Goal: Task Accomplishment & Management: Manage account settings

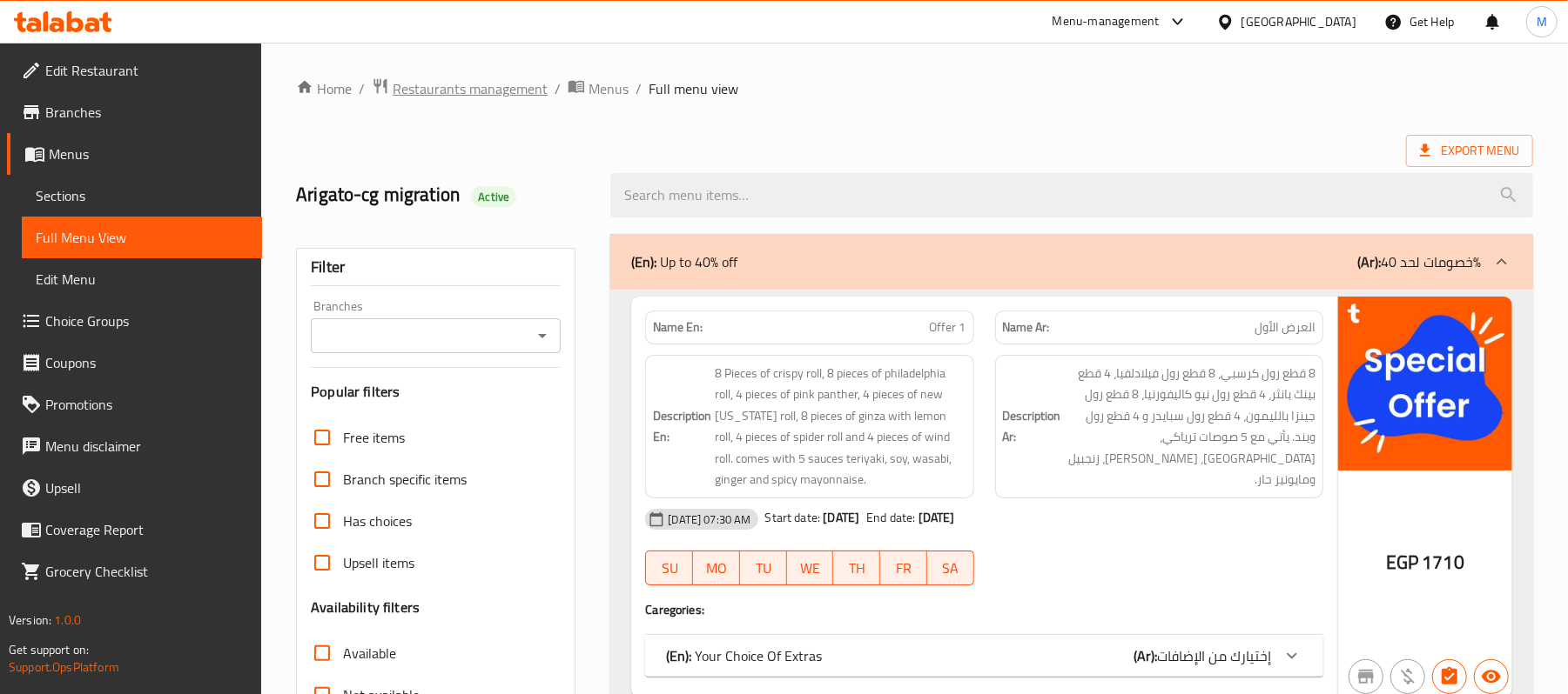
click at [500, 97] on span "Restaurants management" at bounding box center [470, 88] width 155 height 21
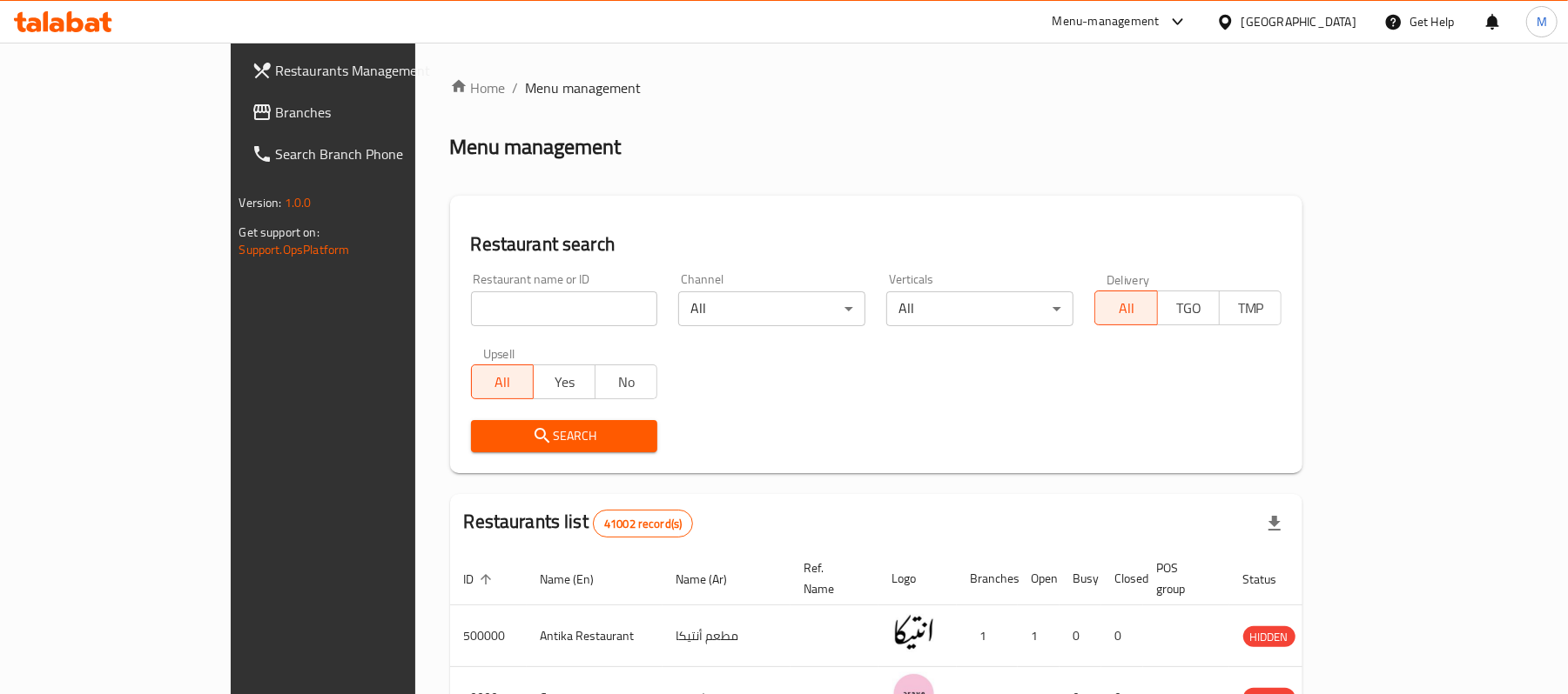
click at [471, 314] on input "search" at bounding box center [565, 309] width 187 height 35
paste input "775209"
type input "775209"
click at [276, 110] on span "Branches" at bounding box center [377, 112] width 203 height 21
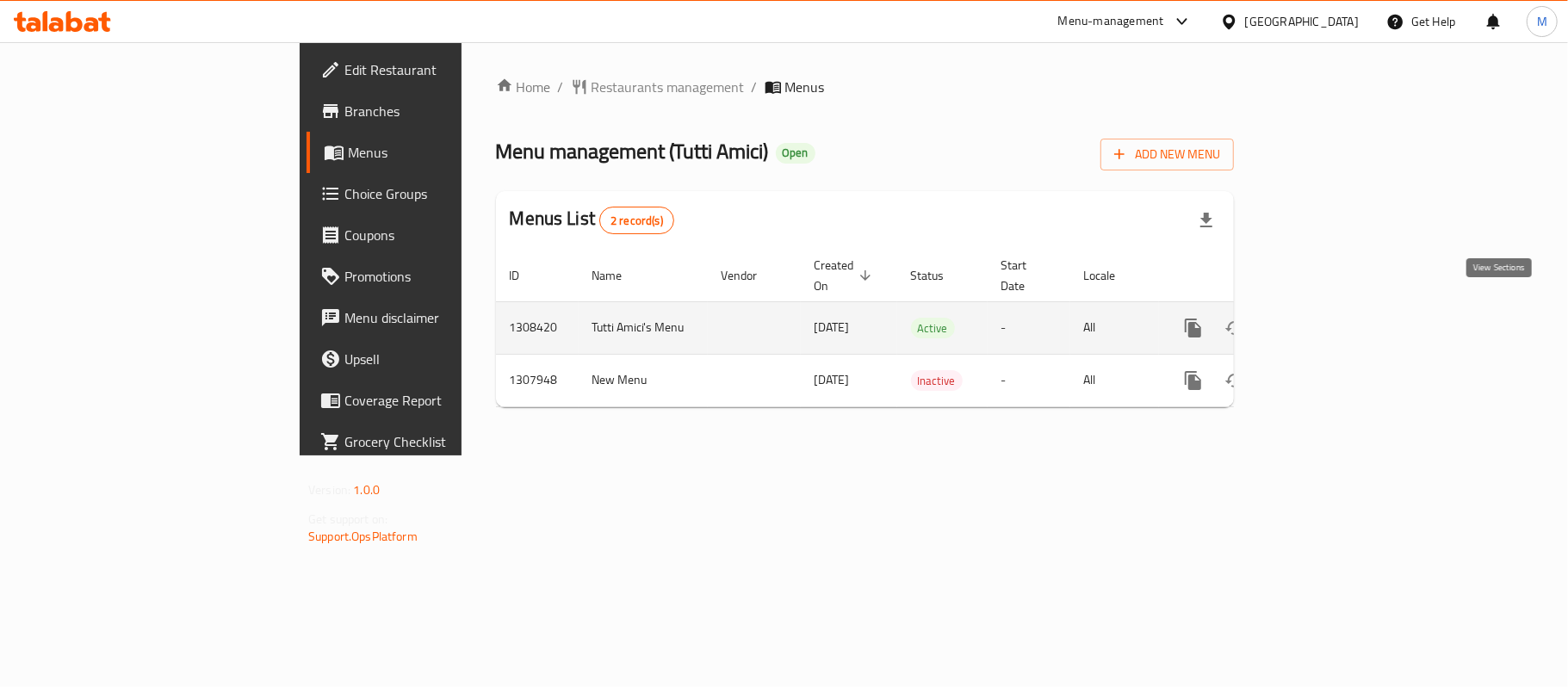
click at [1328, 318] on icon "enhanced table" at bounding box center [1317, 328] width 20 height 20
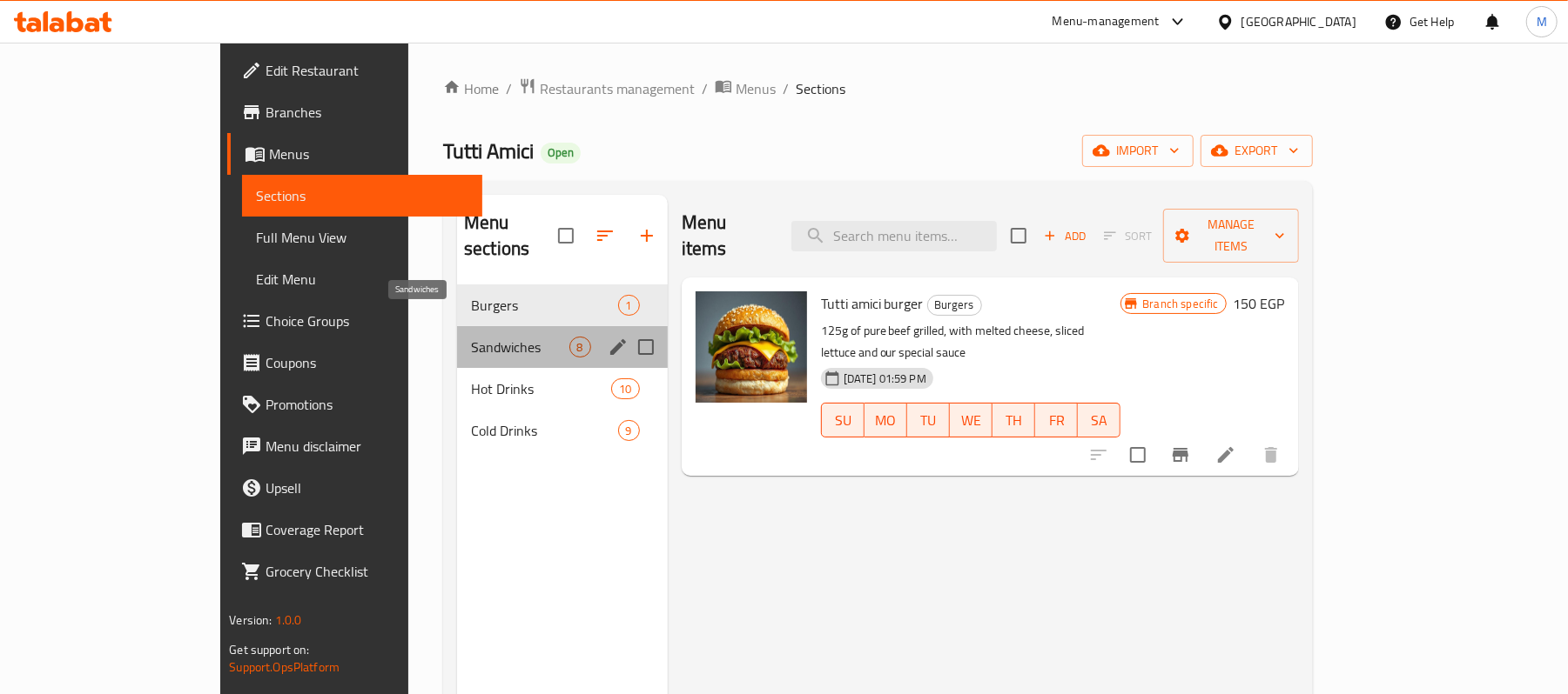
click at [471, 336] on span "Sandwiches" at bounding box center [520, 346] width 98 height 21
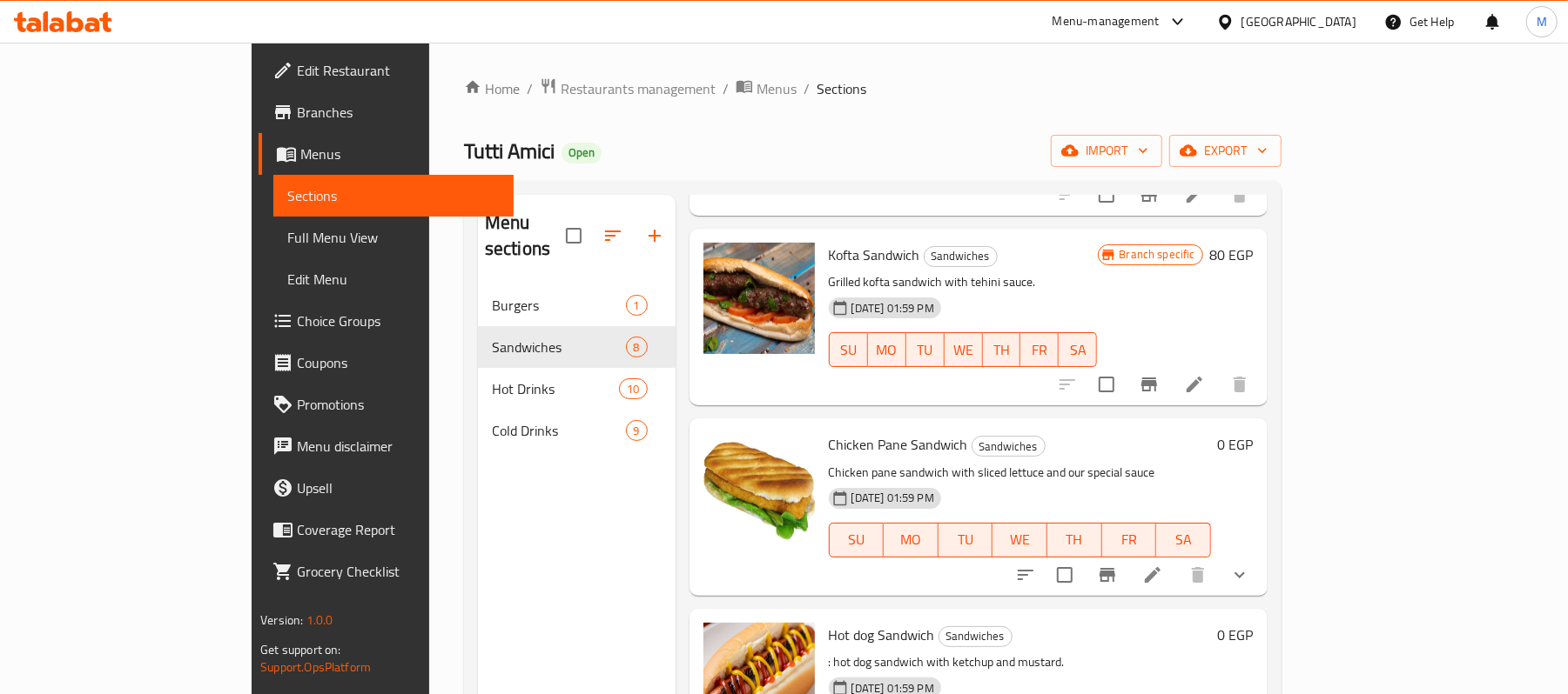
scroll to position [812, 0]
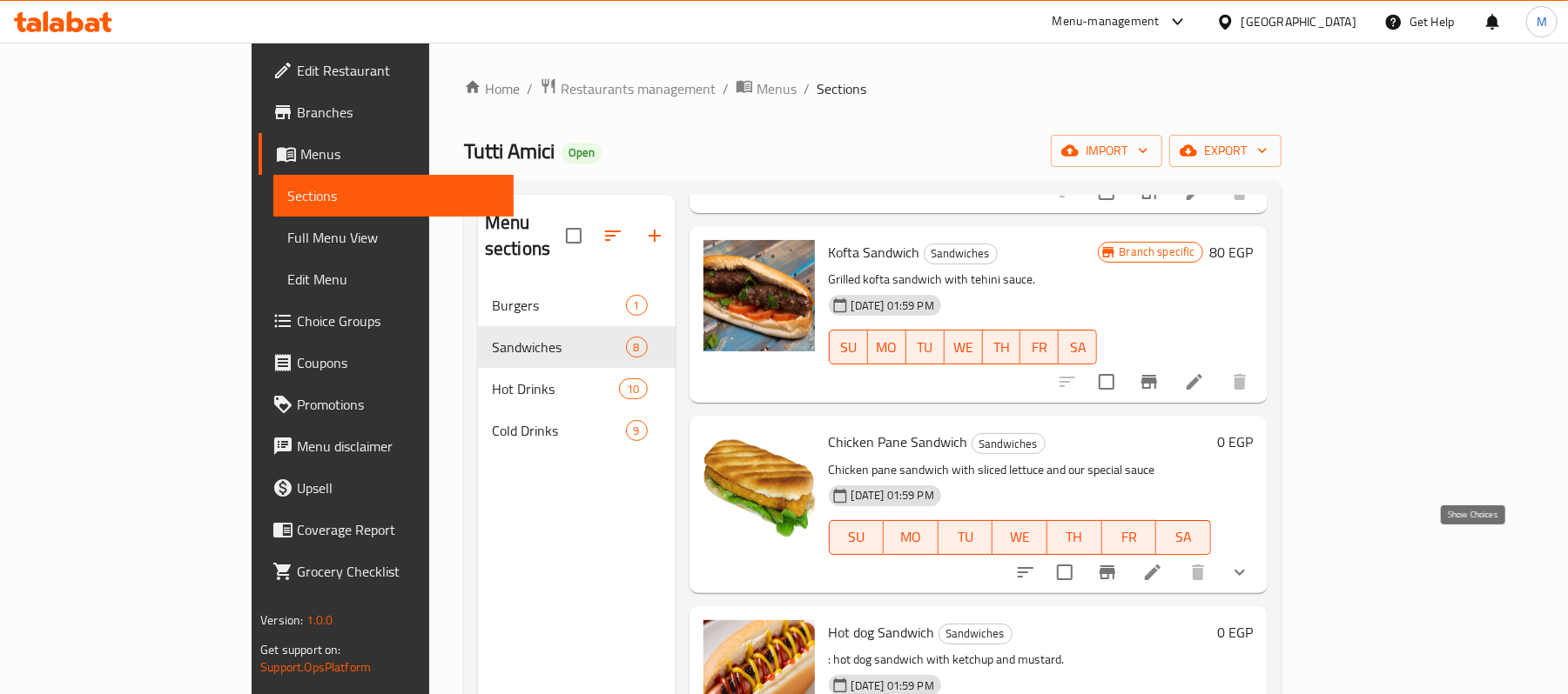
click at [1250, 562] on icon "show more" at bounding box center [1239, 572] width 21 height 21
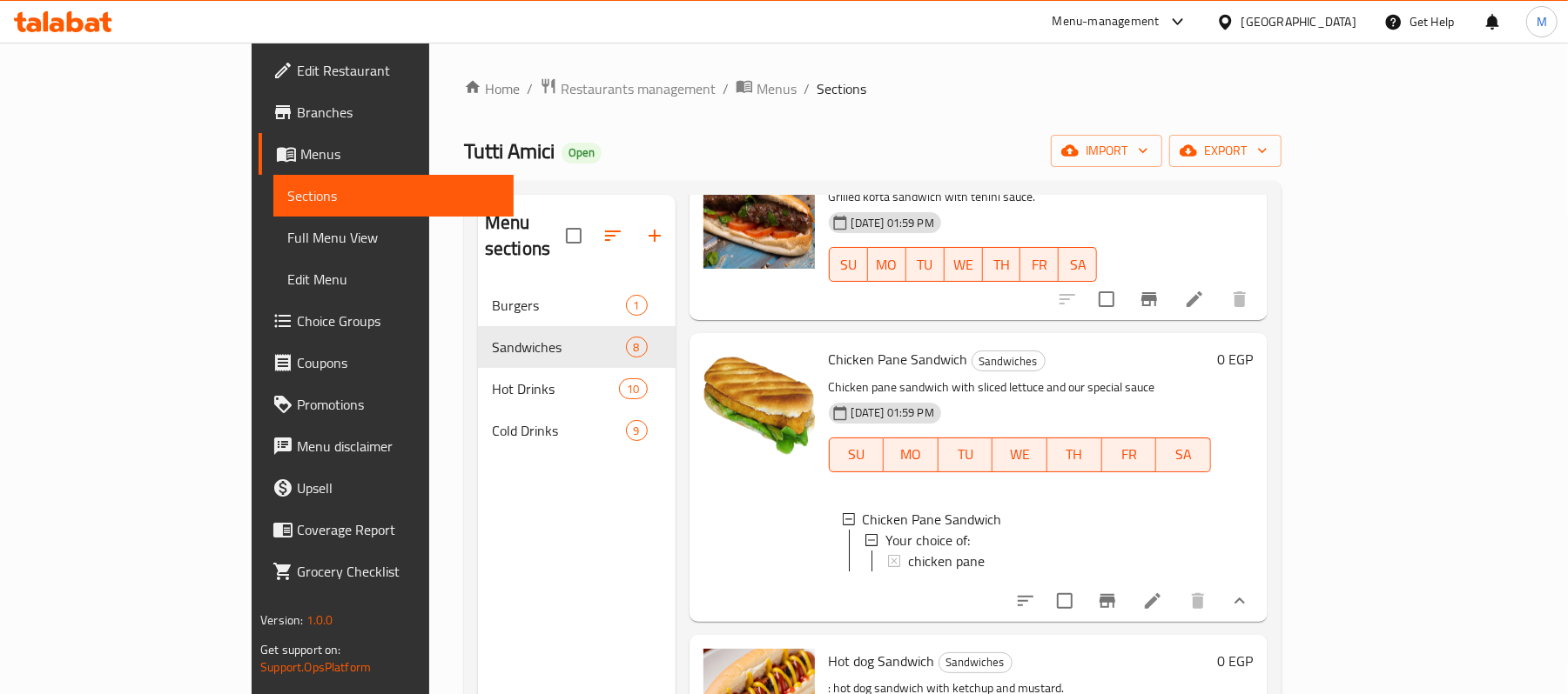
scroll to position [997, 0]
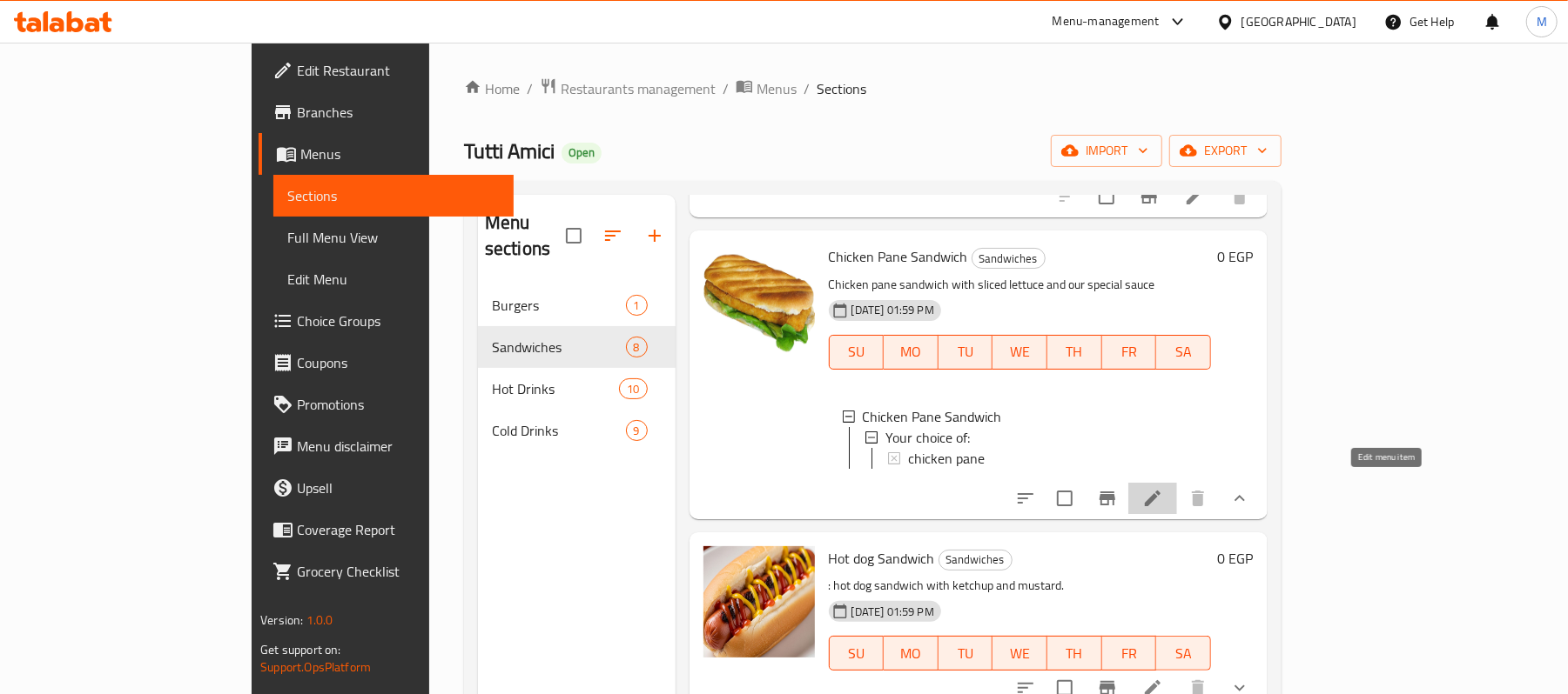
click at [1163, 498] on icon at bounding box center [1152, 498] width 21 height 21
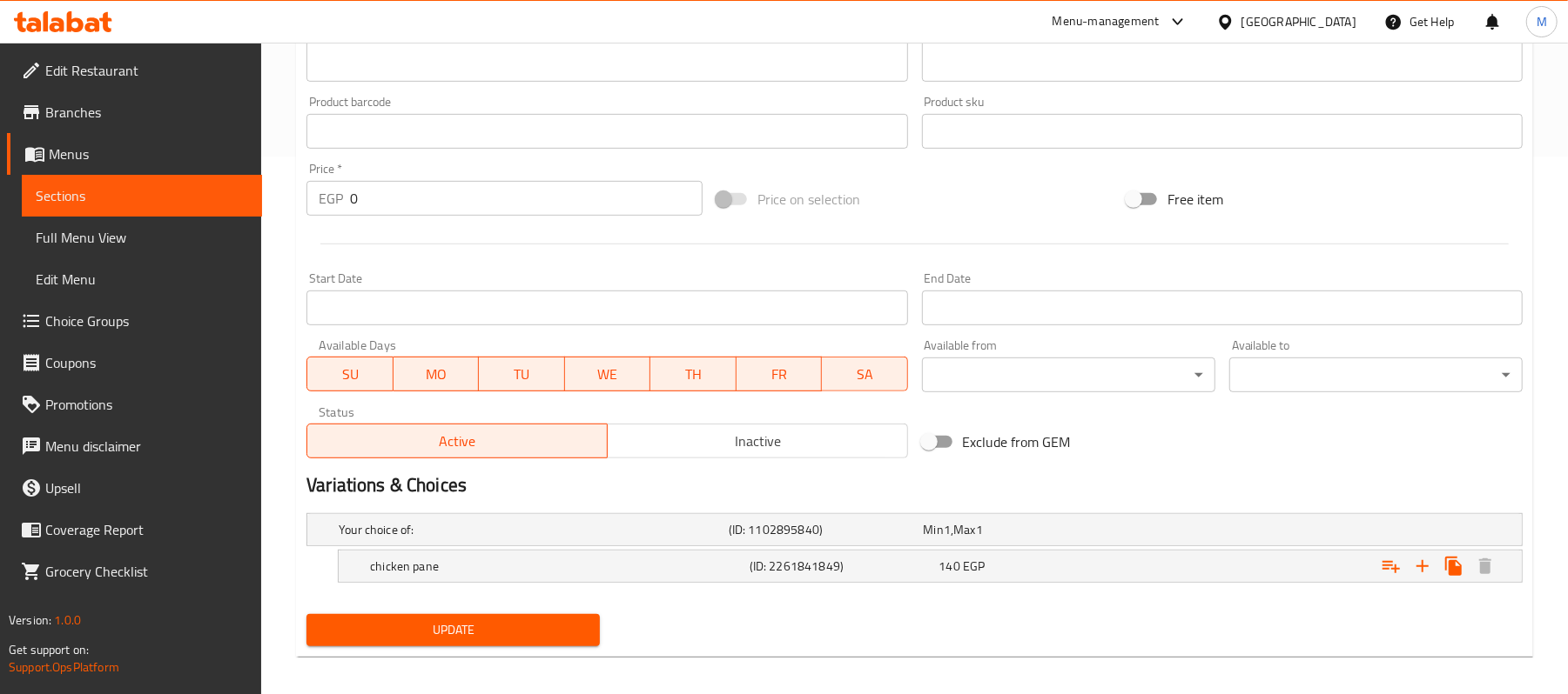
scroll to position [549, 0]
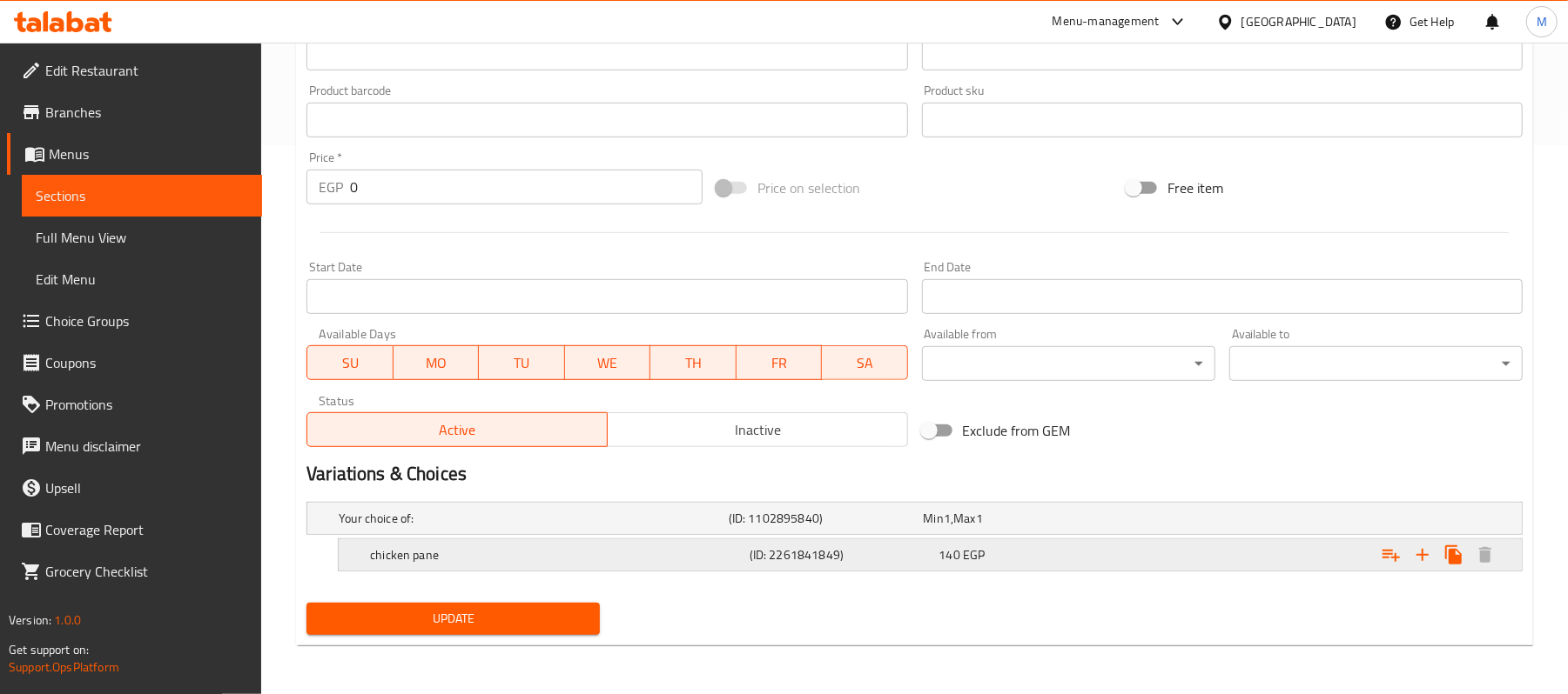
click at [531, 550] on h5 "chicken pane" at bounding box center [556, 556] width 372 height 18
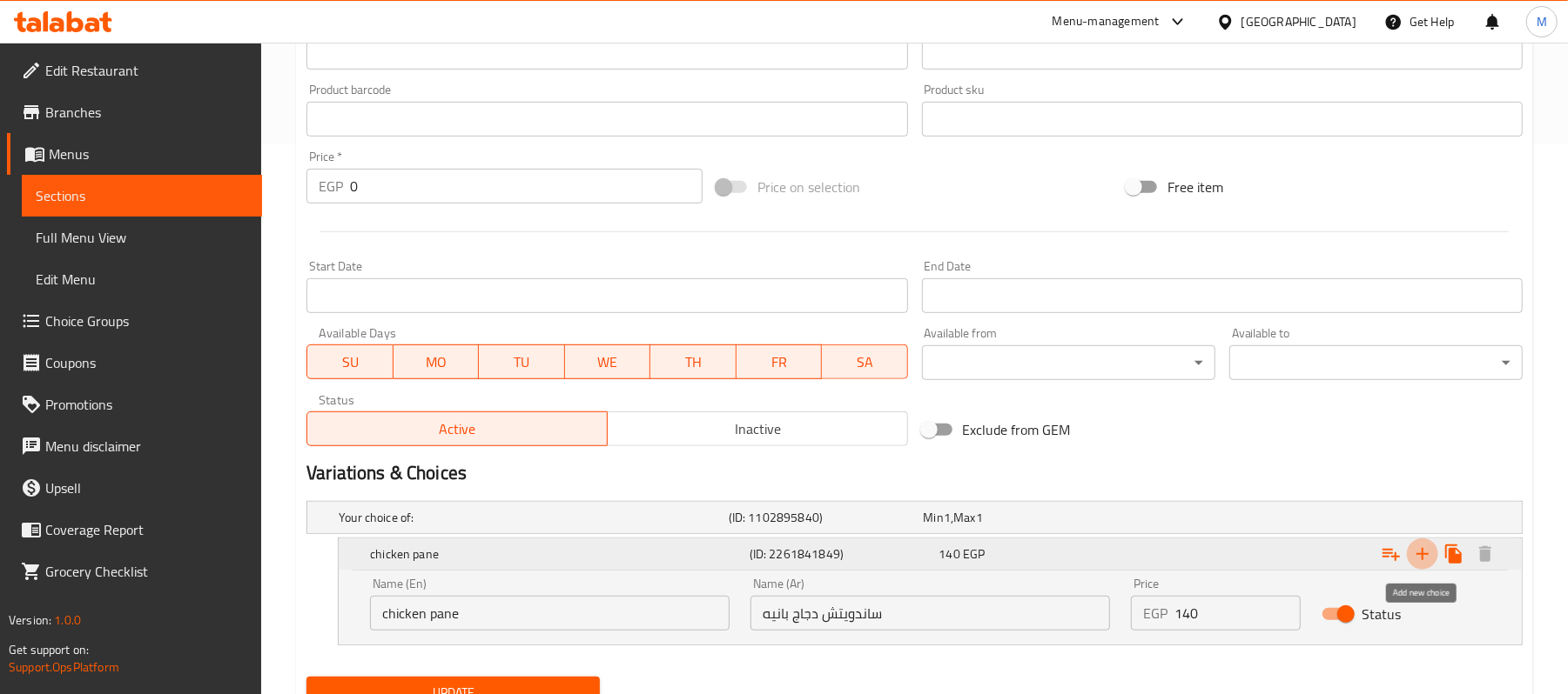
click at [1423, 553] on icon "Expand" at bounding box center [1423, 554] width 12 height 12
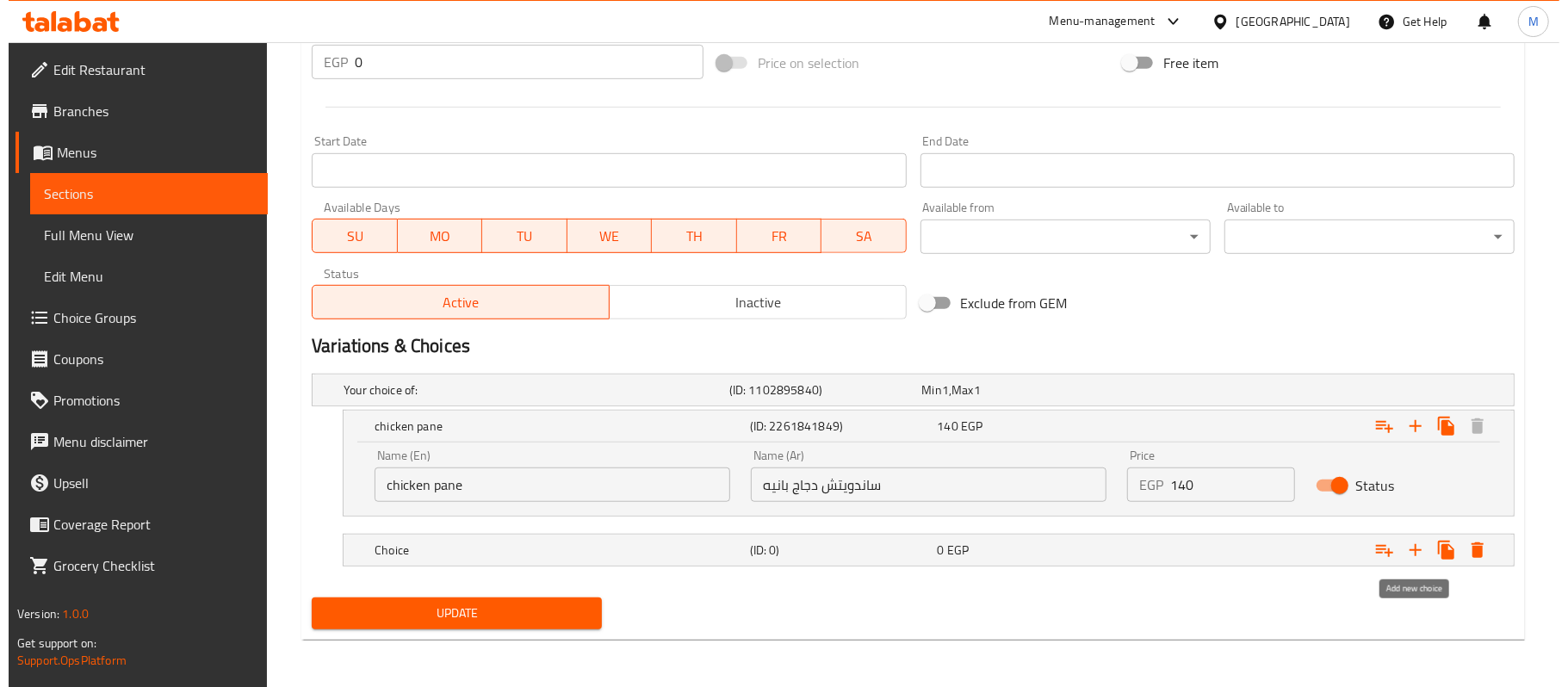
scroll to position [669, 0]
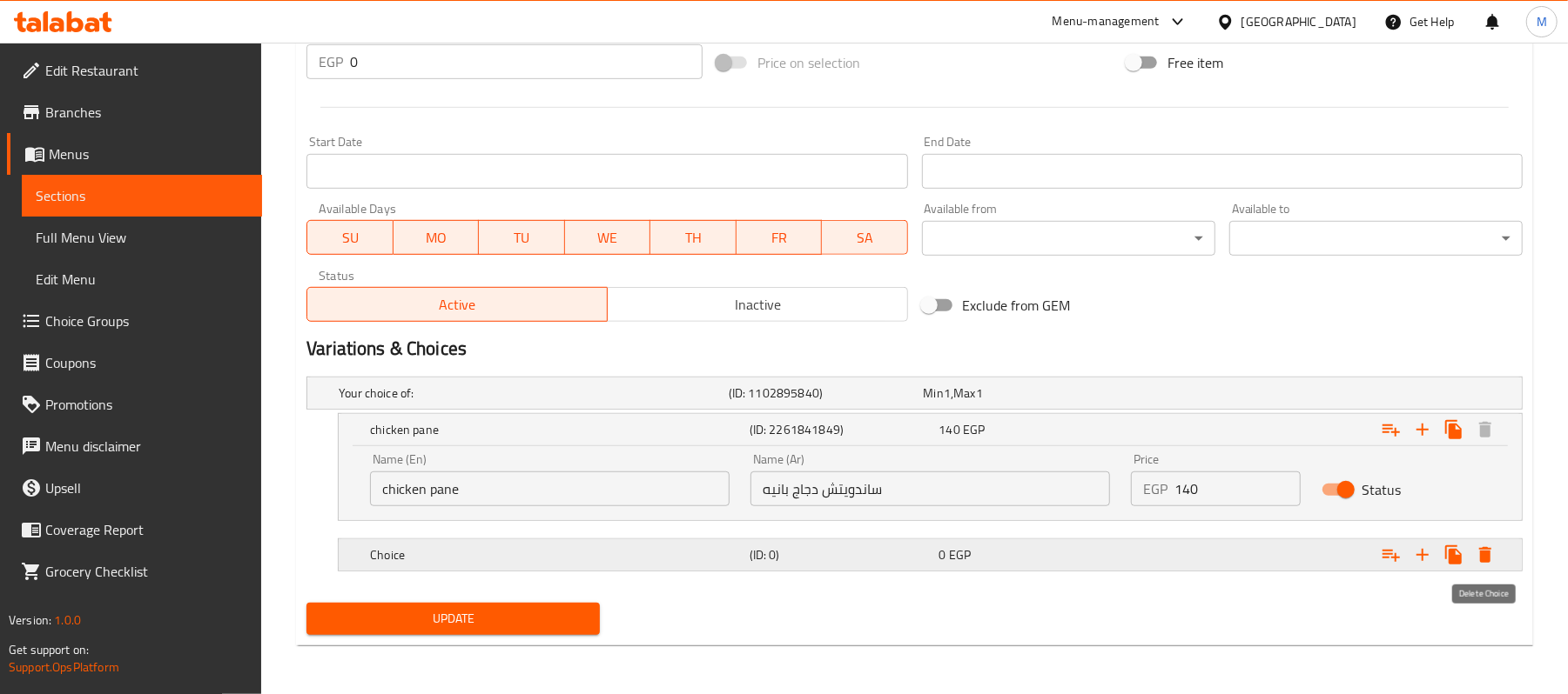
click at [1478, 560] on icon "Expand" at bounding box center [1484, 555] width 21 height 21
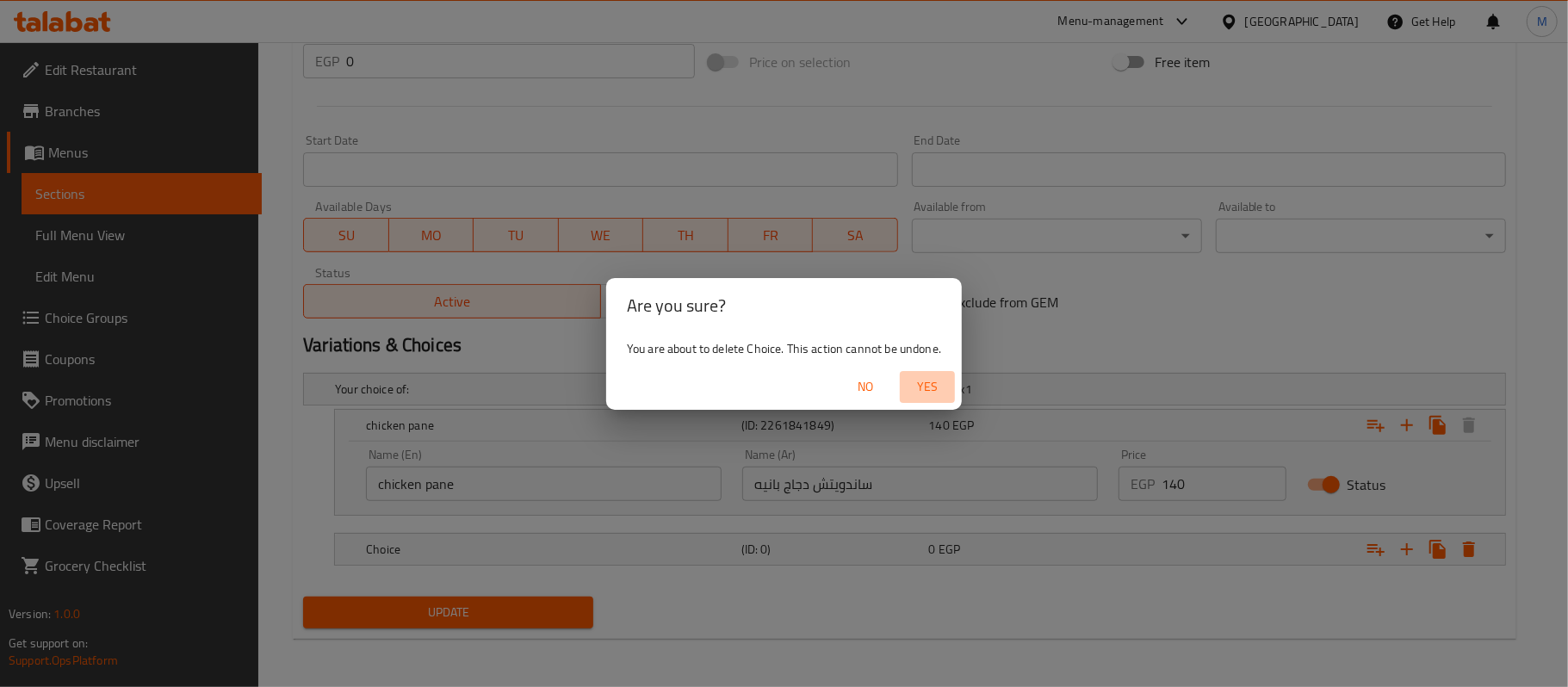
click at [922, 390] on span "Yes" at bounding box center [927, 387] width 41 height 21
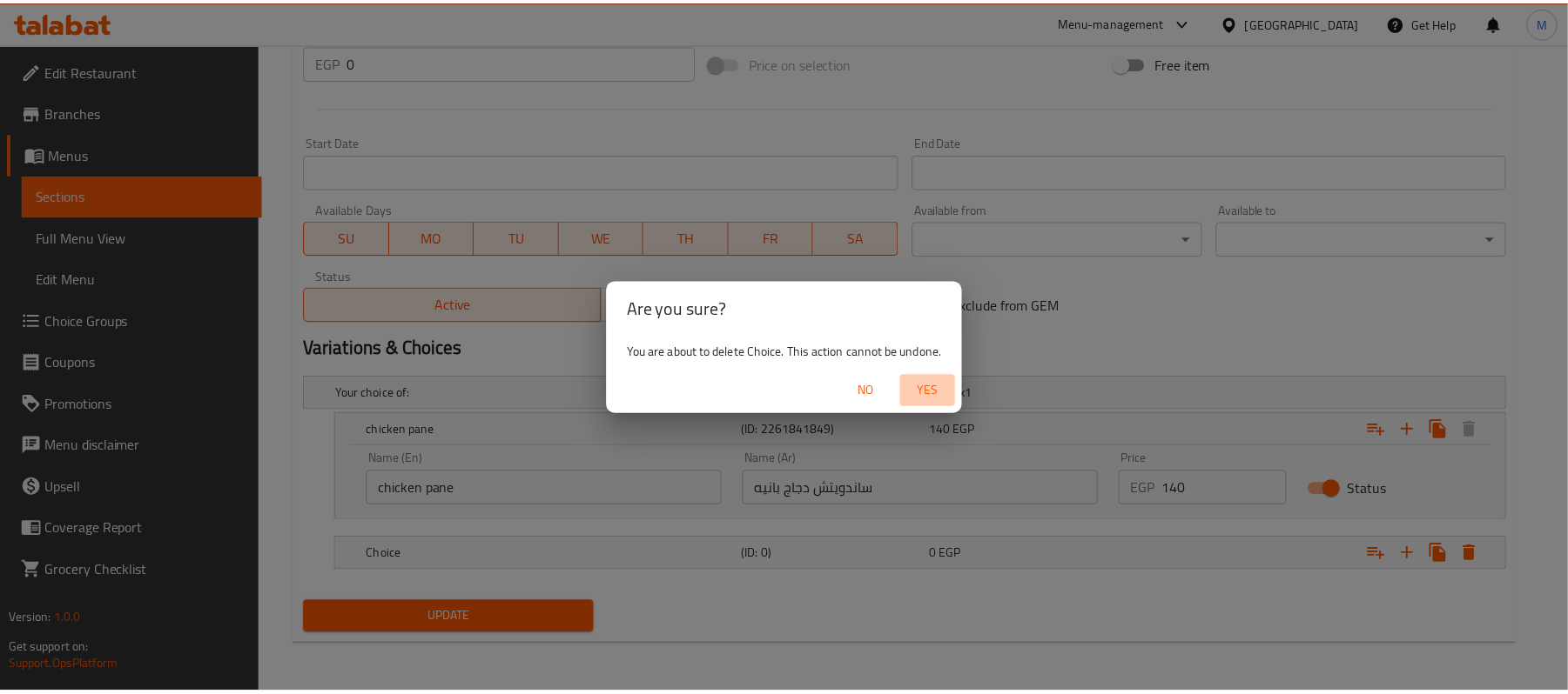
scroll to position [624, 0]
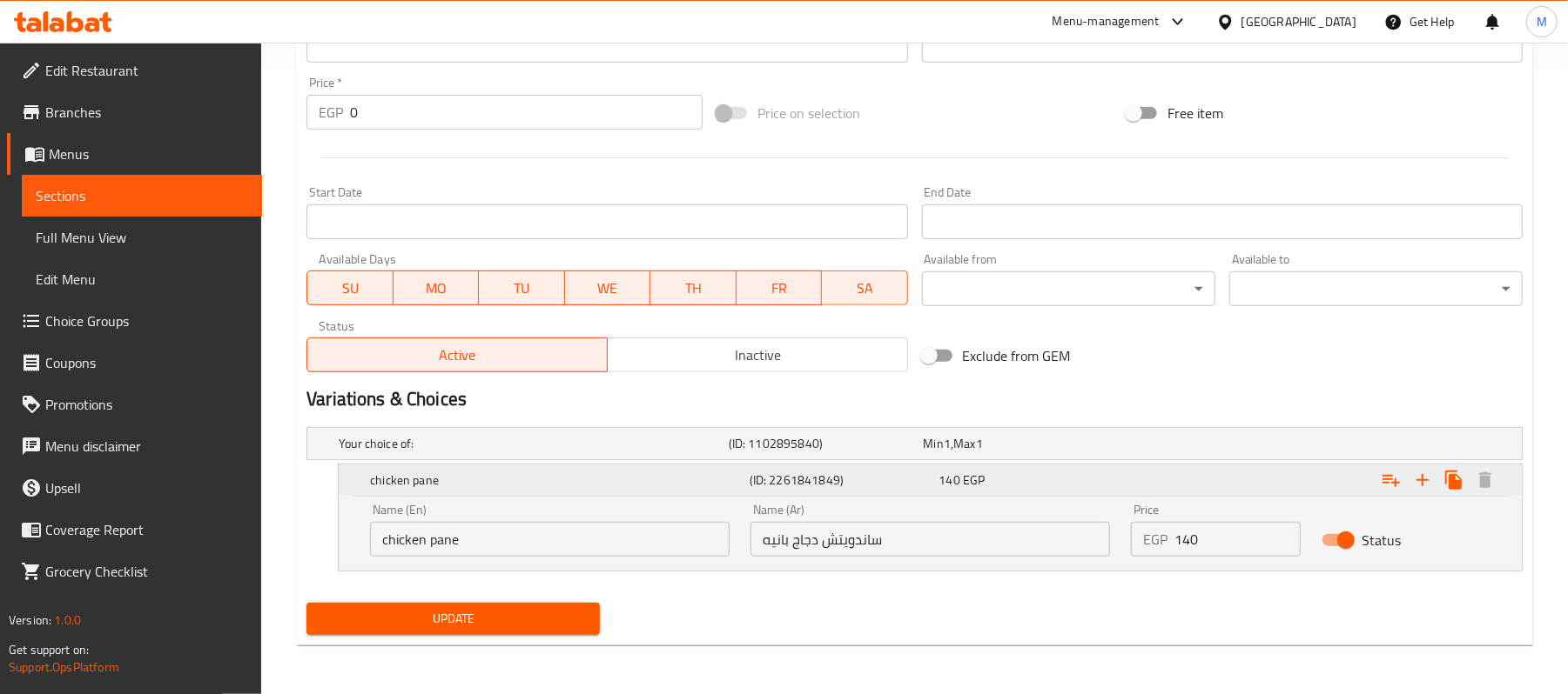
click at [914, 481] on h5 "(ID: 2261841849)" at bounding box center [841, 481] width 183 height 18
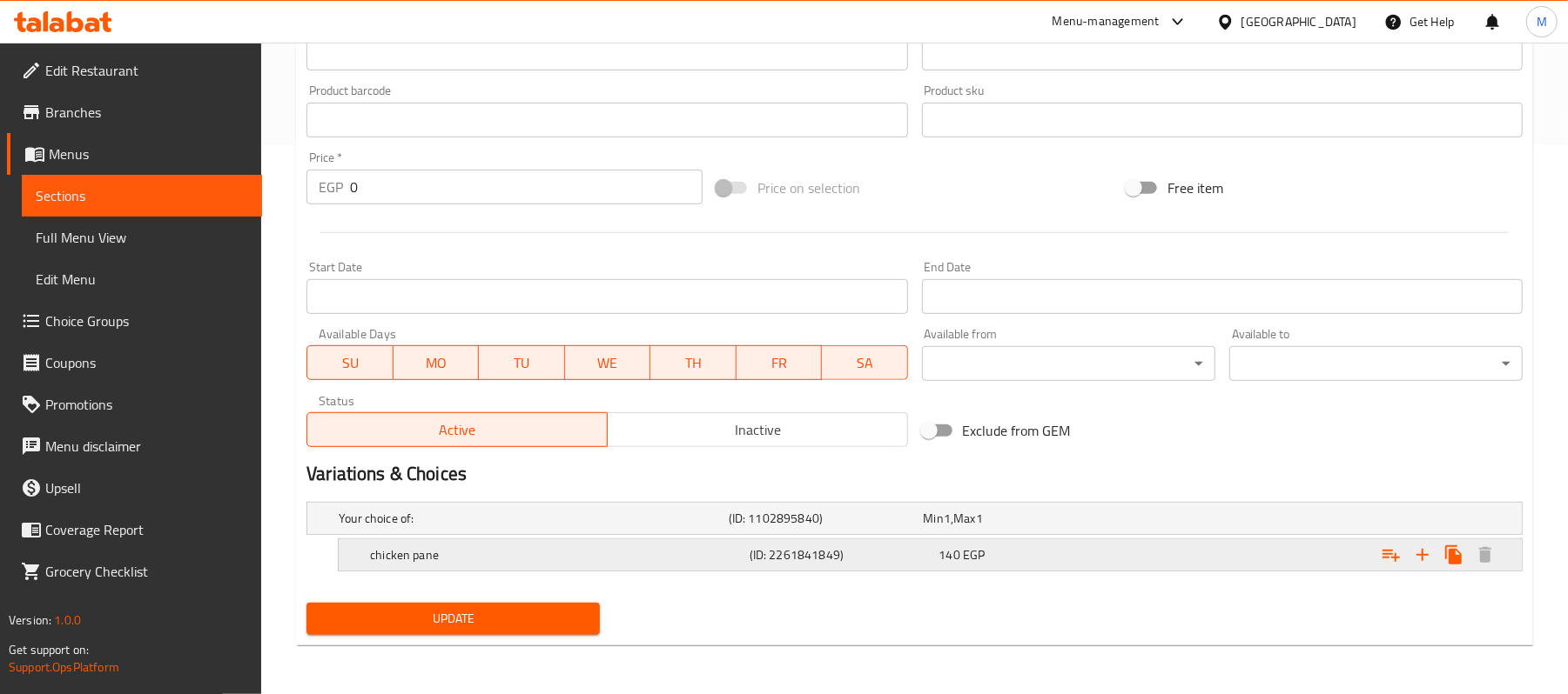
scroll to position [549, 0]
click at [1387, 550] on icon "Expand" at bounding box center [1391, 556] width 18 height 12
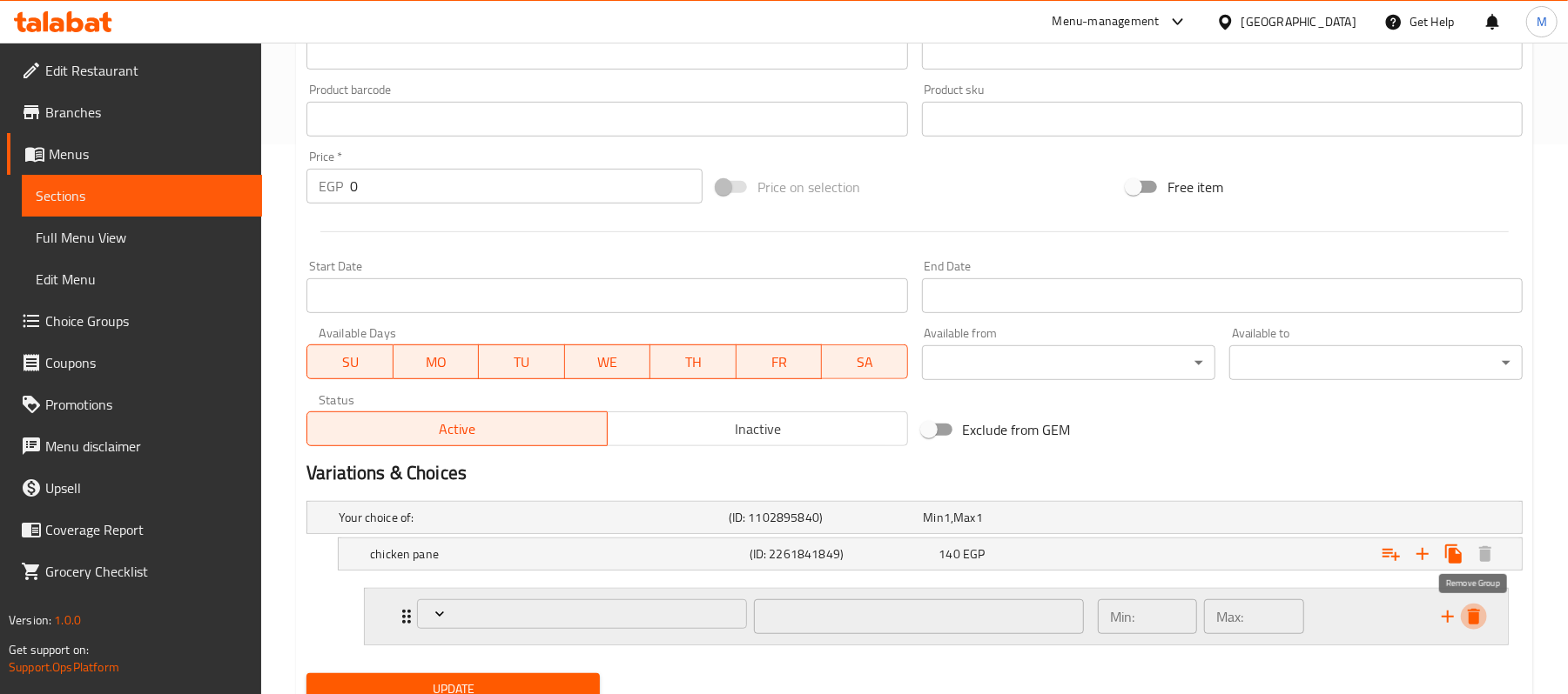
click at [1473, 624] on icon "delete" at bounding box center [1473, 617] width 12 height 16
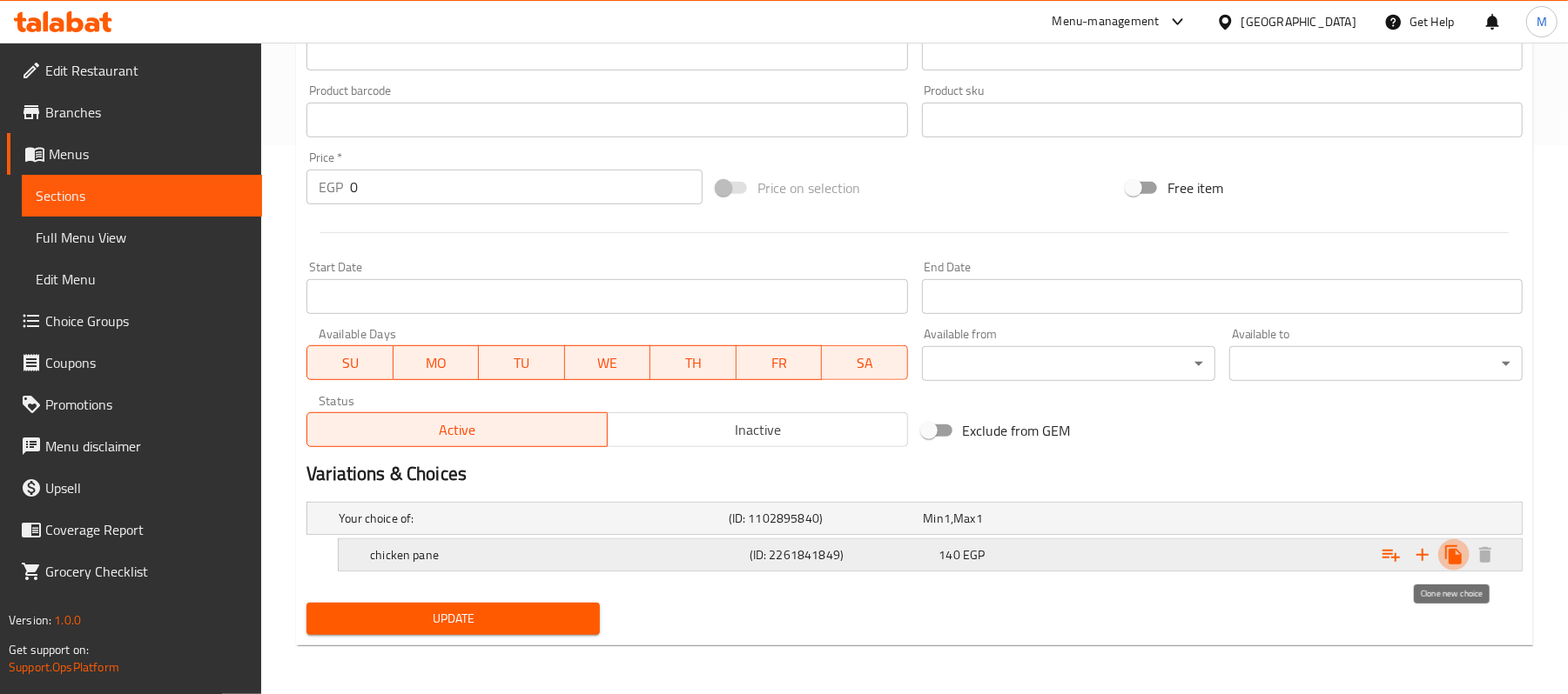
click at [1454, 560] on icon "Expand" at bounding box center [1453, 555] width 17 height 19
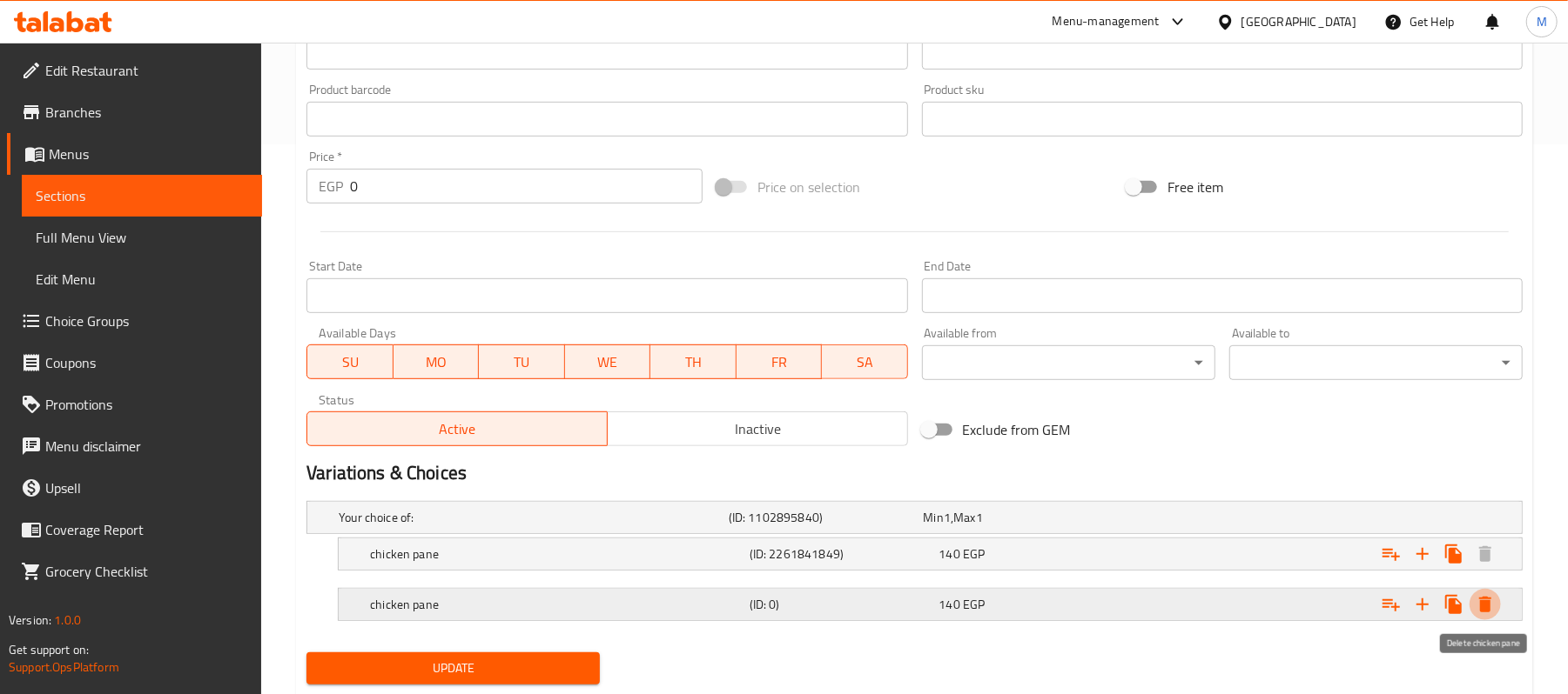
click at [1481, 603] on icon "Expand" at bounding box center [1485, 605] width 12 height 16
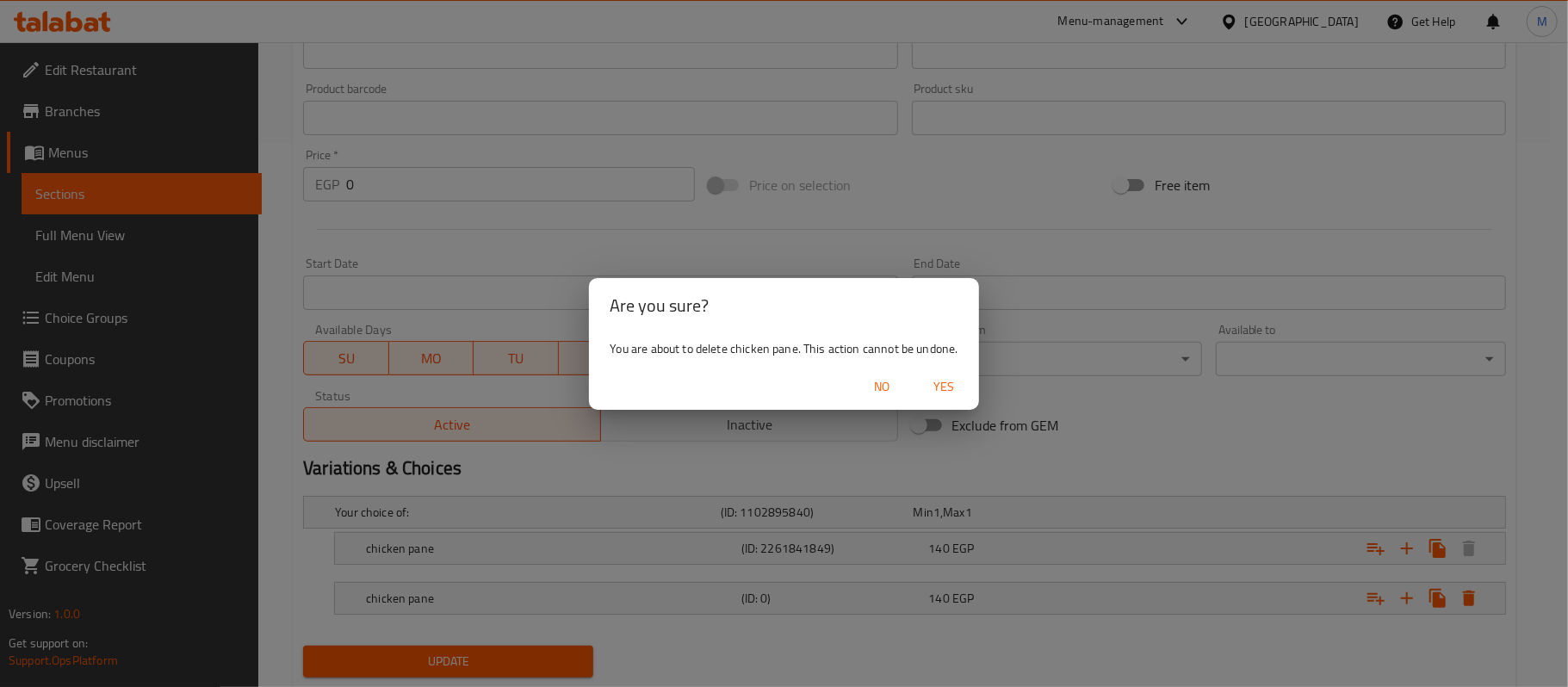
click at [949, 391] on span "Yes" at bounding box center [945, 387] width 41 height 21
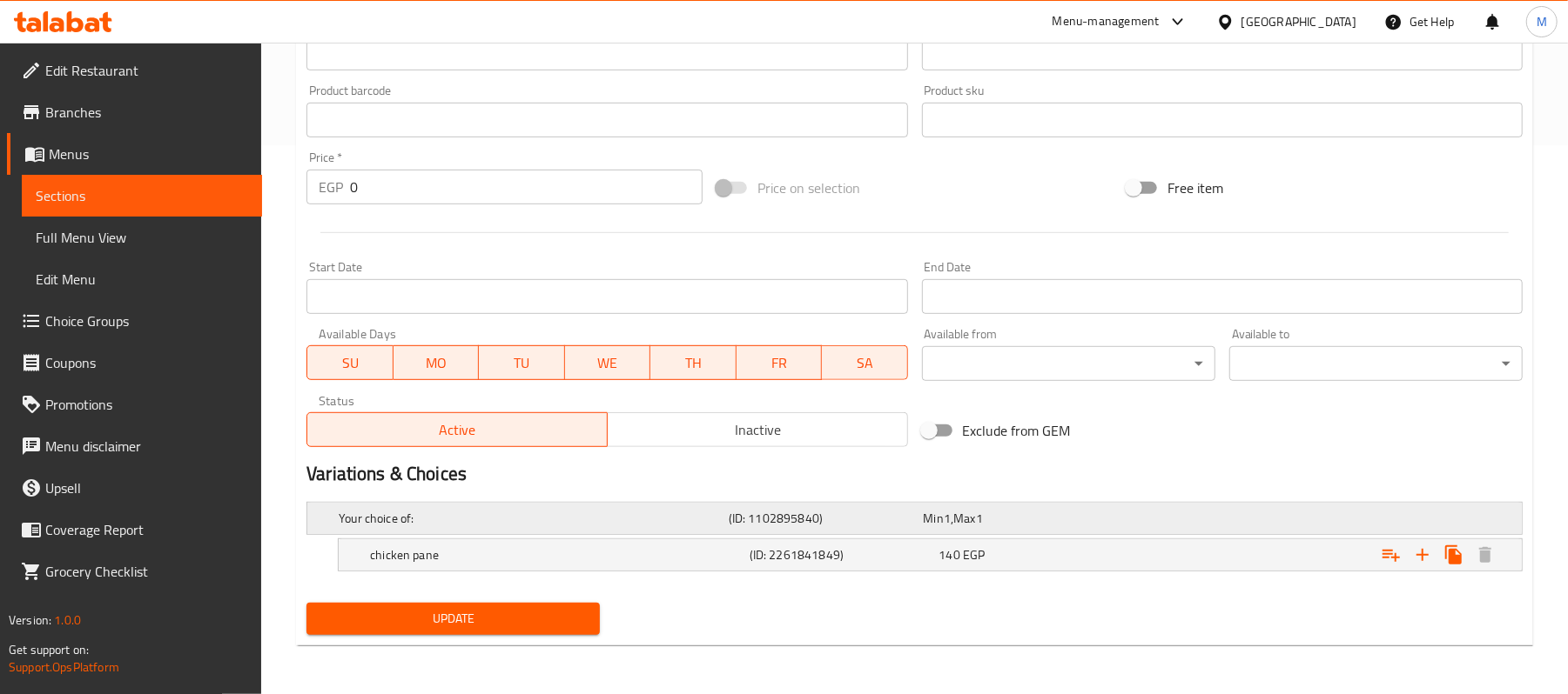
click at [623, 510] on h5 "Your choice of:" at bounding box center [529, 519] width 383 height 18
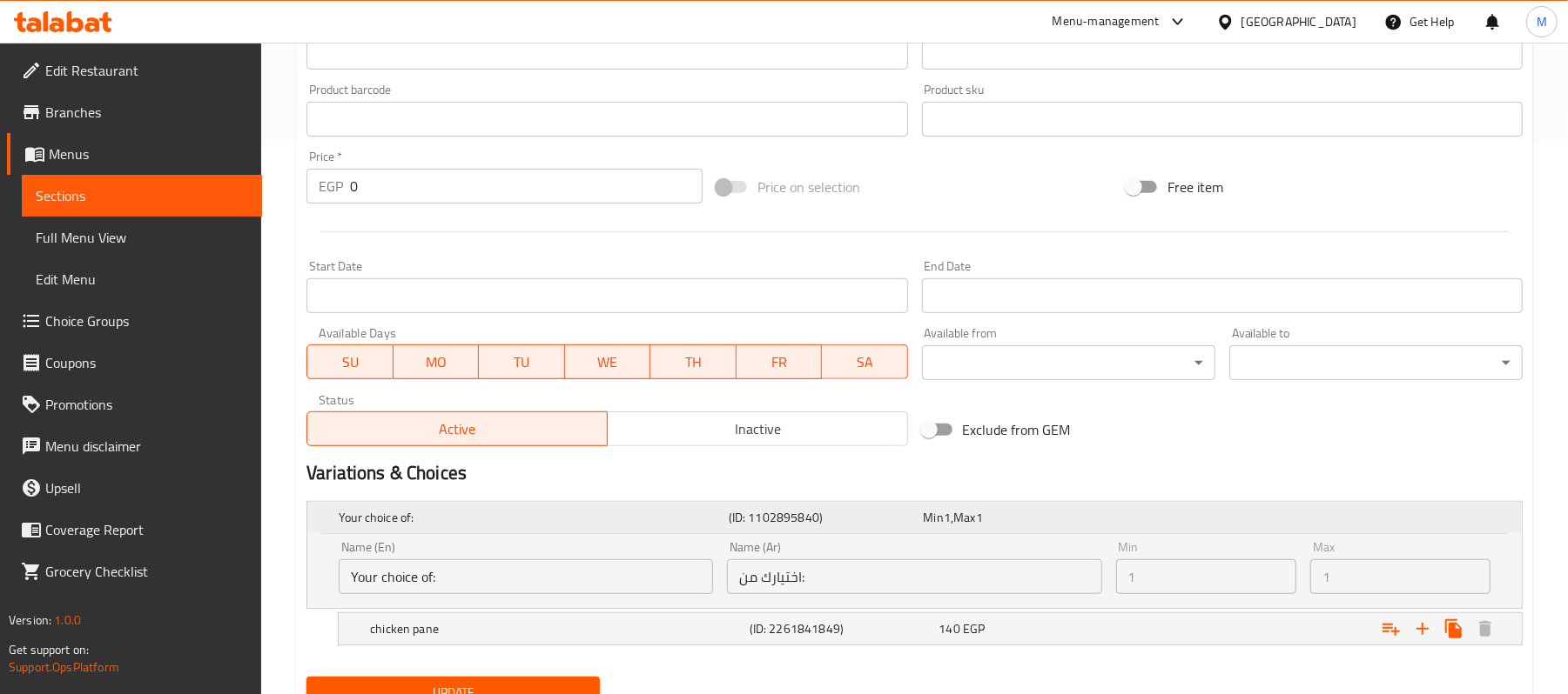
click at [623, 510] on h5 "Your choice of:" at bounding box center [529, 518] width 383 height 18
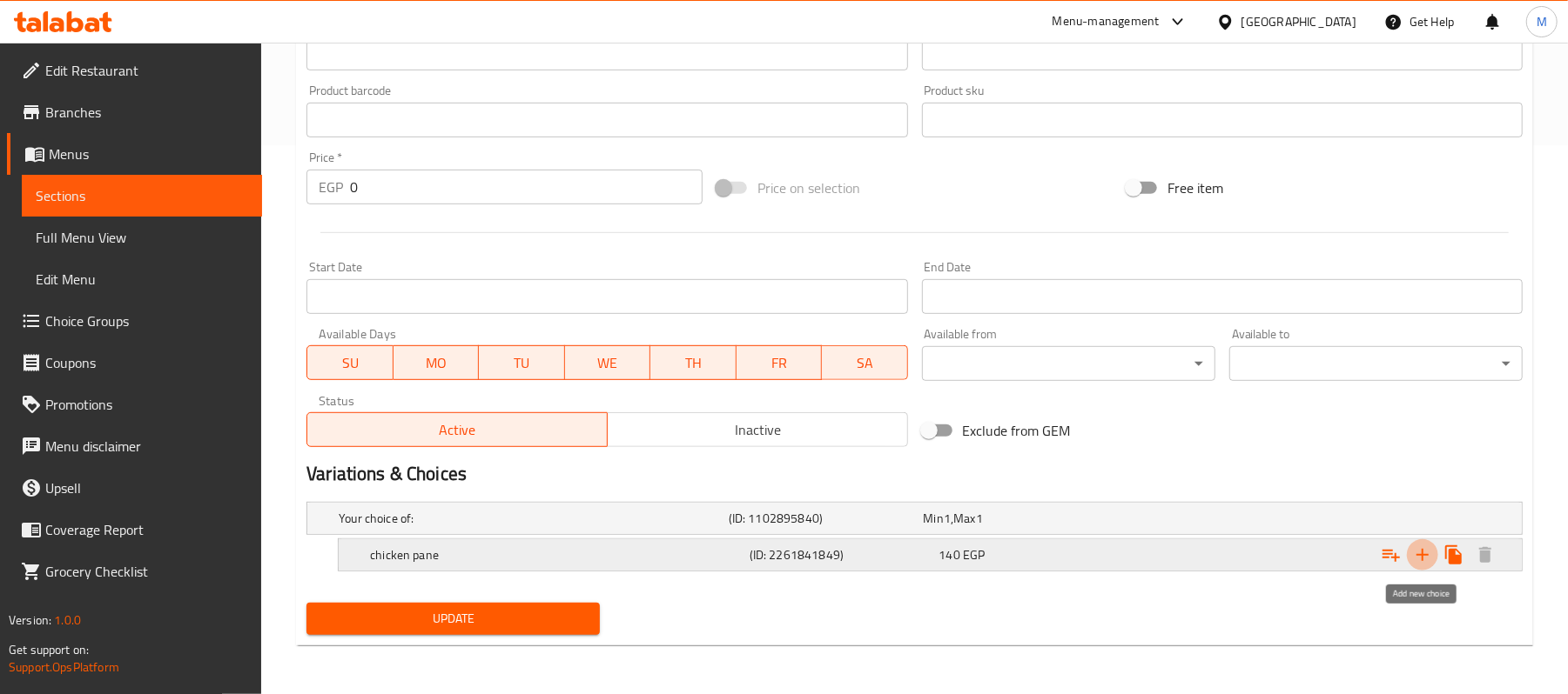
click at [1422, 555] on icon "Expand" at bounding box center [1423, 555] width 12 height 12
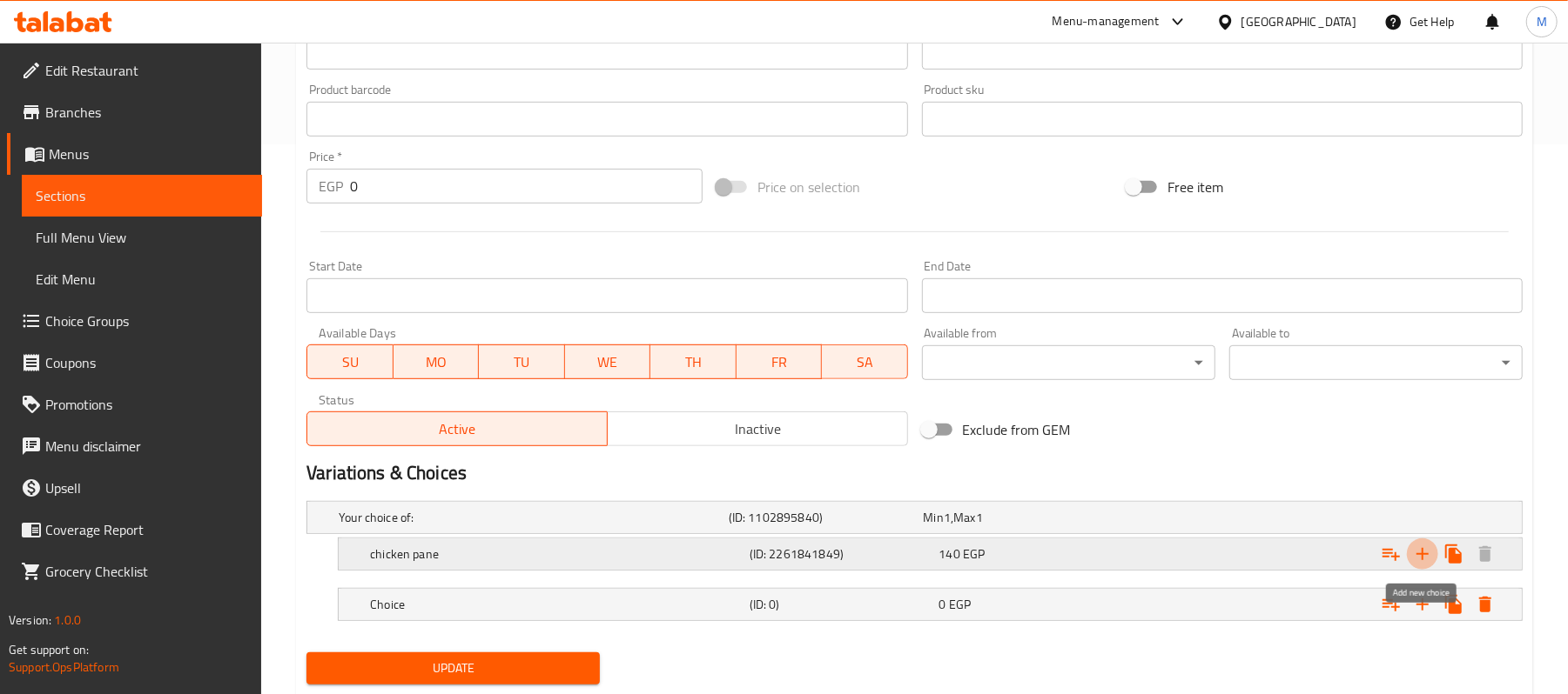
click at [1418, 560] on icon "Expand" at bounding box center [1422, 554] width 21 height 21
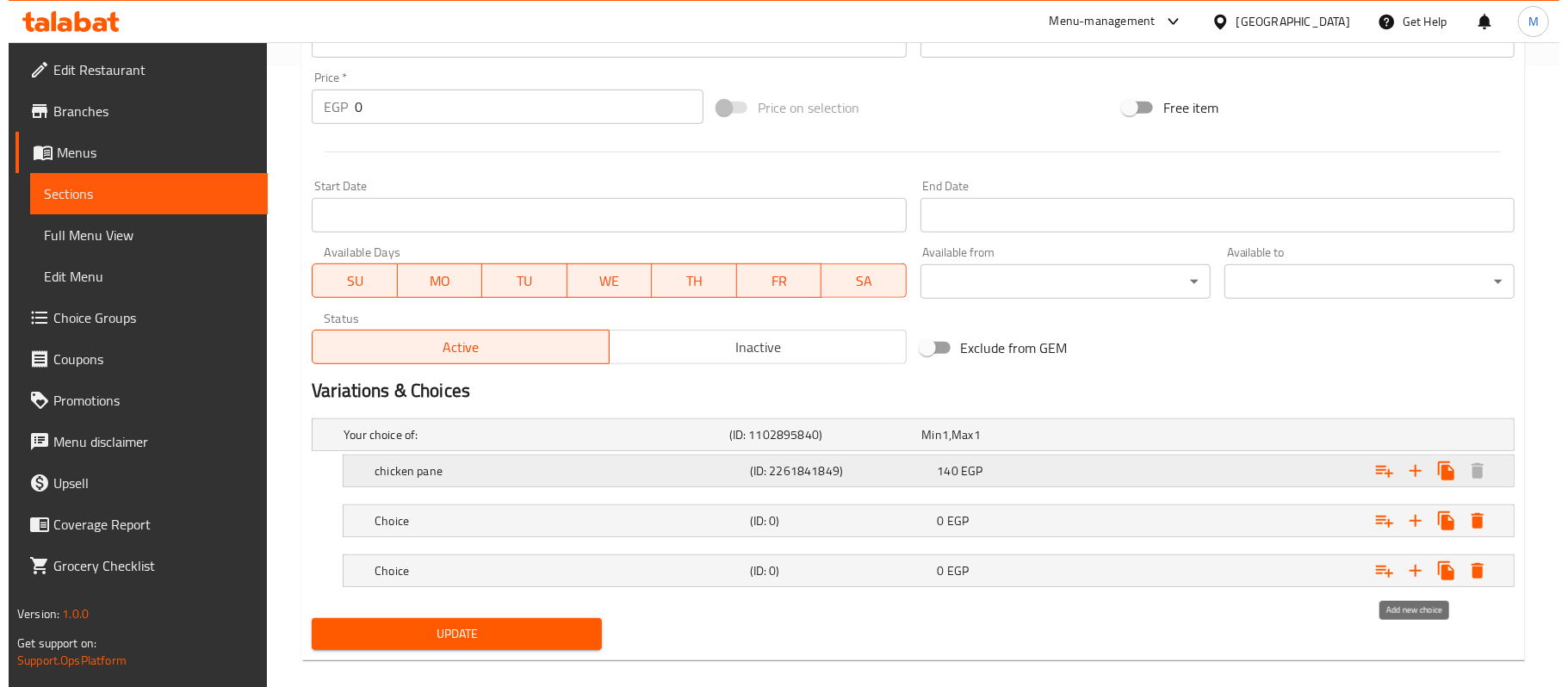
scroll to position [645, 0]
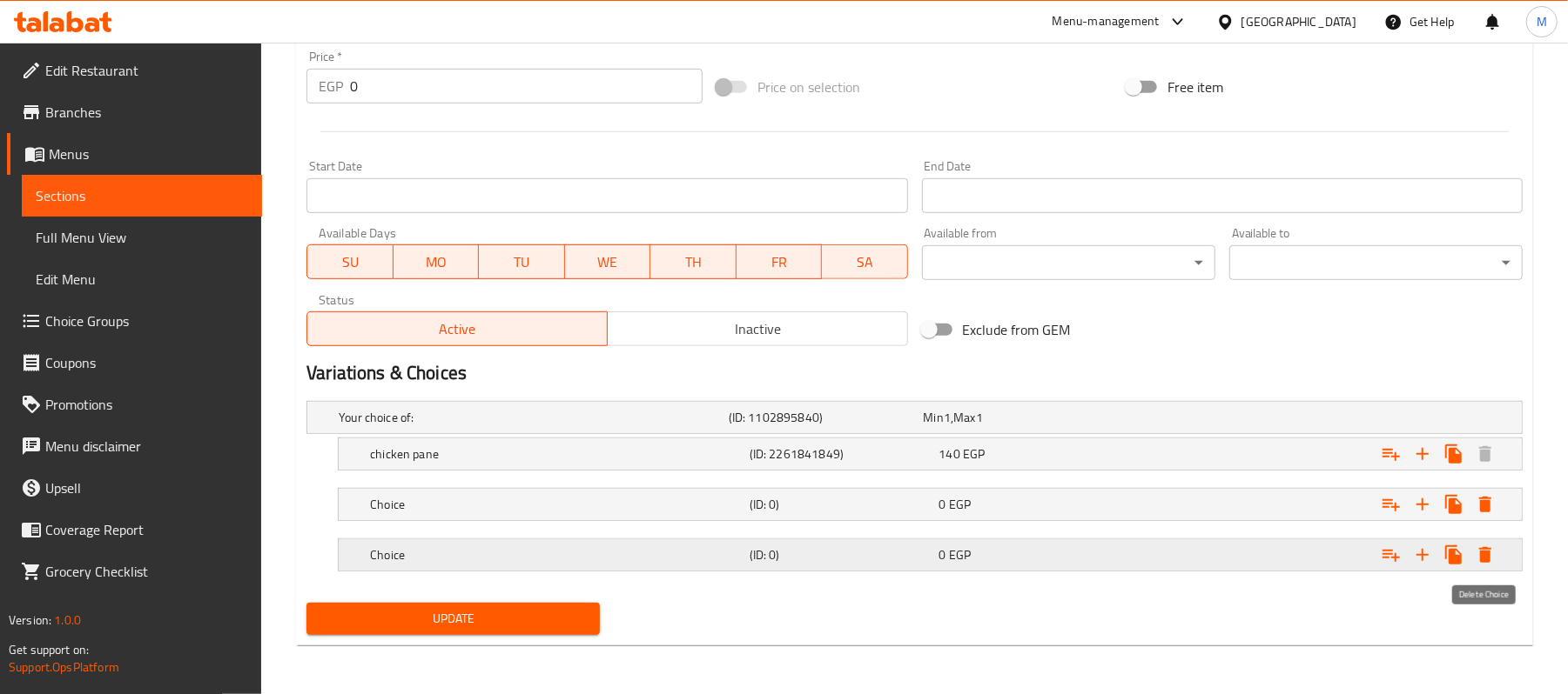
click at [1484, 555] on icon "Expand" at bounding box center [1485, 556] width 12 height 16
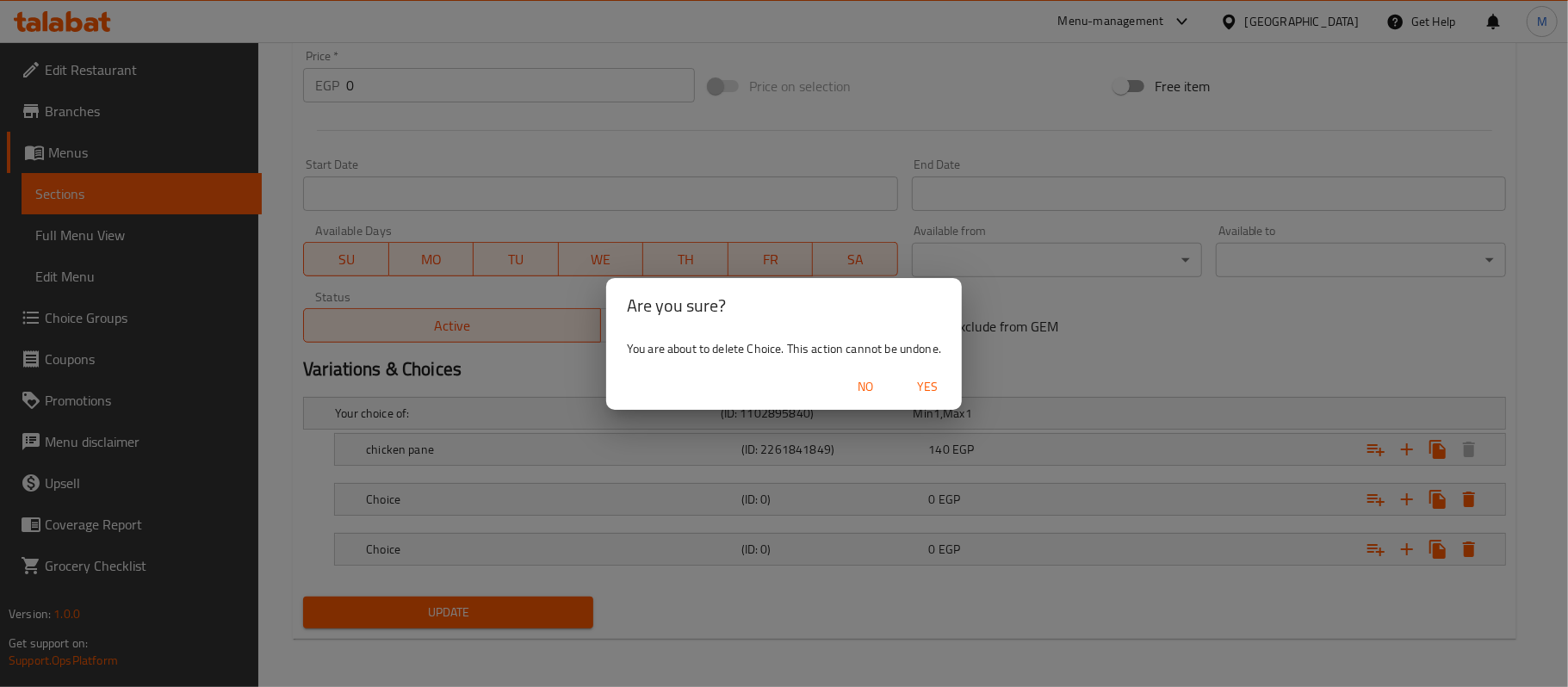
drag, startPoint x: 924, startPoint y: 384, endPoint x: 948, endPoint y: 401, distance: 29.4
click at [925, 384] on span "Yes" at bounding box center [927, 387] width 41 height 21
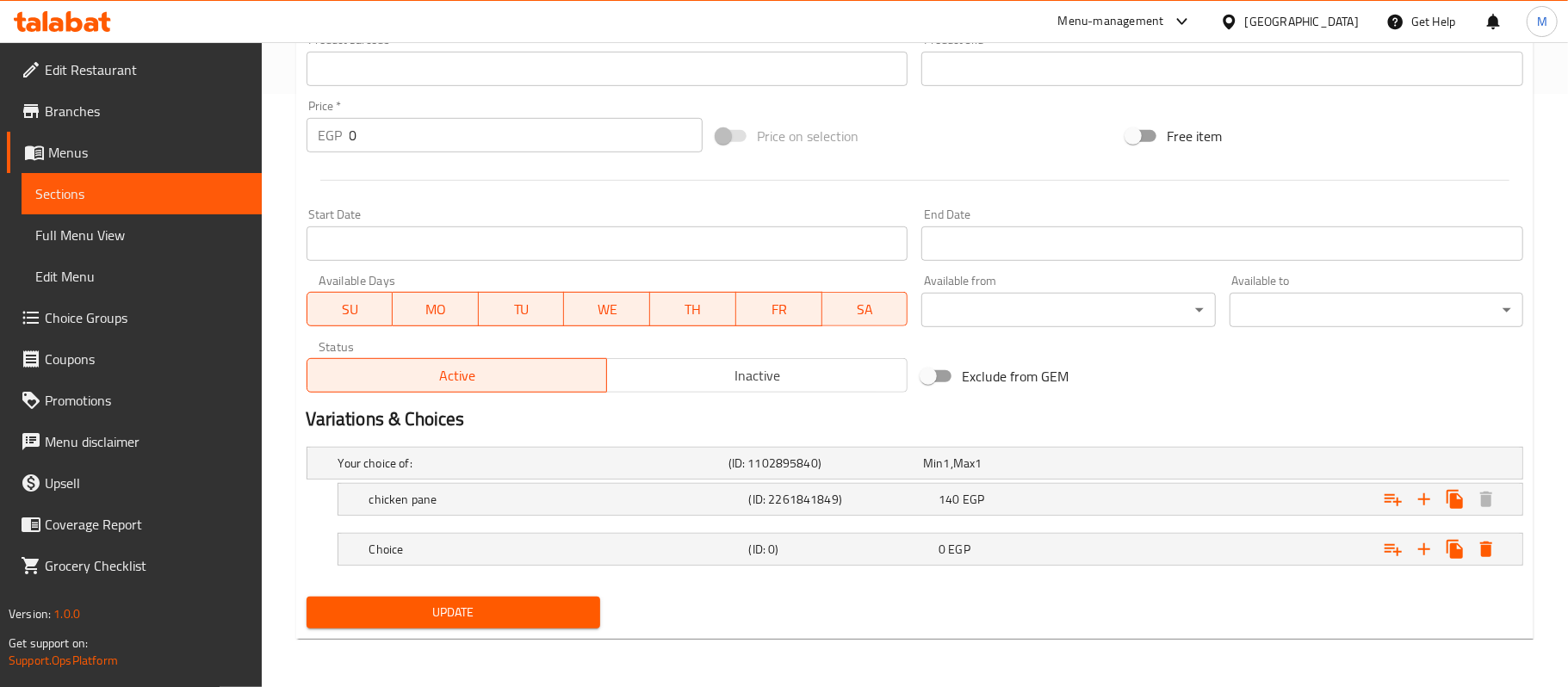
scroll to position [594, 0]
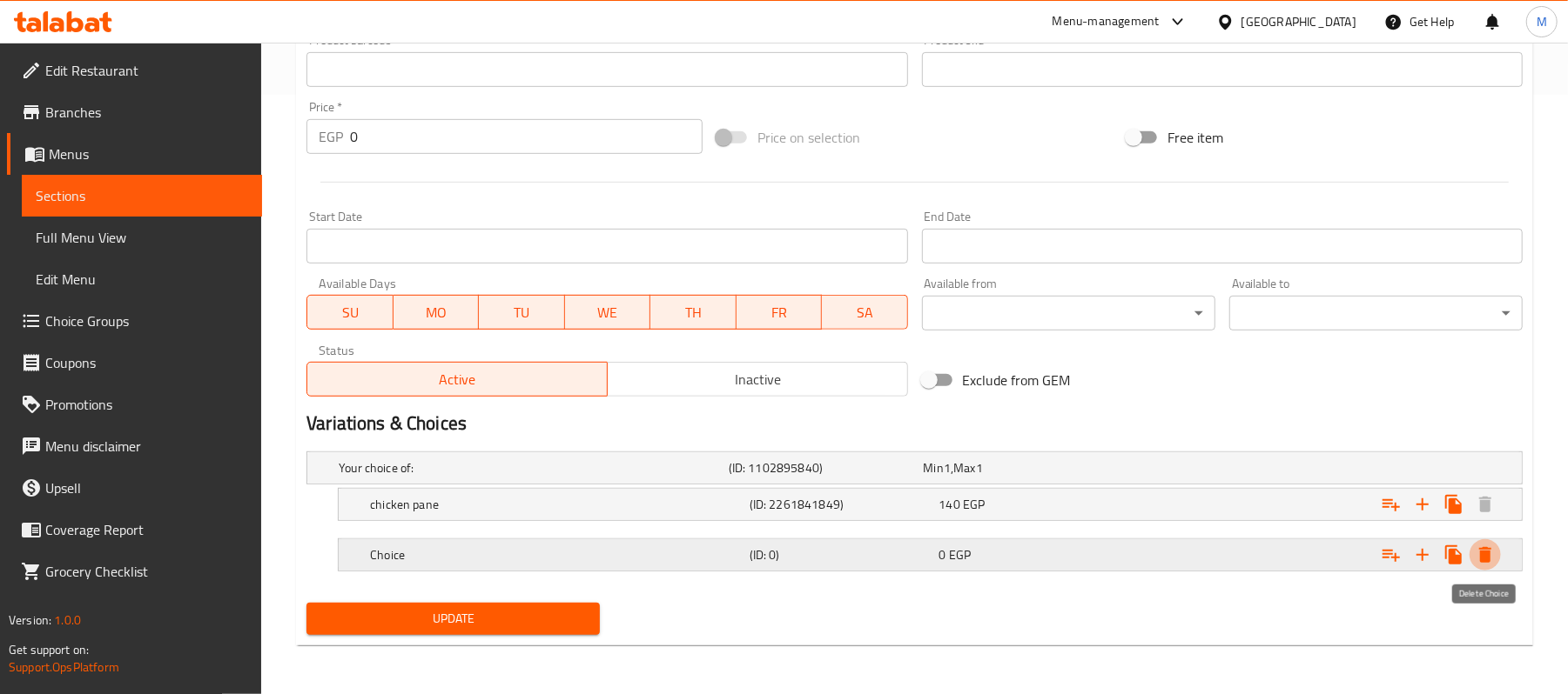
click at [1490, 550] on icon "Expand" at bounding box center [1484, 555] width 21 height 21
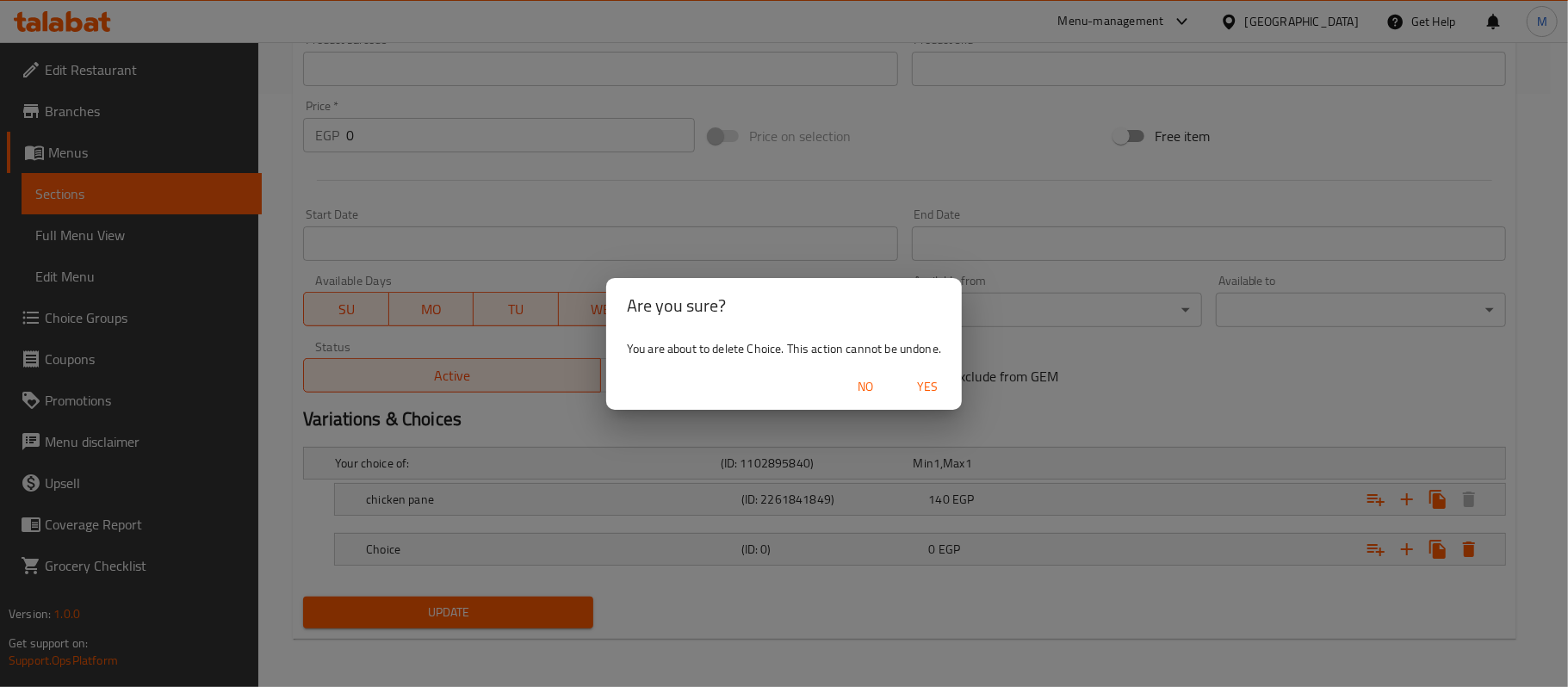
click at [937, 393] on span "Yes" at bounding box center [927, 387] width 41 height 21
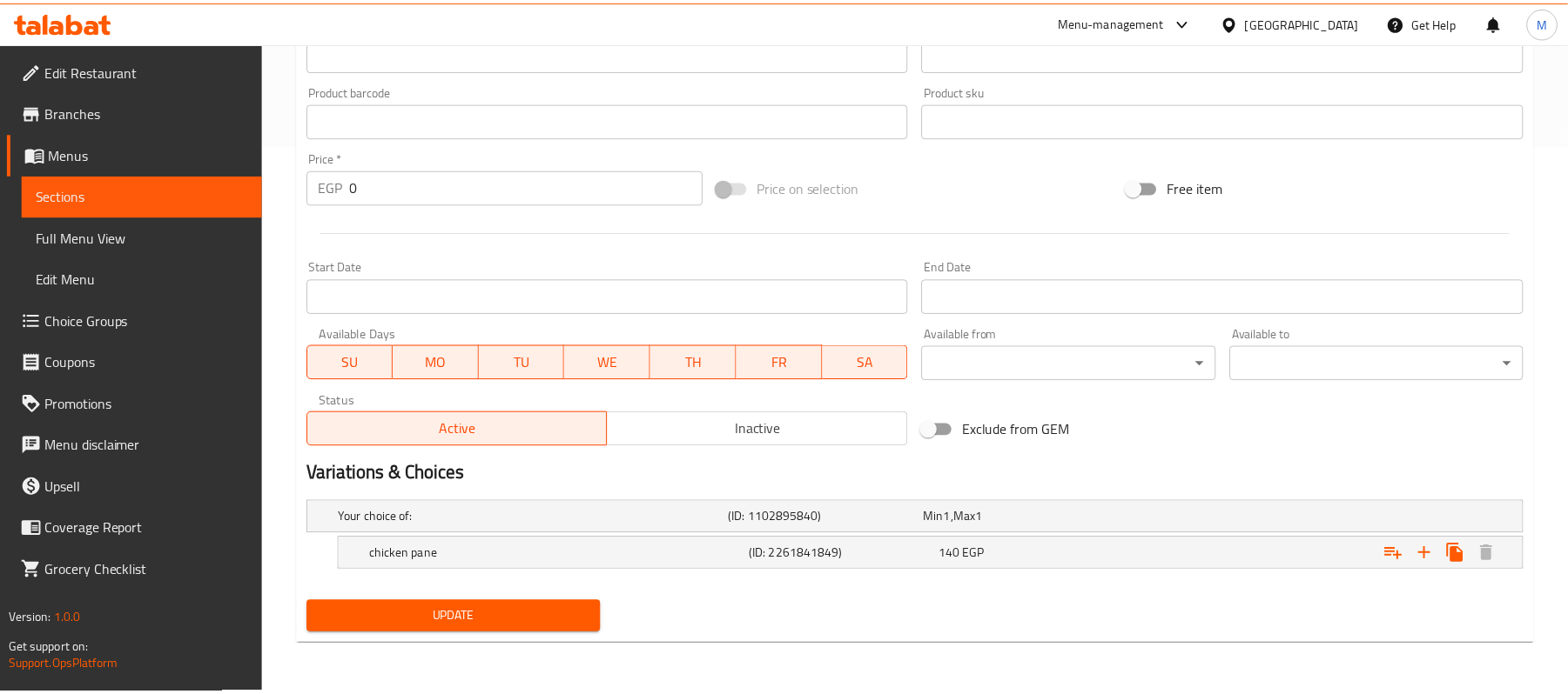
scroll to position [549, 0]
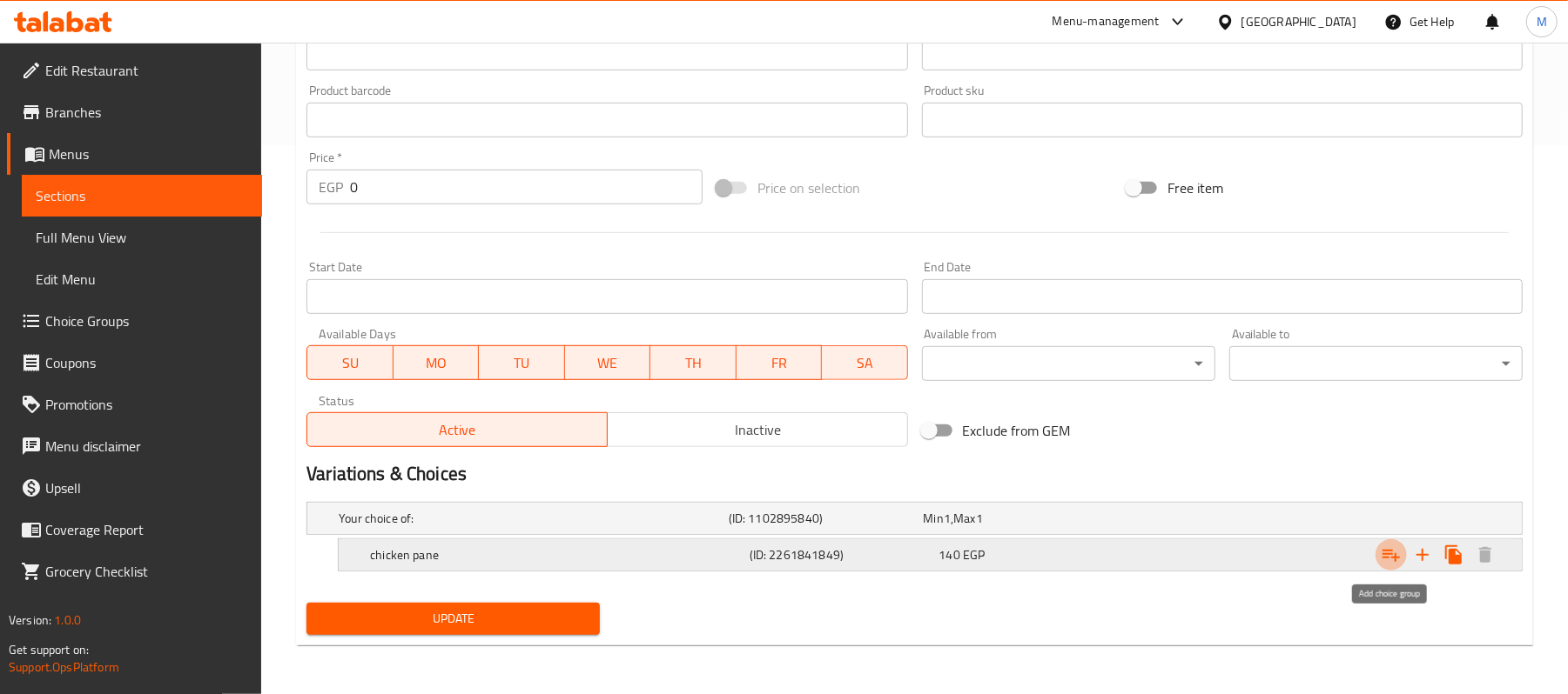
click at [1397, 554] on icon "Expand" at bounding box center [1390, 555] width 21 height 21
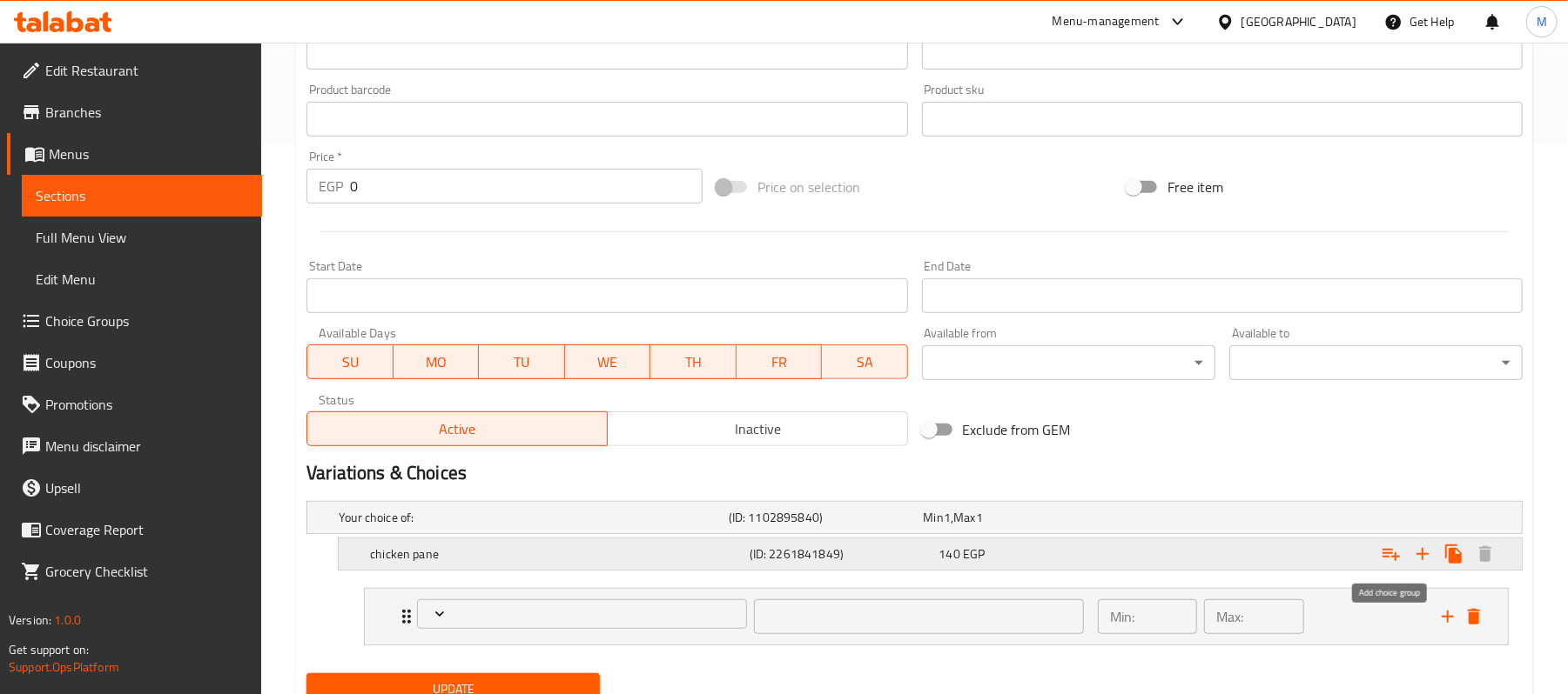
click at [1391, 557] on icon "Expand" at bounding box center [1390, 554] width 21 height 21
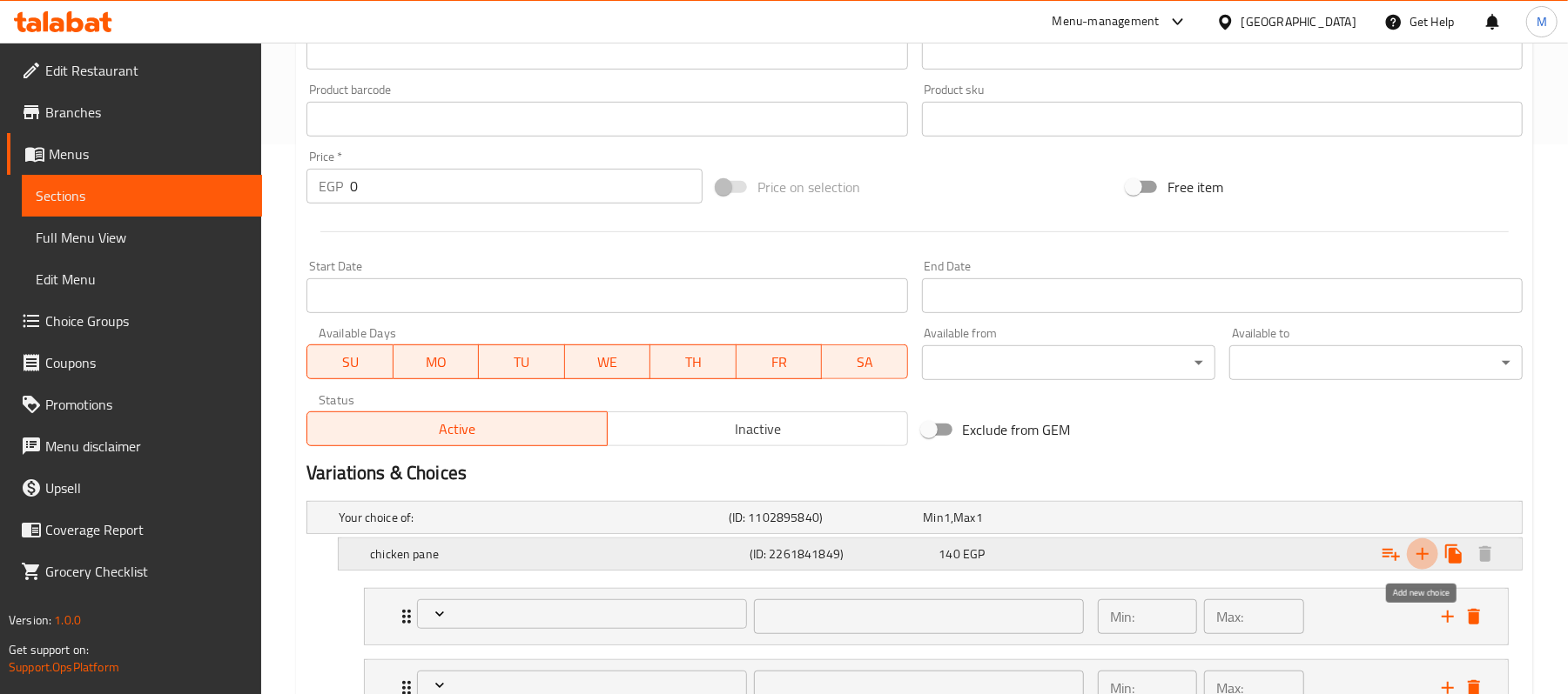
click at [1422, 553] on icon "Expand" at bounding box center [1423, 554] width 12 height 12
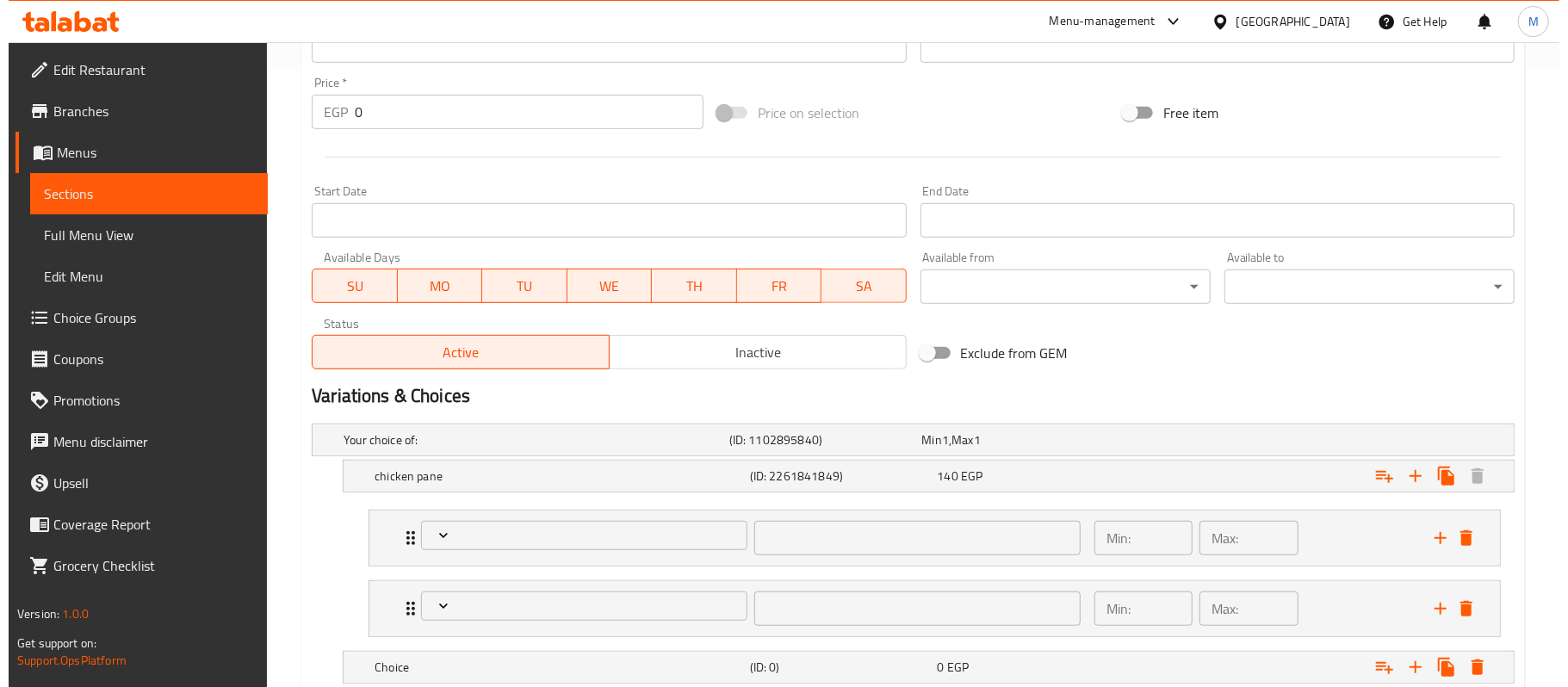
scroll to position [737, 0]
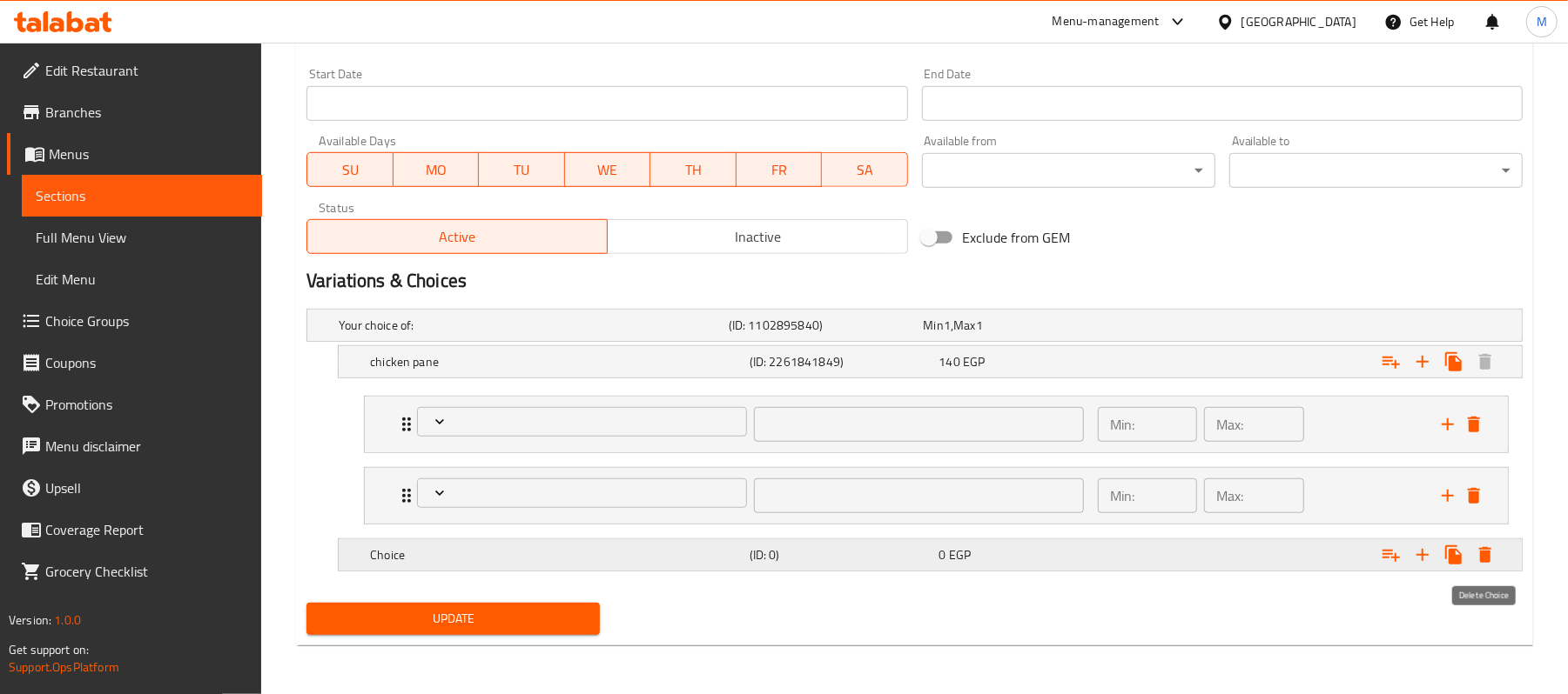
click at [1481, 553] on icon "Expand" at bounding box center [1485, 556] width 12 height 16
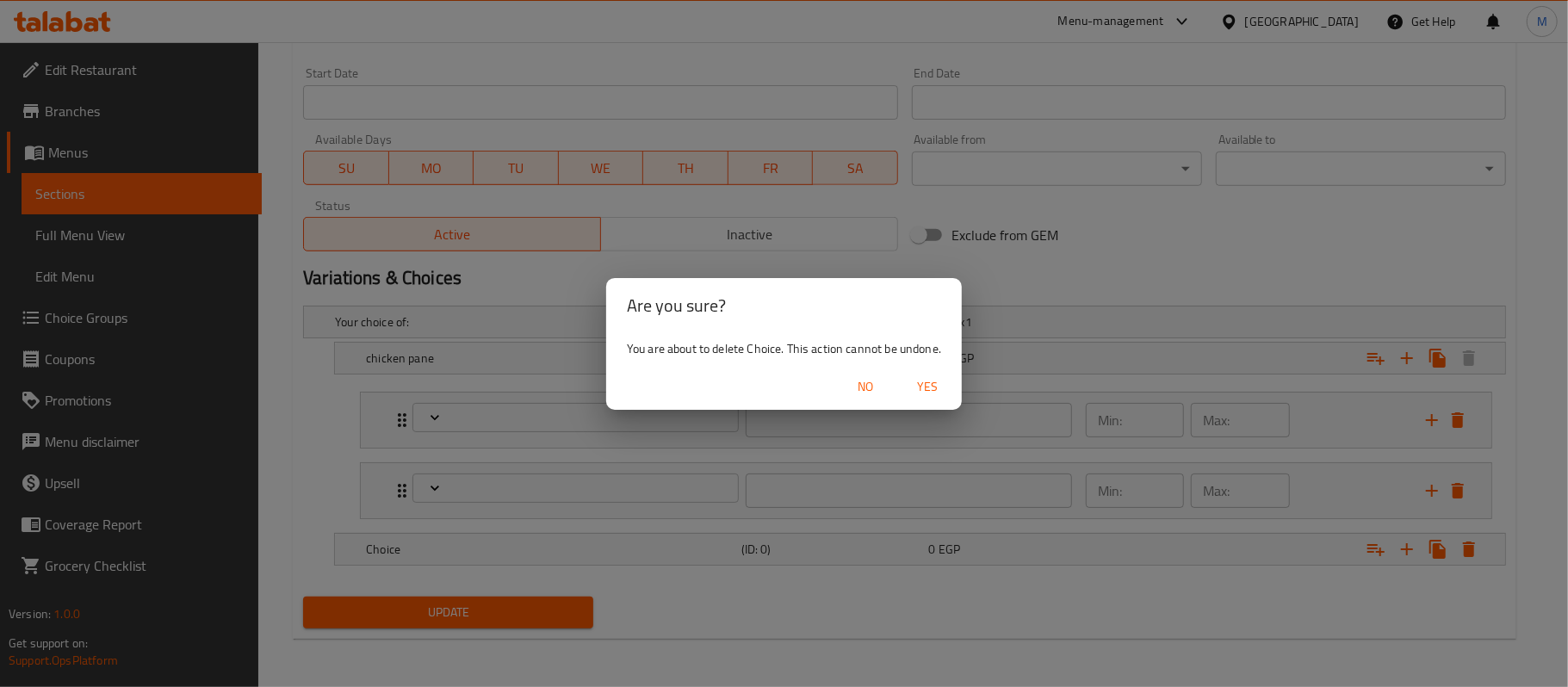
click at [940, 386] on span "Yes" at bounding box center [927, 387] width 41 height 21
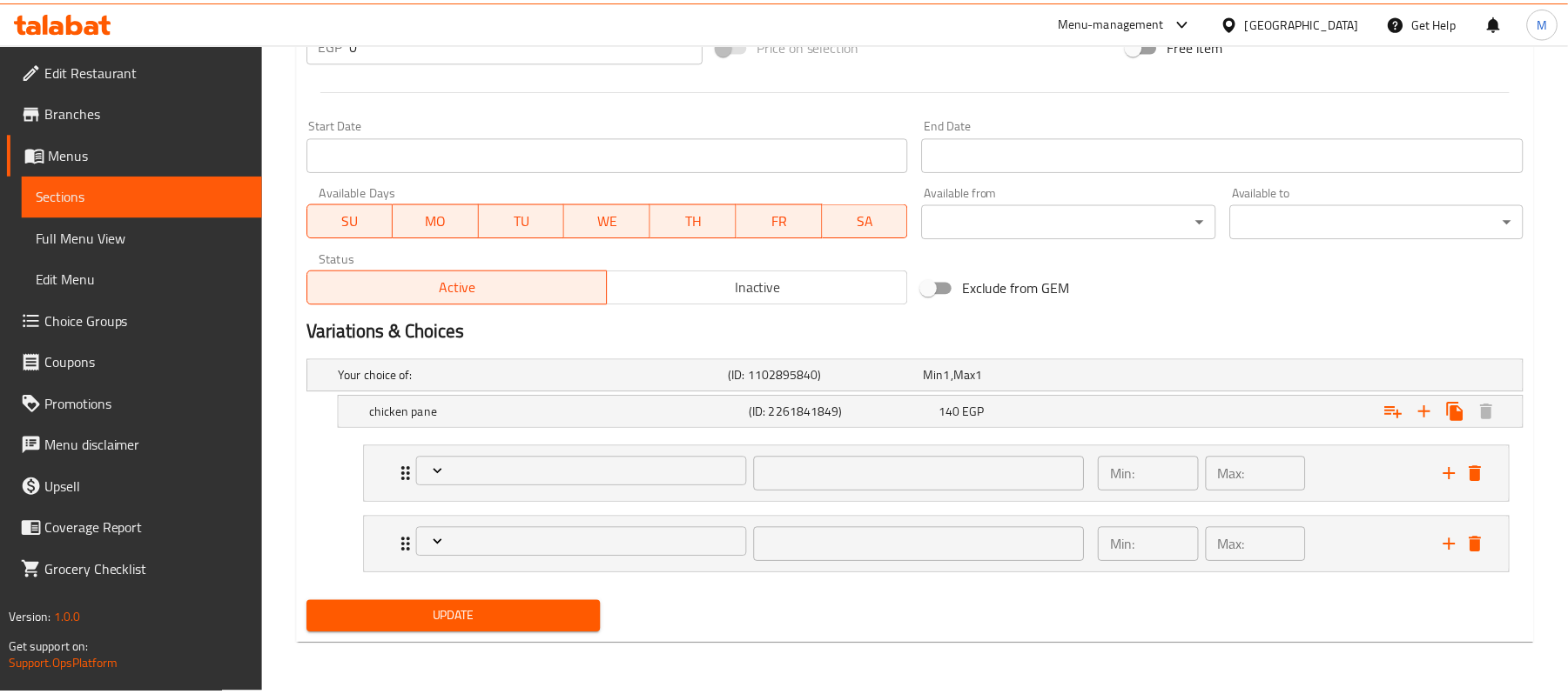
scroll to position [693, 0]
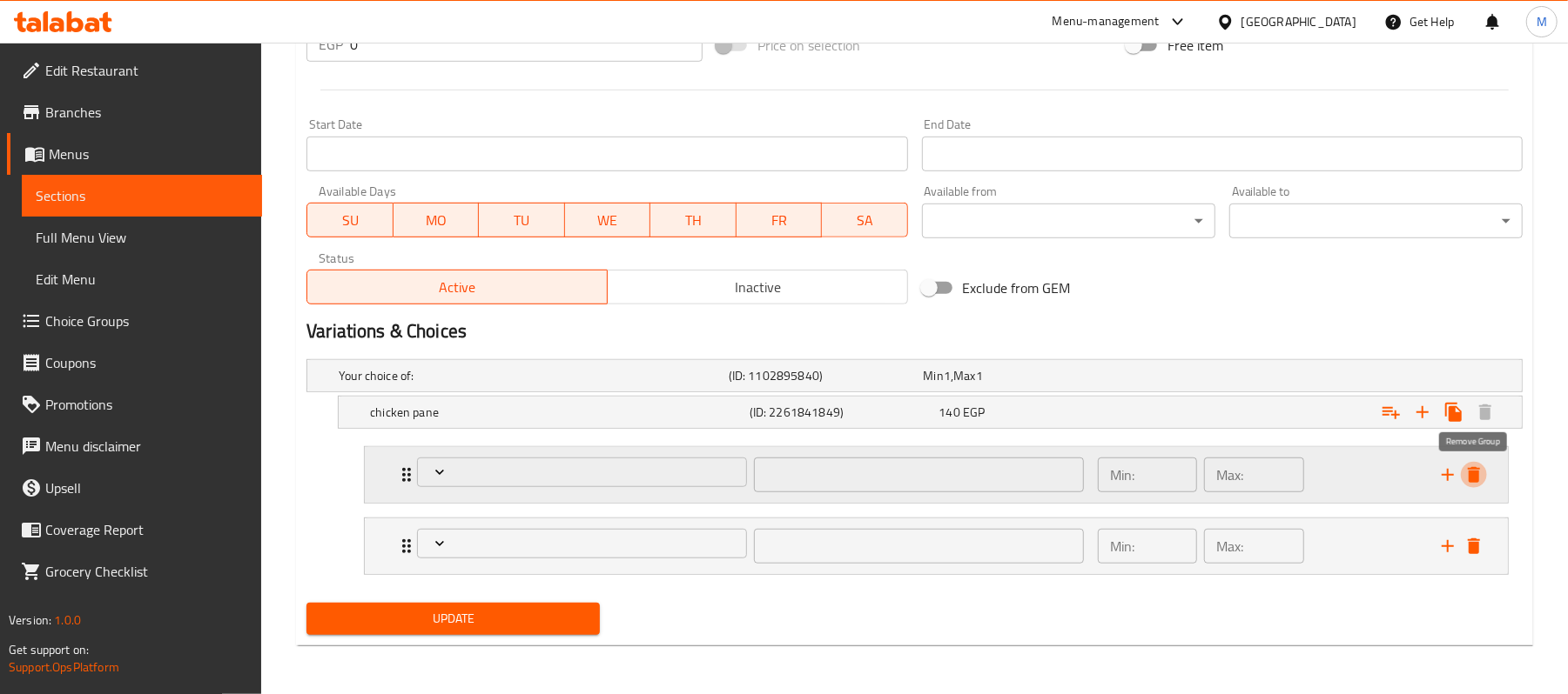
click at [1473, 477] on icon "delete" at bounding box center [1473, 475] width 12 height 16
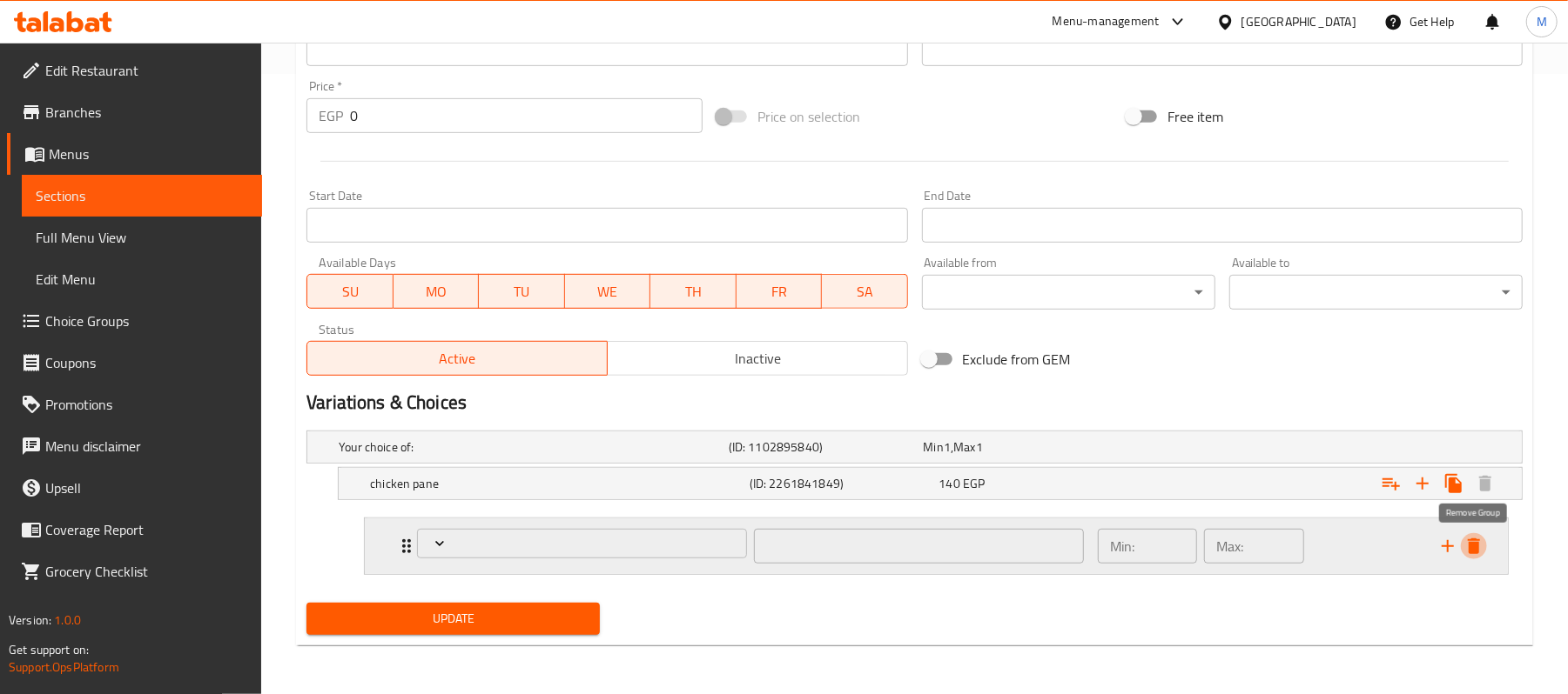
click at [1467, 547] on icon "delete" at bounding box center [1473, 546] width 21 height 21
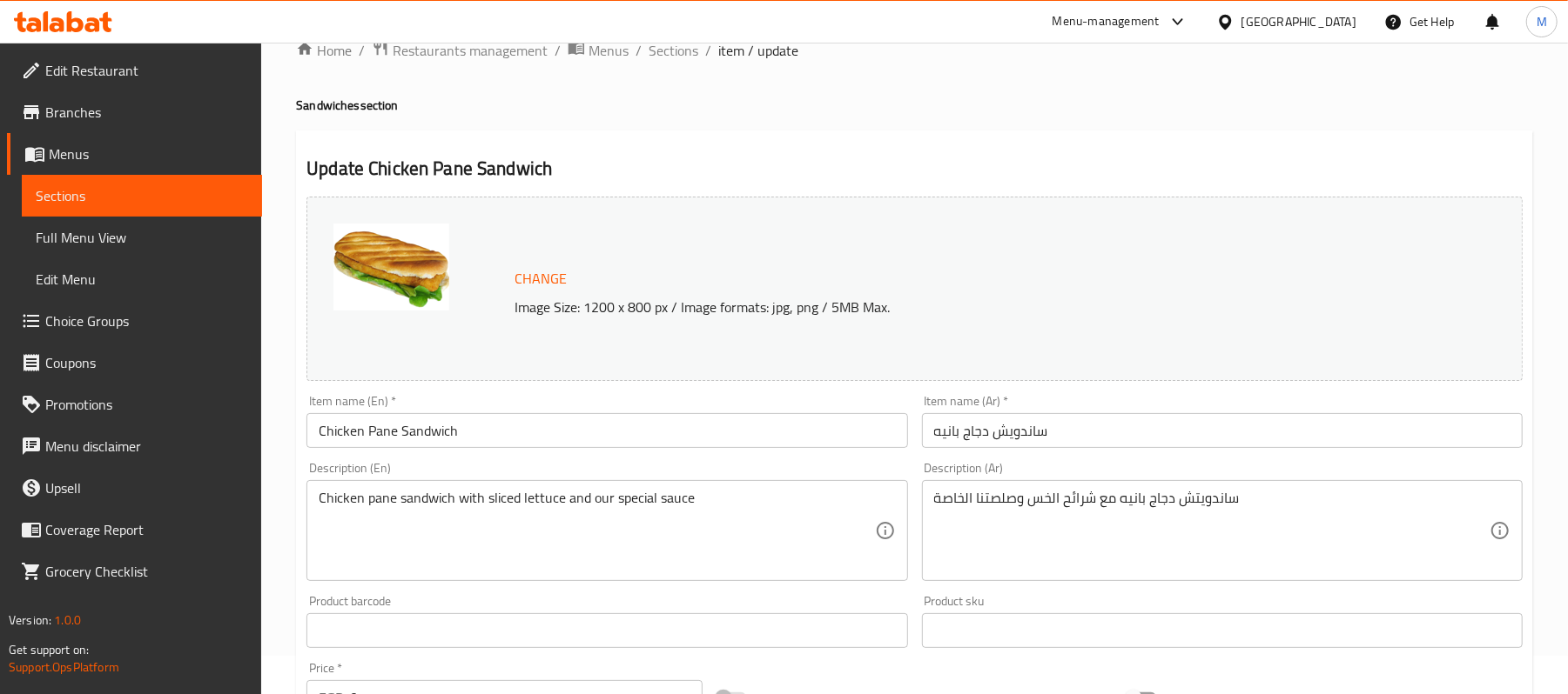
scroll to position [0, 0]
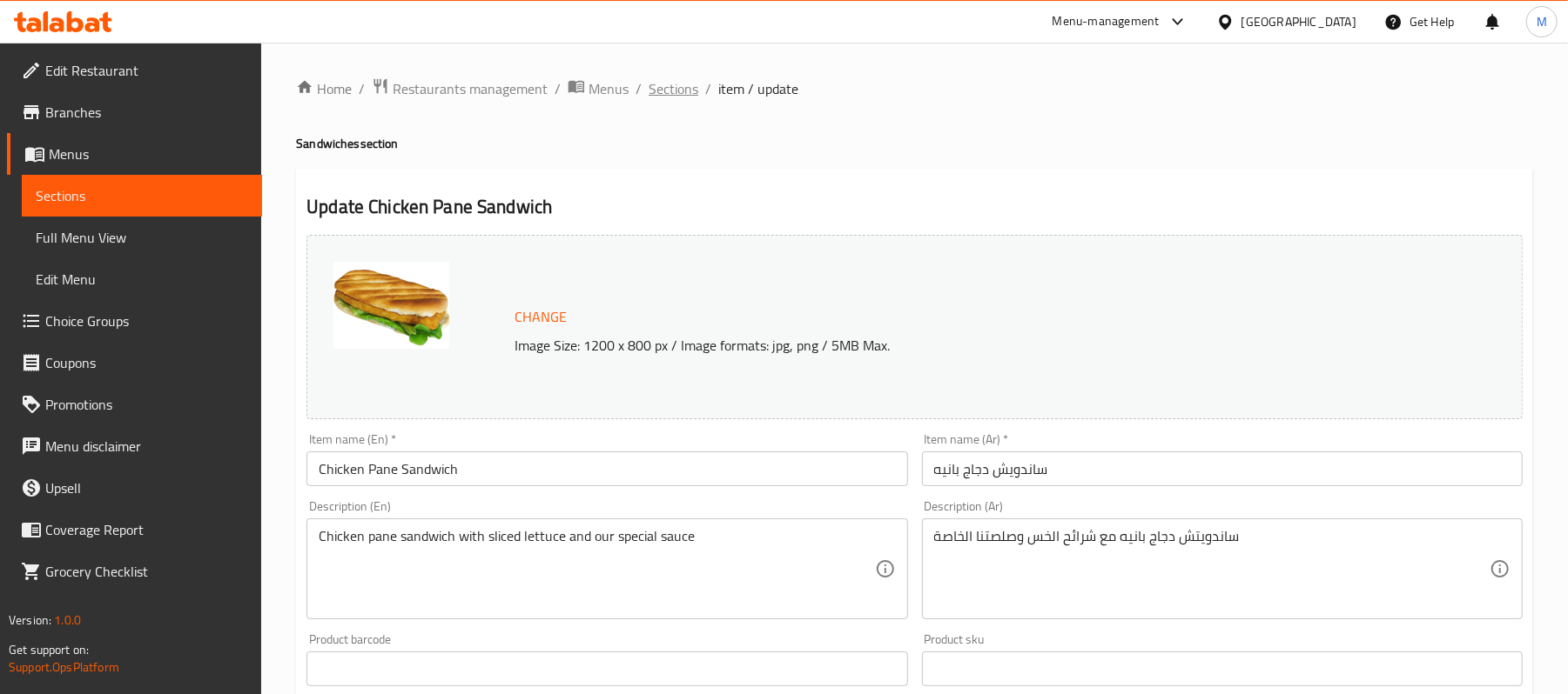
click at [669, 88] on span "Sections" at bounding box center [674, 88] width 50 height 21
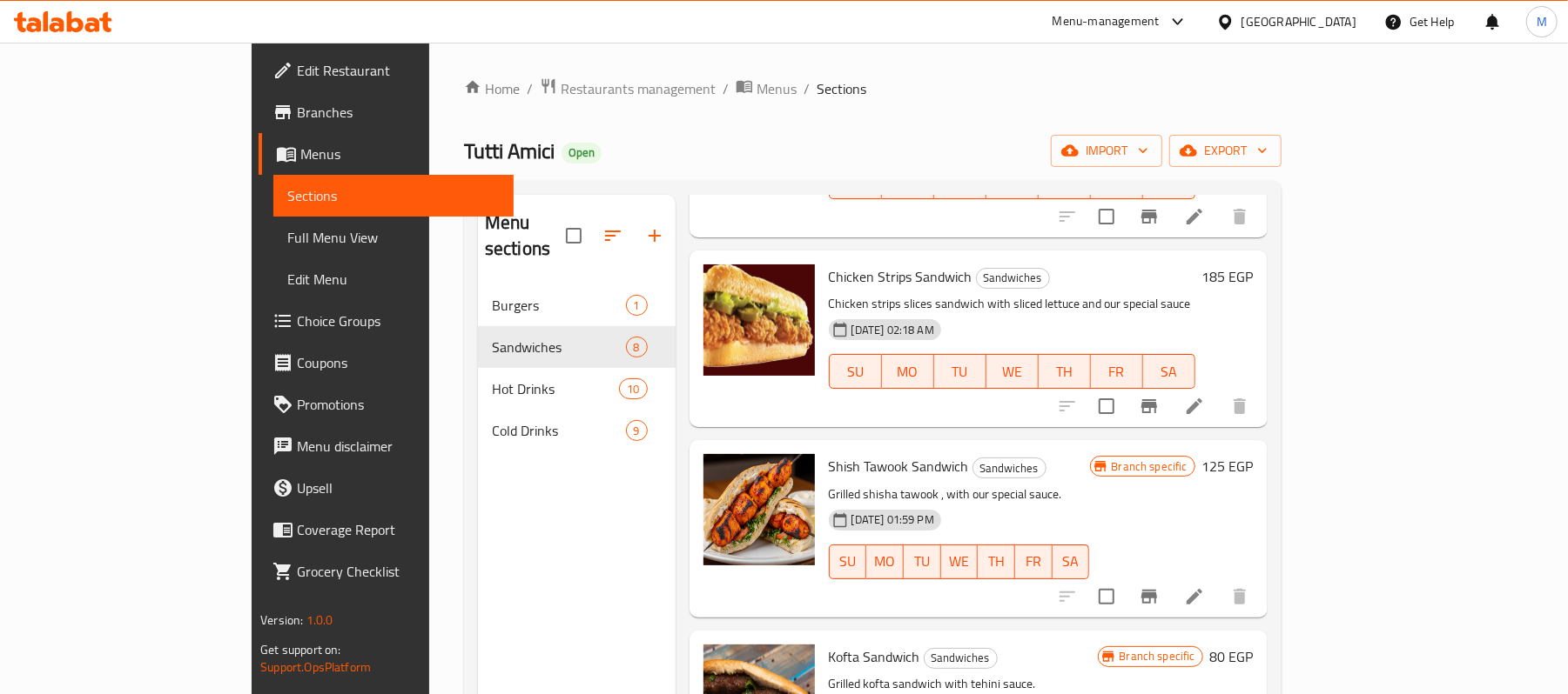
scroll to position [464, 0]
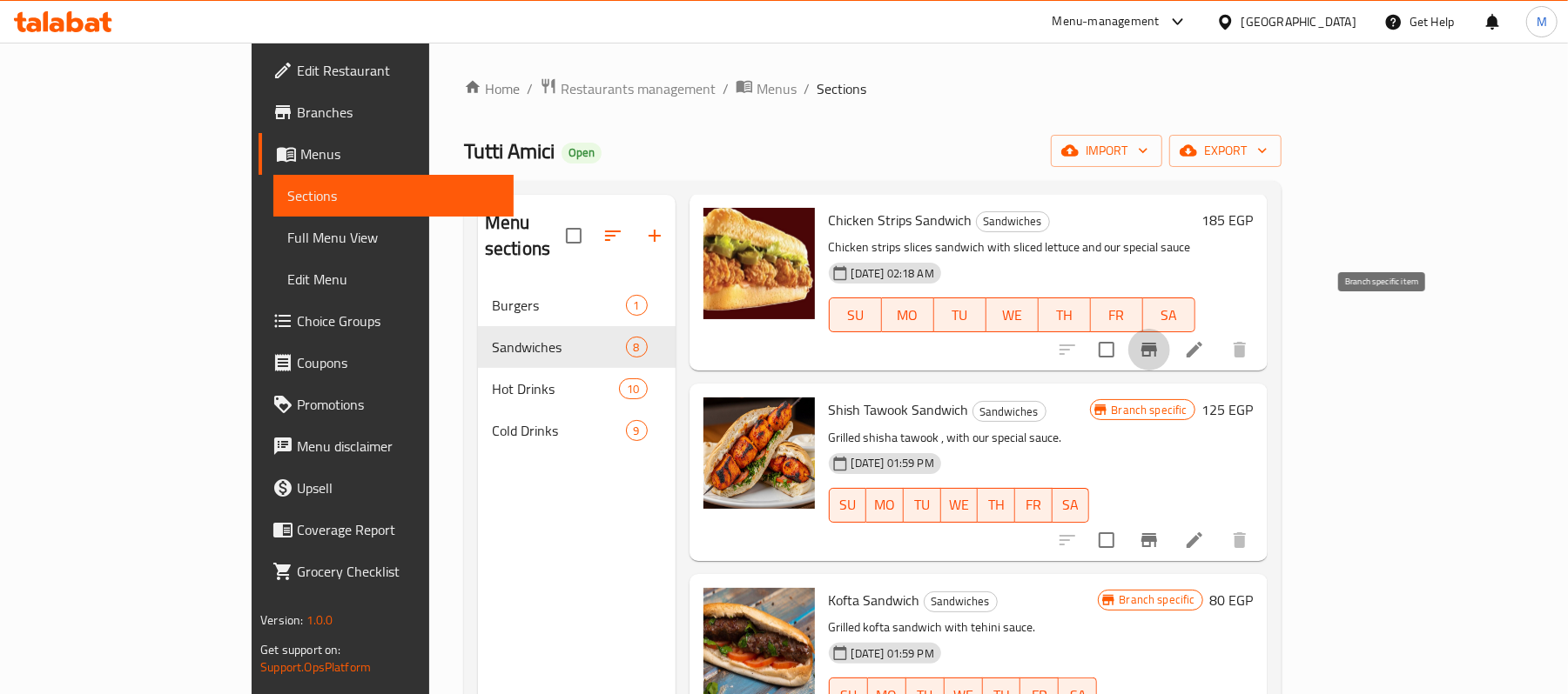
click at [1159, 339] on icon "Branch-specific-item" at bounding box center [1149, 349] width 21 height 21
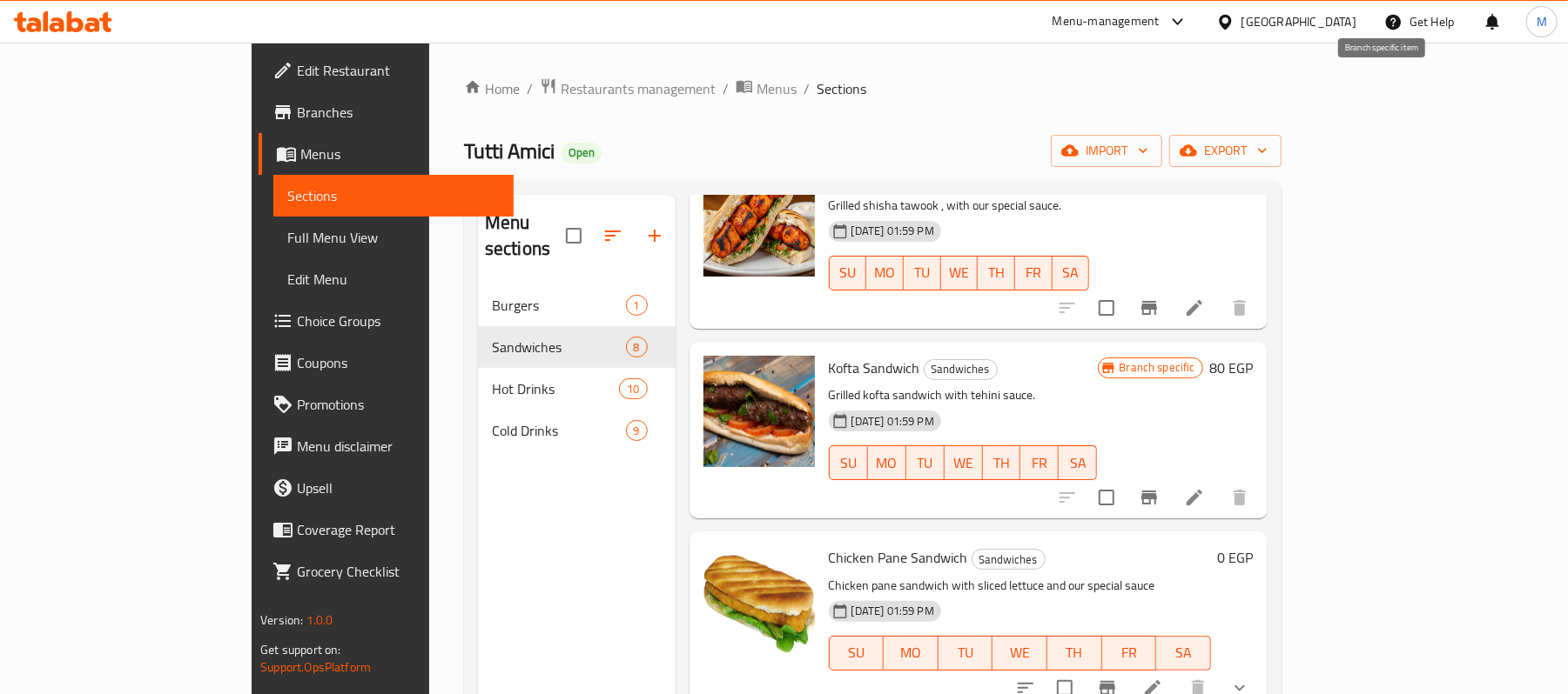
scroll to position [812, 0]
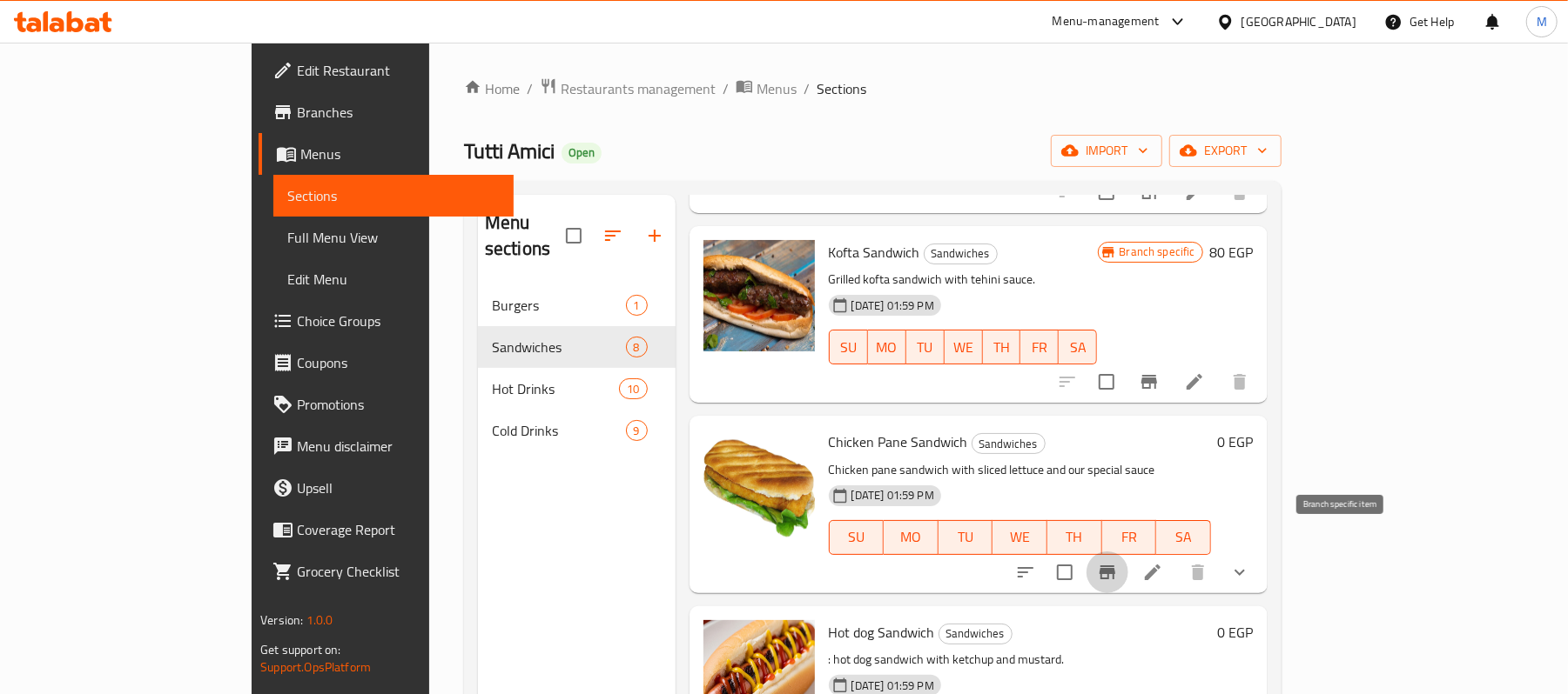
click at [1115, 566] on icon "Branch-specific-item" at bounding box center [1108, 573] width 16 height 14
click at [1163, 562] on icon at bounding box center [1152, 572] width 21 height 21
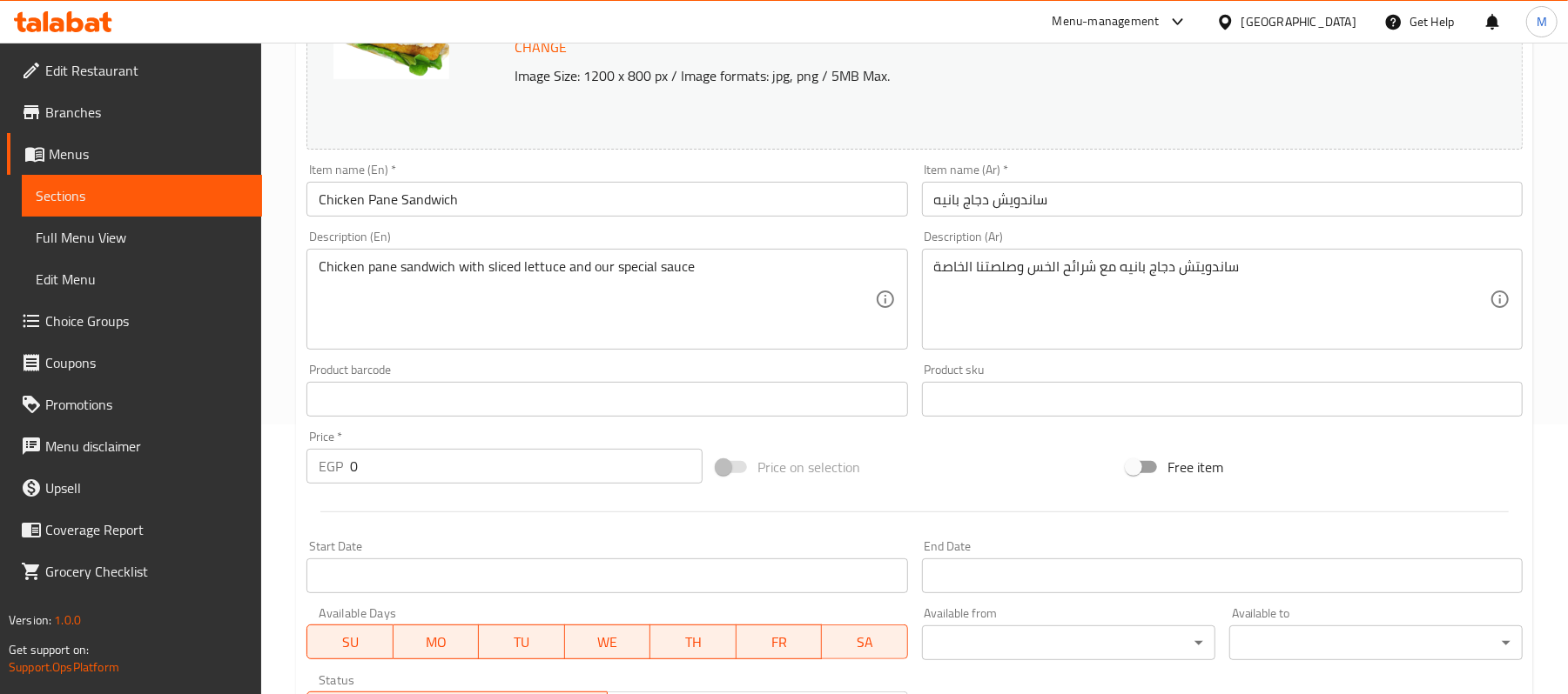
scroll to position [558, 0]
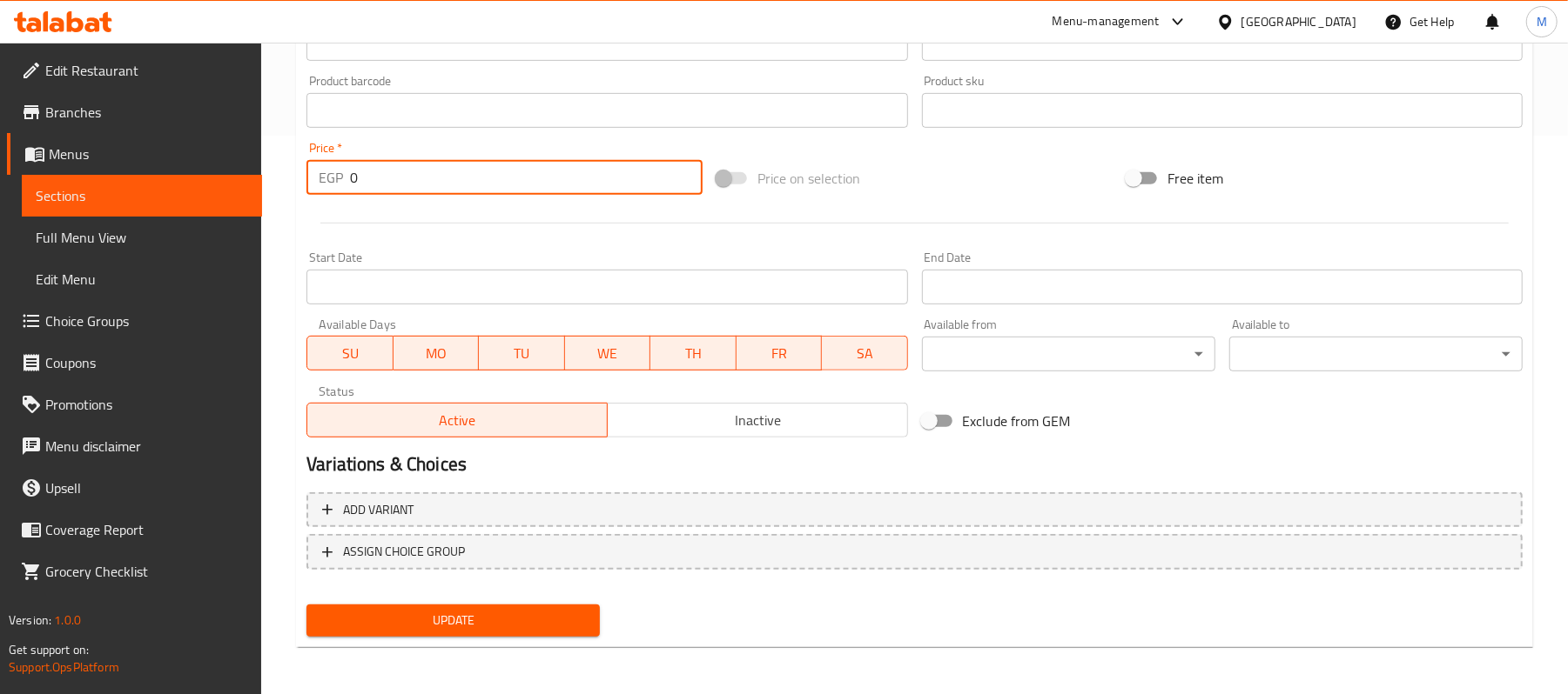
click at [359, 185] on input "0" at bounding box center [526, 177] width 353 height 35
type input "140"
click at [519, 618] on span "Update" at bounding box center [452, 621] width 265 height 21
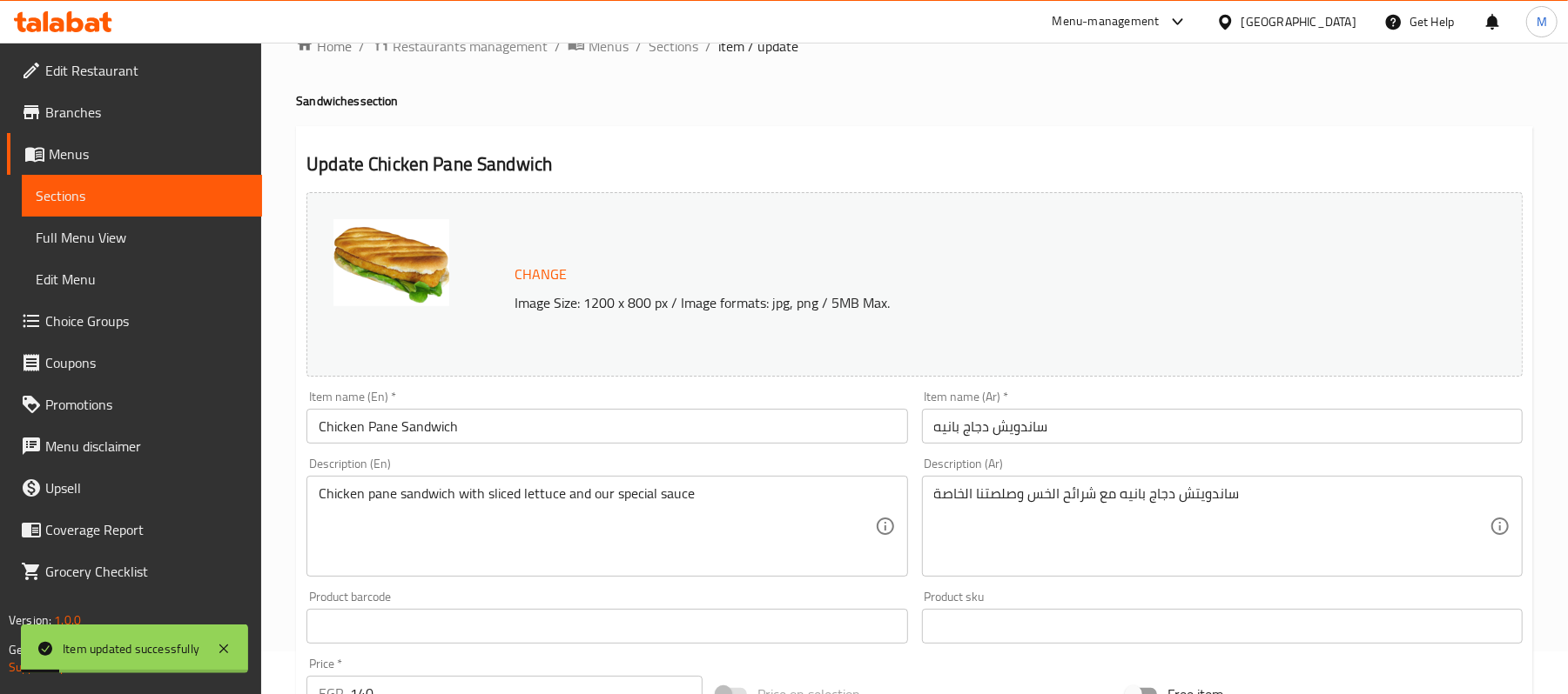
scroll to position [0, 0]
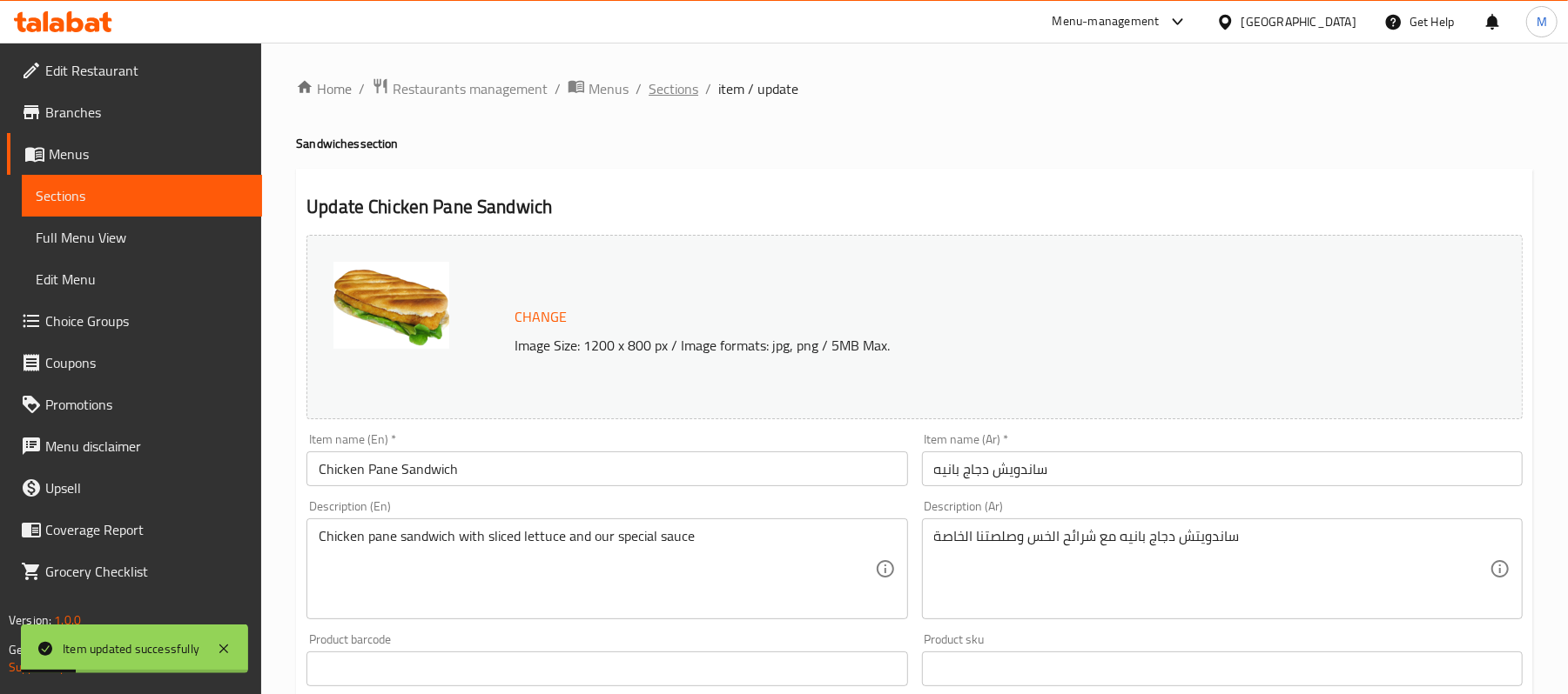
click at [684, 91] on span "Sections" at bounding box center [674, 88] width 50 height 21
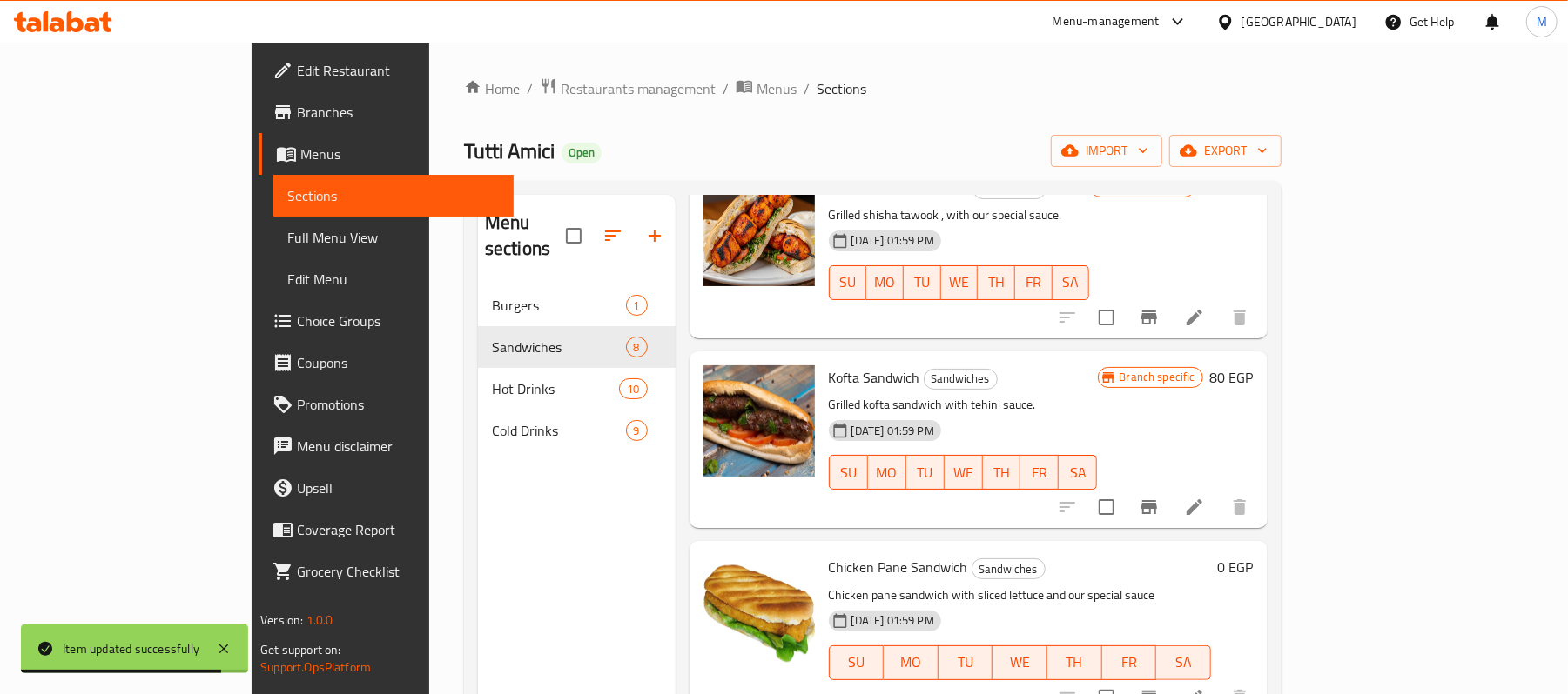
scroll to position [696, 0]
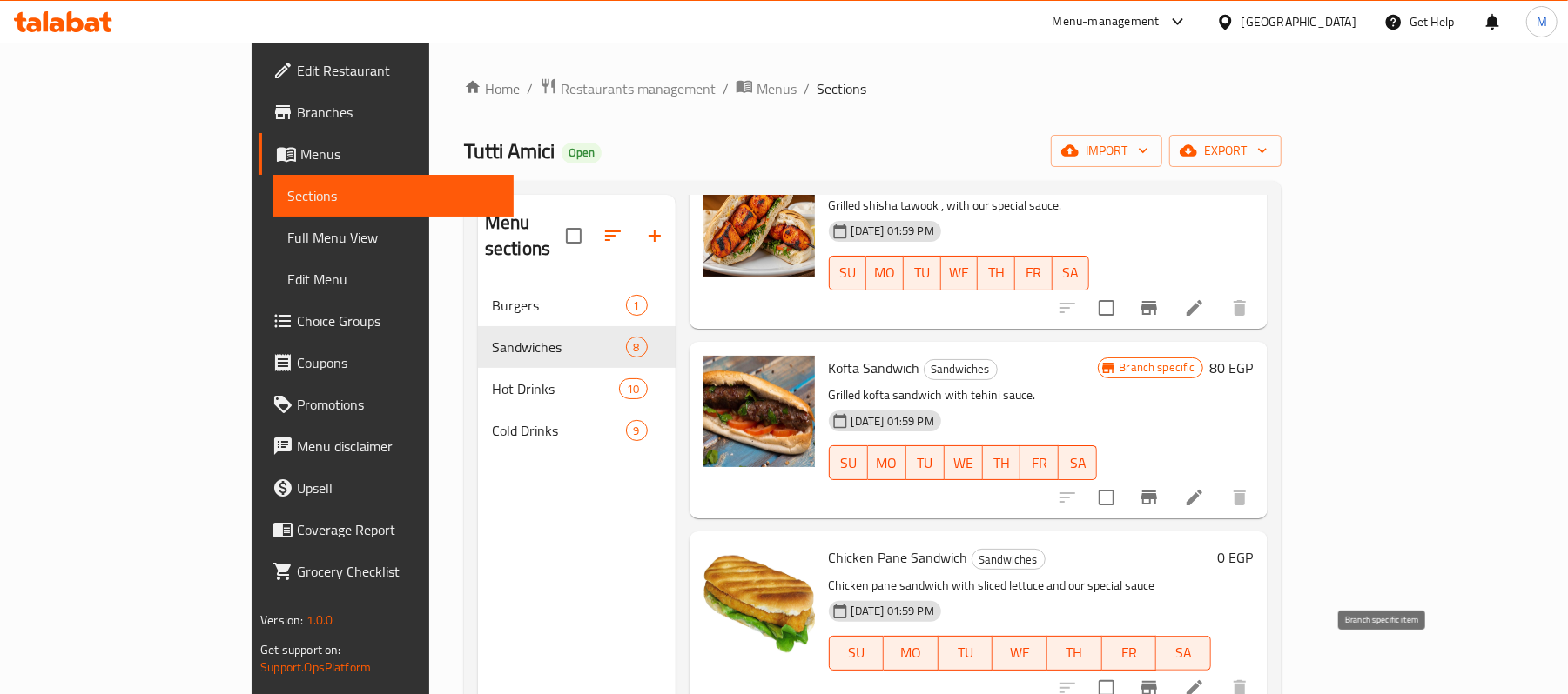
click at [1157, 682] on icon "Branch-specific-item" at bounding box center [1149, 689] width 16 height 14
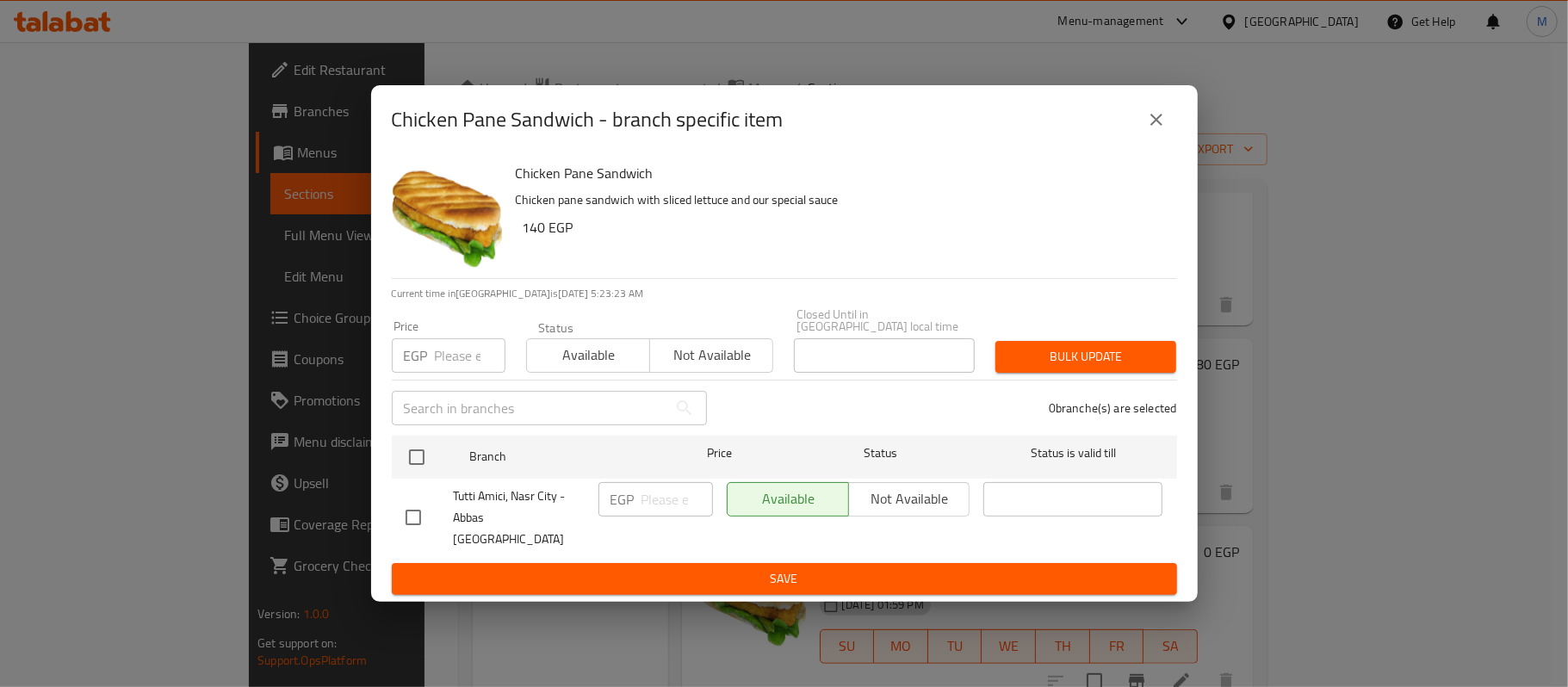
click at [1152, 140] on button "close" at bounding box center [1157, 119] width 41 height 42
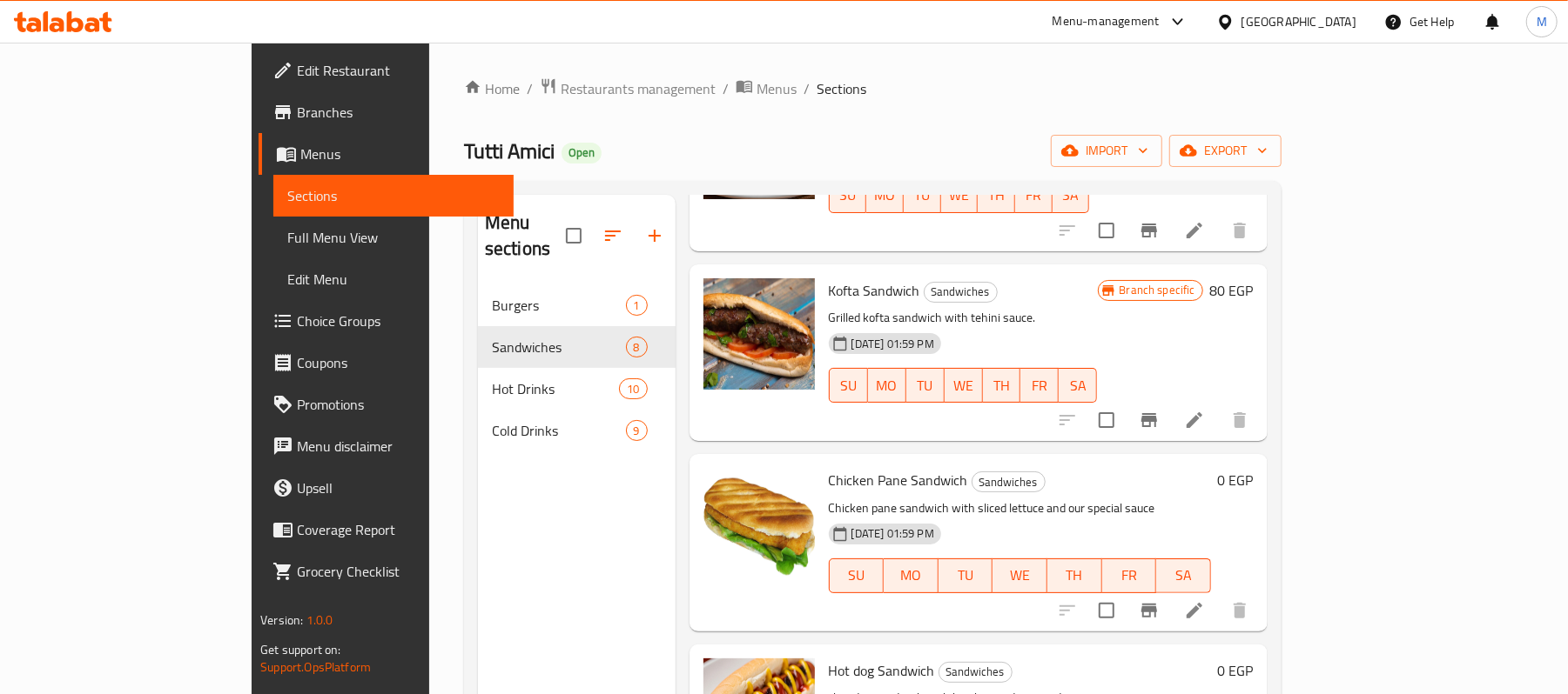
scroll to position [868, 0]
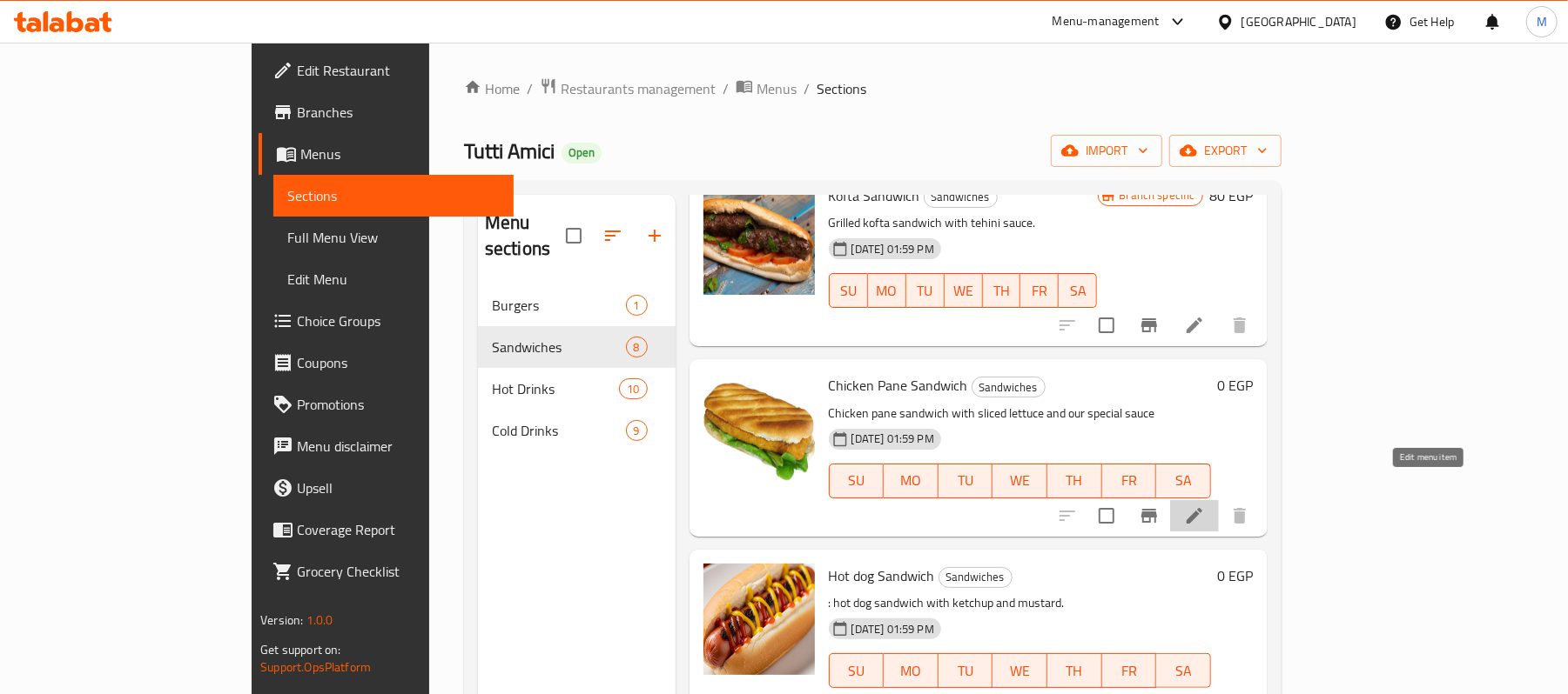
click at [1205, 506] on icon at bounding box center [1194, 516] width 21 height 21
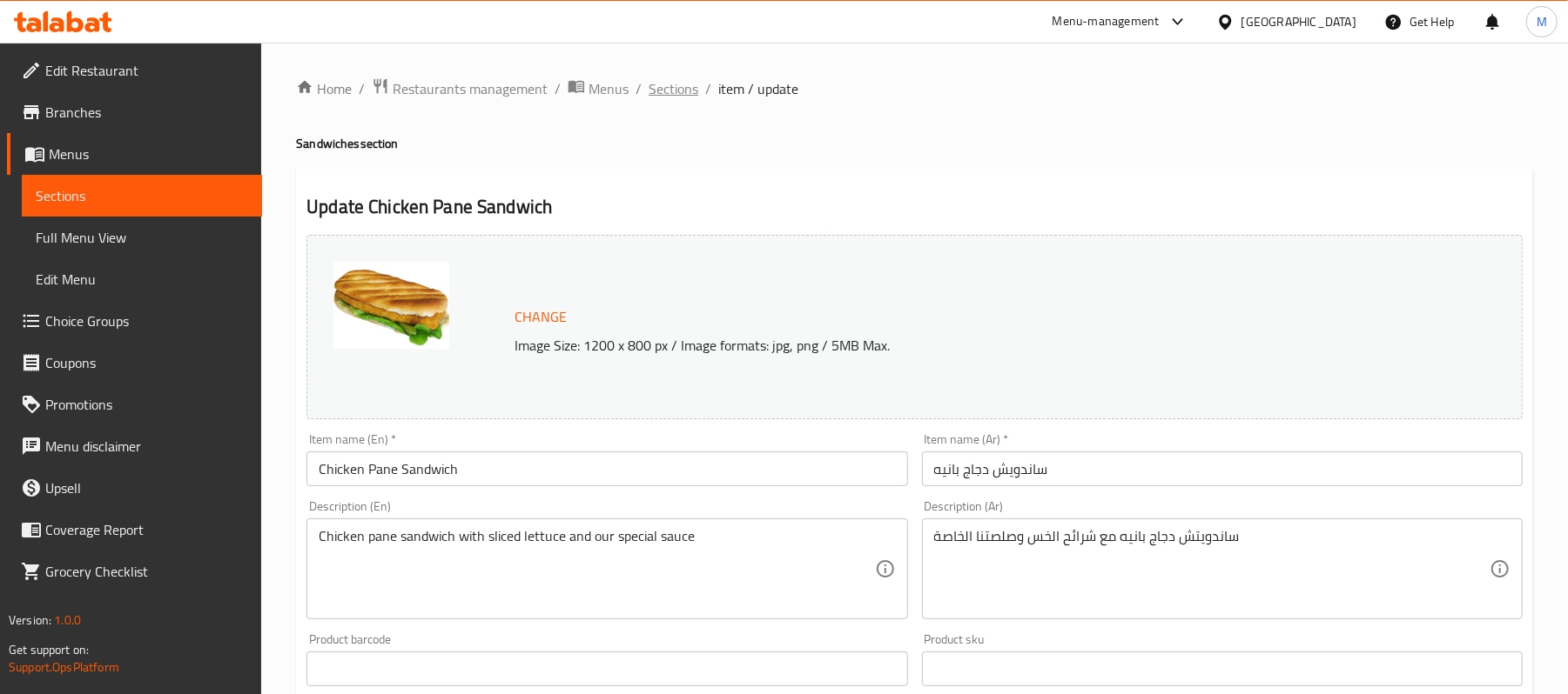
click at [668, 90] on span "Sections" at bounding box center [674, 88] width 50 height 21
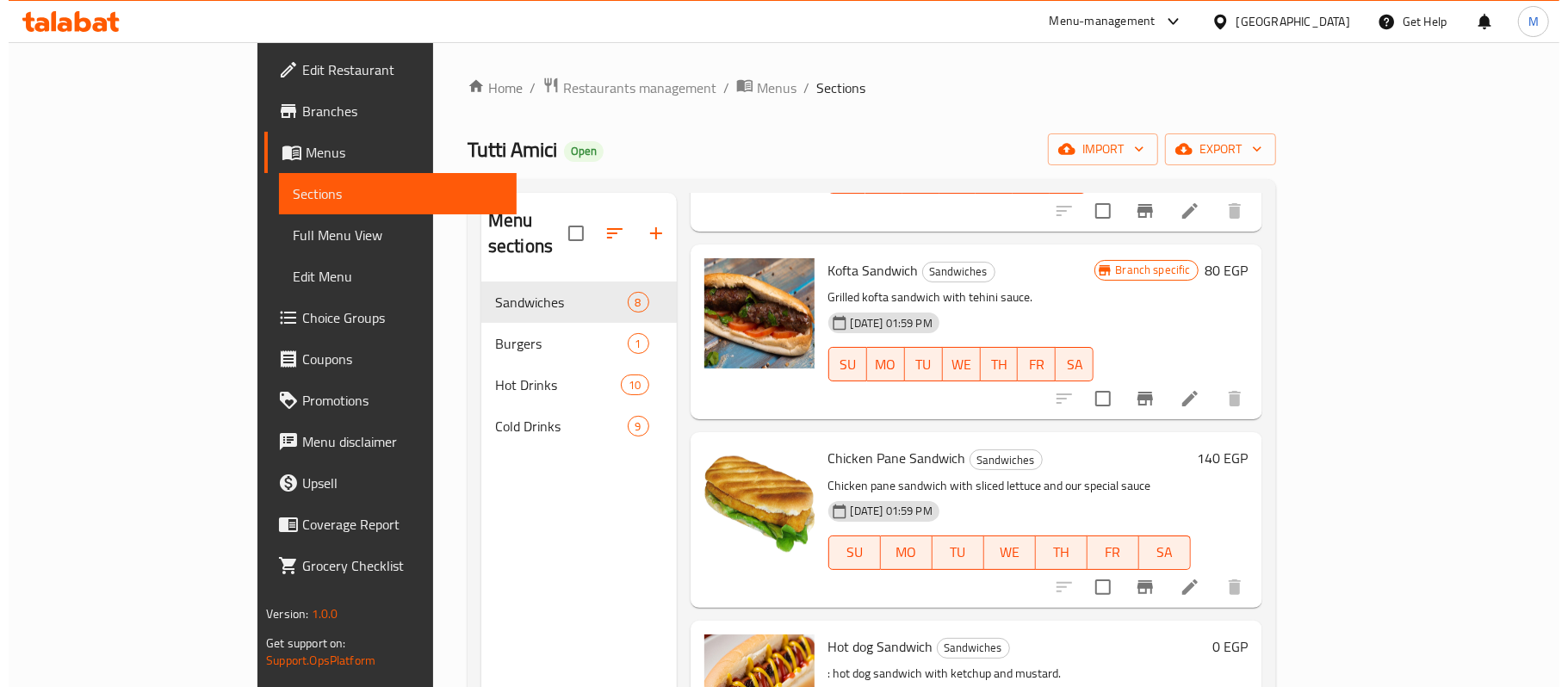
scroll to position [804, 0]
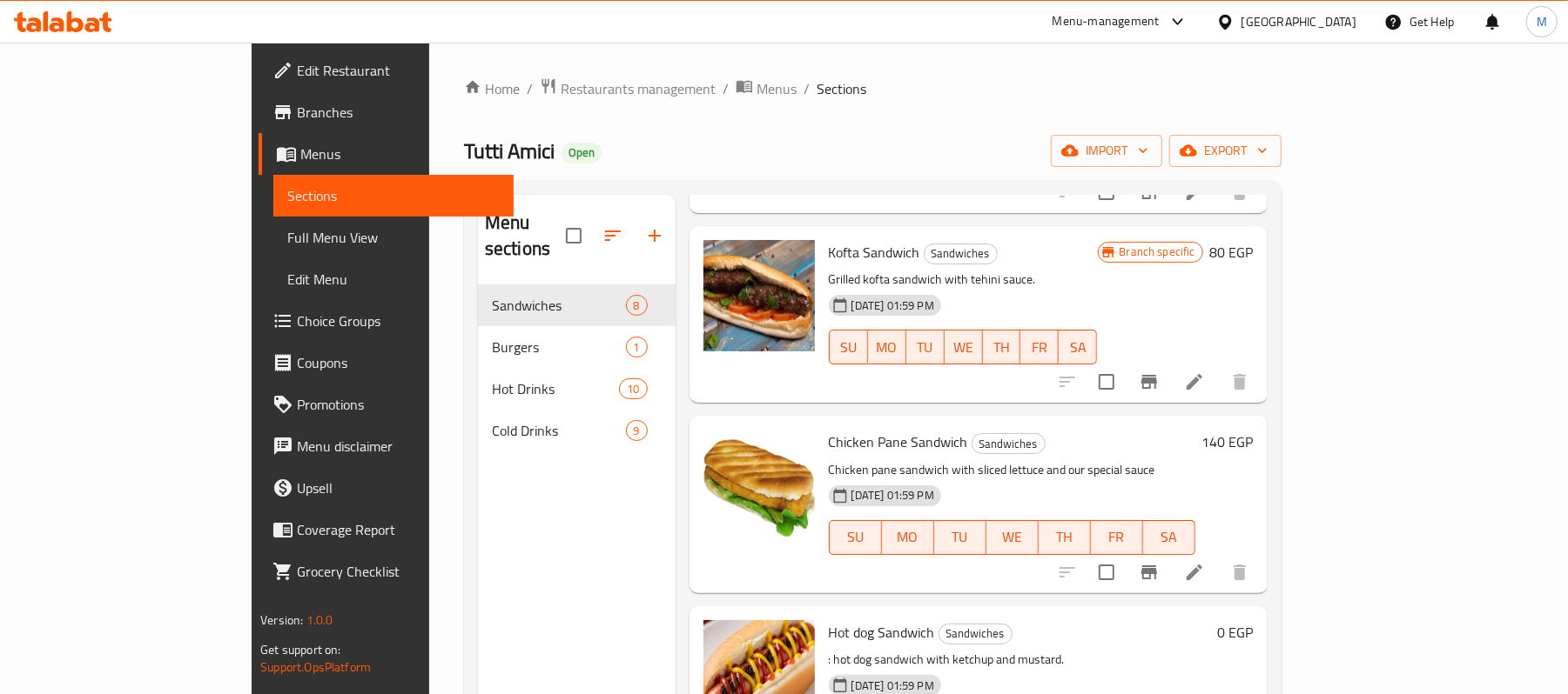
click at [829, 429] on span "Chicken Pane Sandwich" at bounding box center [899, 442] width 139 height 26
copy h6 "Chicken Pane Sandwich"
click at [287, 240] on span "Full Menu View" at bounding box center [394, 237] width 212 height 21
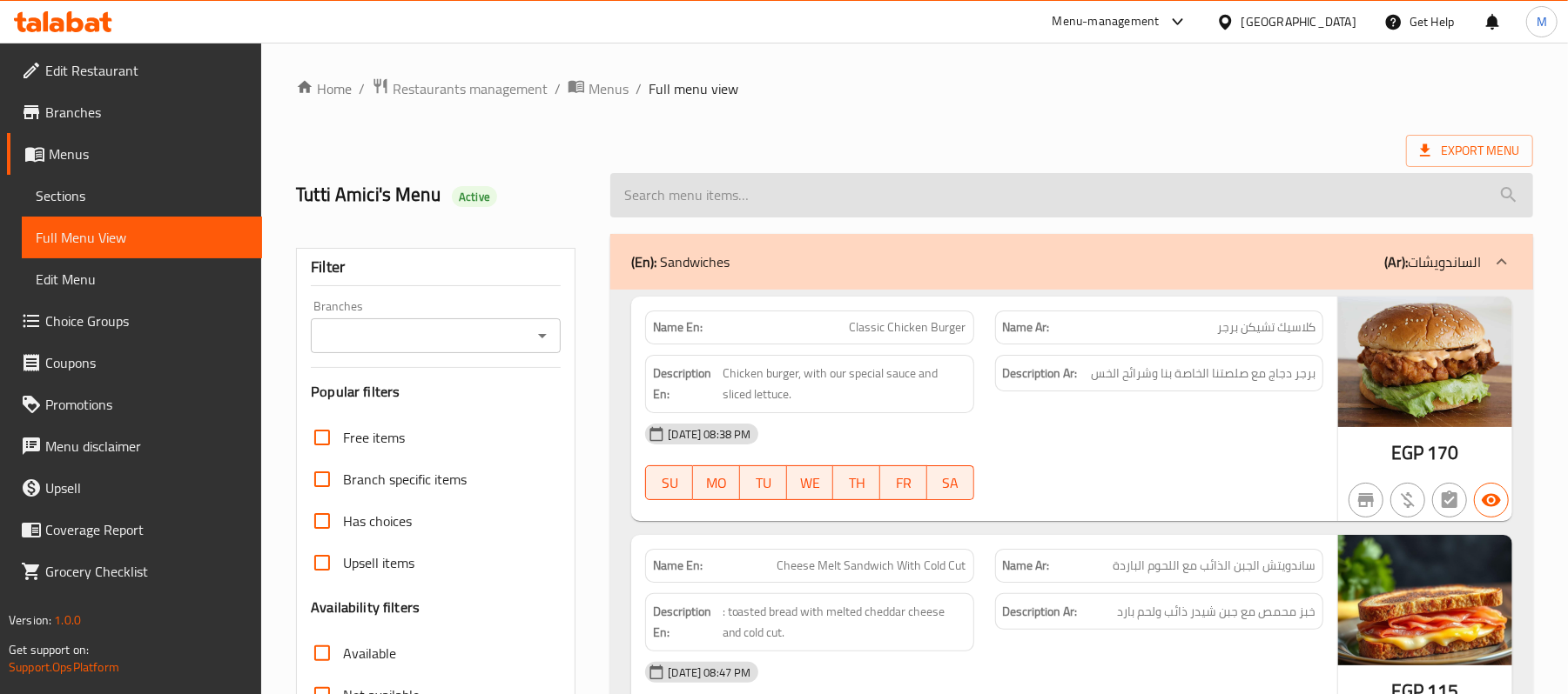
click at [715, 189] on input "search" at bounding box center [1072, 195] width 923 height 45
paste input "Chicken Pane Sandwich"
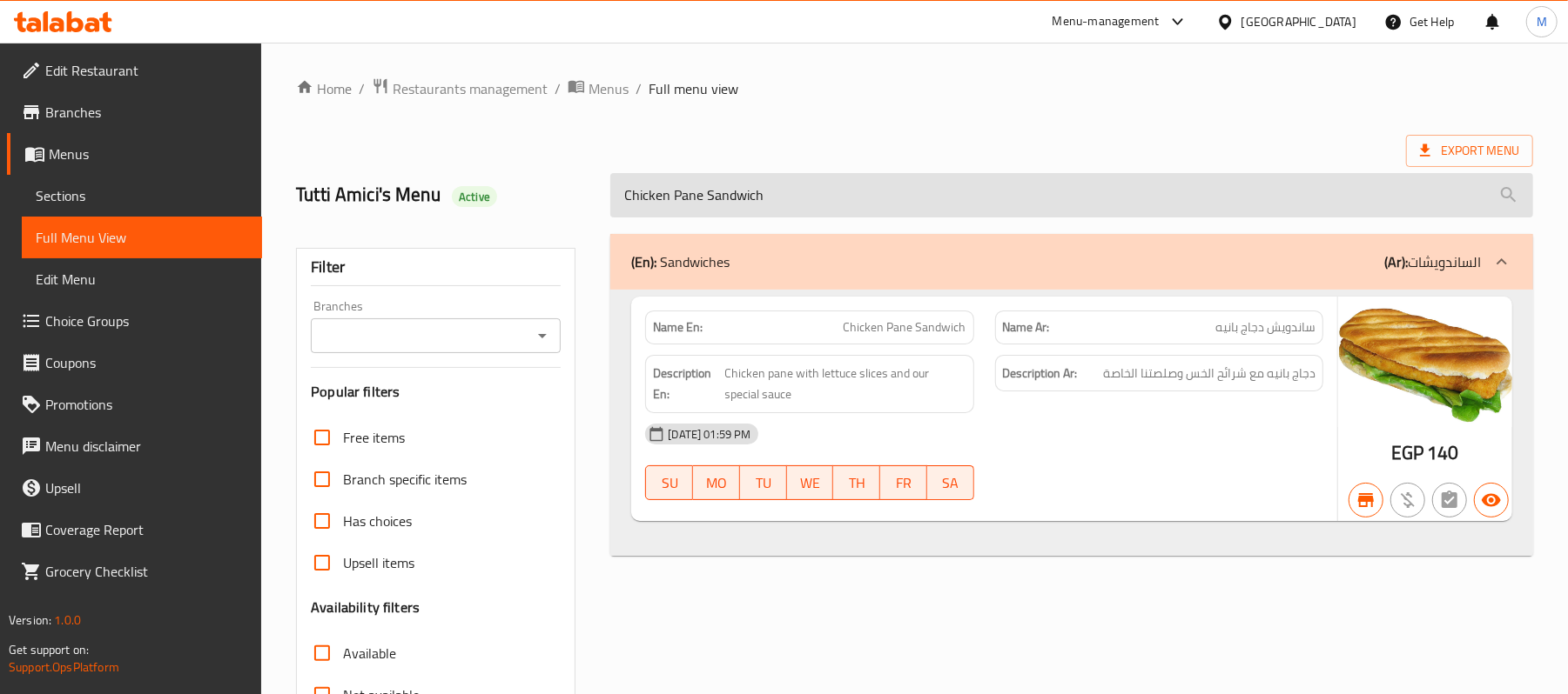
type input "Chicken Pane Sandwich"
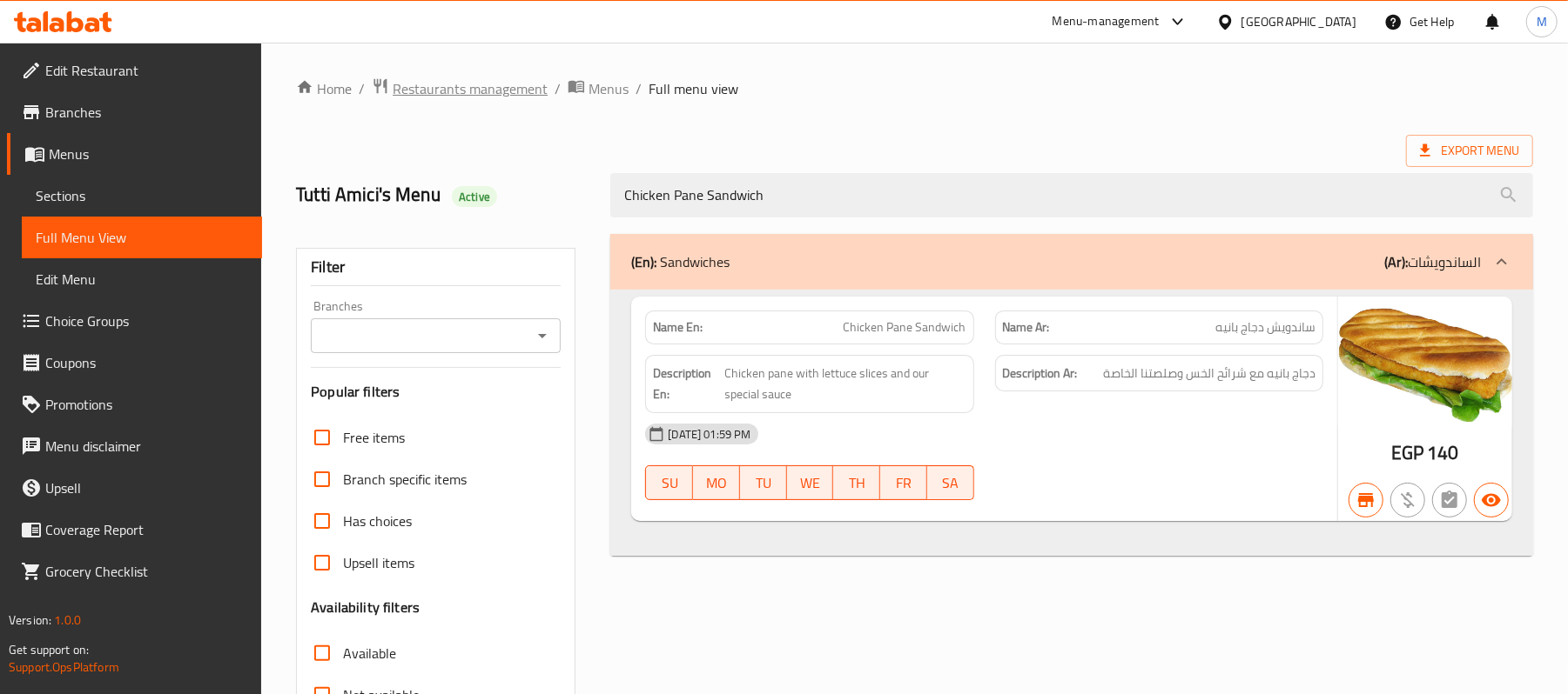
click at [499, 88] on span "Restaurants management" at bounding box center [470, 88] width 155 height 21
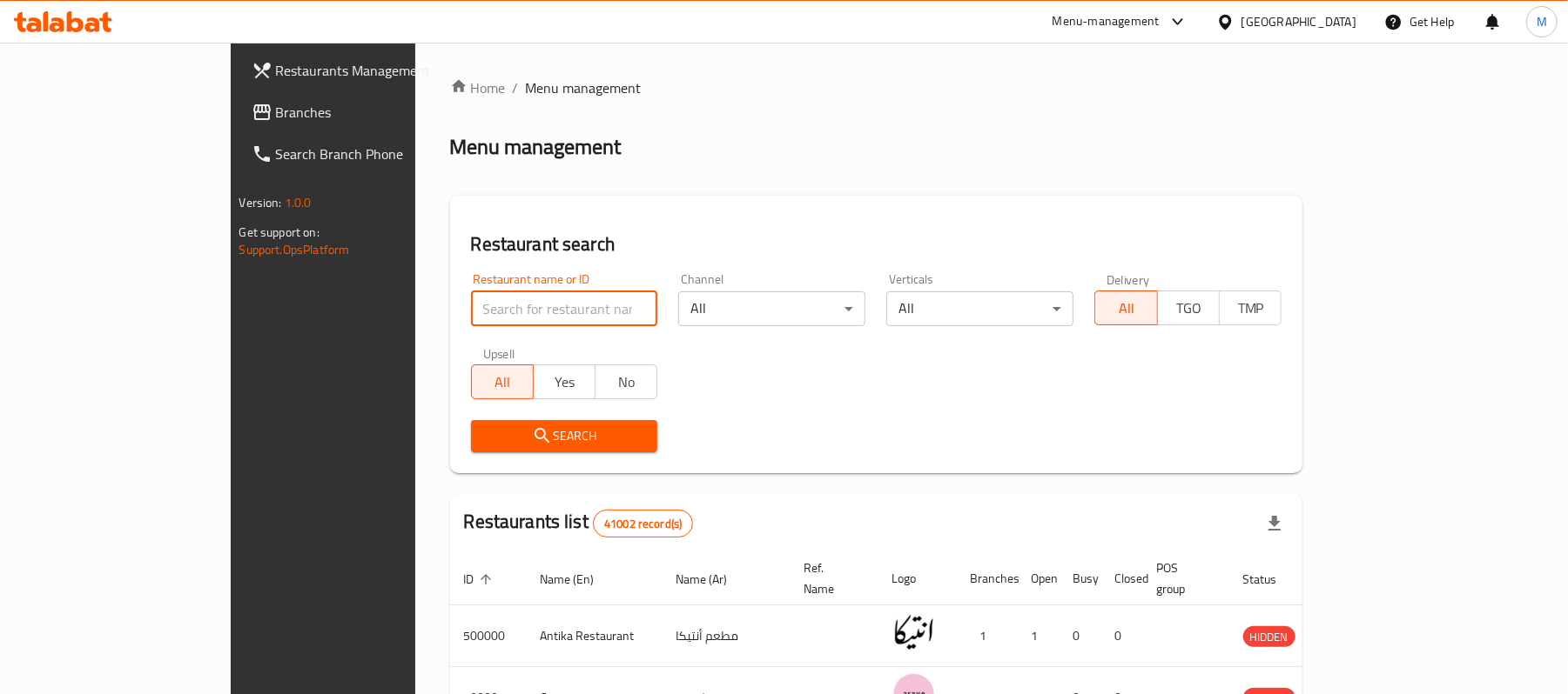
click at [471, 302] on input "search" at bounding box center [565, 309] width 187 height 35
paste input "703611"
type input "703611"
click button "Search" at bounding box center [565, 436] width 187 height 32
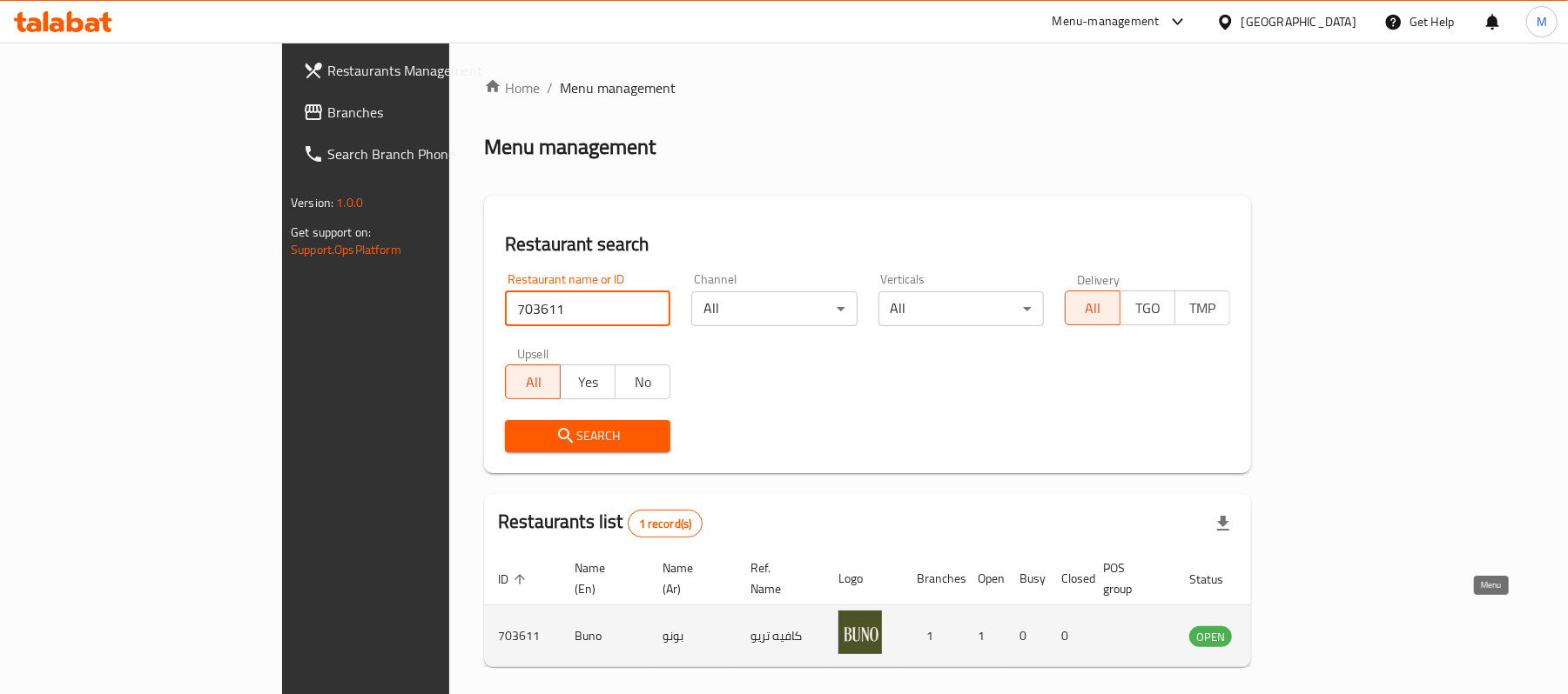
click at [1313, 625] on link "enhanced table" at bounding box center [1297, 635] width 32 height 21
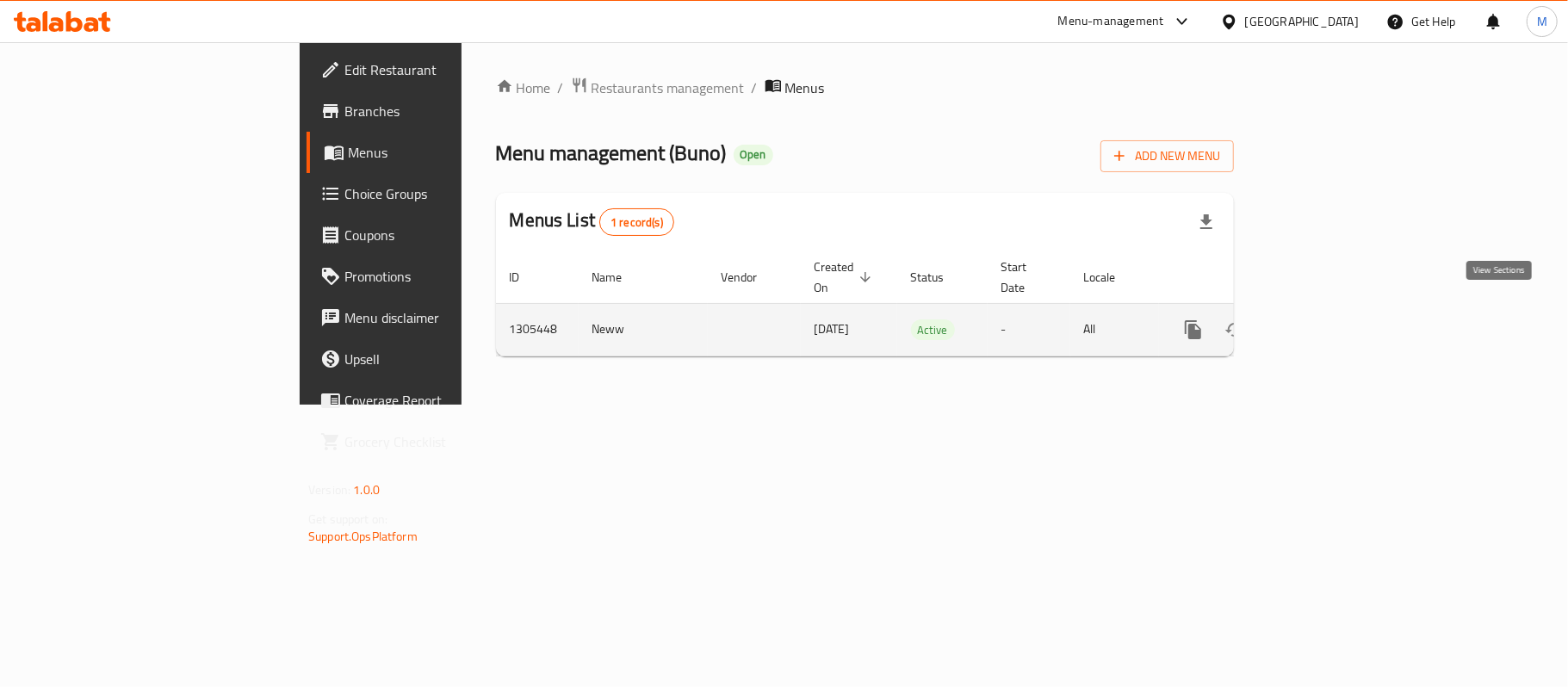
click at [1328, 320] on icon "enhanced table" at bounding box center [1317, 329] width 20 height 20
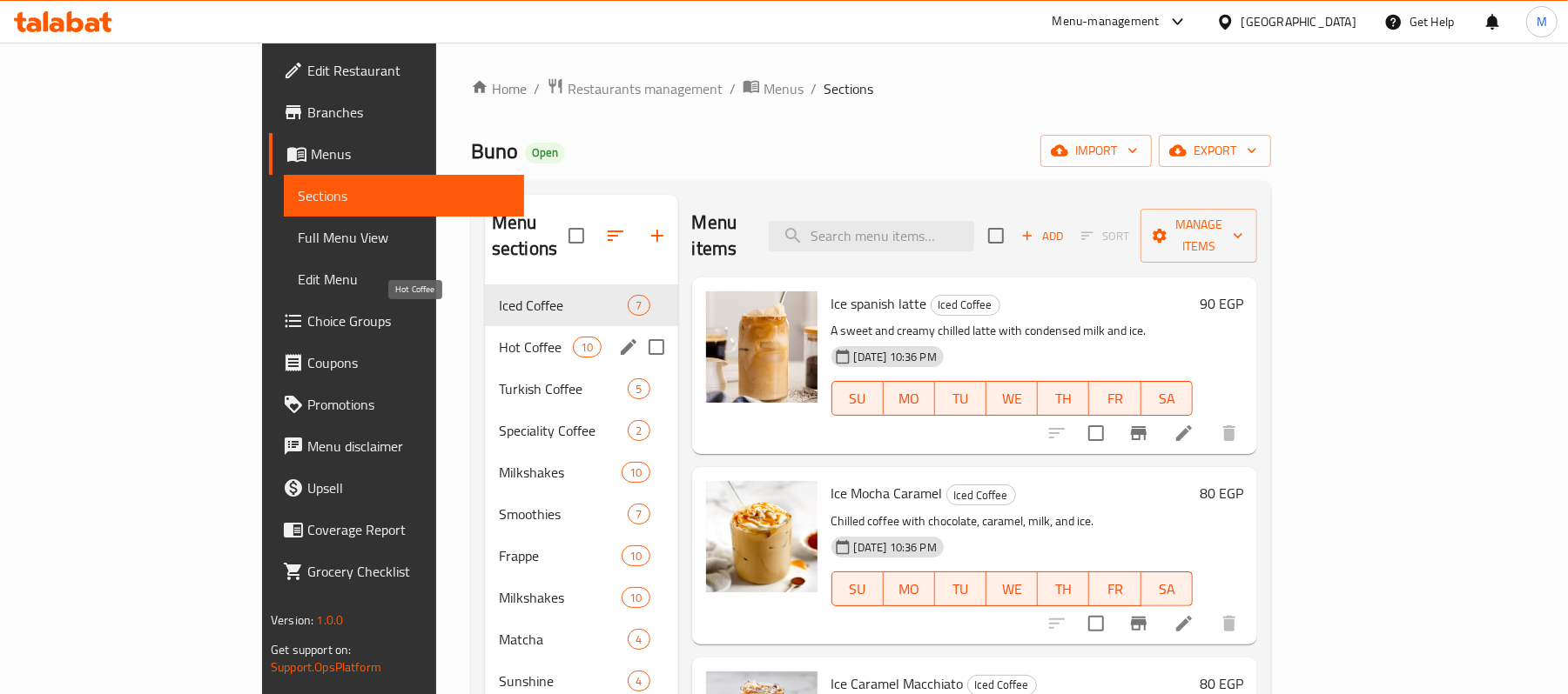
click at [499, 336] on span "Hot Coffee" at bounding box center [535, 346] width 74 height 21
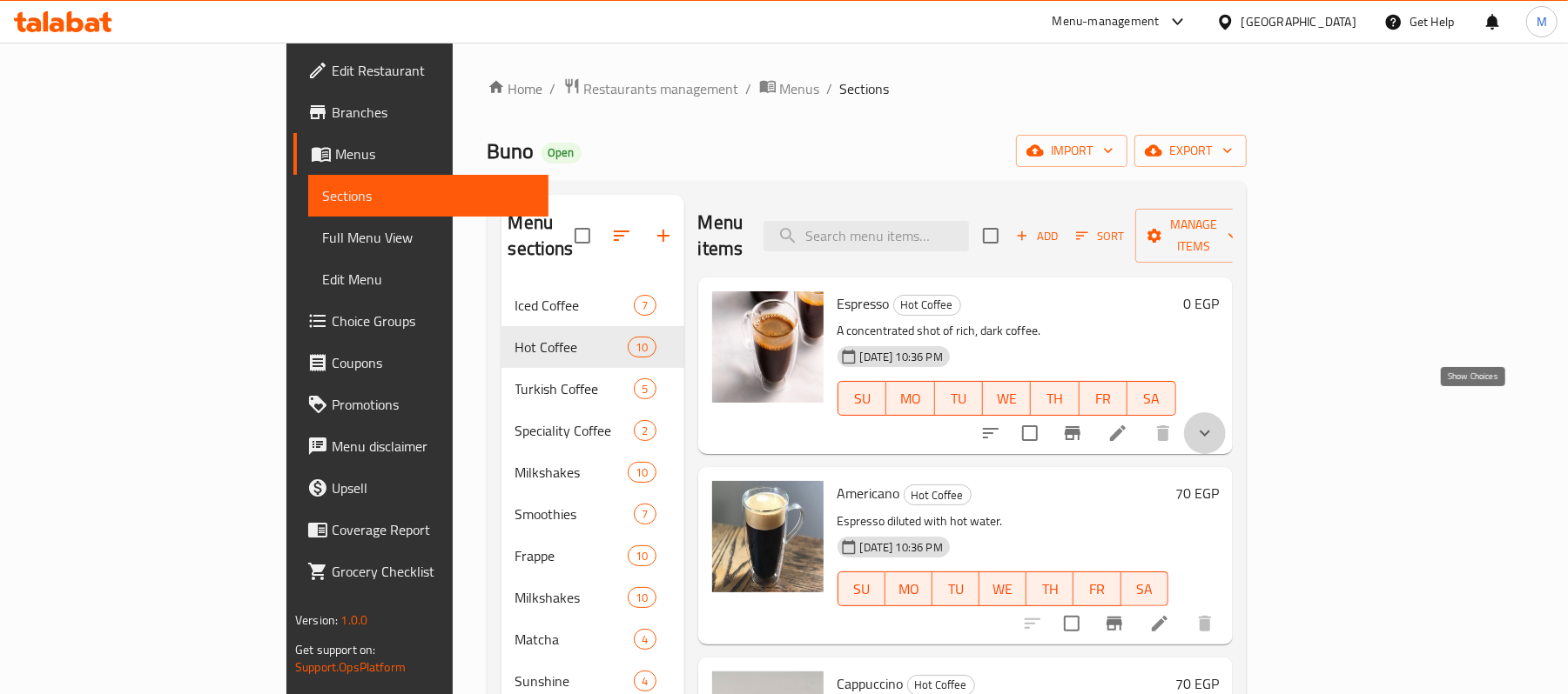
click at [1210, 431] on icon "show more" at bounding box center [1205, 434] width 11 height 6
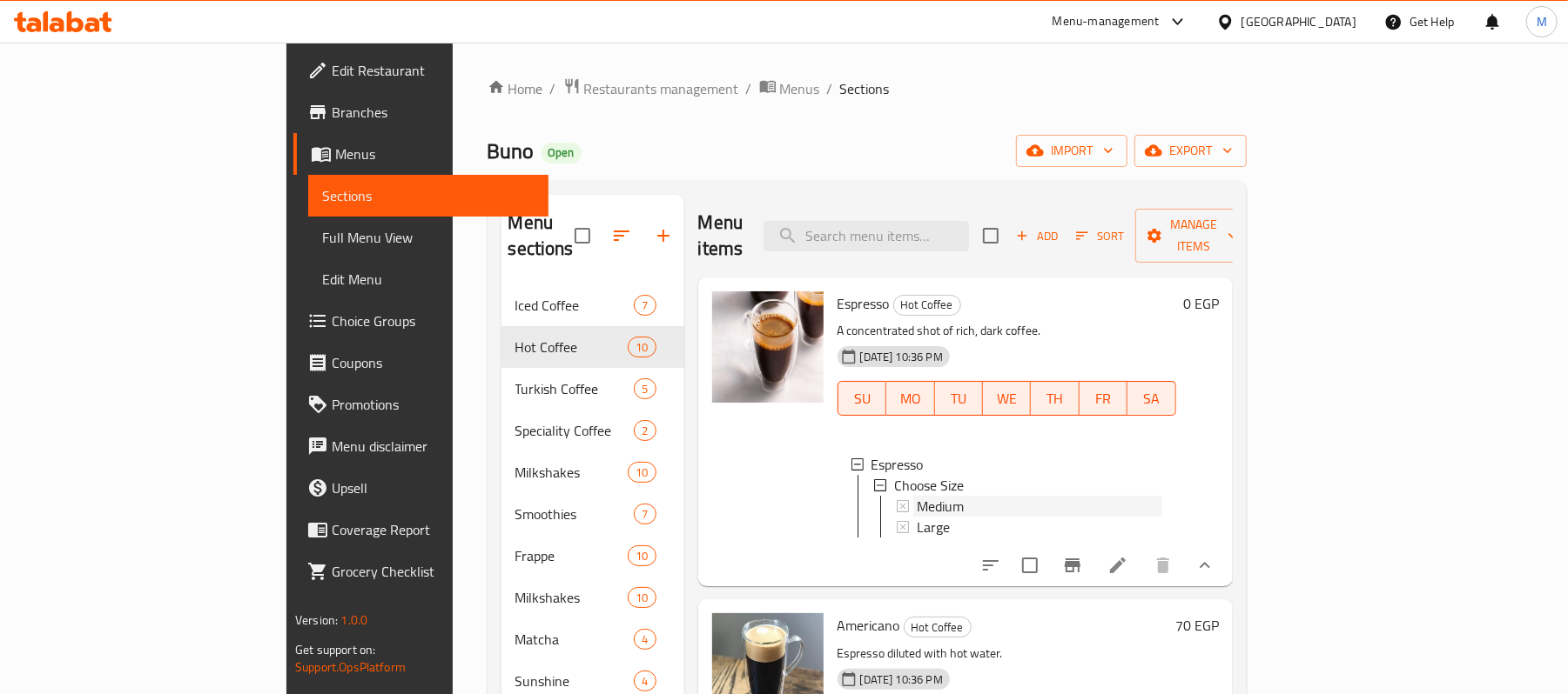
click at [917, 496] on span "Medium" at bounding box center [940, 506] width 47 height 21
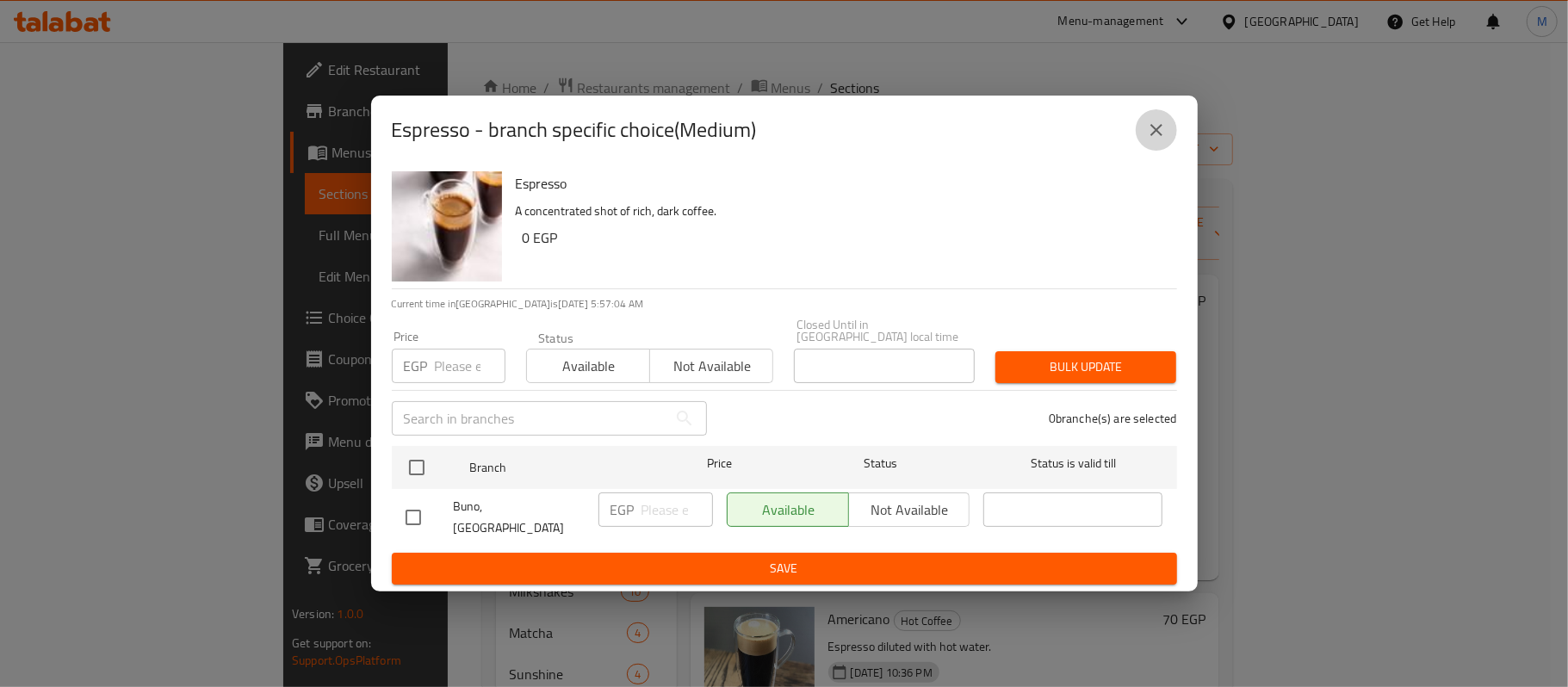
click at [1159, 140] on icon "close" at bounding box center [1156, 130] width 20 height 20
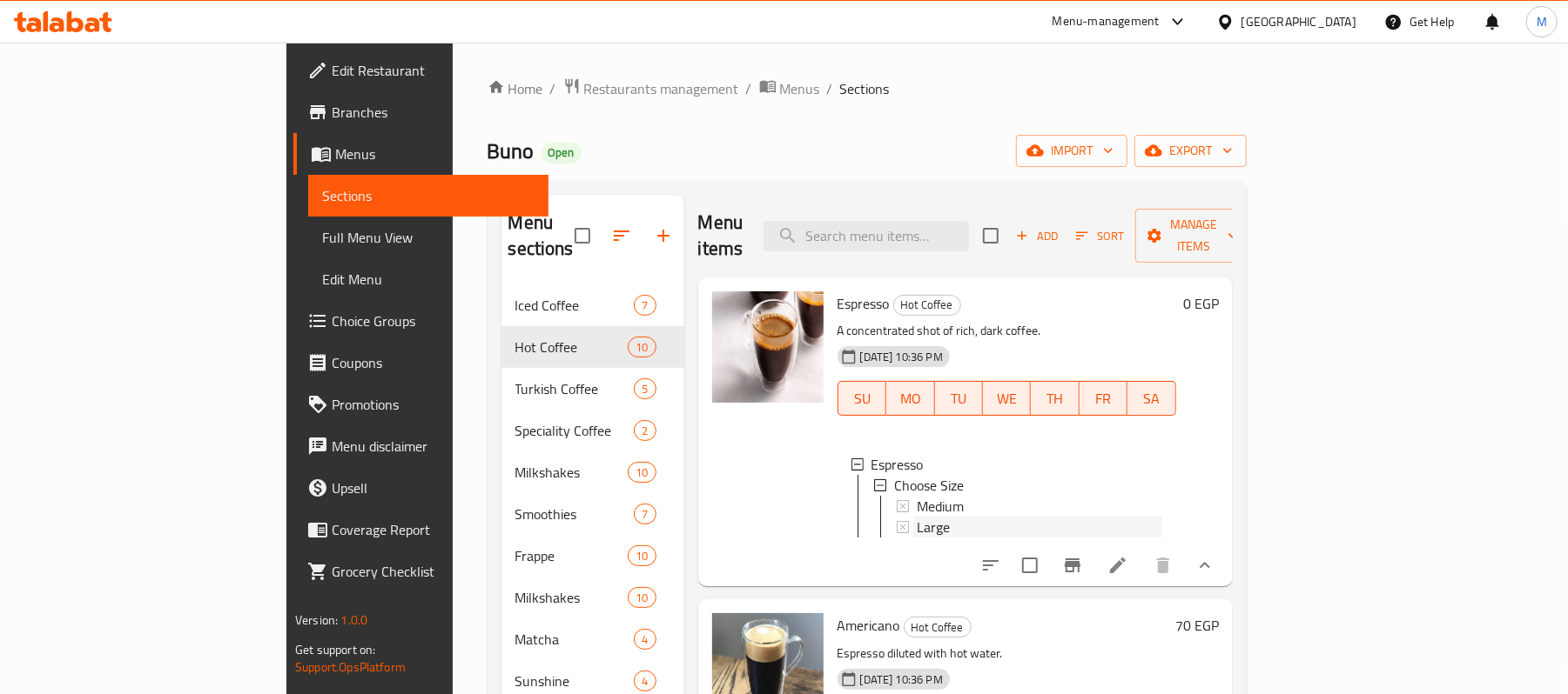
click at [917, 516] on div "Large" at bounding box center [1039, 526] width 245 height 21
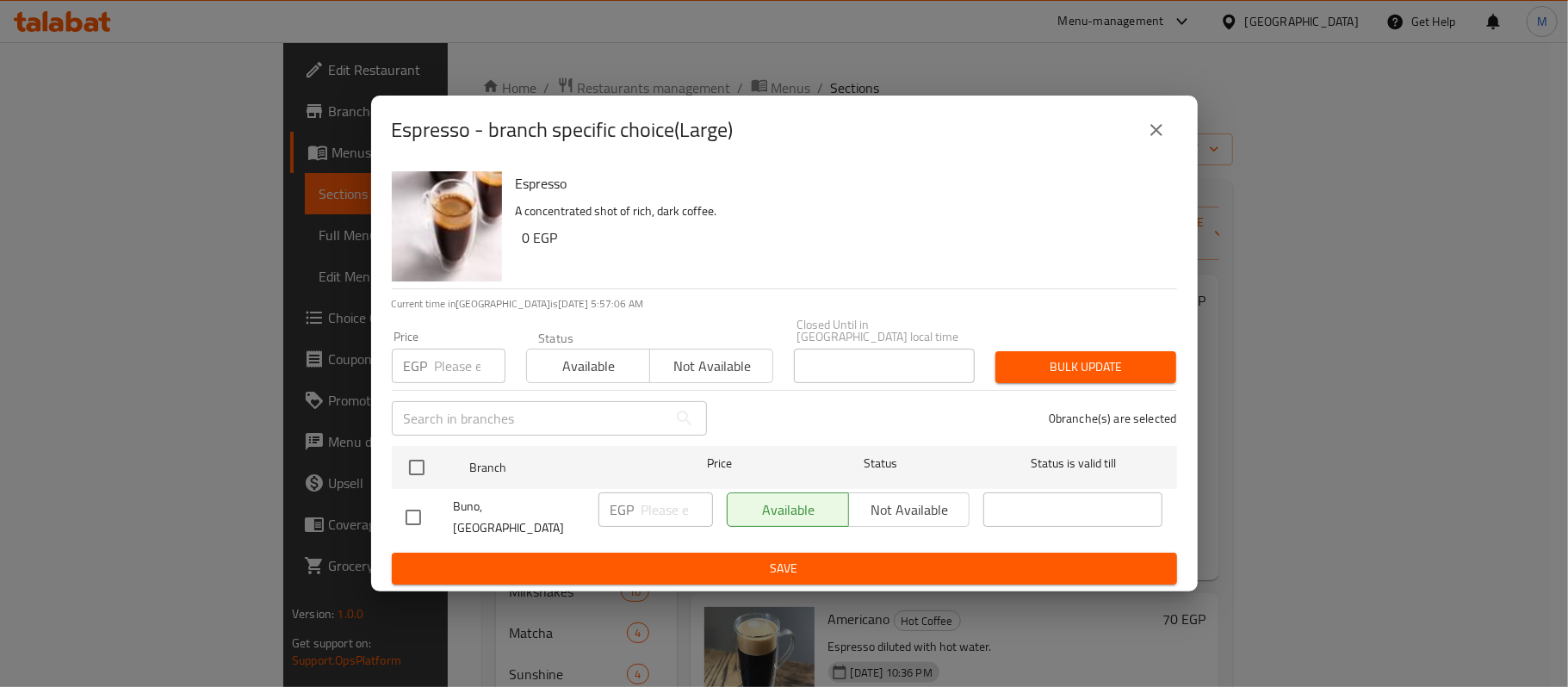
click at [1166, 143] on button "close" at bounding box center [1157, 130] width 41 height 42
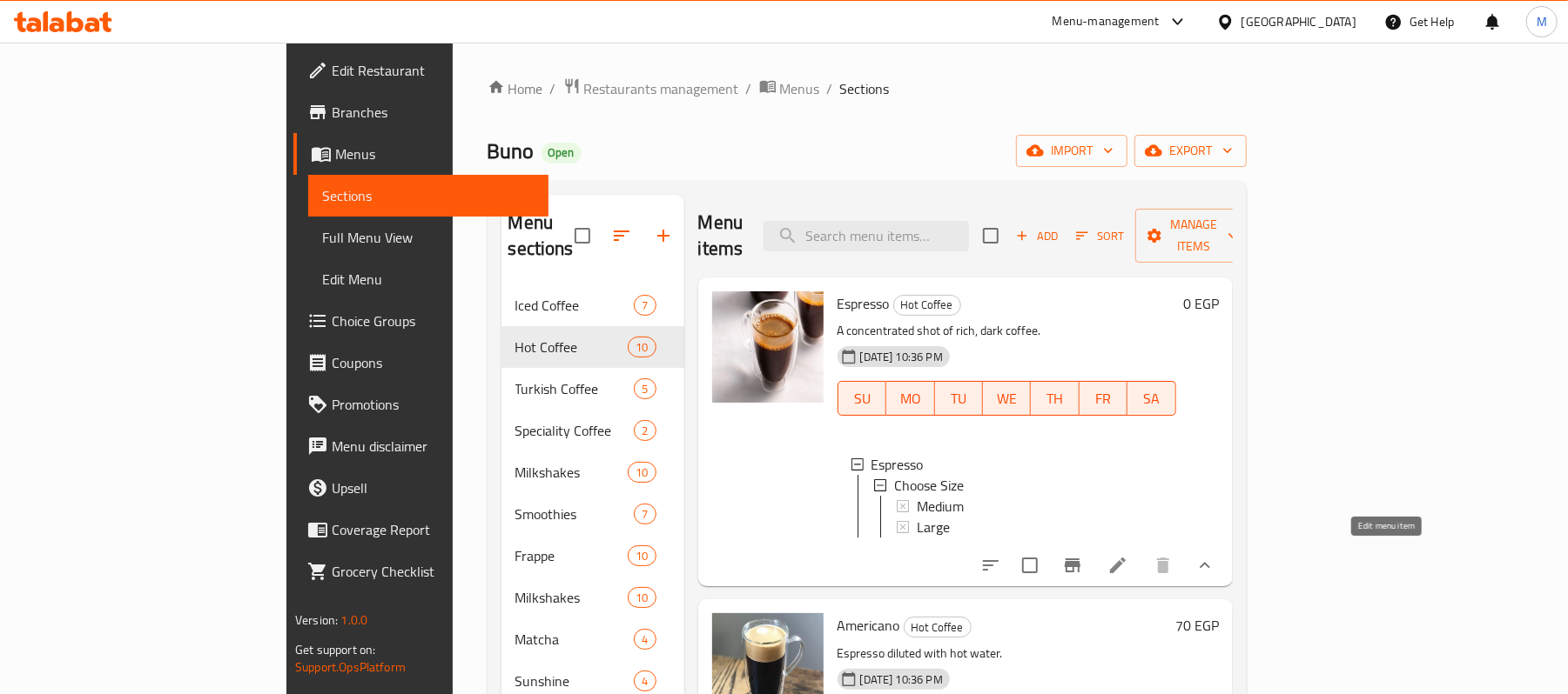
click at [1128, 562] on icon at bounding box center [1117, 565] width 21 height 21
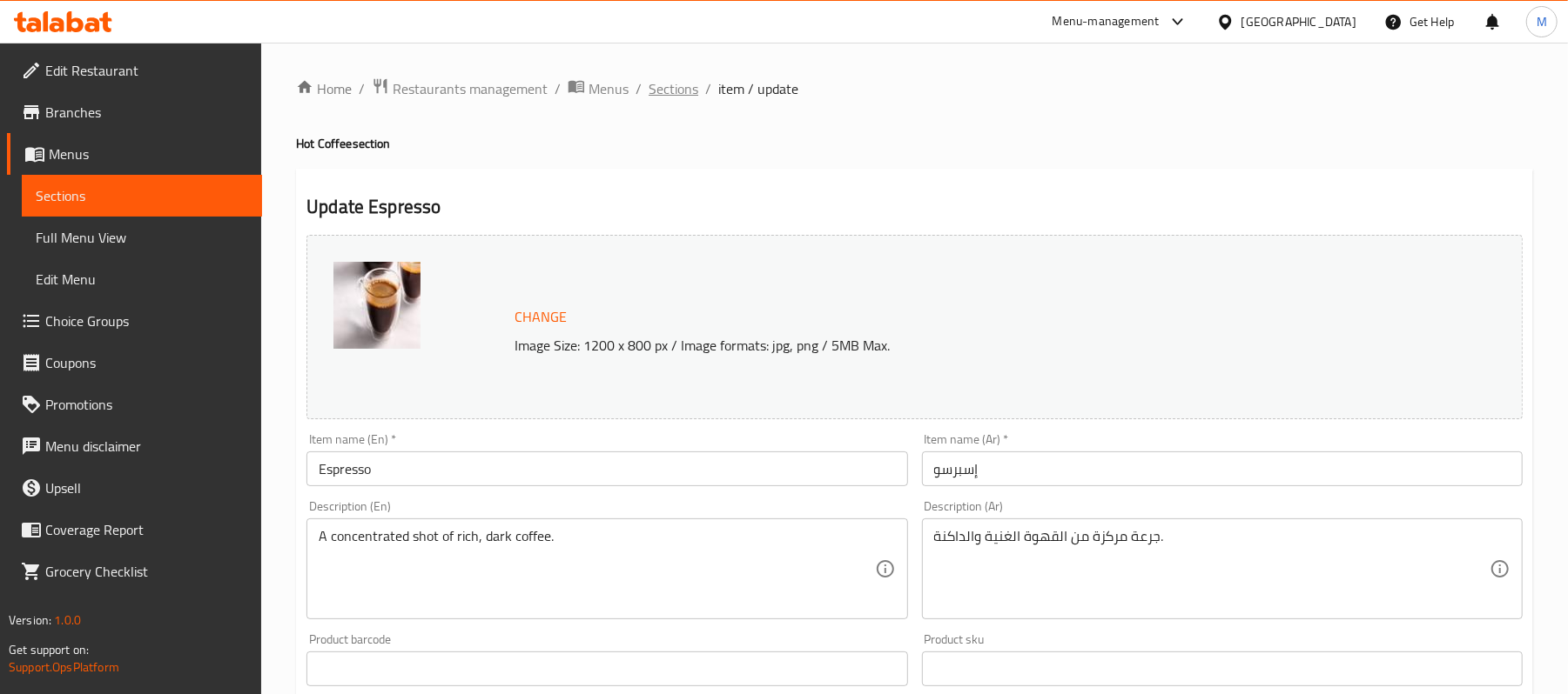
click at [673, 90] on span "Sections" at bounding box center [674, 88] width 50 height 21
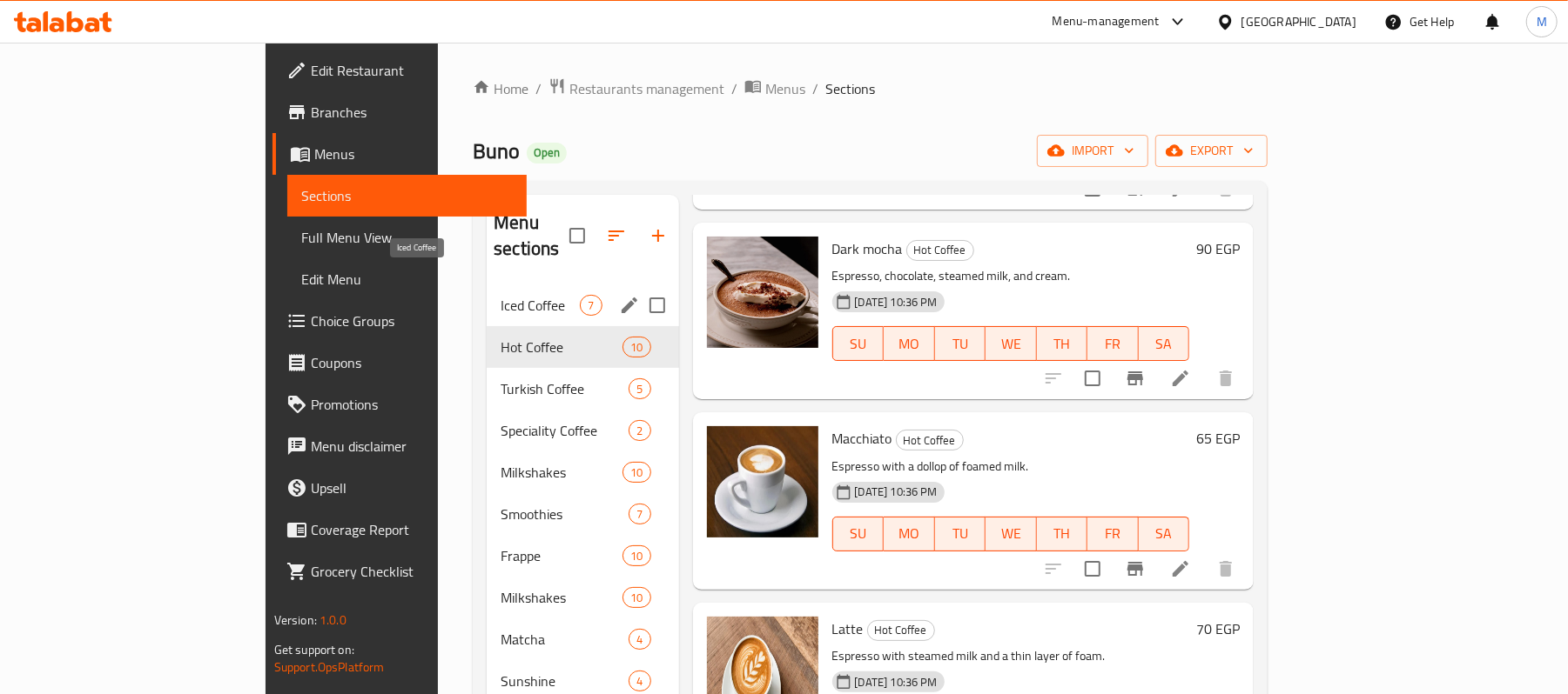
click at [501, 295] on span "Iced Coffee" at bounding box center [540, 305] width 79 height 21
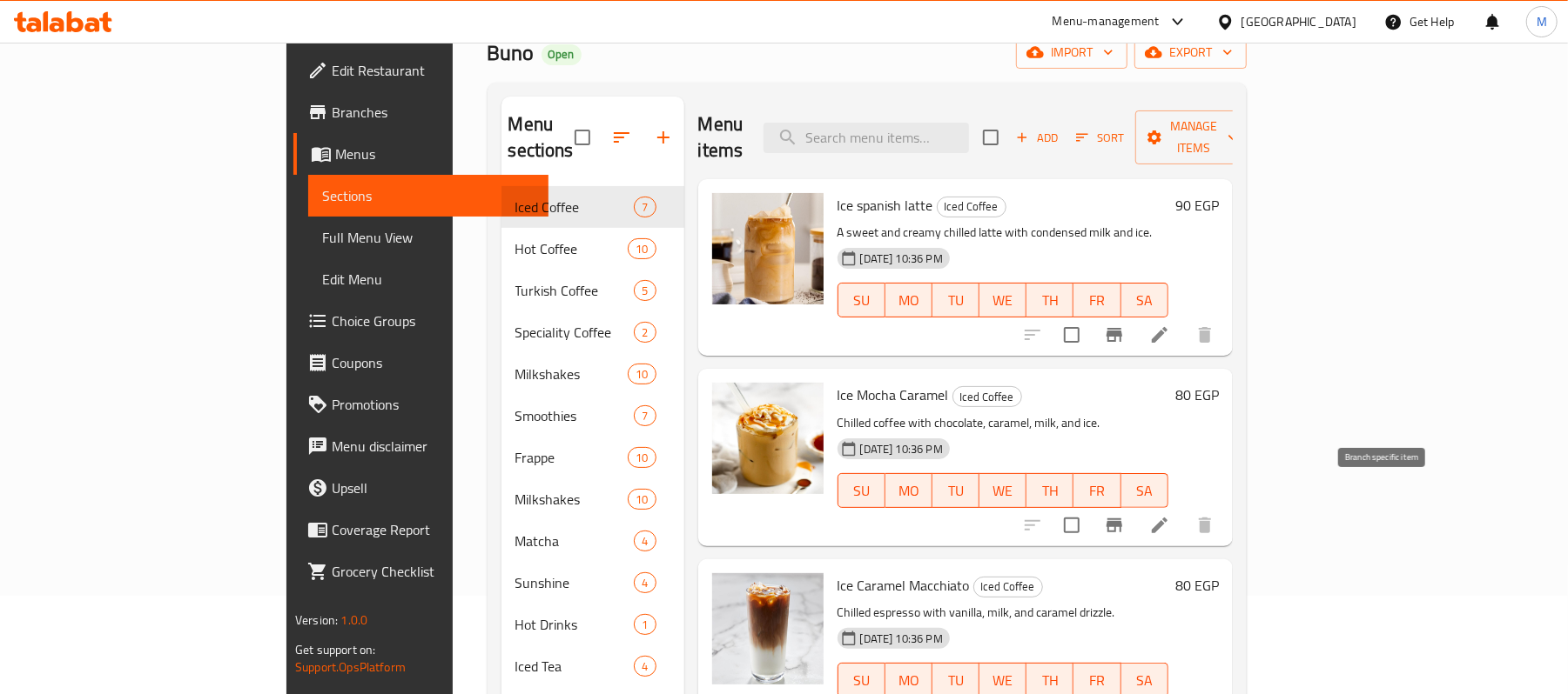
click at [1122, 518] on icon "Branch-specific-item" at bounding box center [1115, 525] width 16 height 14
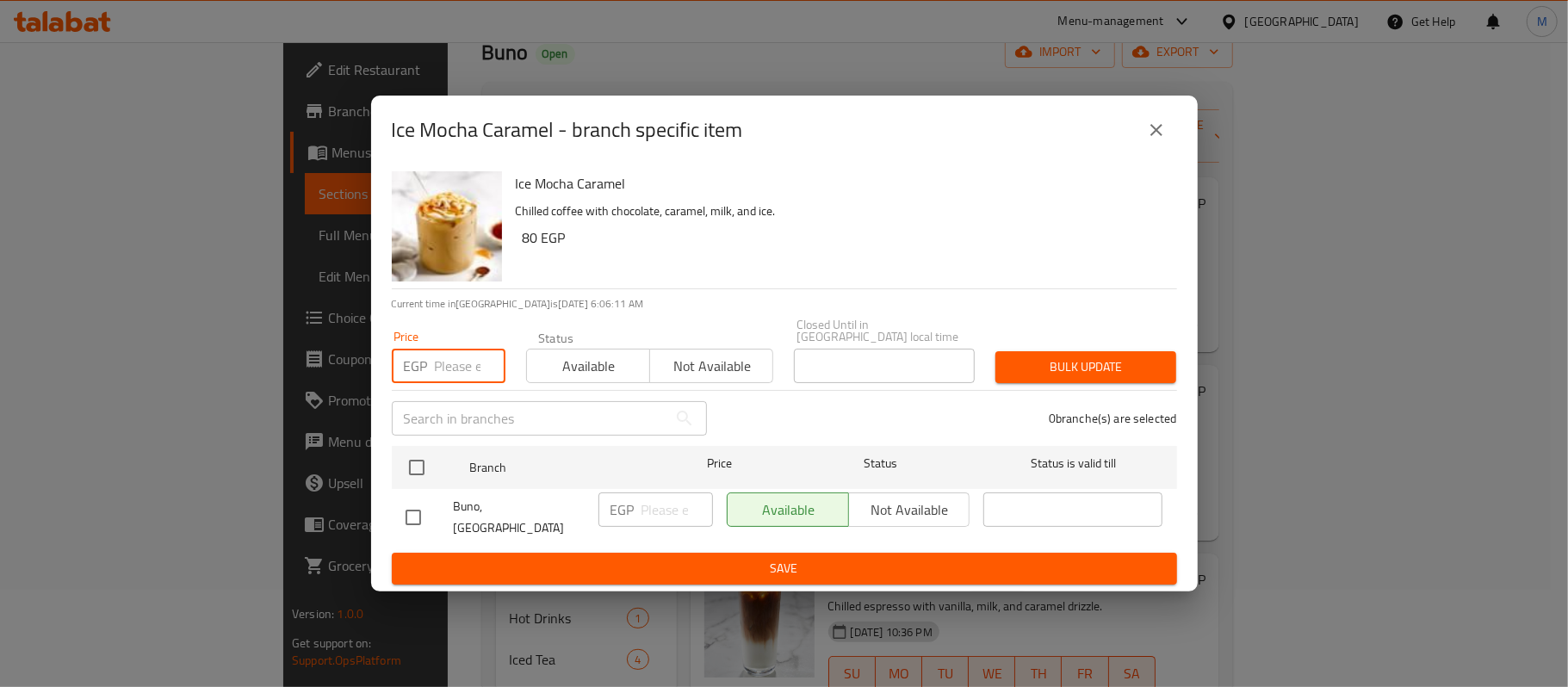
click at [444, 379] on input "number" at bounding box center [471, 366] width 71 height 34
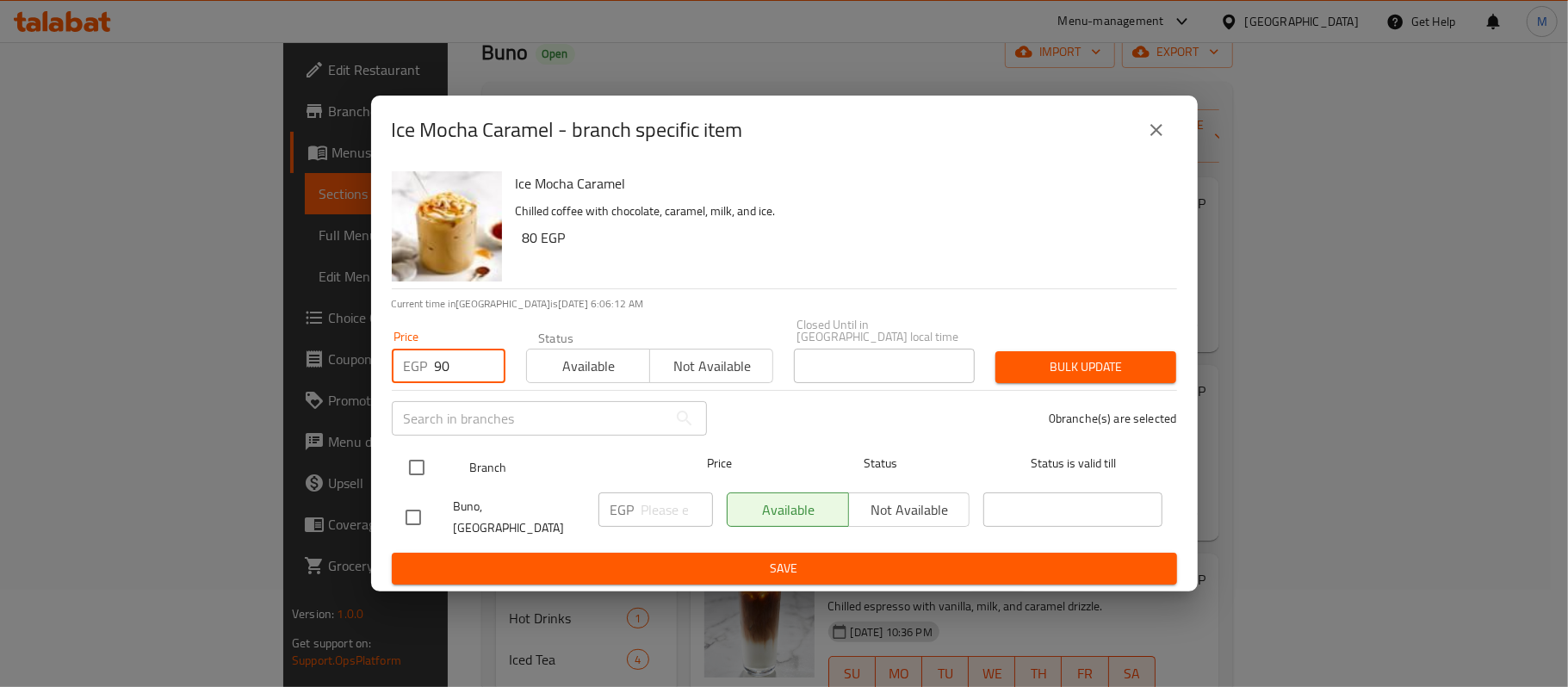
type input "90"
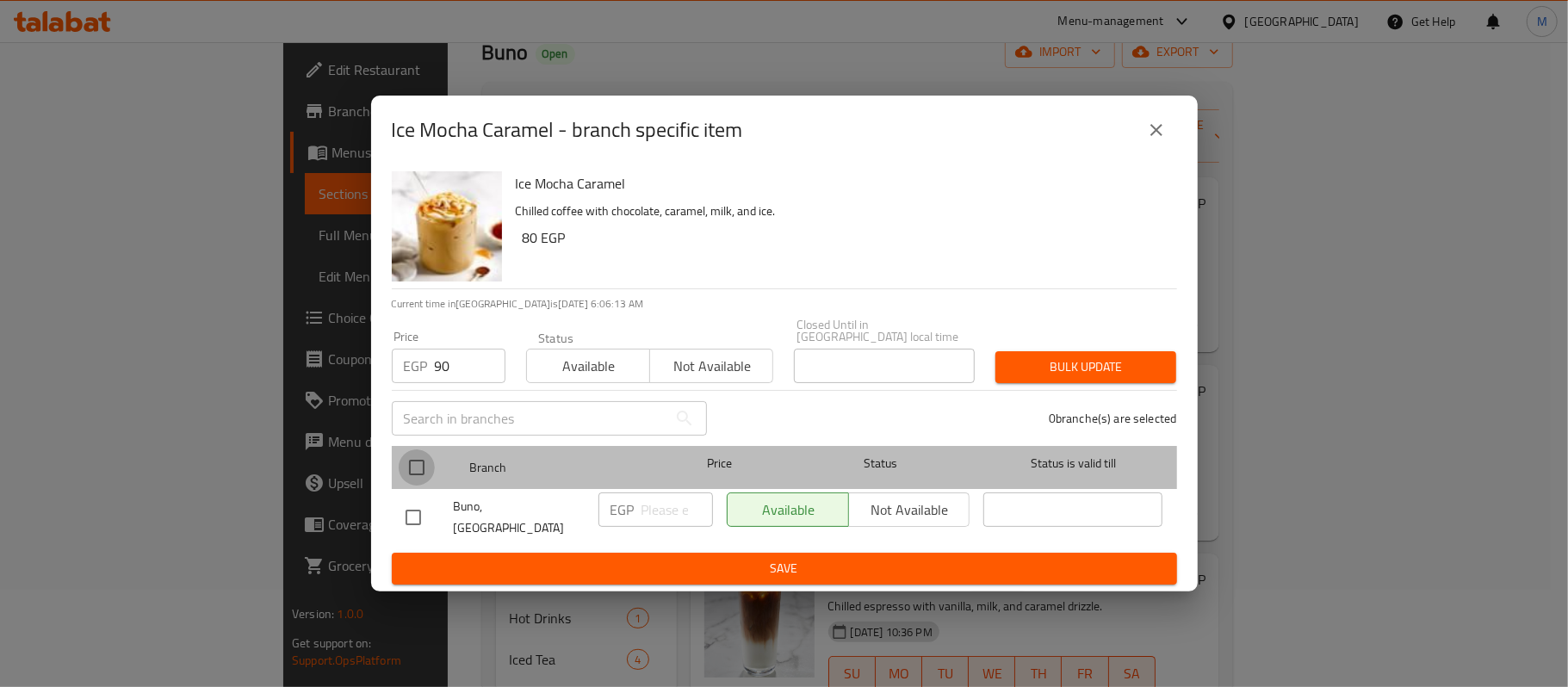
click at [404, 452] on input "checkbox" at bounding box center [417, 467] width 36 height 36
checkbox input "true"
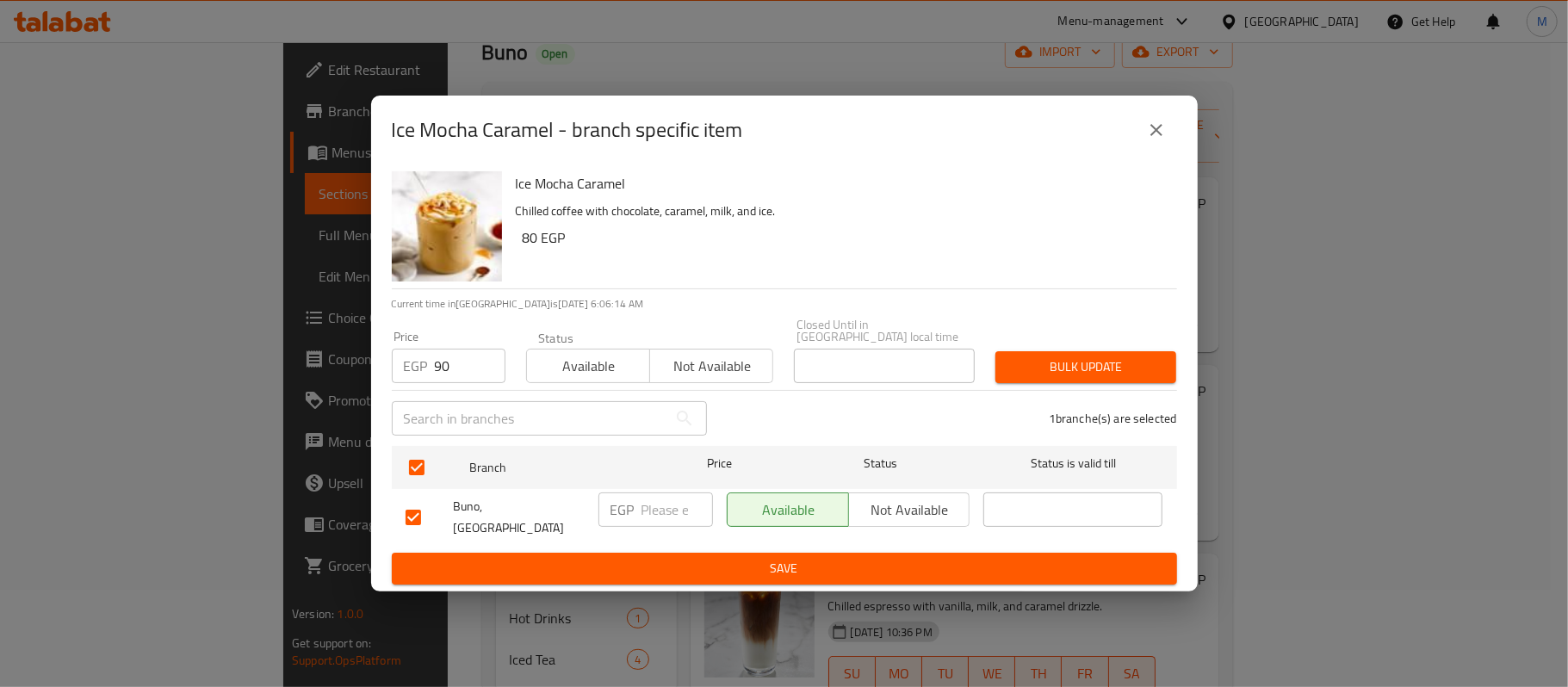
click at [1067, 384] on div "Bulk update" at bounding box center [1086, 366] width 201 height 52
click at [1066, 376] on span "Bulk update" at bounding box center [1086, 367] width 154 height 21
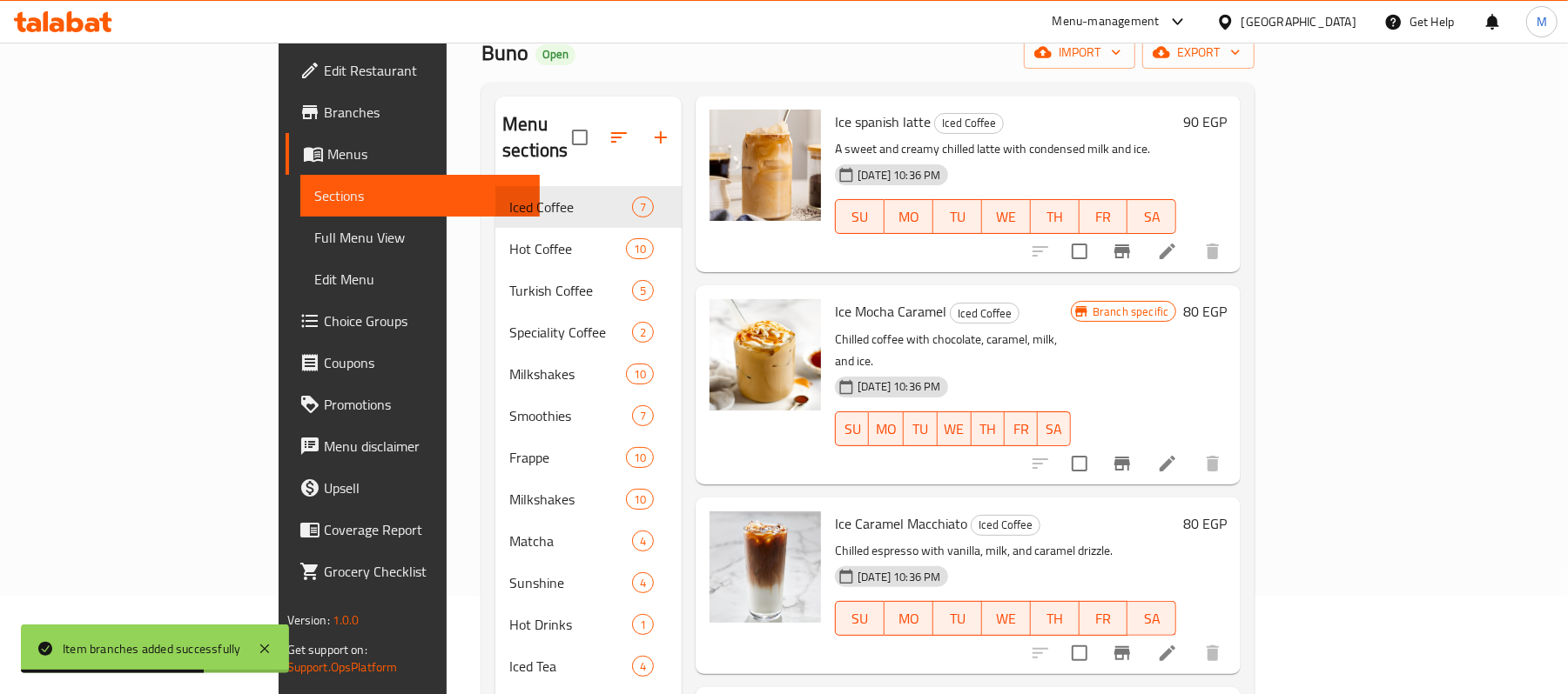
scroll to position [116, 0]
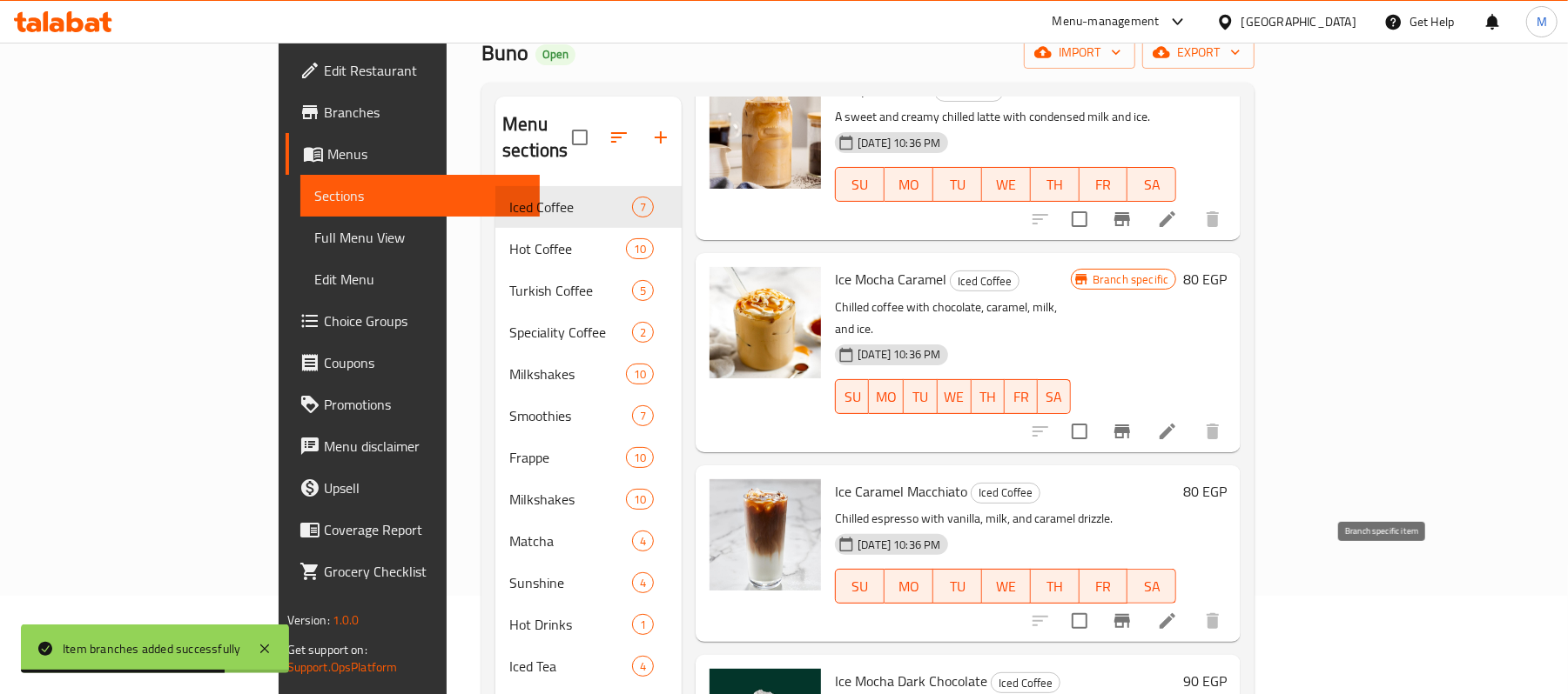
click at [1130, 615] on icon "Branch-specific-item" at bounding box center [1122, 622] width 16 height 14
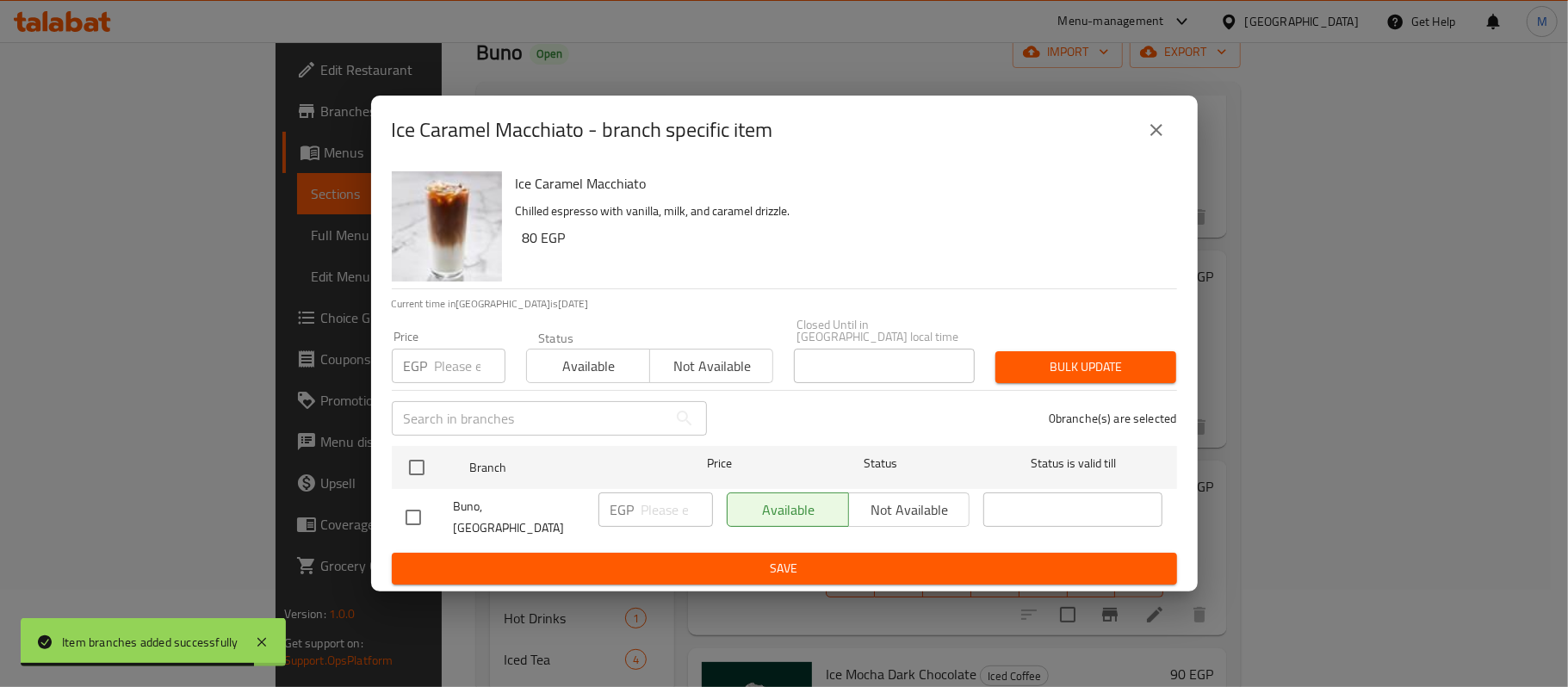
click at [458, 363] on input "number" at bounding box center [471, 366] width 71 height 34
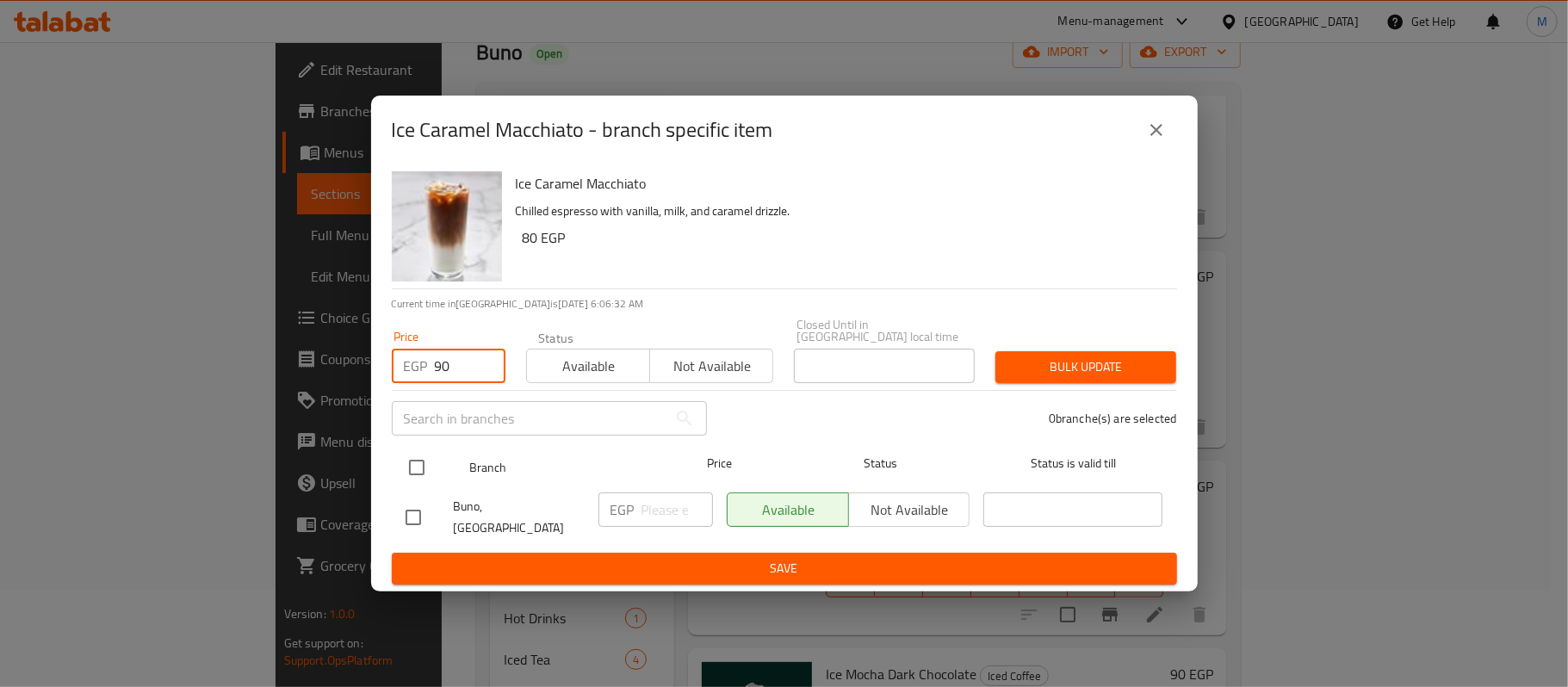
type input "90"
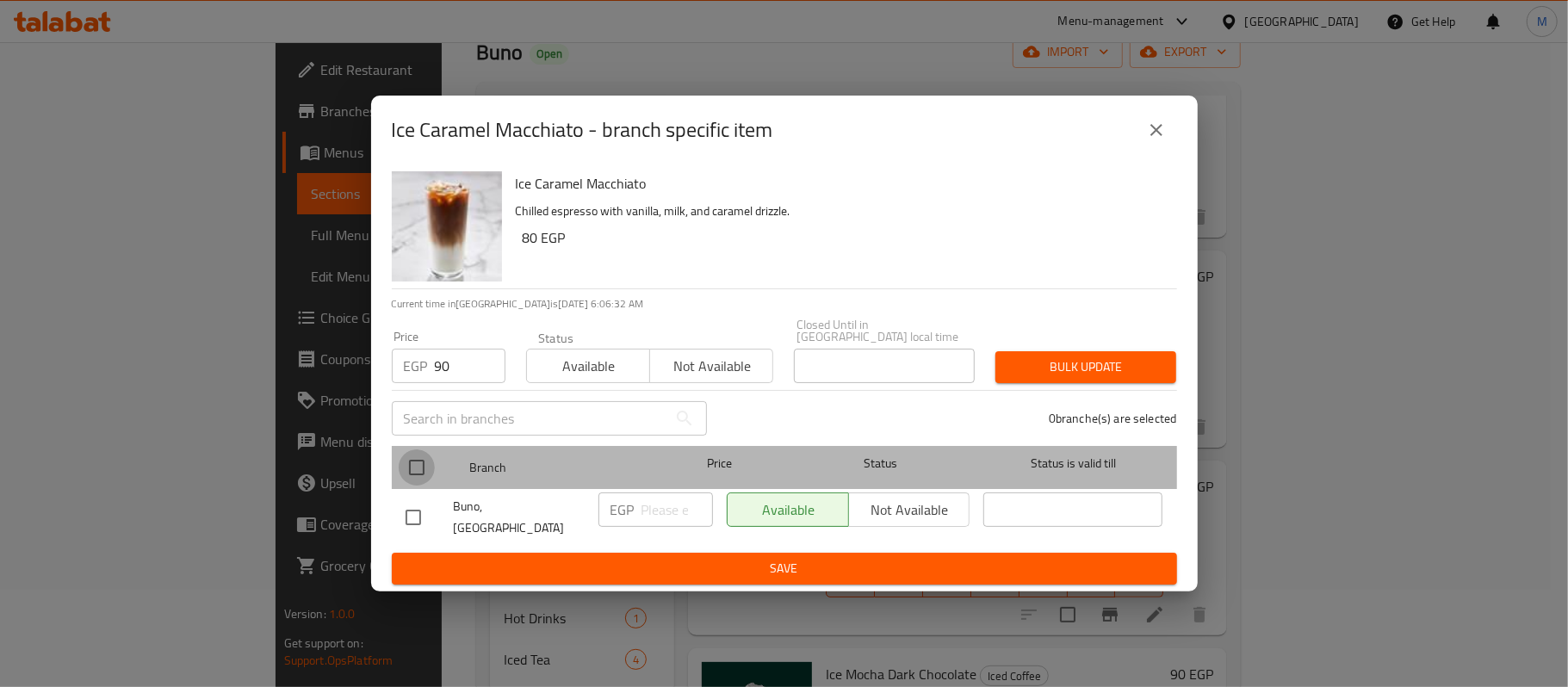
drag, startPoint x: 411, startPoint y: 462, endPoint x: 452, endPoint y: 494, distance: 52.0
click at [411, 463] on input "checkbox" at bounding box center [417, 467] width 36 height 36
checkbox input "true"
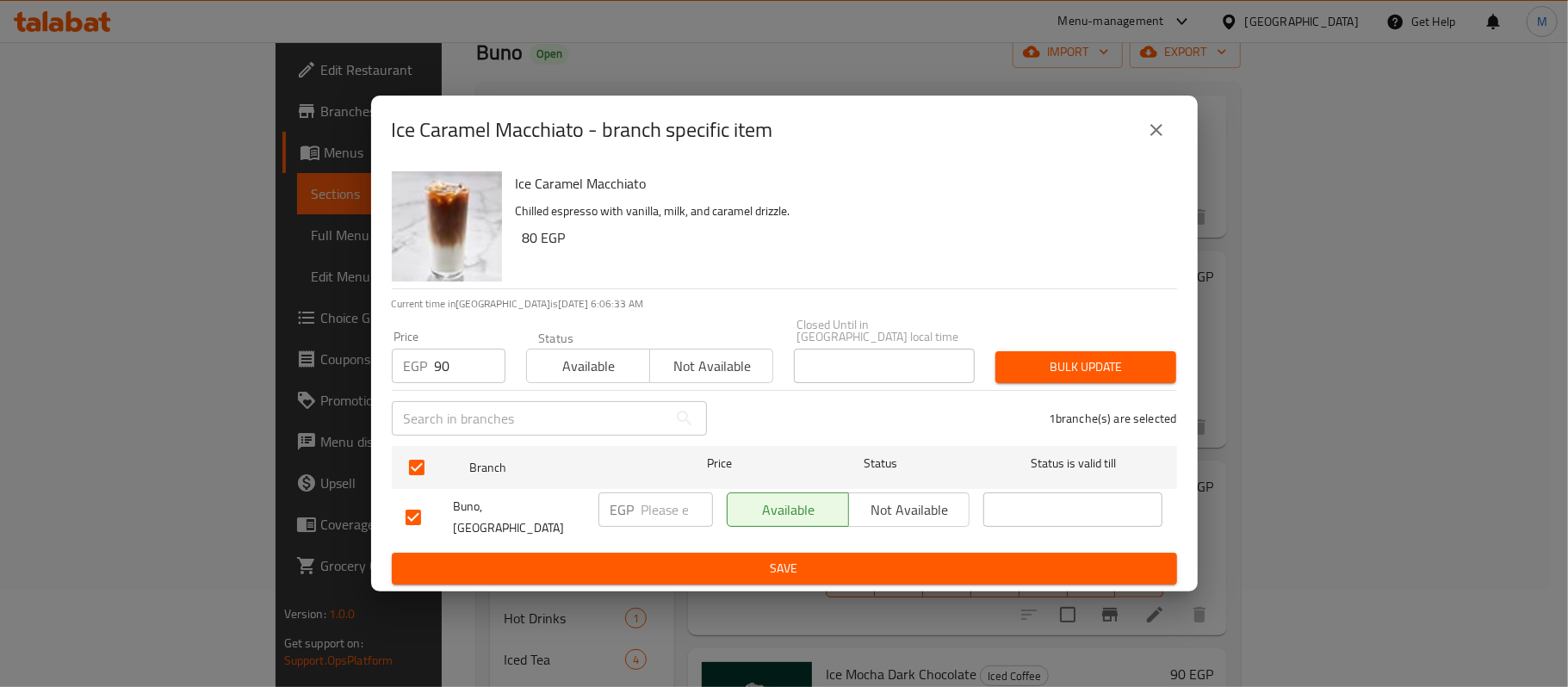
click at [1016, 367] on span "Bulk update" at bounding box center [1086, 367] width 154 height 21
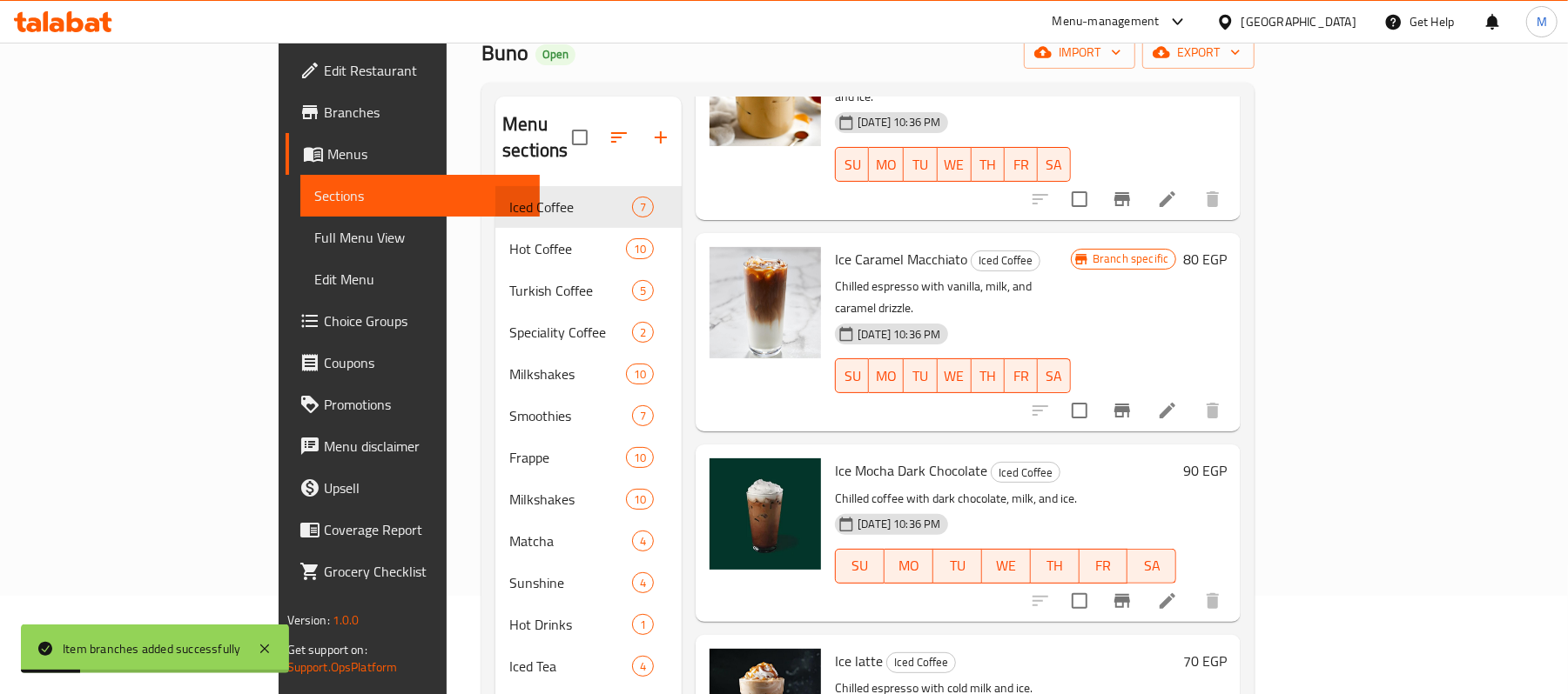
scroll to position [464, 0]
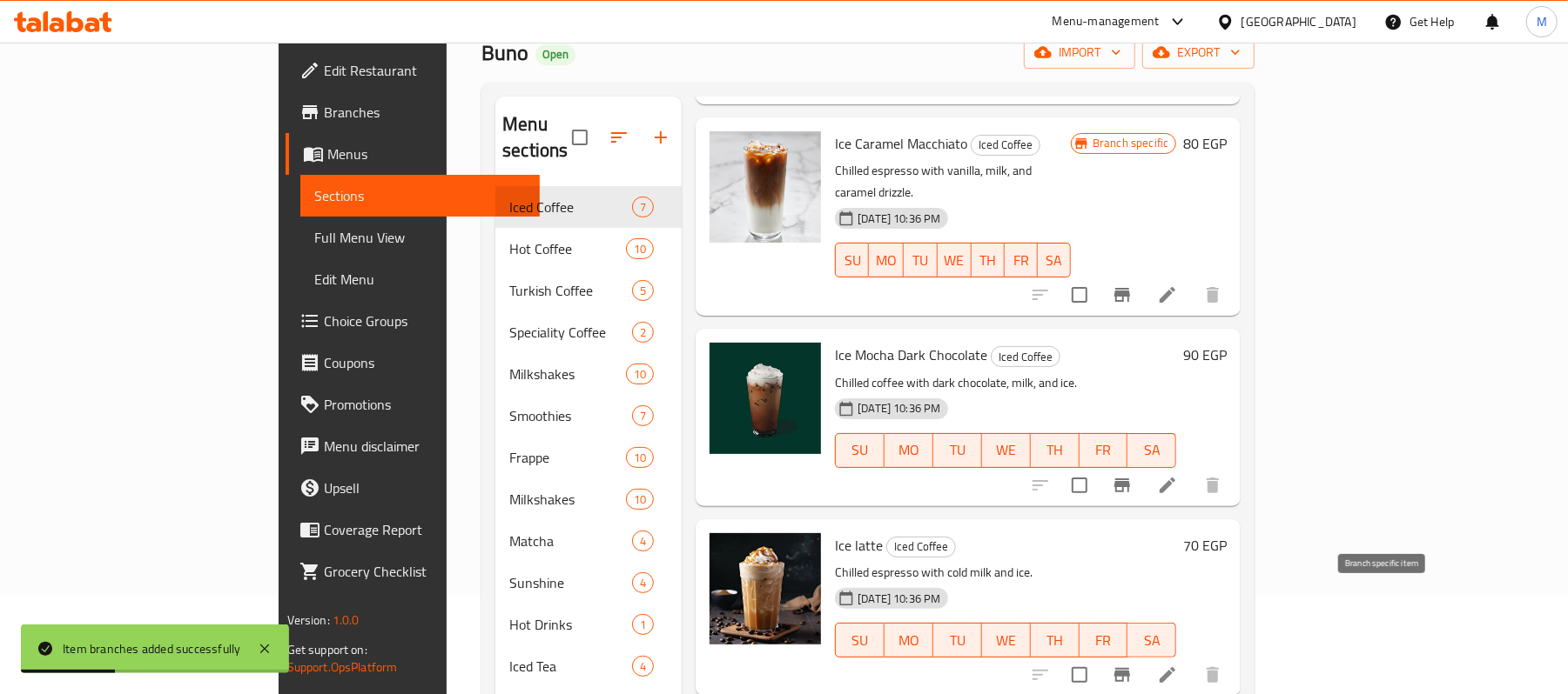
click at [1132, 665] on icon "Branch-specific-item" at bounding box center [1122, 674] width 21 height 21
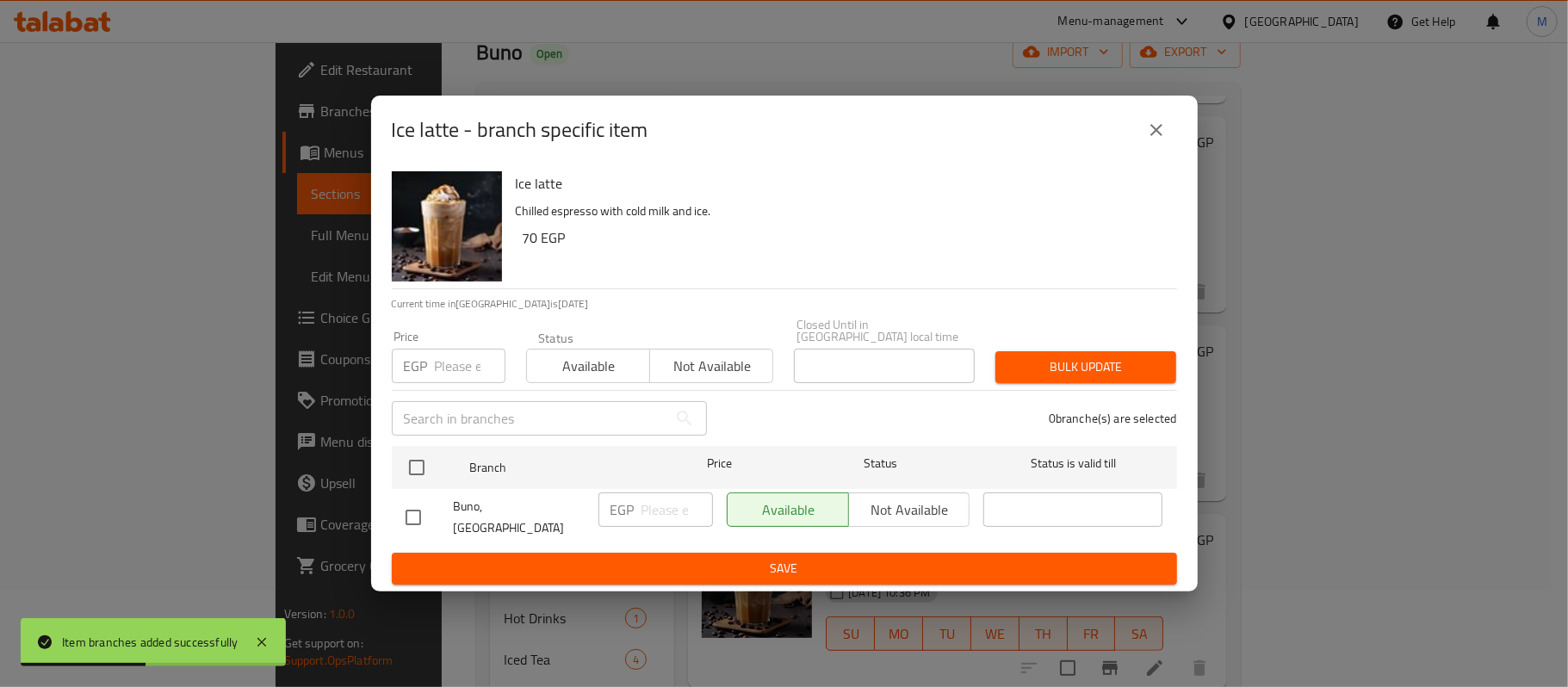
click at [463, 363] on input "number" at bounding box center [471, 366] width 71 height 34
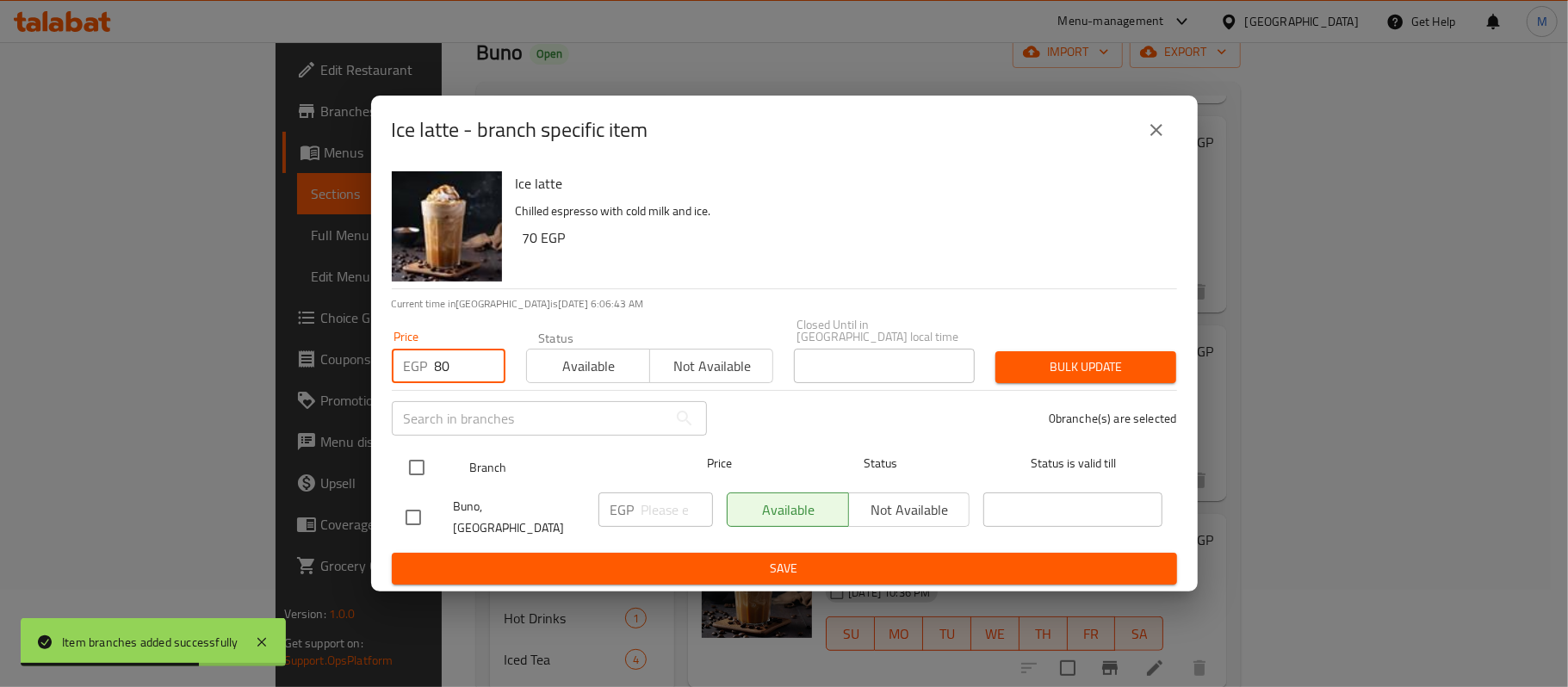
type input "80"
click at [402, 456] on input "checkbox" at bounding box center [417, 467] width 36 height 36
checkbox input "true"
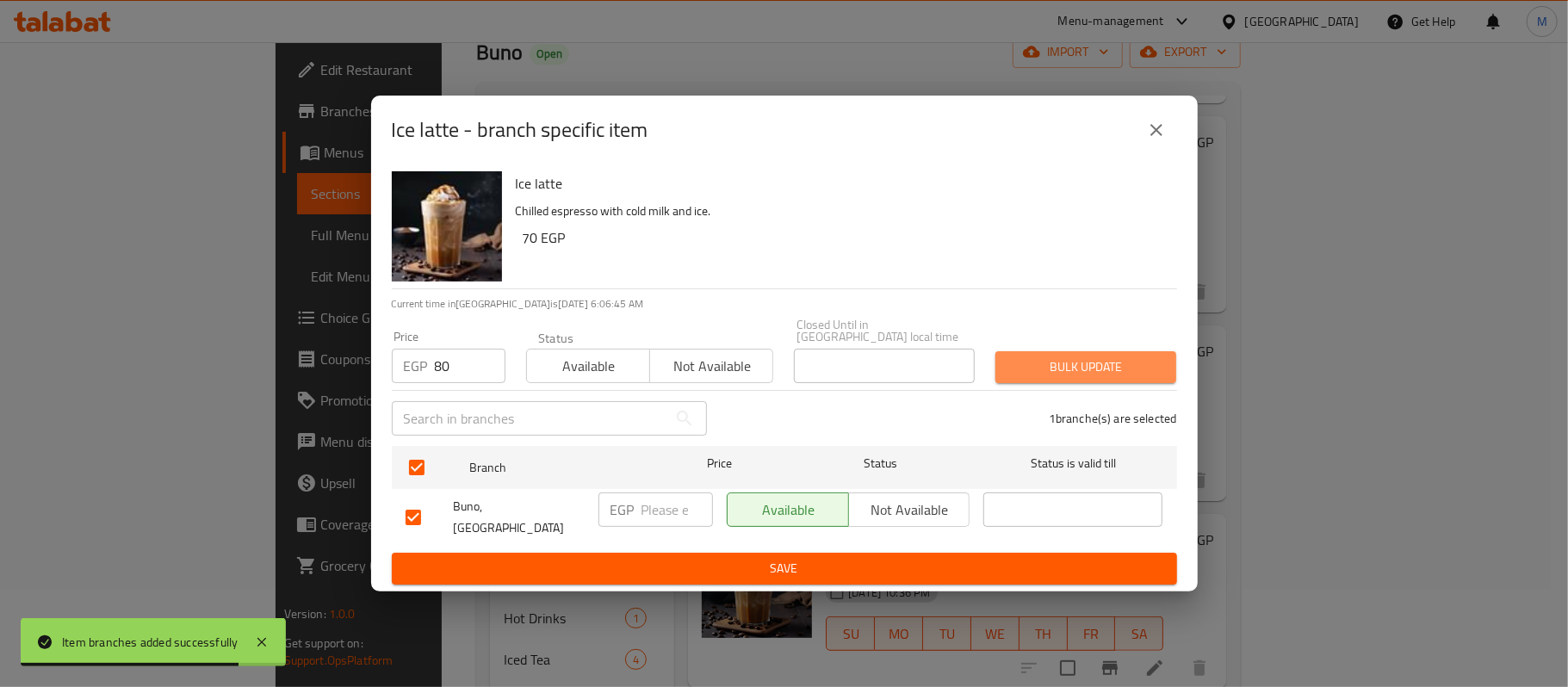
click at [1110, 366] on span "Bulk update" at bounding box center [1086, 367] width 154 height 21
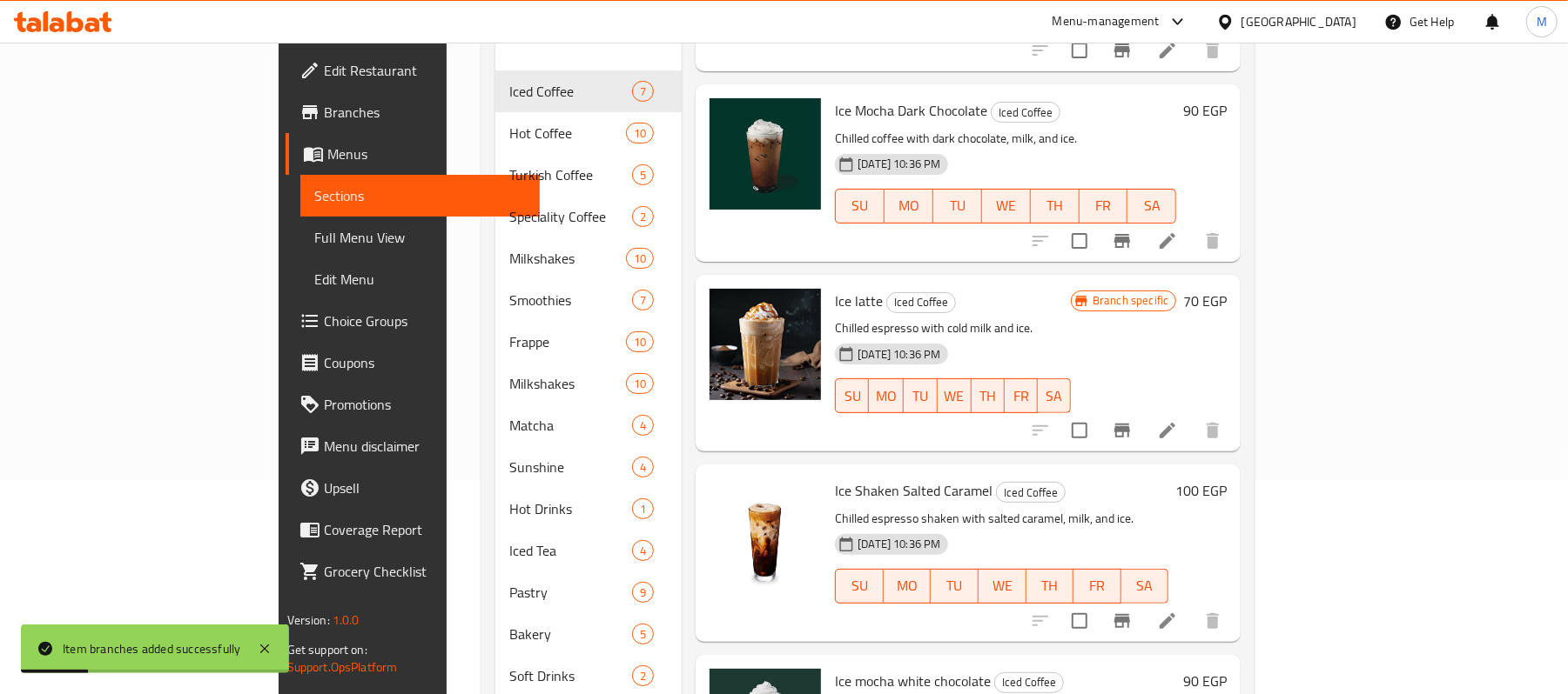
scroll to position [331, 0]
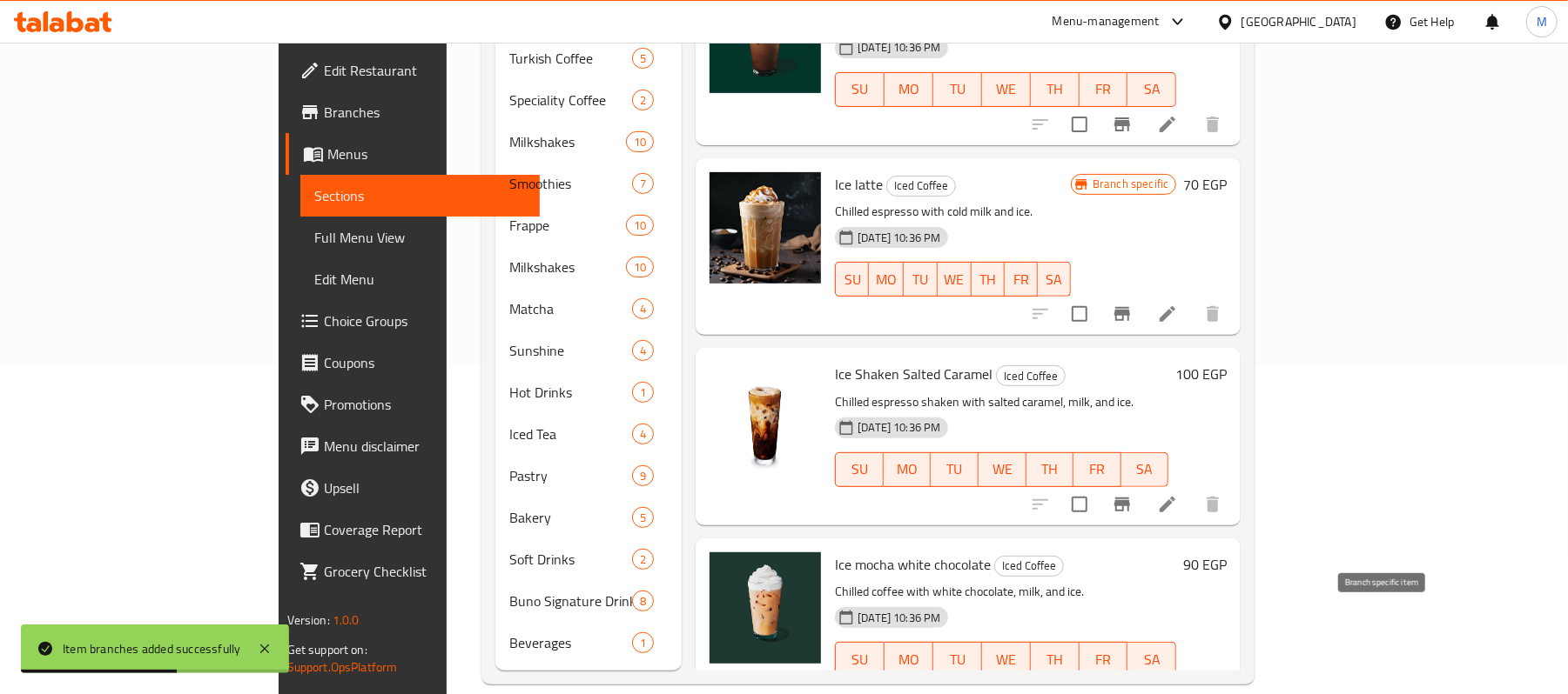
click at [1130, 688] on icon "Branch-specific-item" at bounding box center [1122, 695] width 16 height 14
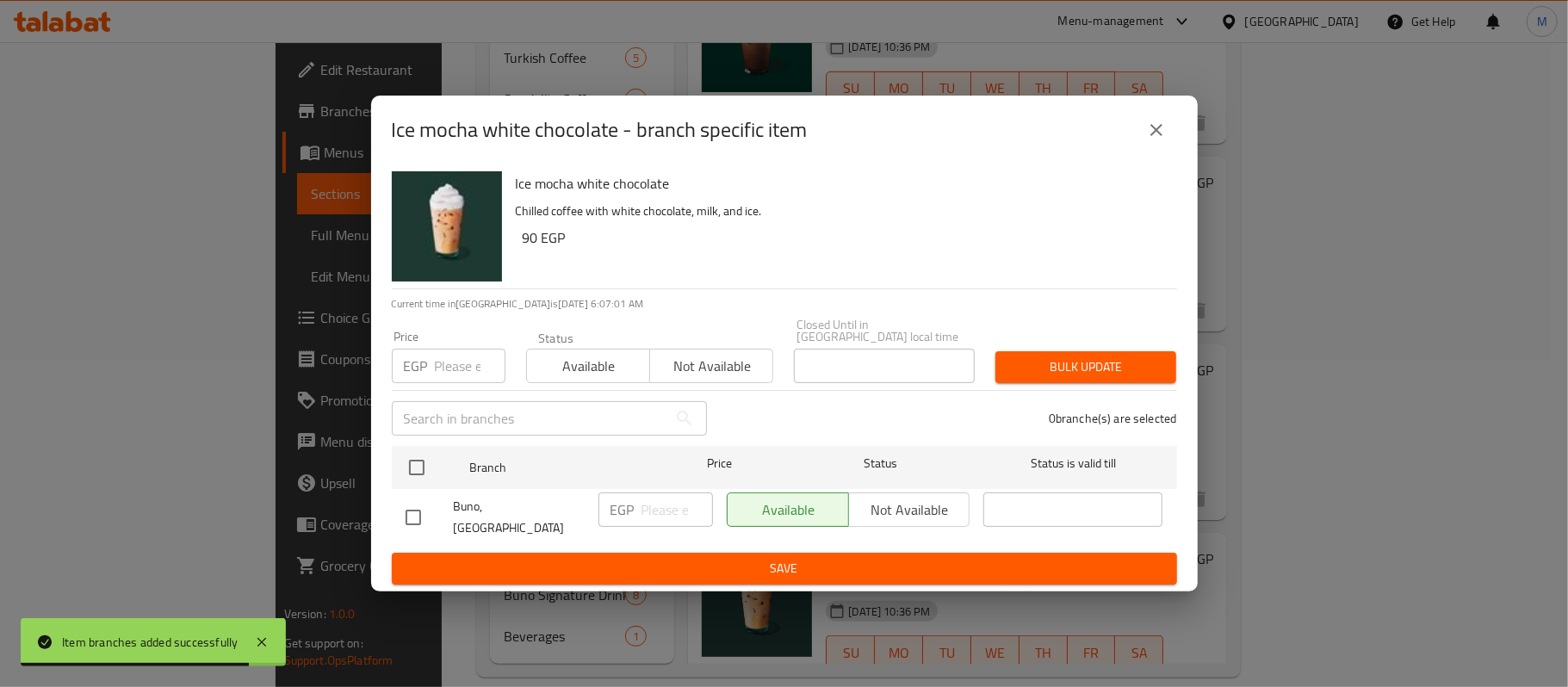
click at [1146, 140] on icon "close" at bounding box center [1156, 130] width 20 height 20
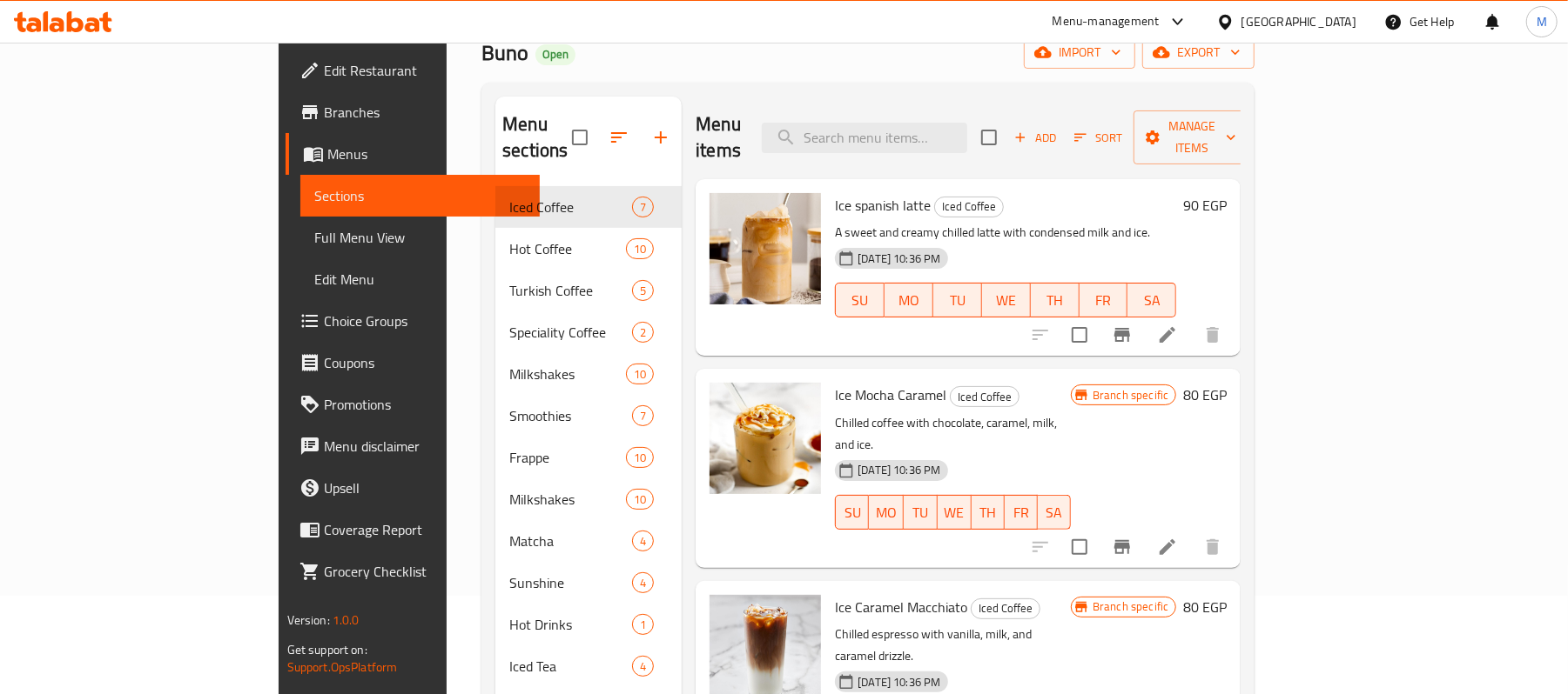
scroll to position [0, 0]
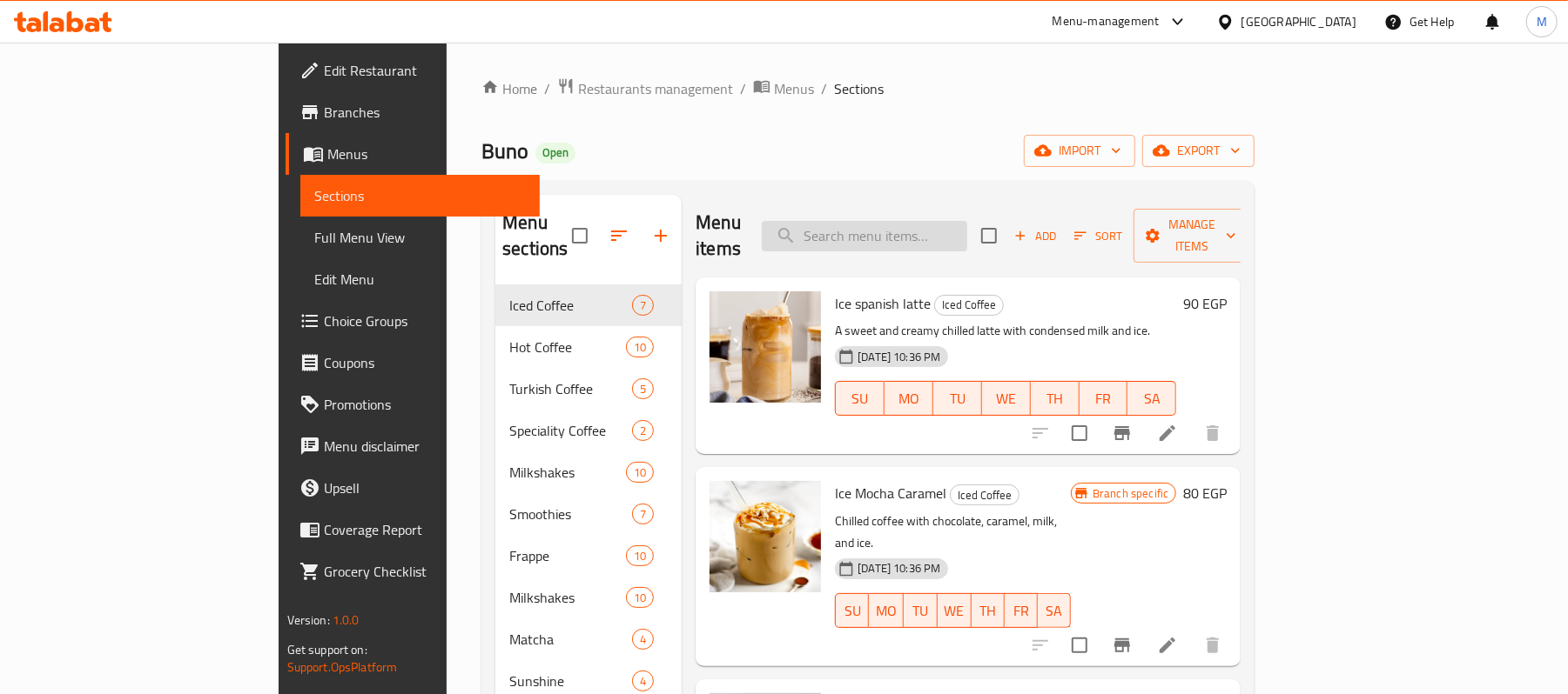
click at [965, 234] on input "search" at bounding box center [864, 236] width 205 height 30
paste input "Ice kinder latte"
type input "Ice kinder latte"
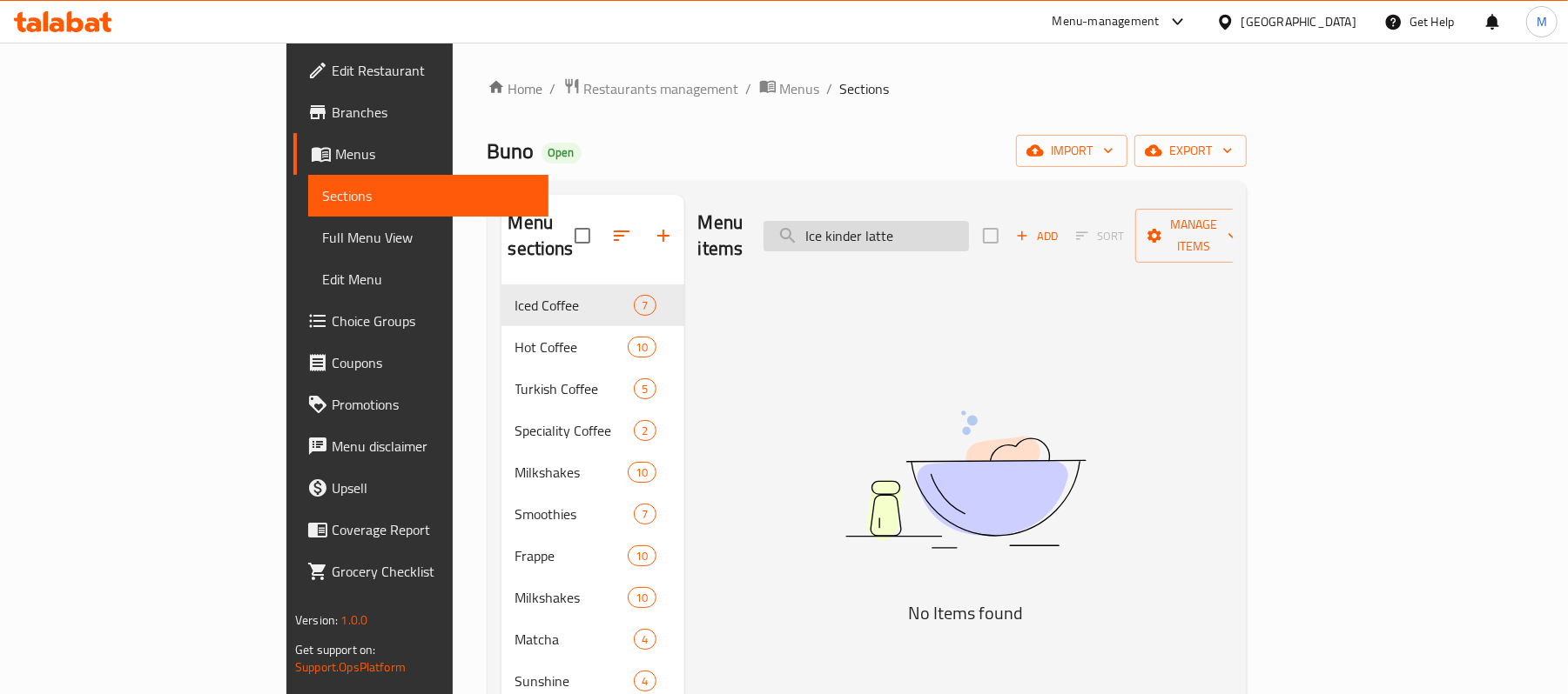
click at [967, 223] on input "Ice kinder latte" at bounding box center [866, 236] width 205 height 30
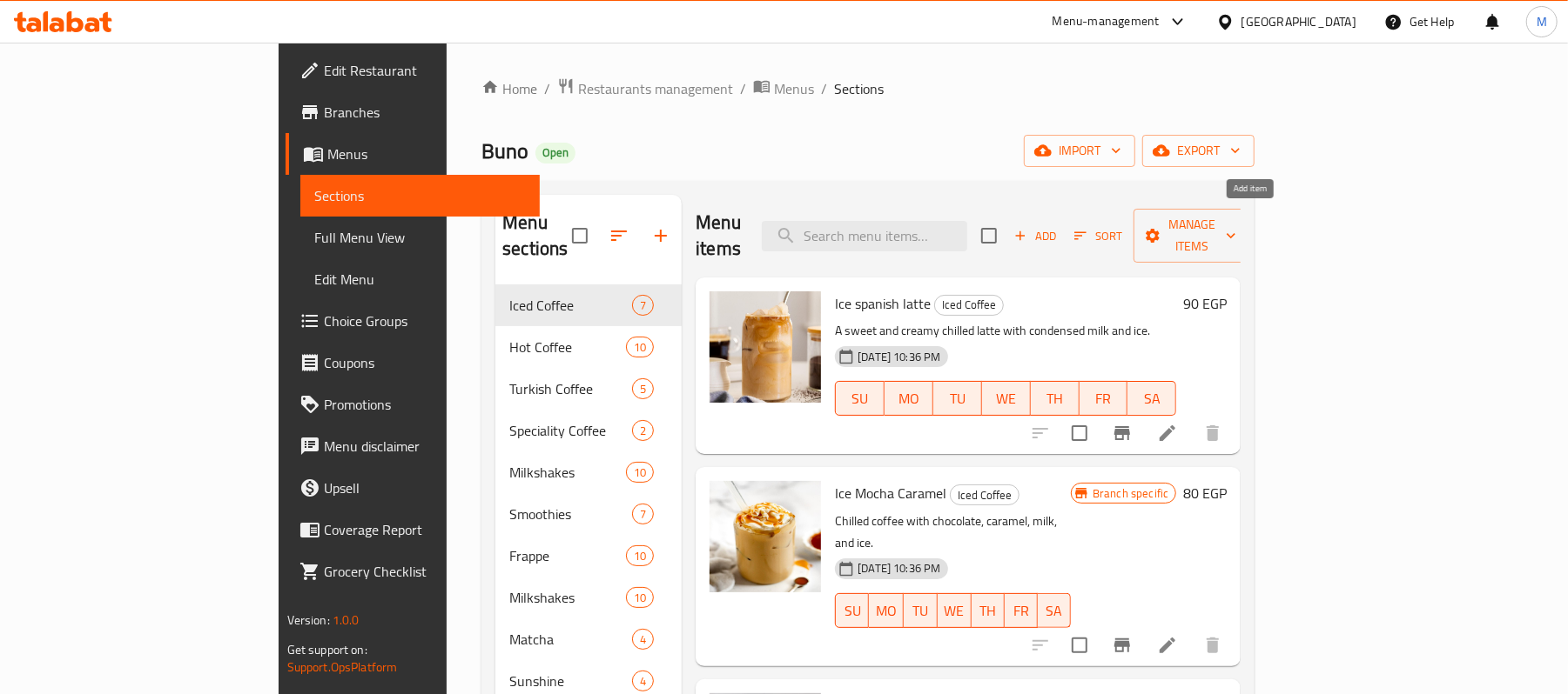
click at [1058, 227] on span "Add" at bounding box center [1034, 236] width 47 height 20
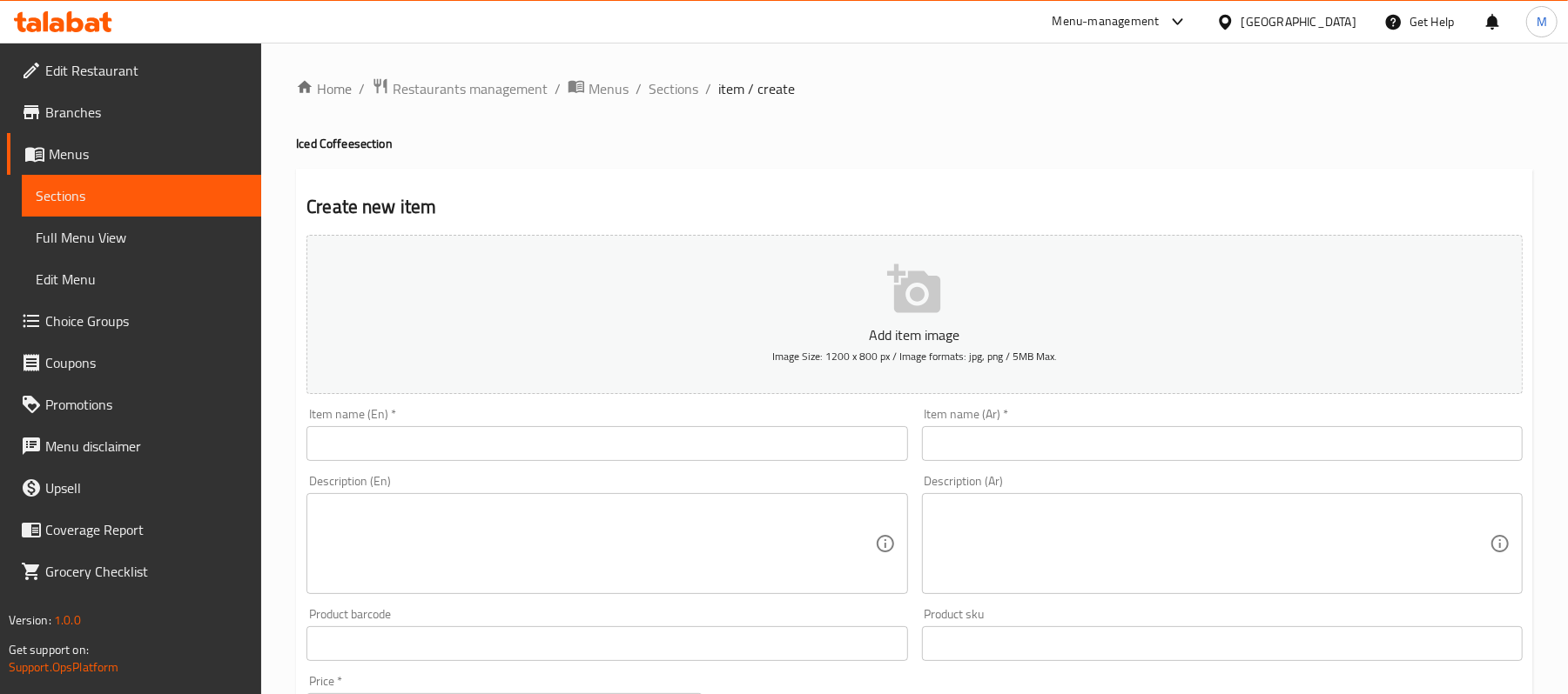
click at [749, 442] on input "text" at bounding box center [606, 443] width 601 height 35
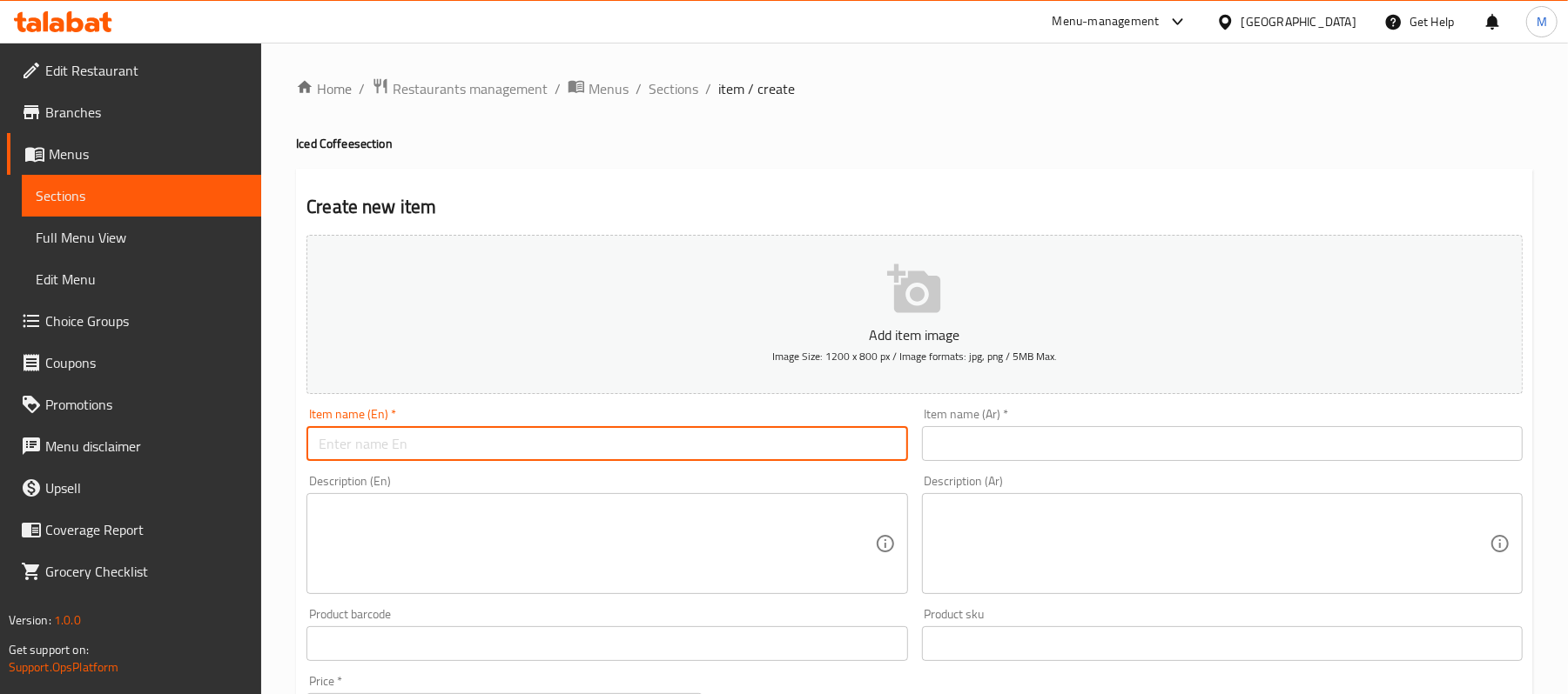
paste input "Ice kinder latte"
click at [656, 458] on input "Ice kinder latte" at bounding box center [606, 443] width 601 height 35
click at [637, 442] on input "Ice Kinder Latte" at bounding box center [606, 443] width 601 height 35
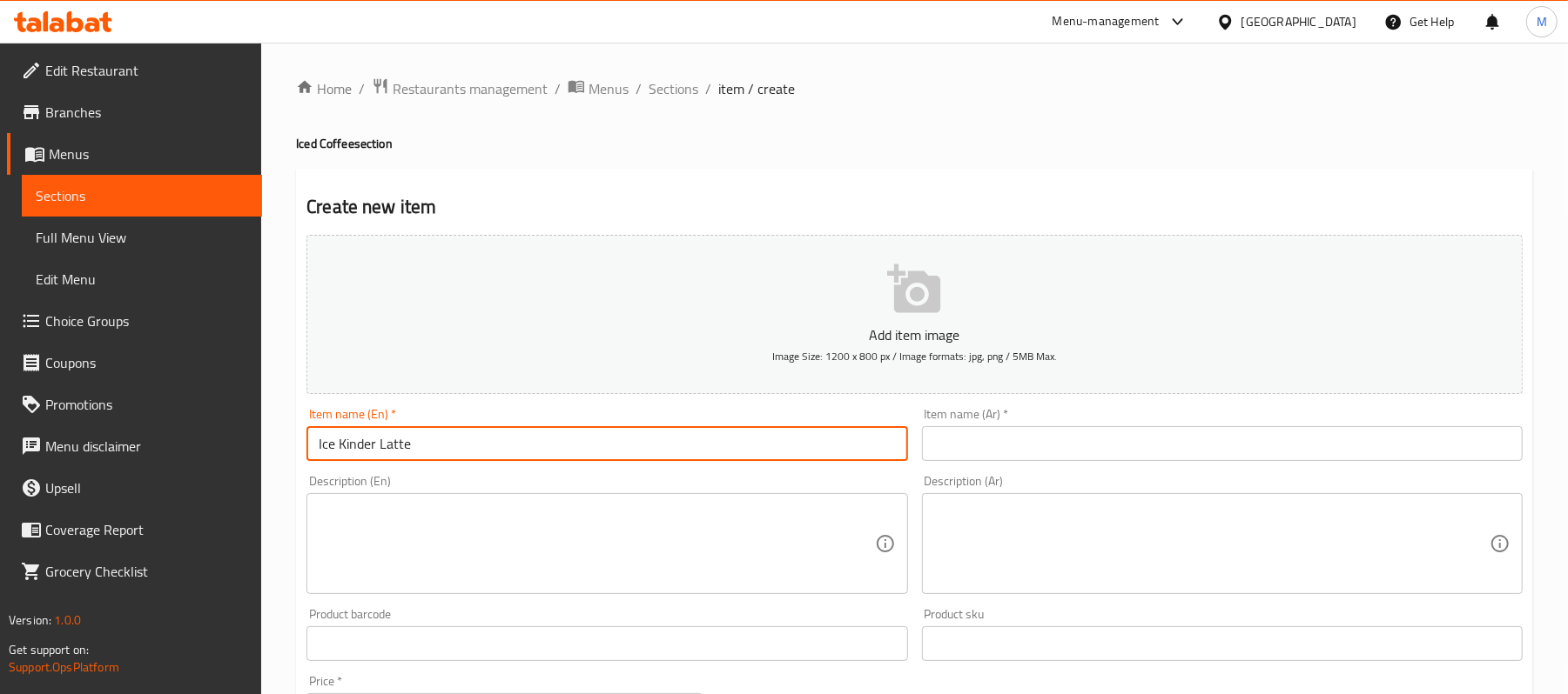
click at [637, 442] on input "Ice Kinder Latte" at bounding box center [606, 443] width 601 height 35
type input "Ice Kinder Latte"
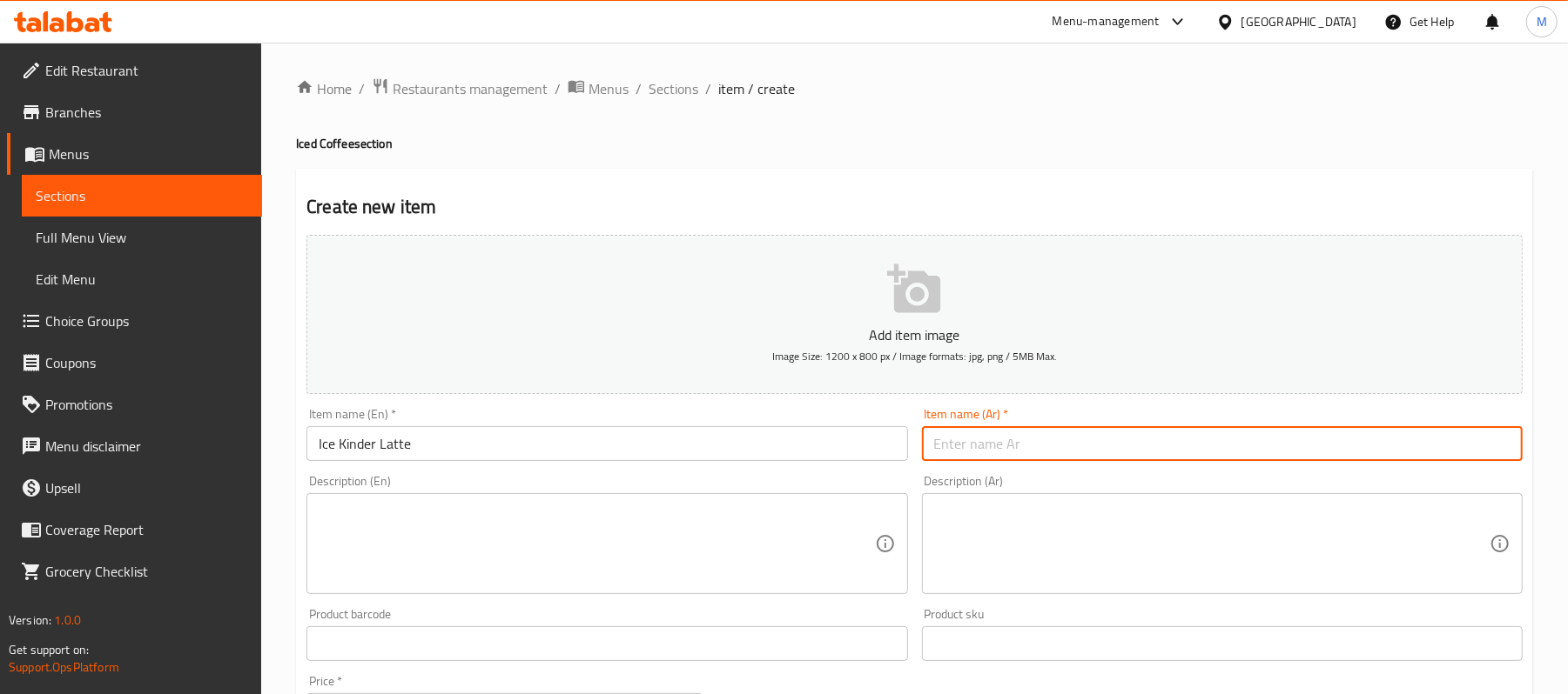
click at [1133, 442] on input "text" at bounding box center [1222, 443] width 601 height 35
paste input "لاتيه كيندر مثلج"
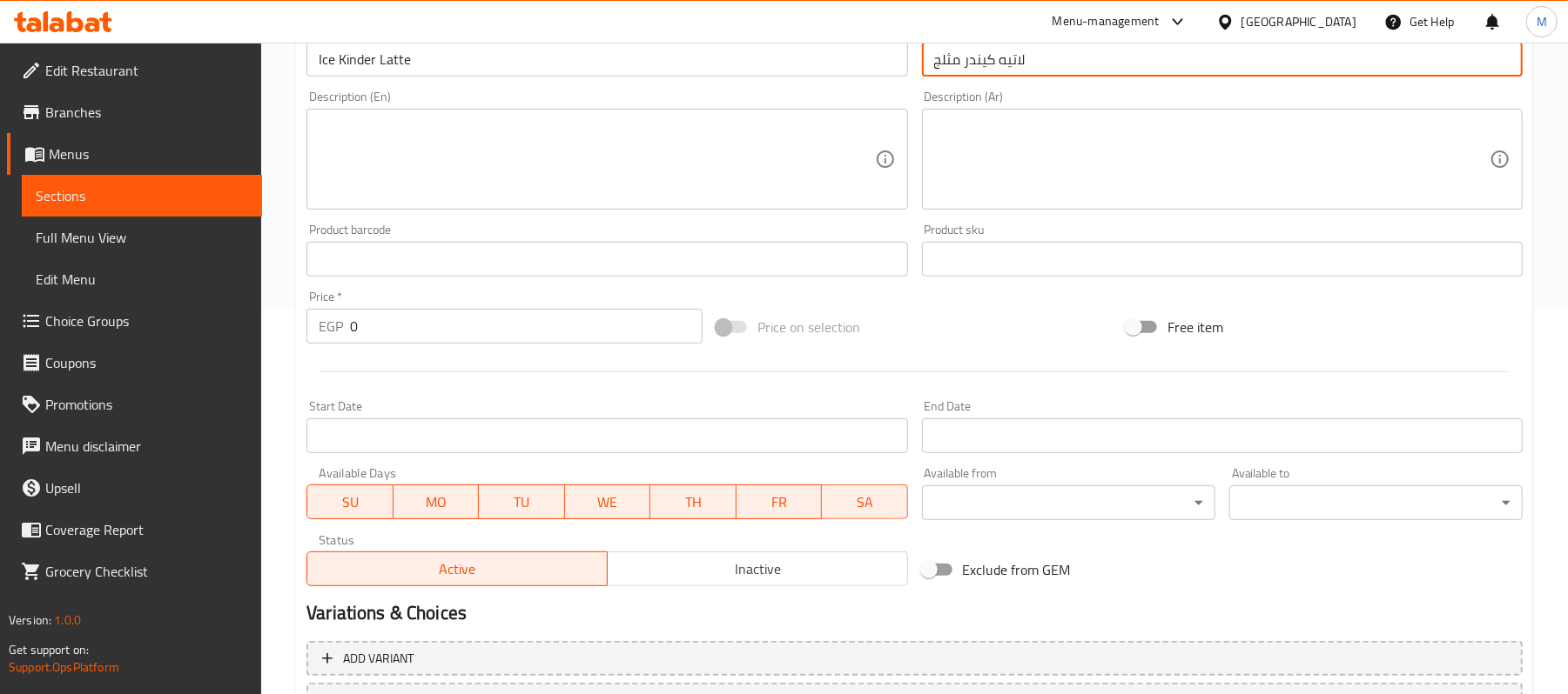
scroll to position [397, 0]
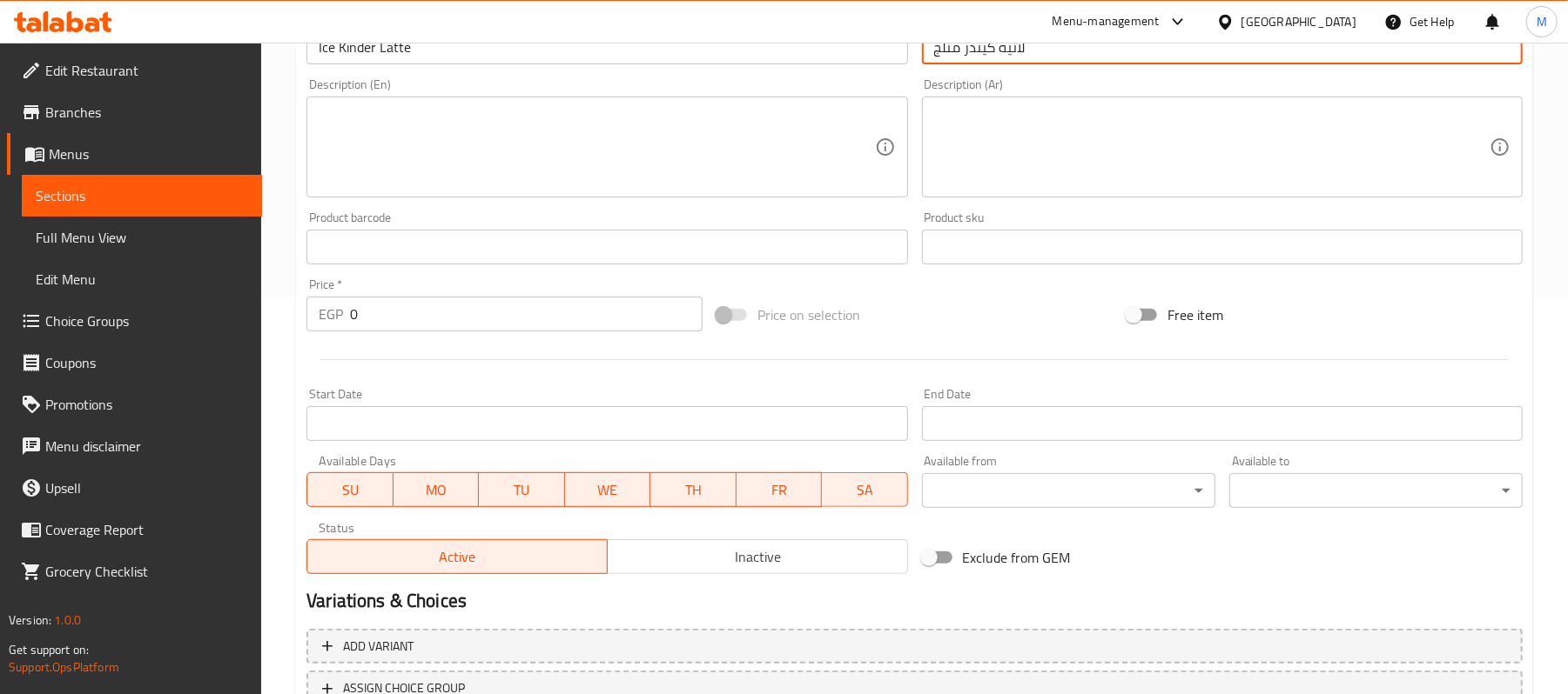
type input "لاتيه كيندر مثلج"
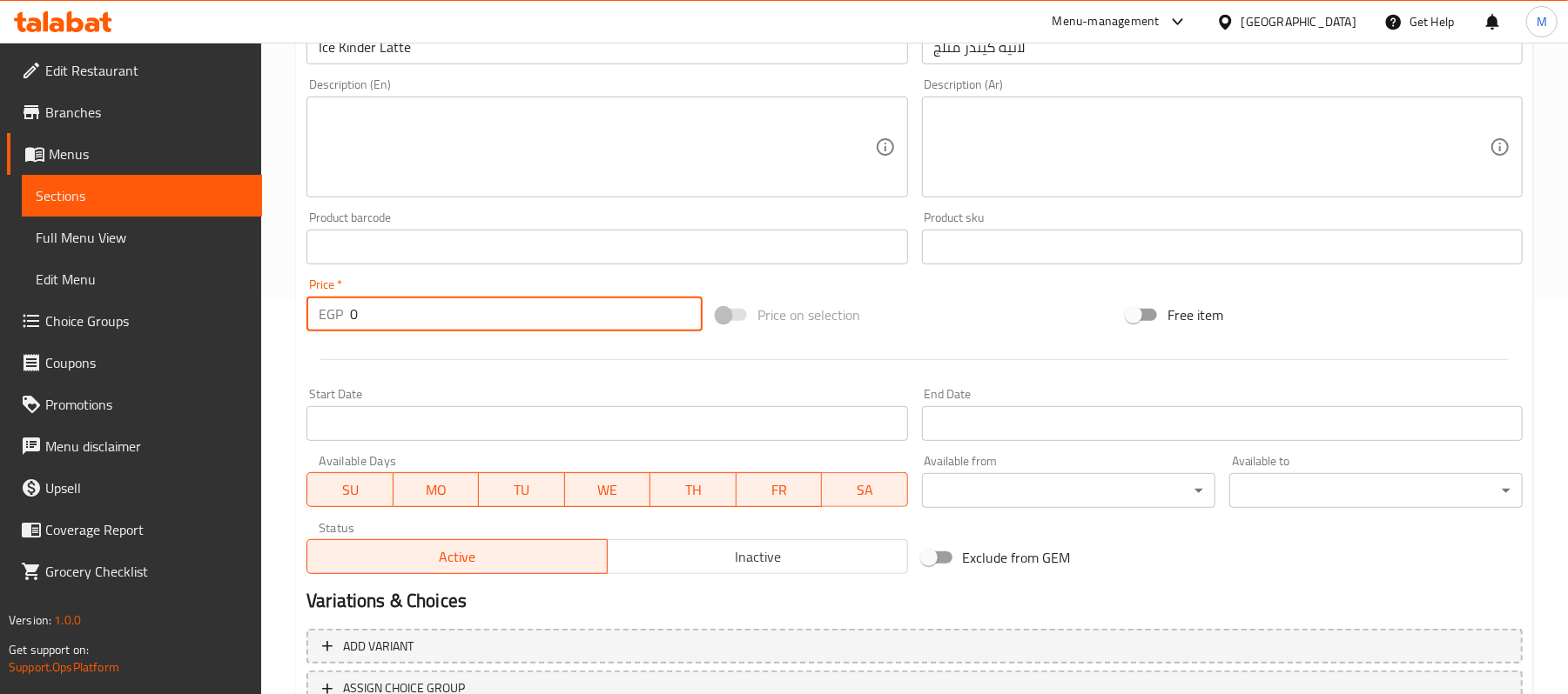
drag, startPoint x: 363, startPoint y: 325, endPoint x: 348, endPoint y: 318, distance: 16.6
click at [348, 318] on div "EGP 0 Price *" at bounding box center [504, 314] width 396 height 35
paste input "12"
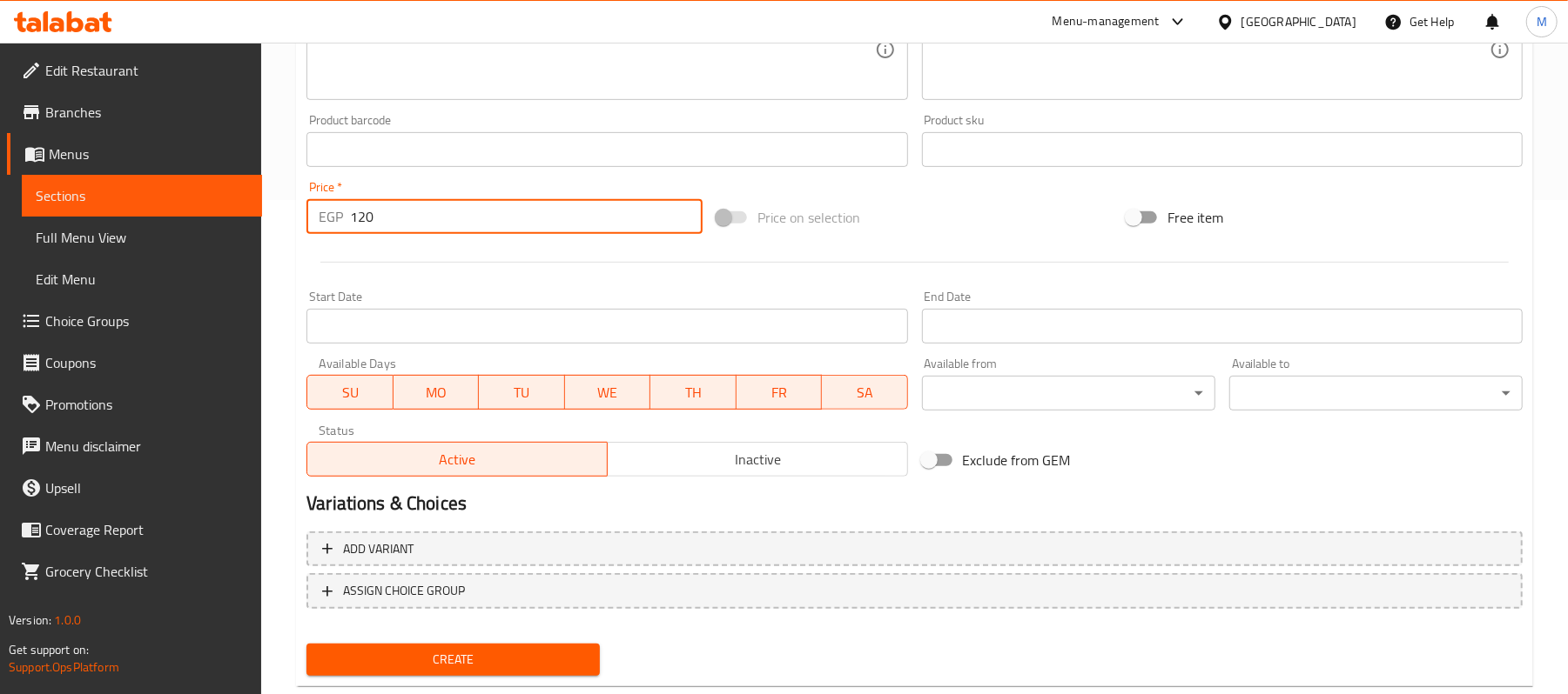
scroll to position [533, 0]
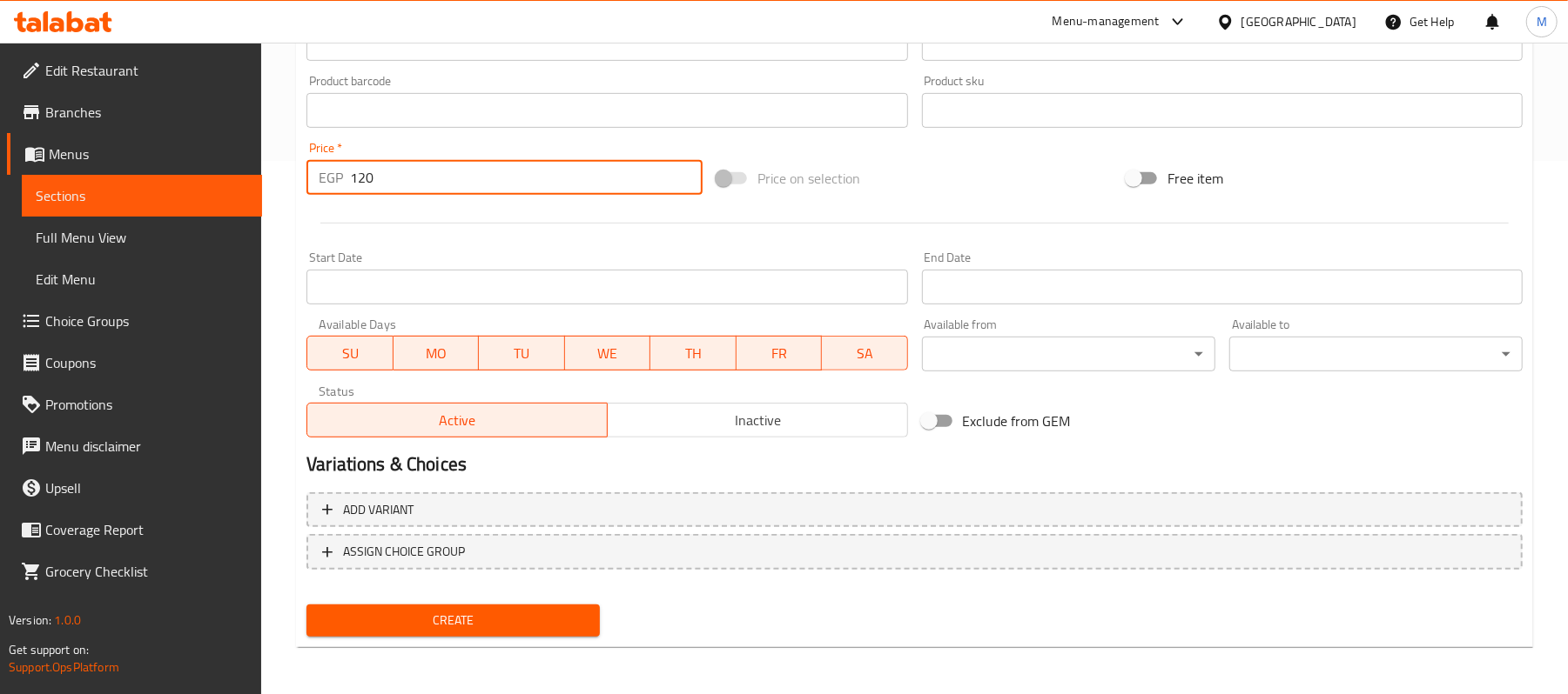
type input "120"
click at [534, 632] on button "Create" at bounding box center [452, 621] width 294 height 32
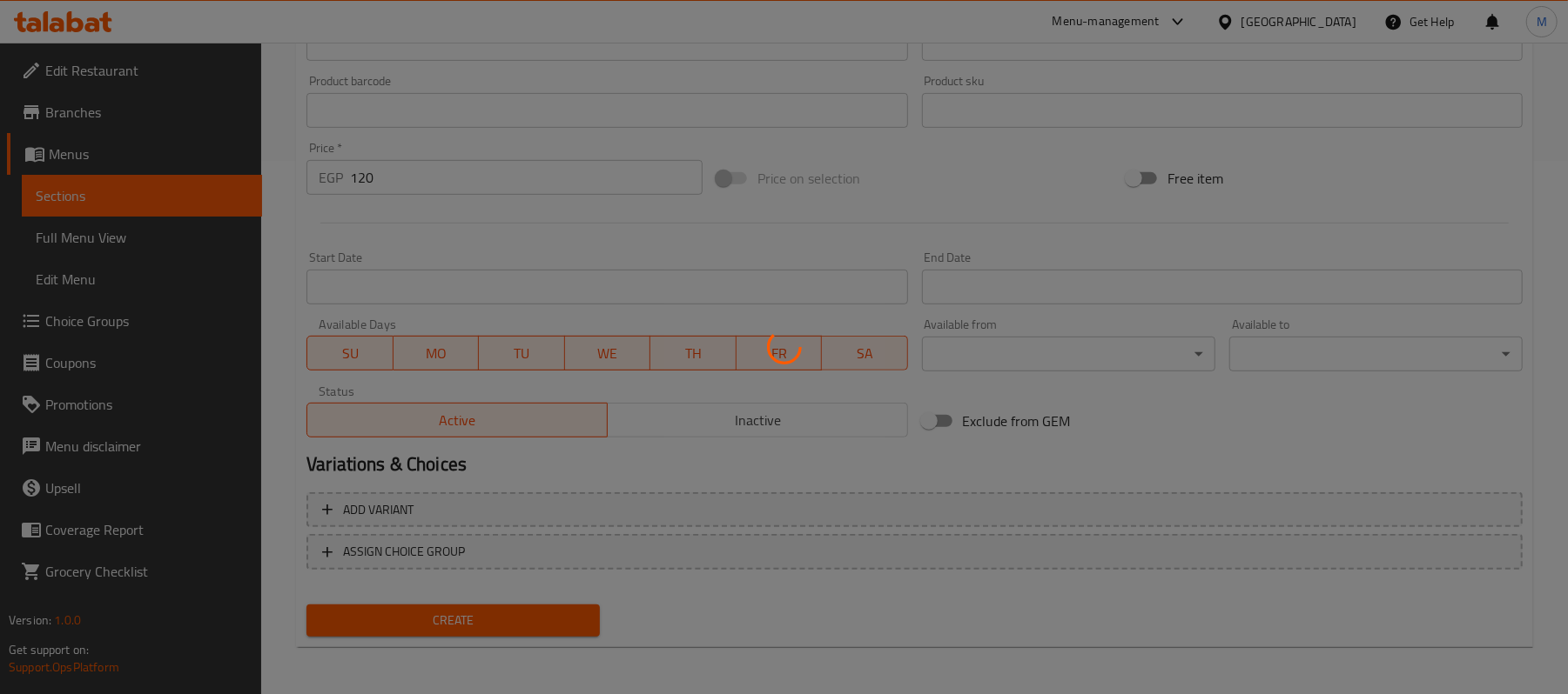
type input "0"
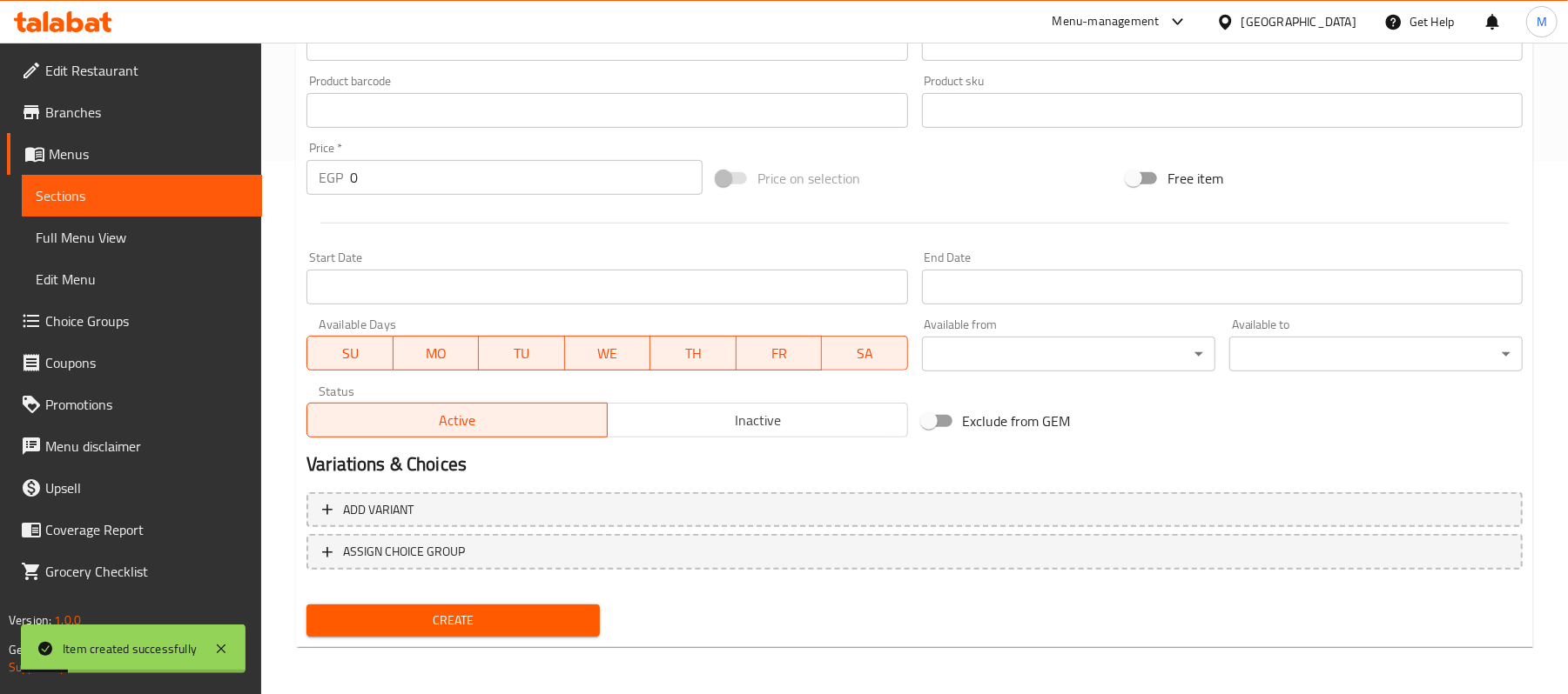
scroll to position [186, 0]
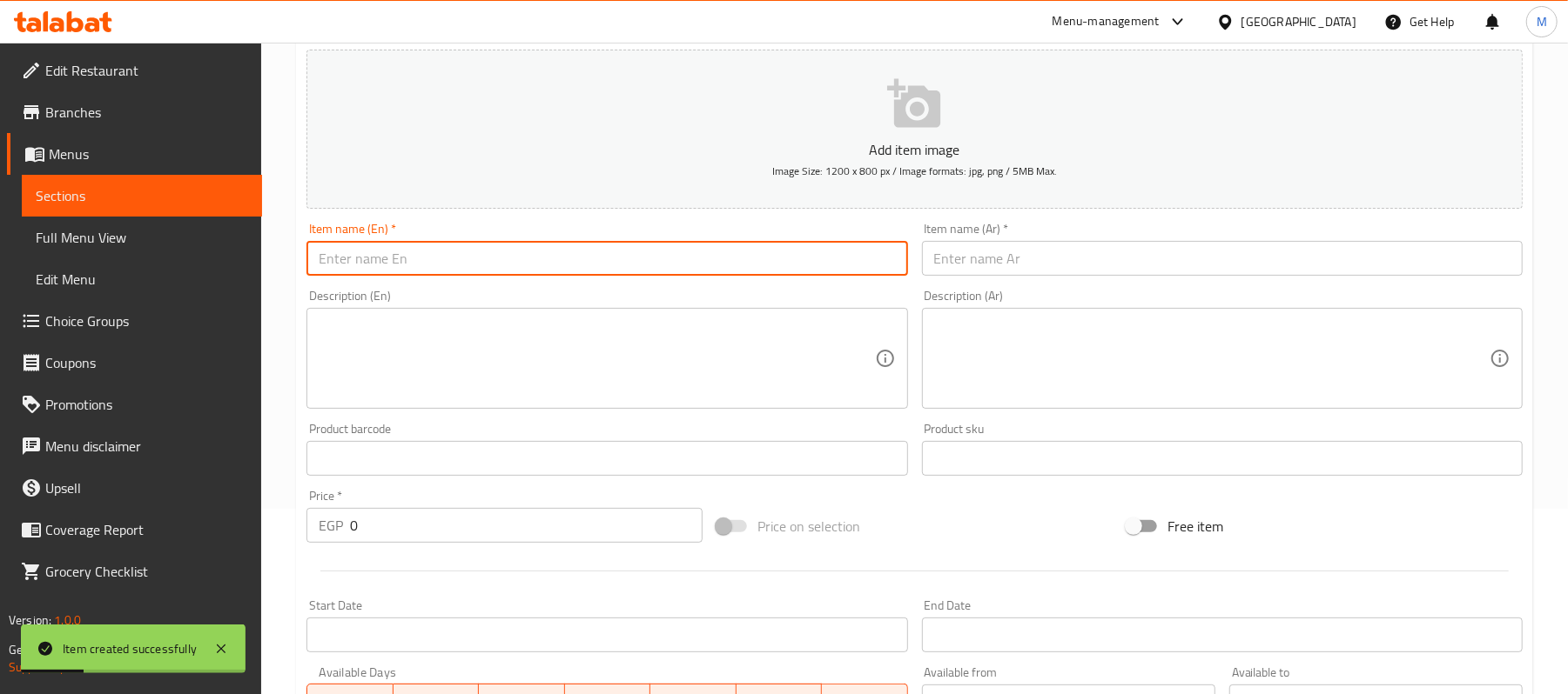
click at [447, 258] on input "text" at bounding box center [606, 258] width 601 height 35
paste input "Ice nutella latte"
click at [445, 258] on input "Ice nutella latte" at bounding box center [606, 258] width 601 height 35
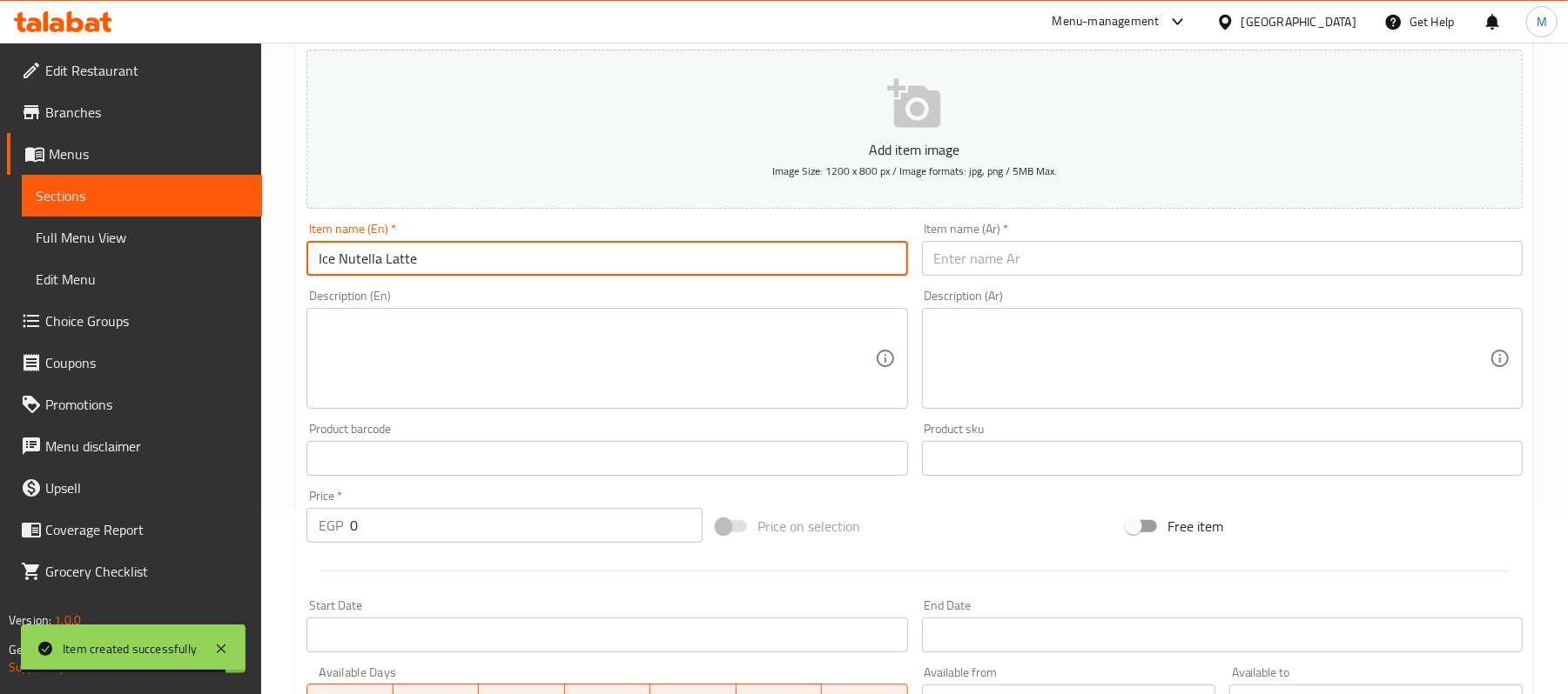
click at [543, 266] on input "Ice Nutella Latte" at bounding box center [606, 258] width 601 height 35
type input "Ice Nutella Latte"
click at [1066, 265] on input "text" at bounding box center [1222, 258] width 601 height 35
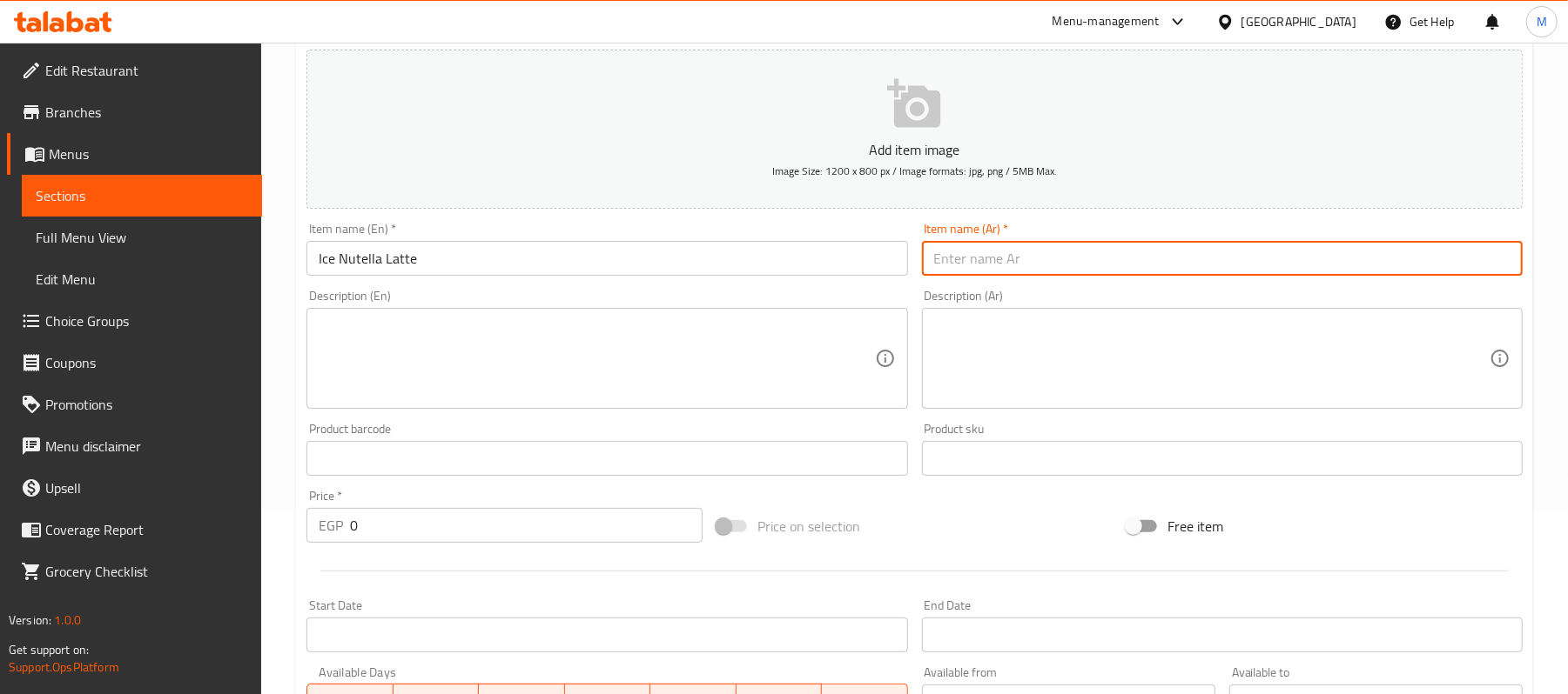
paste input "لاتيه نوتيلا مثلج"
type input "لاتيه نوتيلا مثلج"
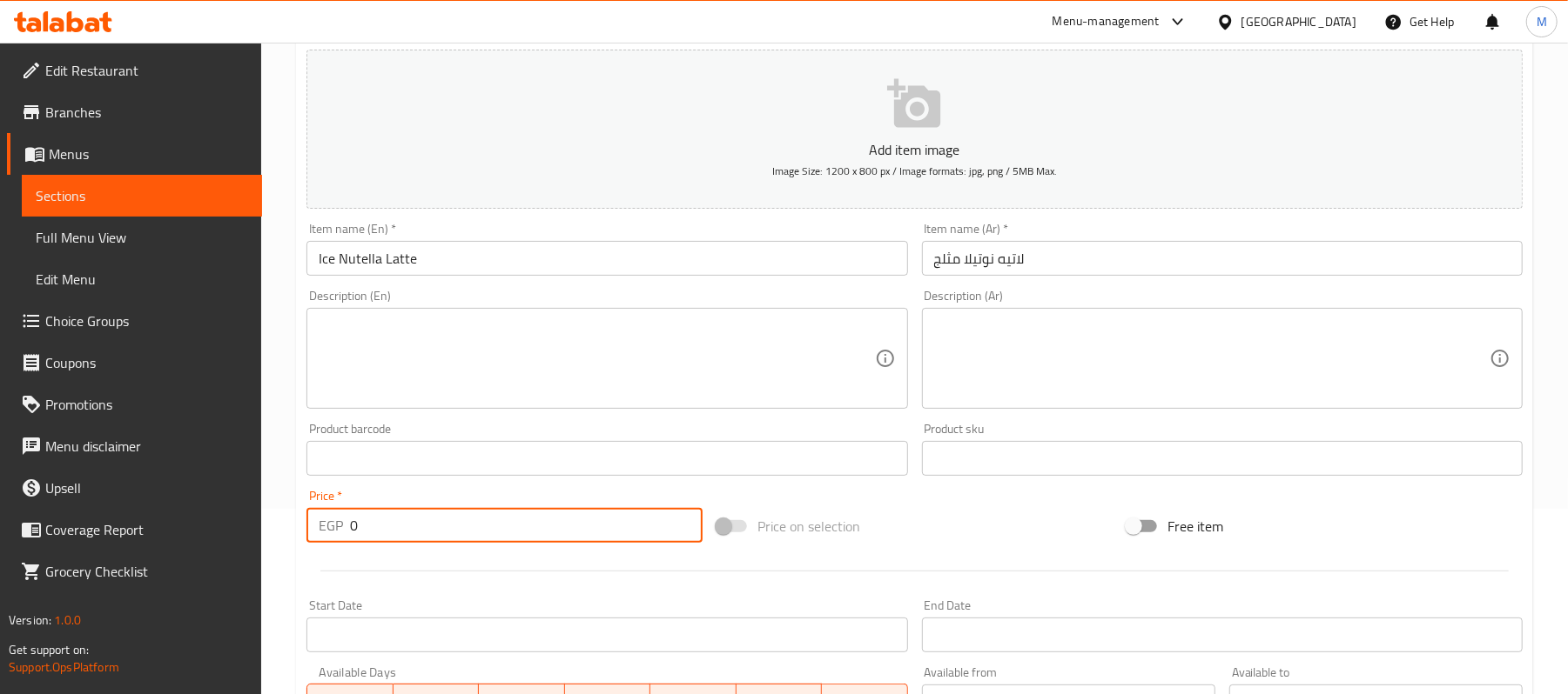
drag, startPoint x: 355, startPoint y: 522, endPoint x: 342, endPoint y: 518, distance: 13.6
click at [342, 518] on div "EGP 0 Price *" at bounding box center [504, 525] width 396 height 35
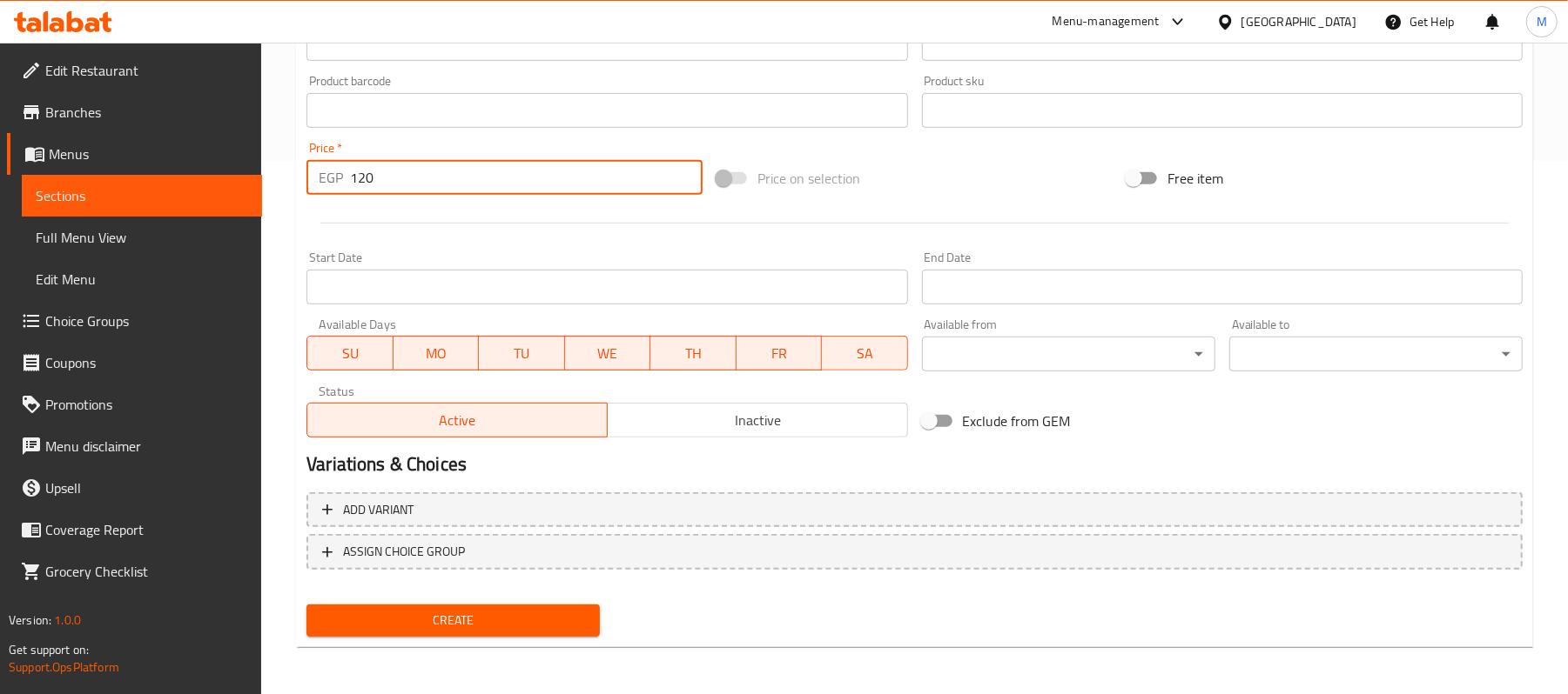
type input "120"
click at [481, 631] on button "Create" at bounding box center [452, 621] width 294 height 32
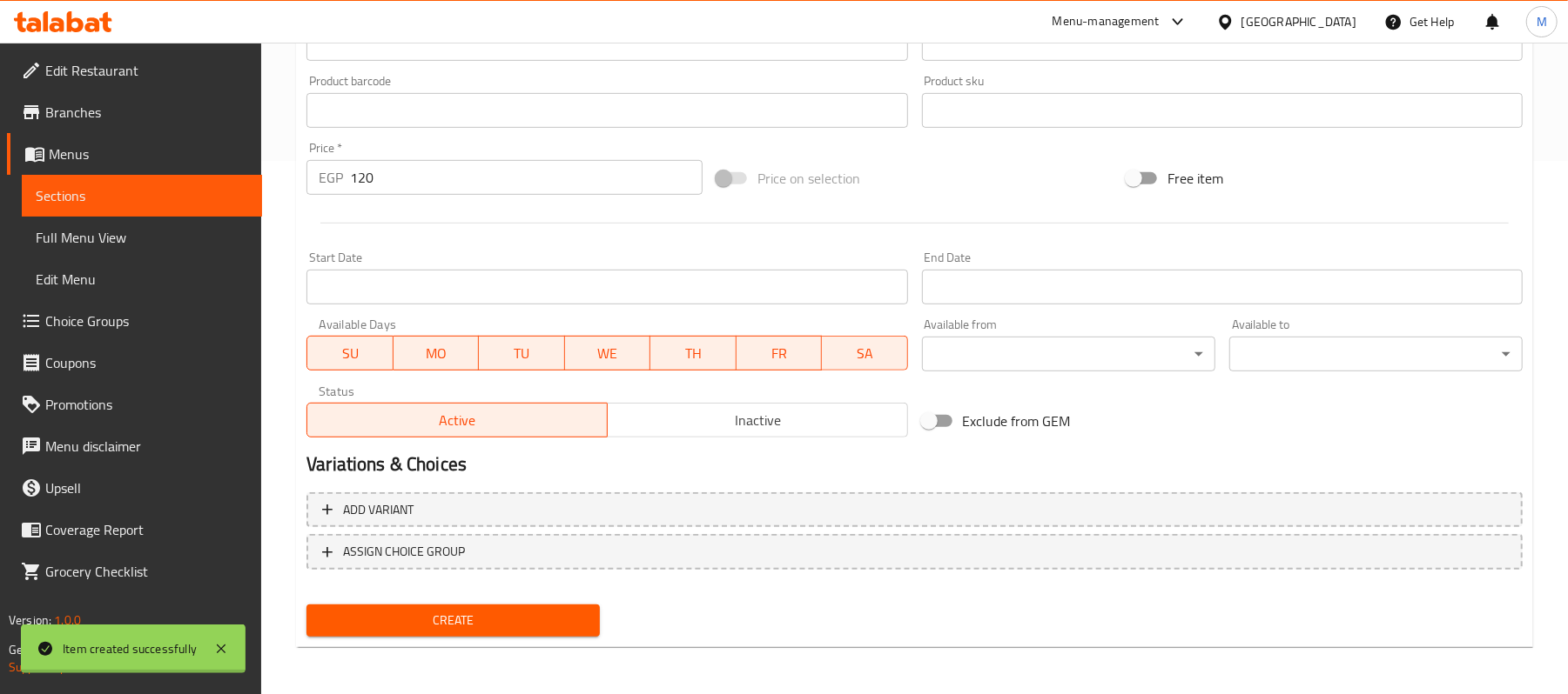
type input "0"
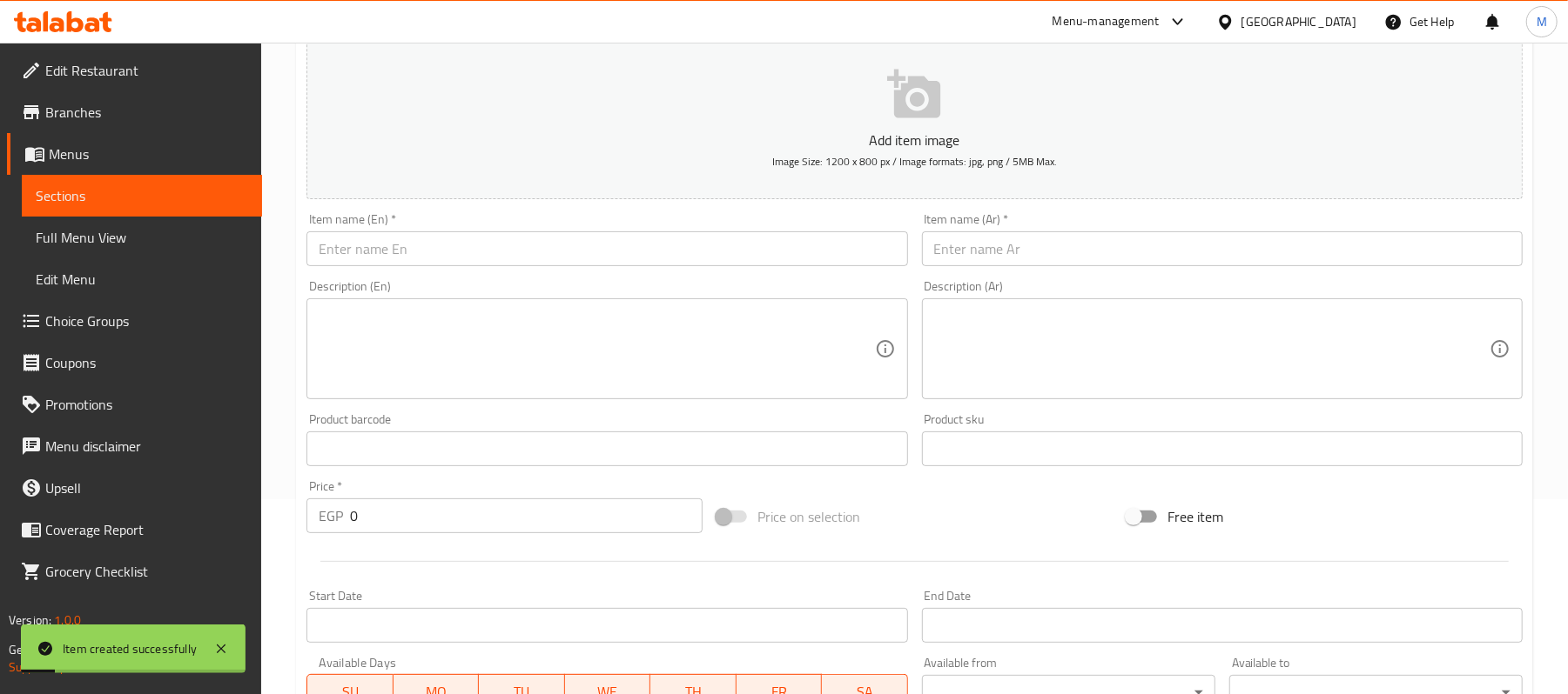
scroll to position [0, 0]
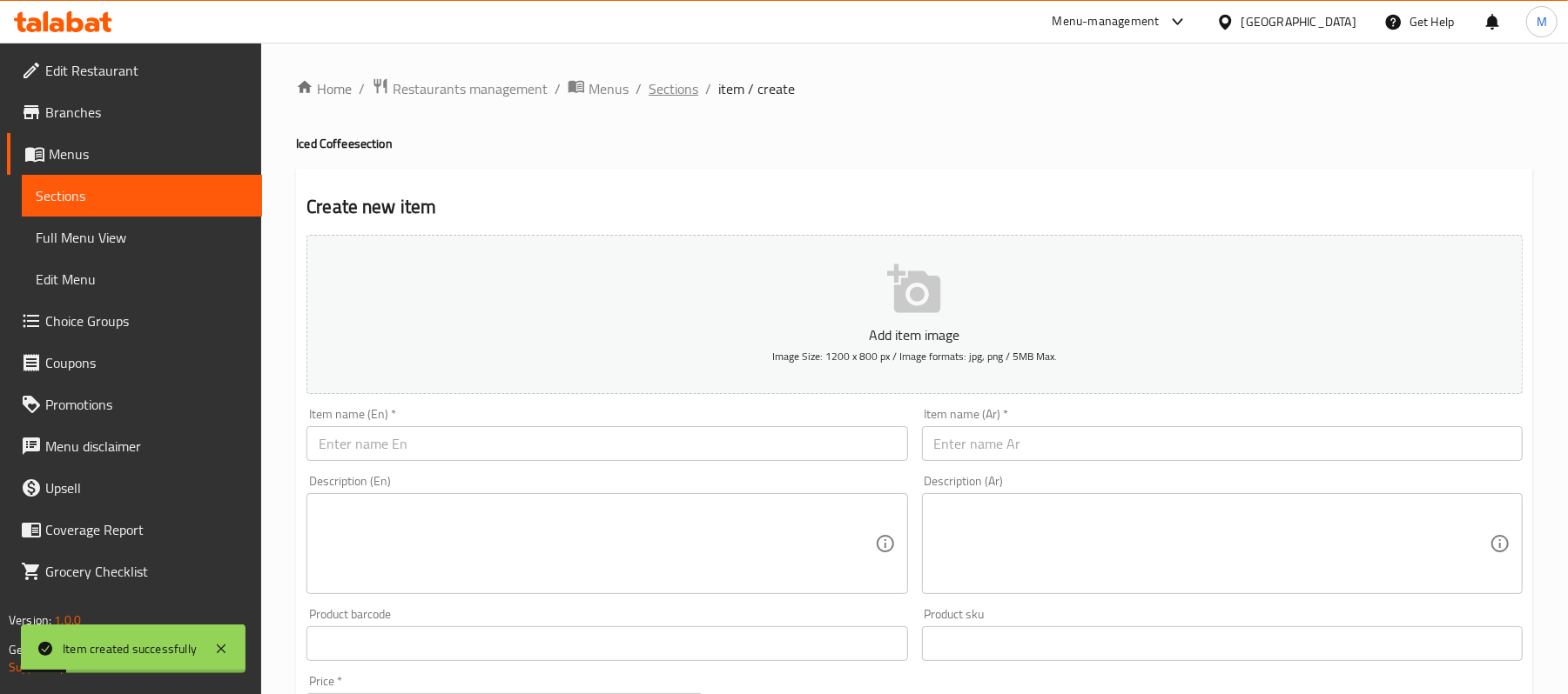
click at [681, 86] on span "Sections" at bounding box center [674, 88] width 50 height 21
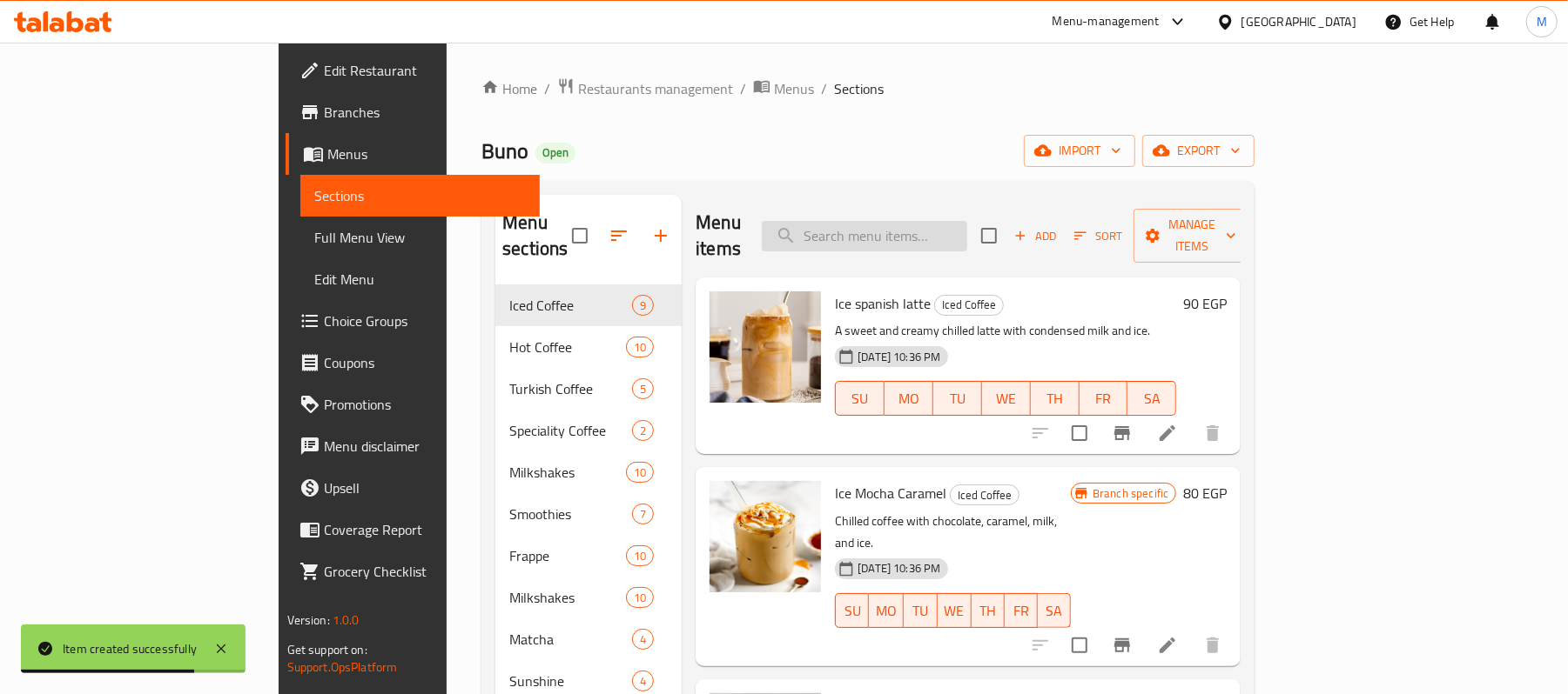
click at [923, 224] on input "search" at bounding box center [864, 236] width 205 height 30
paste input "Ice Mocha Dark Chocolate"
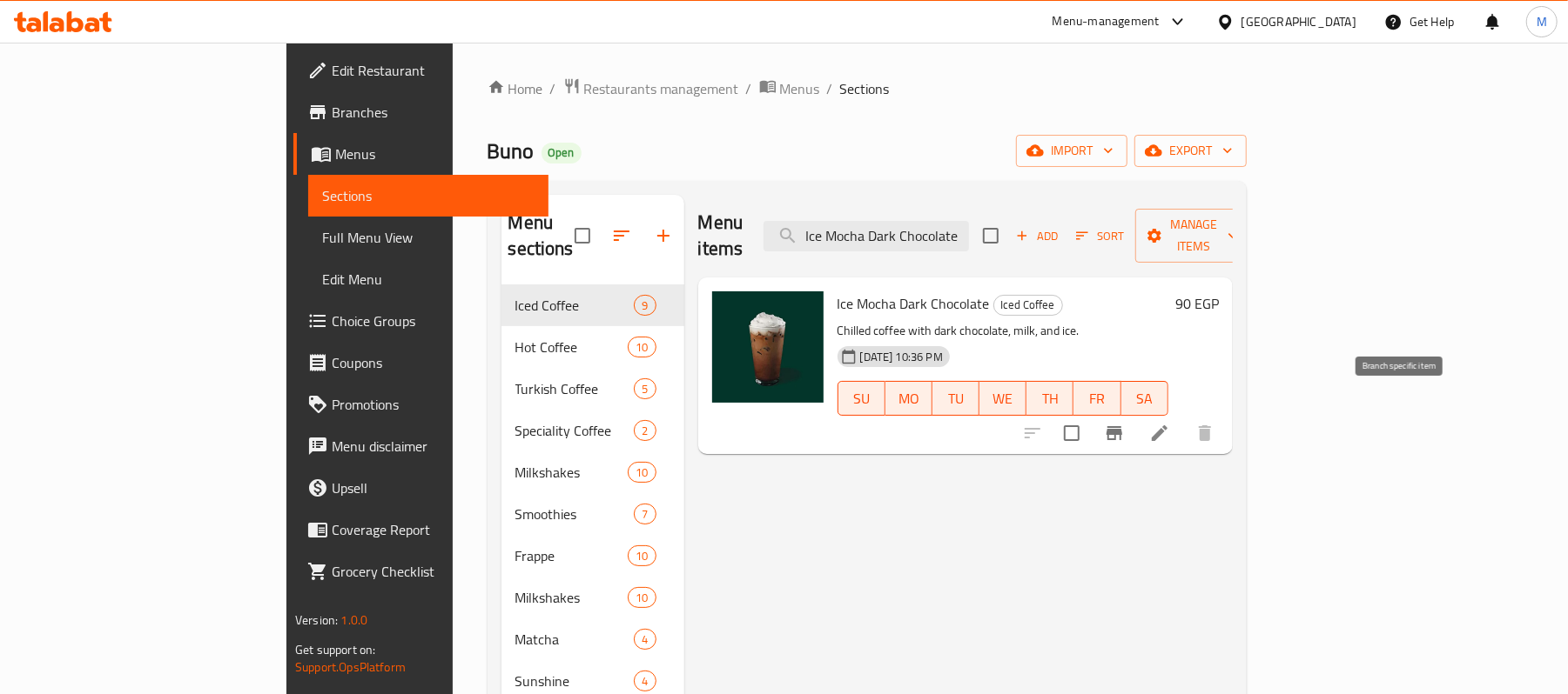
type input "Ice Mocha Dark Chocolate"
click at [1122, 426] on icon "Branch-specific-item" at bounding box center [1115, 434] width 16 height 14
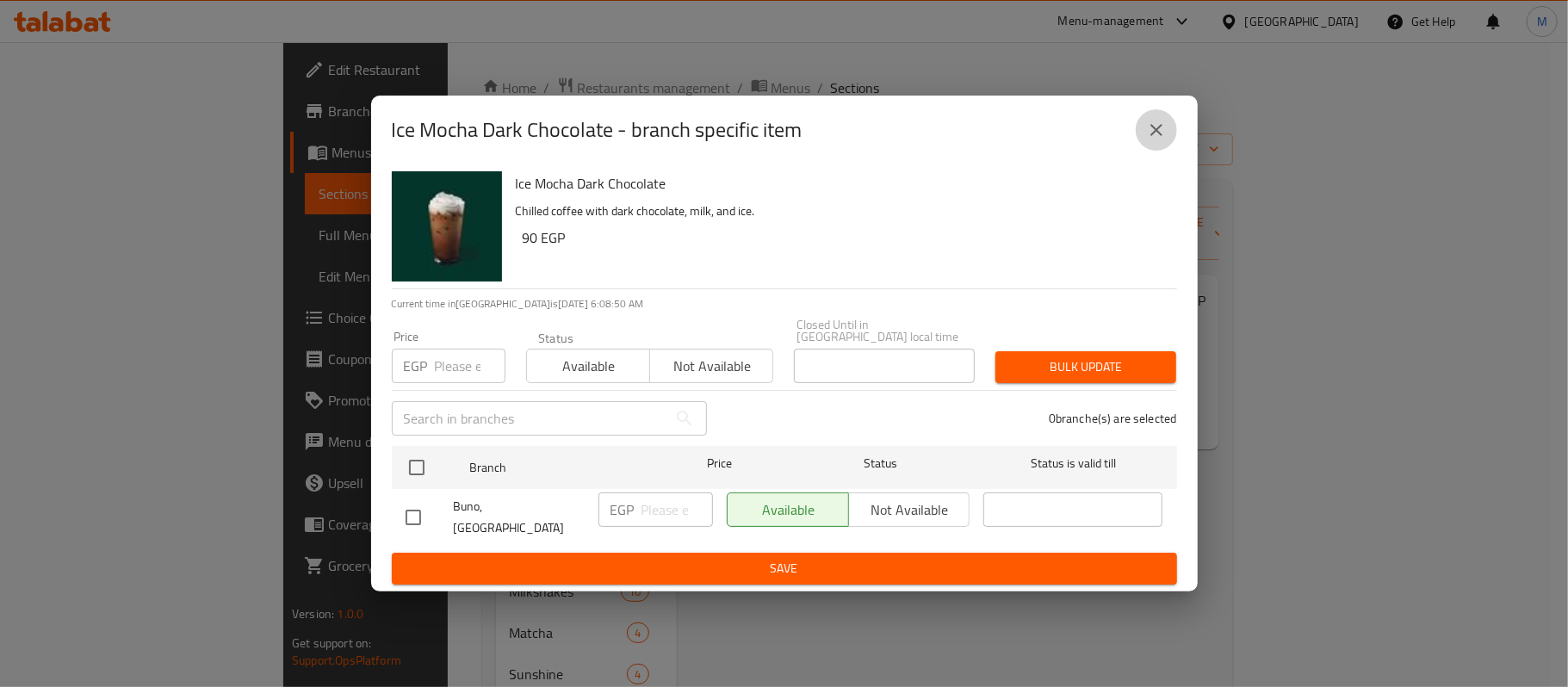
drag, startPoint x: 1148, startPoint y: 140, endPoint x: 1117, endPoint y: 210, distance: 76.6
click at [1148, 140] on icon "close" at bounding box center [1156, 130] width 20 height 20
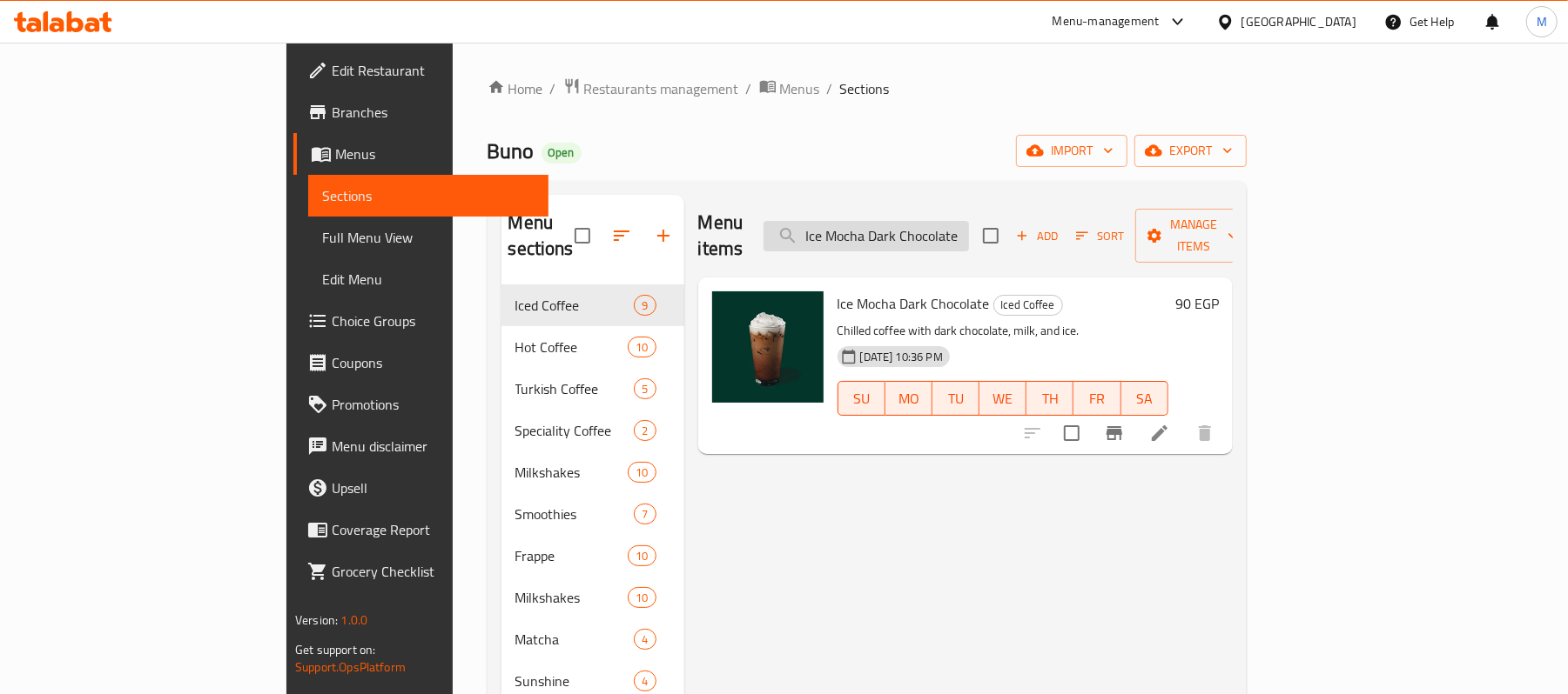
click at [969, 234] on input "Ice Mocha Dark Chocolate" at bounding box center [866, 236] width 205 height 30
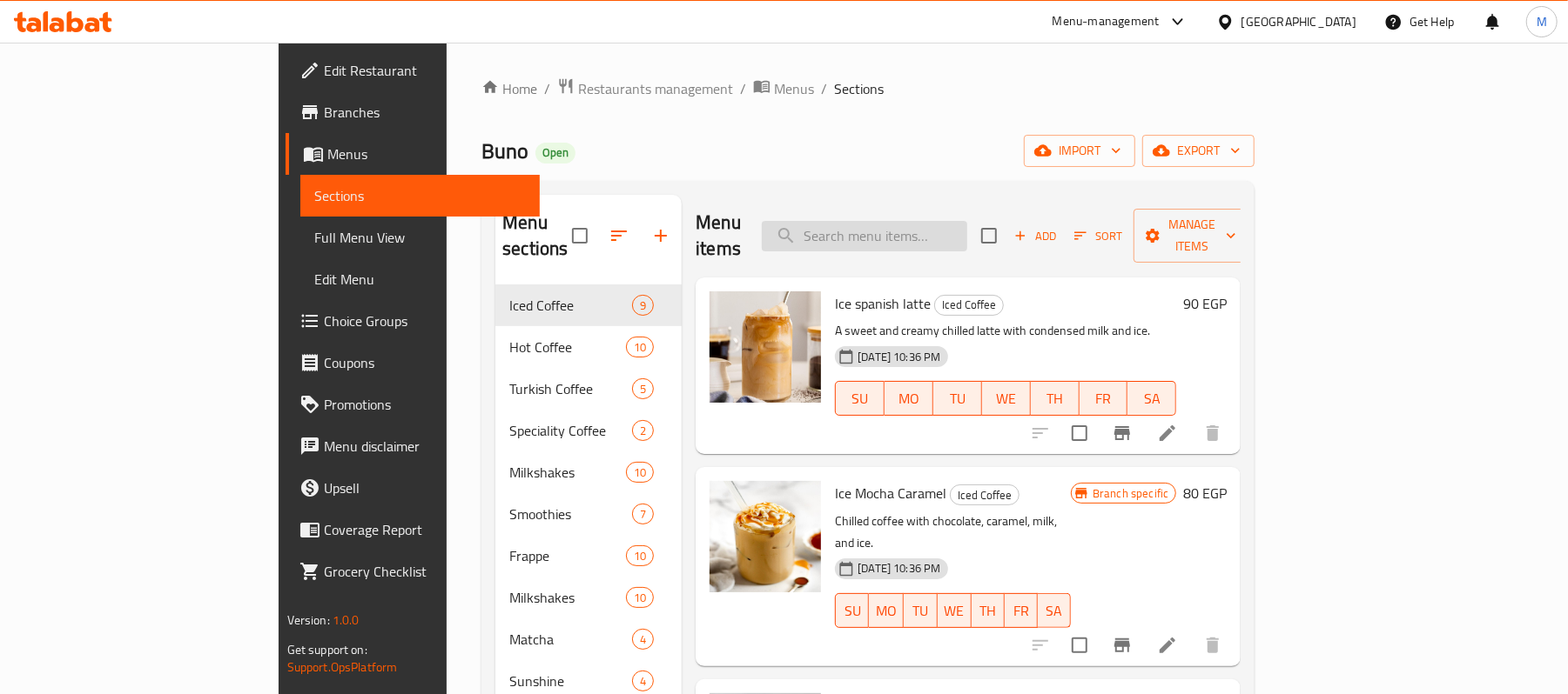
click at [967, 227] on input "search" at bounding box center [864, 236] width 205 height 30
paste input "Ice Shaken Salted Caramel"
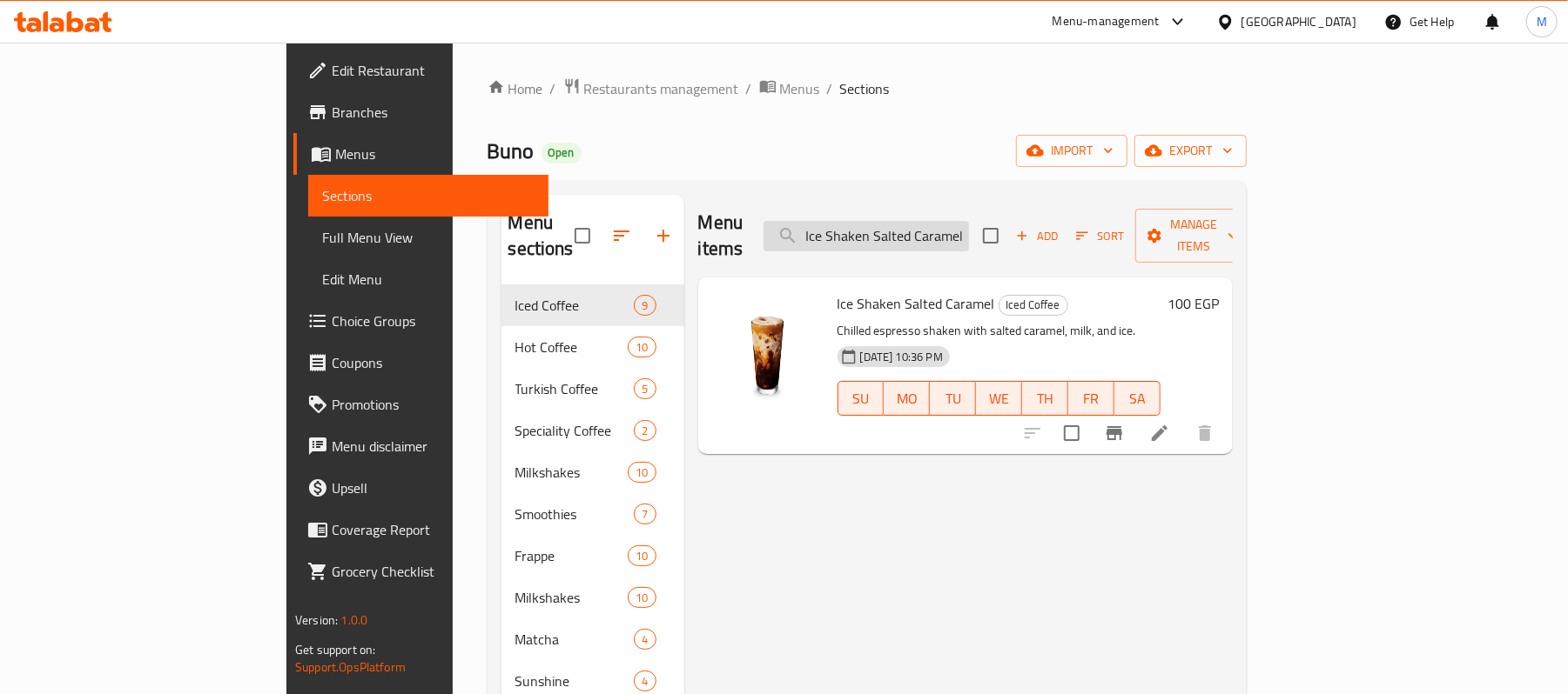
click at [969, 233] on input "Ice Shaken Salted Caramel" at bounding box center [866, 236] width 205 height 30
paste input "pistachio latte"
type input "Ice pistachio latte"
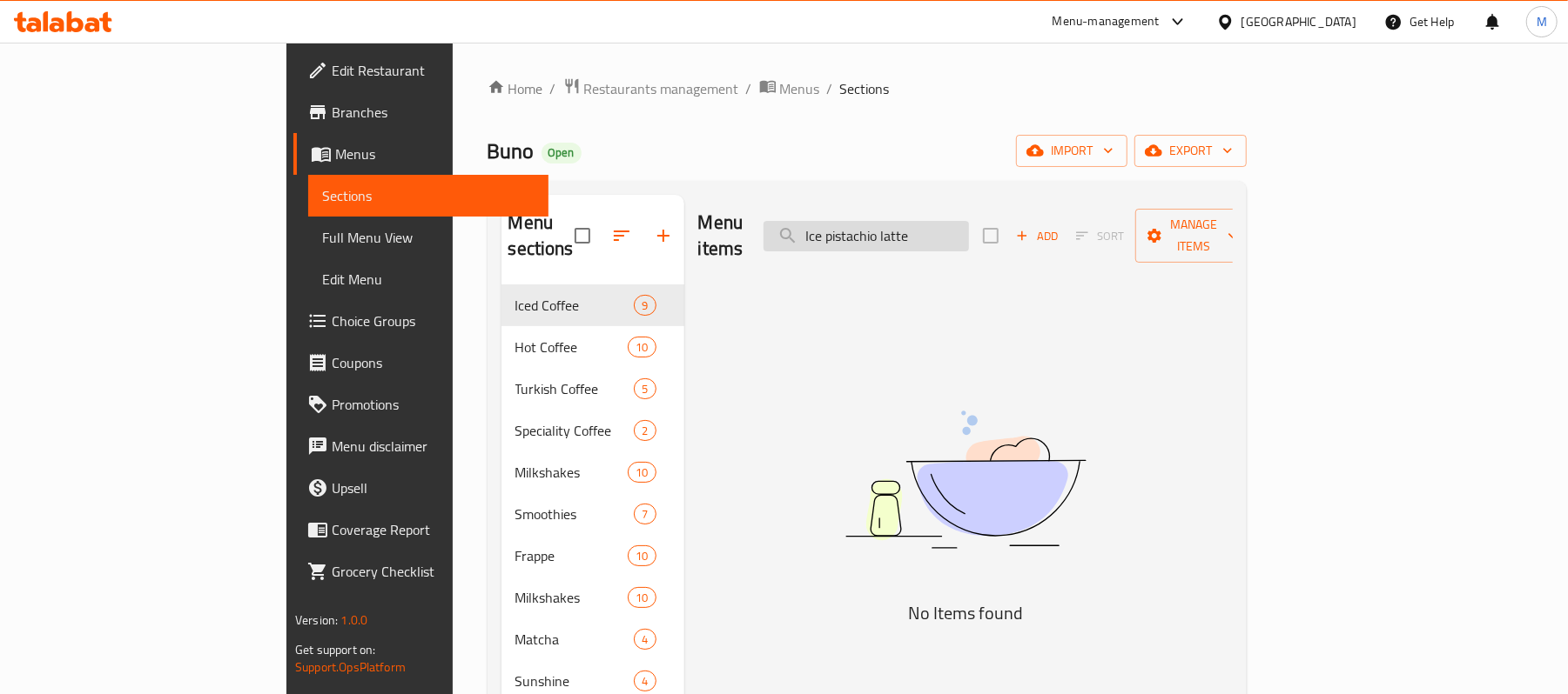
click at [955, 225] on input "Ice pistachio latte" at bounding box center [866, 236] width 205 height 30
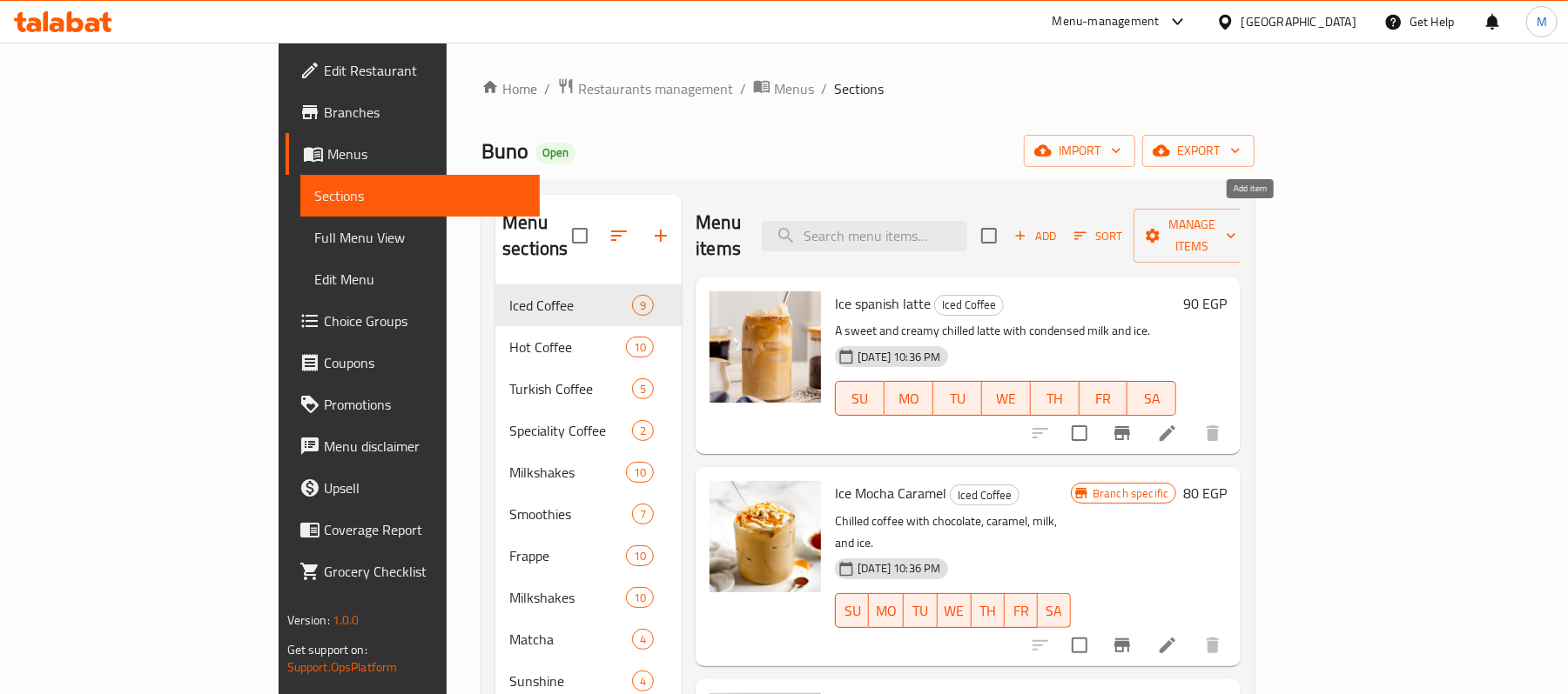
click at [1058, 227] on span "Add" at bounding box center [1034, 236] width 47 height 20
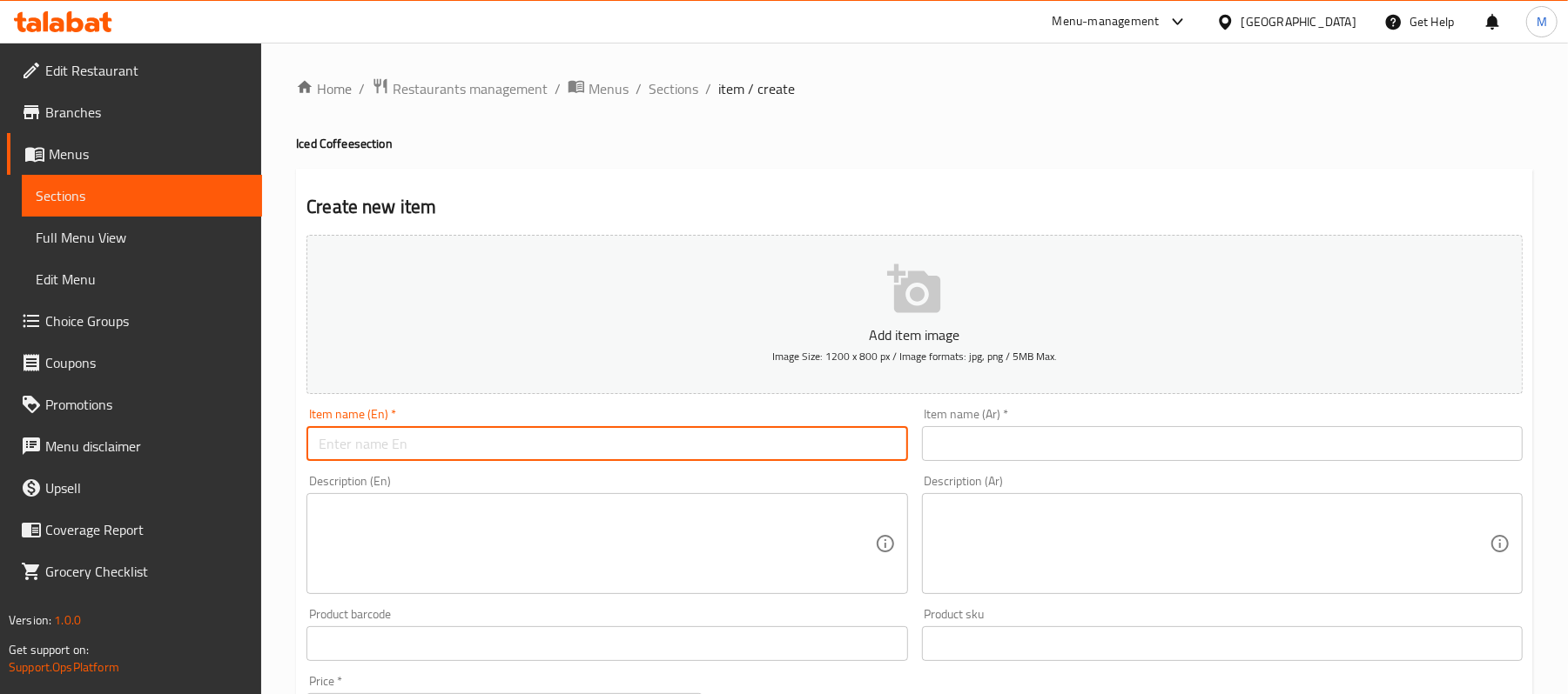
click at [861, 442] on input "text" at bounding box center [606, 443] width 601 height 35
paste input "Ice pistachio latte"
click at [738, 447] on input "Ice pistachio latte" at bounding box center [606, 443] width 601 height 35
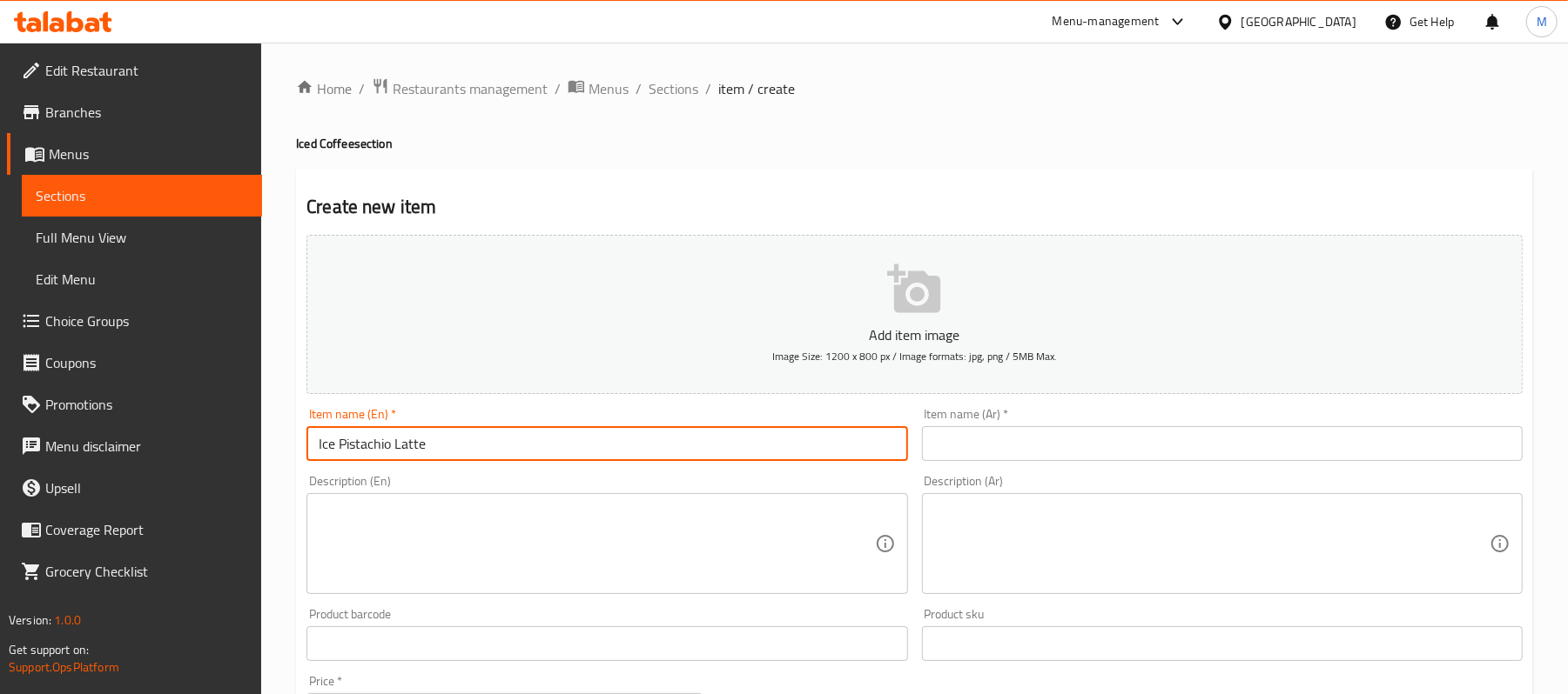
click at [485, 446] on input "Ice Pistachio Latte" at bounding box center [606, 443] width 601 height 35
type input "Ice Pistachio Latte"
click at [1243, 456] on input "text" at bounding box center [1222, 443] width 601 height 35
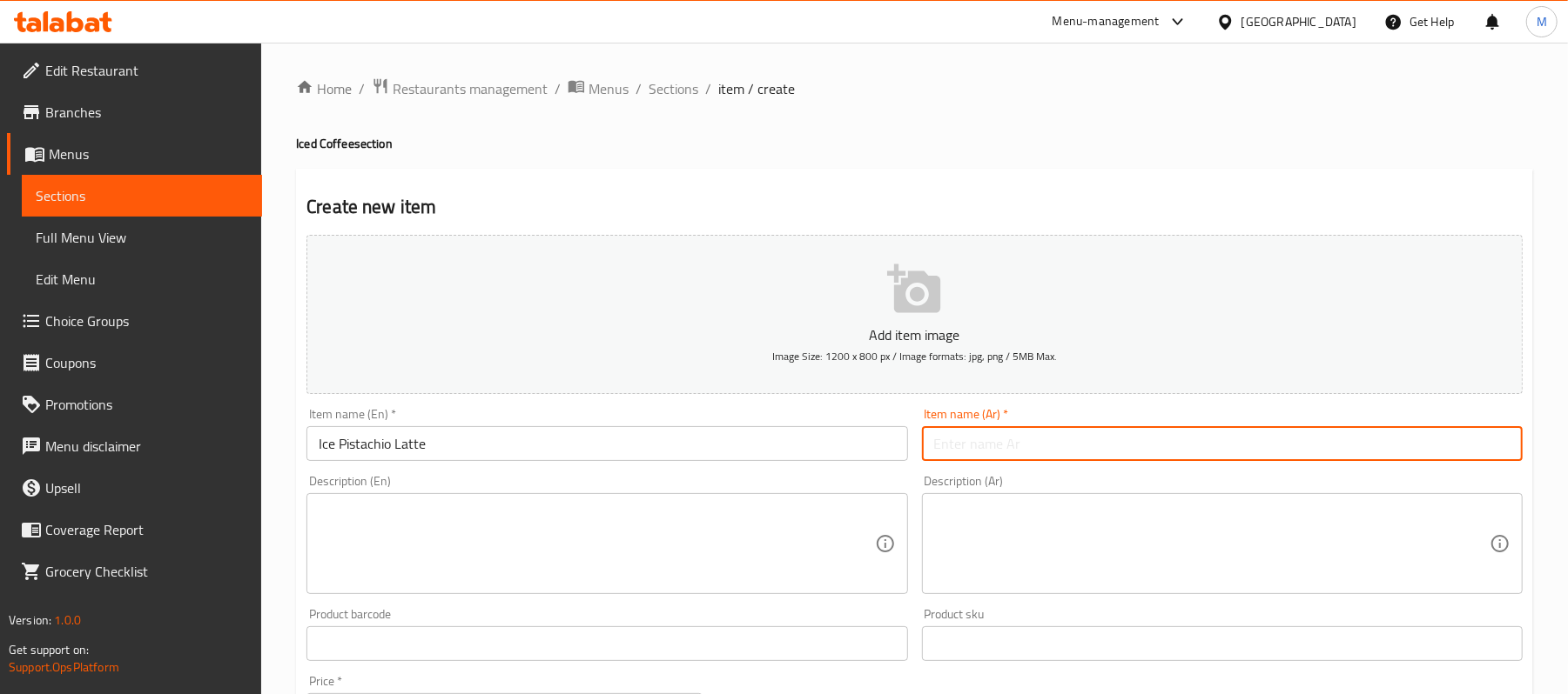
paste input "لاتيه الفستق المثلج"
click at [1473, 457] on input "لاتيه الفستق المثلج" at bounding box center [1222, 443] width 601 height 35
click at [1432, 450] on input "لاتيه فستق المثلج" at bounding box center [1222, 443] width 601 height 35
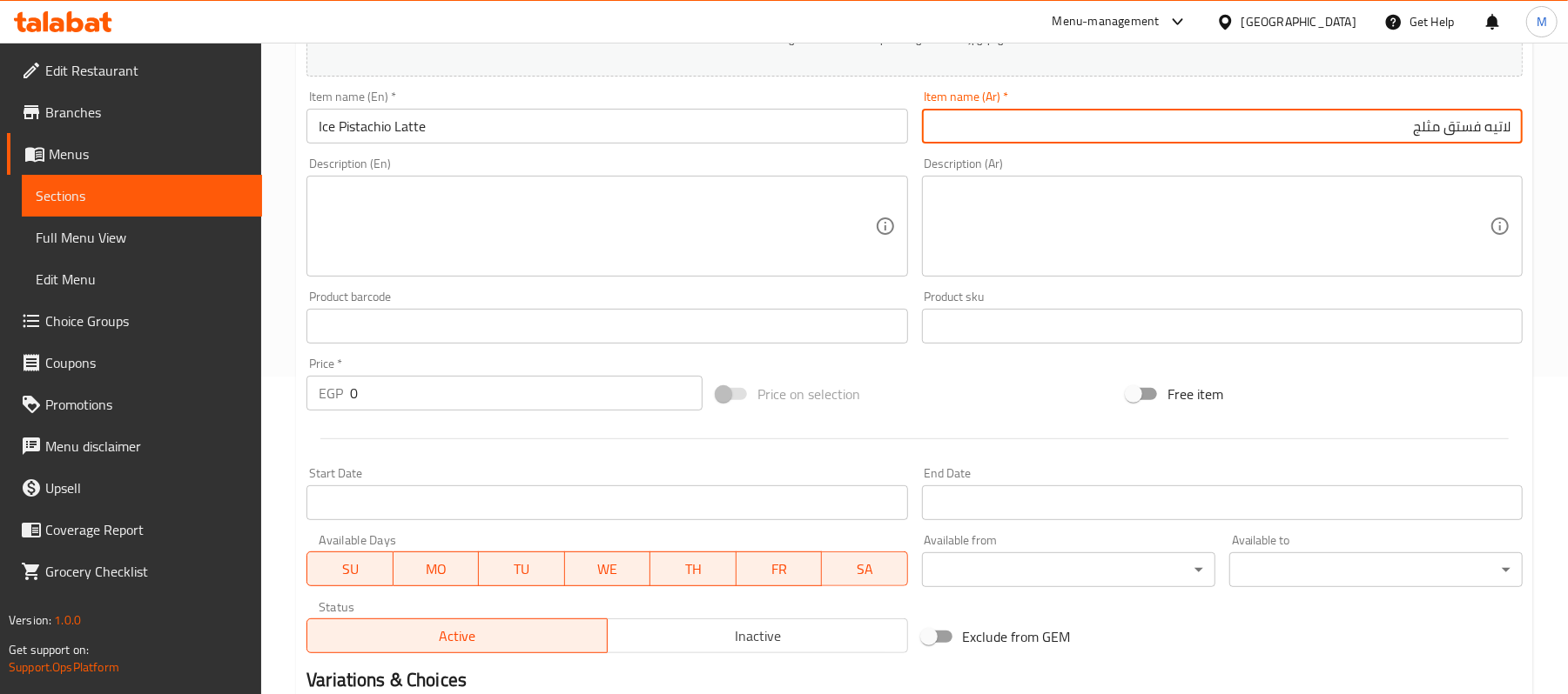
scroll to position [384, 0]
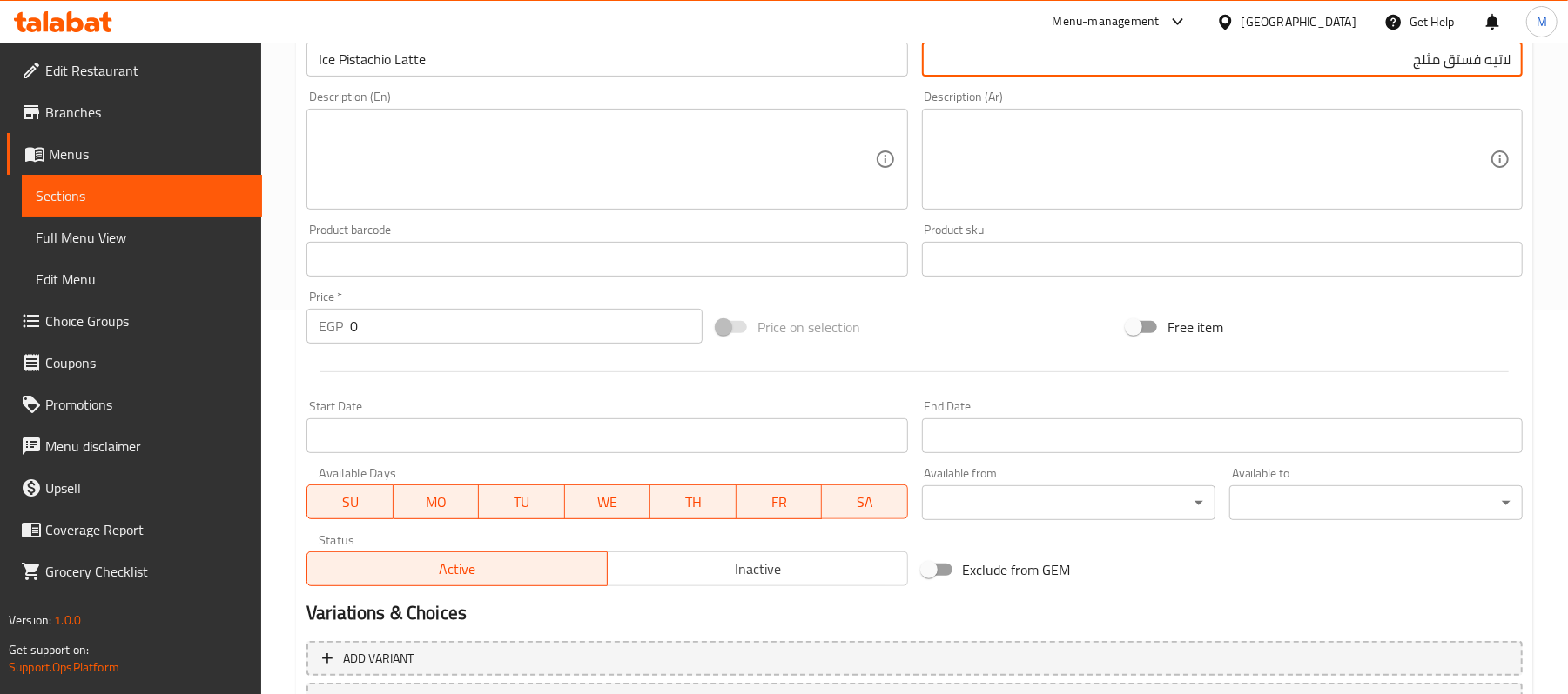
type input "لاتيه فستق مثلج"
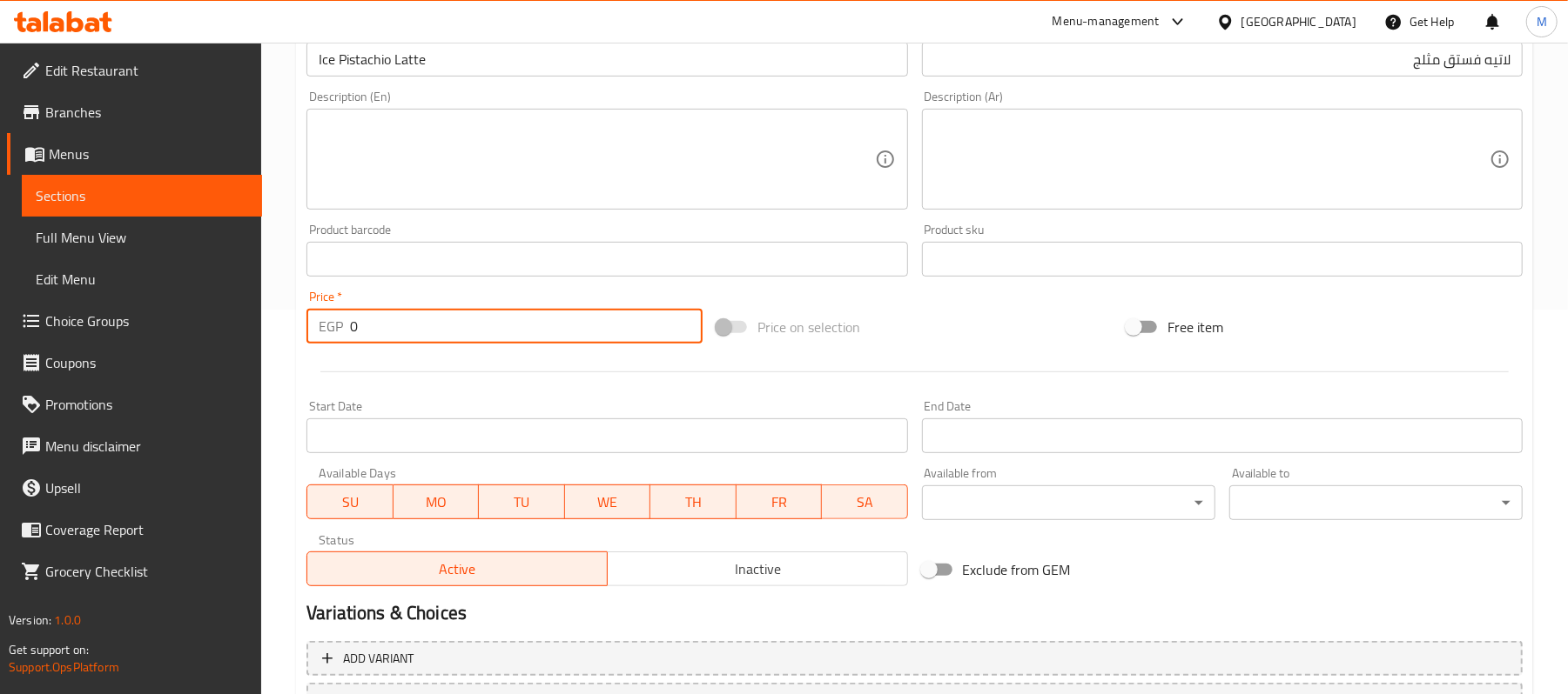
drag, startPoint x: 367, startPoint y: 335, endPoint x: 341, endPoint y: 331, distance: 26.3
click at [341, 331] on div "EGP 0 Price *" at bounding box center [504, 326] width 396 height 35
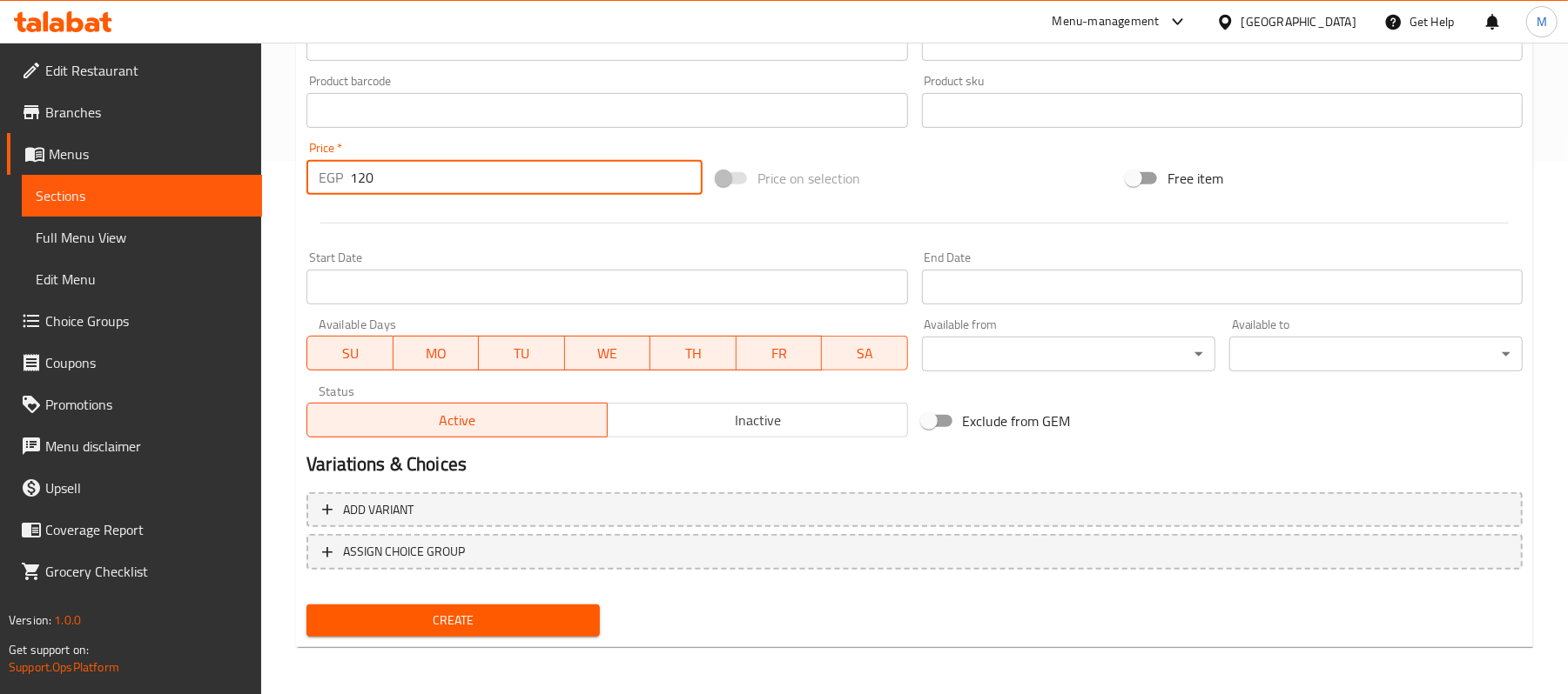
type input "120"
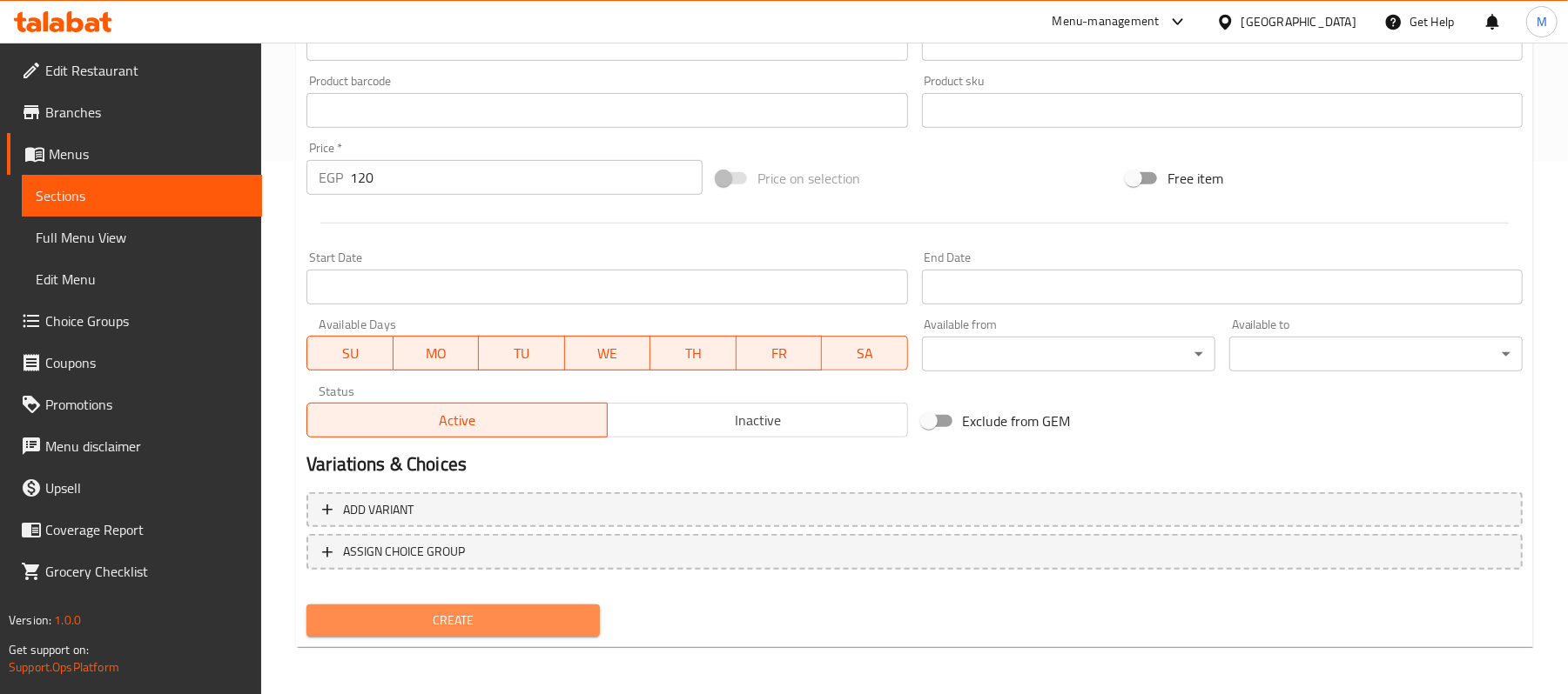
click at [445, 635] on button "Create" at bounding box center [452, 621] width 294 height 32
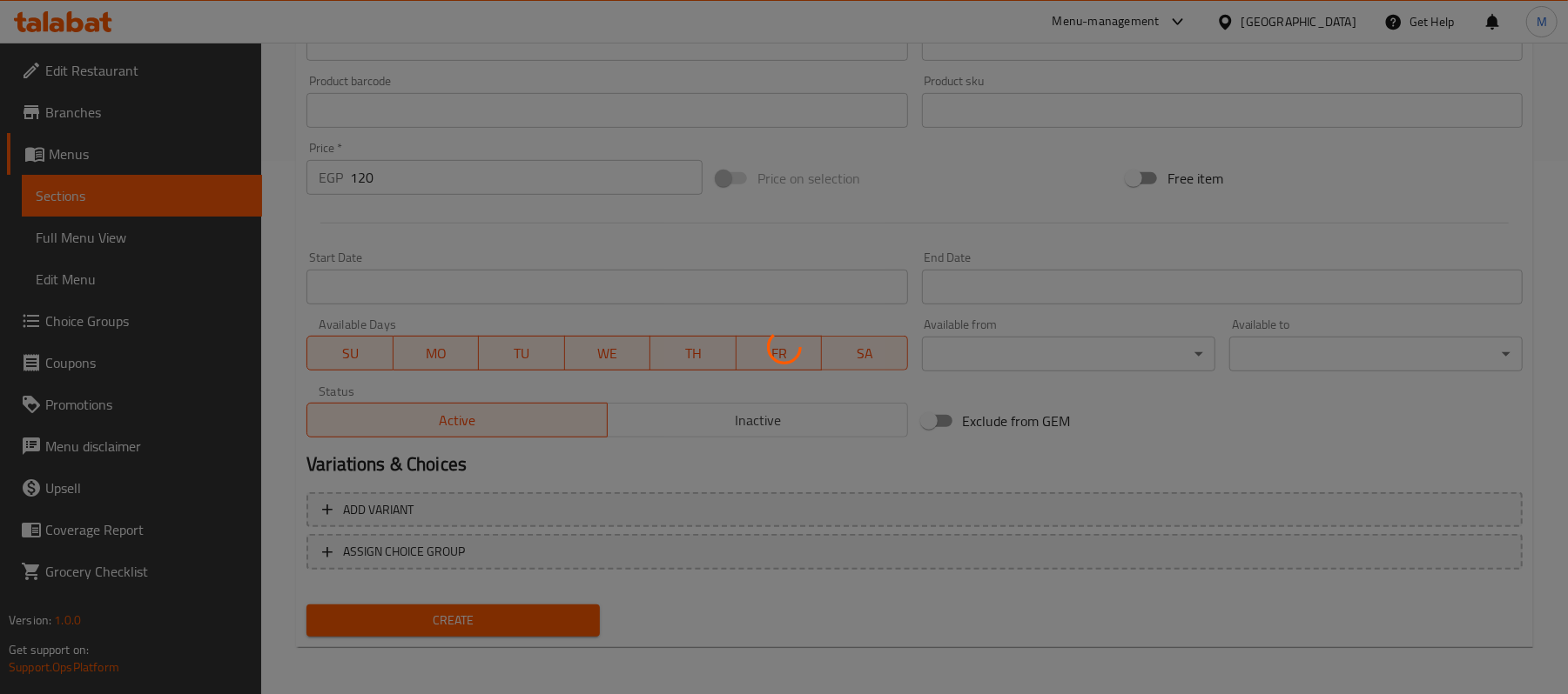
type input "0"
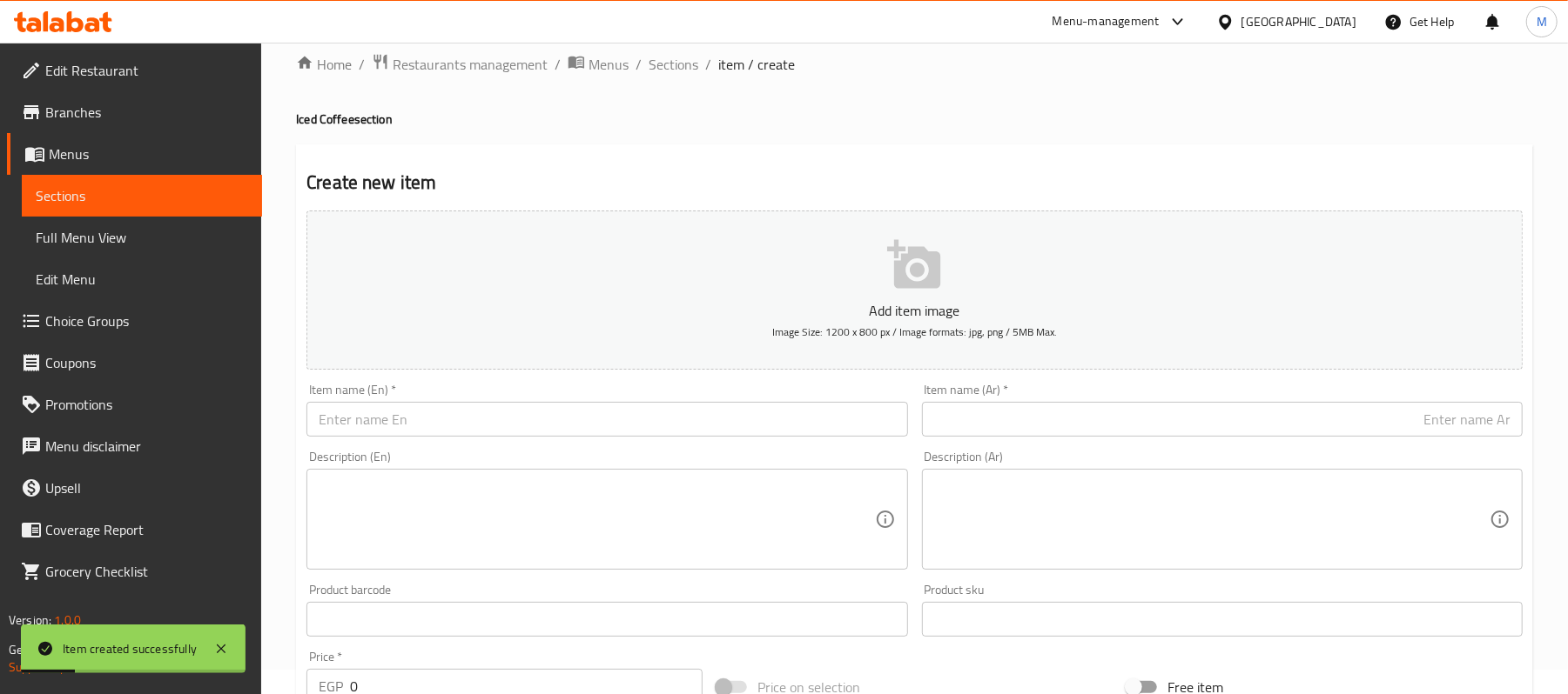
scroll to position [0, 0]
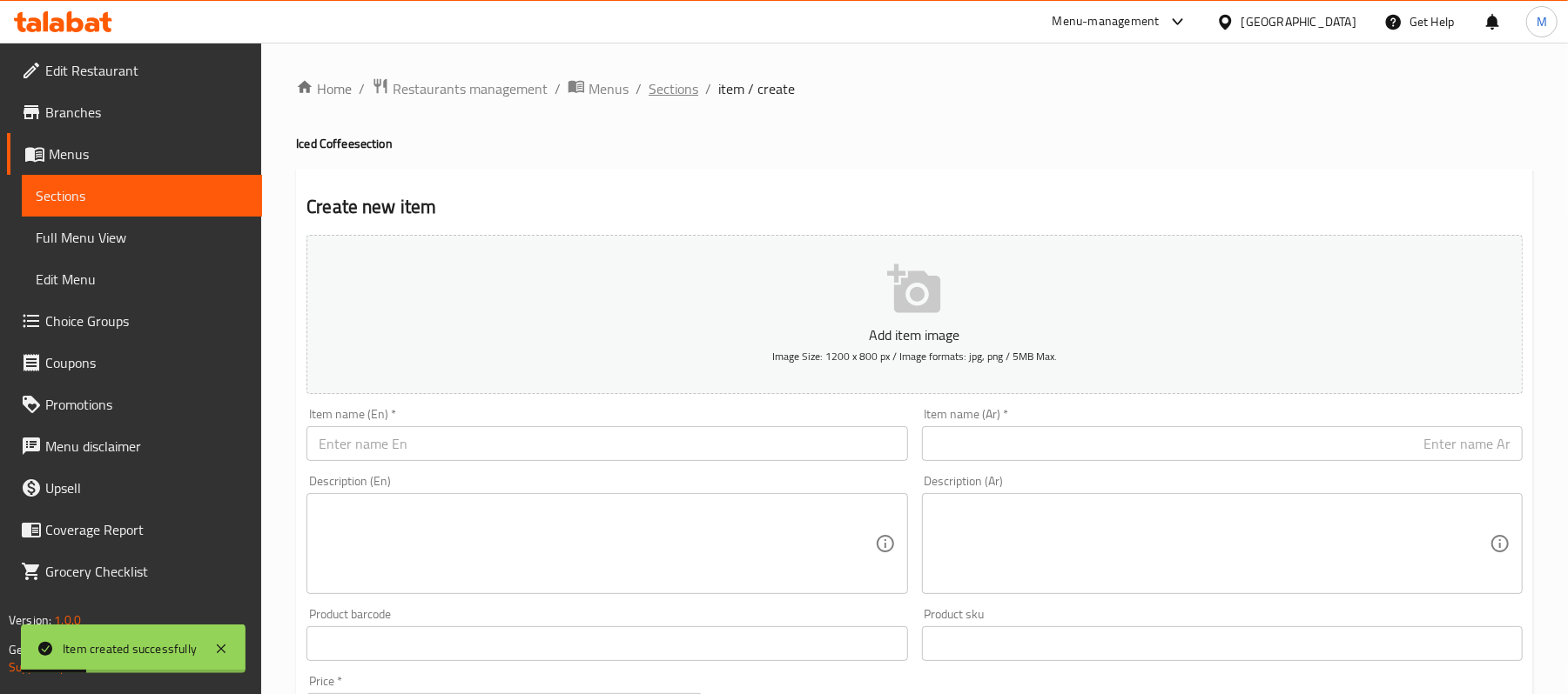
click at [683, 88] on span "Sections" at bounding box center [674, 88] width 50 height 21
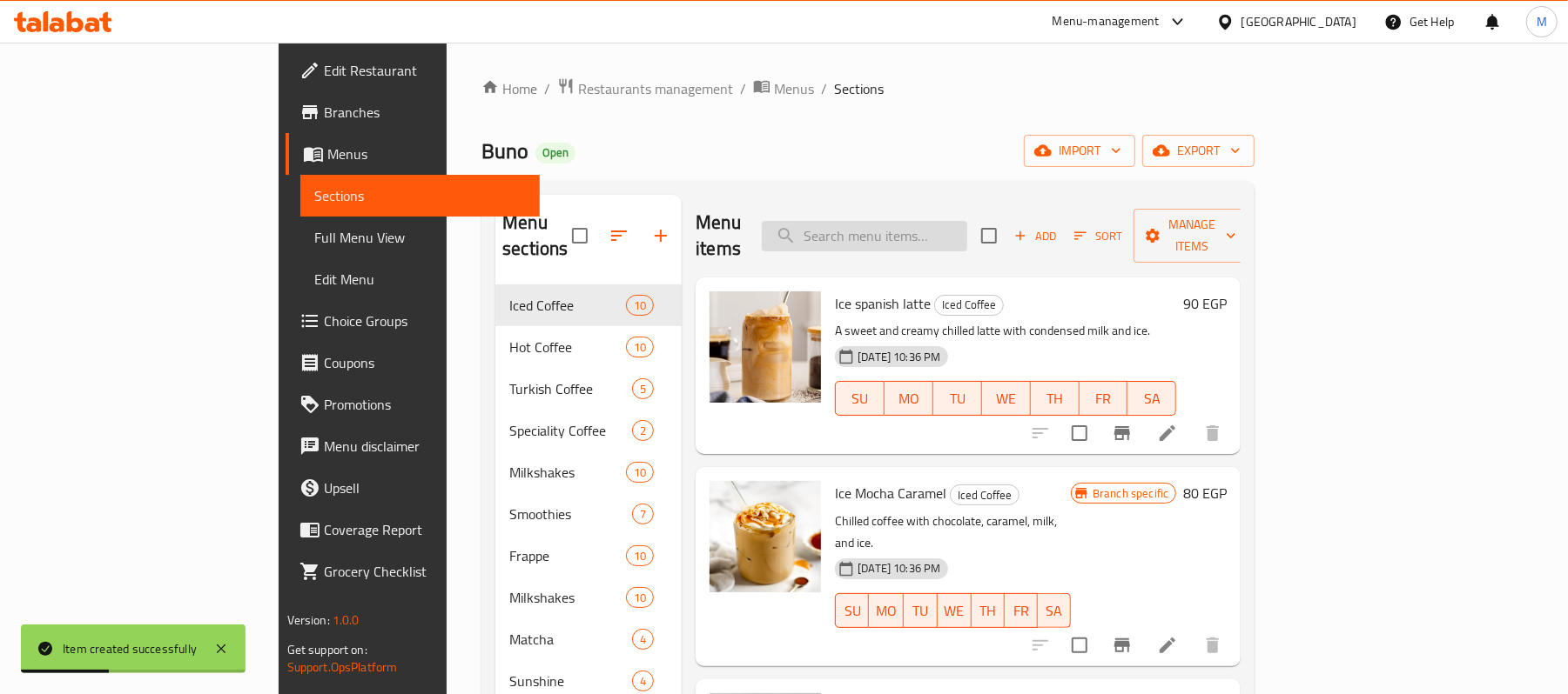
click at [967, 221] on input "search" at bounding box center [864, 236] width 205 height 30
paste input "Ice lotus latte"
type input "Ice lotus latte"
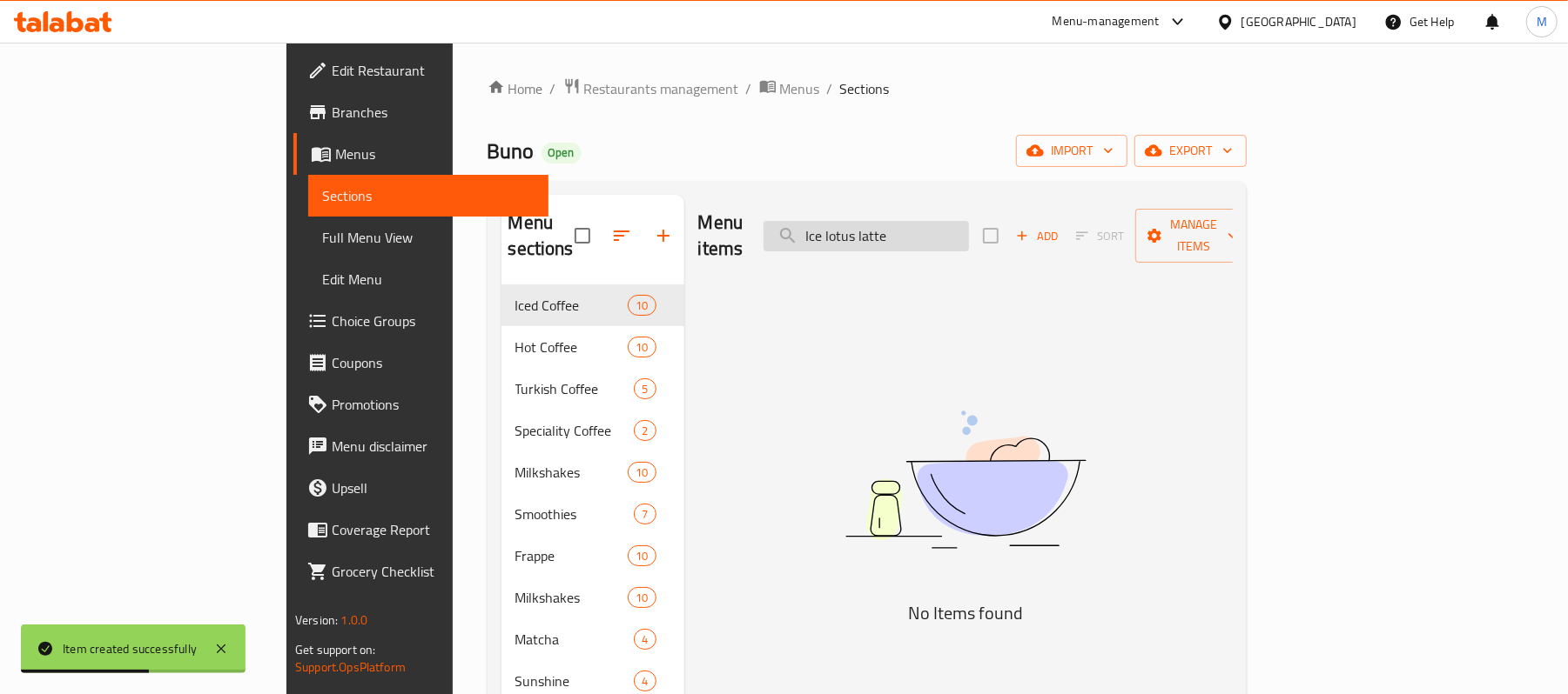
click at [969, 221] on input "Ice lotus latte" at bounding box center [866, 236] width 205 height 30
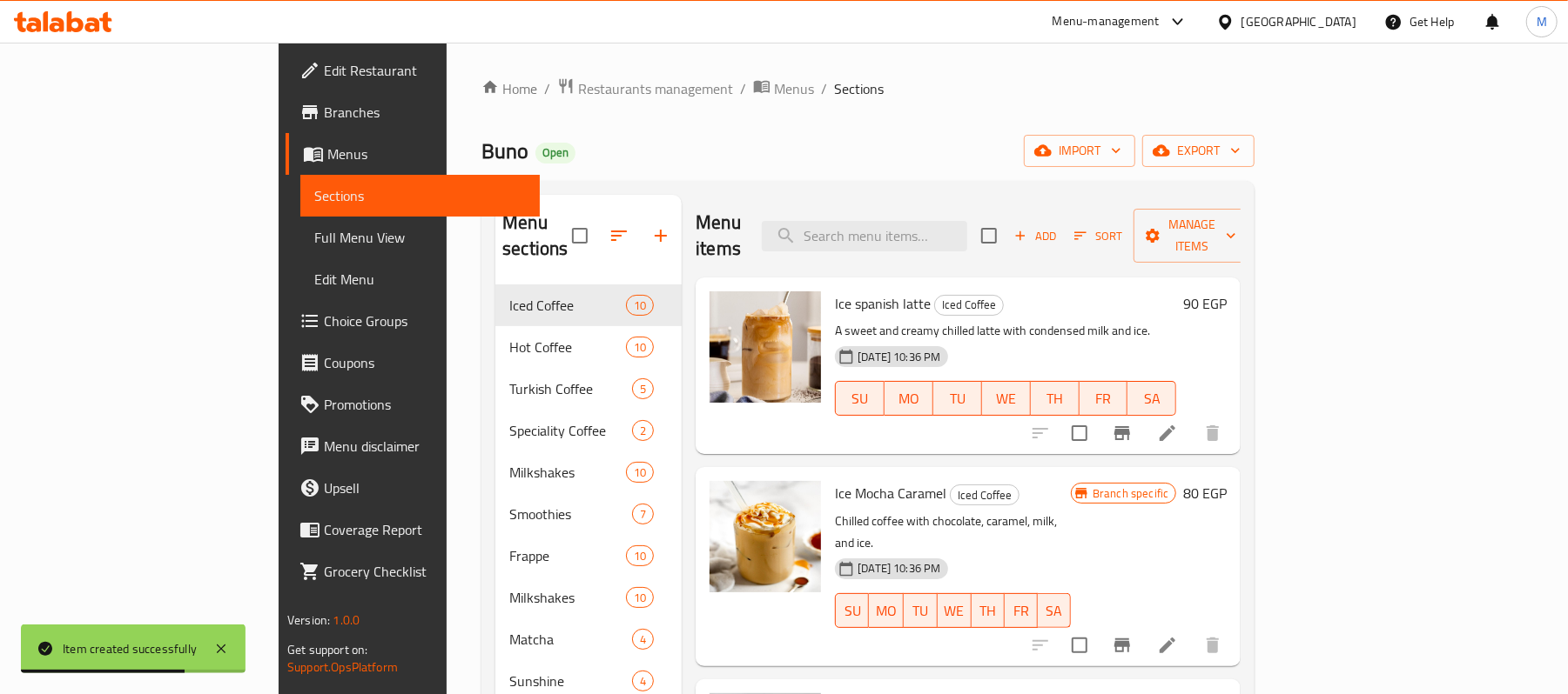
click at [1250, 241] on div "Add Sort Manage items" at bounding box center [1115, 235] width 269 height 54
click at [1058, 227] on span "Add" at bounding box center [1034, 236] width 47 height 20
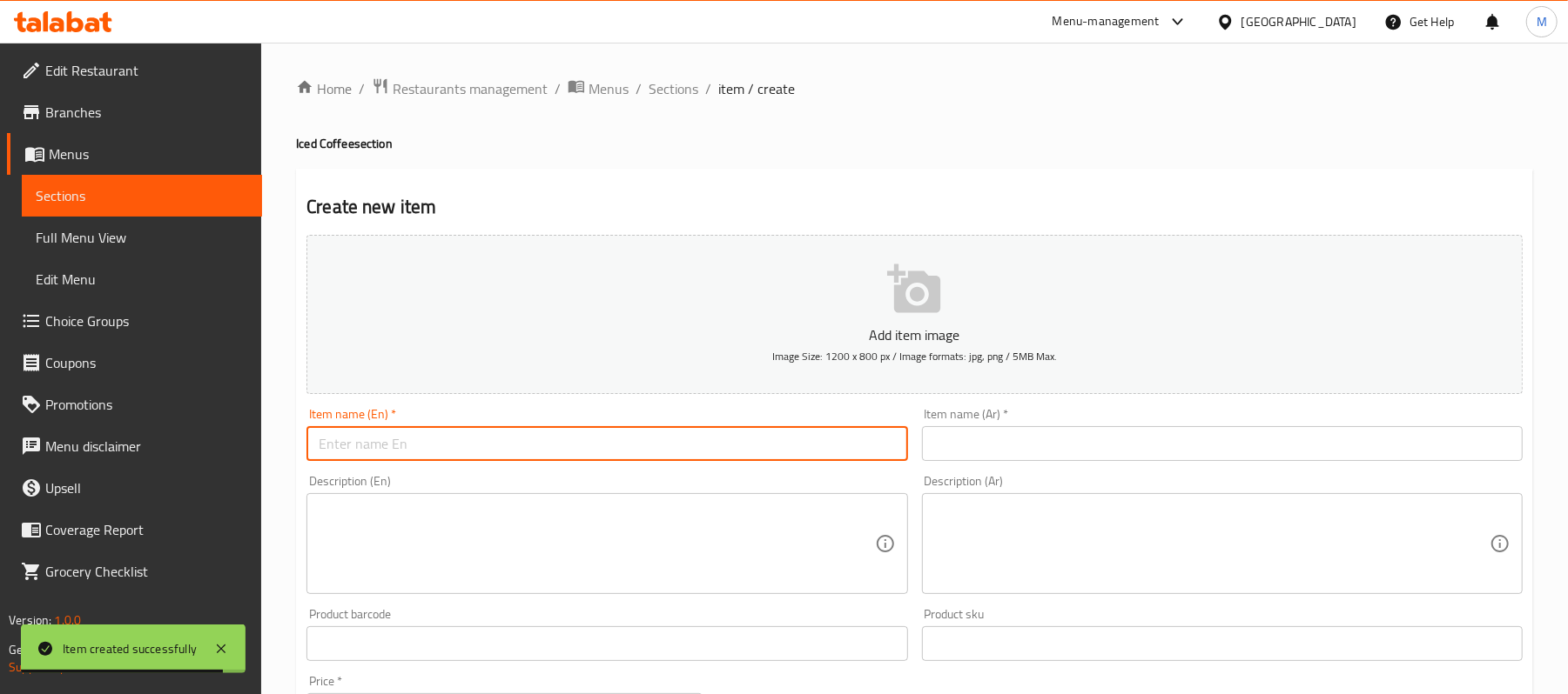
click at [674, 442] on input "text" at bounding box center [606, 443] width 601 height 35
paste input "Ice lotus latte"
click at [674, 442] on input "Ice lotus latte" at bounding box center [606, 443] width 601 height 35
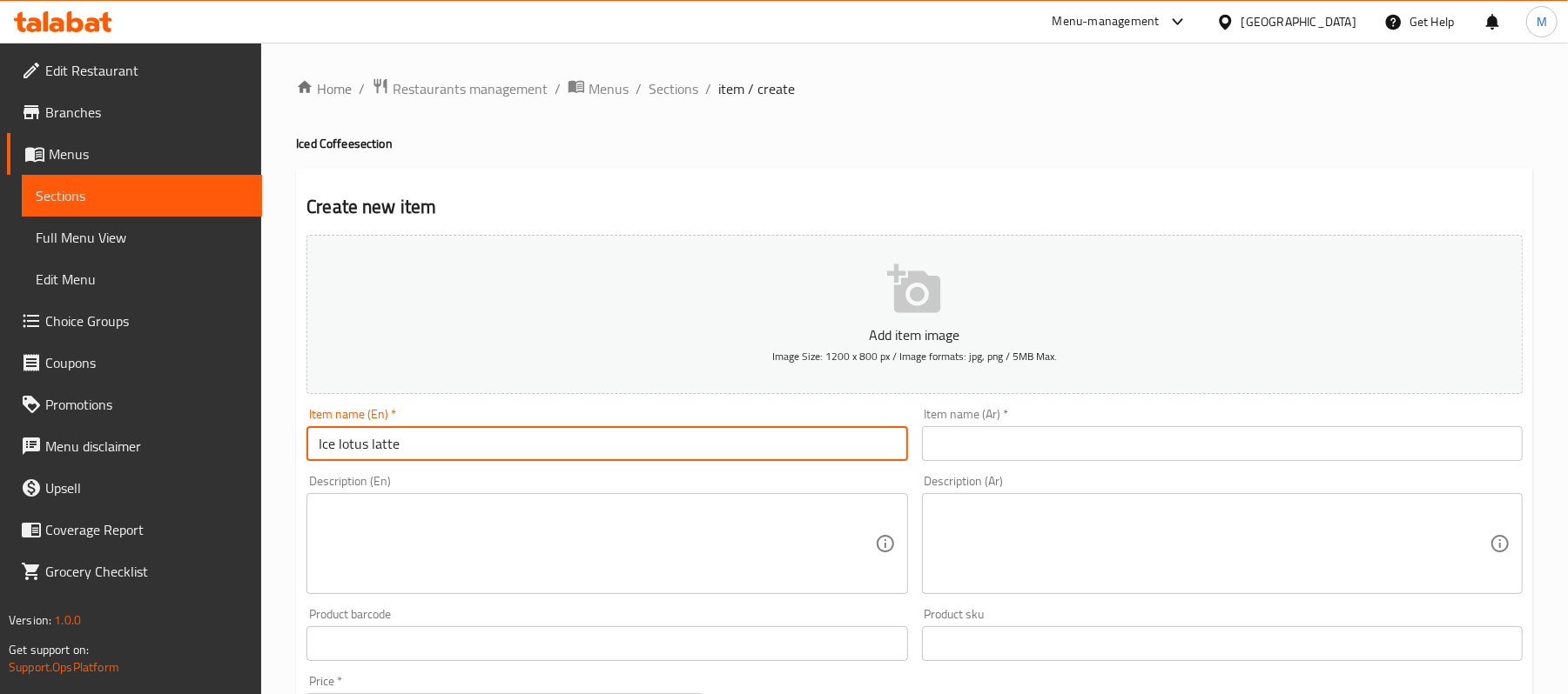
click at [674, 442] on input "Ice lotus latte" at bounding box center [606, 443] width 601 height 35
click at [496, 443] on input "Ice Lotus Latte" at bounding box center [606, 443] width 601 height 35
type input "Ice Lotus Latte"
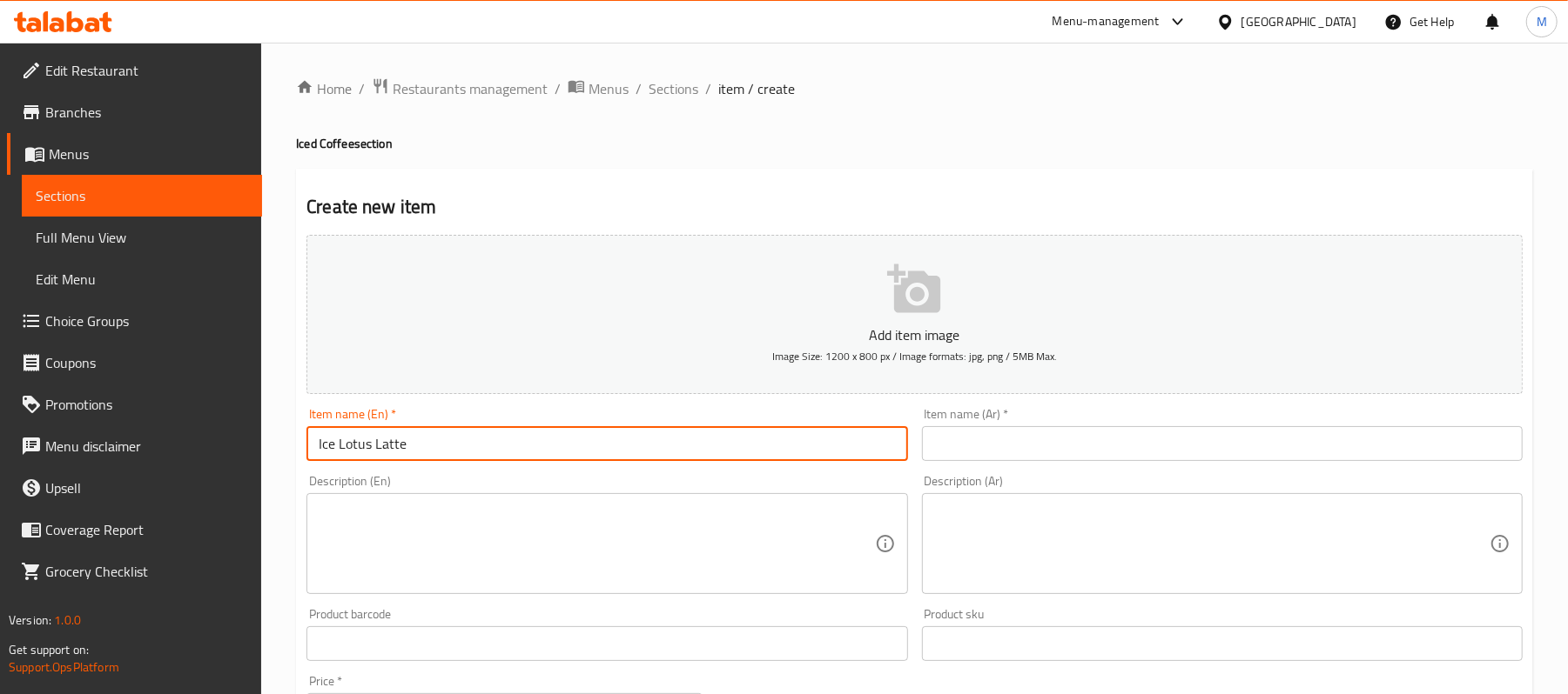
click at [1106, 443] on input "text" at bounding box center [1222, 443] width 601 height 35
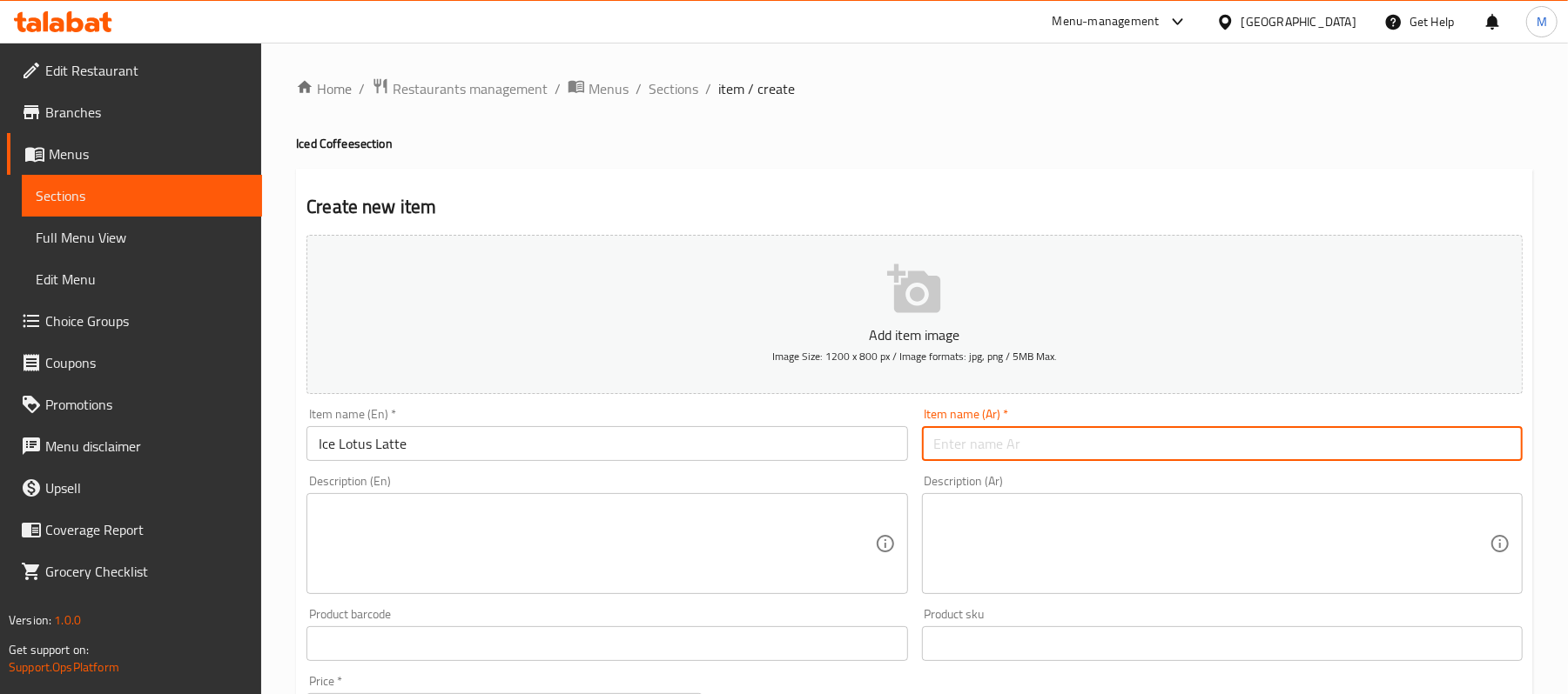
paste input "لاتيه اللوتس المثلج"
drag, startPoint x: 1003, startPoint y: 449, endPoint x: 1013, endPoint y: 450, distance: 10.0
click at [1013, 450] on input "لاتيه اللوتس المثلج" at bounding box center [1222, 443] width 601 height 35
click at [1011, 450] on input "لاتيه اللوتس المثلج" at bounding box center [1222, 443] width 601 height 35
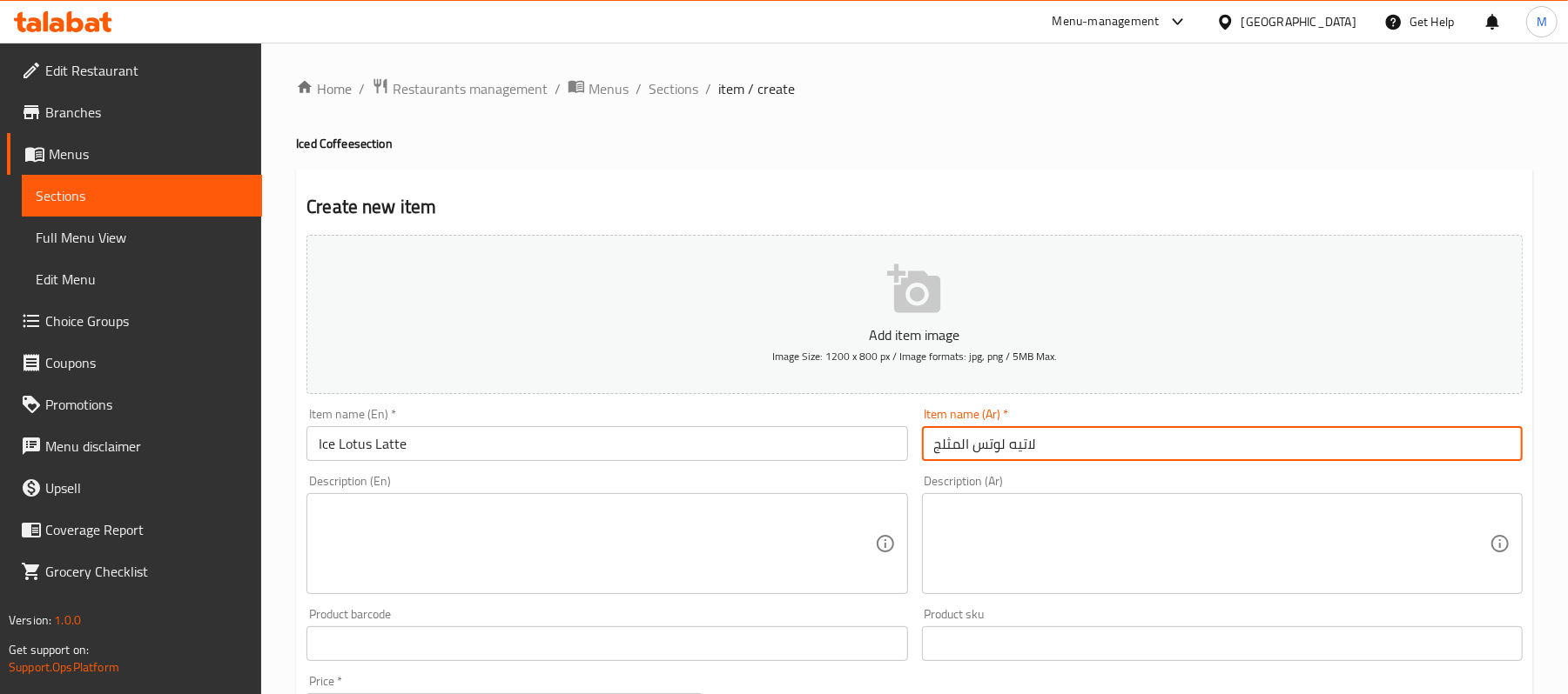
click at [959, 450] on input "لاتيه لوتس المثلج" at bounding box center [1222, 443] width 601 height 35
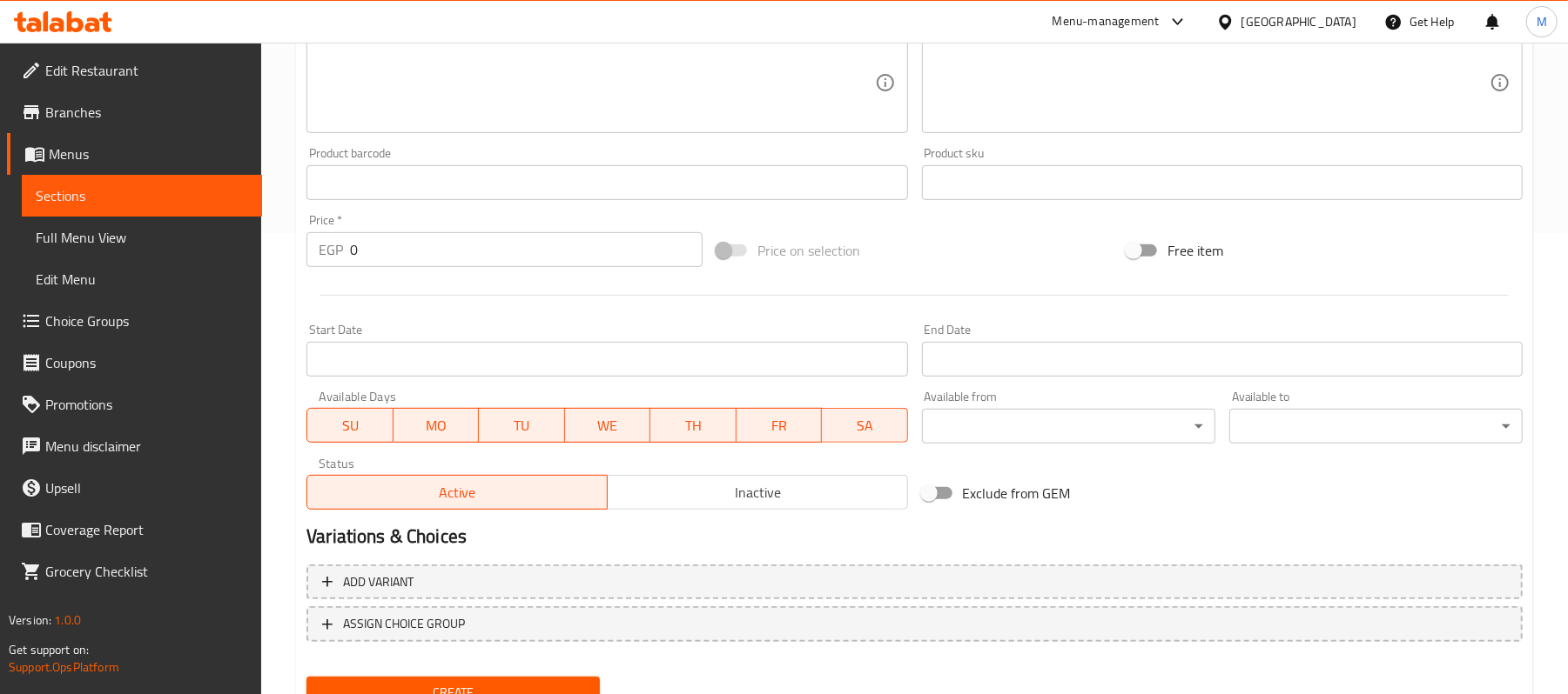
scroll to position [533, 0]
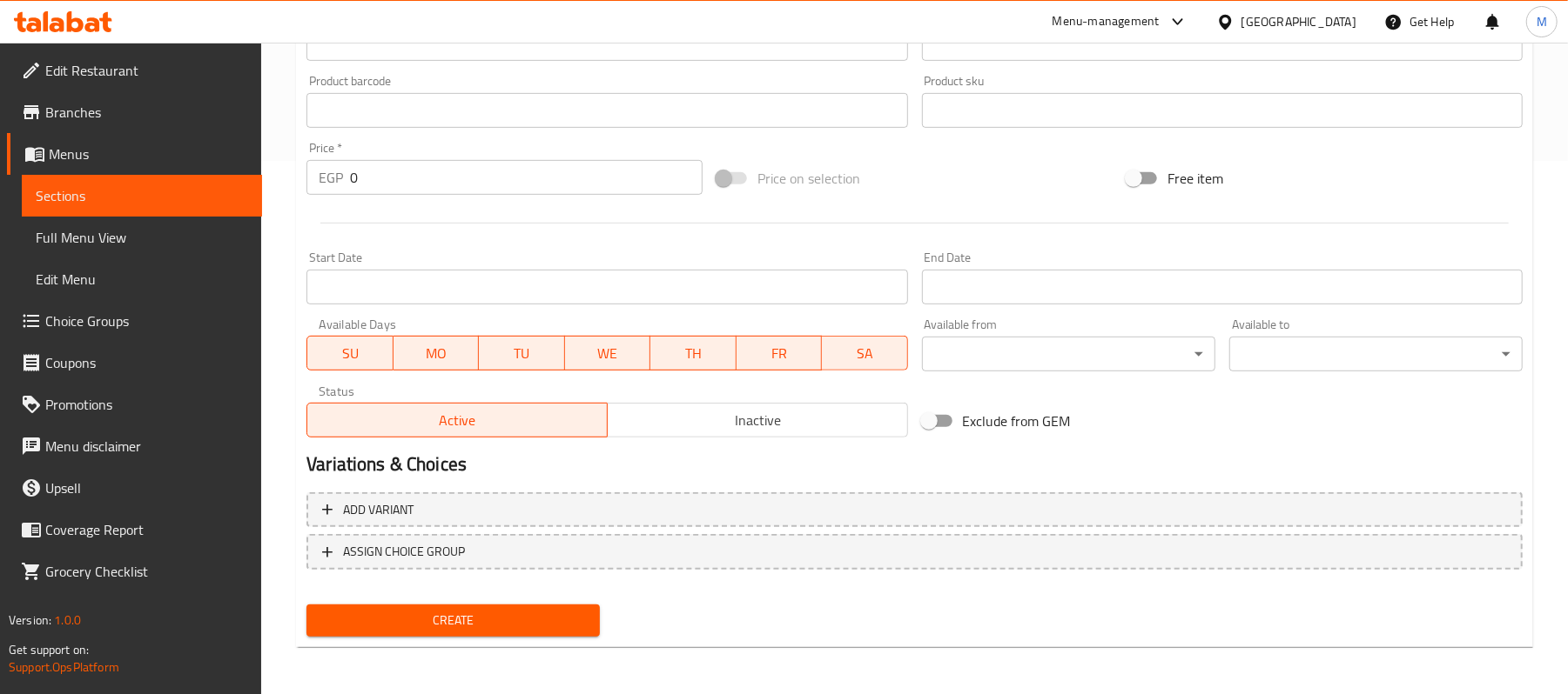
type input "لاتيه لوتس مثلج"
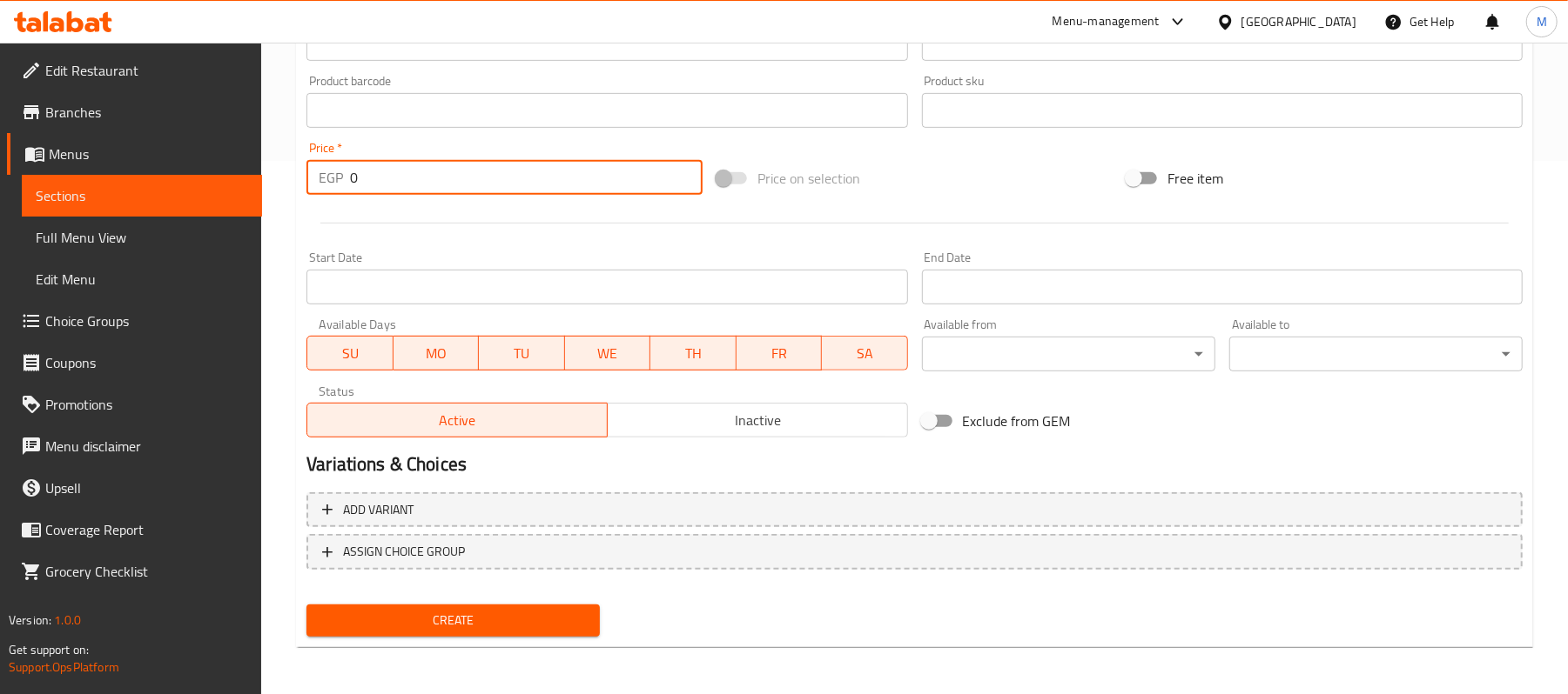
drag, startPoint x: 356, startPoint y: 186, endPoint x: 324, endPoint y: 178, distance: 33.0
click at [324, 178] on div "EGP 0 Price *" at bounding box center [504, 177] width 396 height 35
type input "120"
click at [371, 610] on span "Create" at bounding box center [452, 621] width 265 height 21
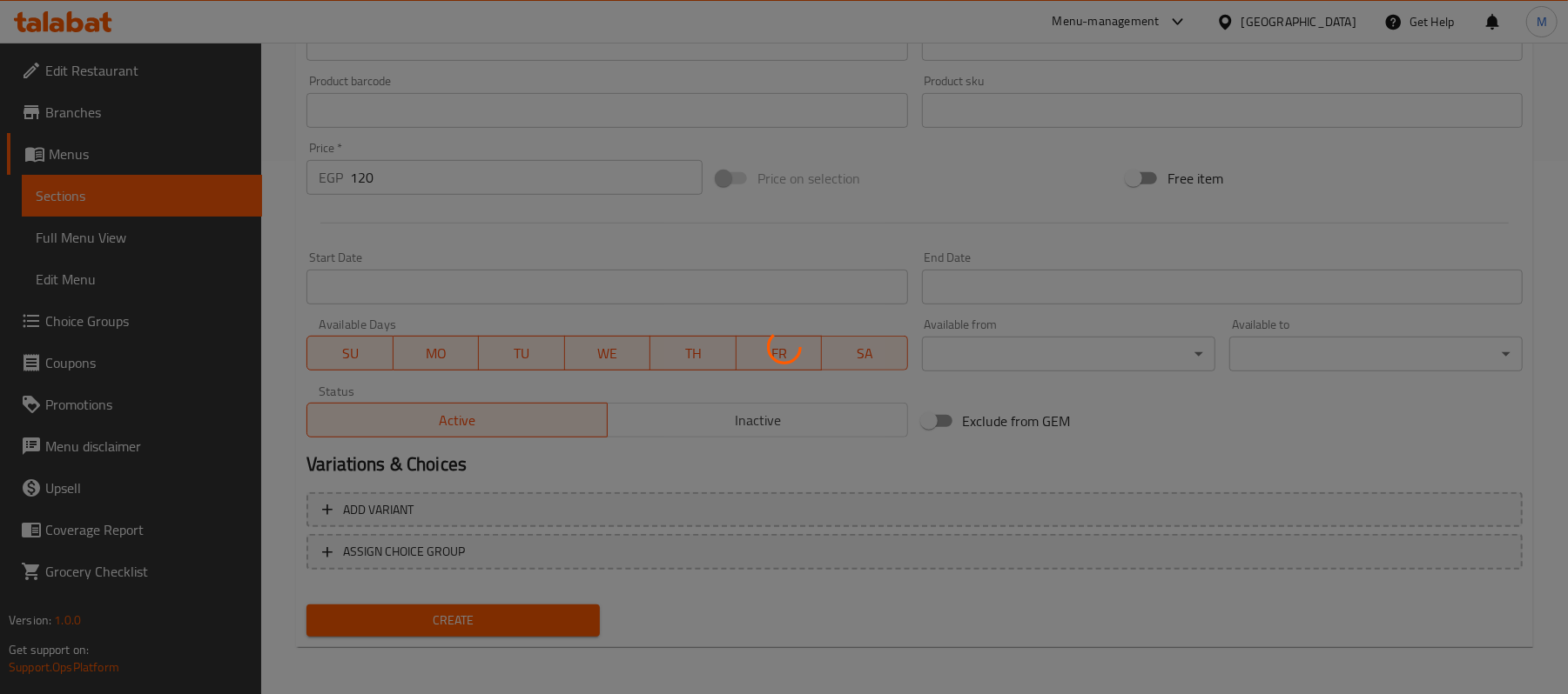
type input "0"
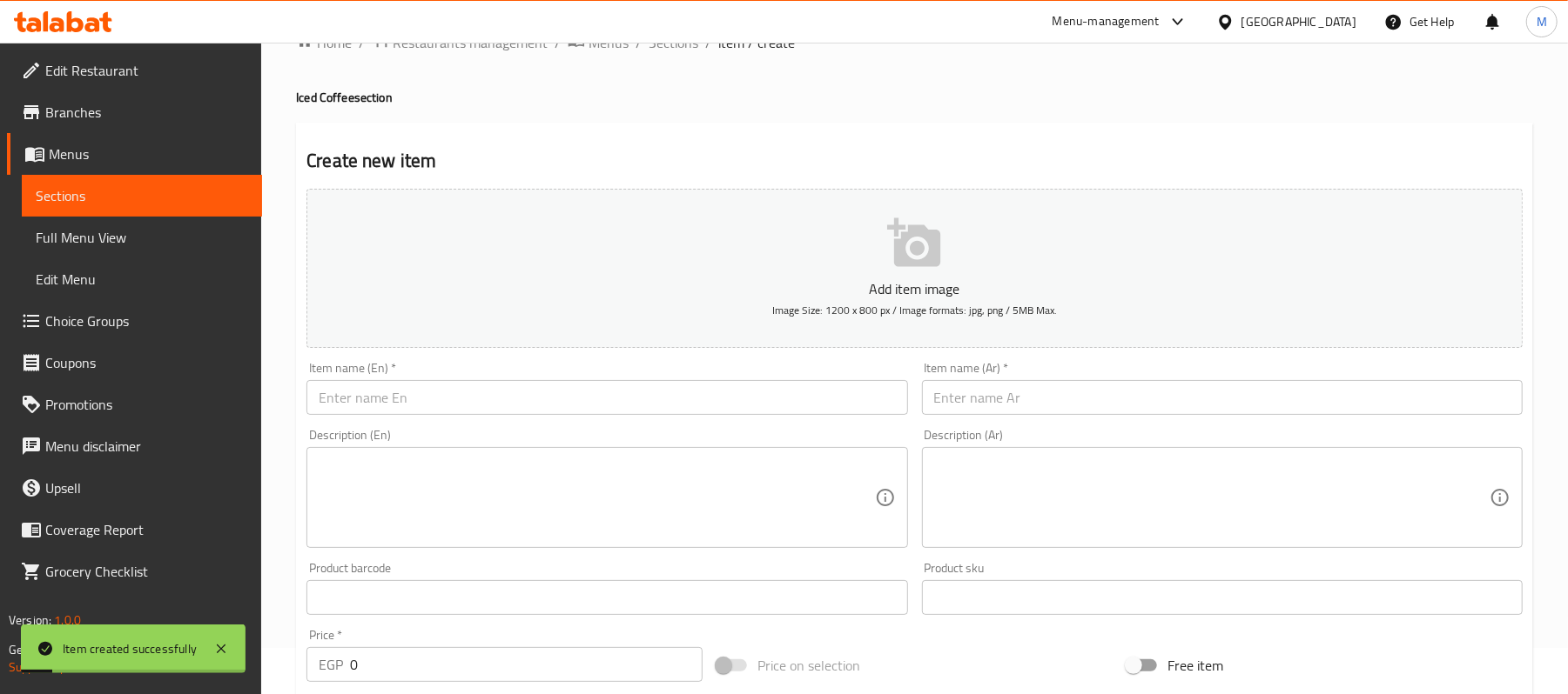
scroll to position [0, 0]
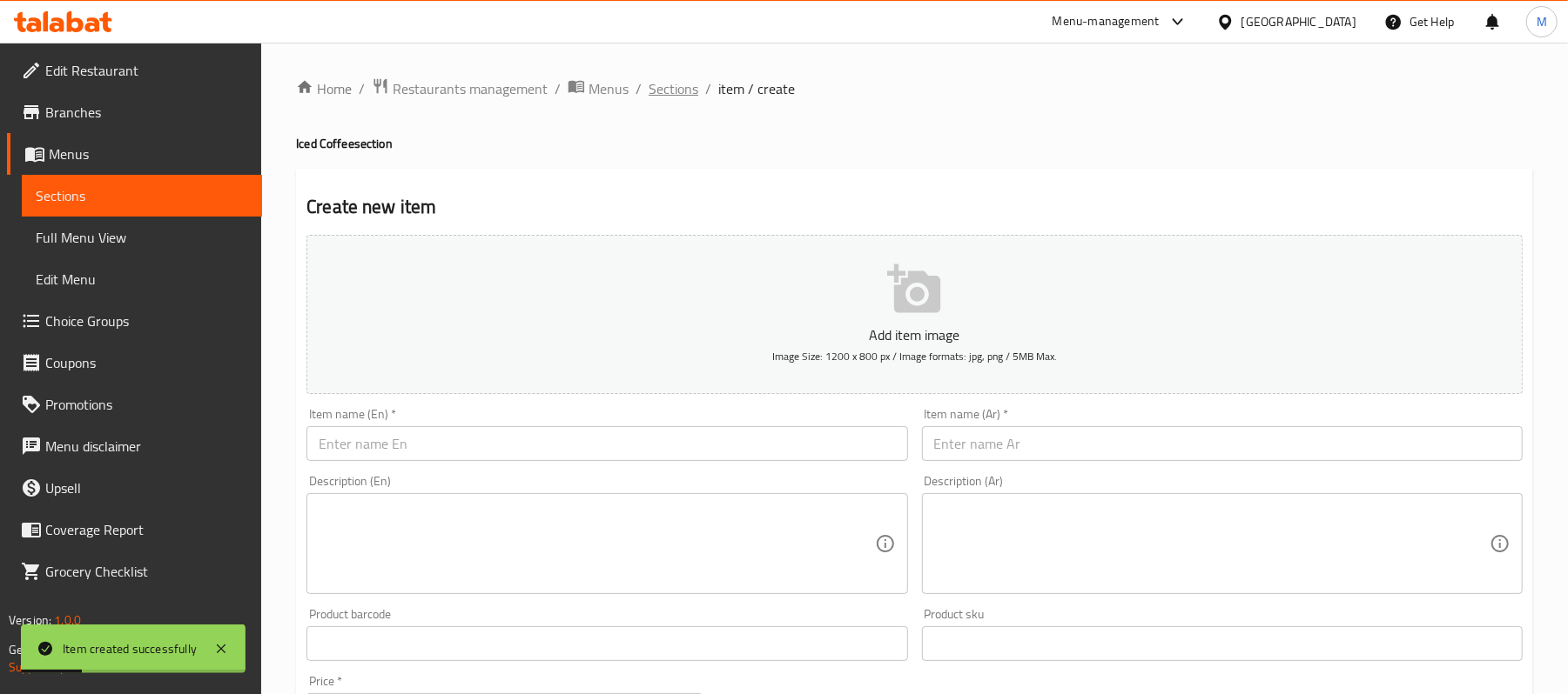
click at [684, 86] on span "Sections" at bounding box center [674, 88] width 50 height 21
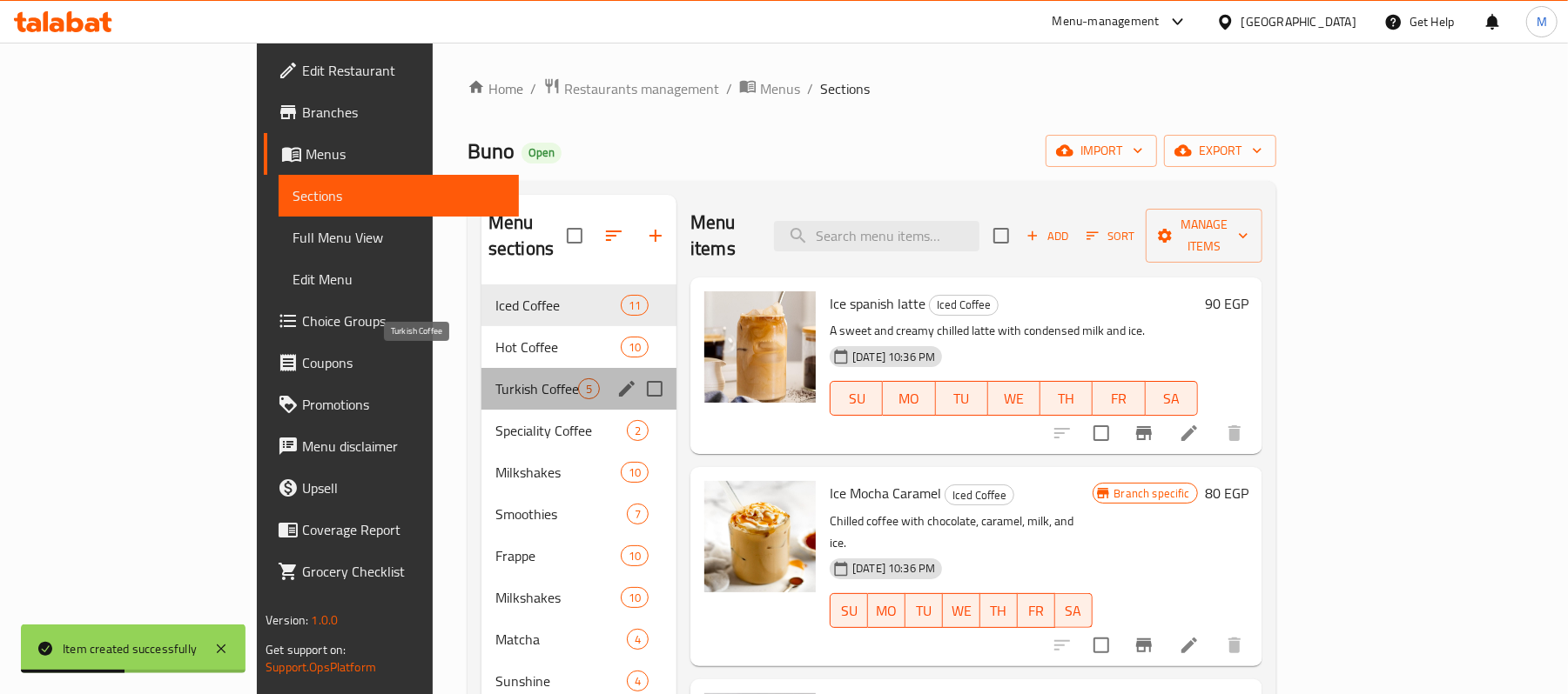
click at [495, 378] on span "Turkish Coffee" at bounding box center [536, 388] width 83 height 21
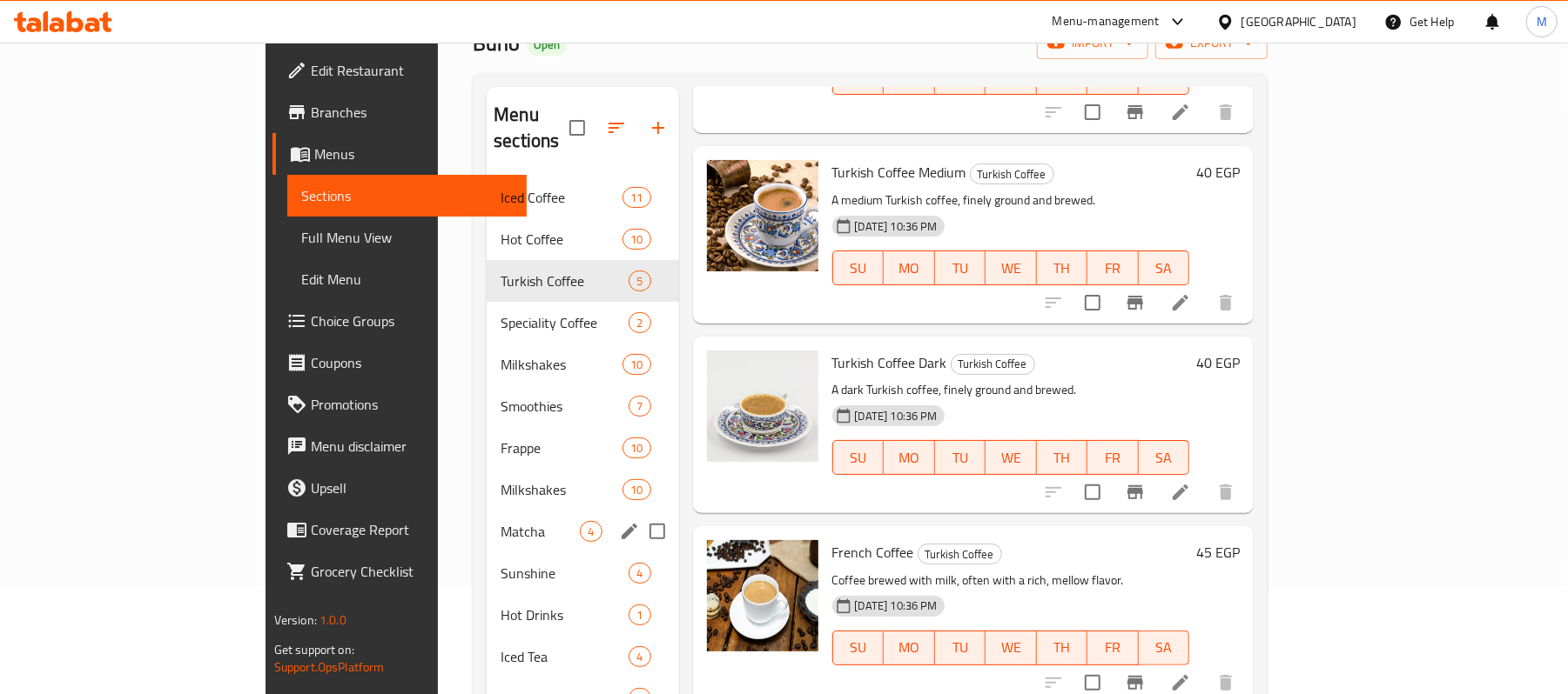
scroll to position [98, 0]
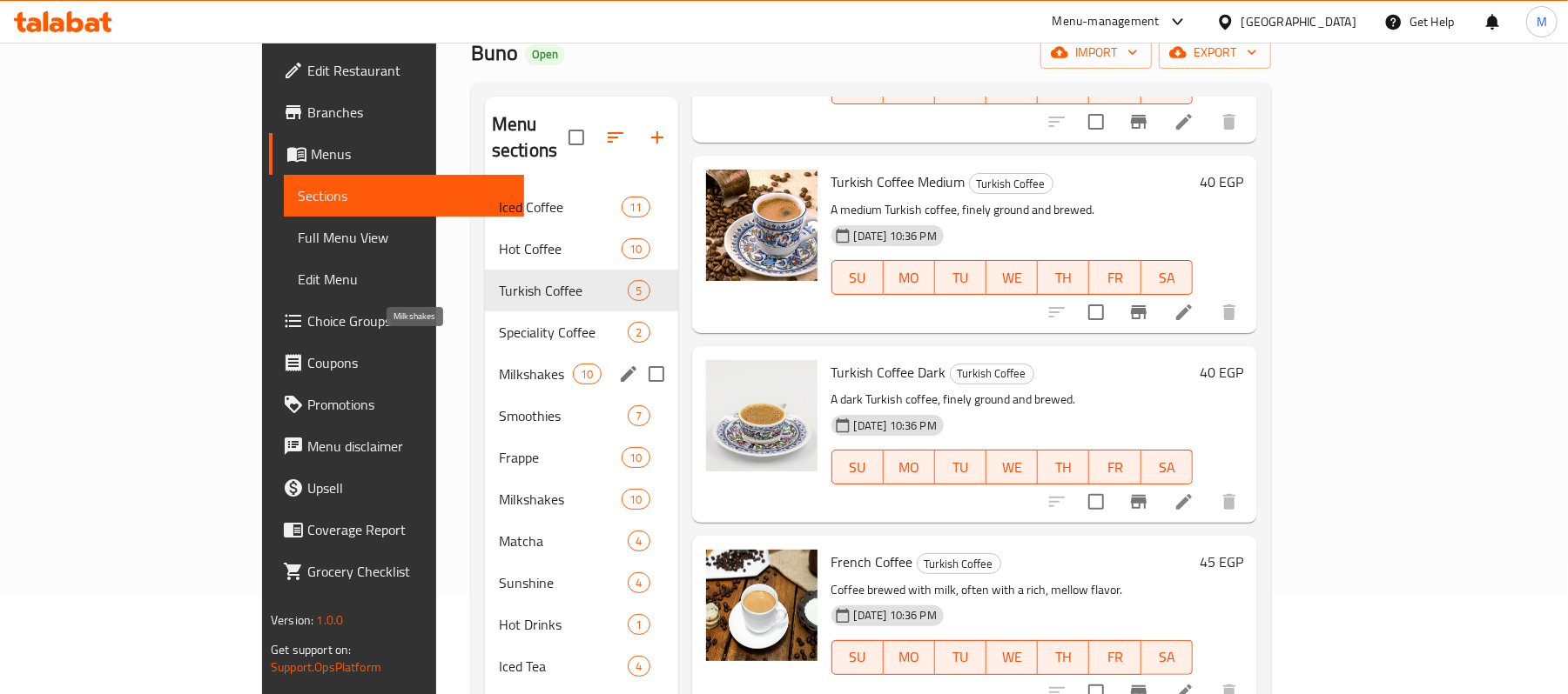
click at [499, 364] on span "Milkshakes" at bounding box center [535, 374] width 74 height 21
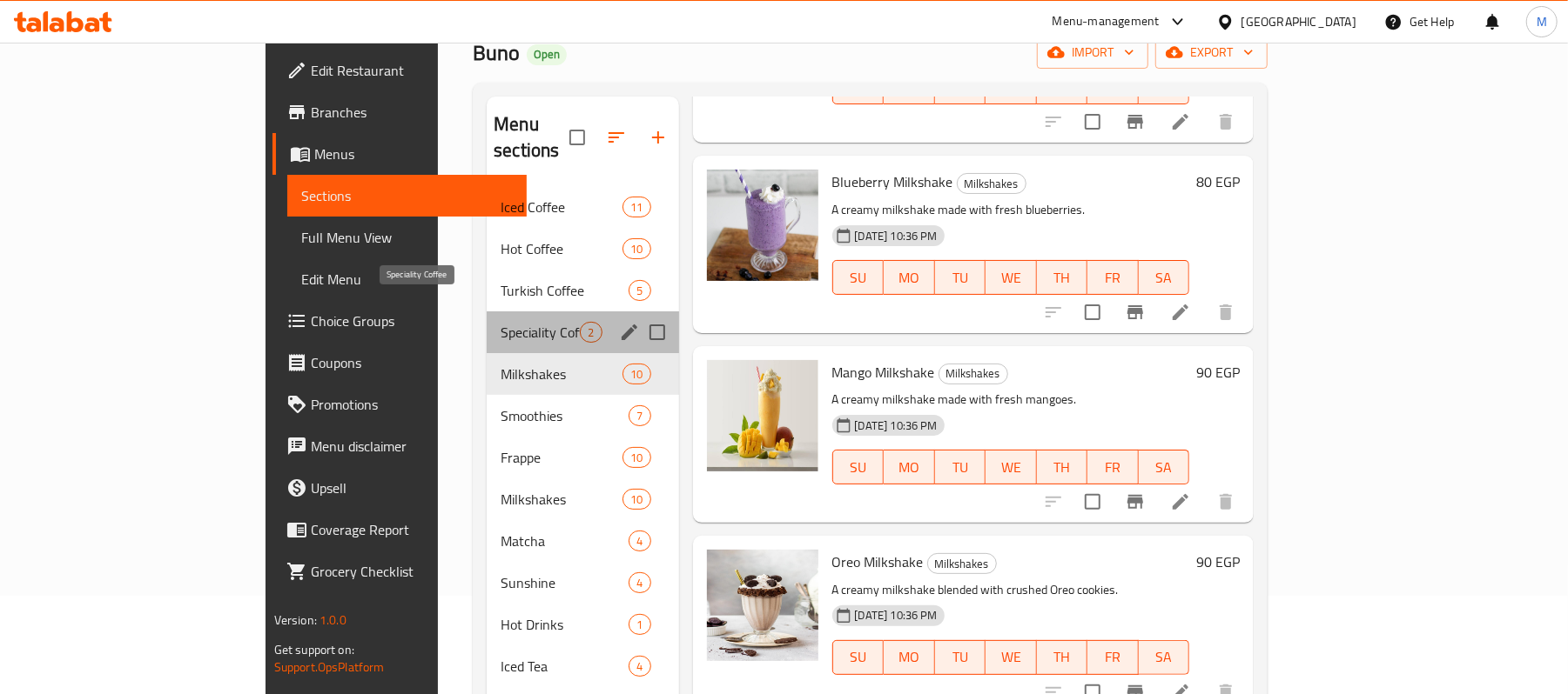
click at [501, 322] on span "Speciality Coffee" at bounding box center [540, 332] width 79 height 21
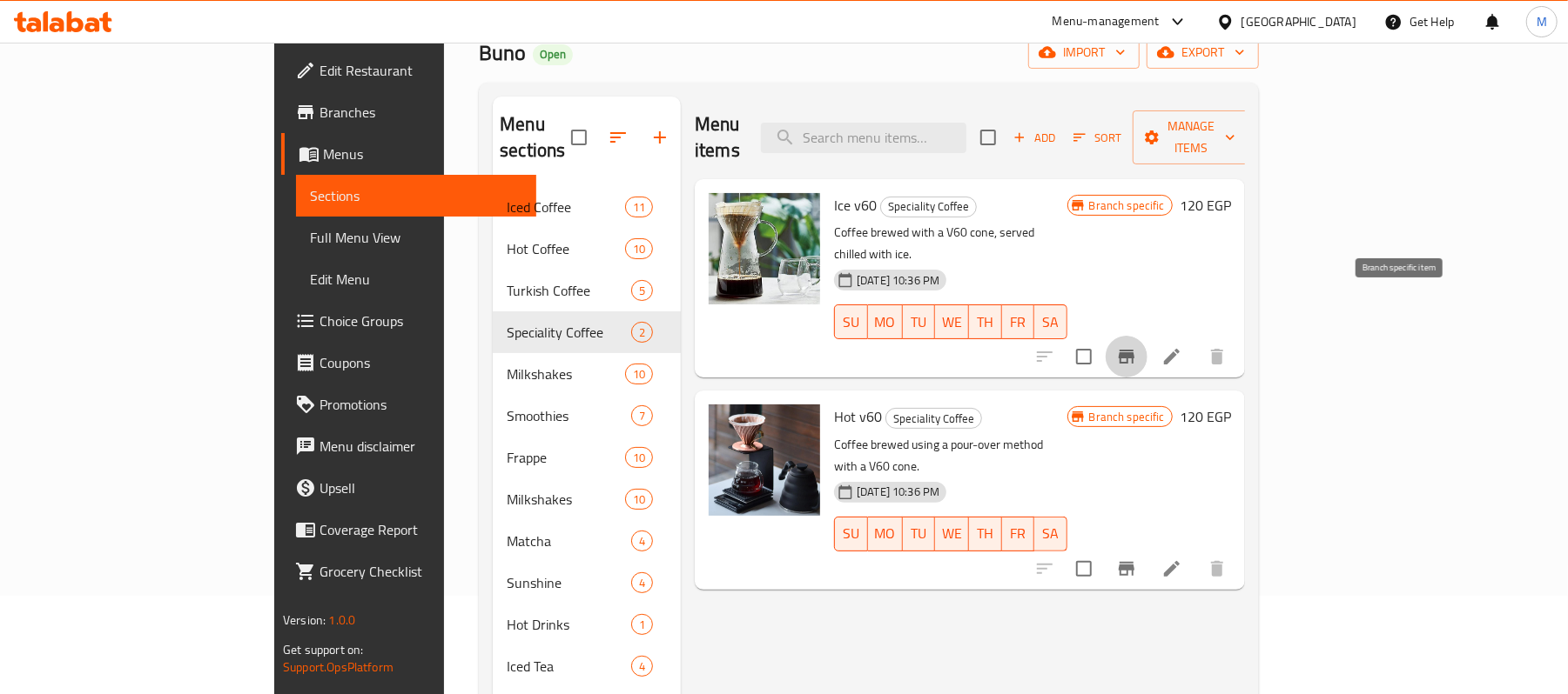
click at [1148, 335] on button "Branch-specific-item" at bounding box center [1126, 356] width 42 height 42
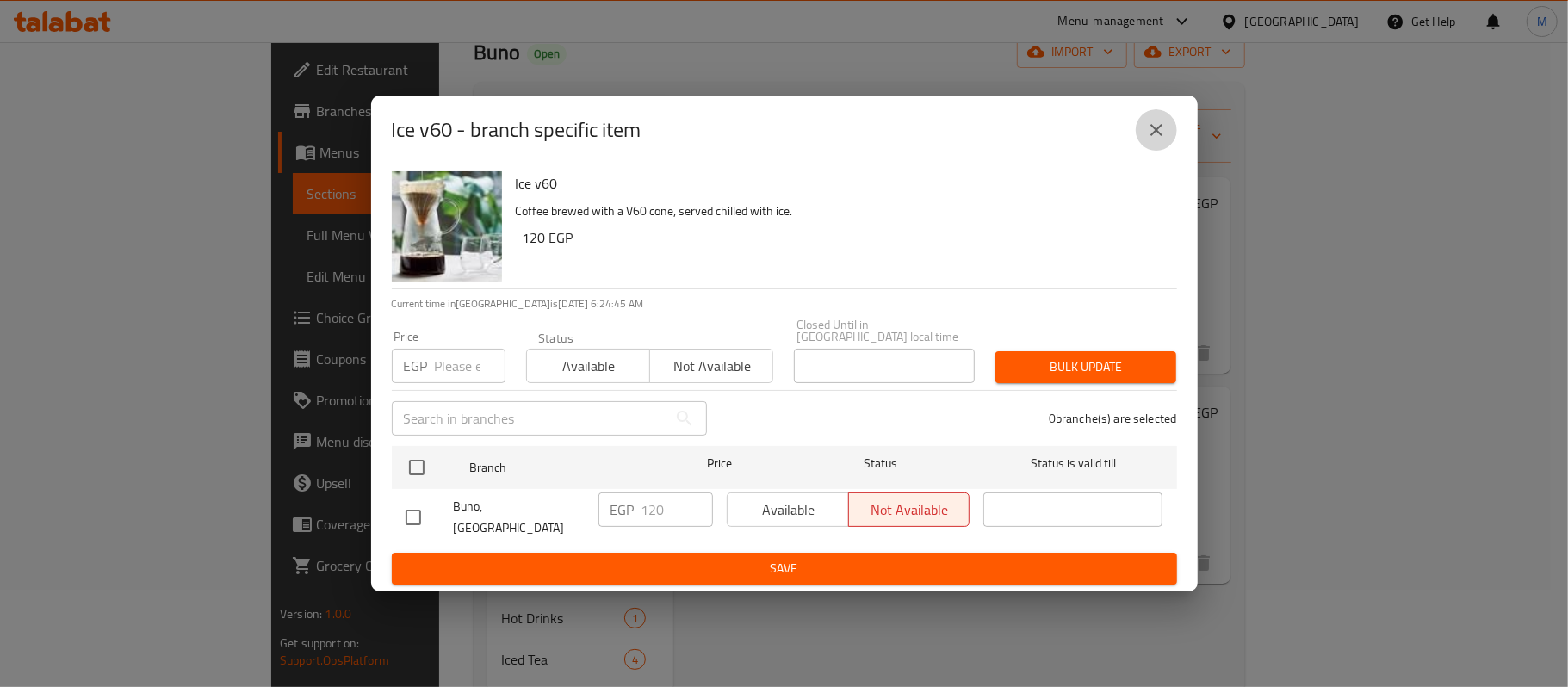
click at [1172, 151] on button "close" at bounding box center [1157, 130] width 41 height 42
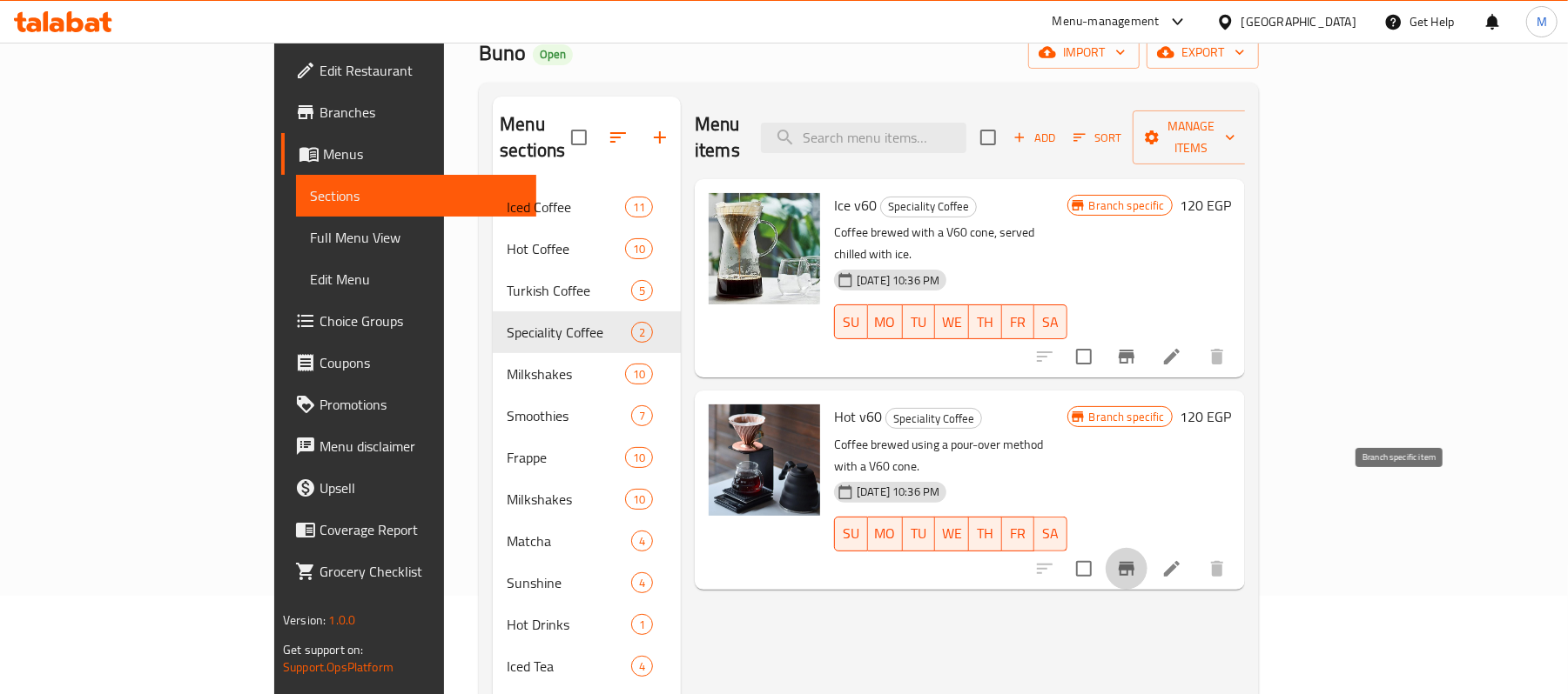
click at [1148, 548] on button "Branch-specific-item" at bounding box center [1126, 568] width 42 height 42
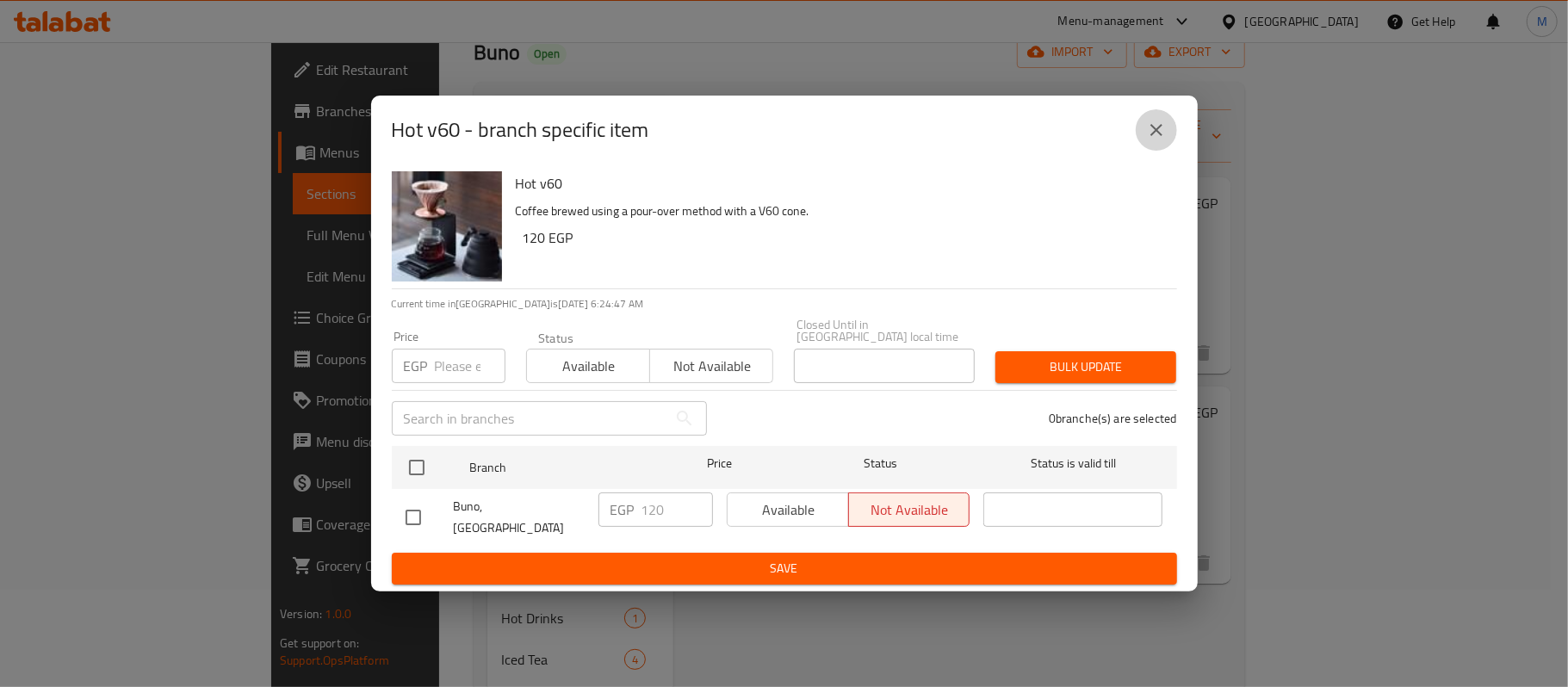
click at [1150, 140] on icon "close" at bounding box center [1156, 130] width 20 height 20
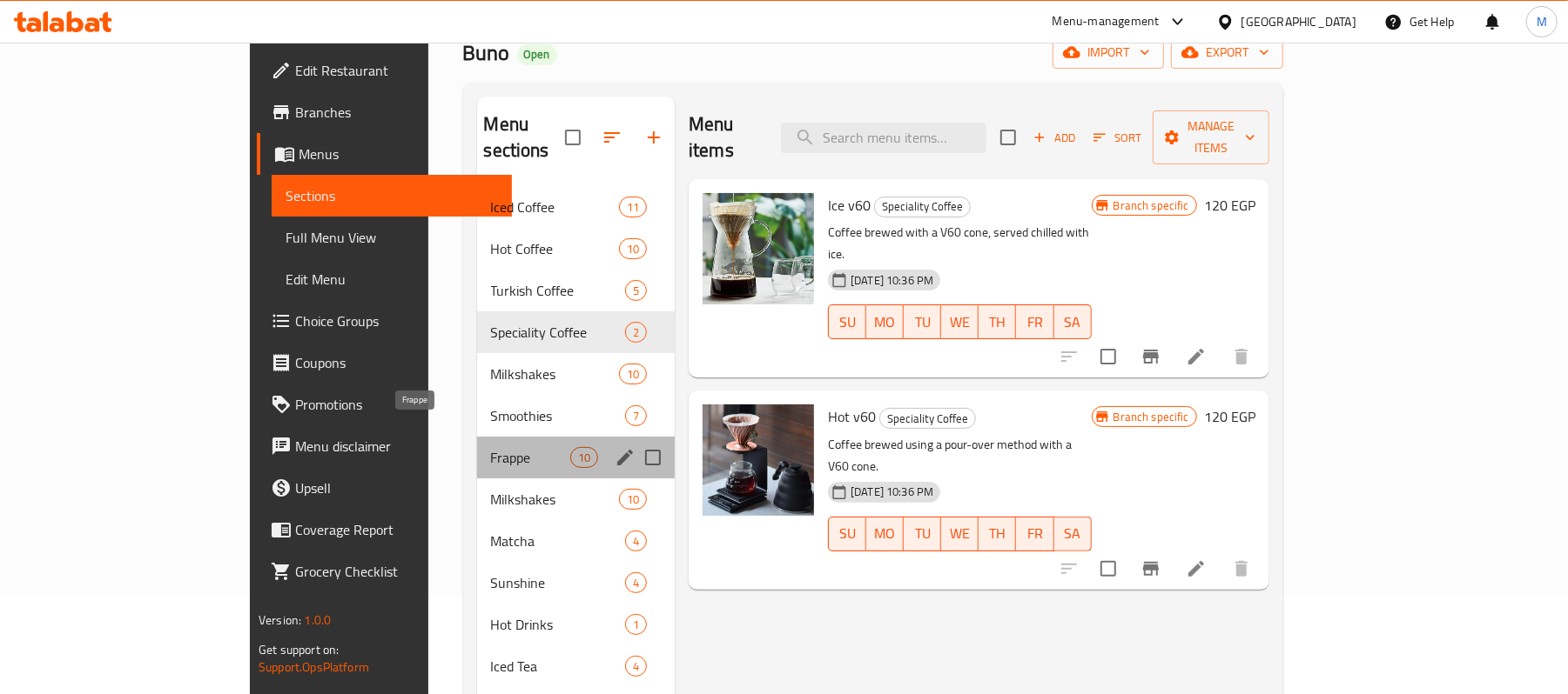
click at [491, 447] on span "Frappe" at bounding box center [530, 457] width 79 height 21
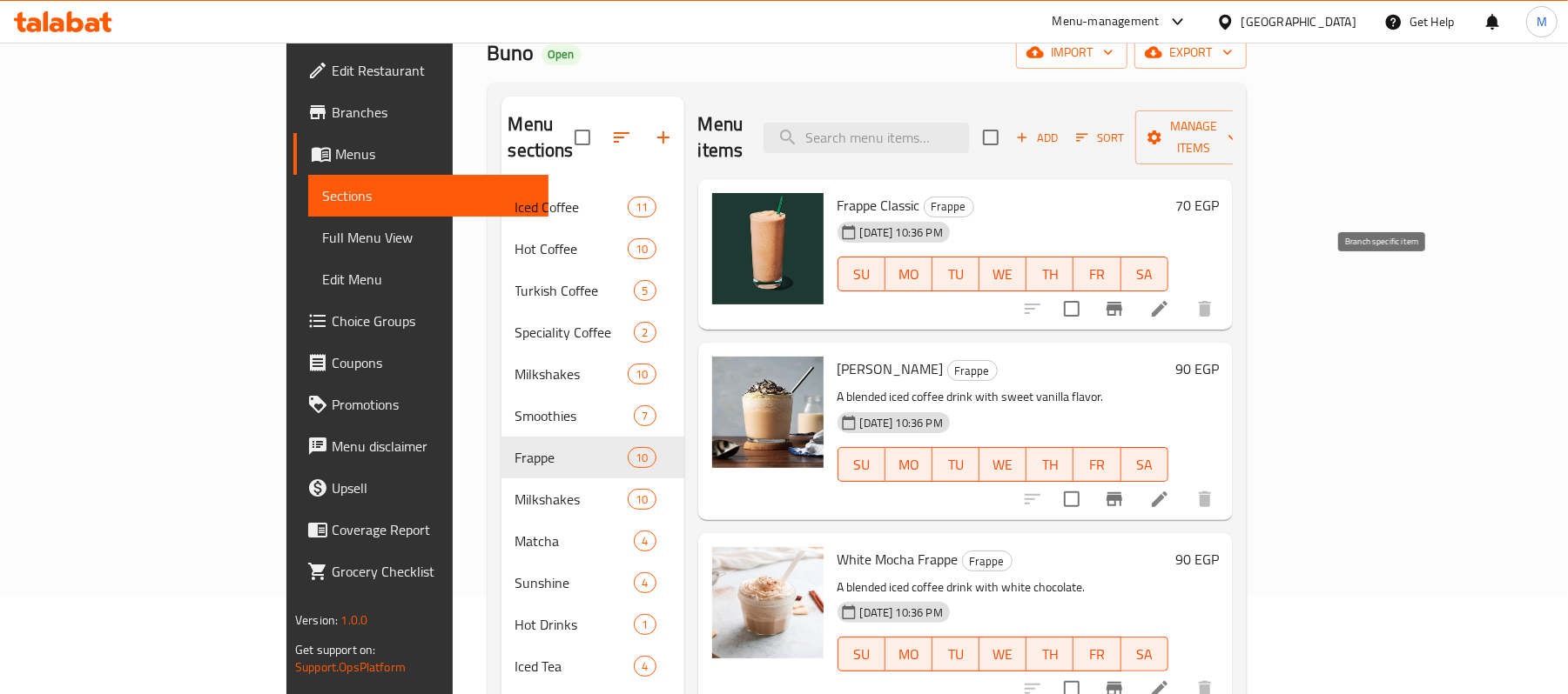
click at [1124, 299] on icon "Branch-specific-item" at bounding box center [1114, 309] width 21 height 21
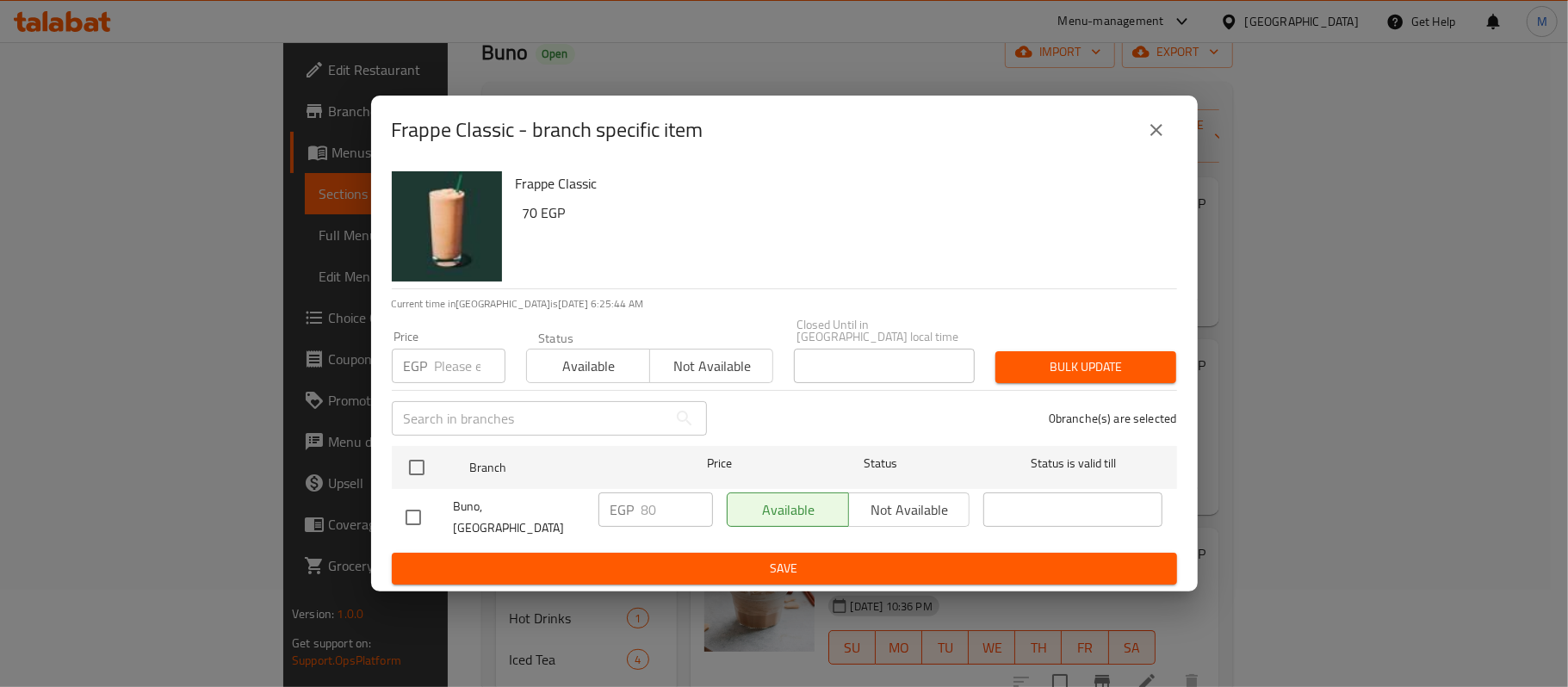
click at [1161, 134] on icon "close" at bounding box center [1156, 130] width 20 height 20
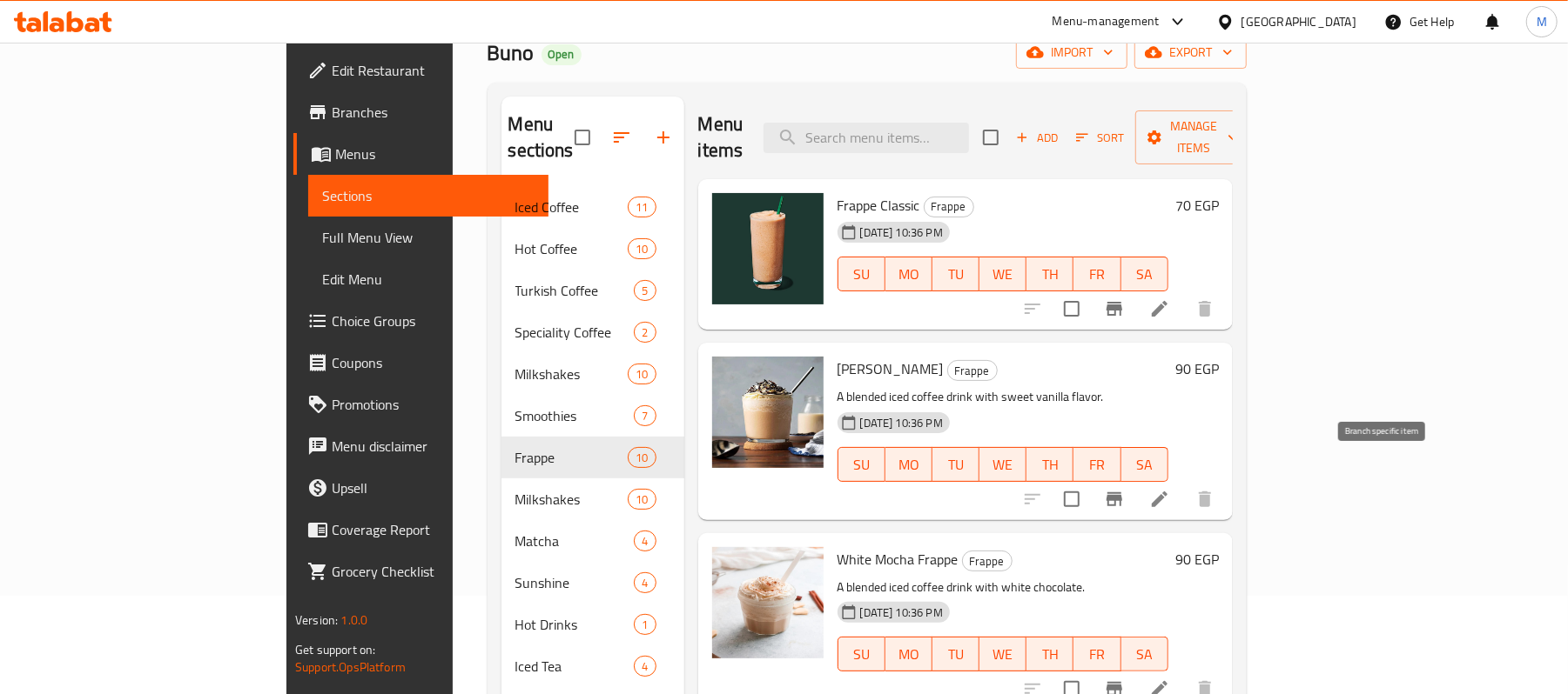
click at [1124, 489] on icon "Branch-specific-item" at bounding box center [1114, 499] width 21 height 21
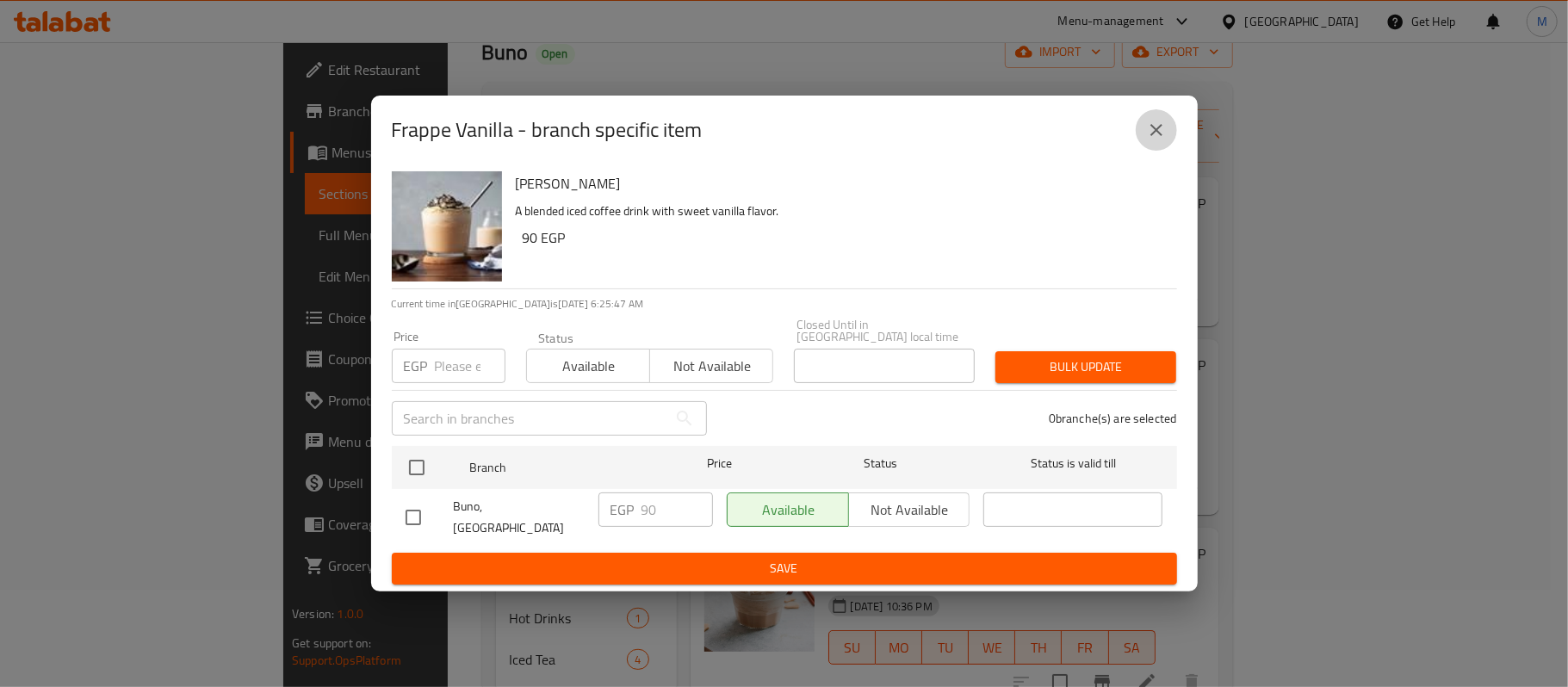
click at [1138, 139] on button "close" at bounding box center [1157, 130] width 41 height 42
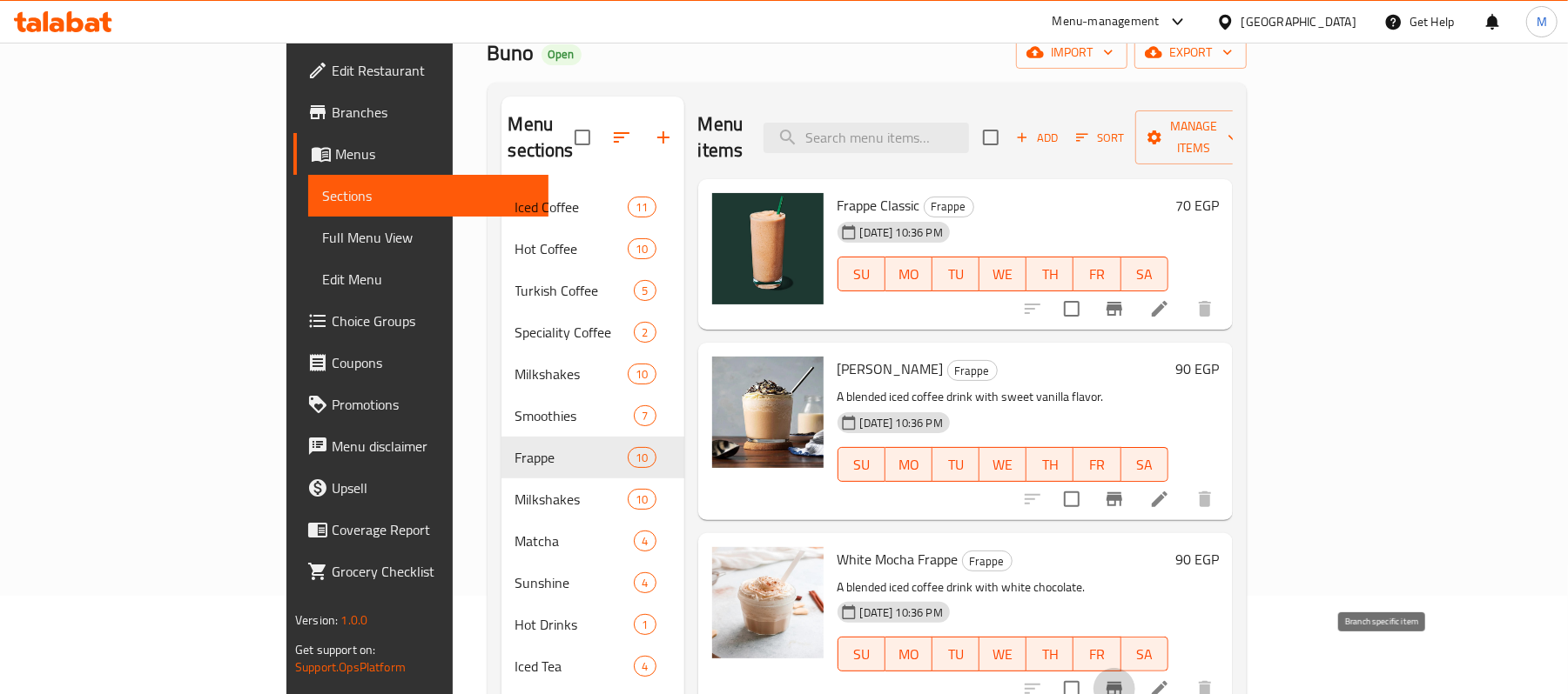
click at [1135, 668] on button "Branch-specific-item" at bounding box center [1114, 689] width 42 height 42
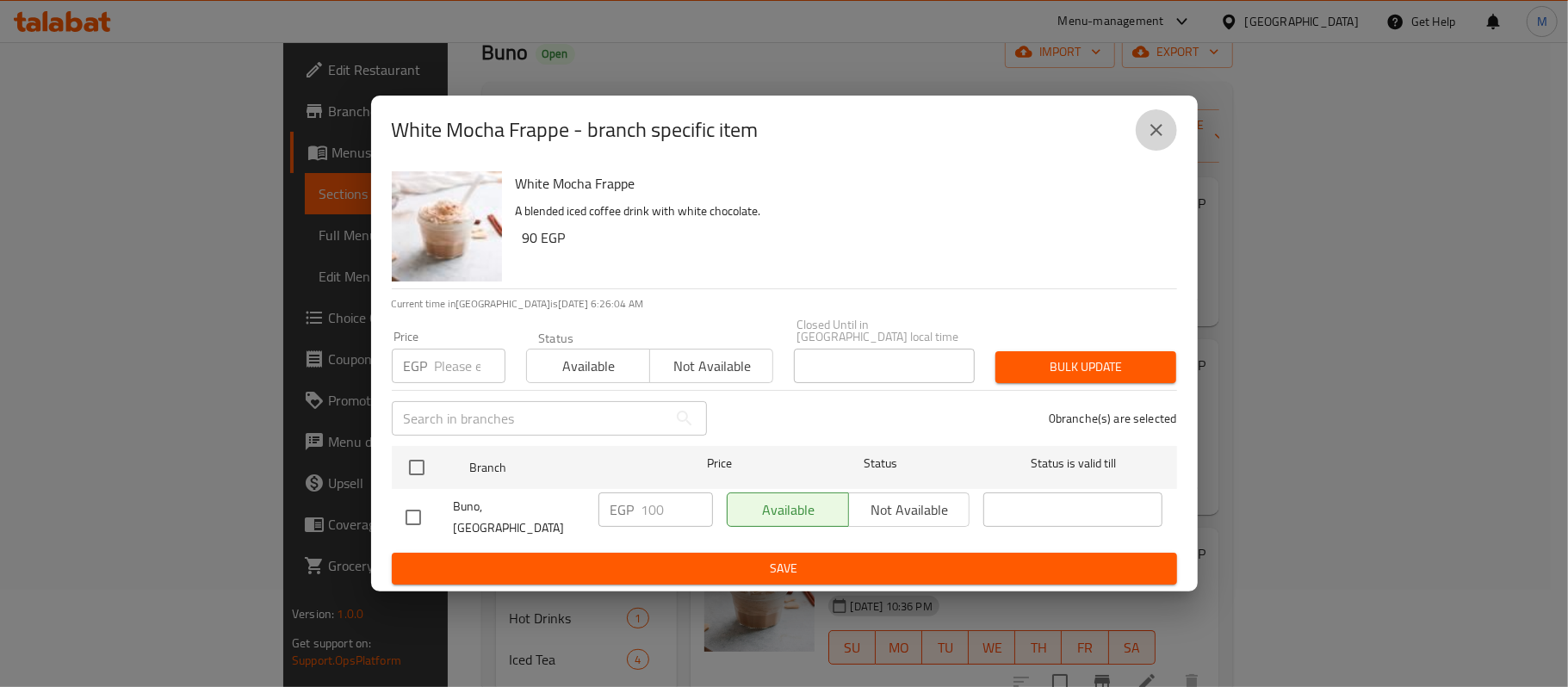
click at [1150, 140] on icon "close" at bounding box center [1156, 130] width 20 height 20
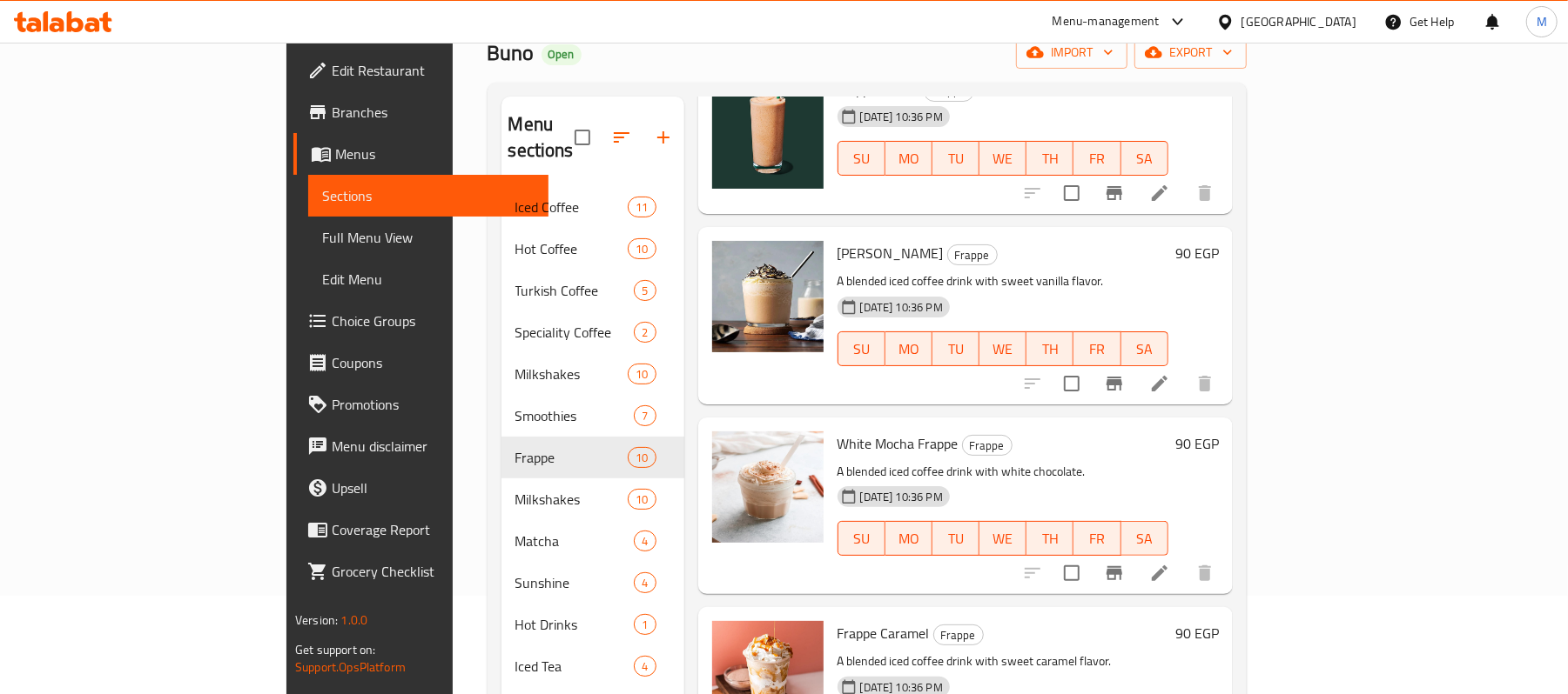
scroll to position [231, 0]
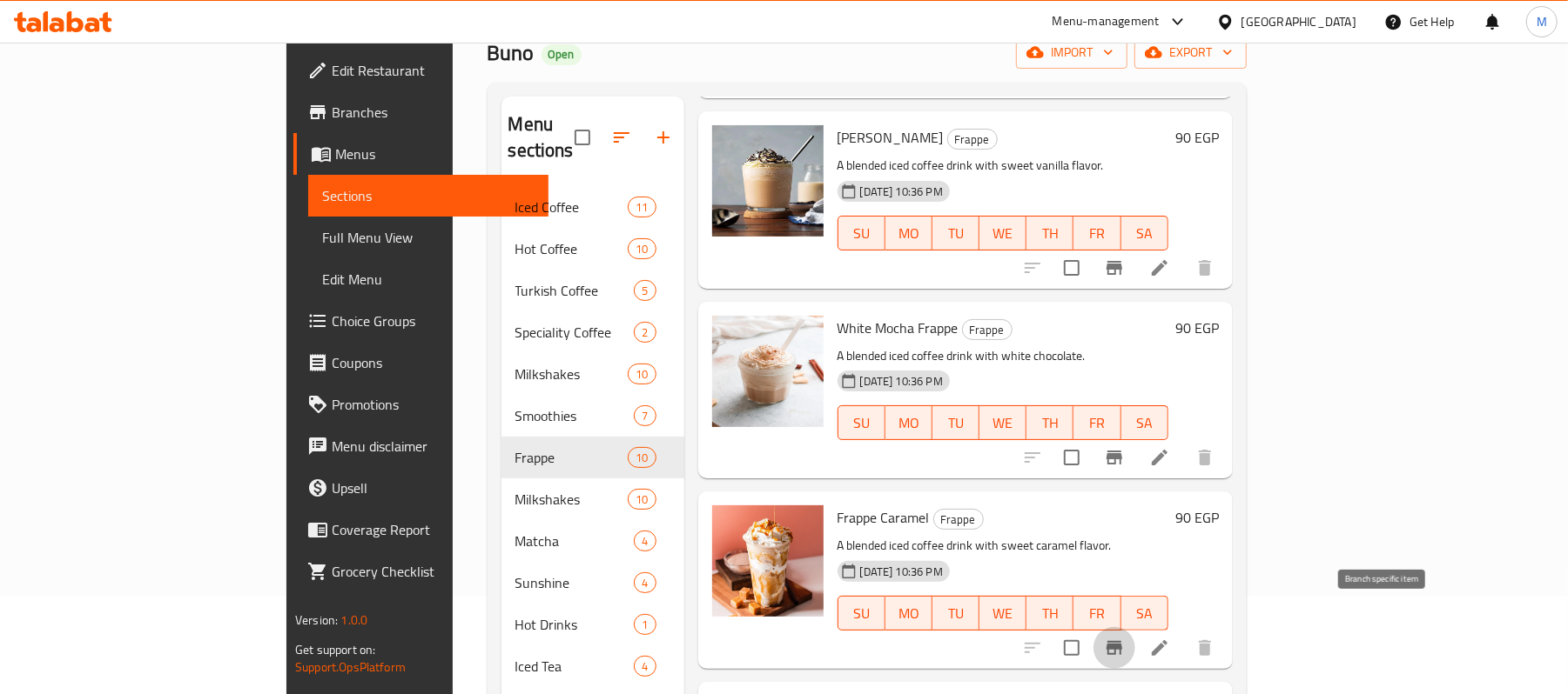
click at [1135, 627] on button "Branch-specific-item" at bounding box center [1114, 648] width 42 height 42
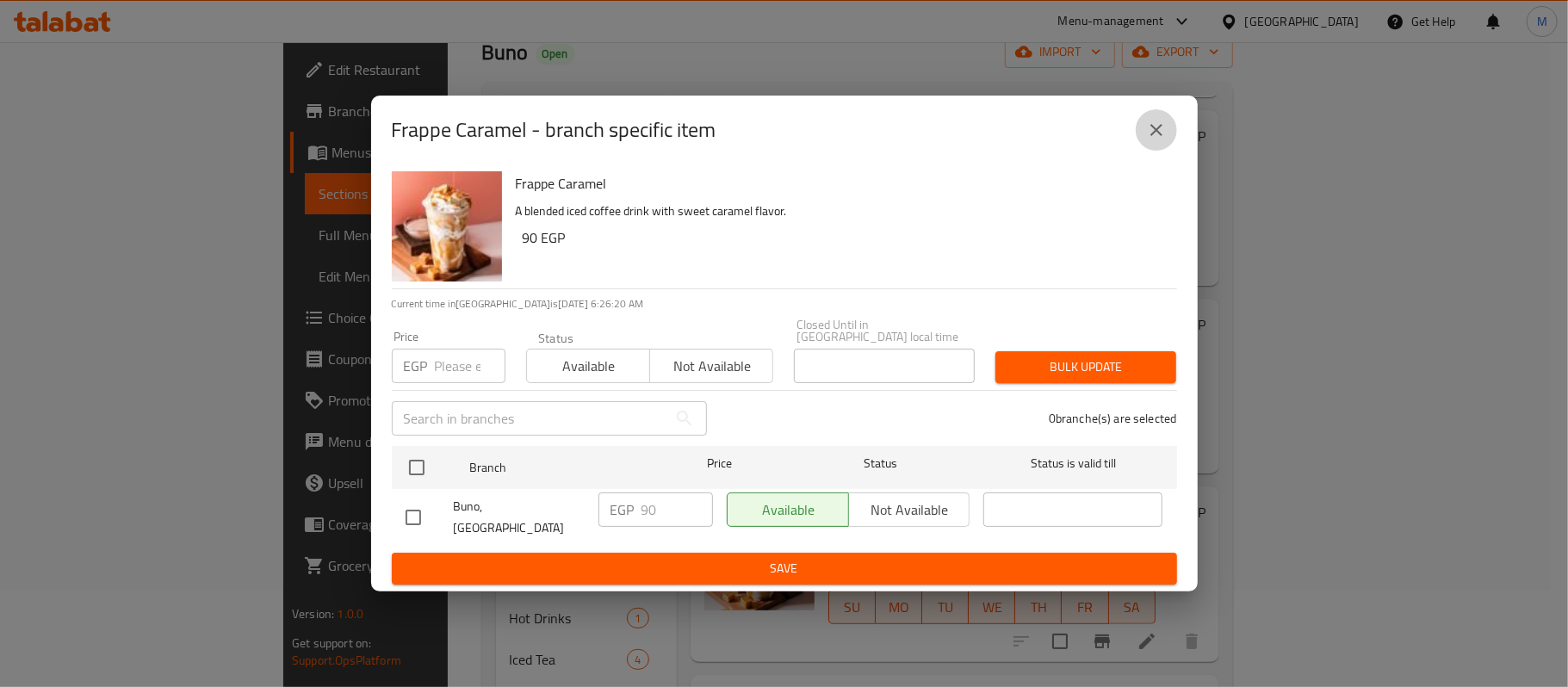
click at [1143, 127] on button "close" at bounding box center [1157, 130] width 41 height 42
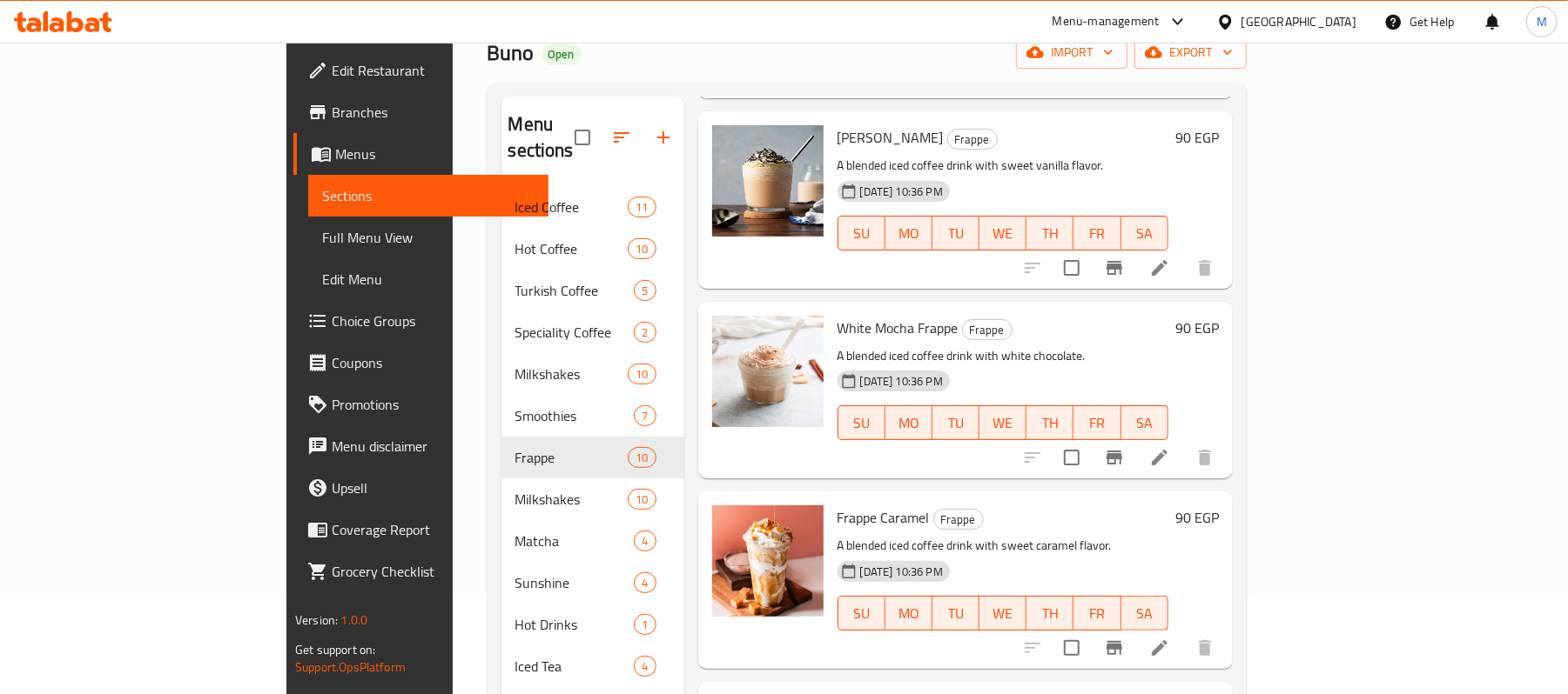
scroll to position [464, 0]
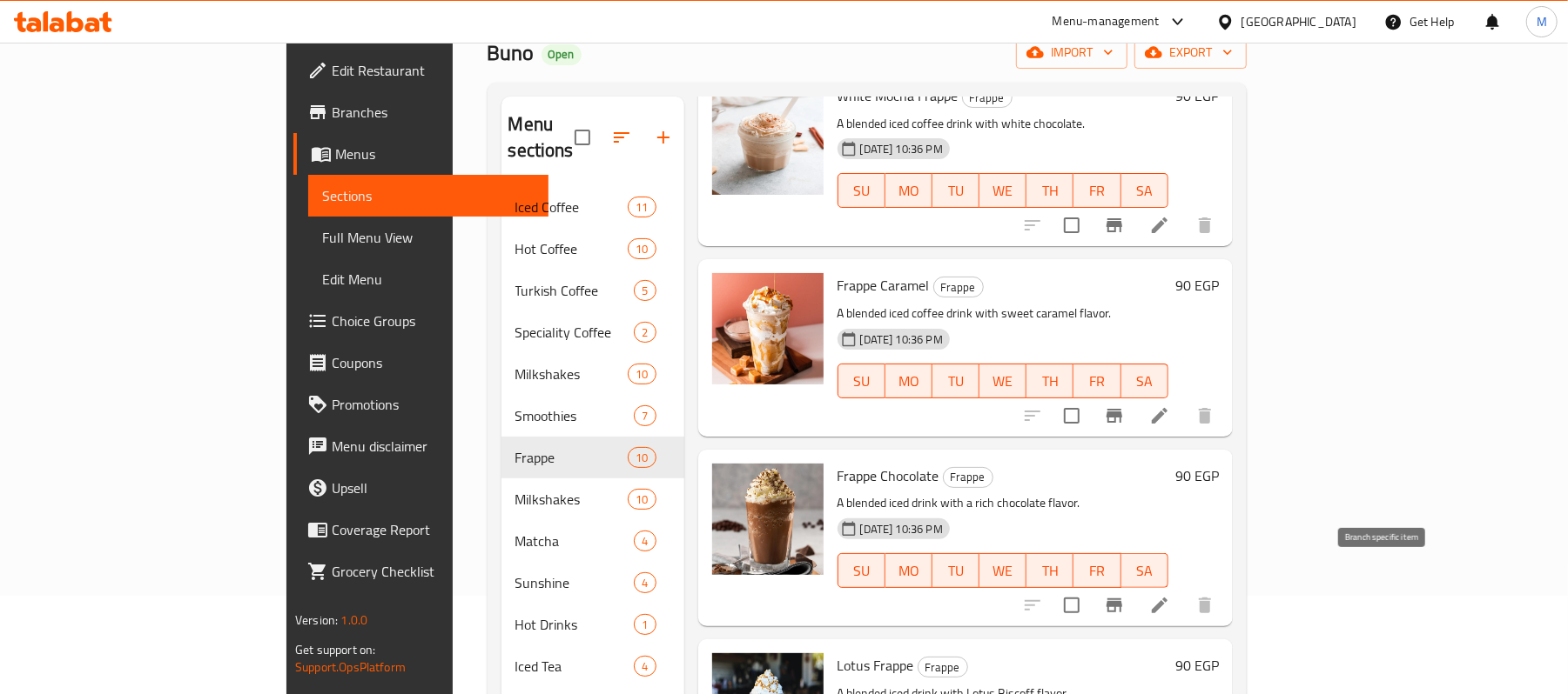
click at [1124, 595] on icon "Branch-specific-item" at bounding box center [1114, 605] width 21 height 21
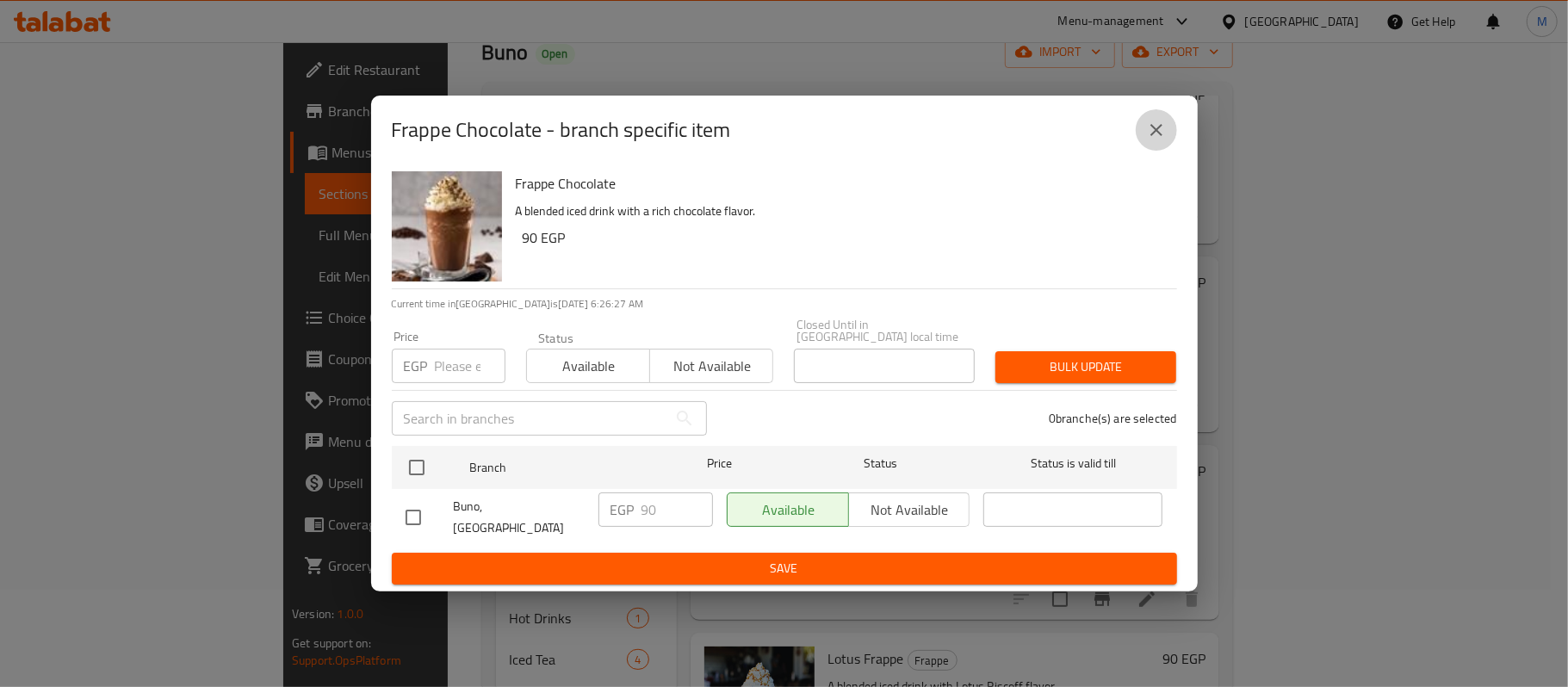
click at [1148, 140] on icon "close" at bounding box center [1156, 130] width 20 height 20
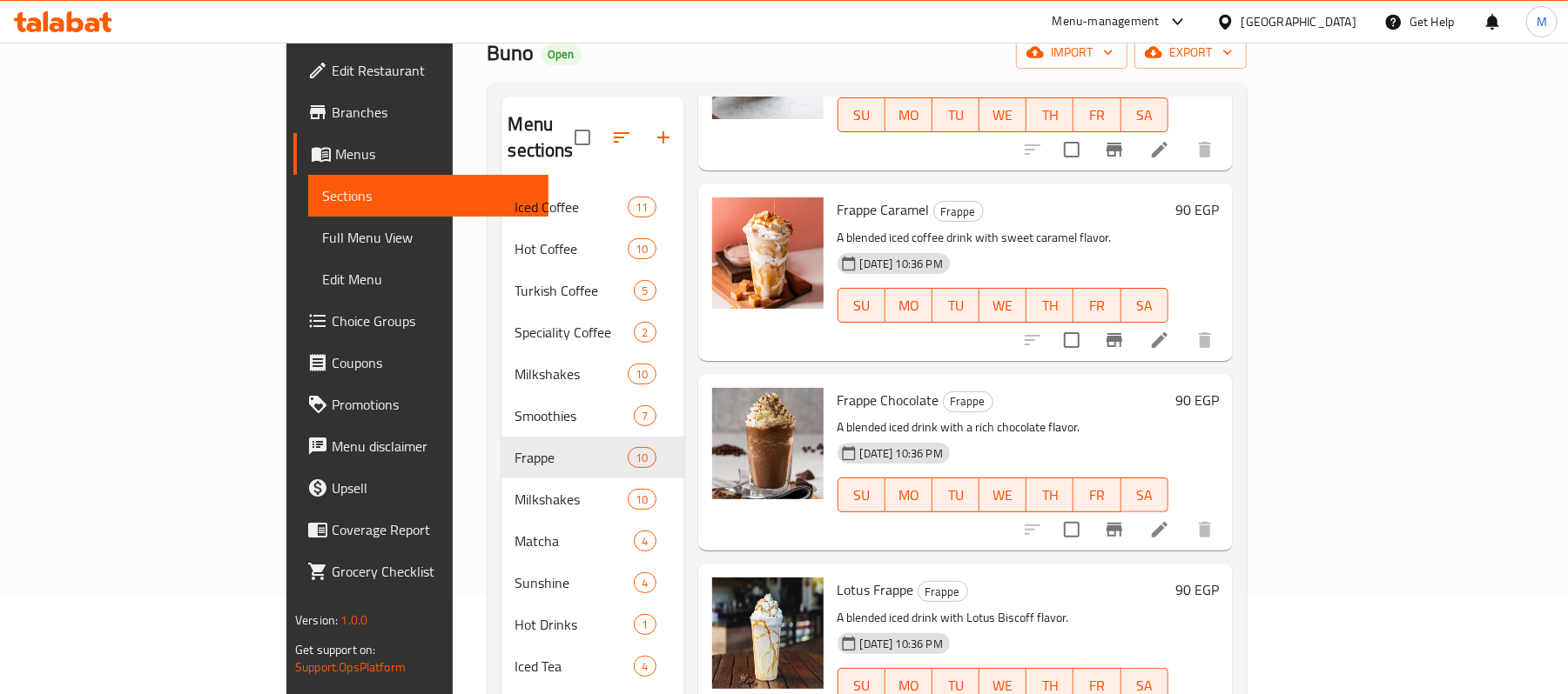
scroll to position [580, 0]
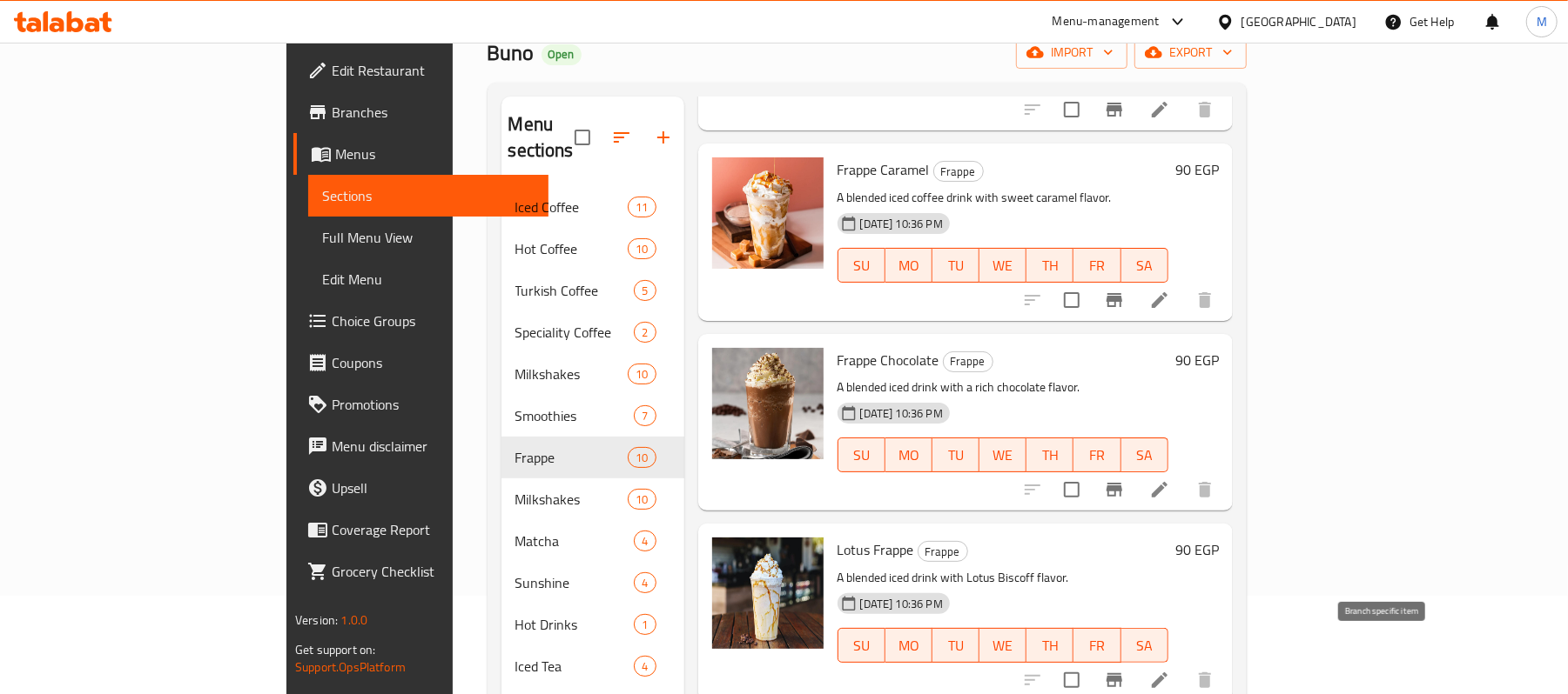
click at [1124, 670] on icon "Branch-specific-item" at bounding box center [1114, 680] width 21 height 21
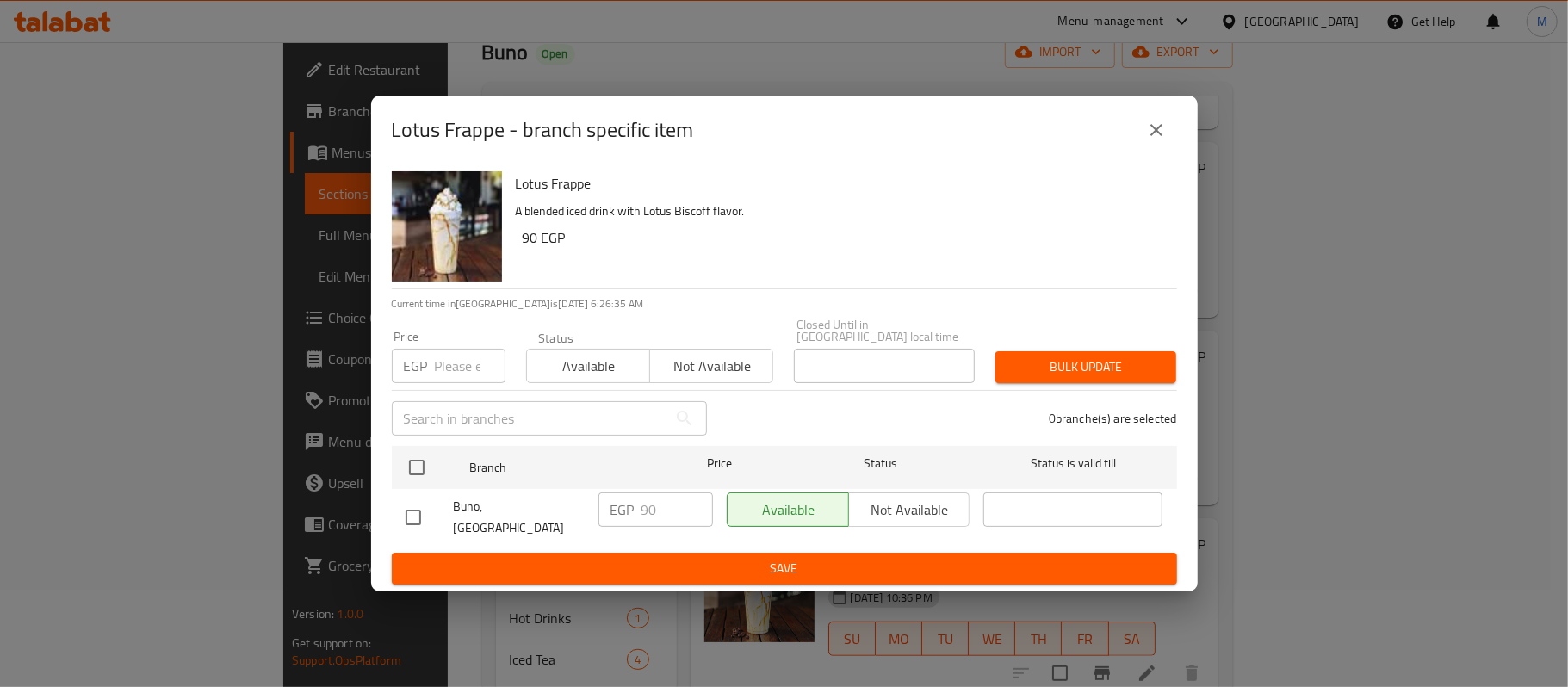
click at [1142, 151] on button "close" at bounding box center [1157, 130] width 41 height 42
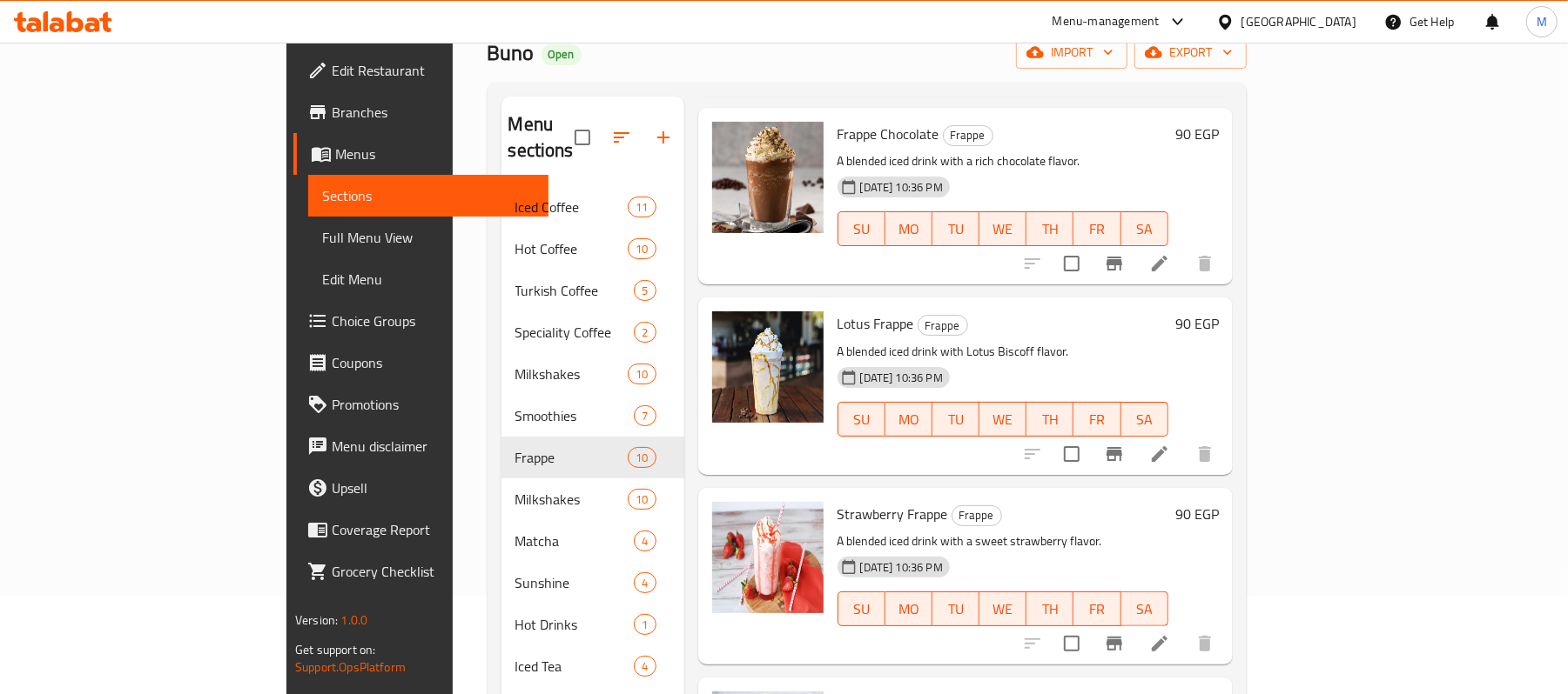
scroll to position [812, 0]
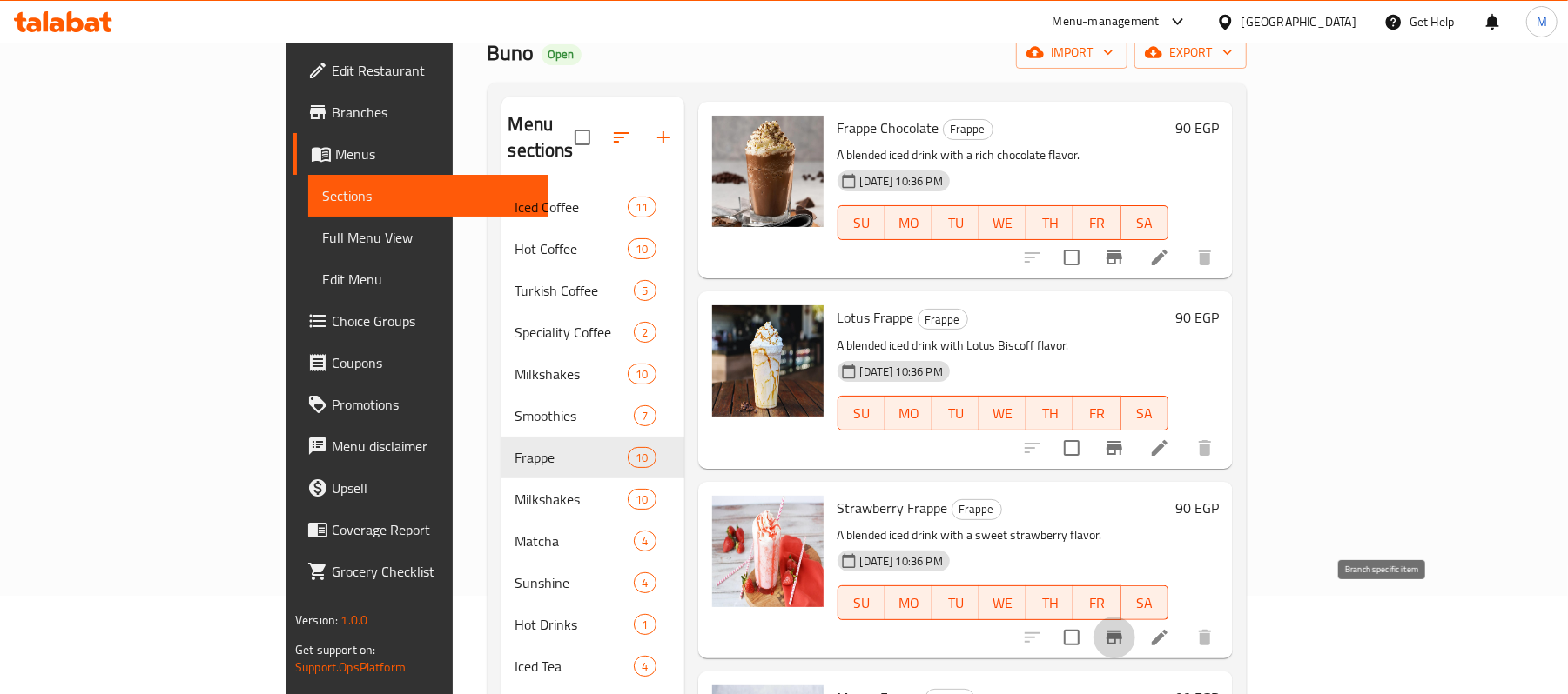
click at [1122, 631] on icon "Branch-specific-item" at bounding box center [1115, 638] width 16 height 14
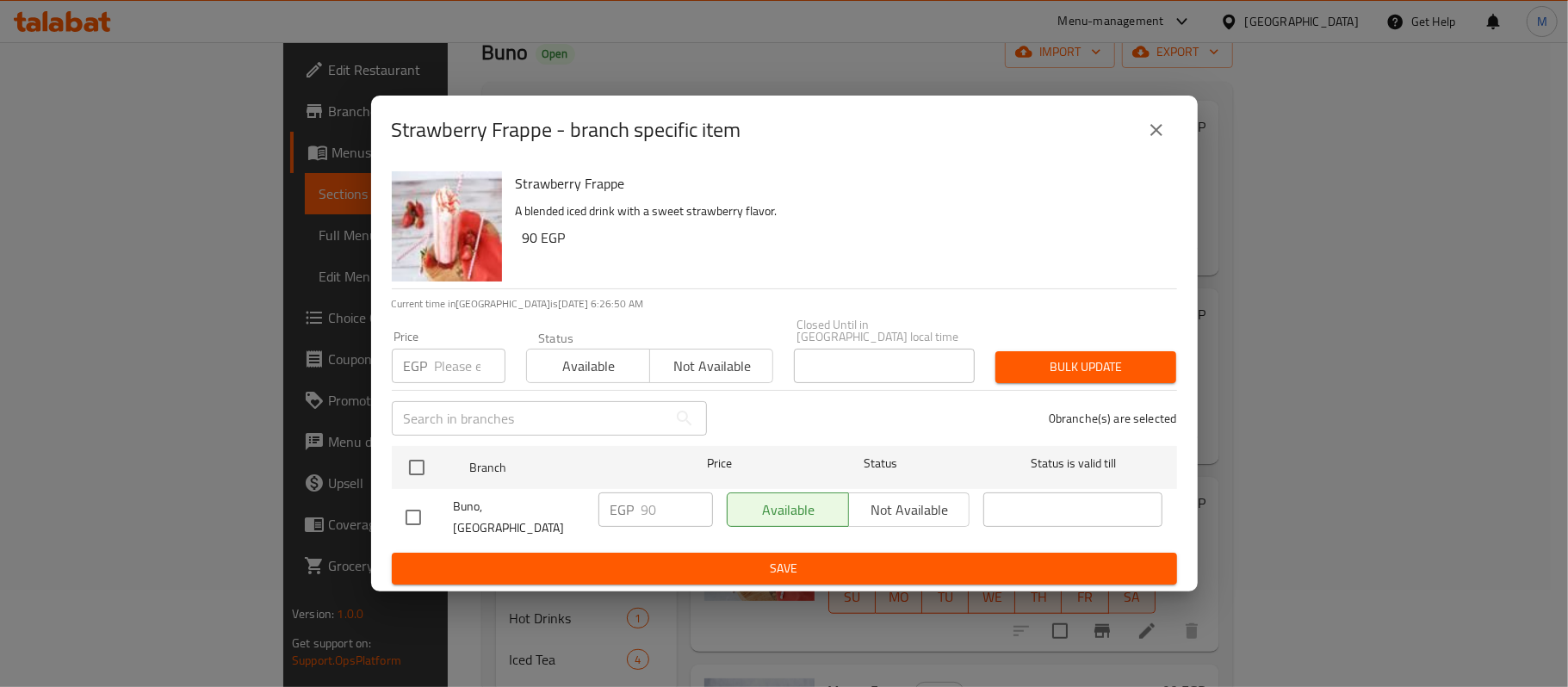
click at [1146, 140] on icon "close" at bounding box center [1156, 130] width 20 height 20
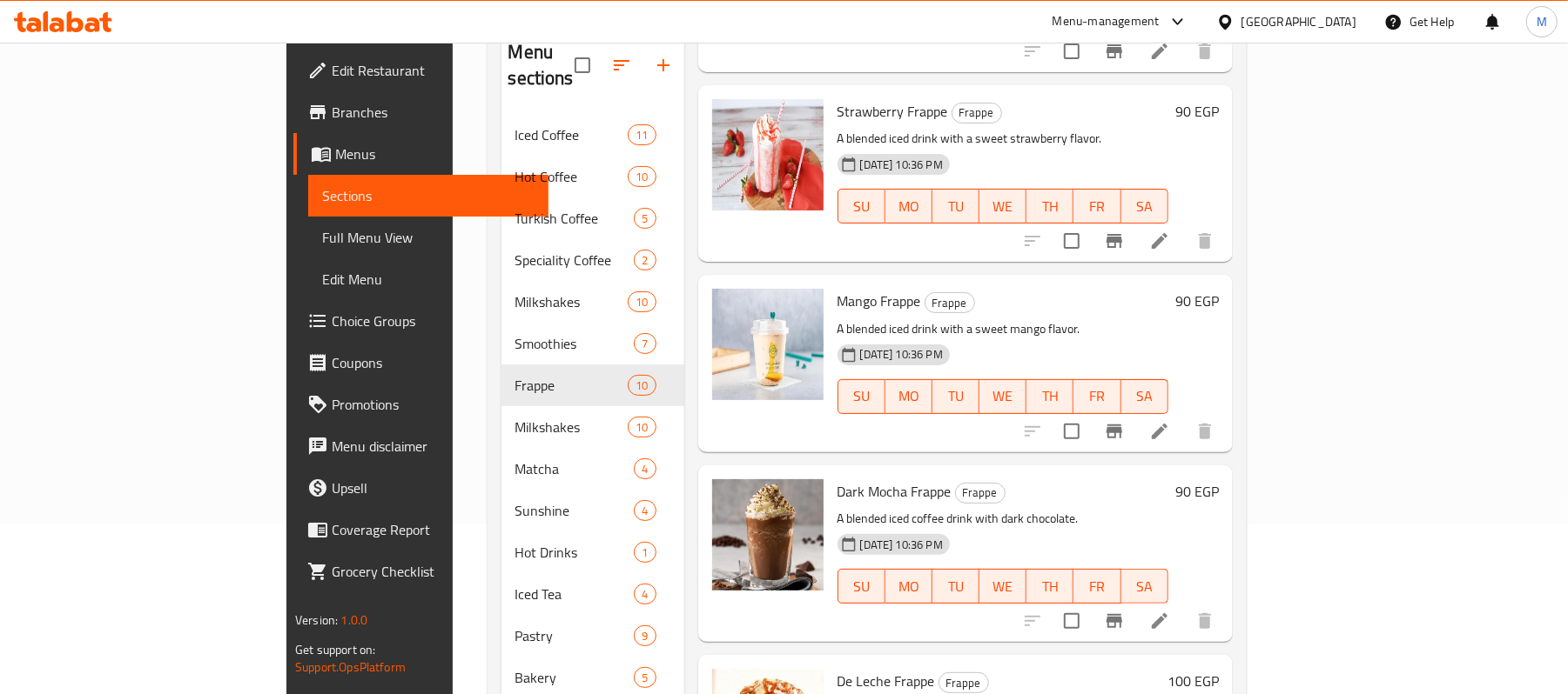
scroll to position [331, 0]
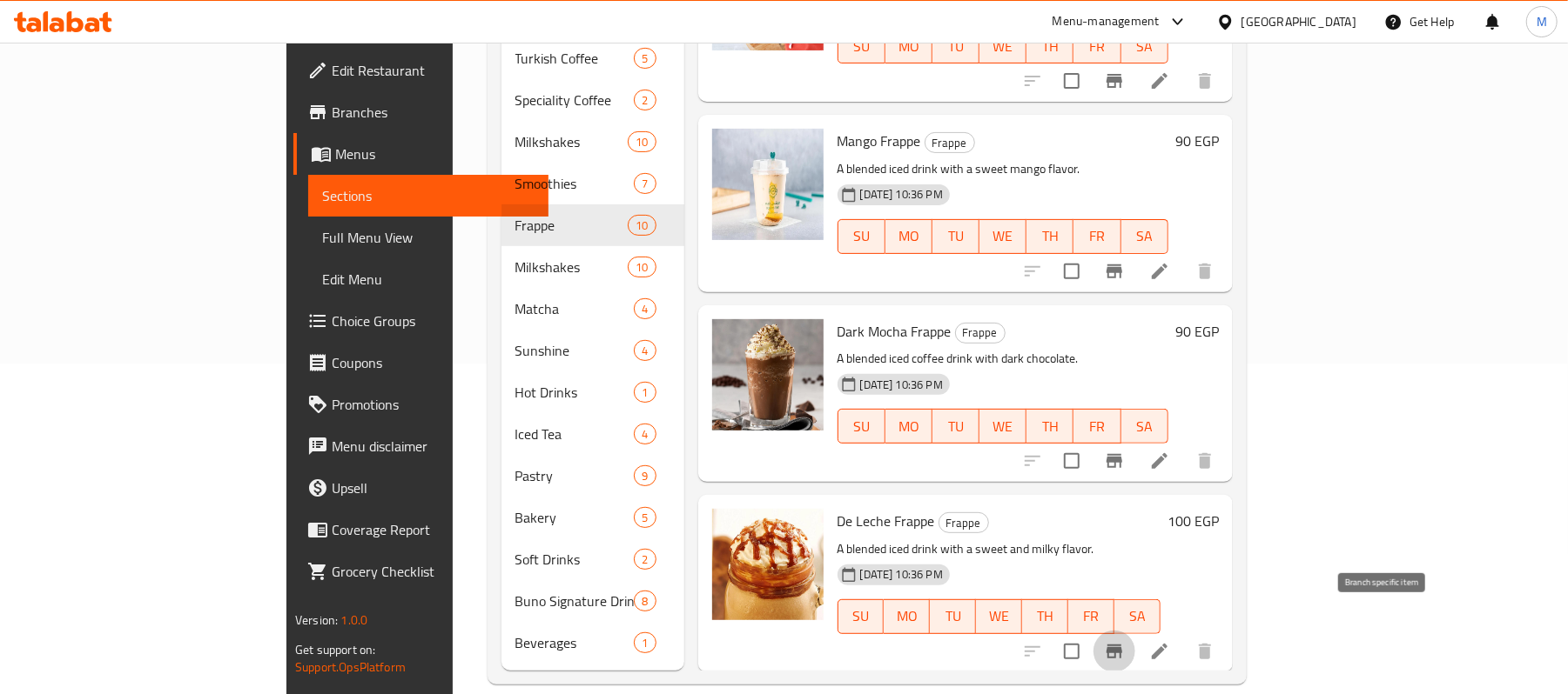
click at [1124, 641] on icon "Branch-specific-item" at bounding box center [1114, 651] width 21 height 21
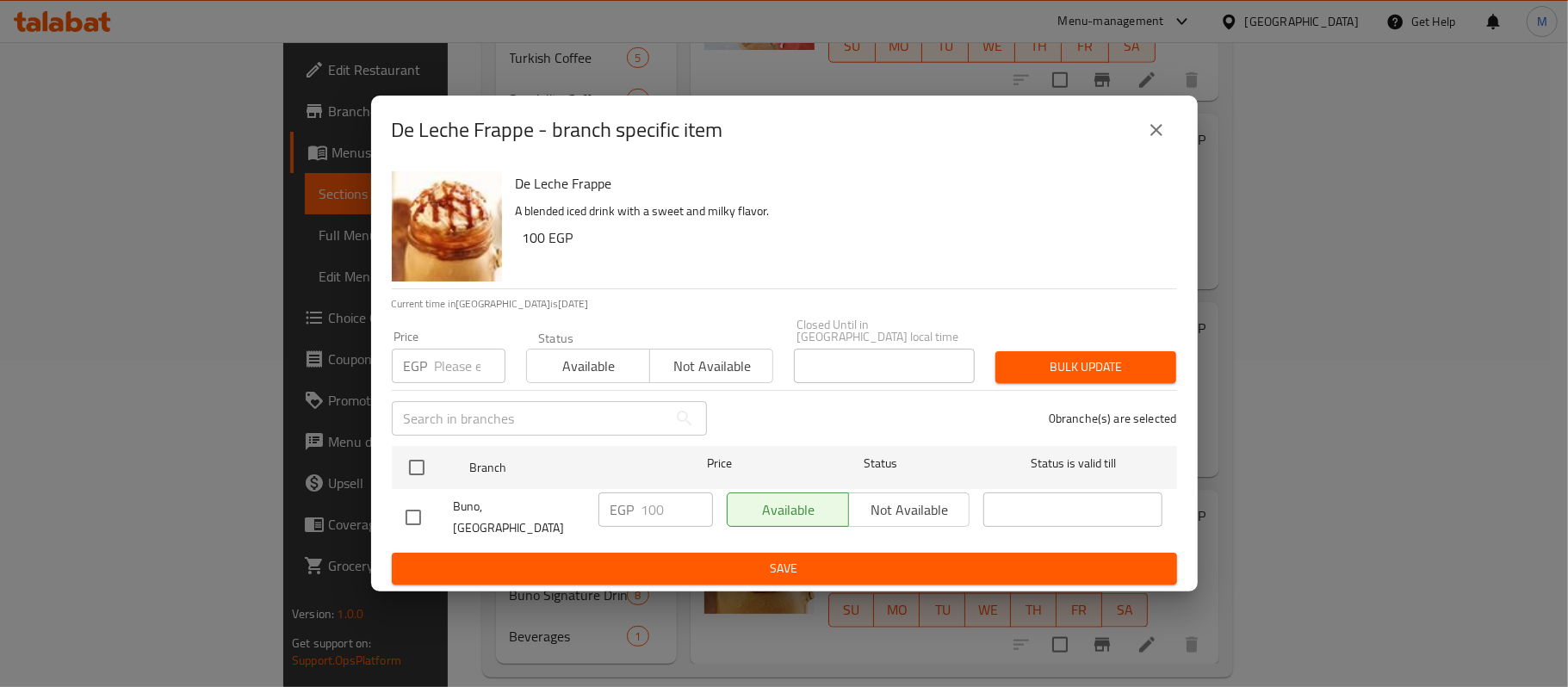
click at [1138, 141] on button "close" at bounding box center [1157, 130] width 41 height 42
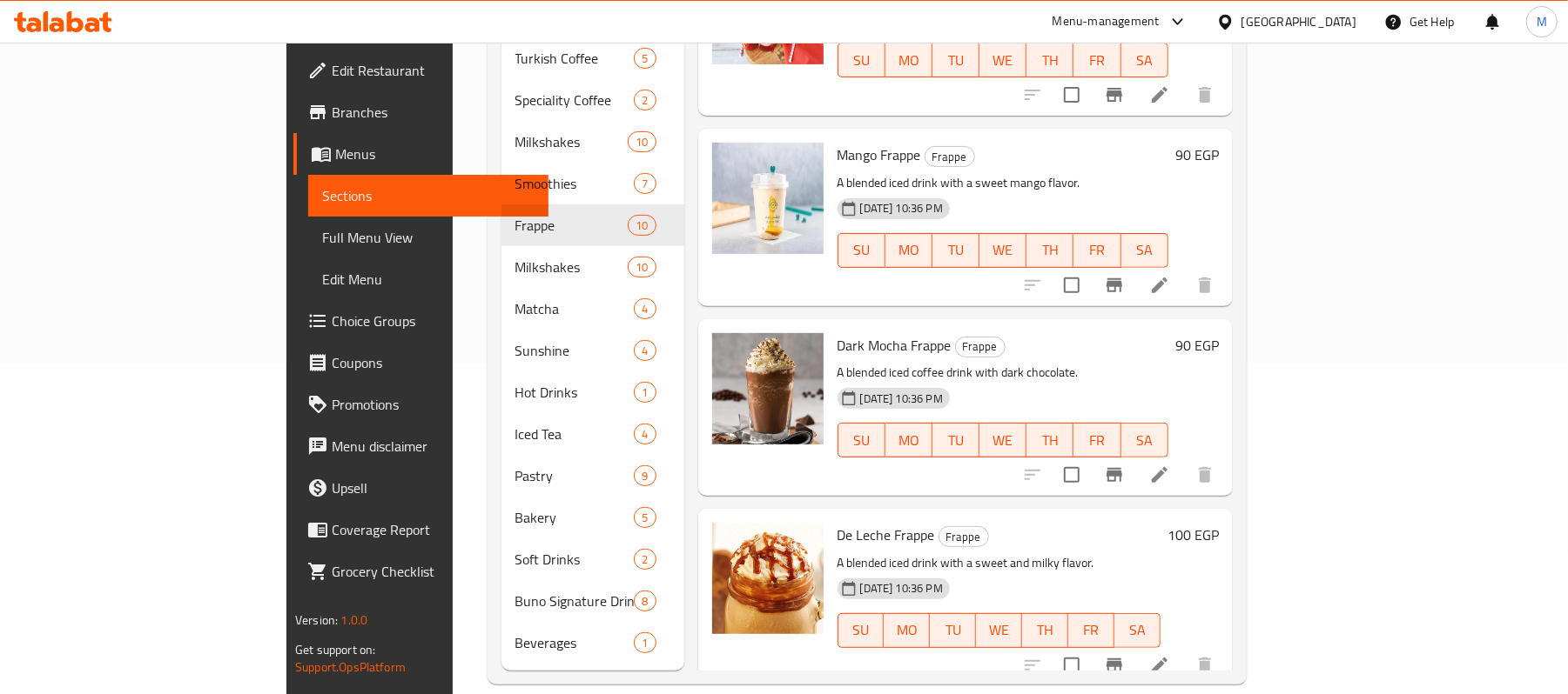
scroll to position [1136, 0]
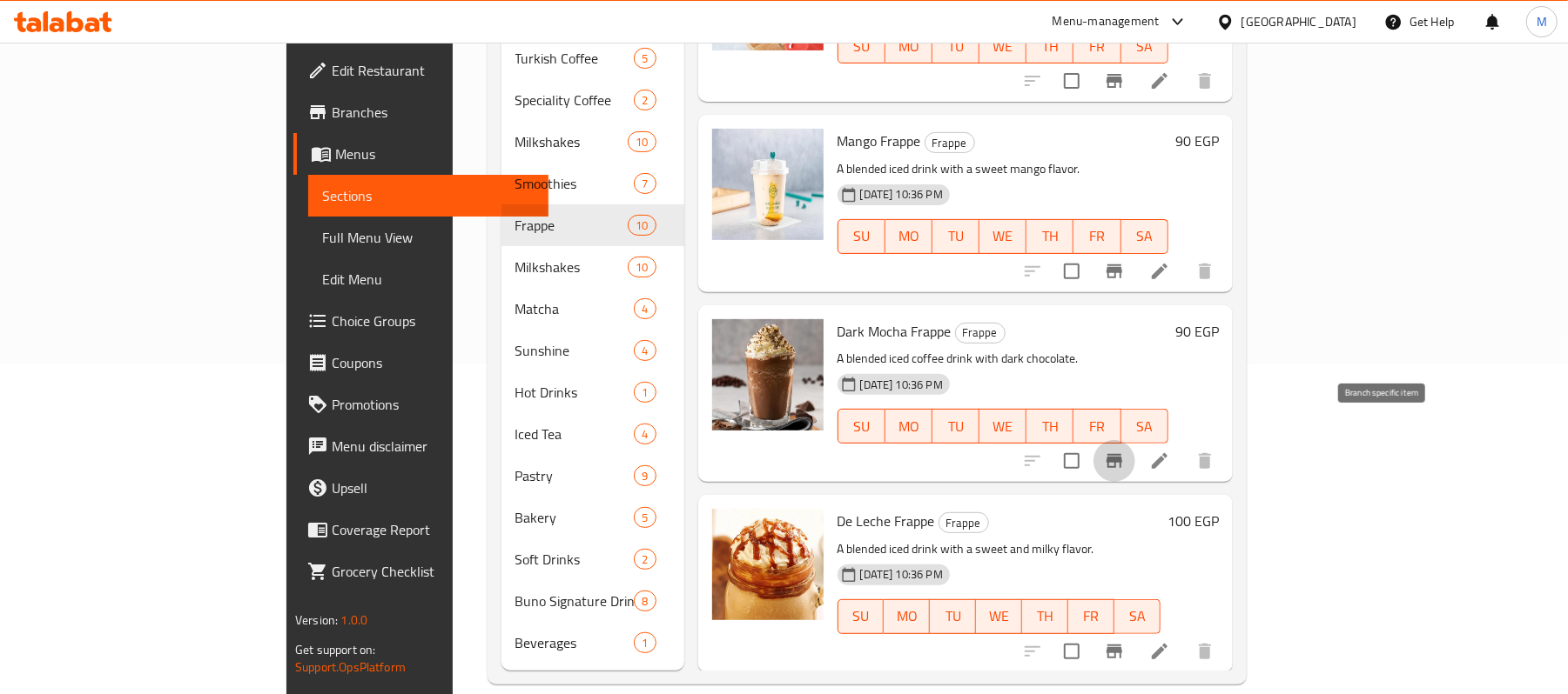
click at [1124, 450] on icon "Branch-specific-item" at bounding box center [1114, 460] width 21 height 21
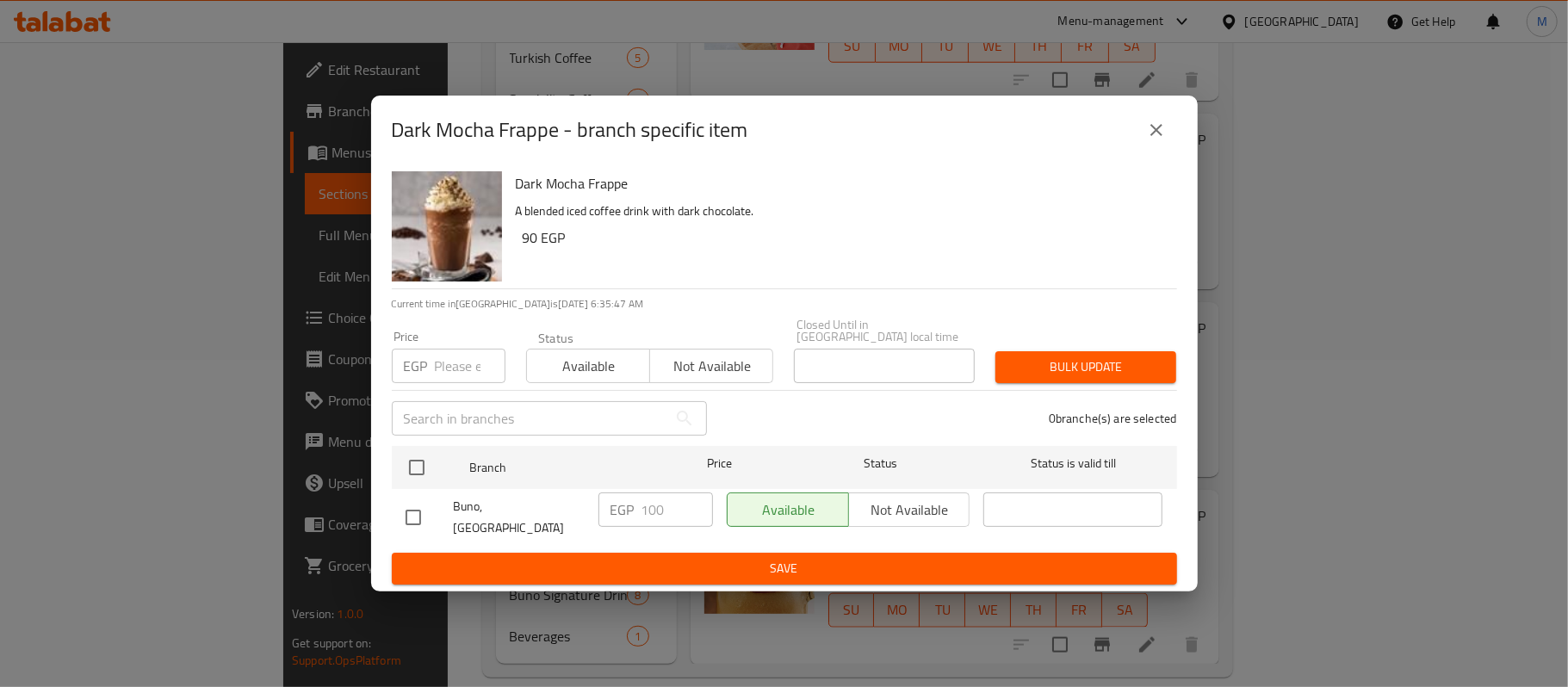
click at [1148, 151] on button "close" at bounding box center [1157, 130] width 41 height 42
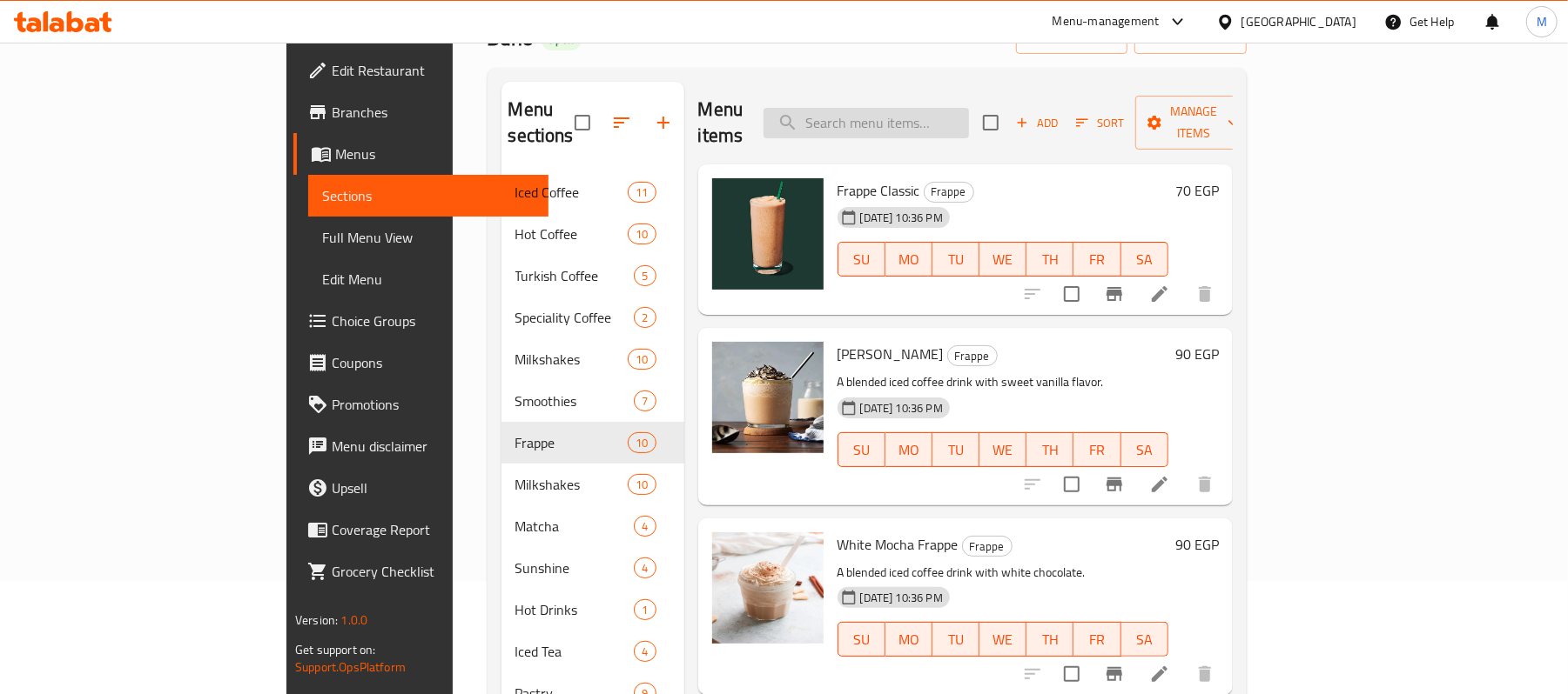
scroll to position [0, 0]
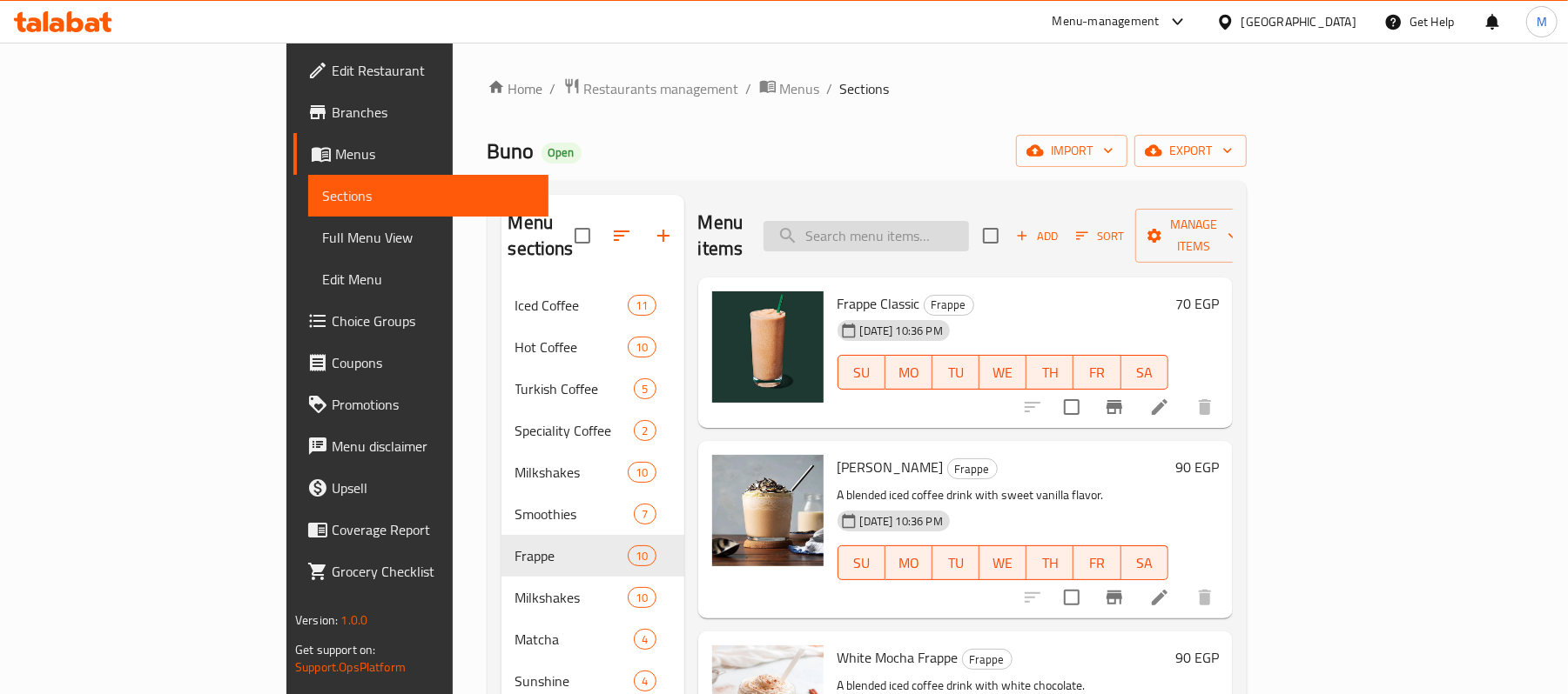
click at [969, 224] on input "search" at bounding box center [866, 236] width 205 height 30
paste input "Frappe Chocolate"
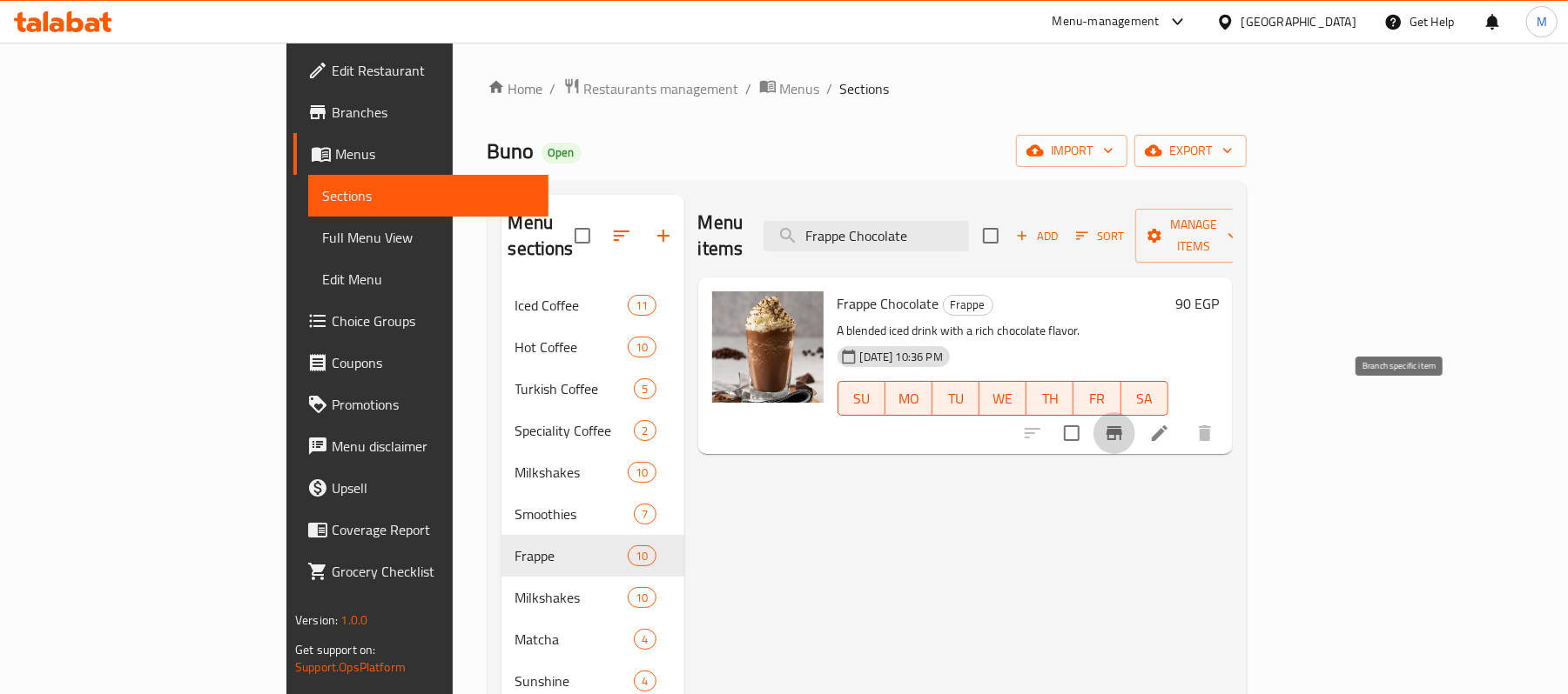
click at [1122, 426] on icon "Branch-specific-item" at bounding box center [1115, 434] width 16 height 14
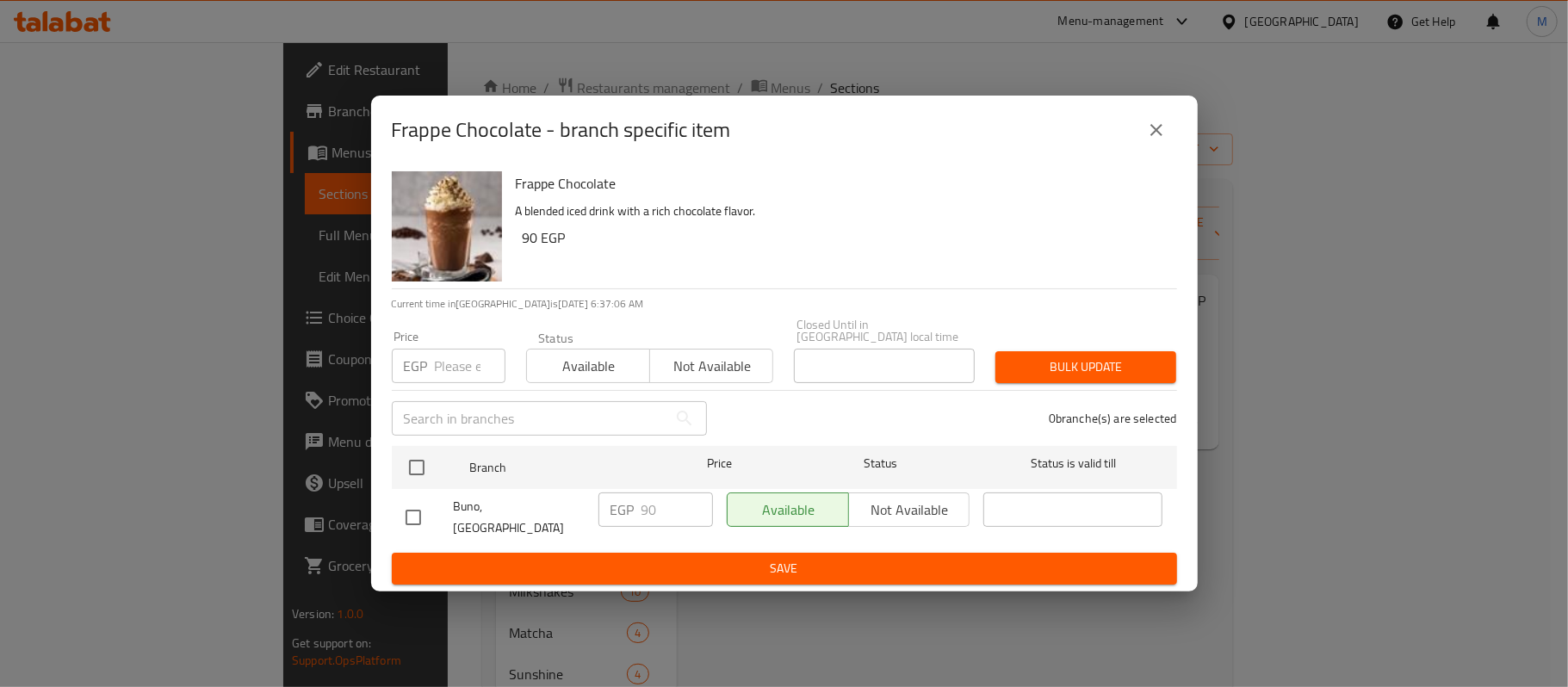
click at [1159, 136] on icon "close" at bounding box center [1157, 130] width 12 height 12
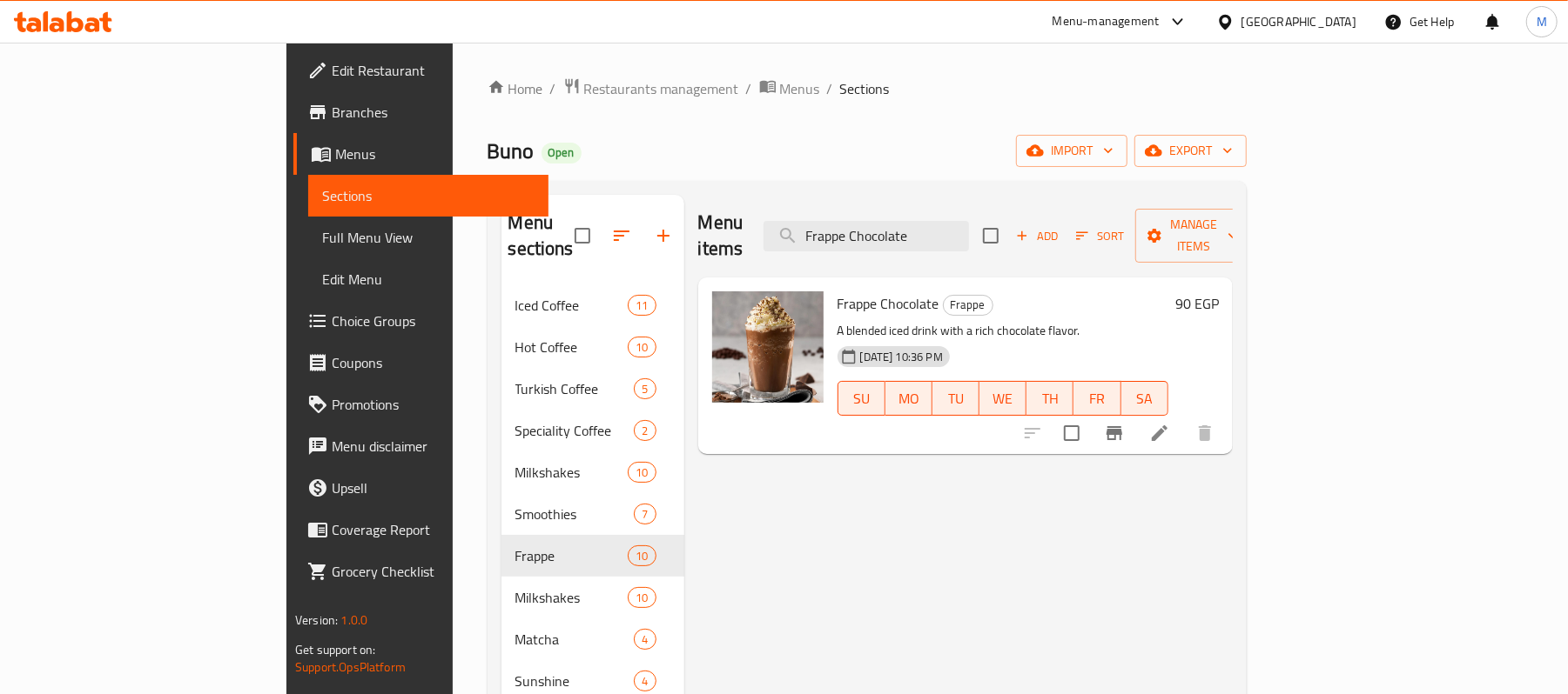
click at [973, 245] on div "Menu items Frappe Chocolate Add Sort Manage items" at bounding box center [965, 235] width 535 height 83
click at [954, 221] on input "Frappe Chocolate" at bounding box center [866, 236] width 205 height 30
paste input "Lotus Frapp"
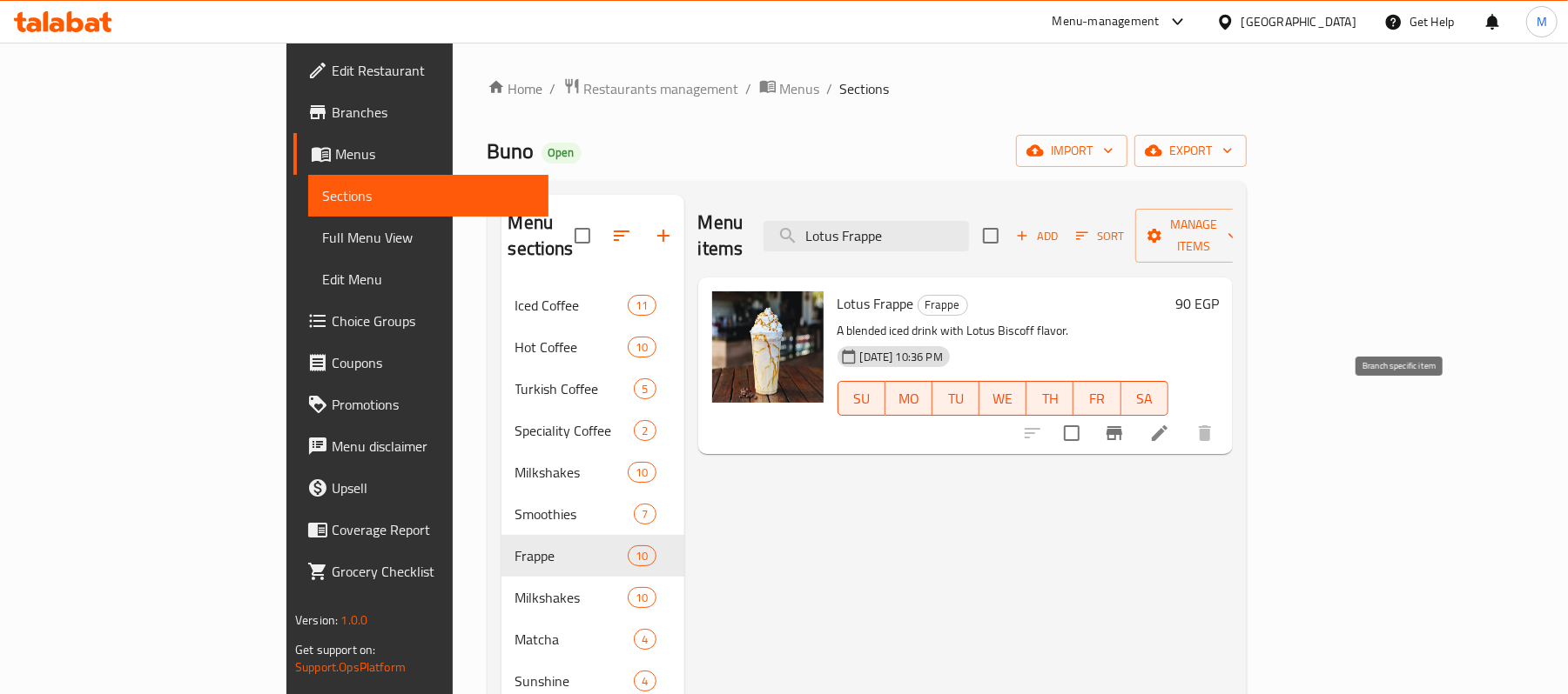
type input "Lotus Frappe"
click at [1124, 423] on icon "Branch-specific-item" at bounding box center [1114, 433] width 21 height 21
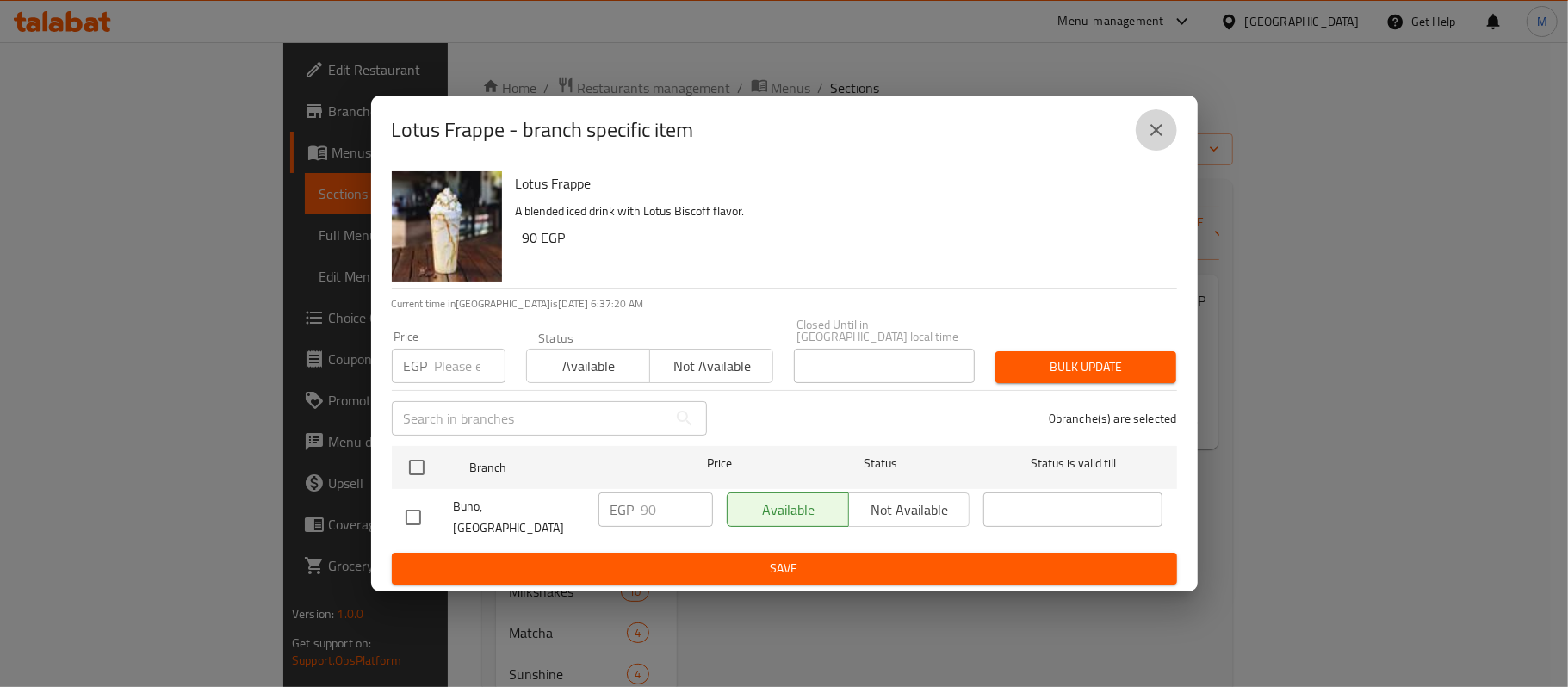
click at [1148, 140] on icon "close" at bounding box center [1156, 130] width 20 height 20
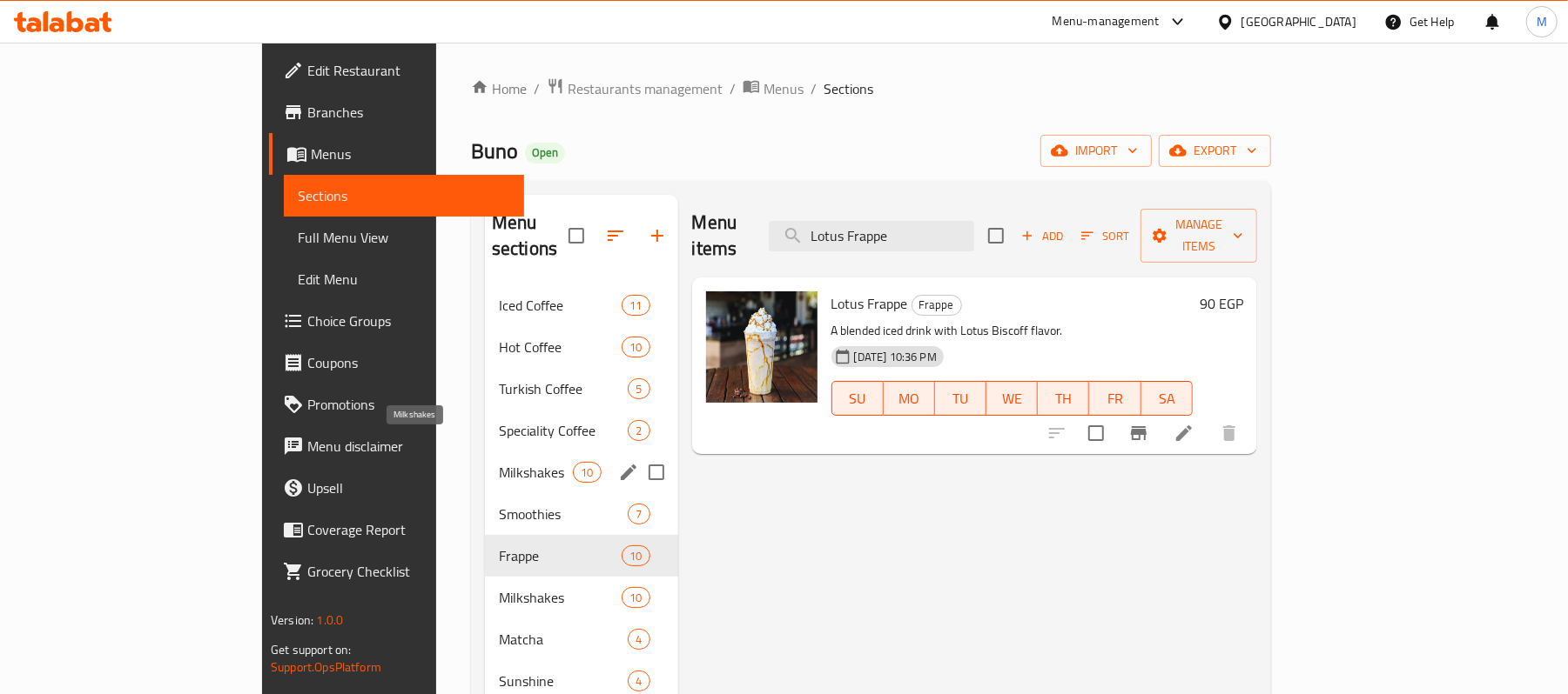
click at [499, 462] on span "Milkshakes" at bounding box center [535, 472] width 74 height 21
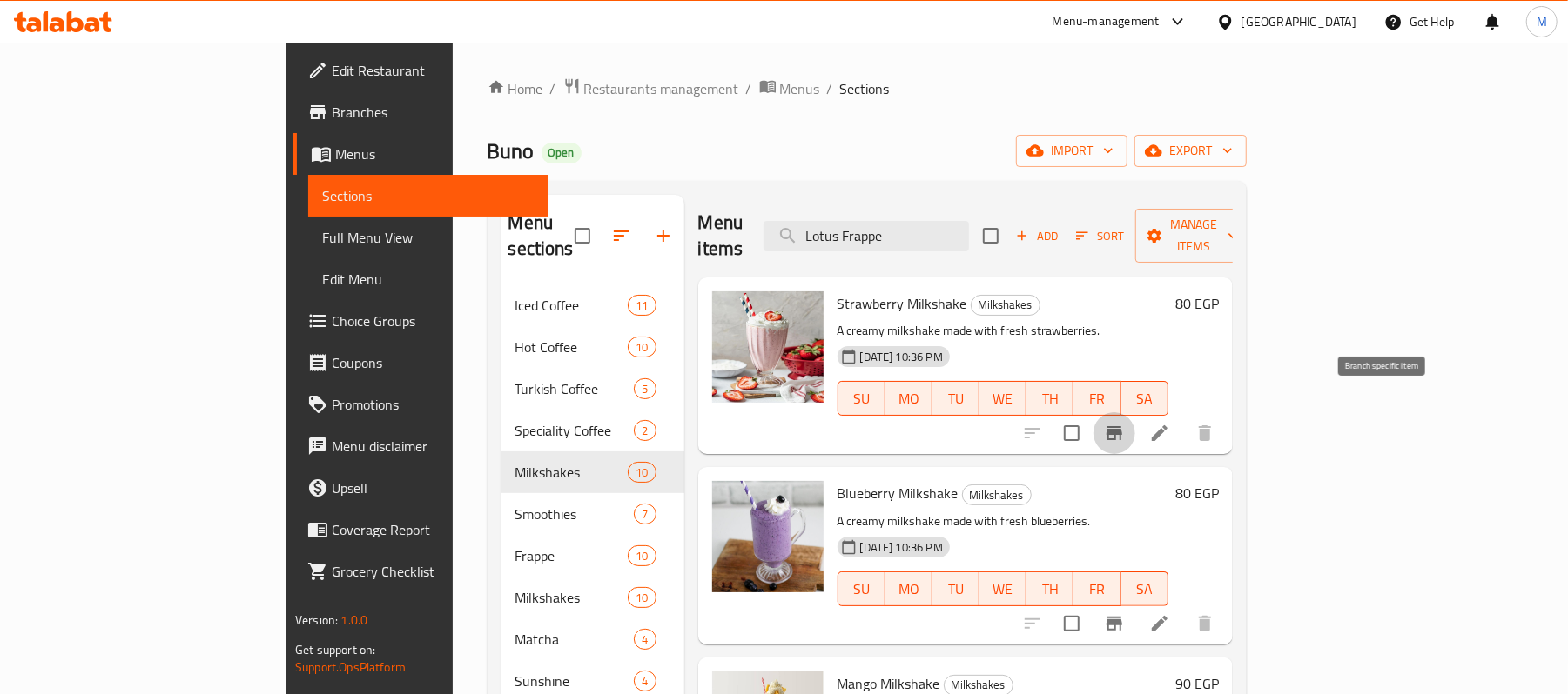
click at [1122, 426] on icon "Branch-specific-item" at bounding box center [1115, 434] width 16 height 14
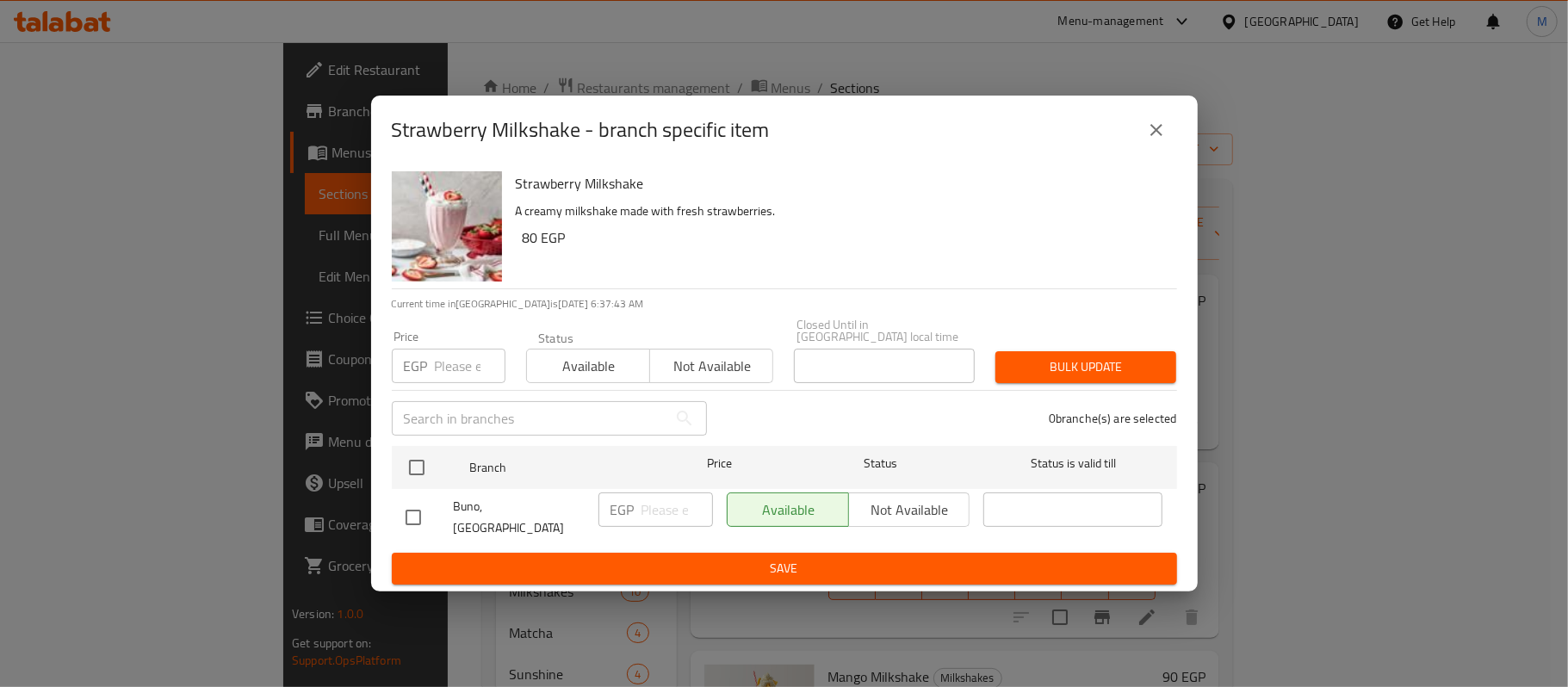
click at [445, 369] on input "number" at bounding box center [471, 366] width 71 height 34
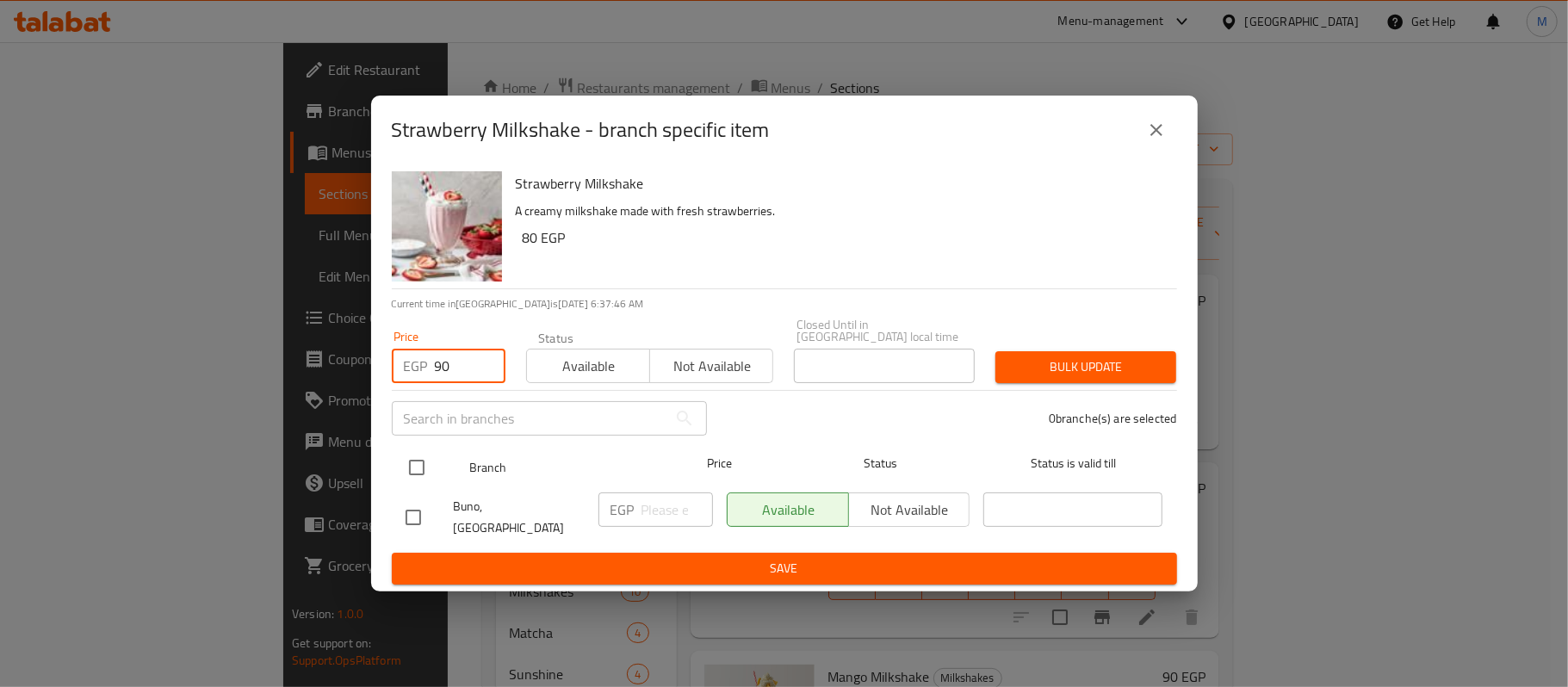
type input "90"
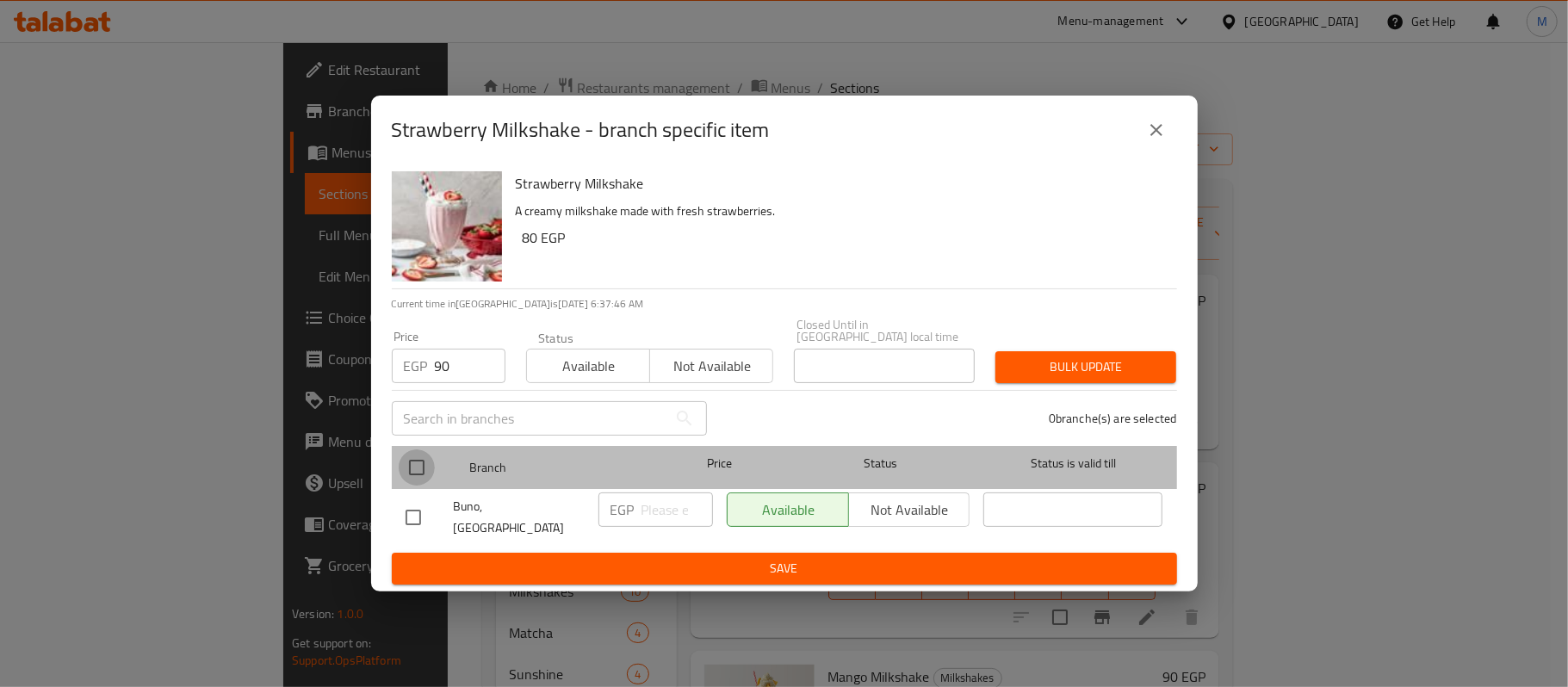
click at [411, 463] on input "checkbox" at bounding box center [417, 467] width 36 height 36
checkbox input "true"
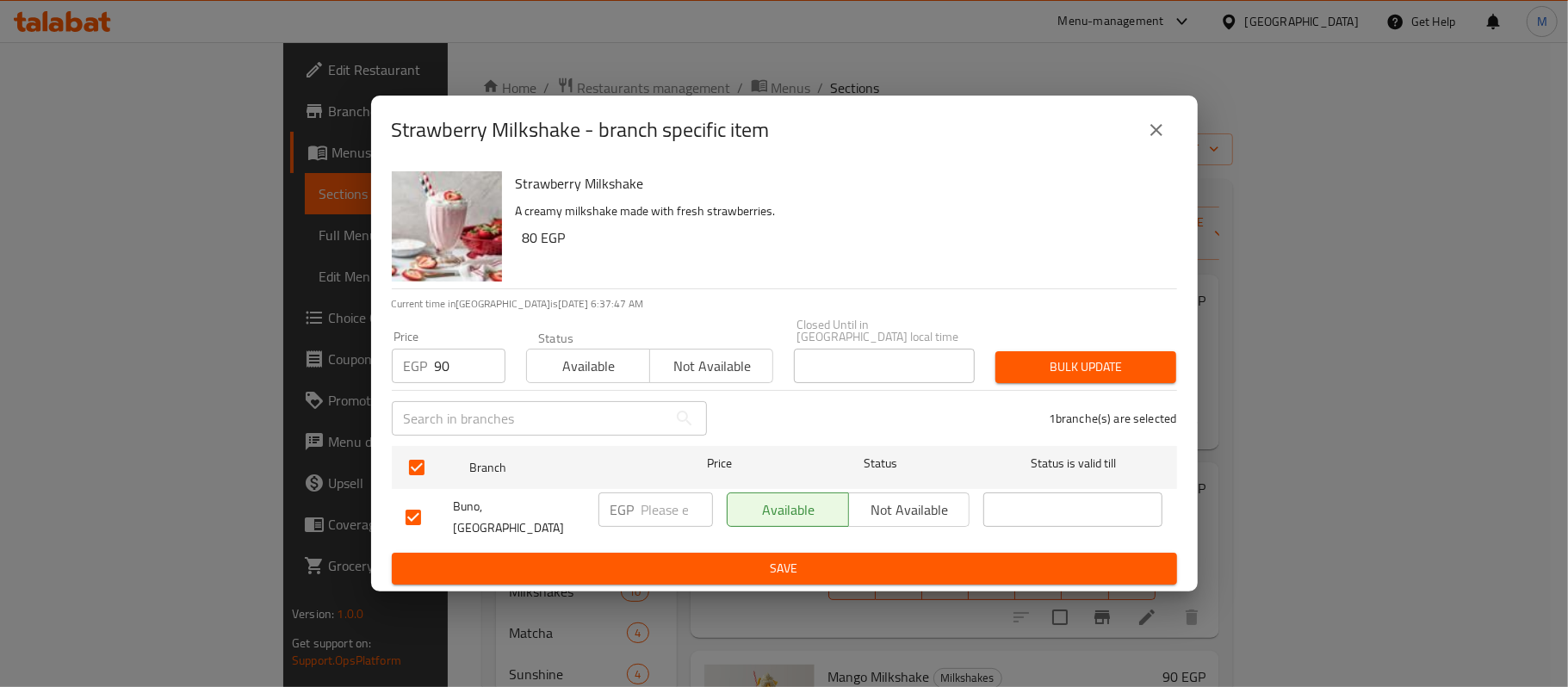
click at [1082, 360] on span "Bulk update" at bounding box center [1086, 367] width 154 height 21
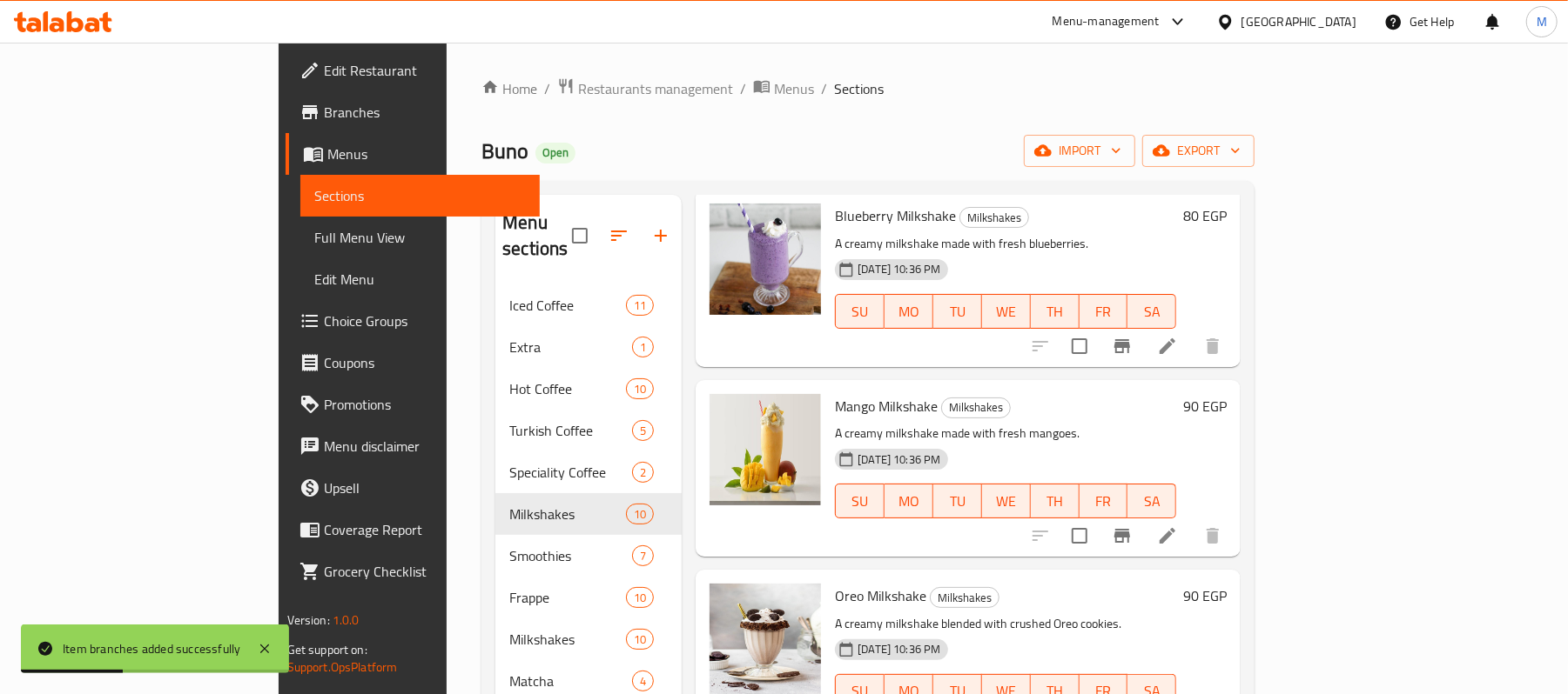
scroll to position [348, 0]
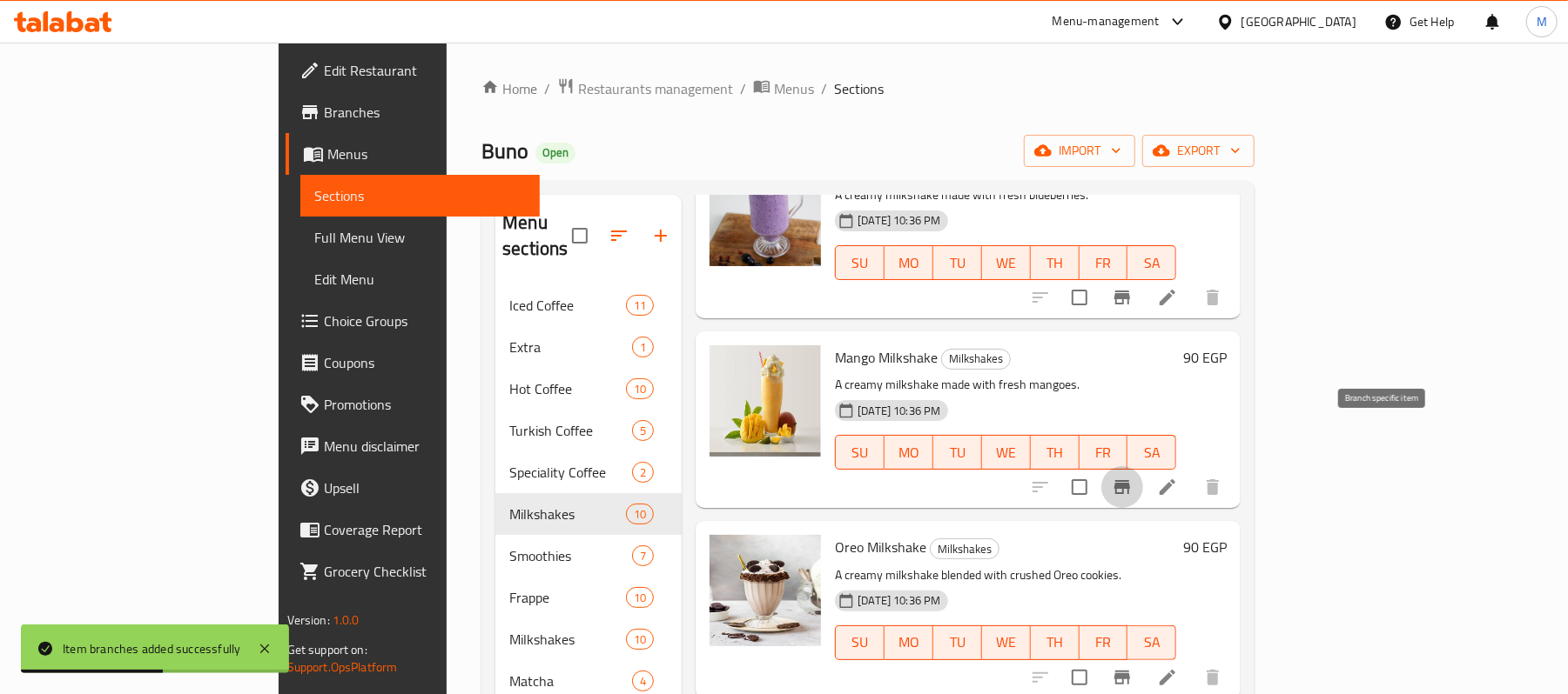
click at [1130, 480] on icon "Branch-specific-item" at bounding box center [1122, 487] width 16 height 14
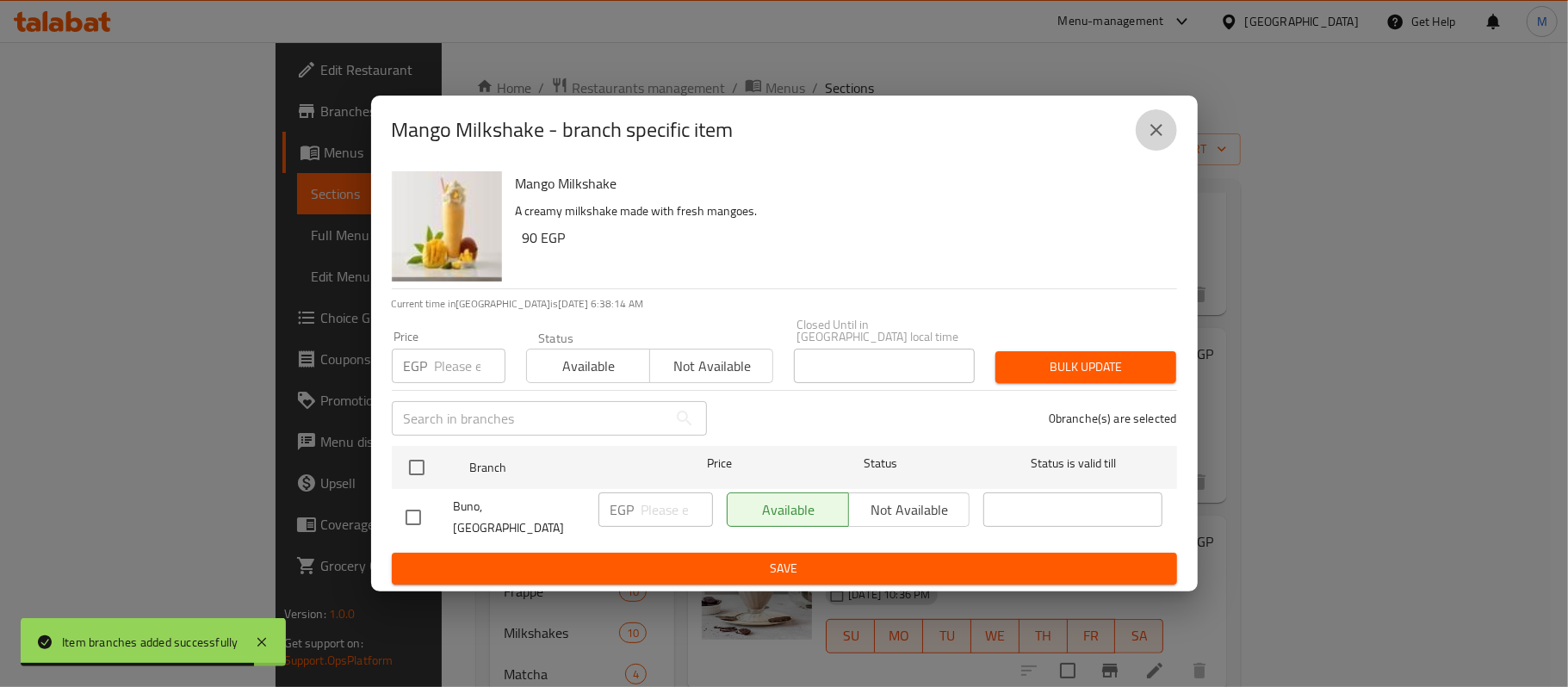
click at [1154, 140] on icon "close" at bounding box center [1156, 130] width 20 height 20
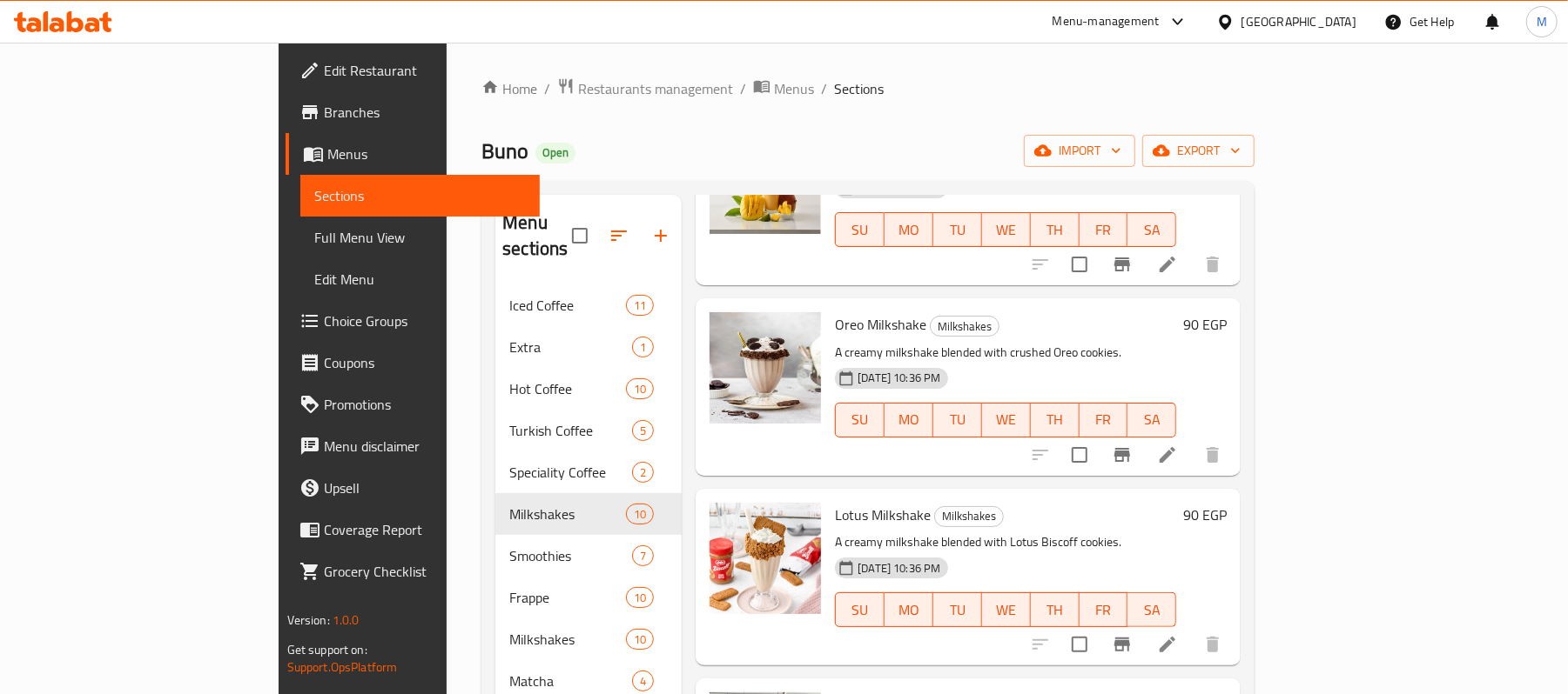
scroll to position [580, 0]
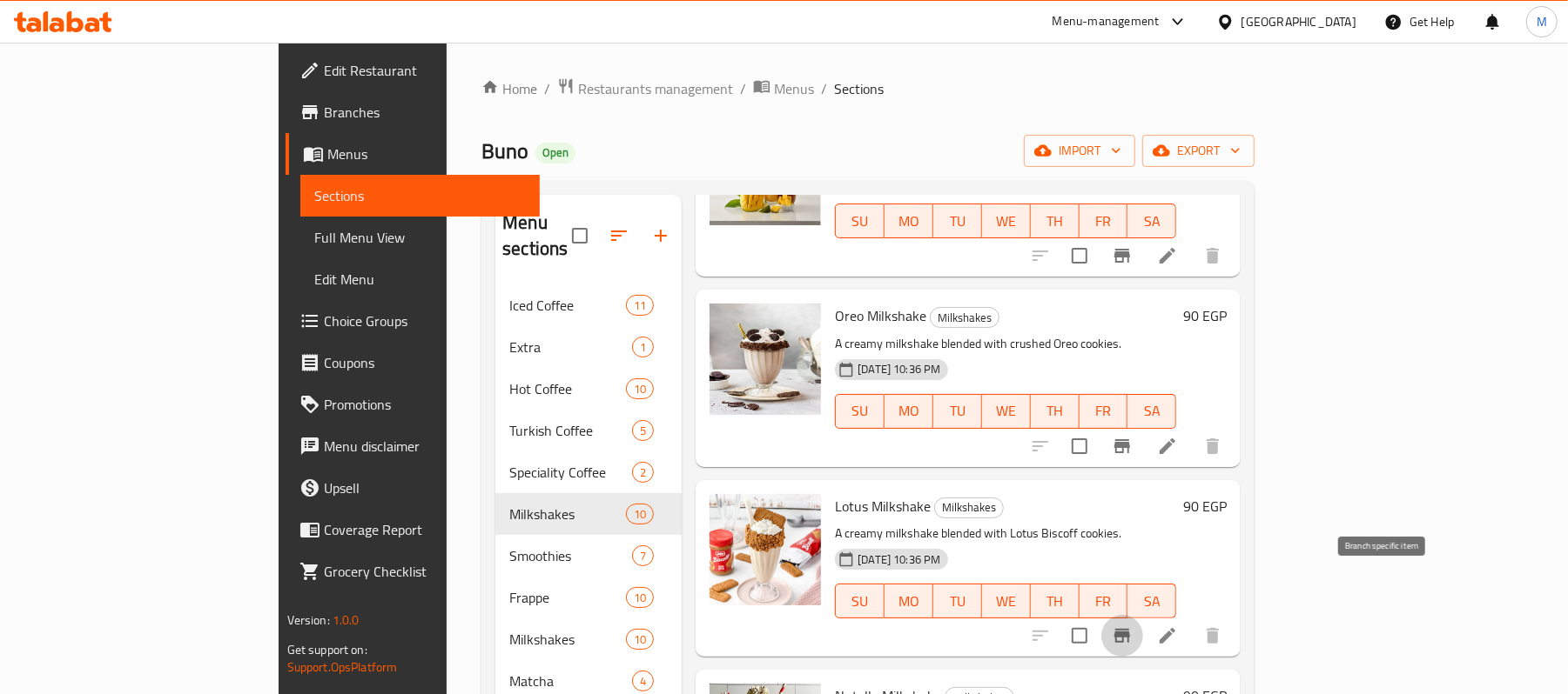
click at [1132, 625] on icon "Branch-specific-item" at bounding box center [1122, 635] width 21 height 21
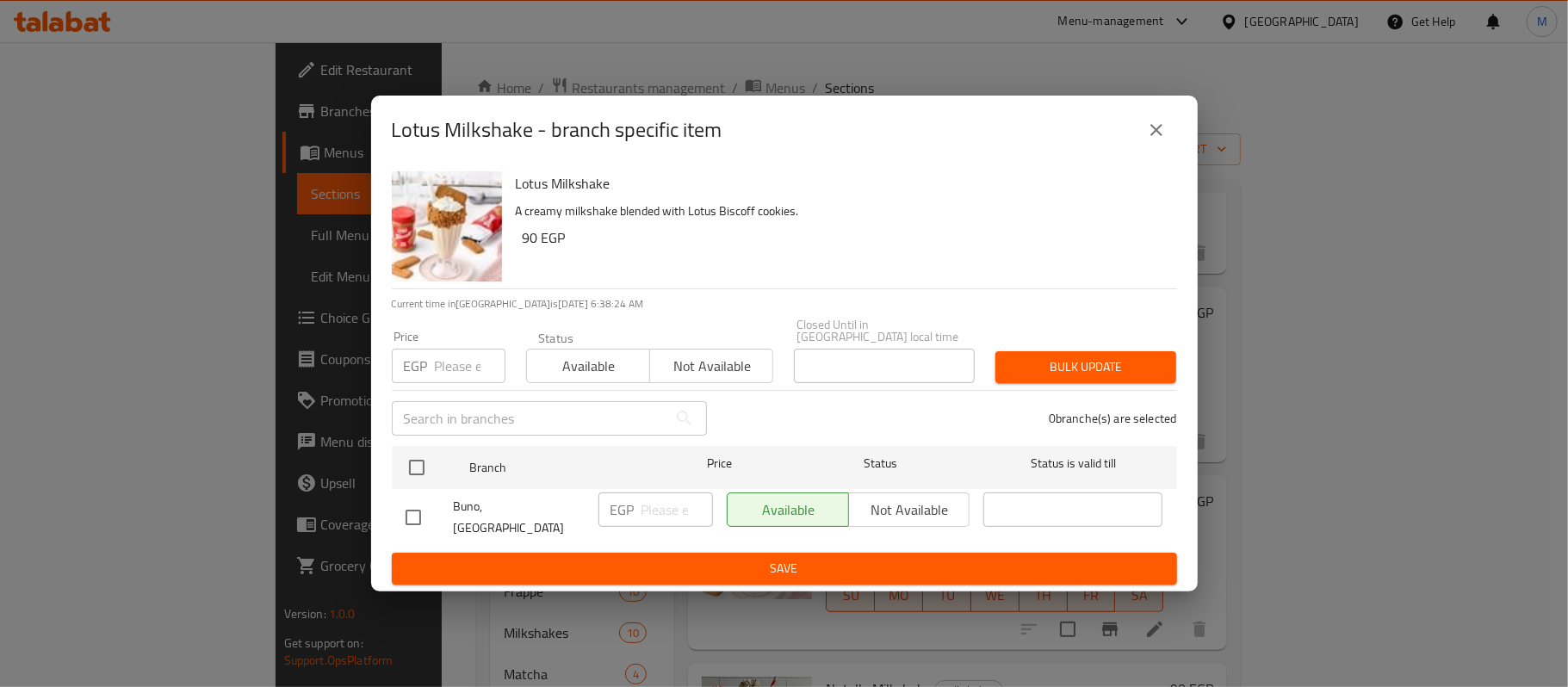
click at [1144, 135] on button "close" at bounding box center [1157, 130] width 41 height 42
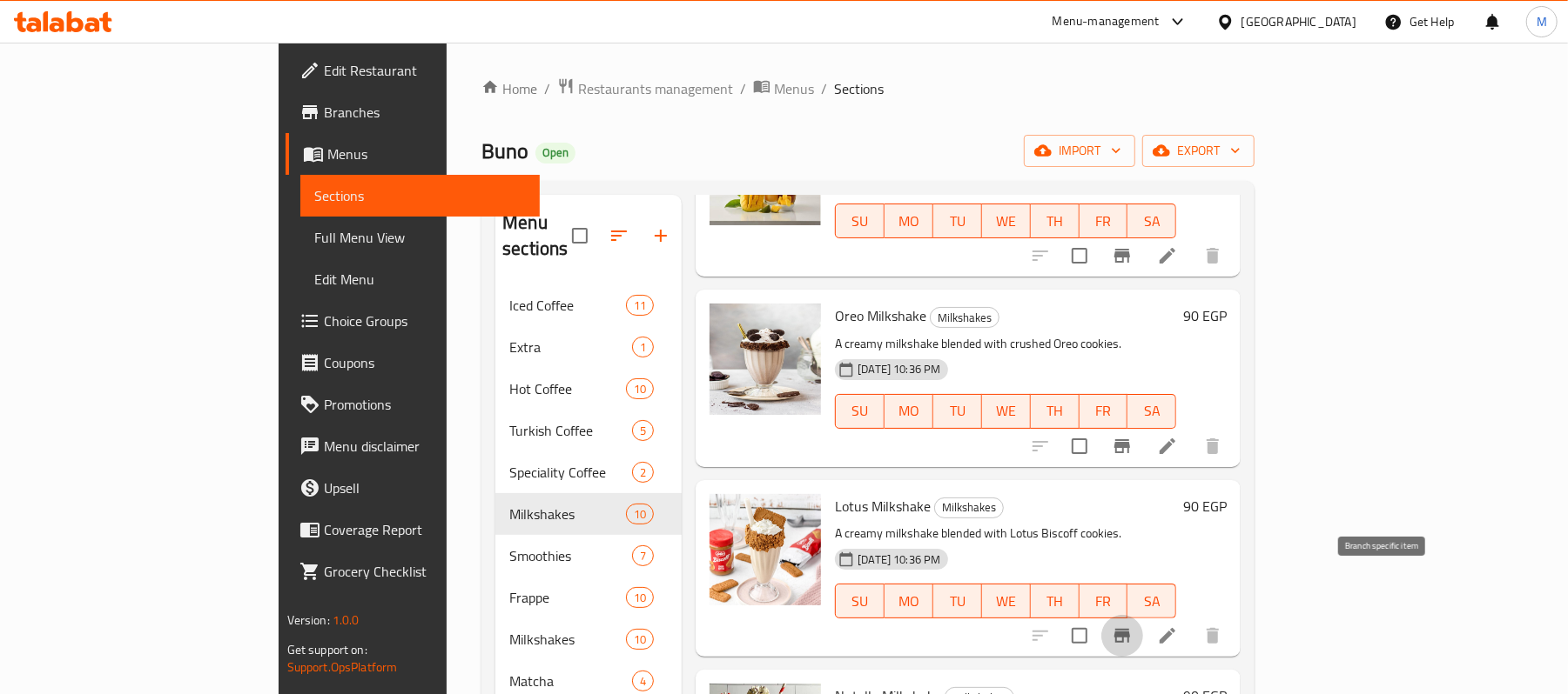
click at [1132, 625] on icon "Branch-specific-item" at bounding box center [1122, 635] width 21 height 21
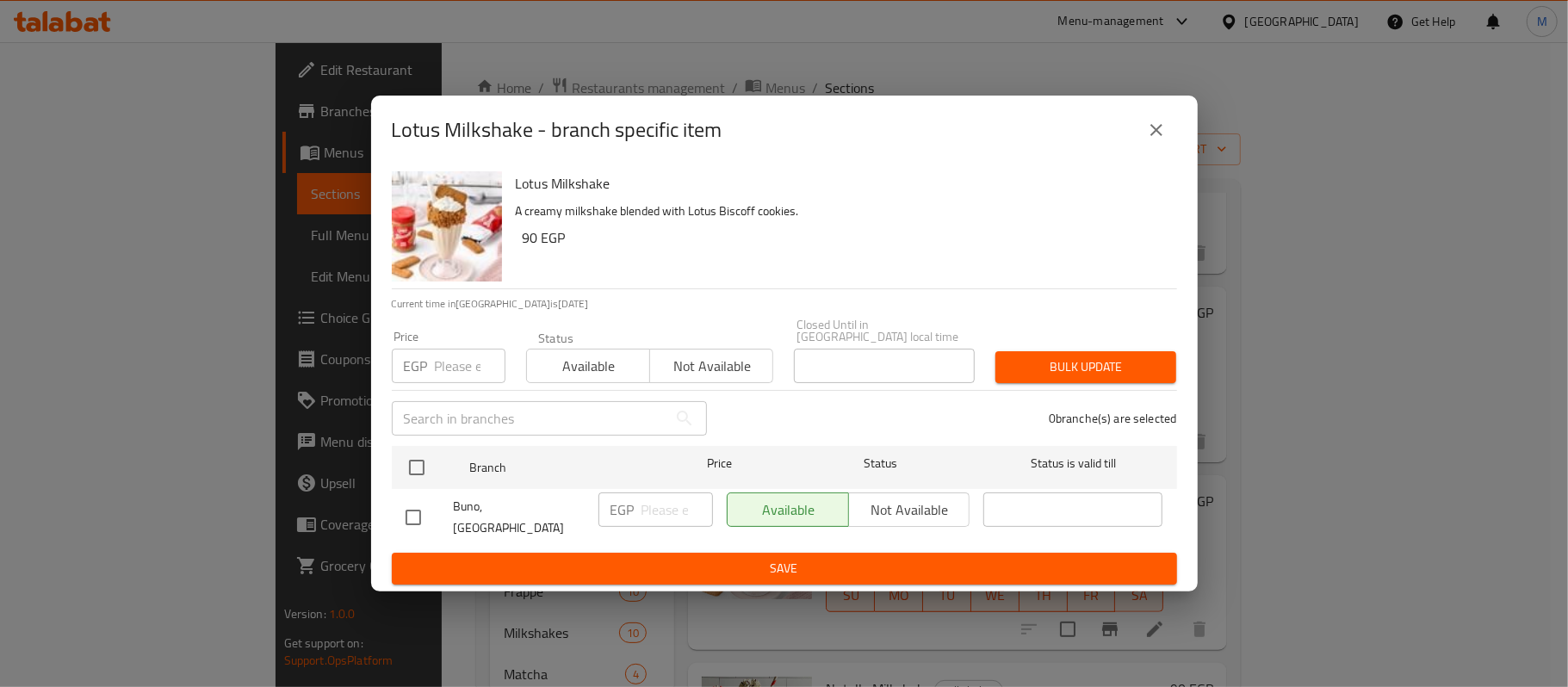
click at [465, 372] on input "number" at bounding box center [471, 366] width 71 height 34
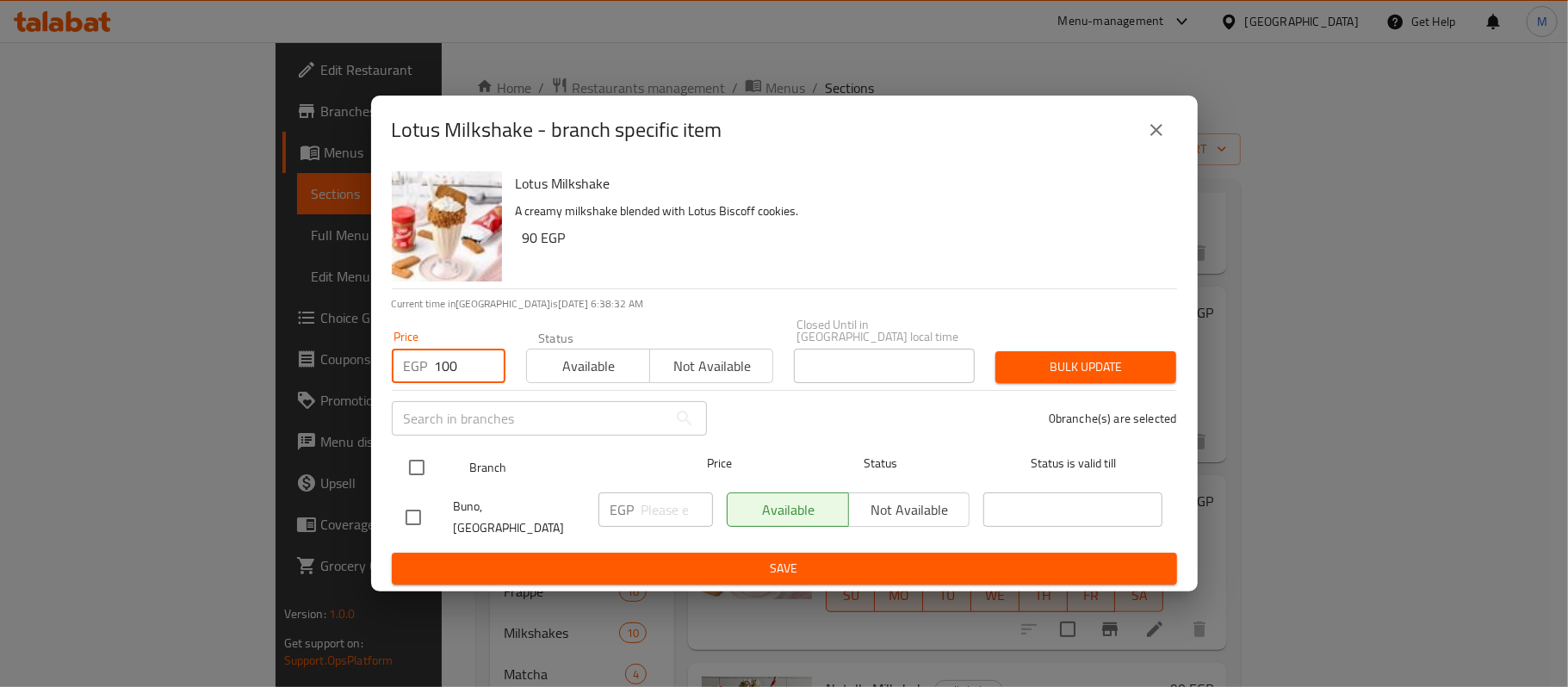
type input "100"
click at [417, 459] on input "checkbox" at bounding box center [417, 467] width 36 height 36
checkbox input "true"
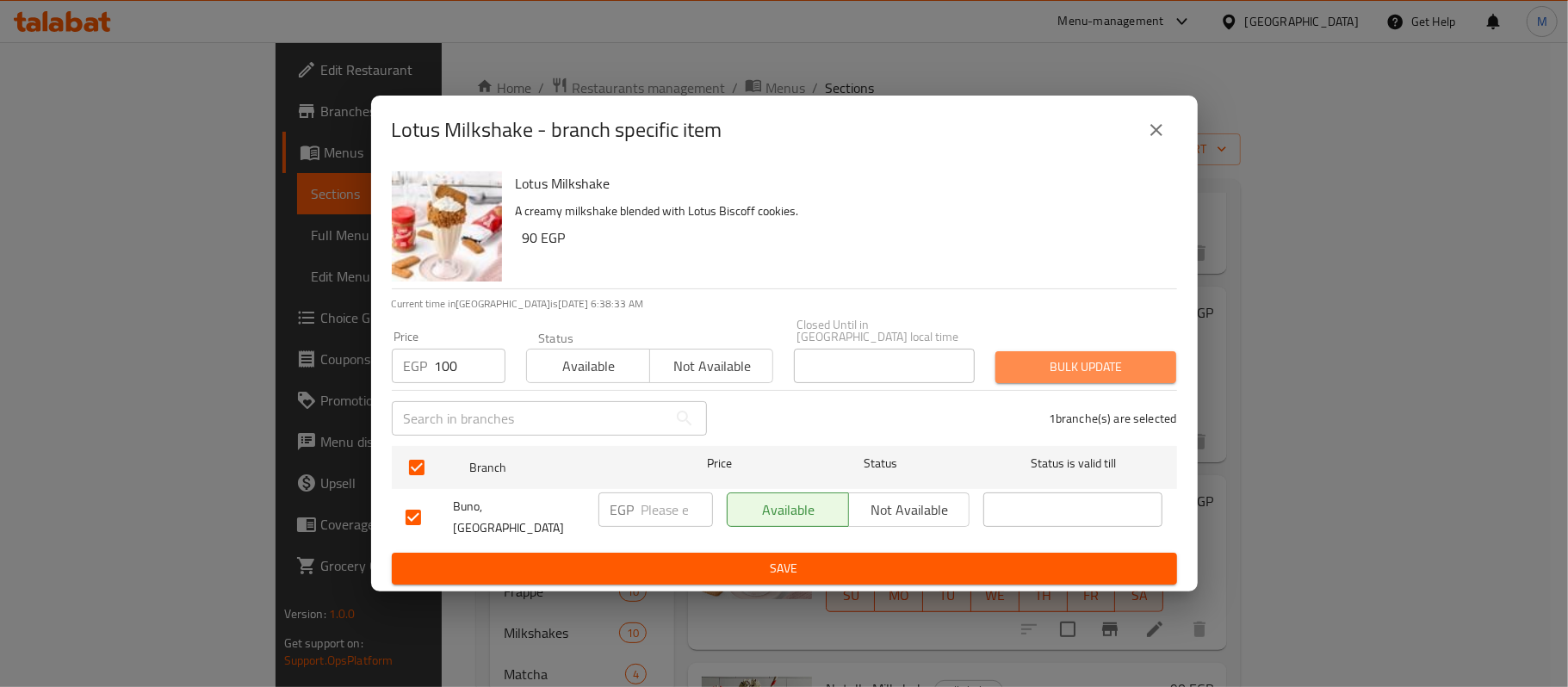
click at [1000, 380] on button "Bulk update" at bounding box center [1086, 367] width 181 height 32
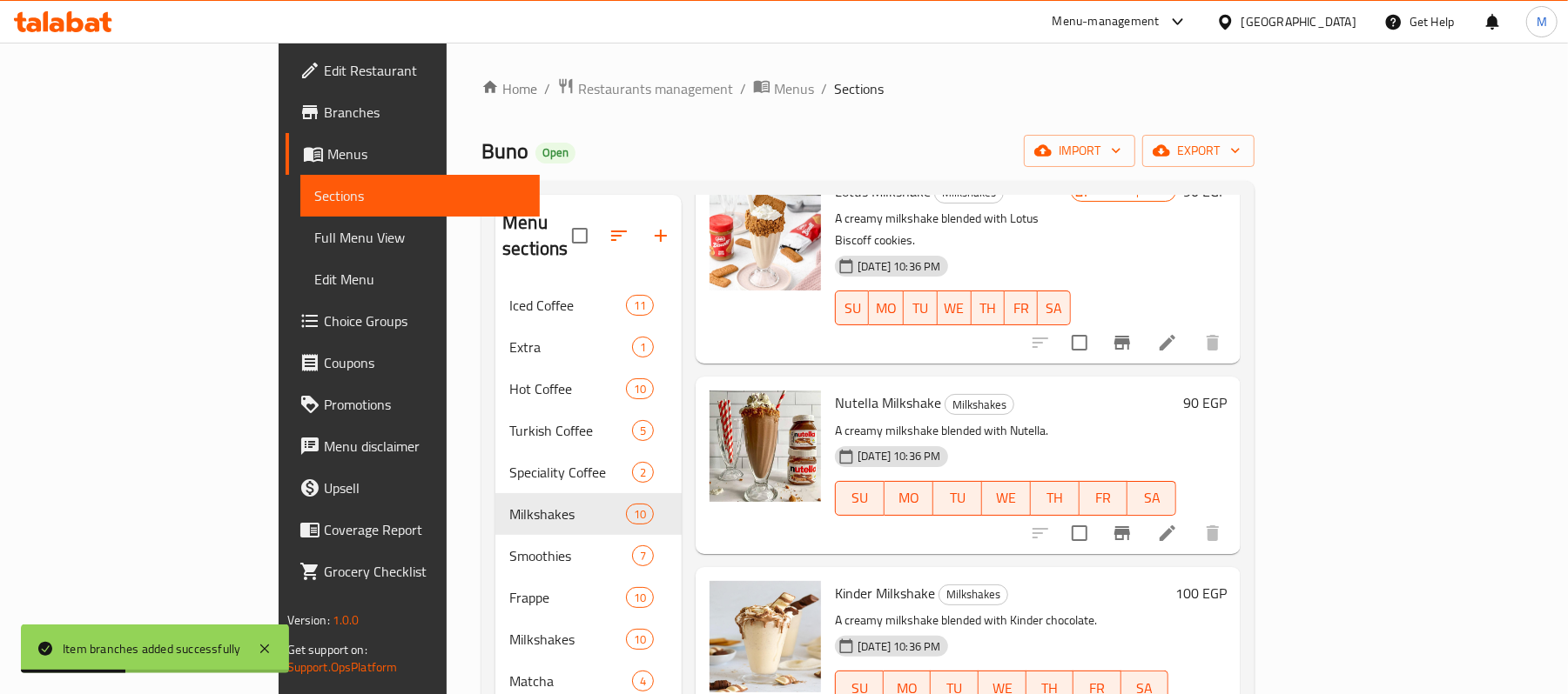
scroll to position [928, 0]
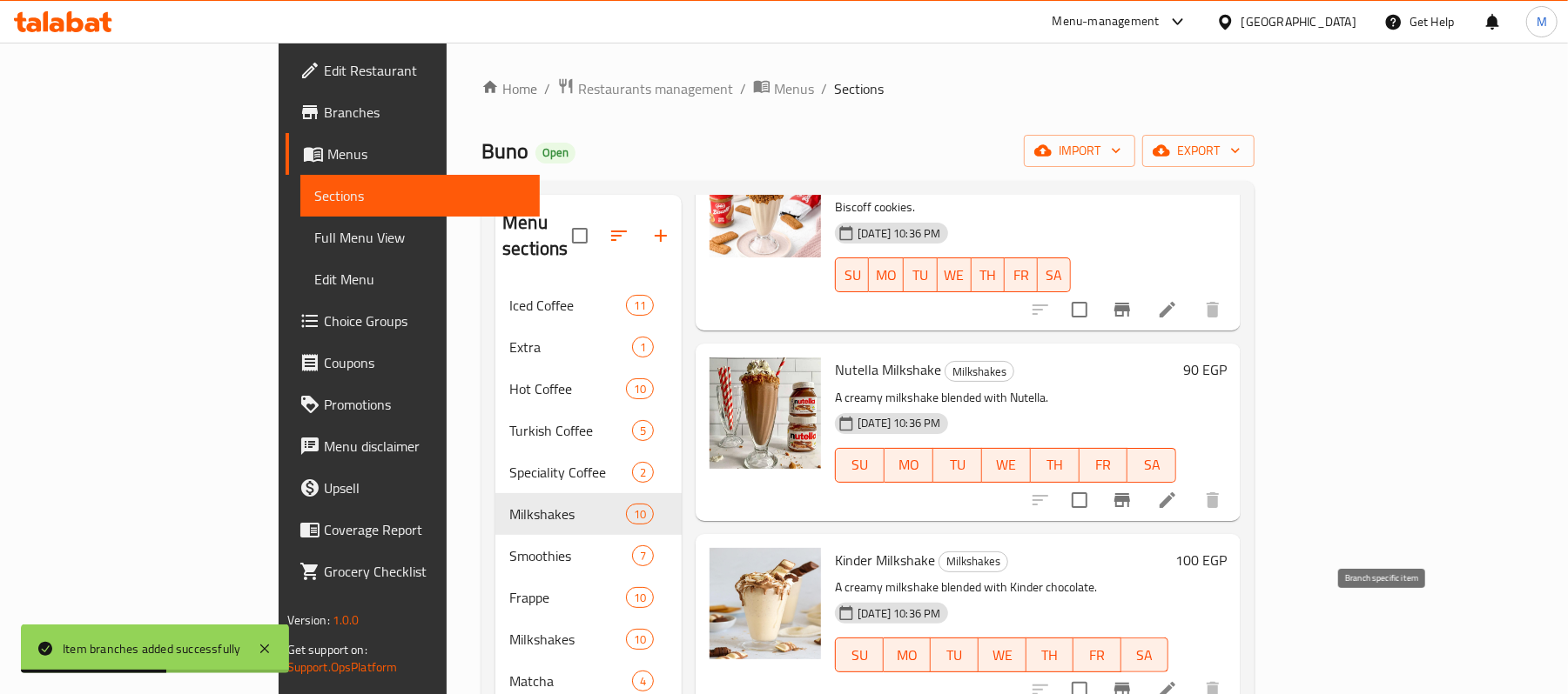
click at [1130, 683] on icon "Branch-specific-item" at bounding box center [1122, 690] width 16 height 14
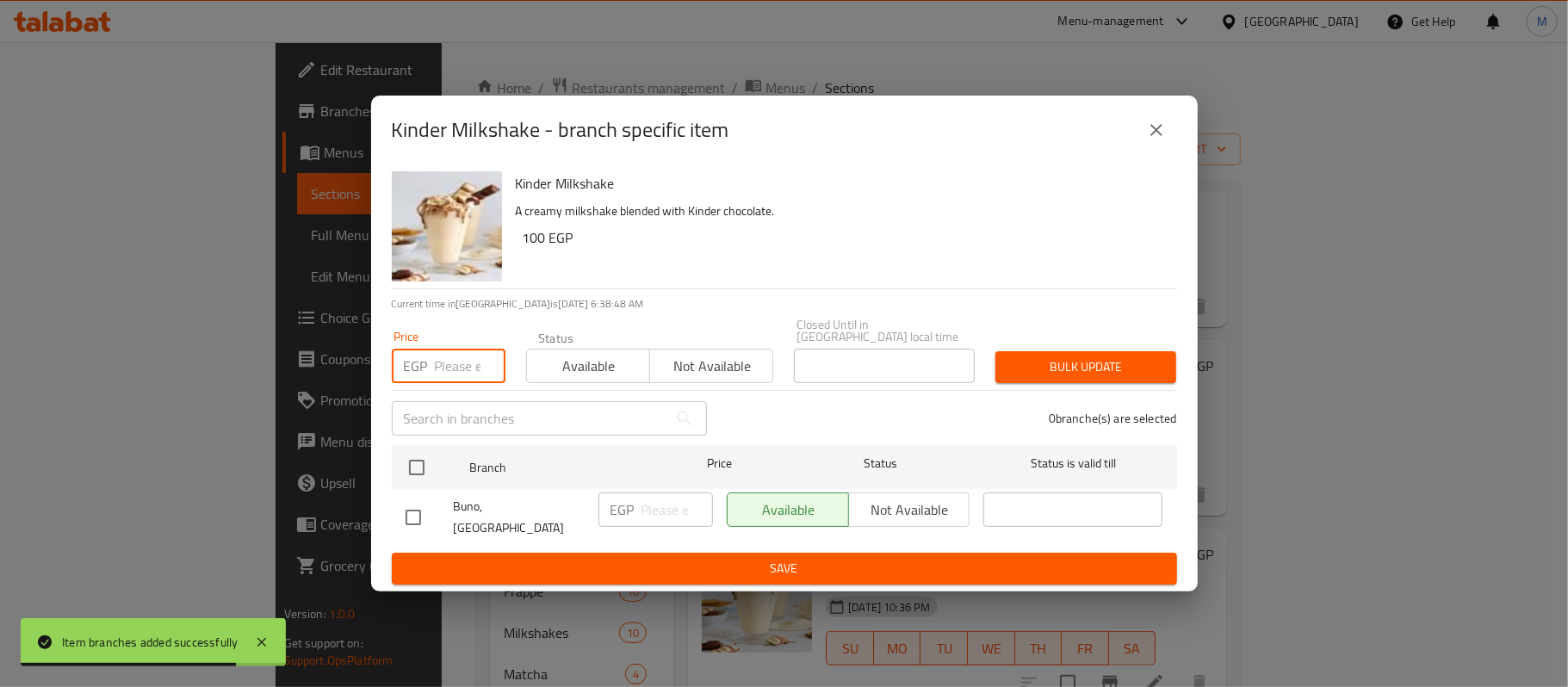
click at [464, 366] on input "number" at bounding box center [471, 366] width 71 height 34
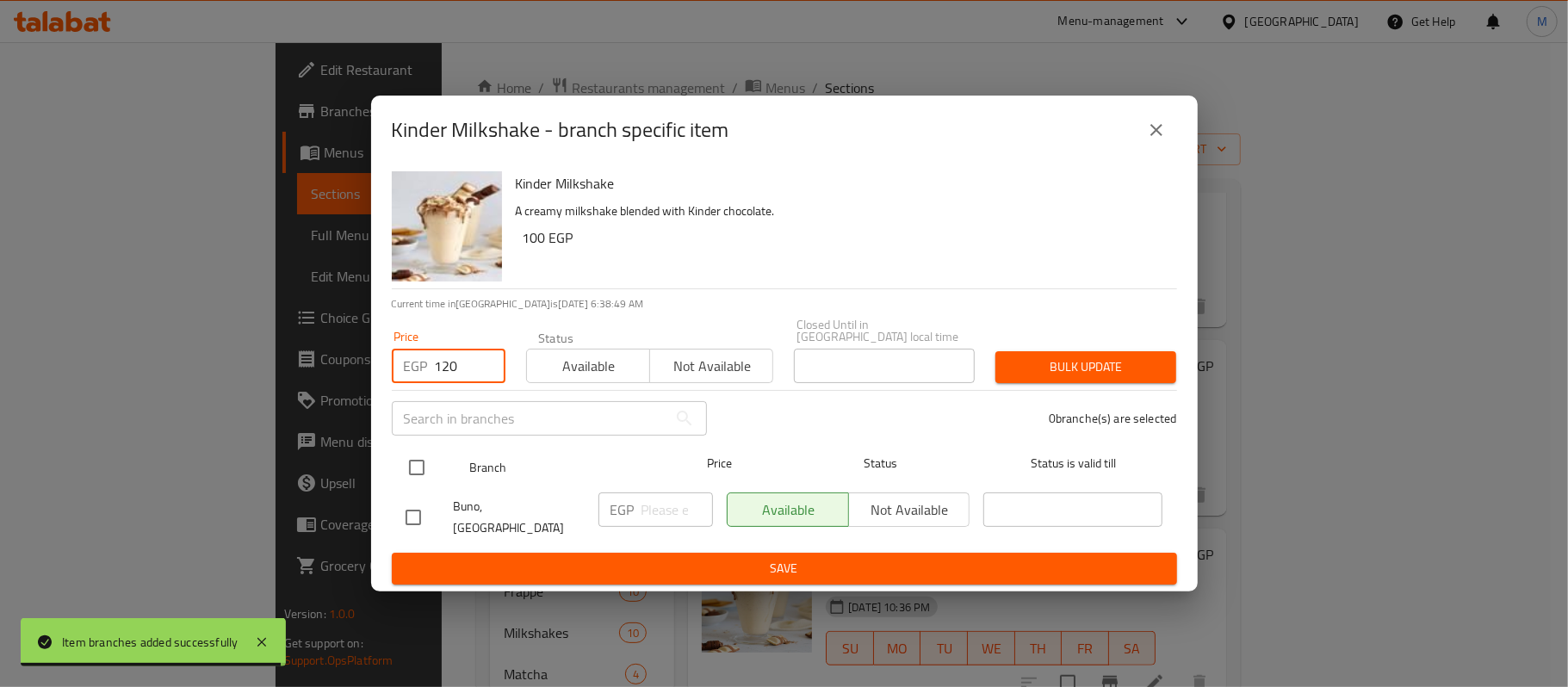
type input "120"
click at [418, 456] on input "checkbox" at bounding box center [417, 467] width 36 height 36
checkbox input "true"
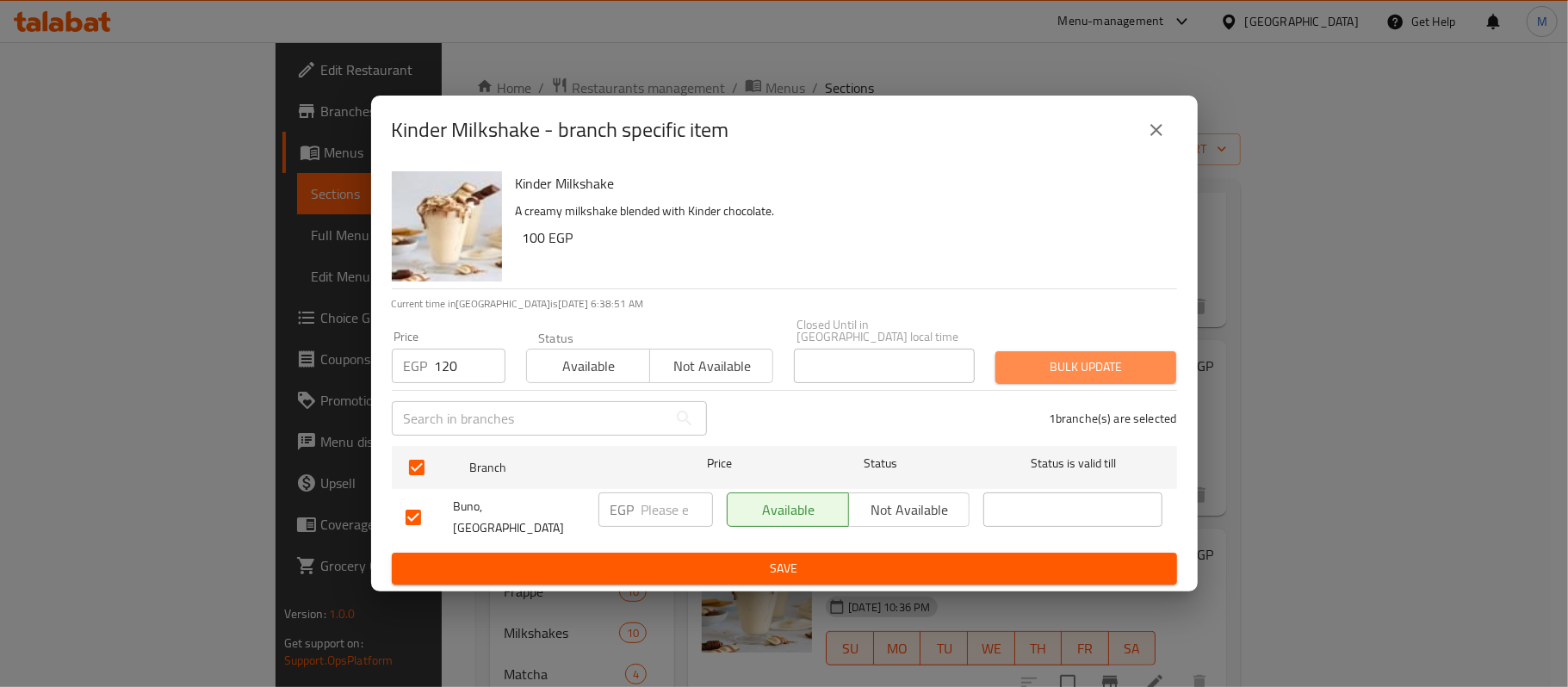
click at [1096, 372] on span "Bulk update" at bounding box center [1086, 367] width 154 height 21
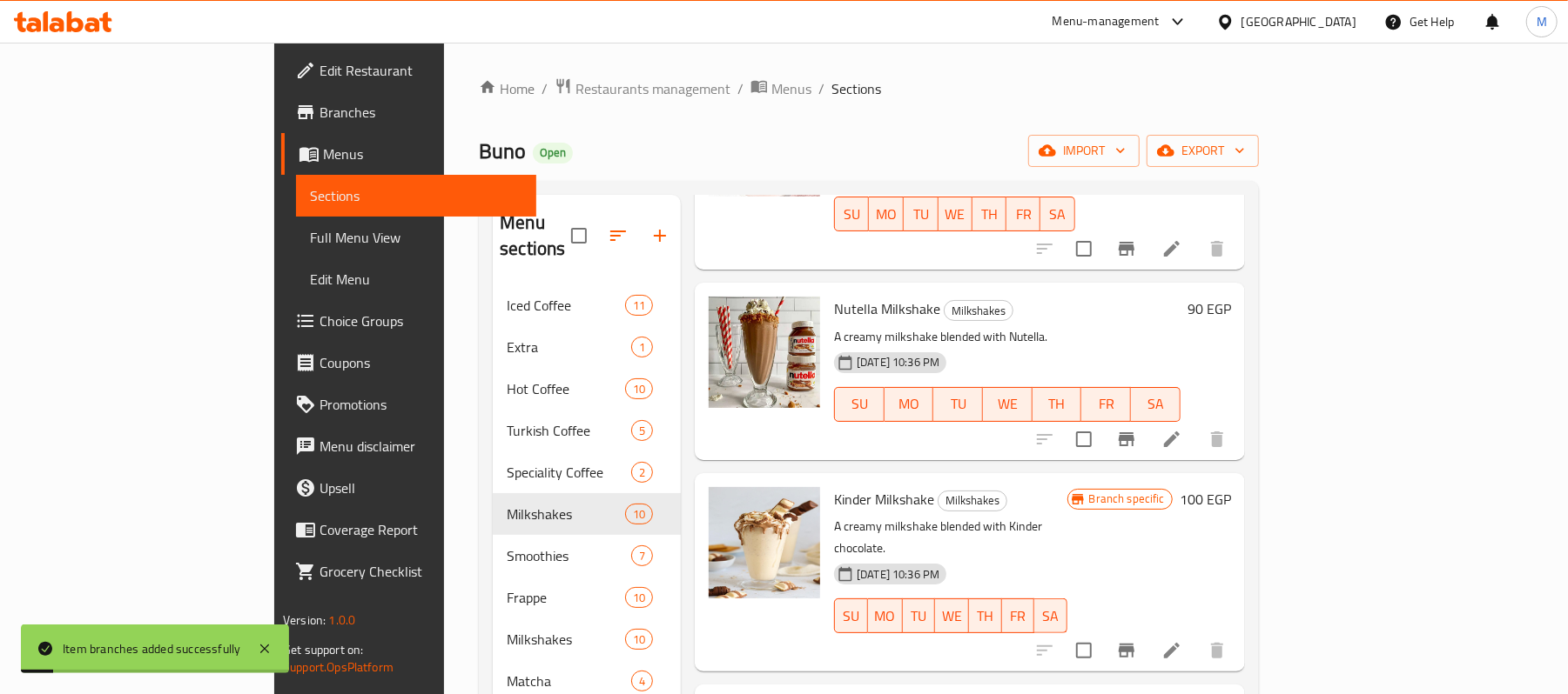
scroll to position [1121, 0]
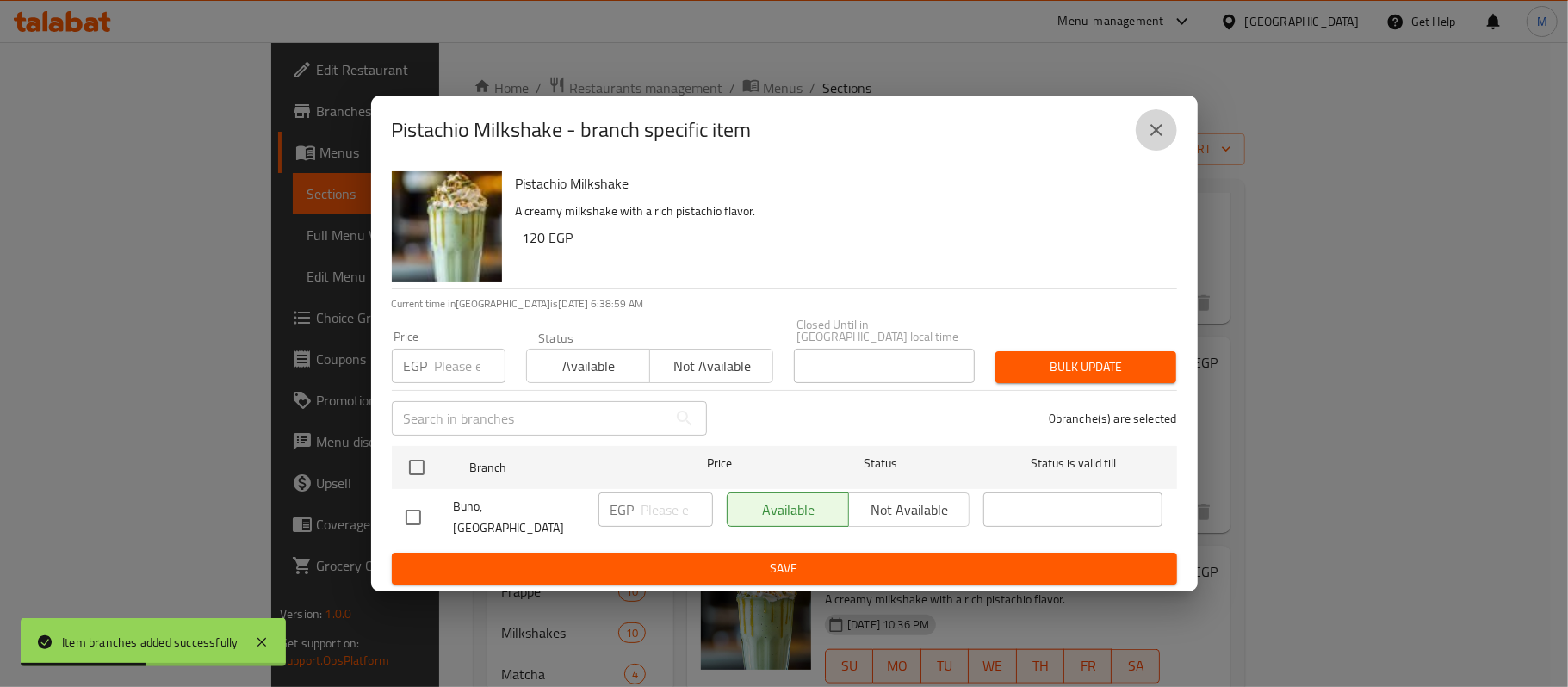
click at [1166, 136] on button "close" at bounding box center [1157, 130] width 41 height 42
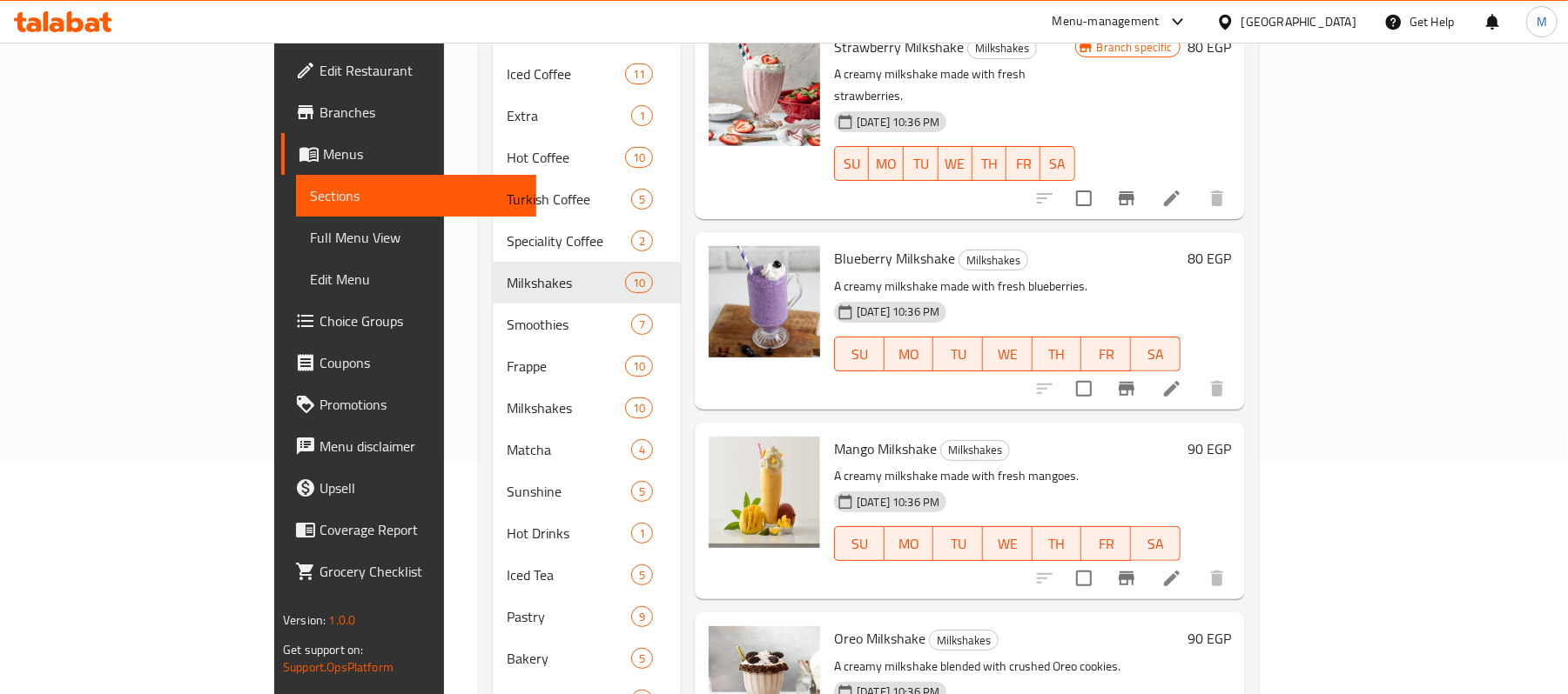
scroll to position [0, 0]
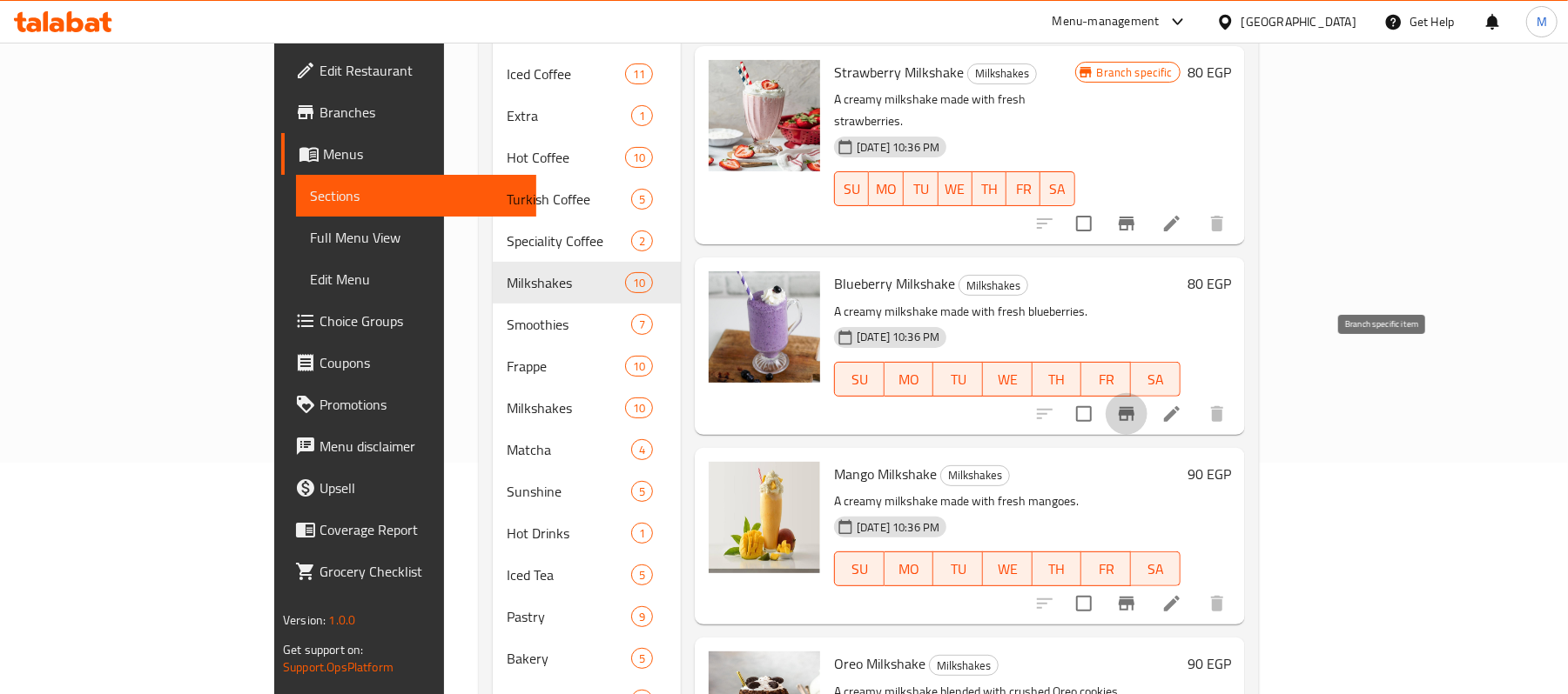
click at [1137, 404] on icon "Branch-specific-item" at bounding box center [1125, 414] width 21 height 21
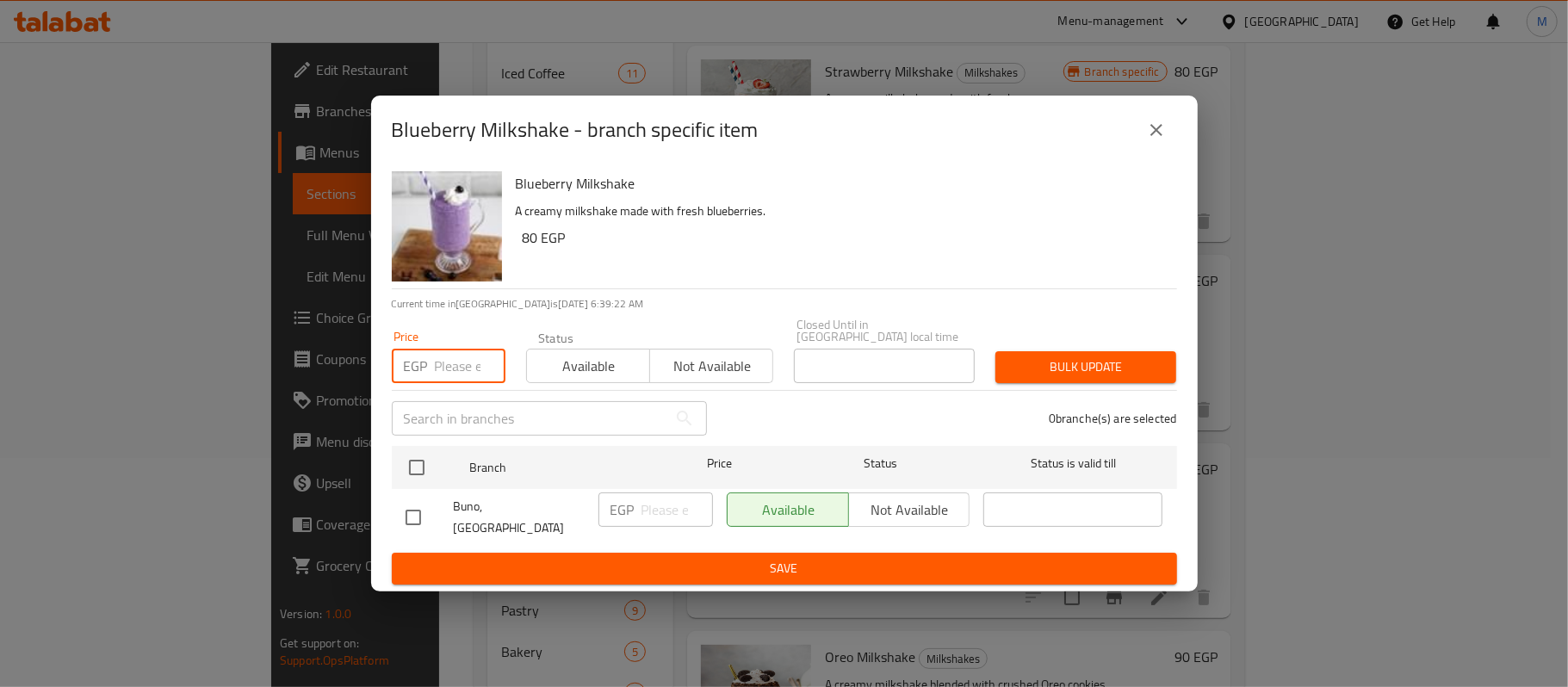
click at [436, 360] on input "number" at bounding box center [471, 366] width 71 height 34
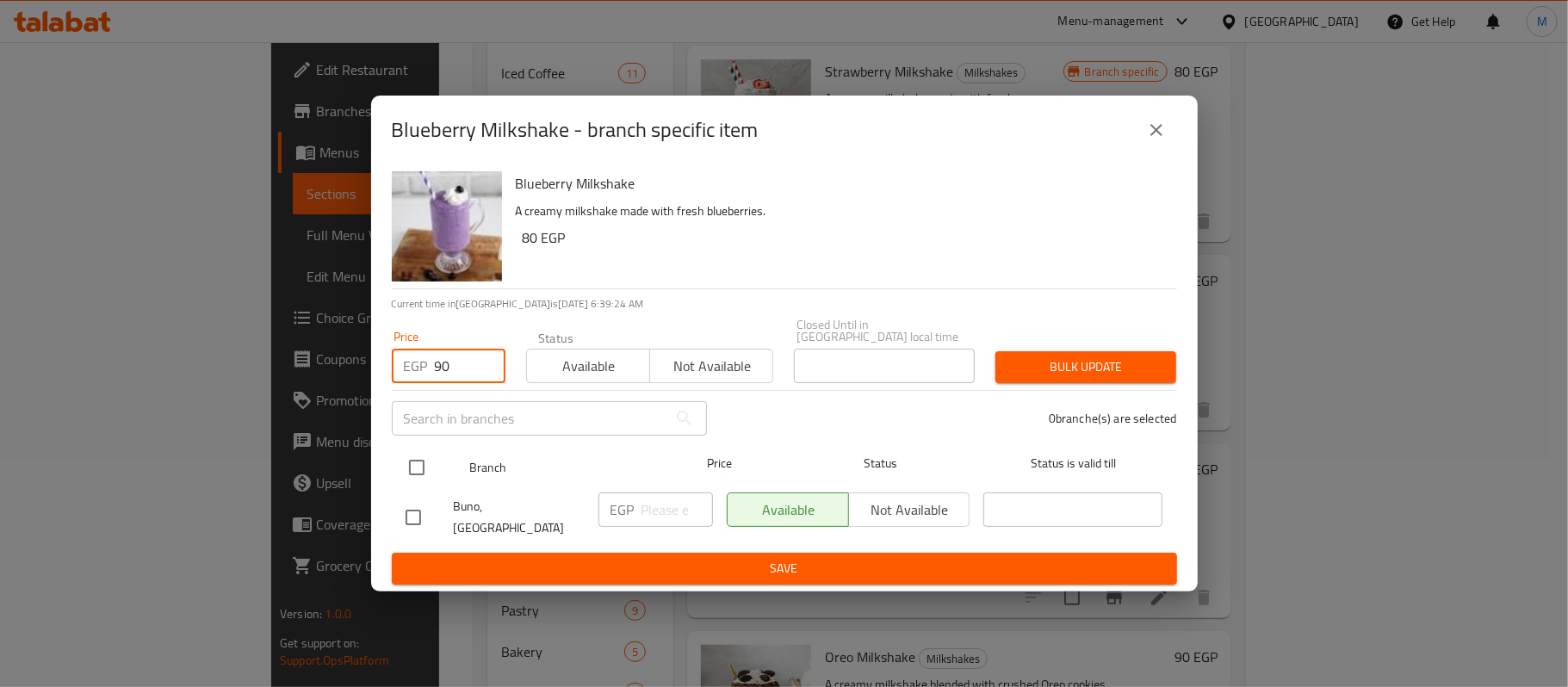
type input "90"
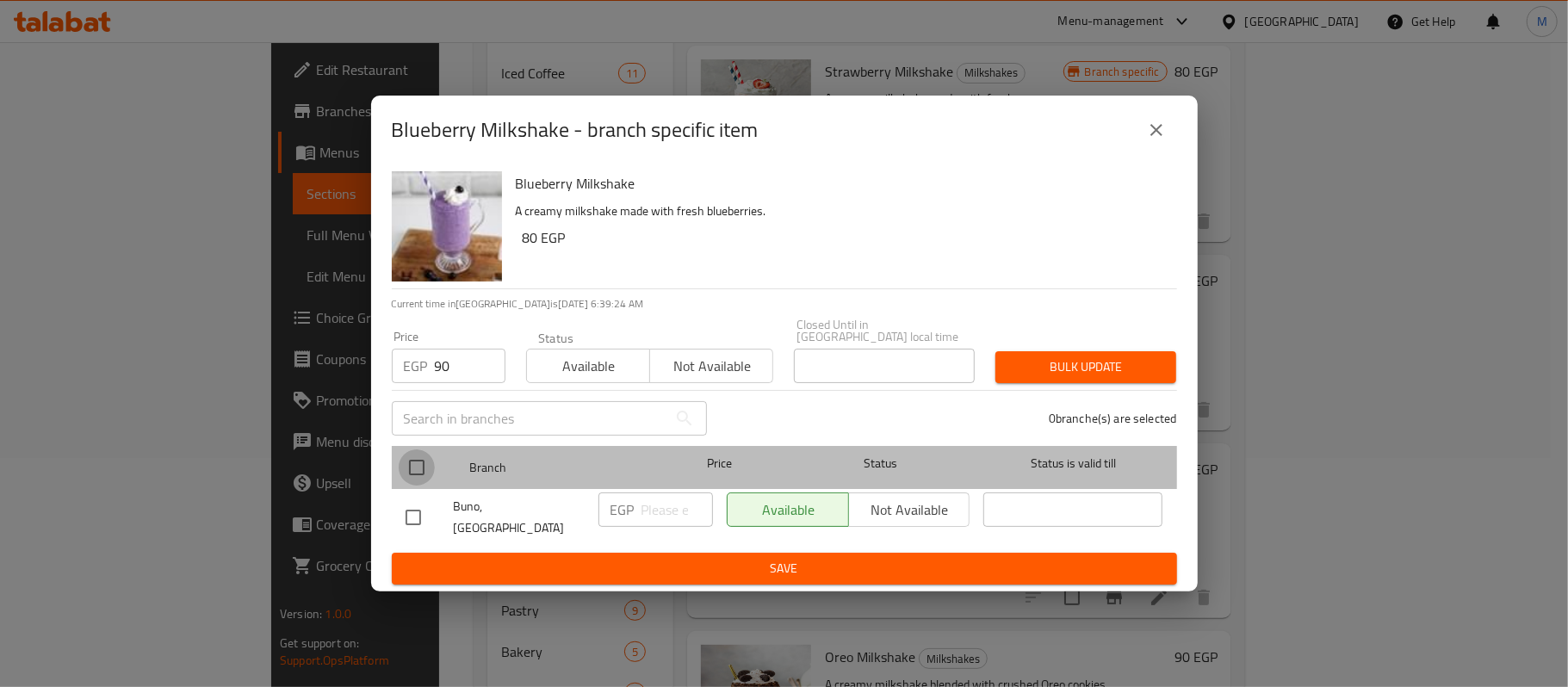
click at [407, 457] on input "checkbox" at bounding box center [417, 467] width 36 height 36
checkbox input "true"
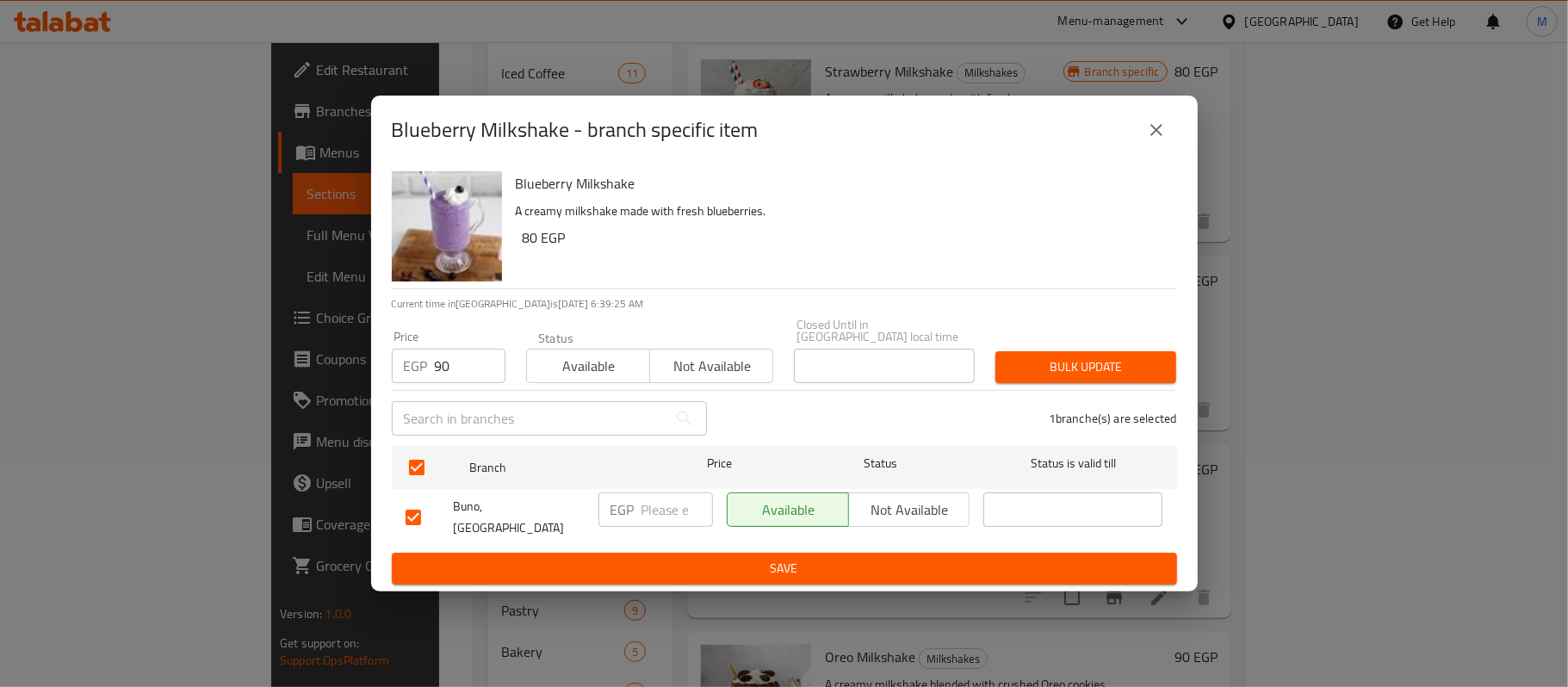
click at [1085, 377] on span "Bulk update" at bounding box center [1086, 367] width 154 height 21
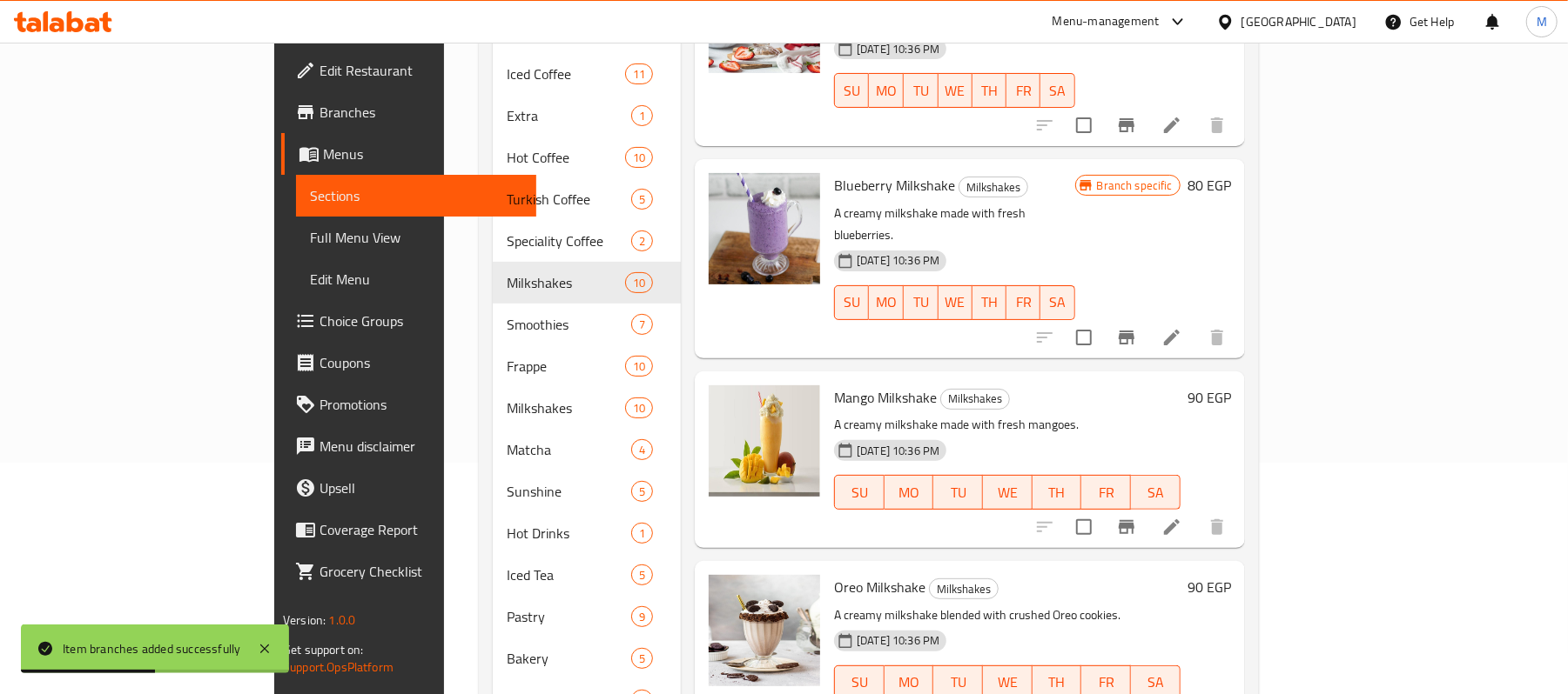
scroll to position [231, 0]
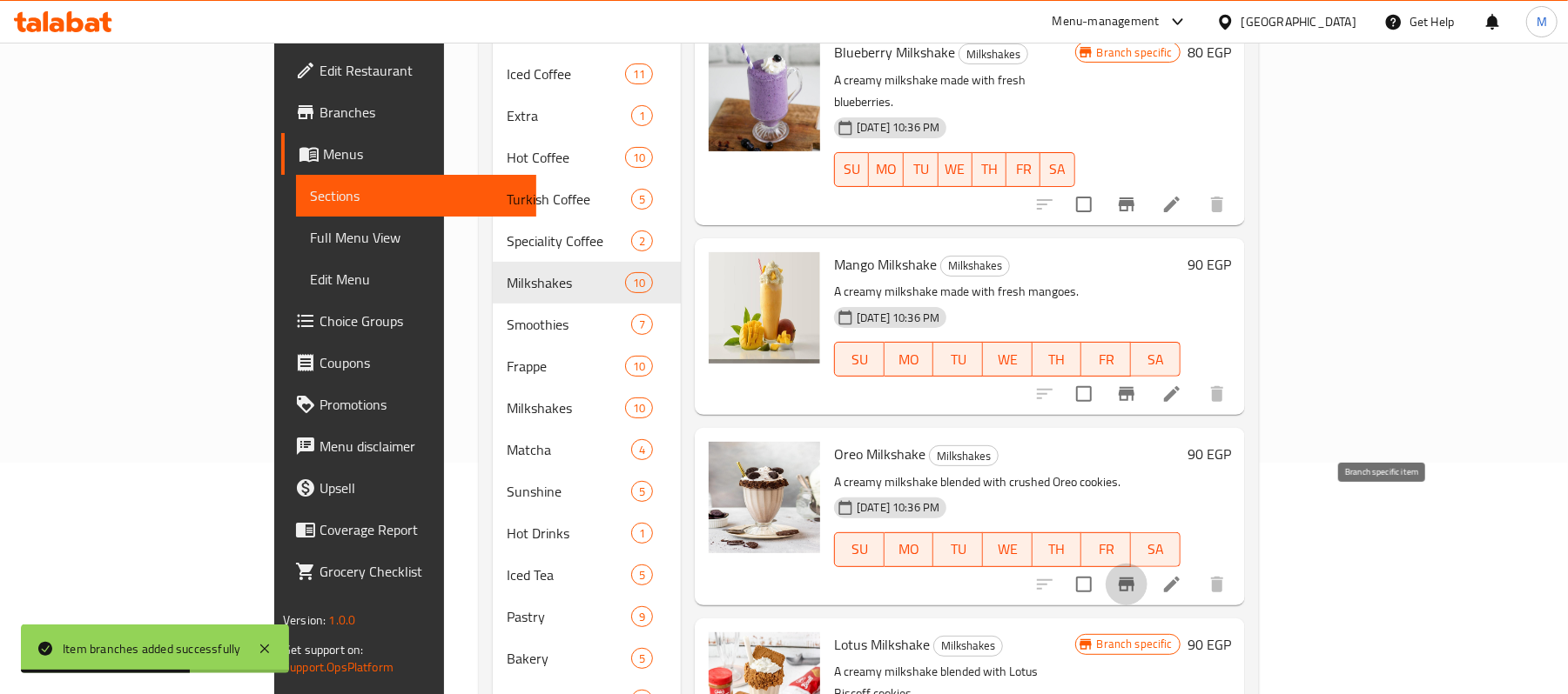
click at [1137, 574] on icon "Branch-specific-item" at bounding box center [1125, 584] width 21 height 21
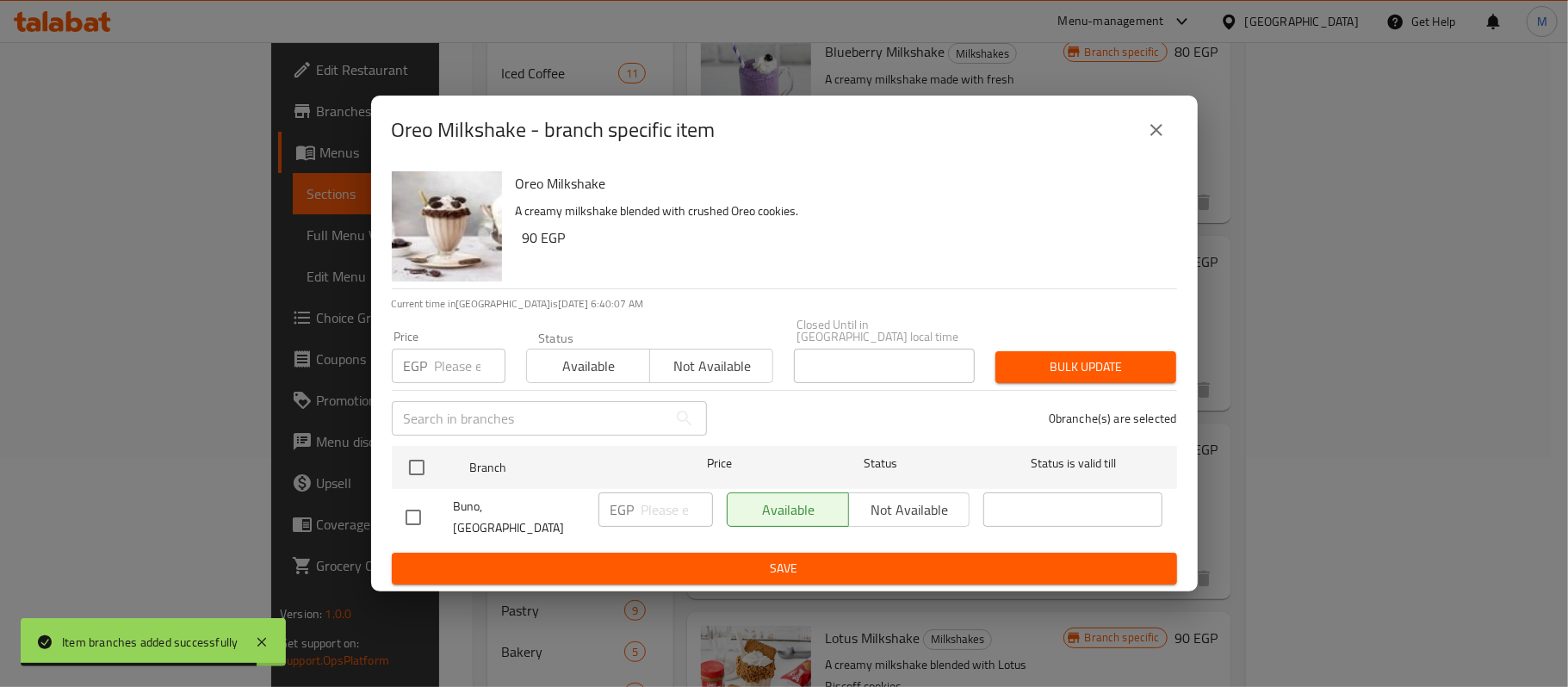
click at [446, 379] on input "number" at bounding box center [471, 366] width 71 height 34
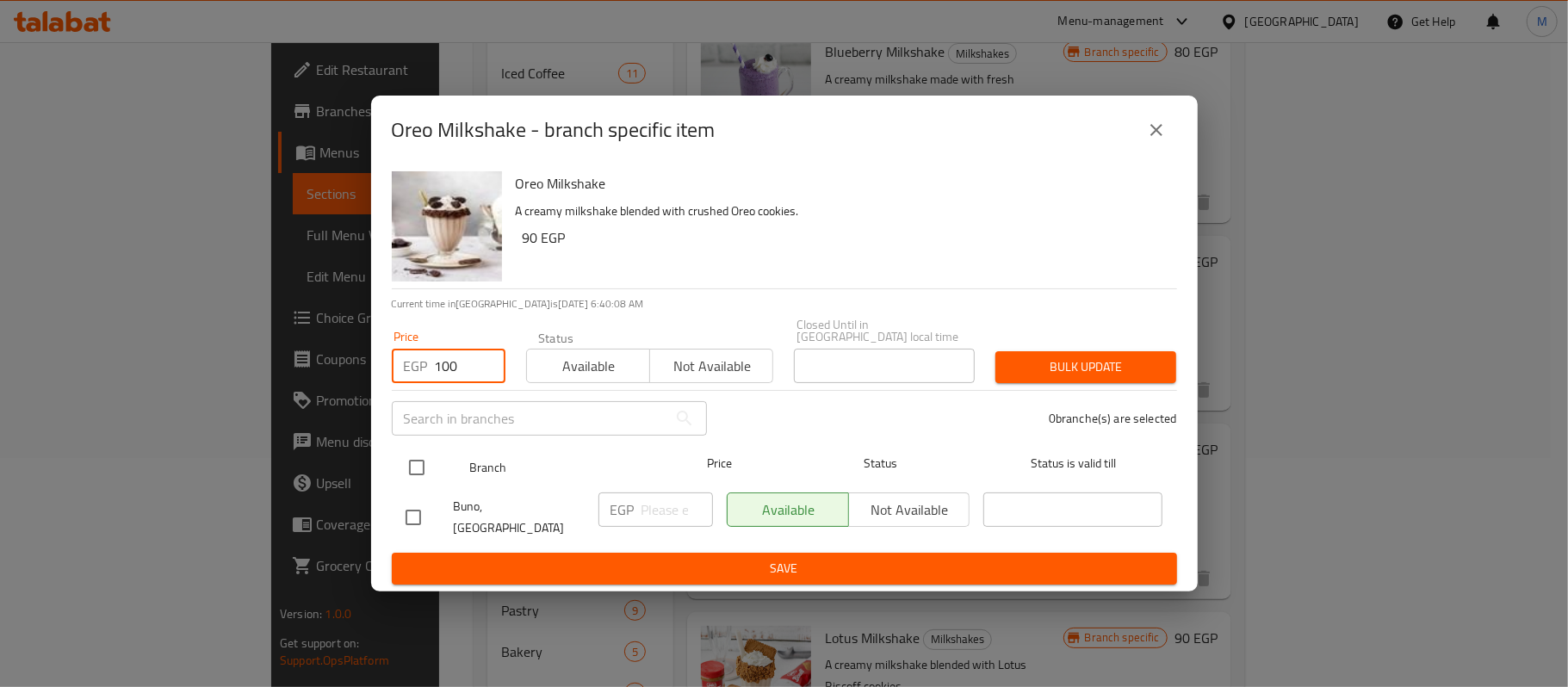
type input "100"
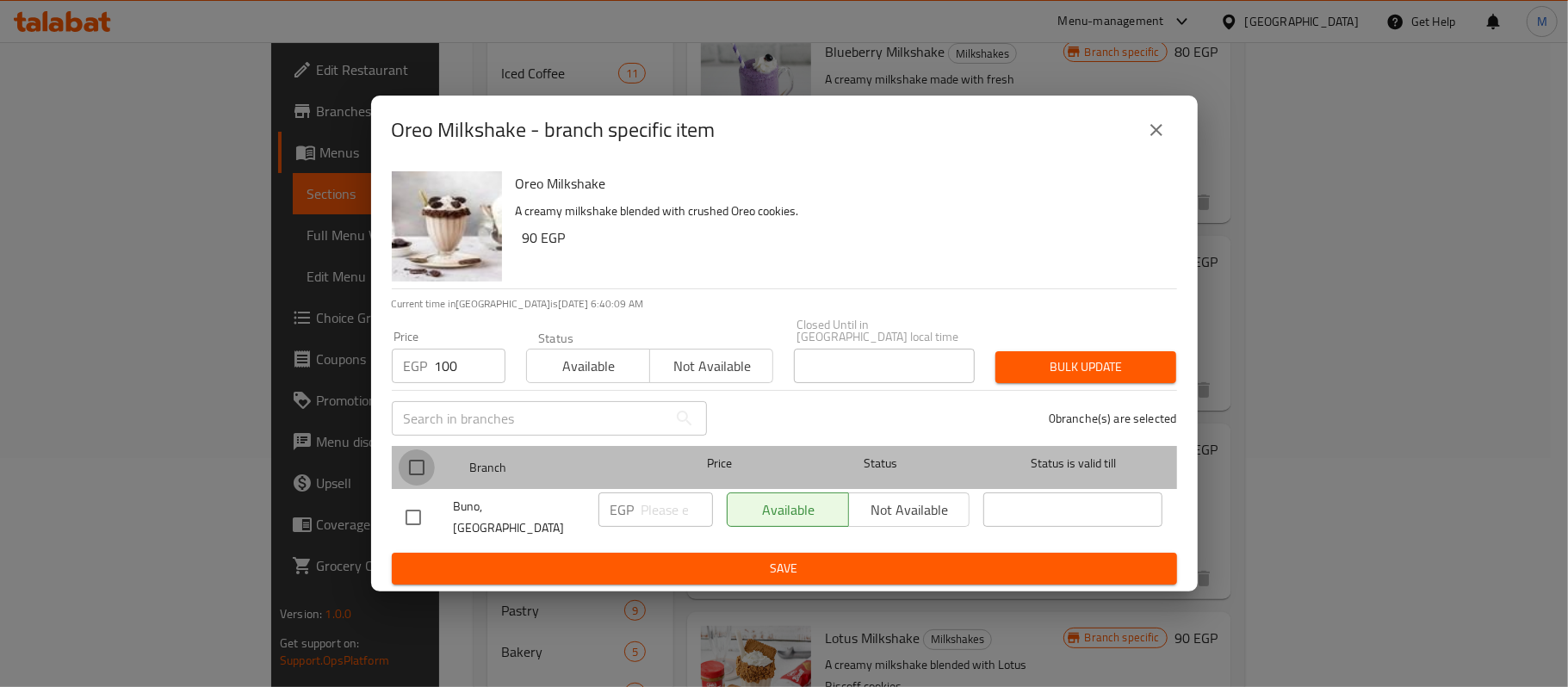
click at [415, 460] on input "checkbox" at bounding box center [417, 467] width 36 height 36
checkbox input "true"
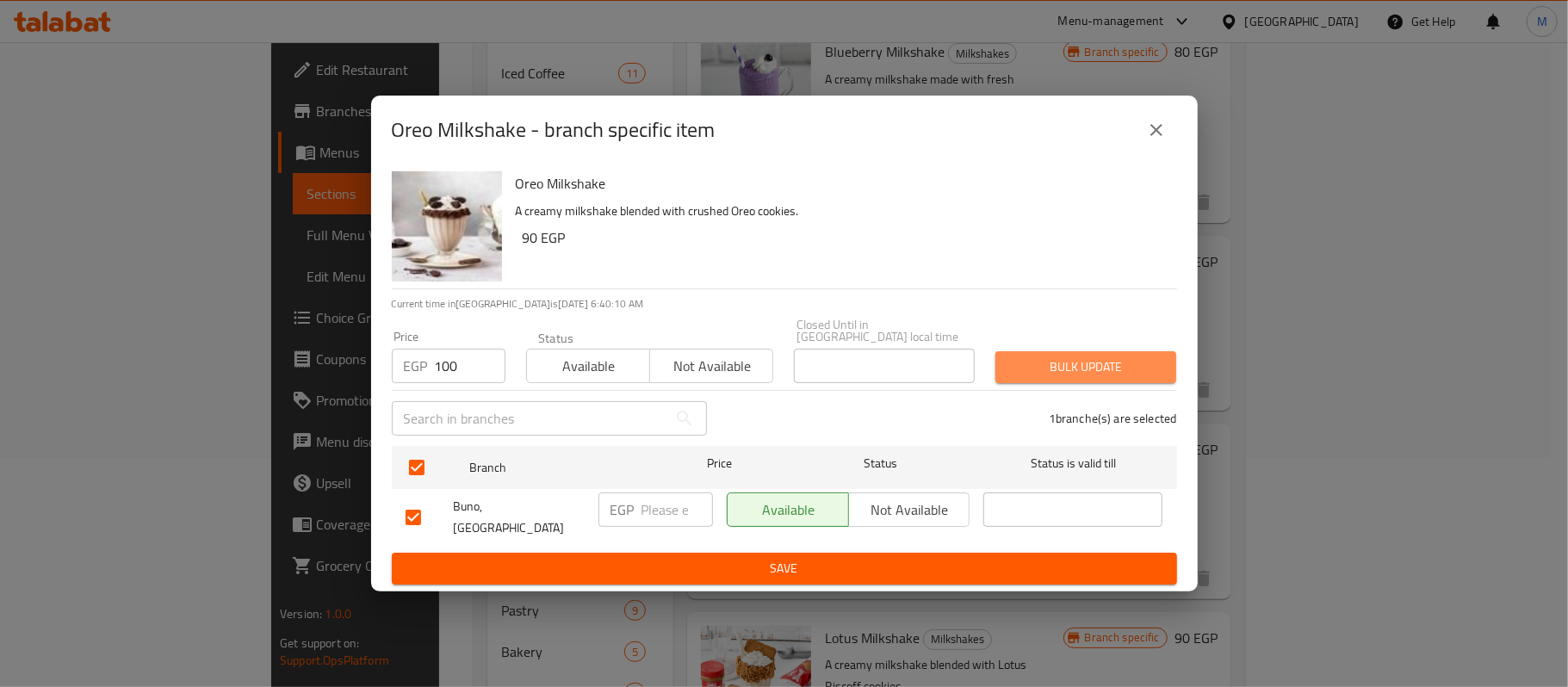
click at [1149, 368] on span "Bulk update" at bounding box center [1086, 367] width 154 height 21
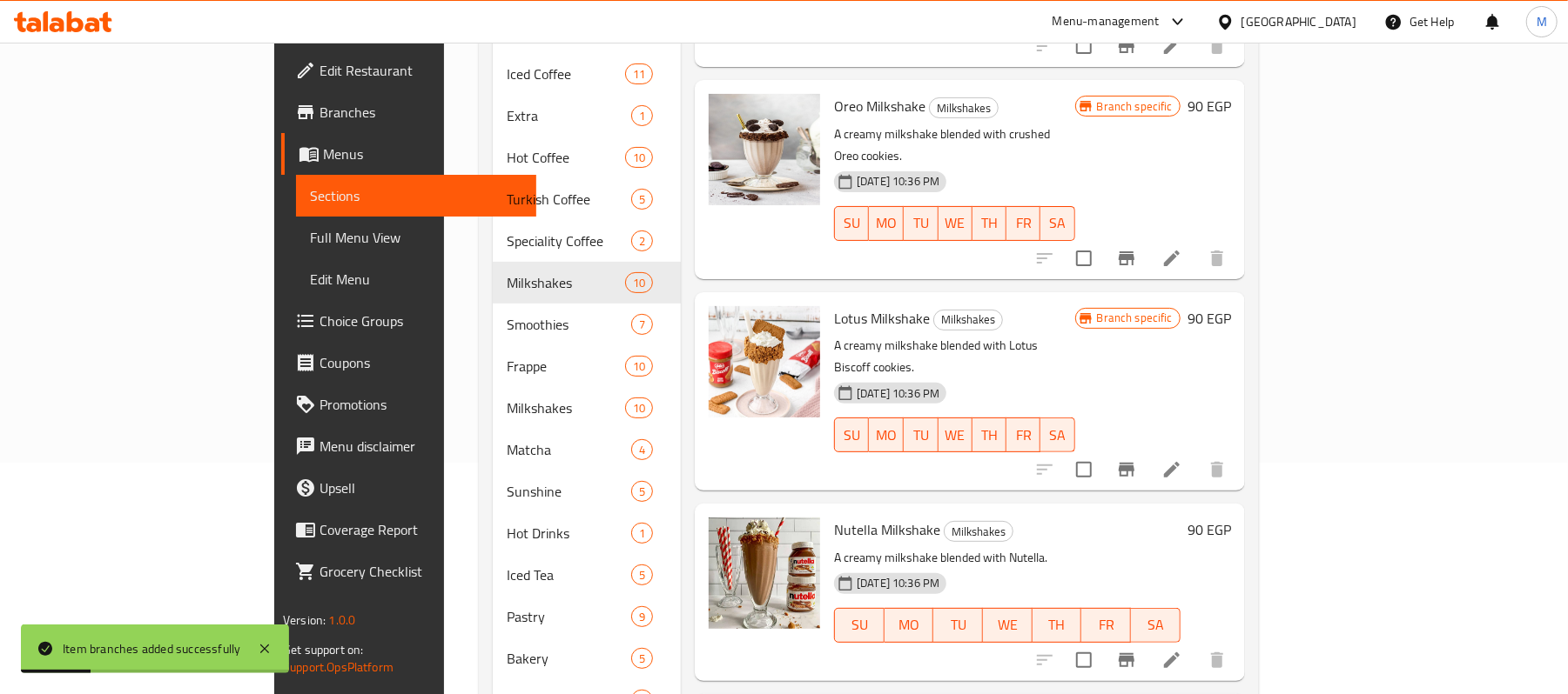
scroll to position [696, 0]
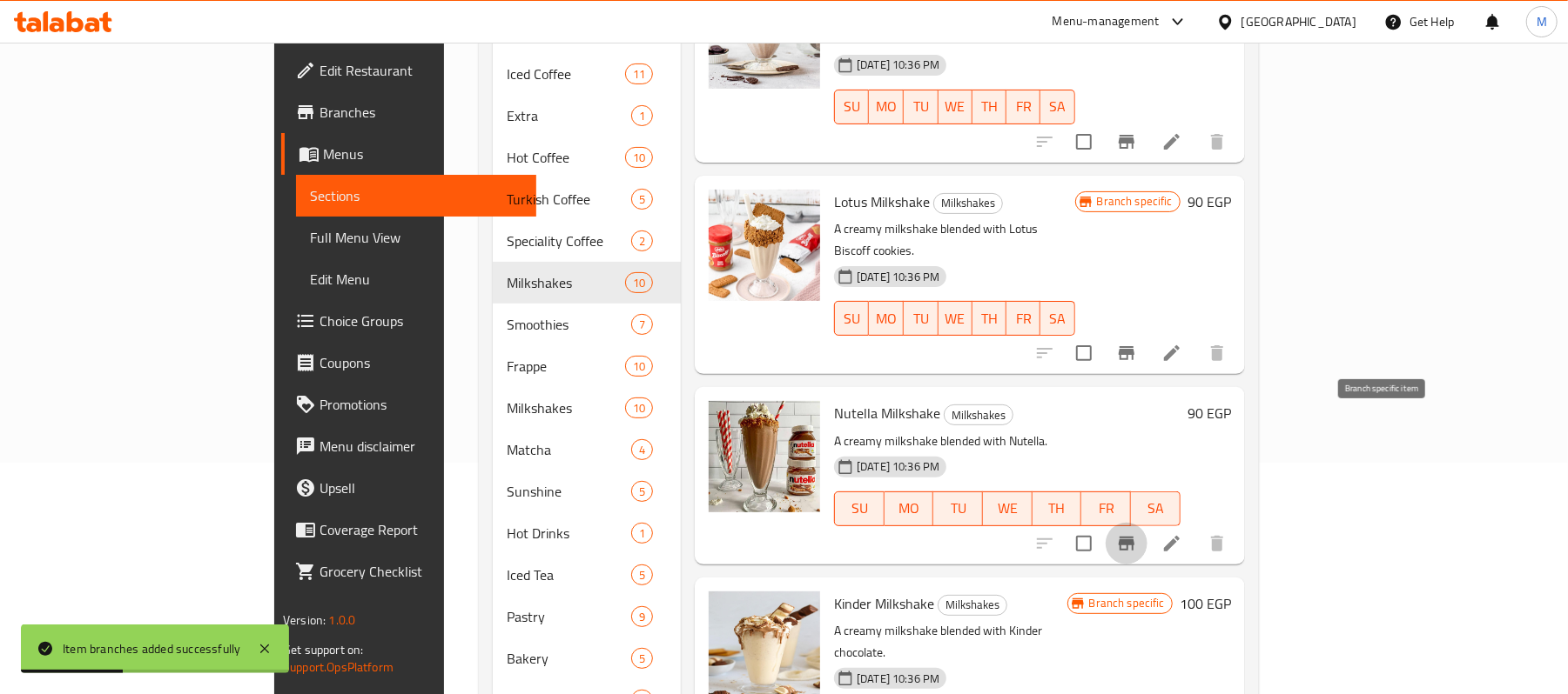
click at [1137, 533] on icon "Branch-specific-item" at bounding box center [1125, 543] width 21 height 21
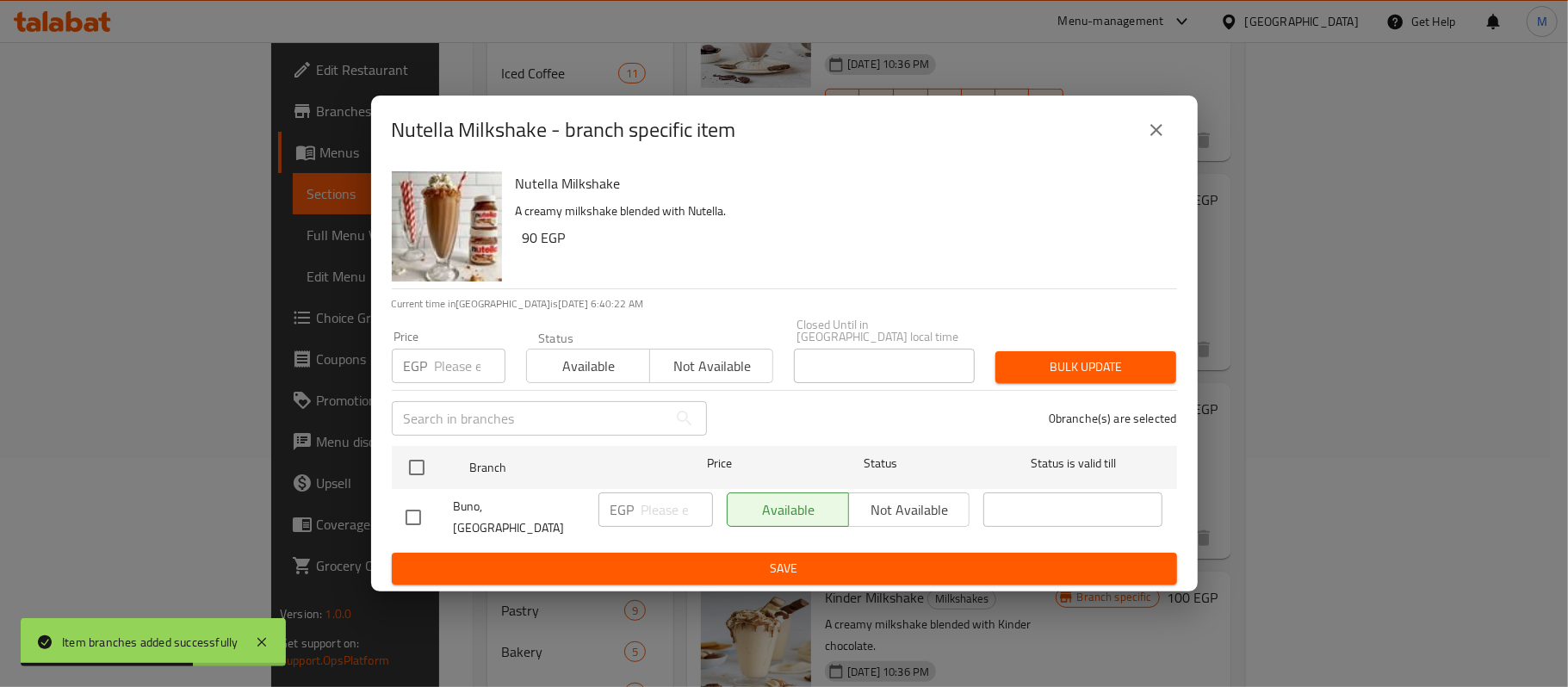
click at [441, 359] on input "number" at bounding box center [471, 366] width 71 height 34
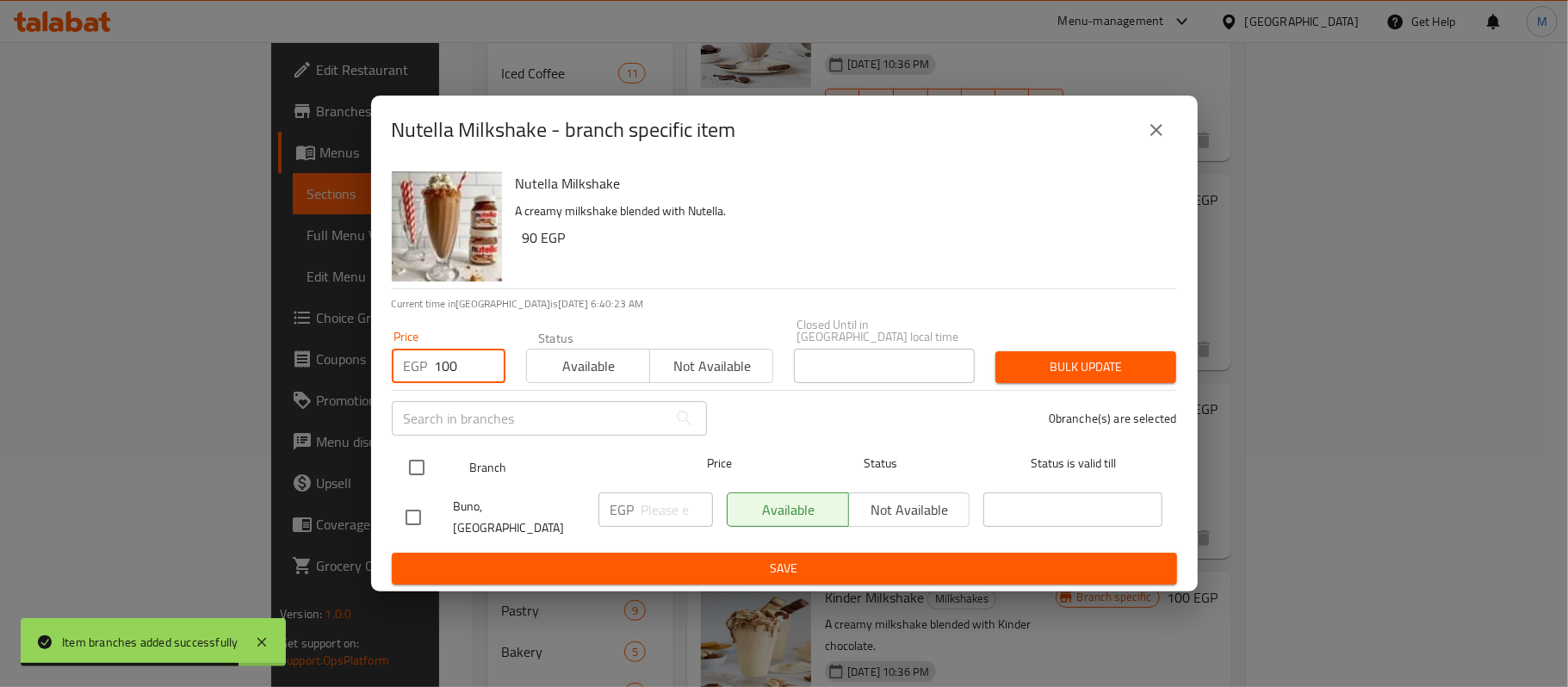
type input "100"
click at [414, 467] on input "checkbox" at bounding box center [417, 467] width 36 height 36
checkbox input "true"
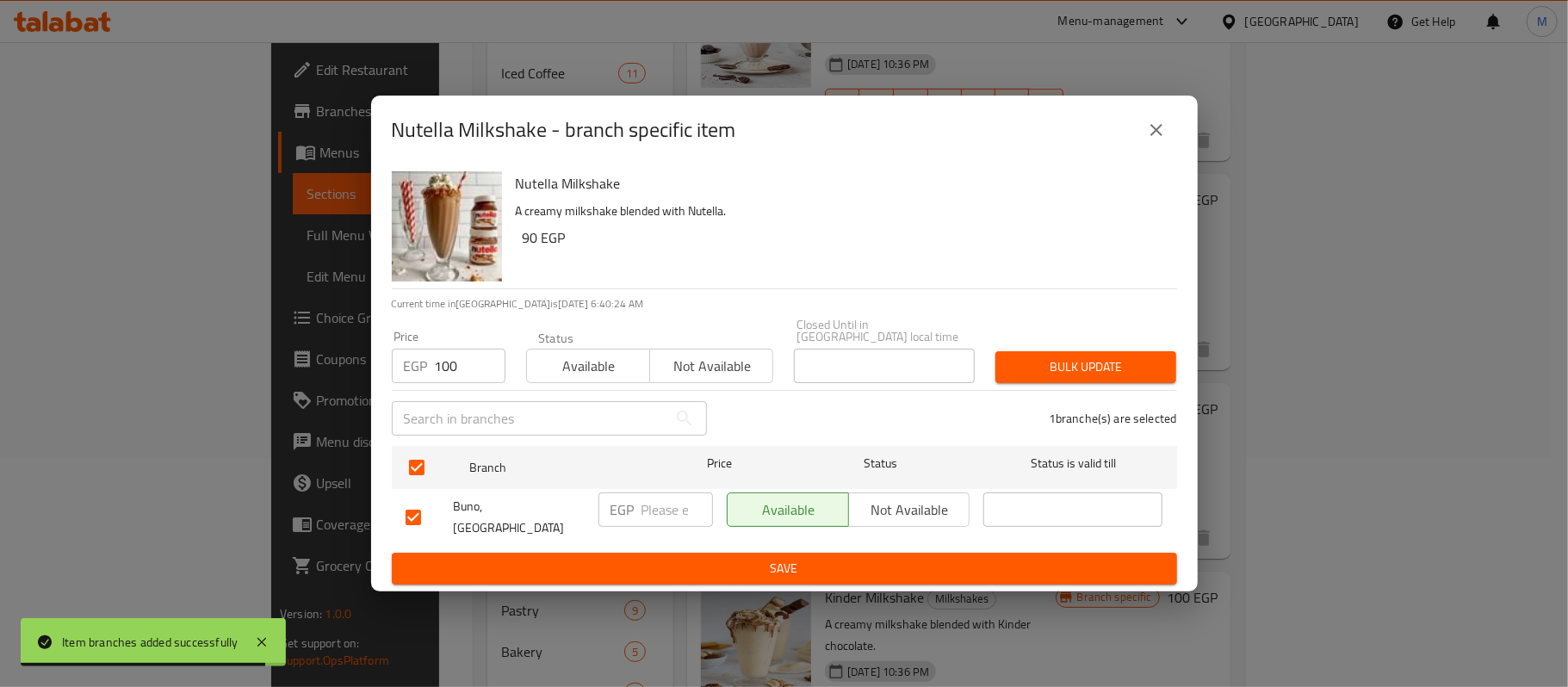
click at [1103, 350] on div "Bulk update" at bounding box center [1086, 366] width 201 height 52
click at [1104, 360] on span "Bulk update" at bounding box center [1086, 367] width 154 height 21
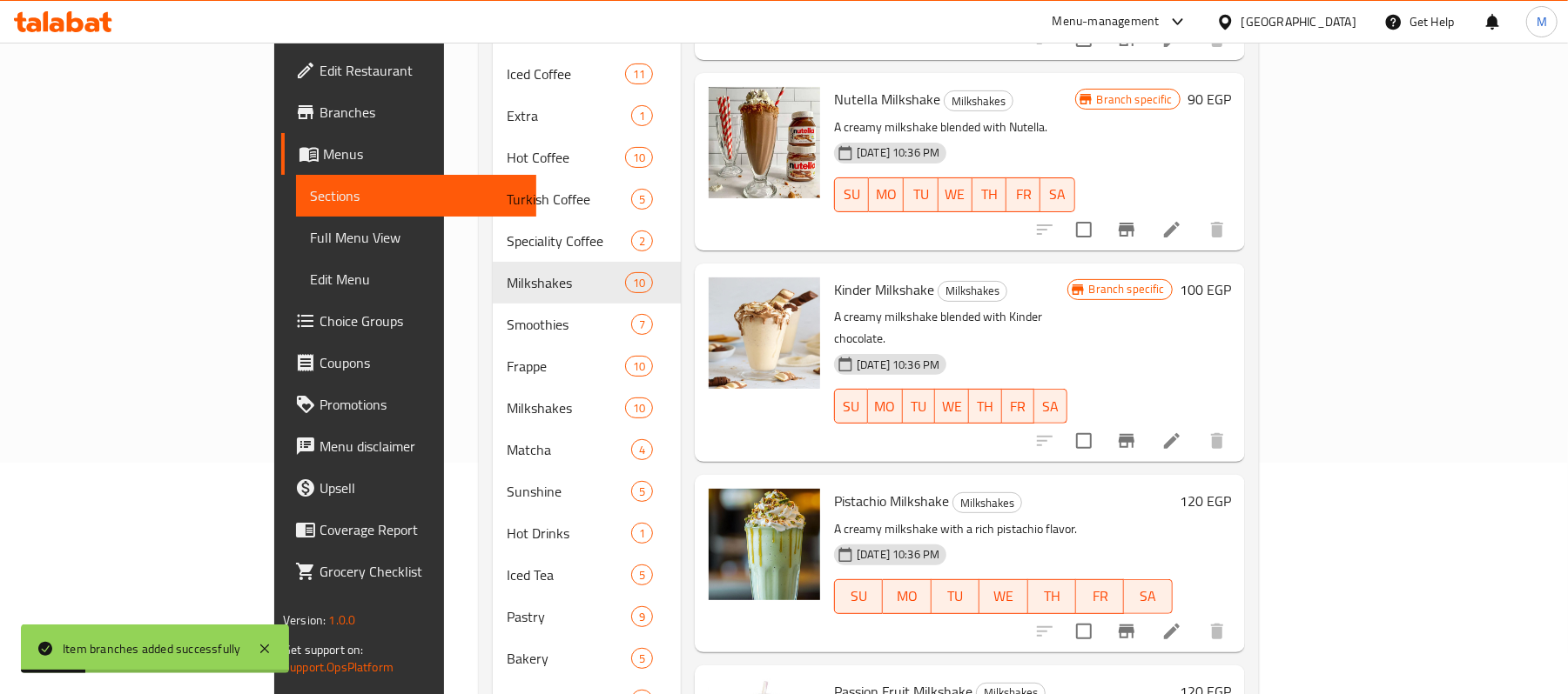
scroll to position [1044, 0]
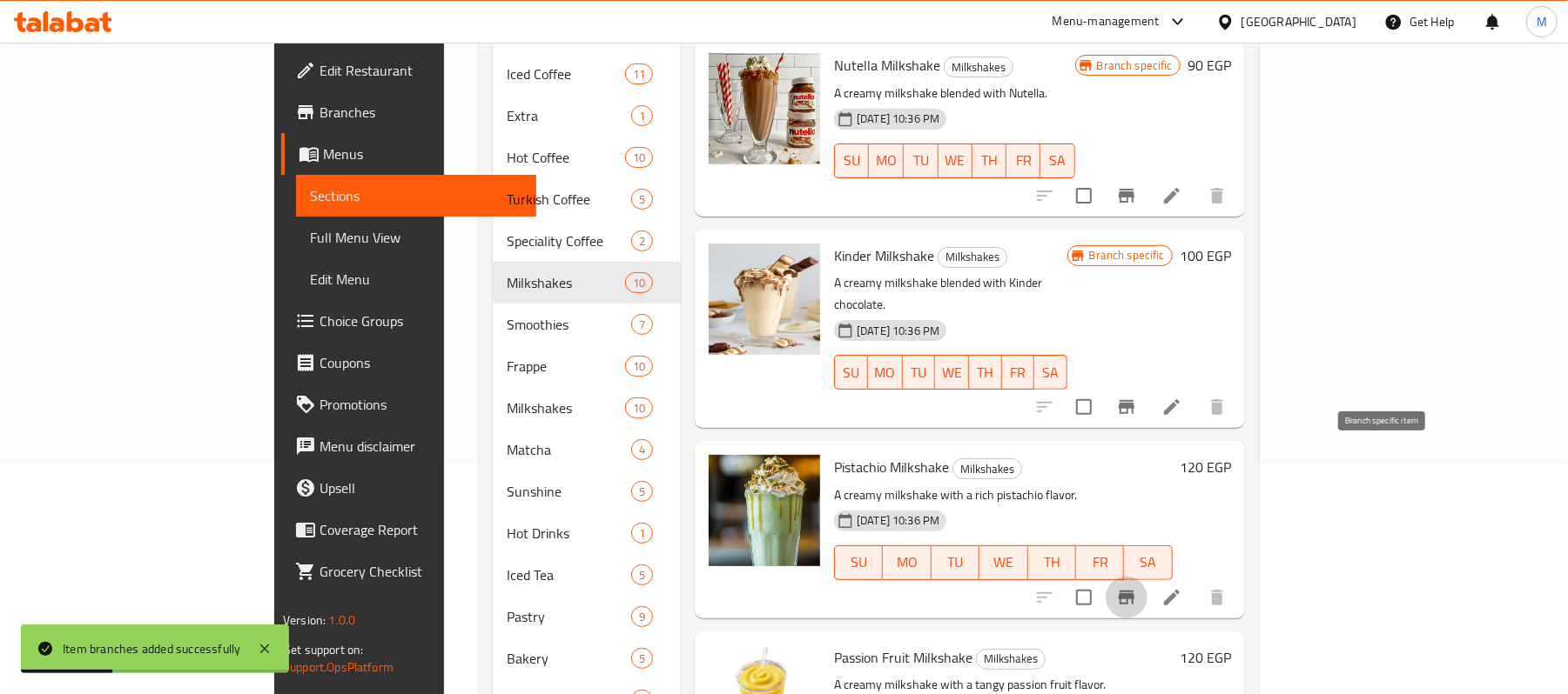
click at [1137, 587] on icon "Branch-specific-item" at bounding box center [1125, 597] width 21 height 21
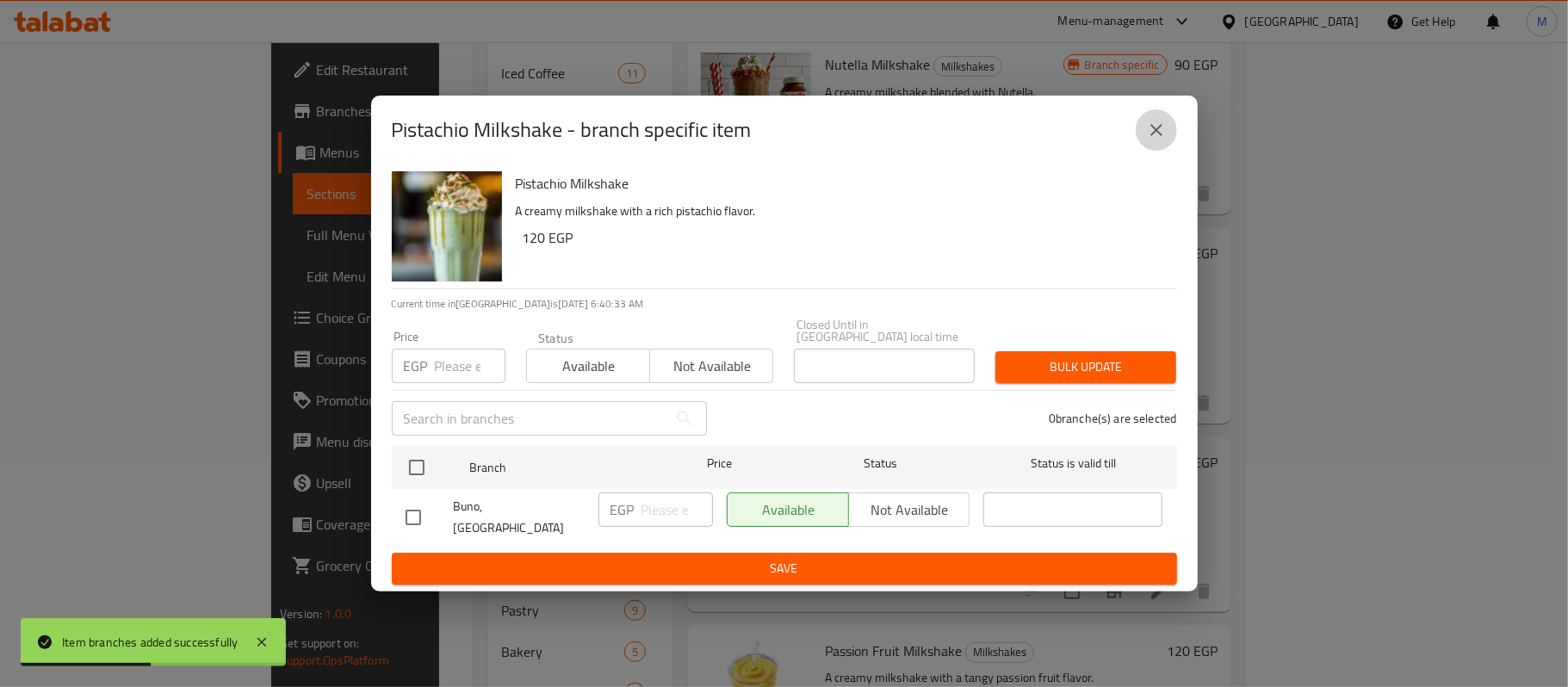
click at [1168, 139] on button "close" at bounding box center [1157, 130] width 41 height 42
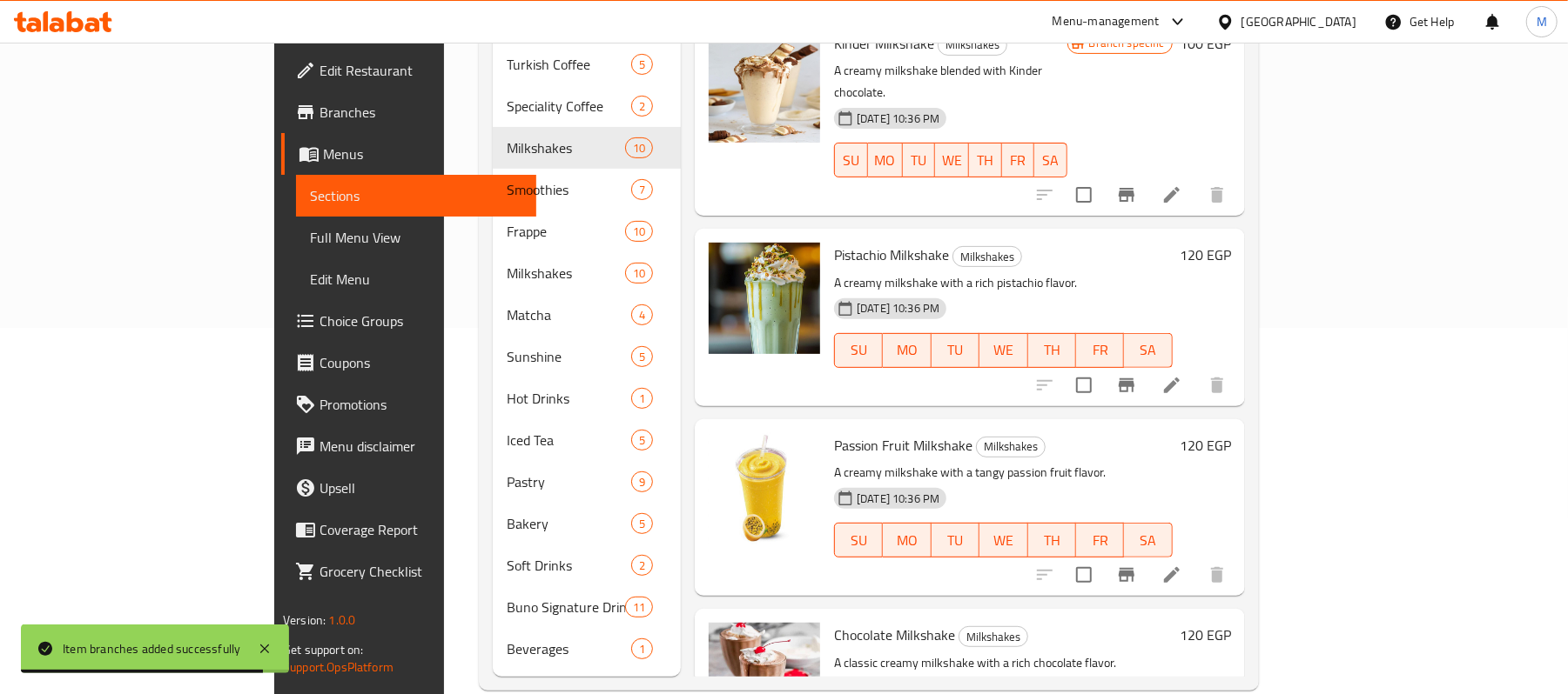
scroll to position [372, 0]
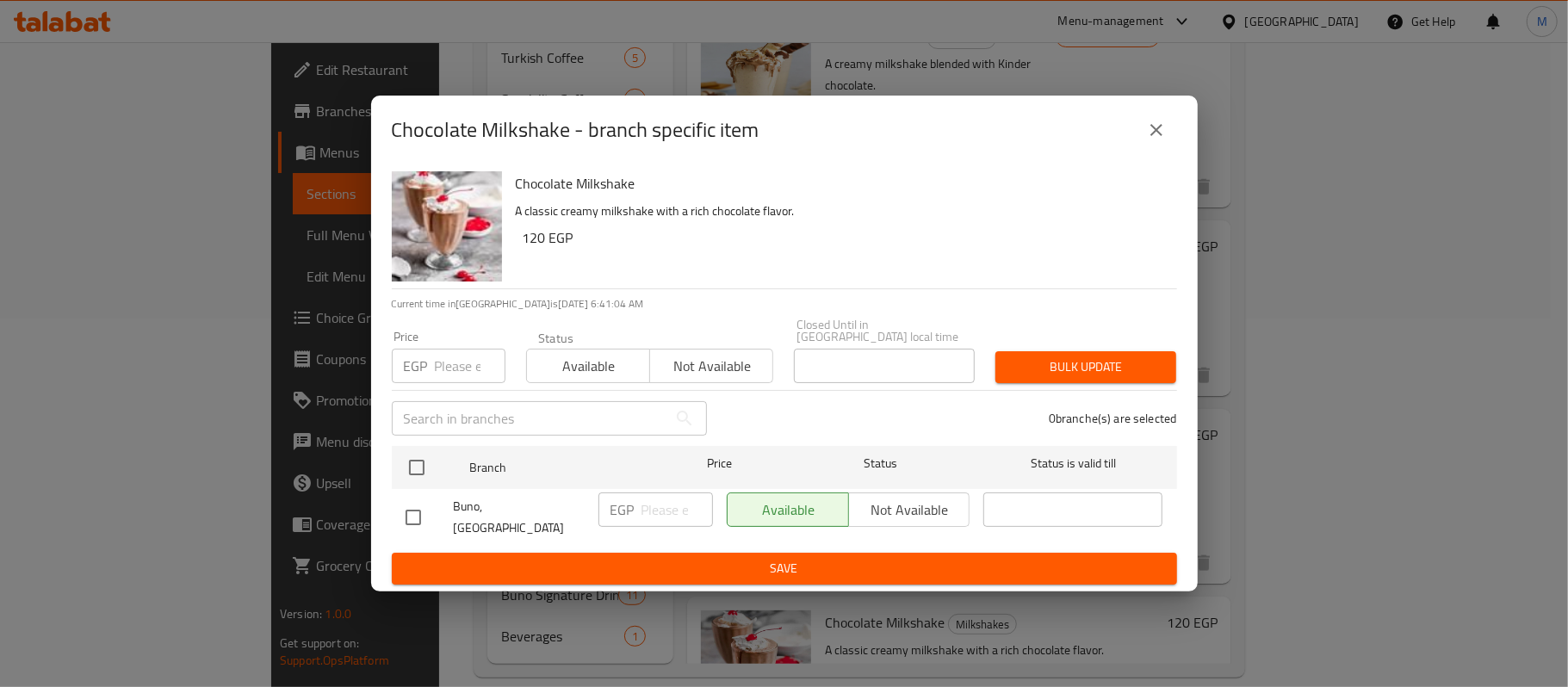
click at [1150, 140] on icon "close" at bounding box center [1156, 130] width 20 height 20
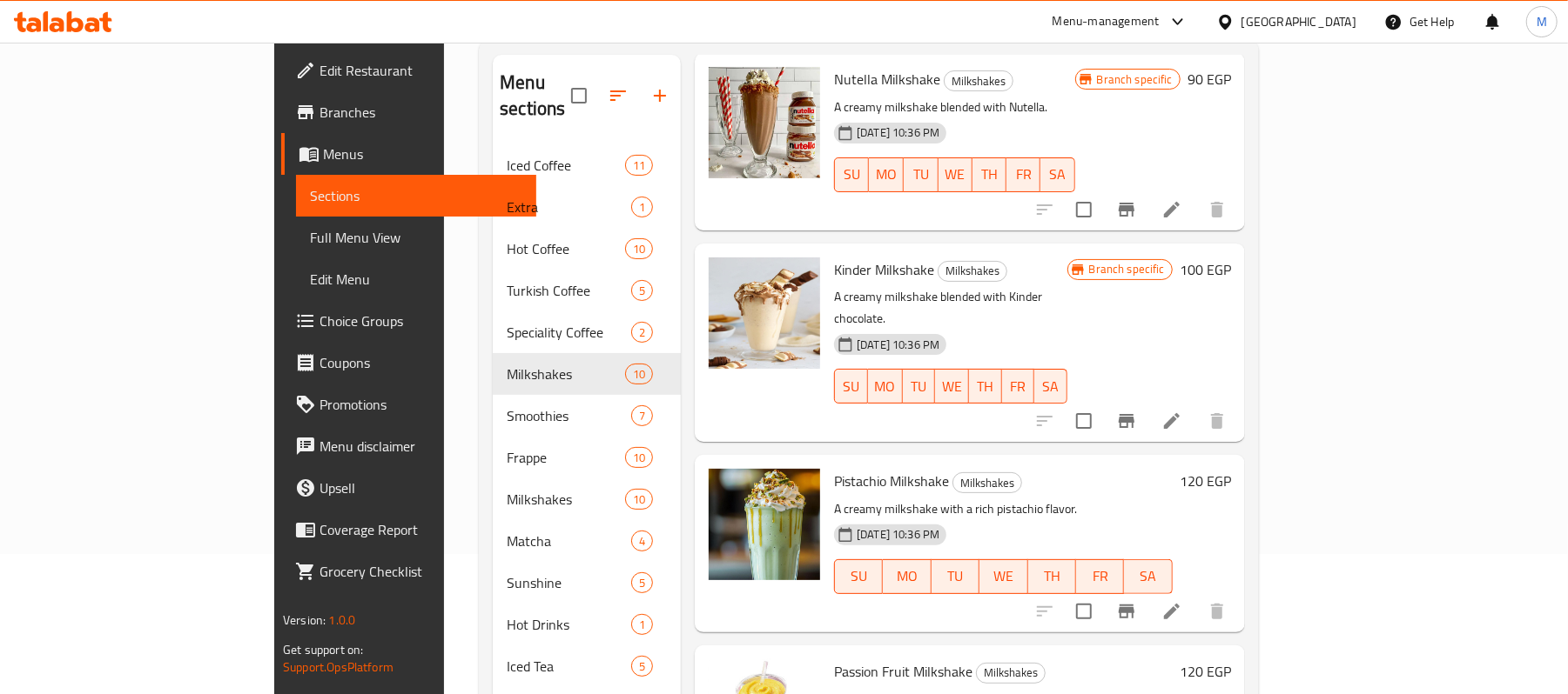
scroll to position [1006, 0]
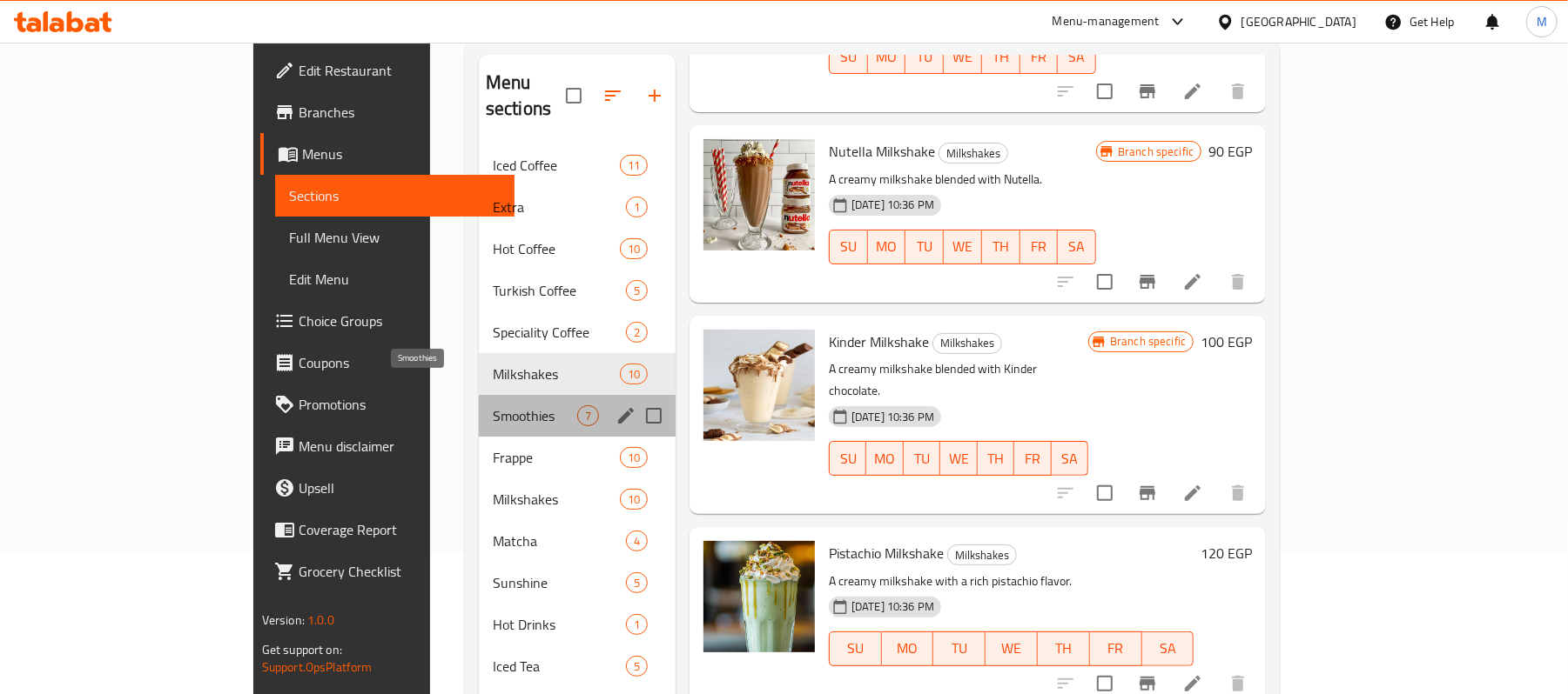
click at [493, 406] on span "Smoothies" at bounding box center [535, 416] width 85 height 21
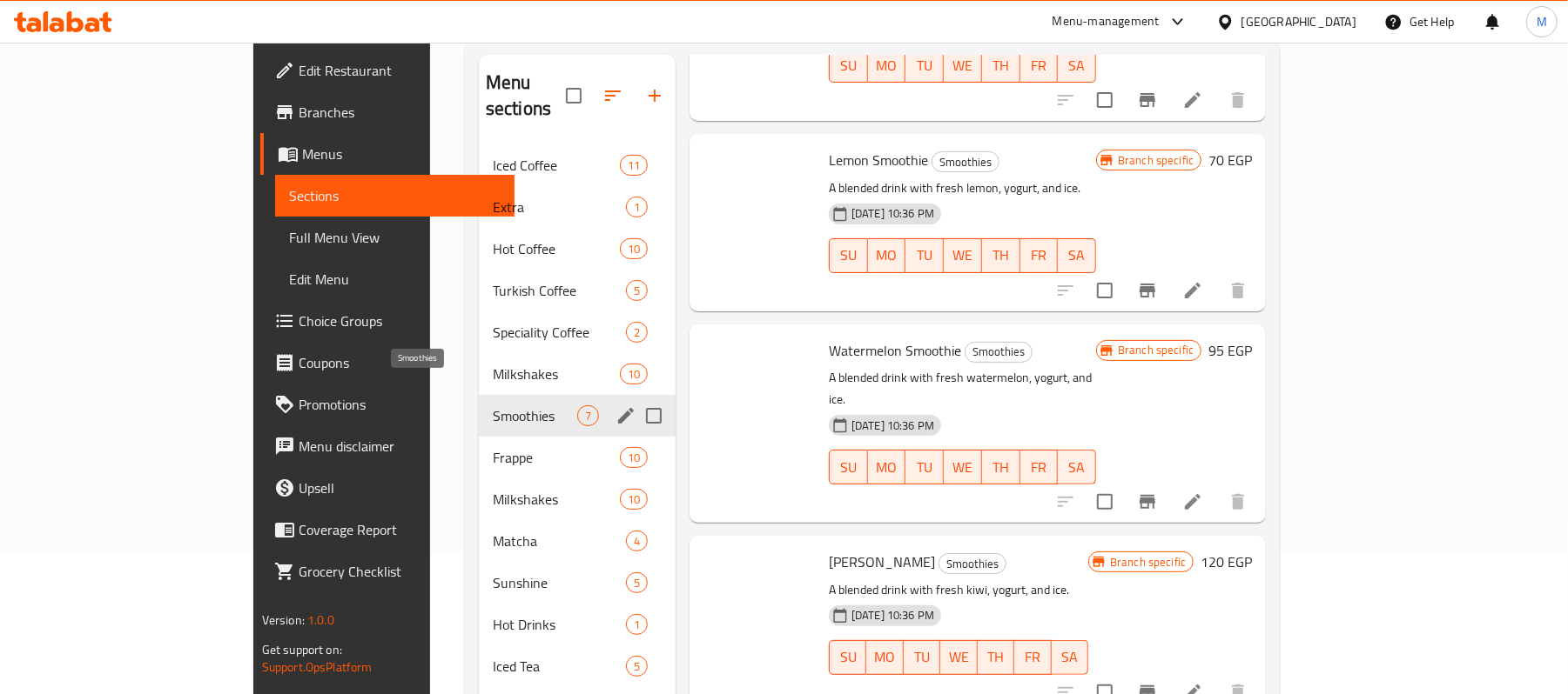
scroll to position [550, 0]
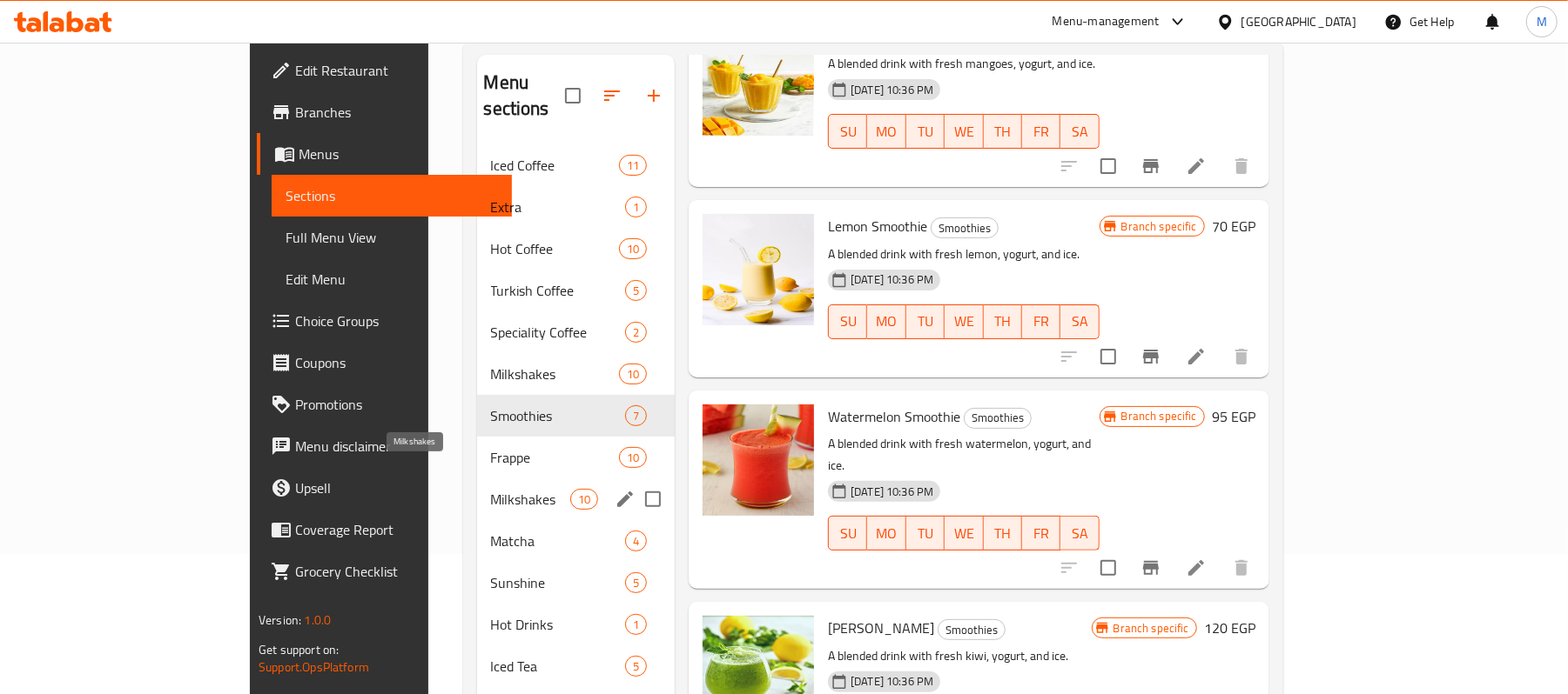
click at [491, 489] on span "Milkshakes" at bounding box center [530, 499] width 79 height 21
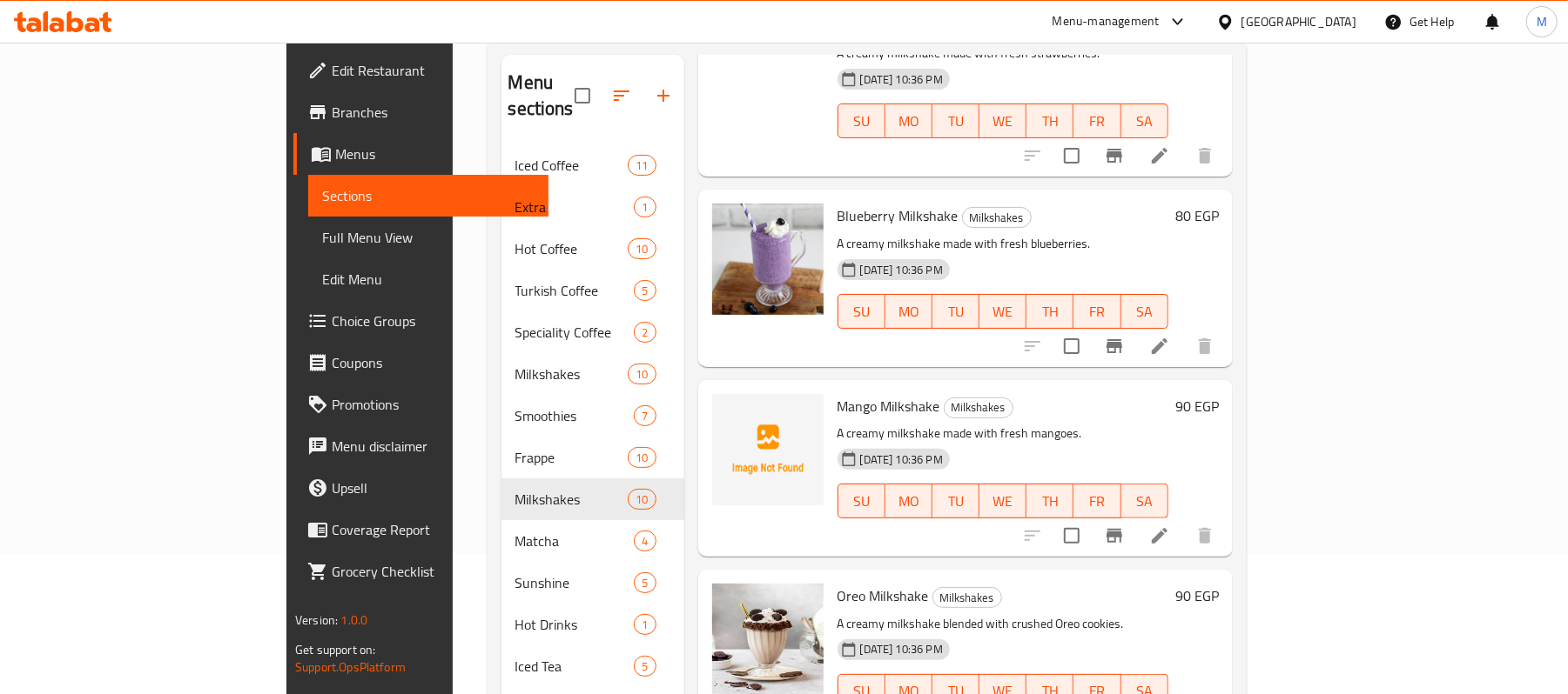
scroll to position [87, 0]
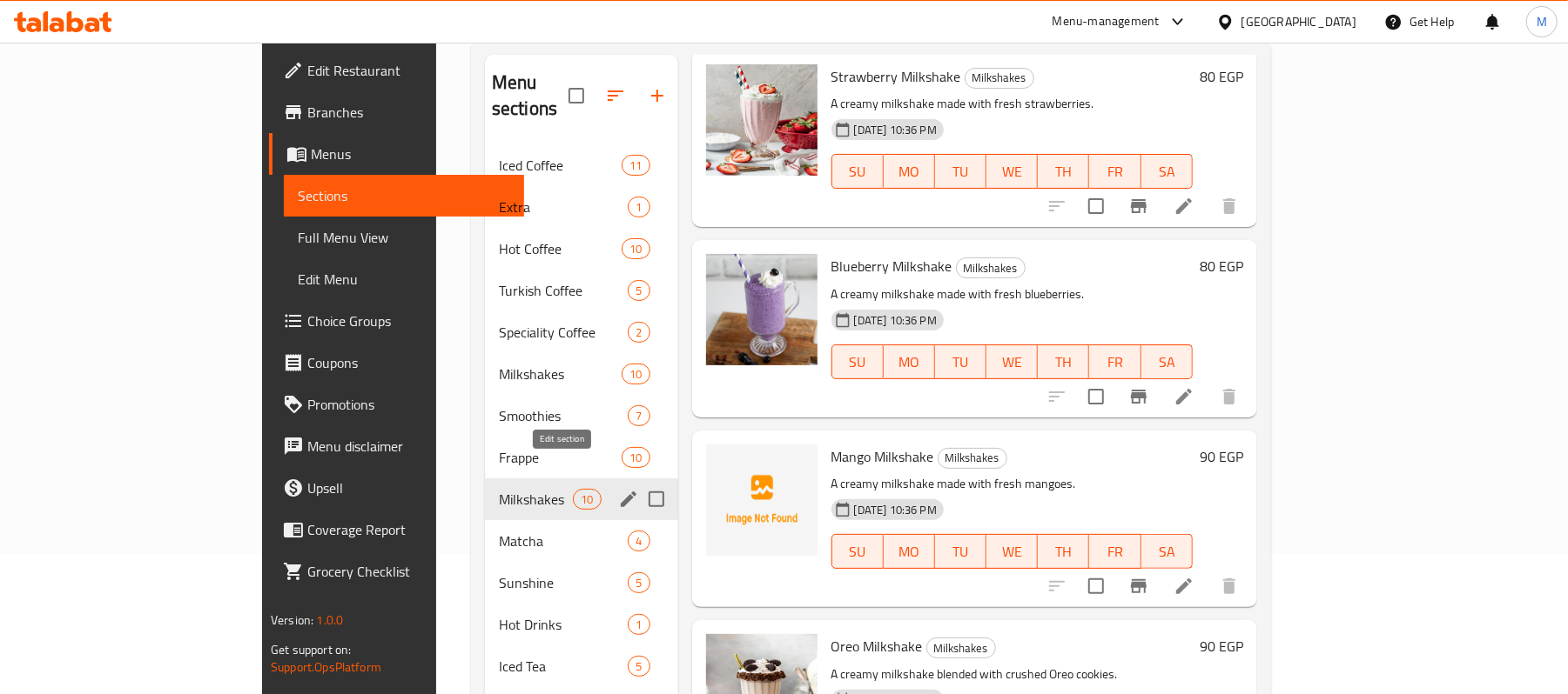
click at [620, 492] on icon "edit" at bounding box center [628, 500] width 16 height 16
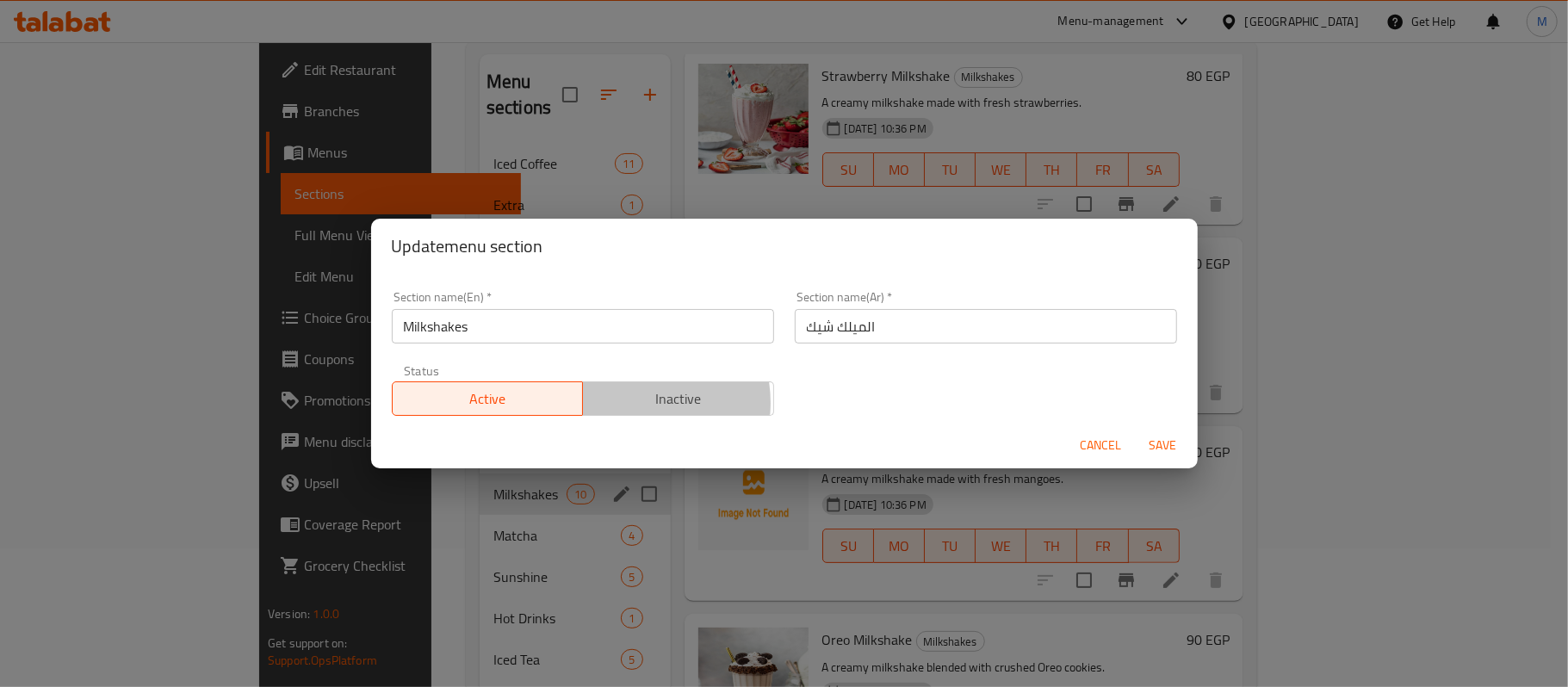
click at [623, 404] on span "Inactive" at bounding box center [678, 399] width 177 height 25
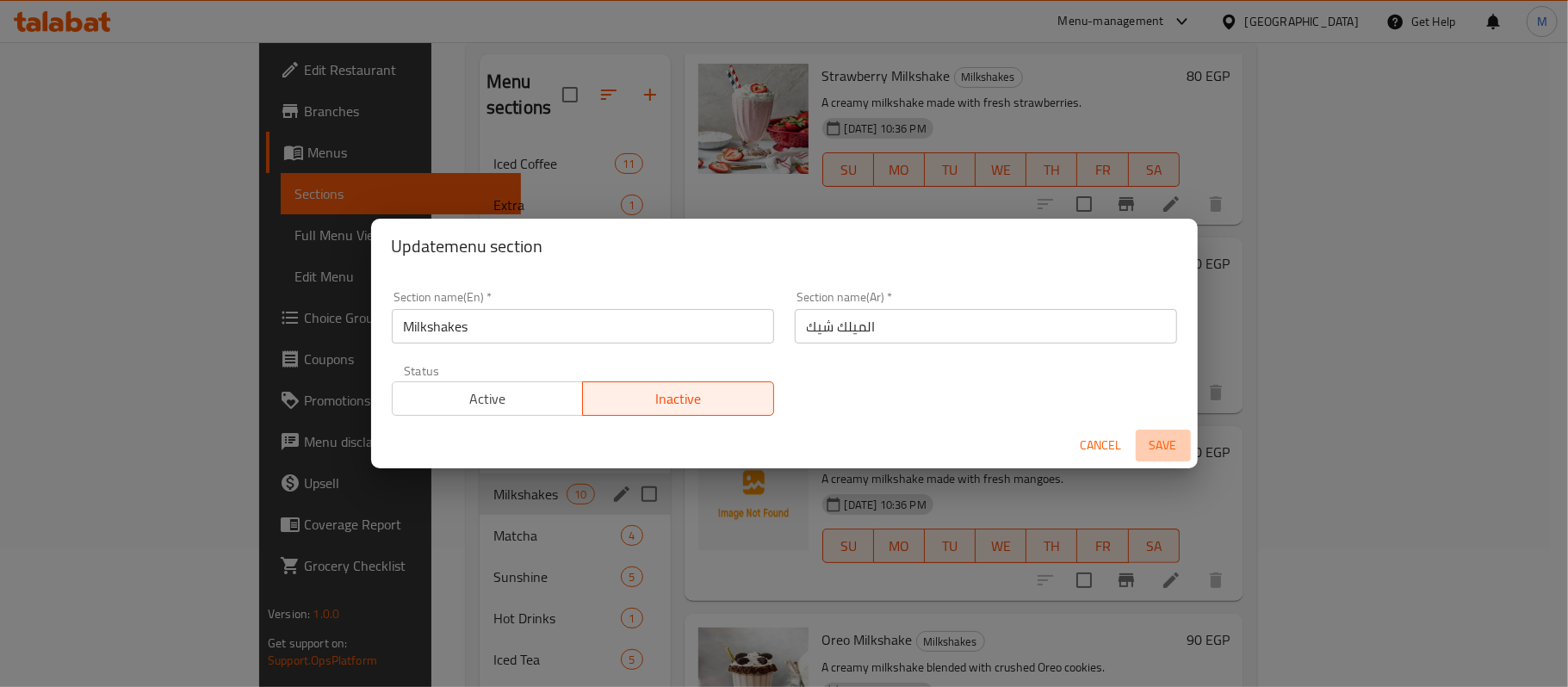
click at [1159, 435] on span "Save" at bounding box center [1163, 446] width 41 height 21
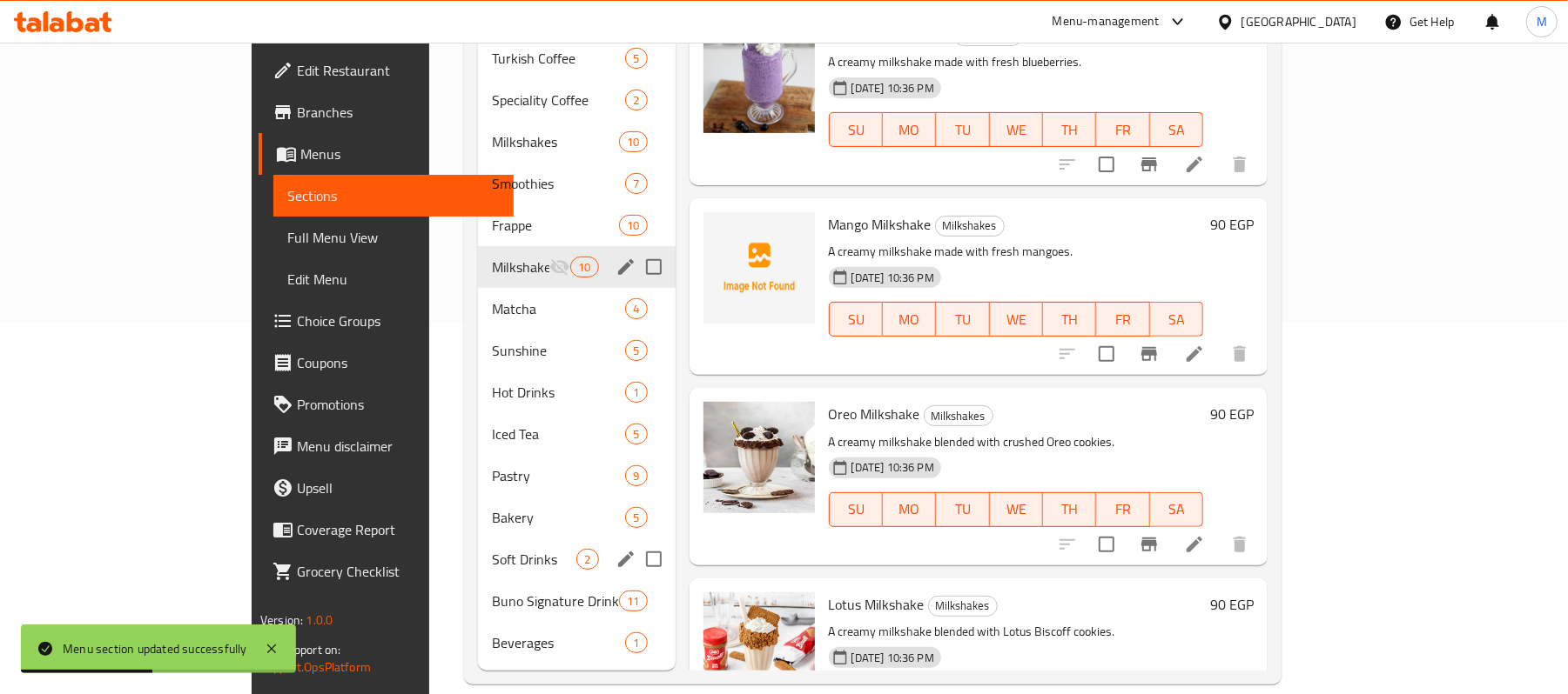
scroll to position [256, 0]
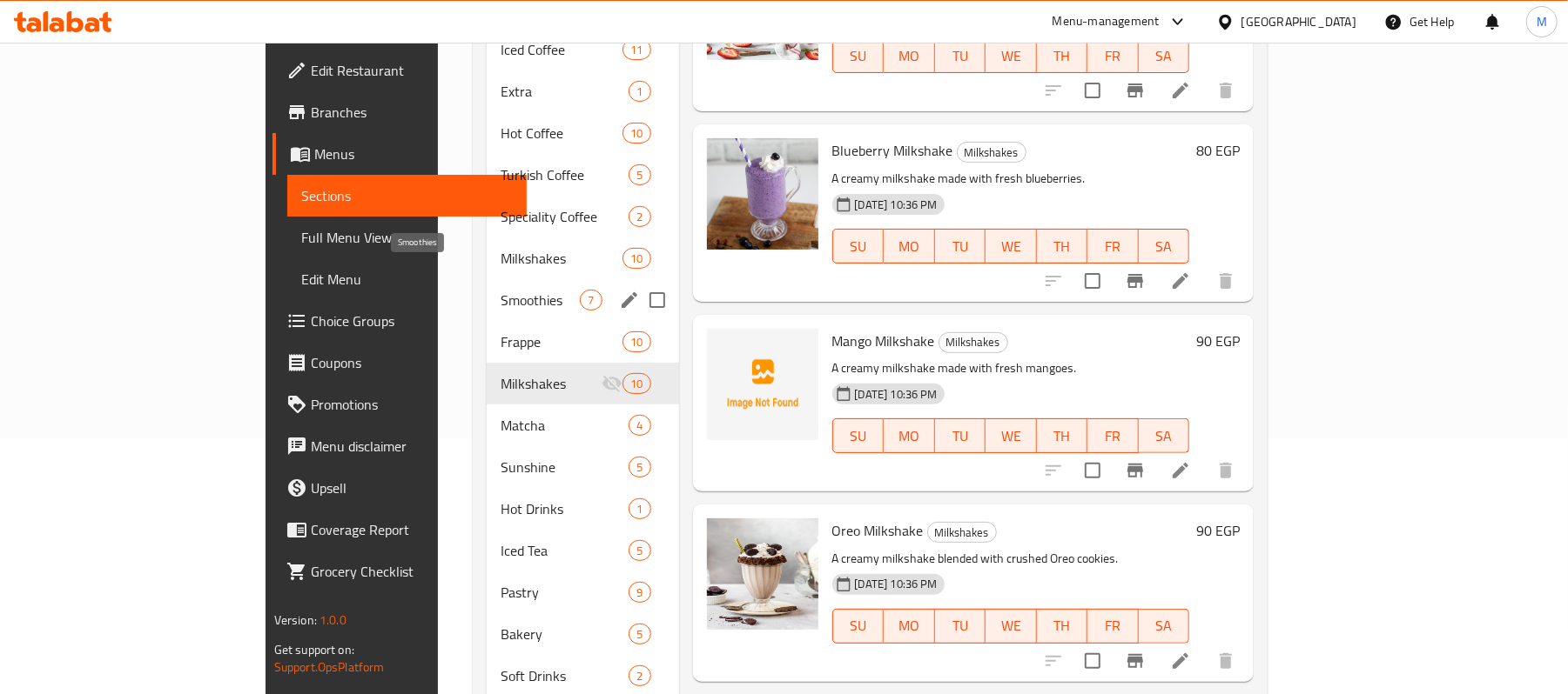
drag, startPoint x: 422, startPoint y: 280, endPoint x: 554, endPoint y: 297, distance: 133.1
click at [501, 290] on span "Smoothies" at bounding box center [540, 300] width 79 height 21
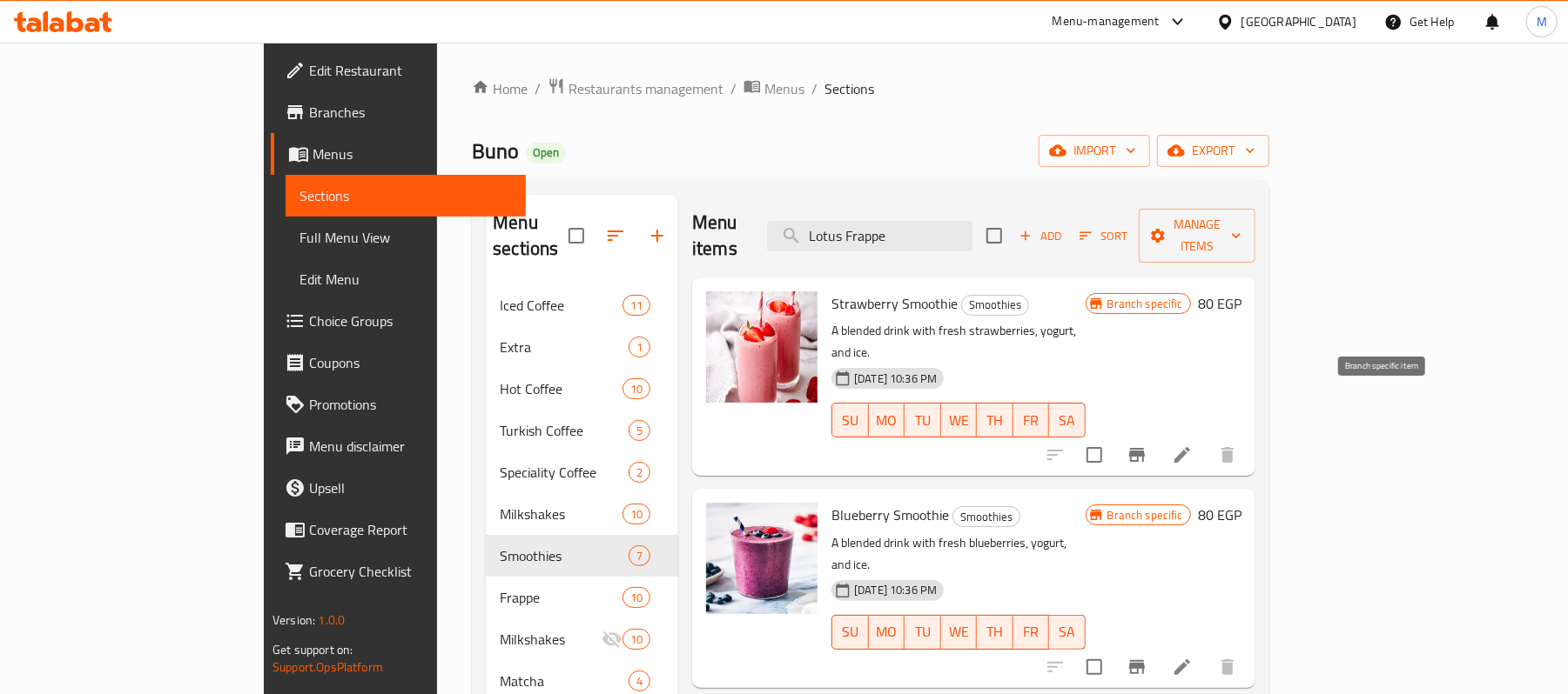
click at [1145, 448] on icon "Branch-specific-item" at bounding box center [1137, 455] width 16 height 14
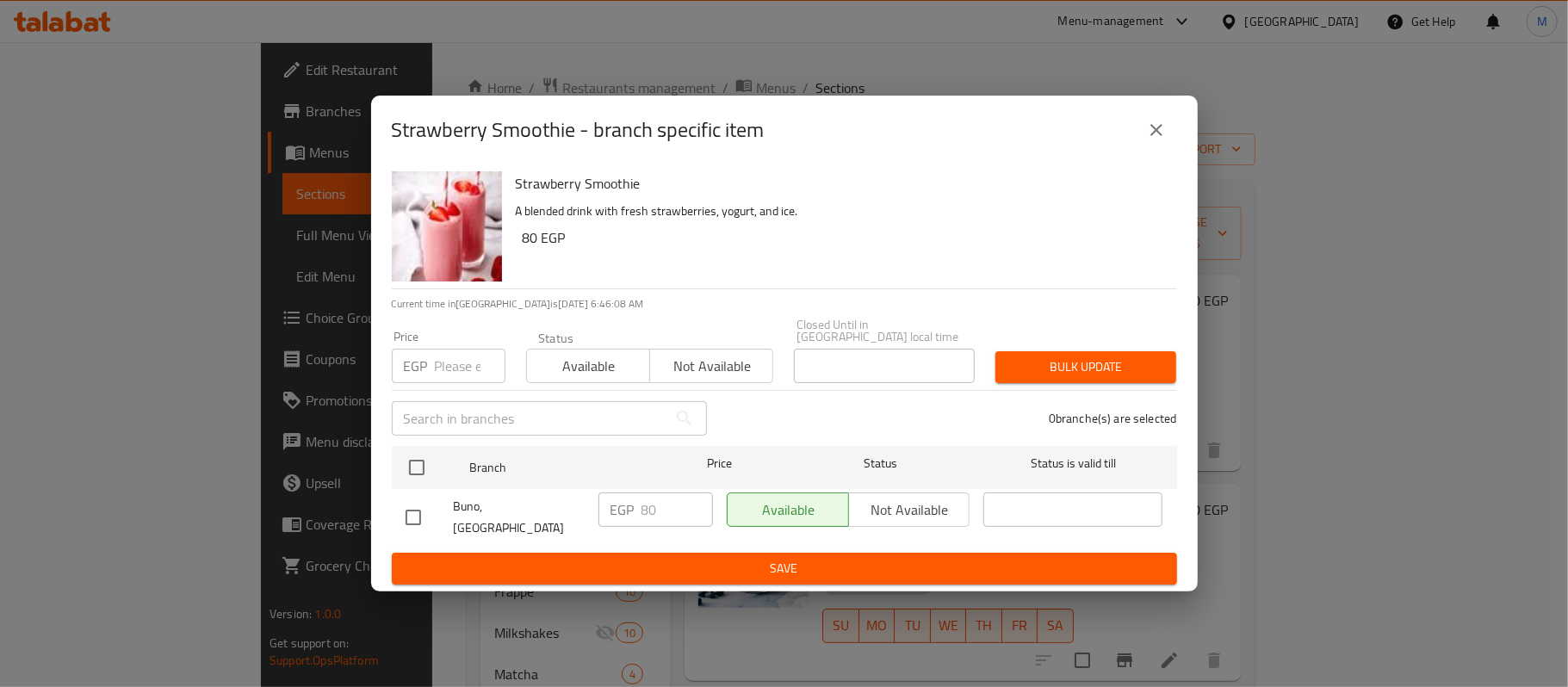
click at [1136, 141] on button "close" at bounding box center [1157, 130] width 41 height 42
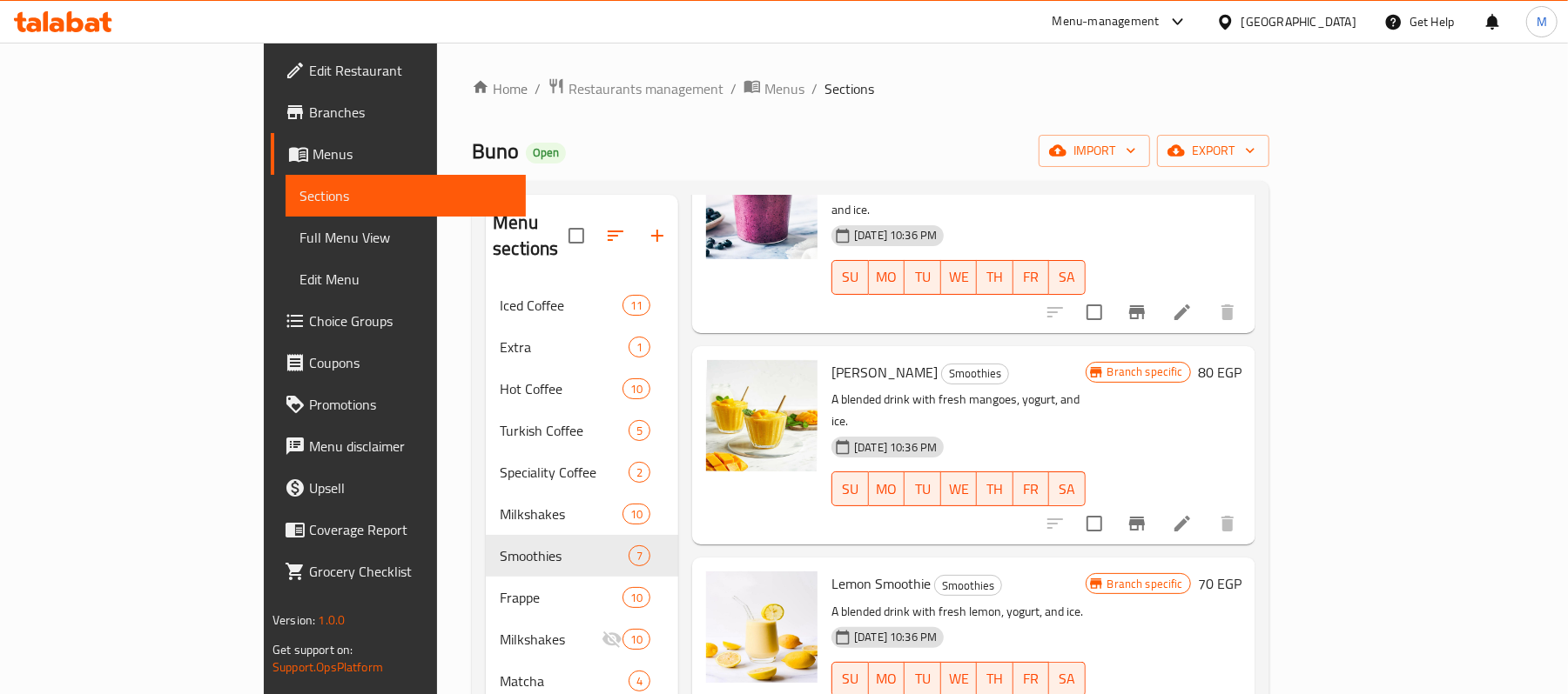
scroll to position [464, 0]
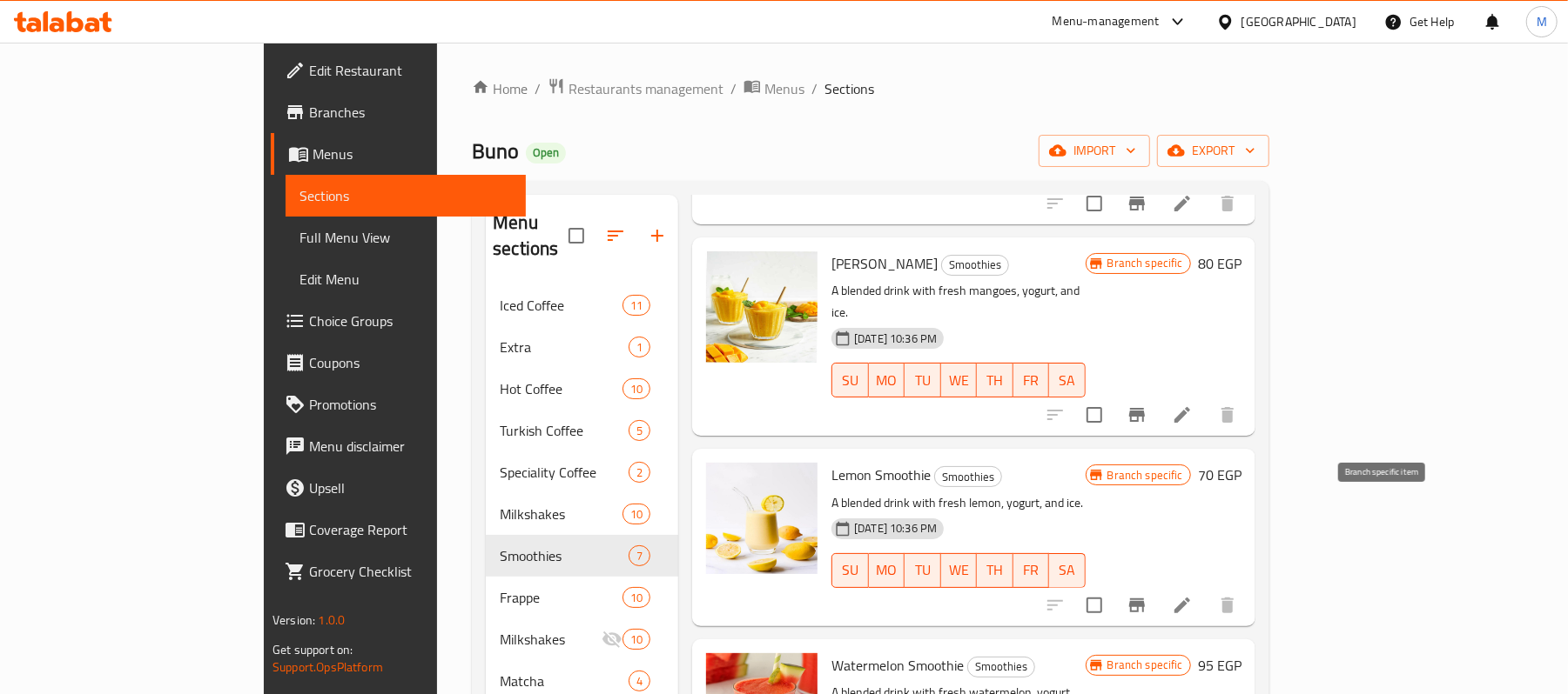
click at [1145, 599] on icon "Branch-specific-item" at bounding box center [1137, 606] width 16 height 14
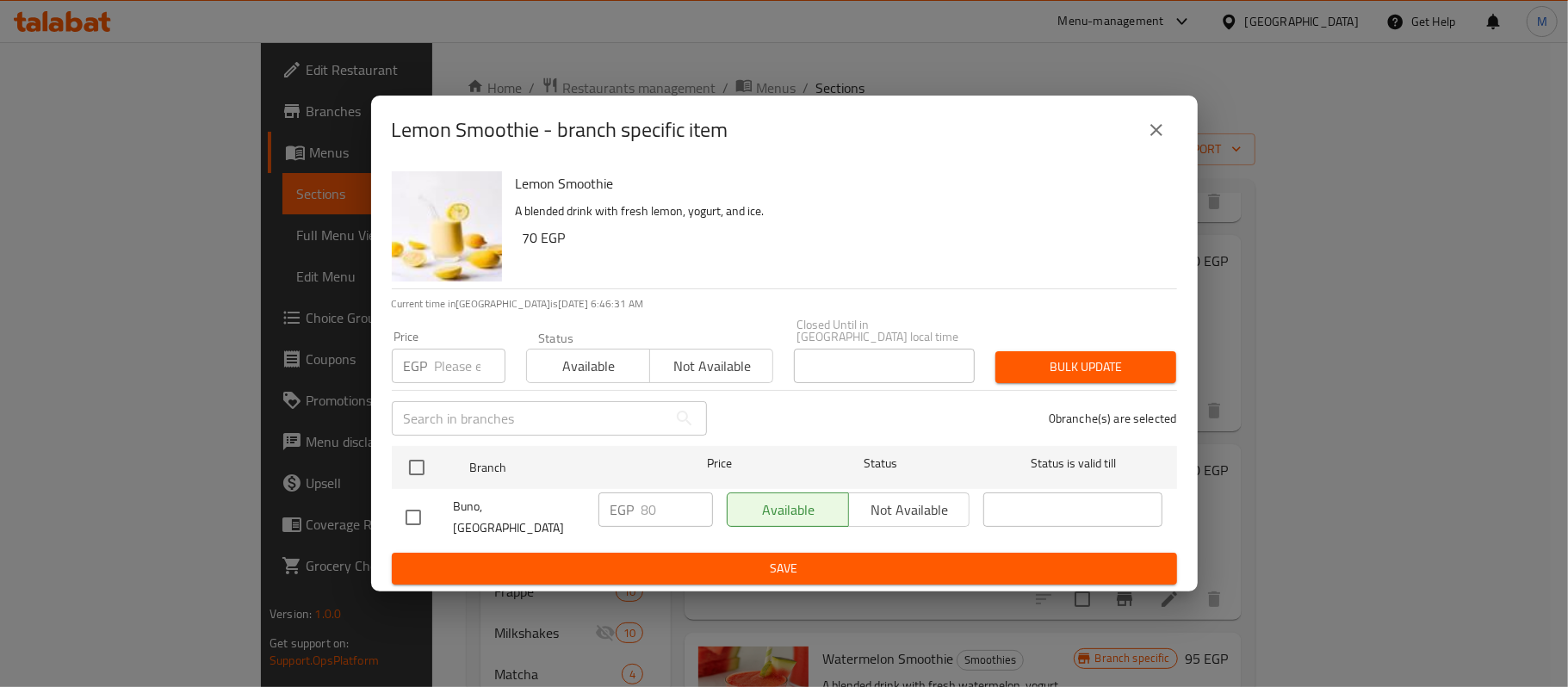
click at [1144, 135] on button "close" at bounding box center [1157, 130] width 41 height 42
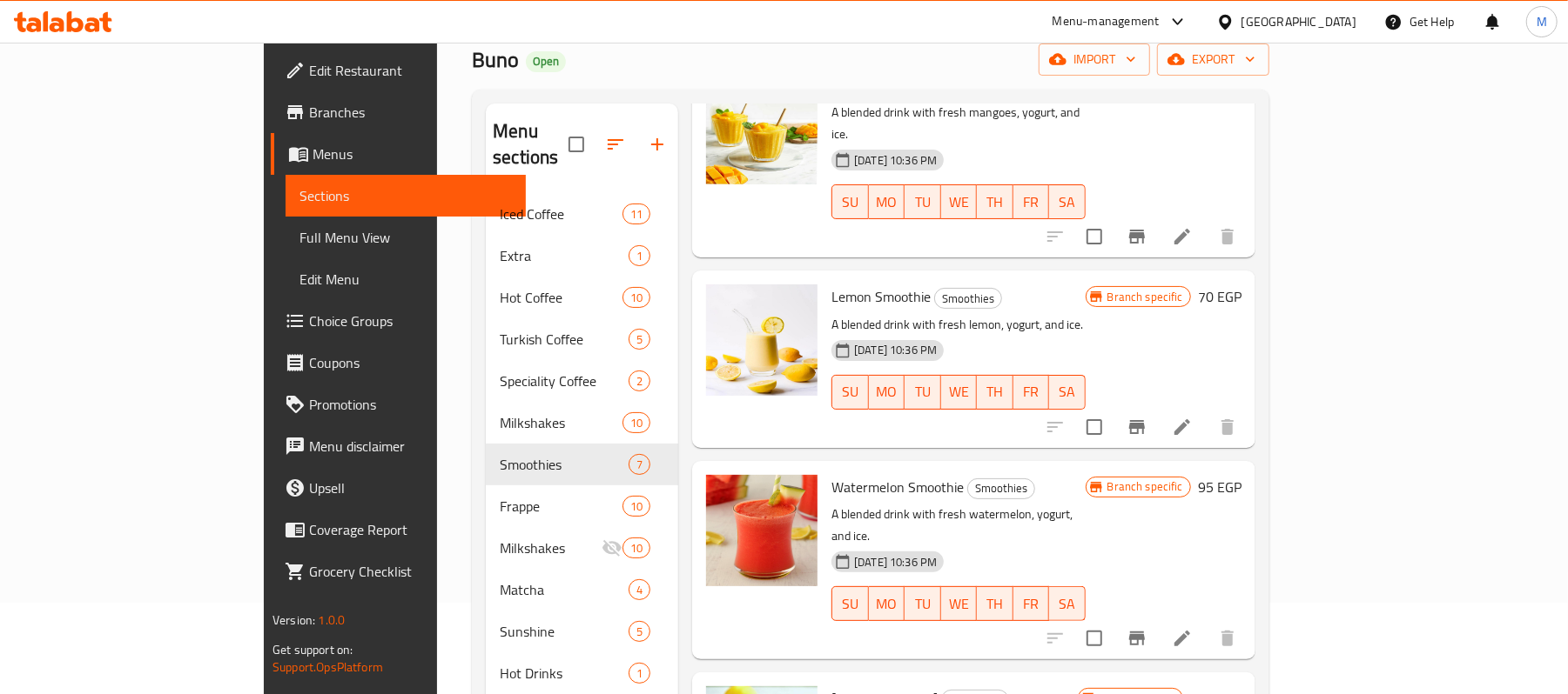
scroll to position [116, 0]
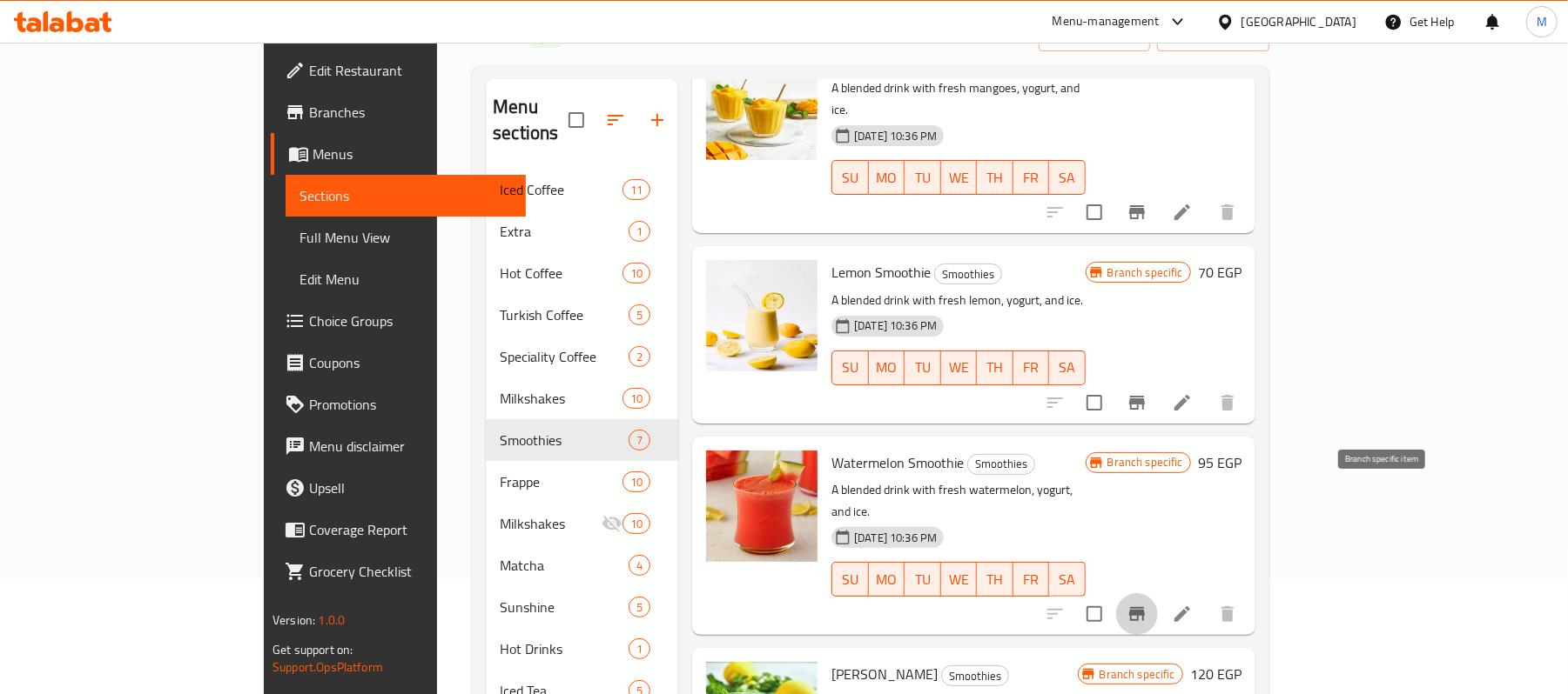
click at [1145, 607] on icon "Branch-specific-item" at bounding box center [1137, 615] width 16 height 14
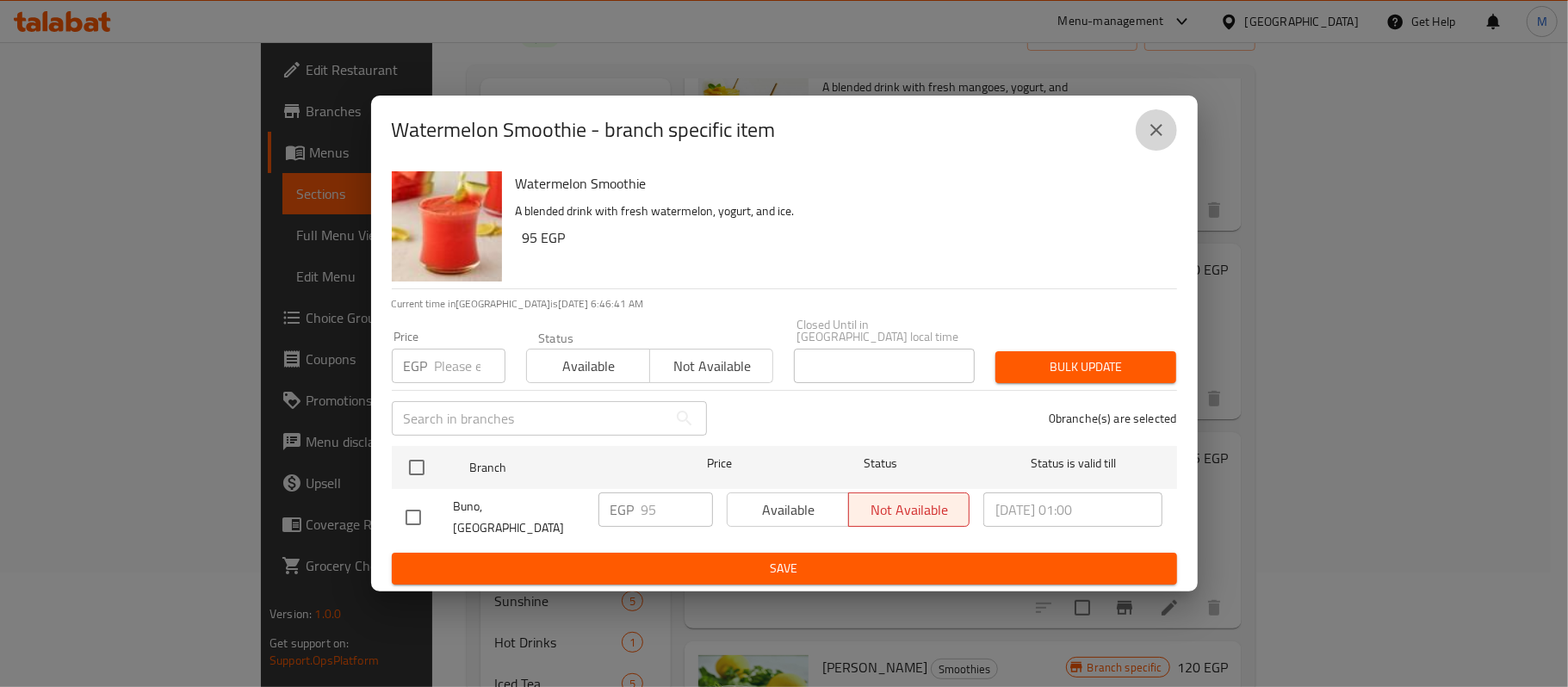
click at [1150, 140] on icon "close" at bounding box center [1156, 130] width 20 height 20
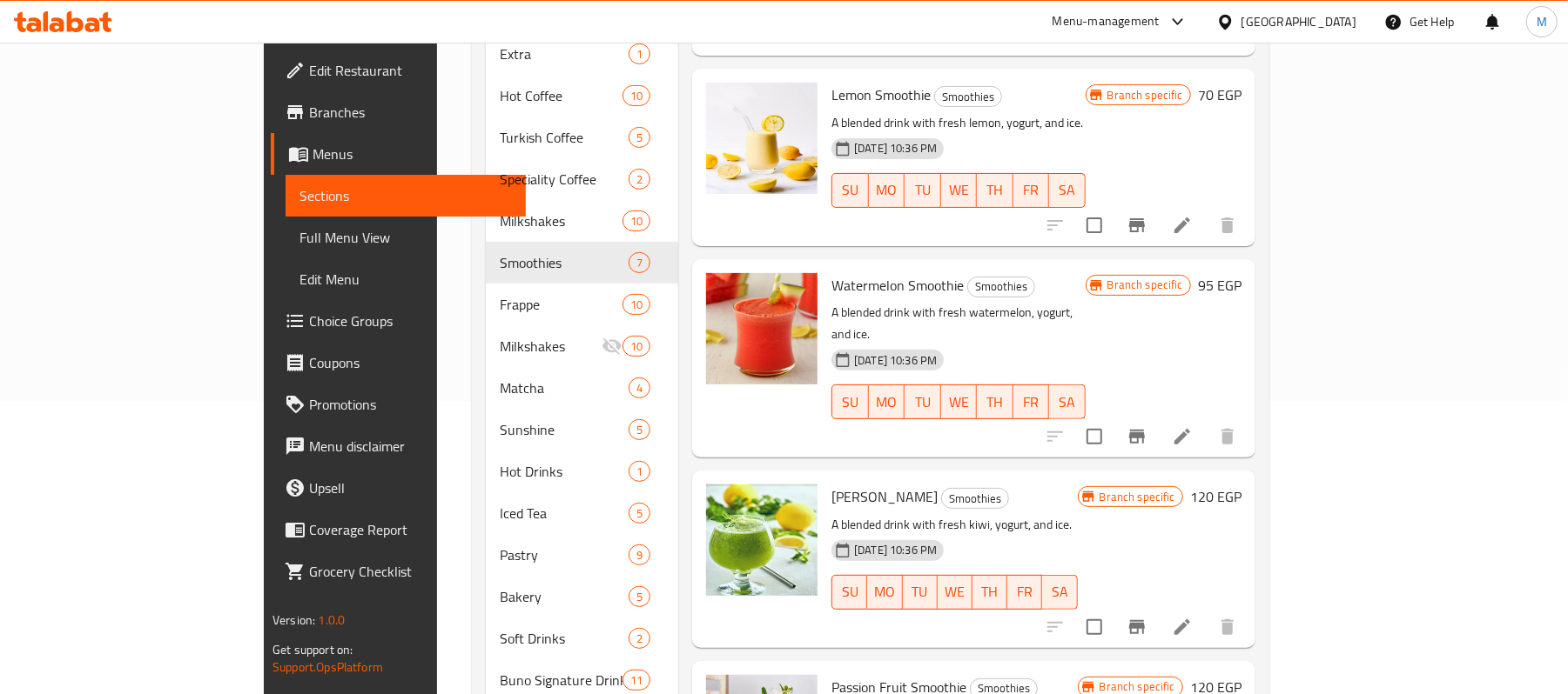
scroll to position [348, 0]
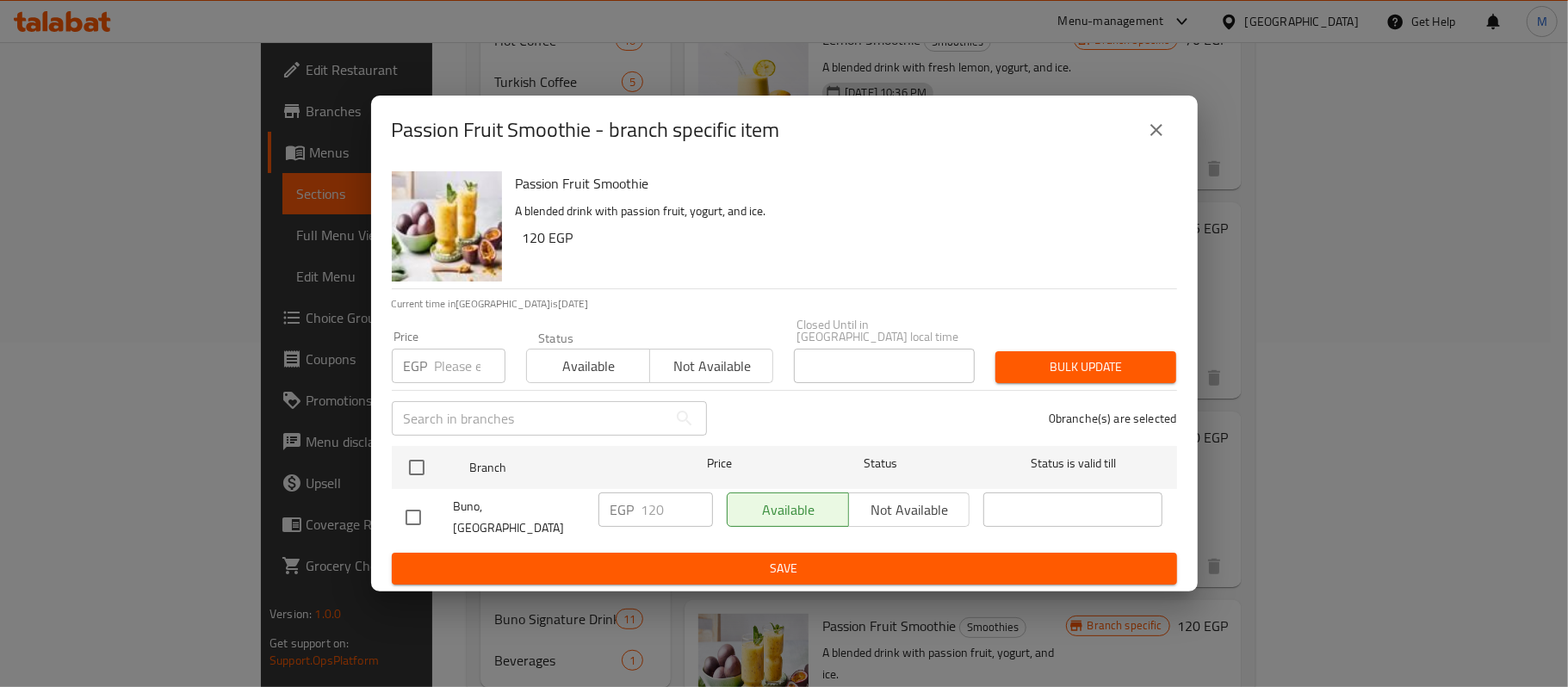
click at [1157, 151] on button "close" at bounding box center [1157, 130] width 41 height 42
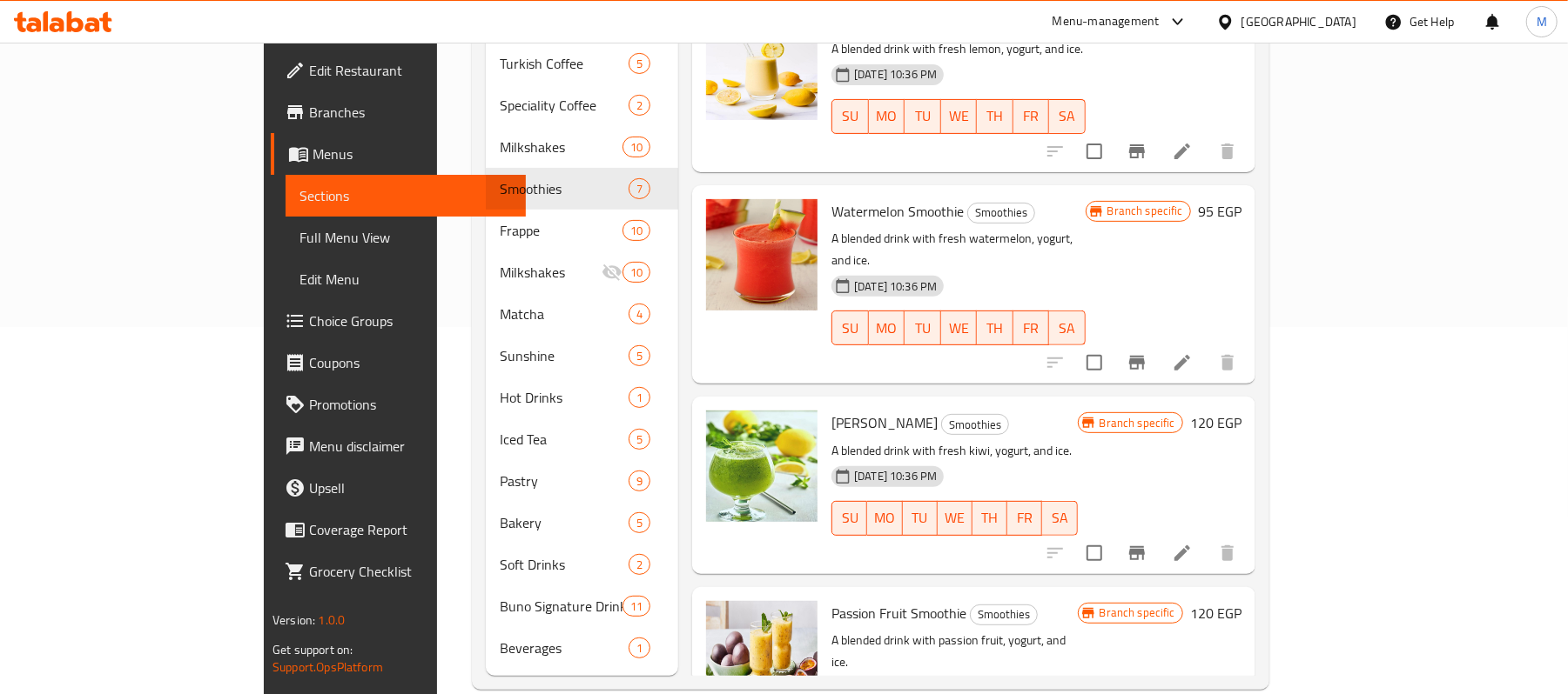
scroll to position [372, 0]
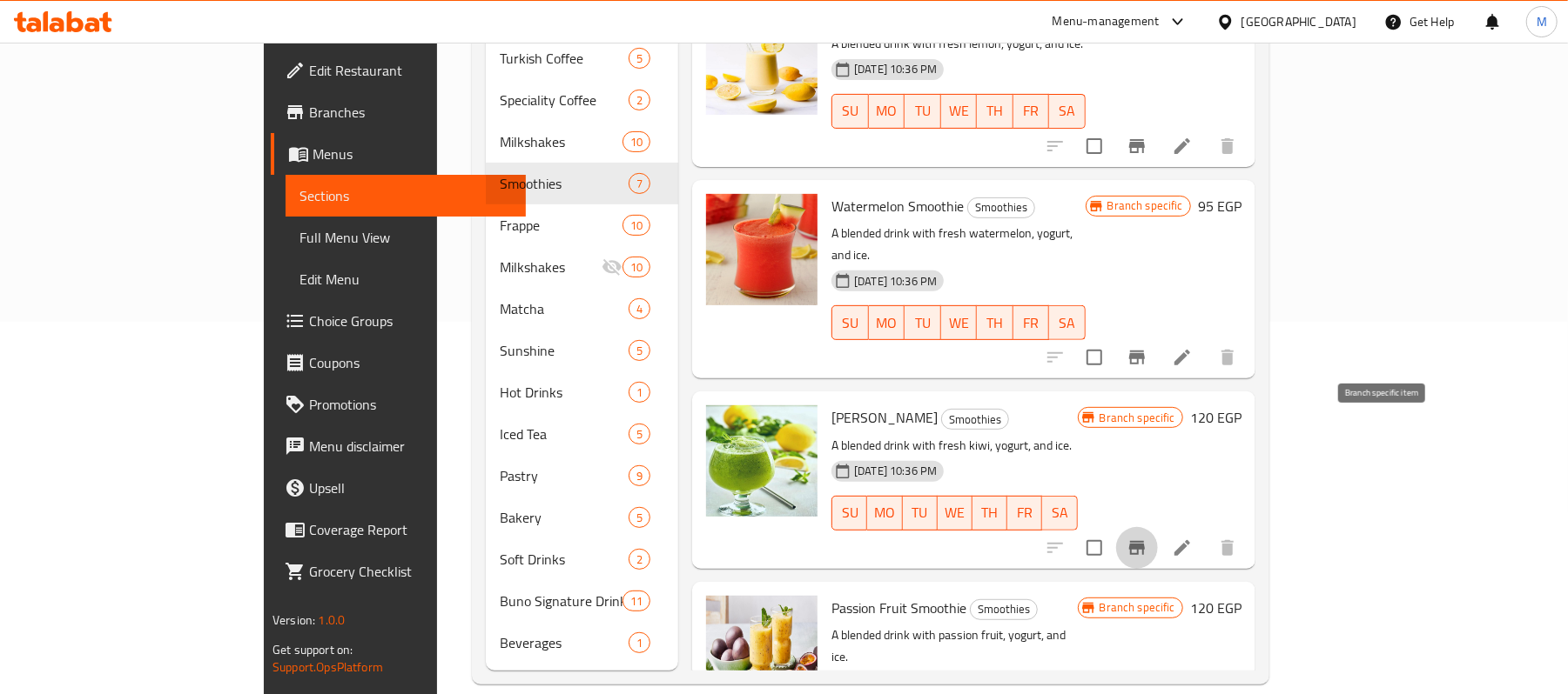
click at [1148, 538] on icon "Branch-specific-item" at bounding box center [1136, 548] width 21 height 21
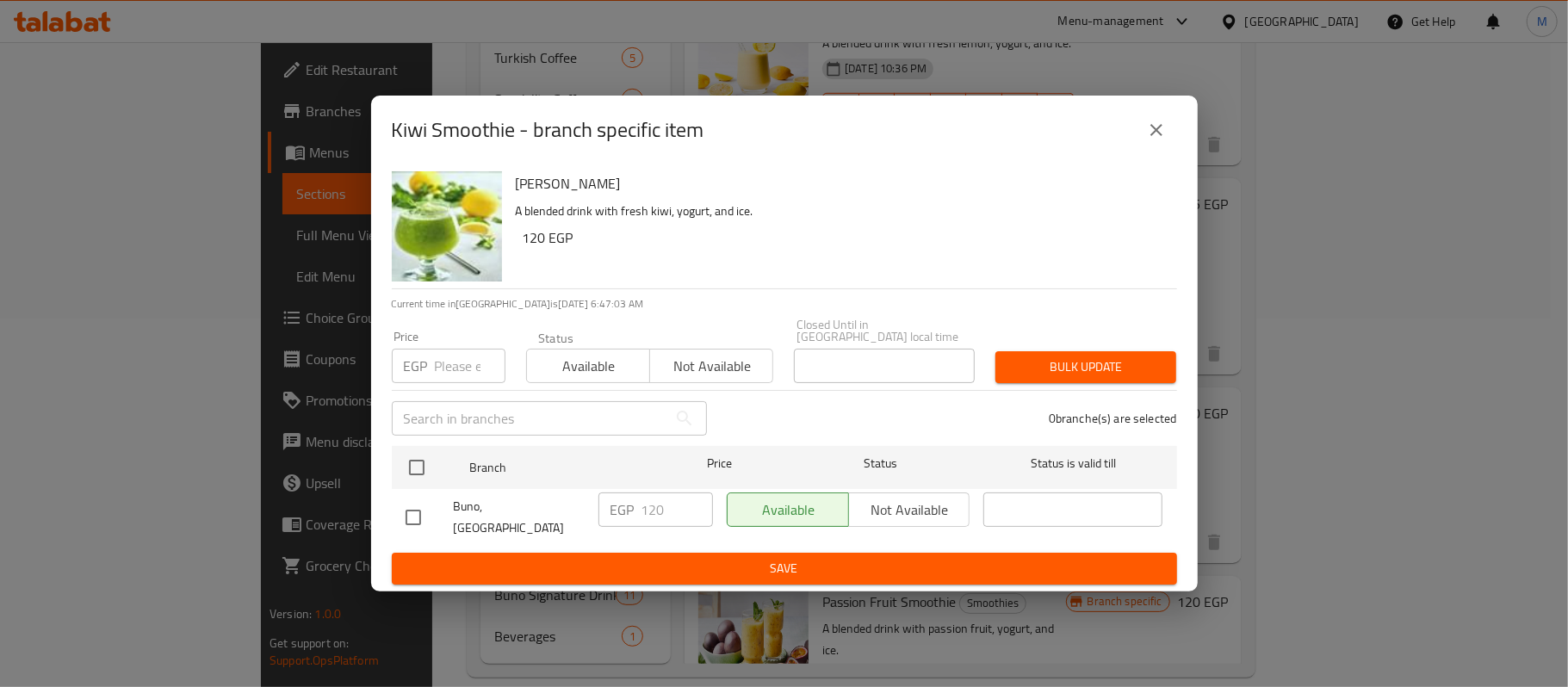
click at [1148, 140] on icon "close" at bounding box center [1156, 130] width 20 height 20
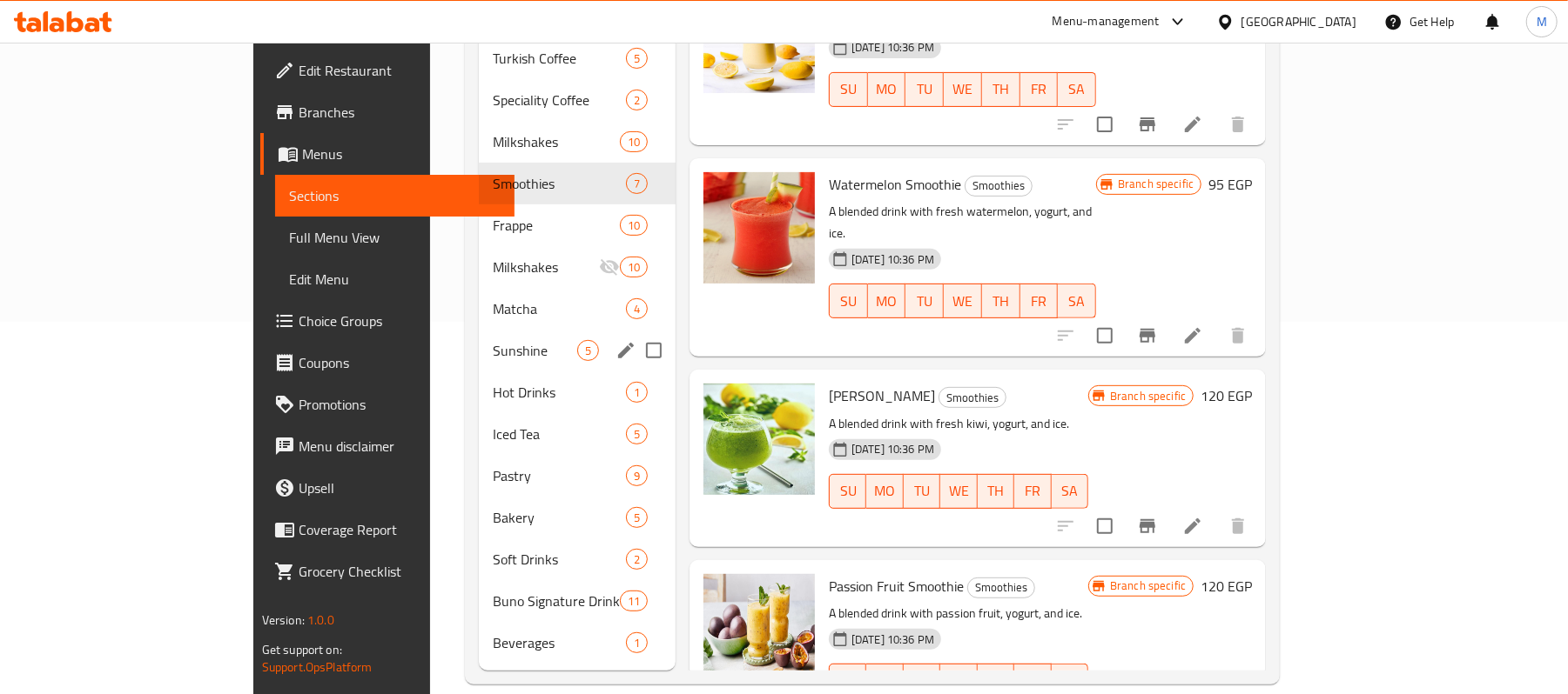
click at [478, 330] on div "Sunshine 5" at bounding box center [577, 351] width 196 height 42
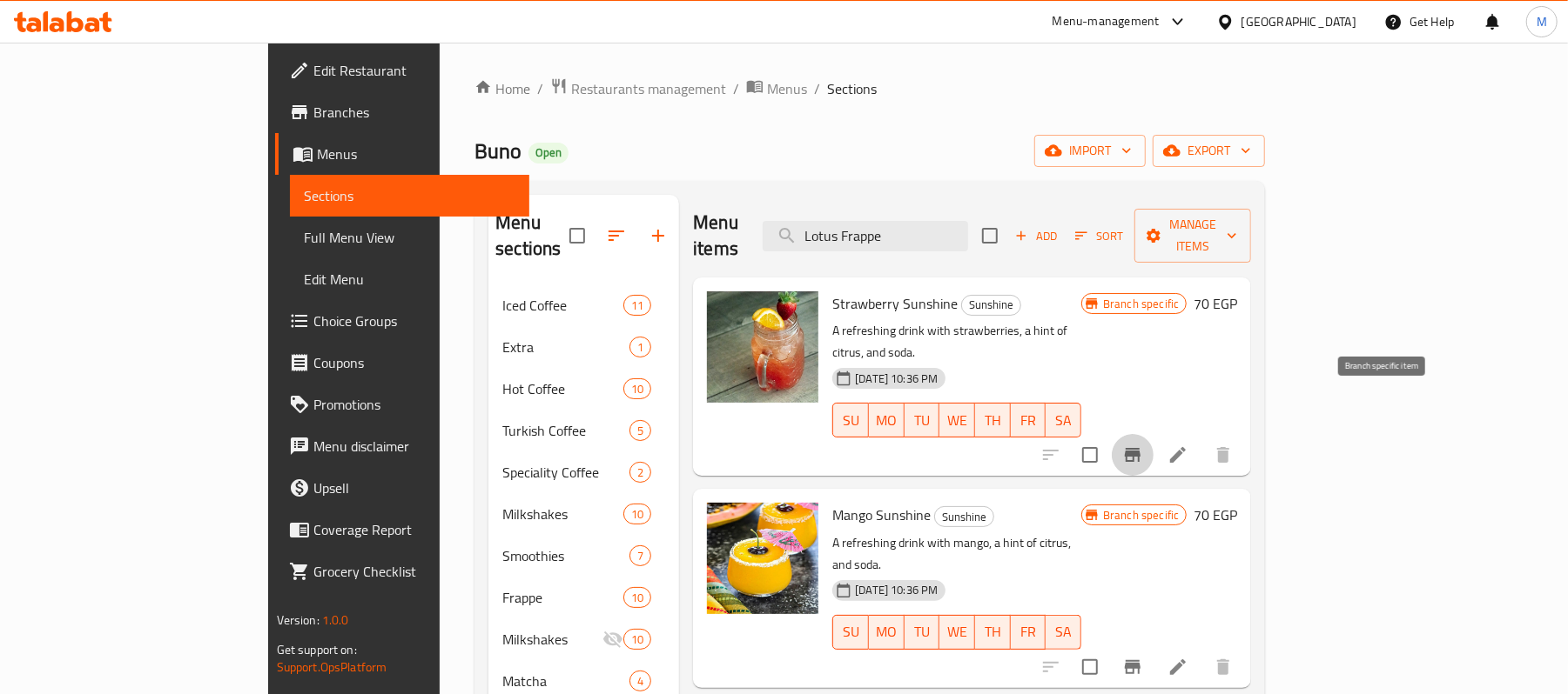
click at [1141, 448] on icon "Branch-specific-item" at bounding box center [1132, 455] width 16 height 14
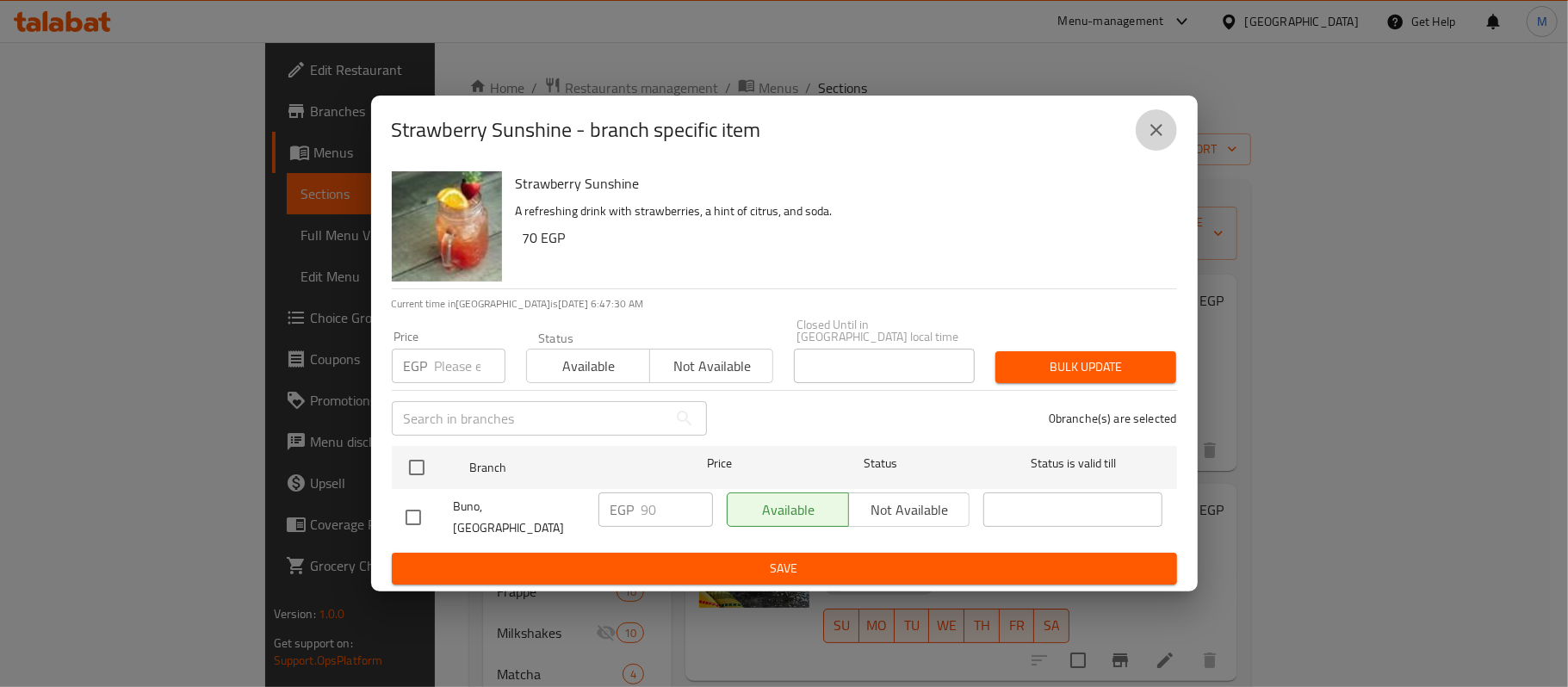
click at [1156, 140] on icon "close" at bounding box center [1156, 130] width 20 height 20
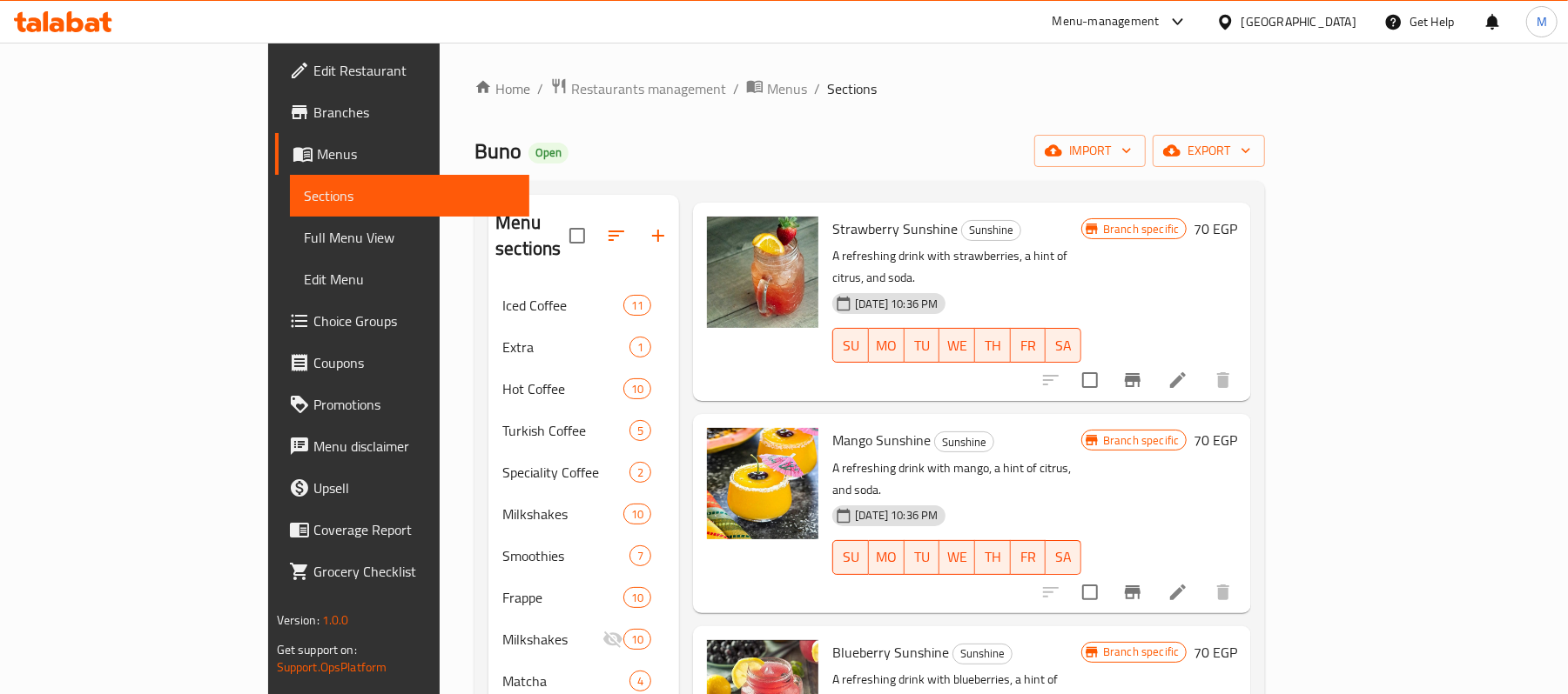
scroll to position [116, 0]
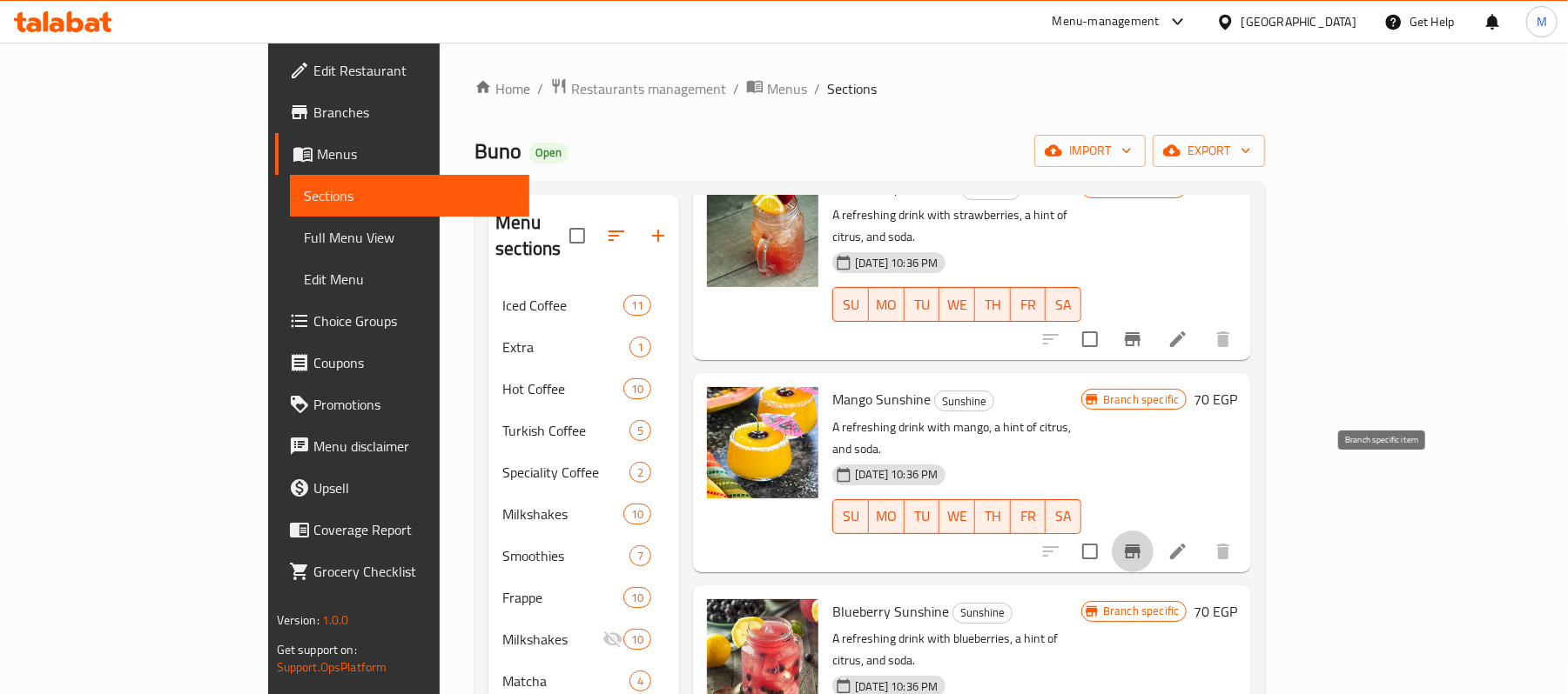
click at [1141, 545] on icon "Branch-specific-item" at bounding box center [1132, 552] width 16 height 14
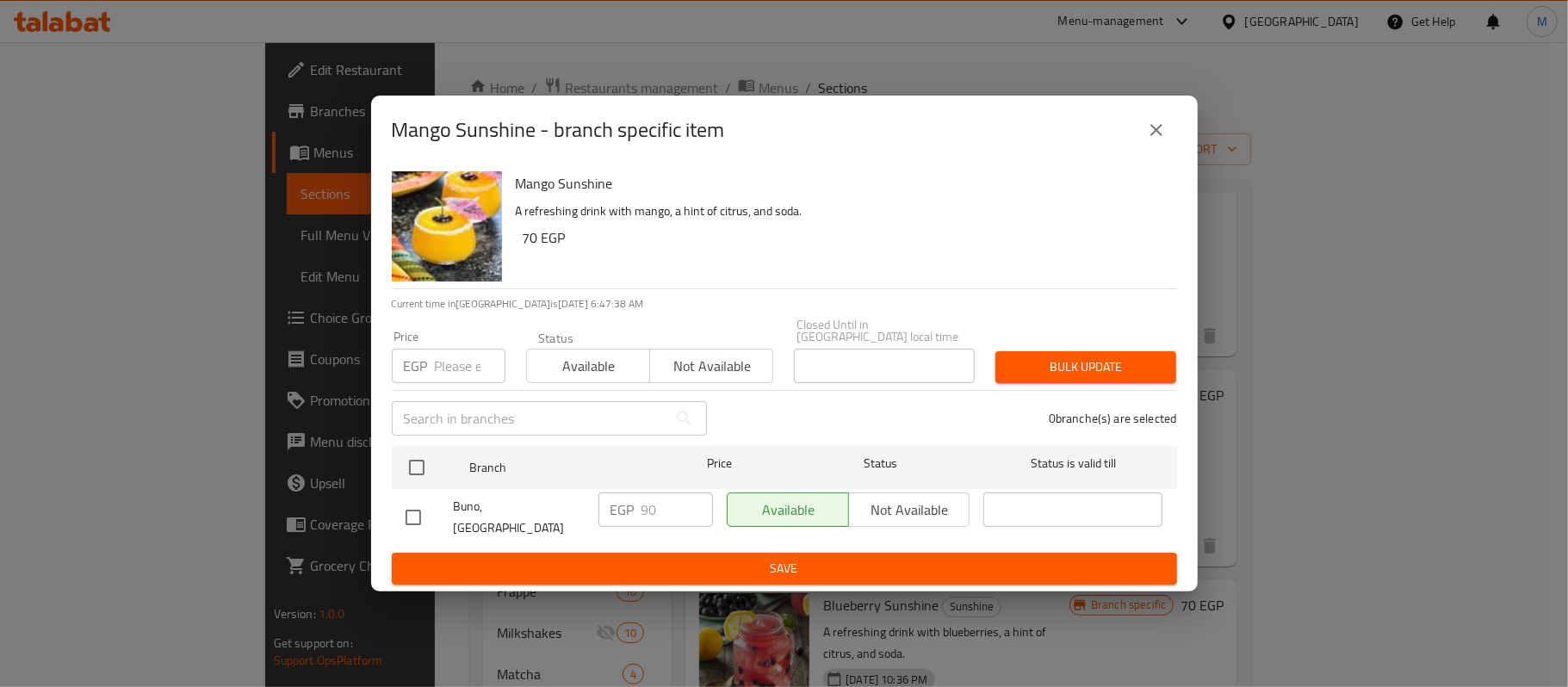
click at [1151, 140] on icon "close" at bounding box center [1156, 130] width 20 height 20
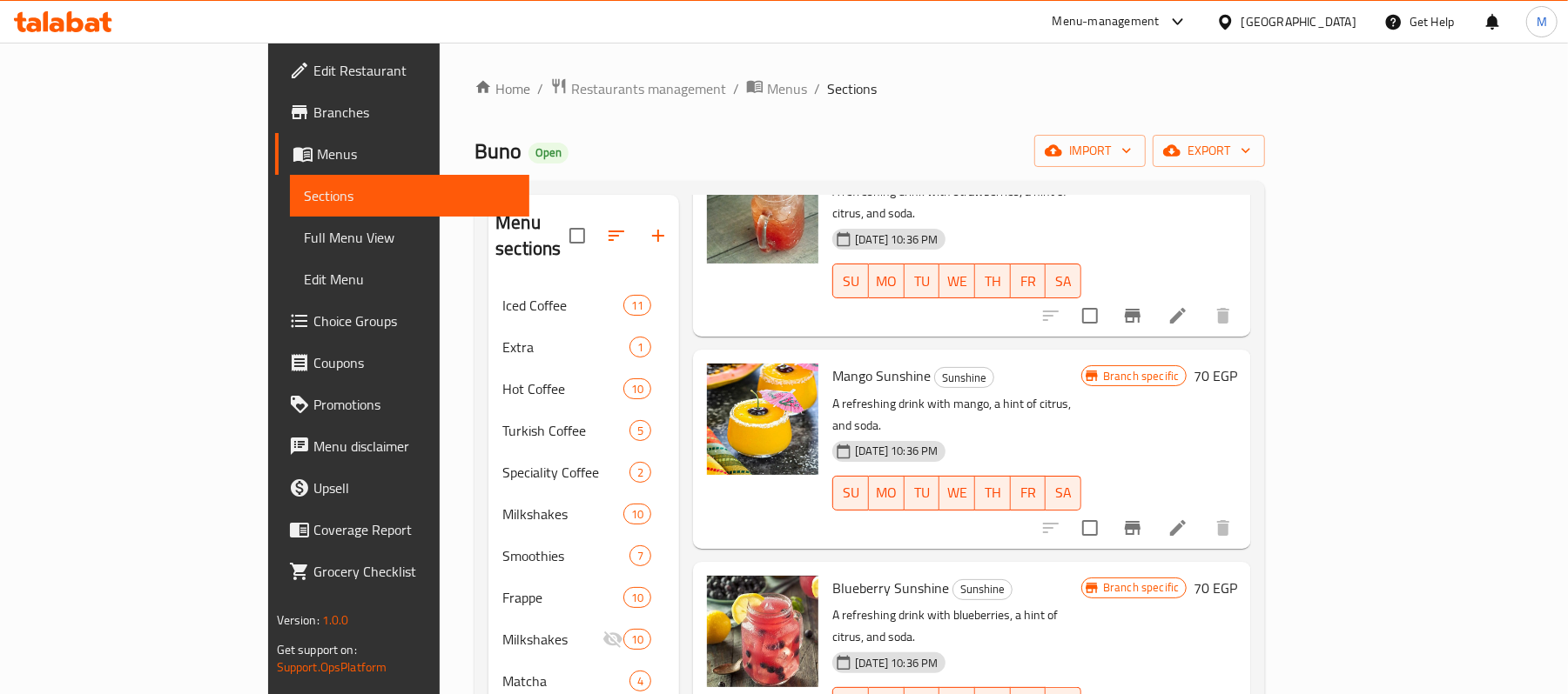
scroll to position [145, 0]
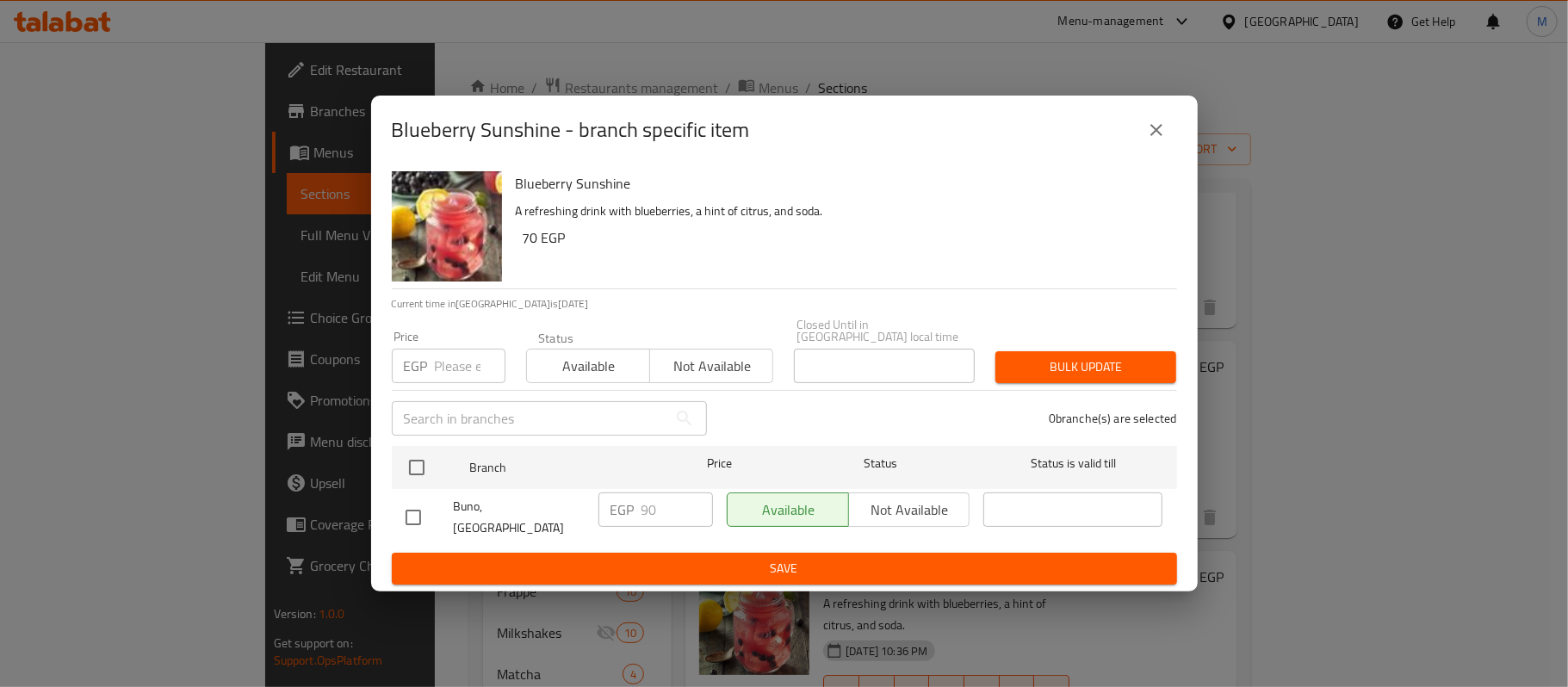
click at [1157, 136] on icon "close" at bounding box center [1156, 130] width 20 height 20
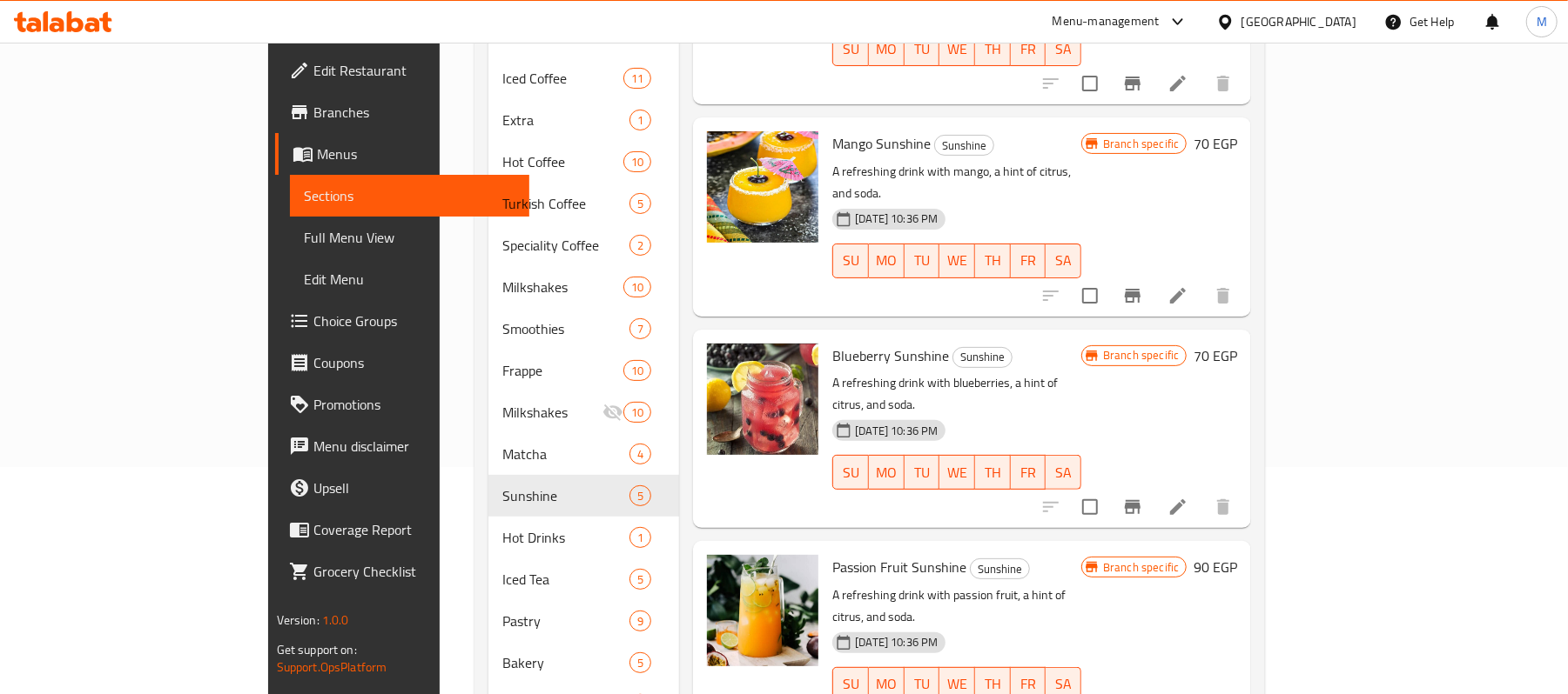
scroll to position [231, 0]
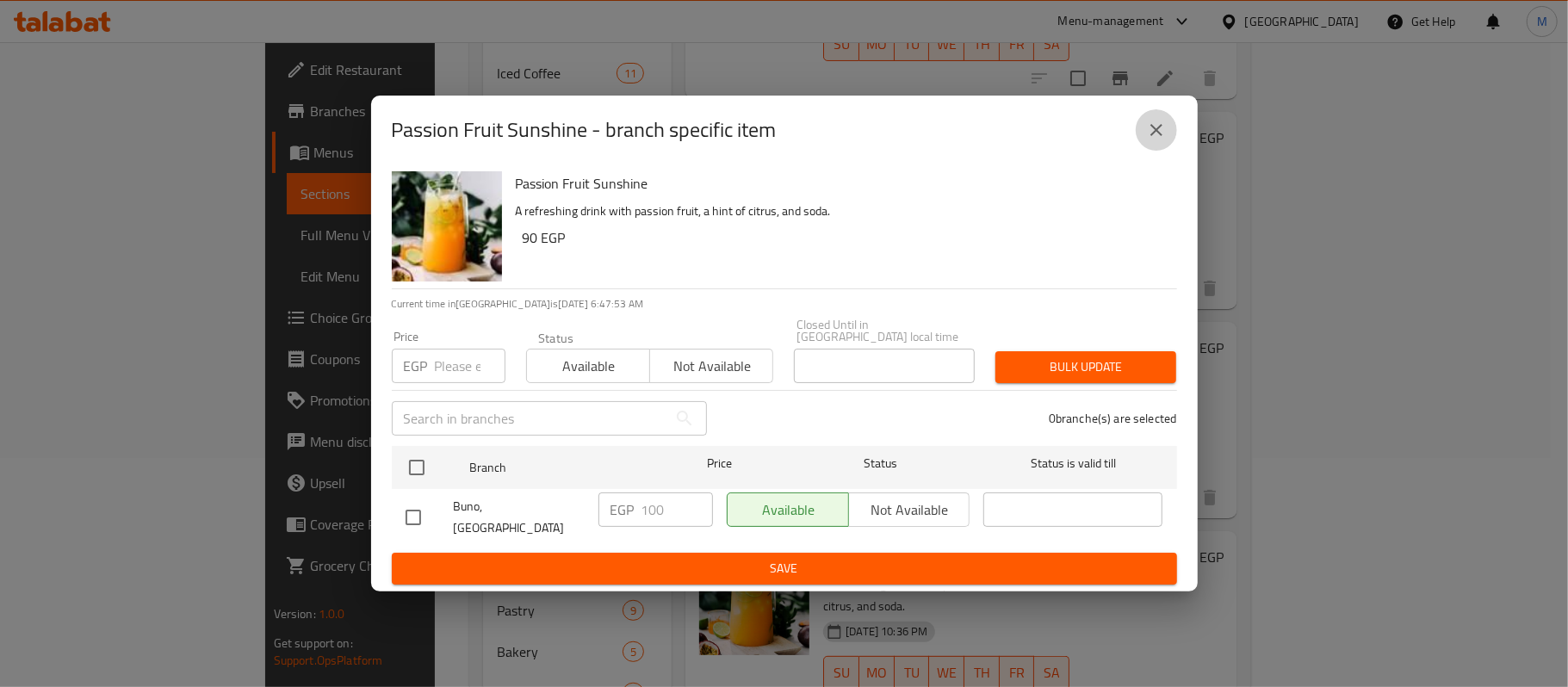
click at [1155, 136] on icon "close" at bounding box center [1157, 130] width 12 height 12
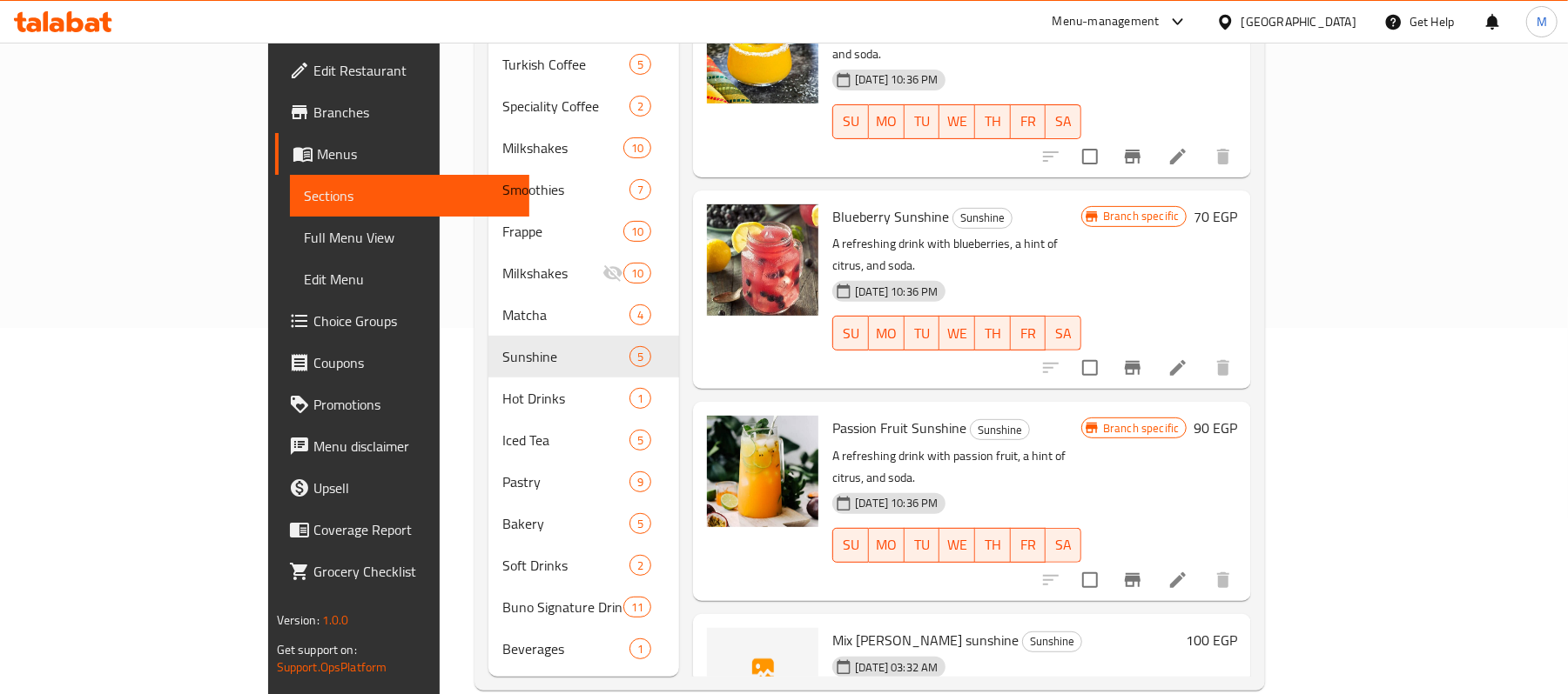
scroll to position [372, 0]
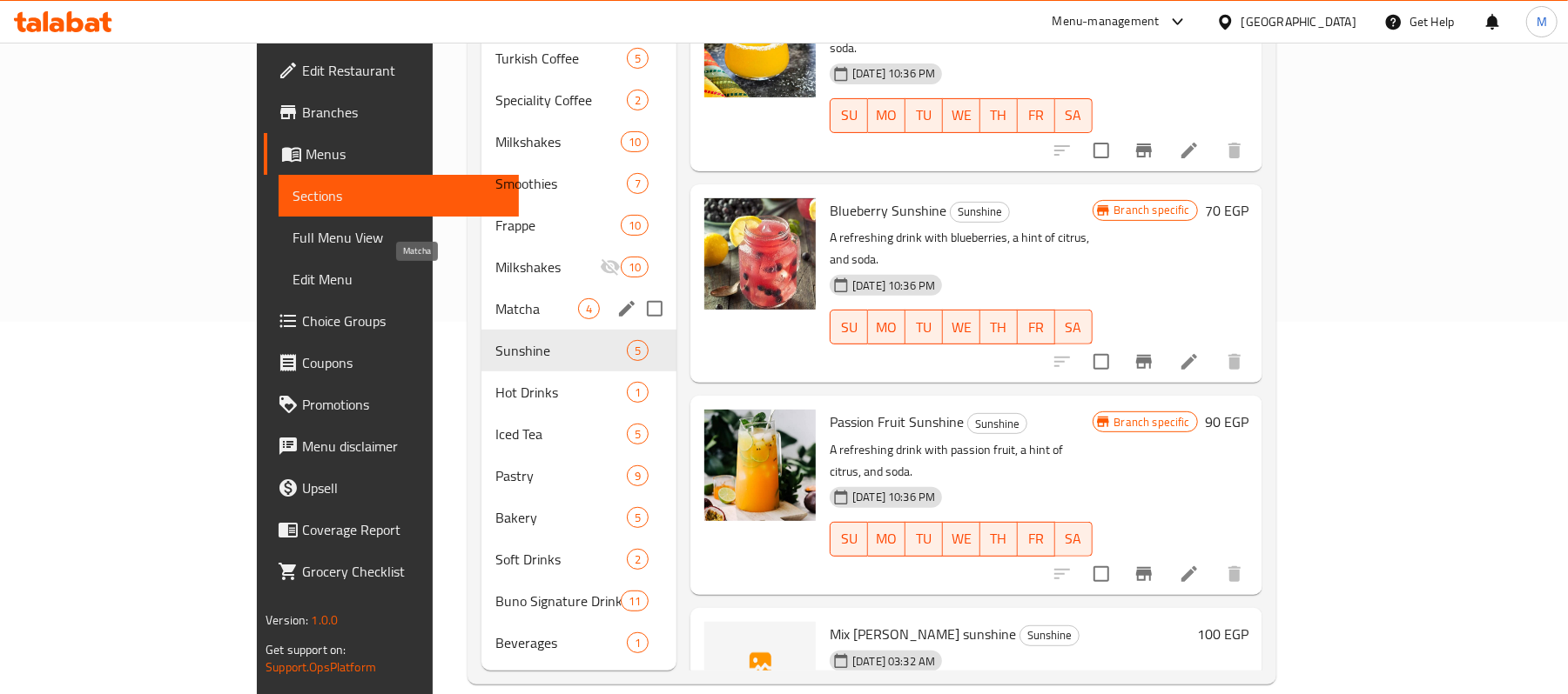
click at [495, 299] on span "Matcha" at bounding box center [536, 309] width 83 height 21
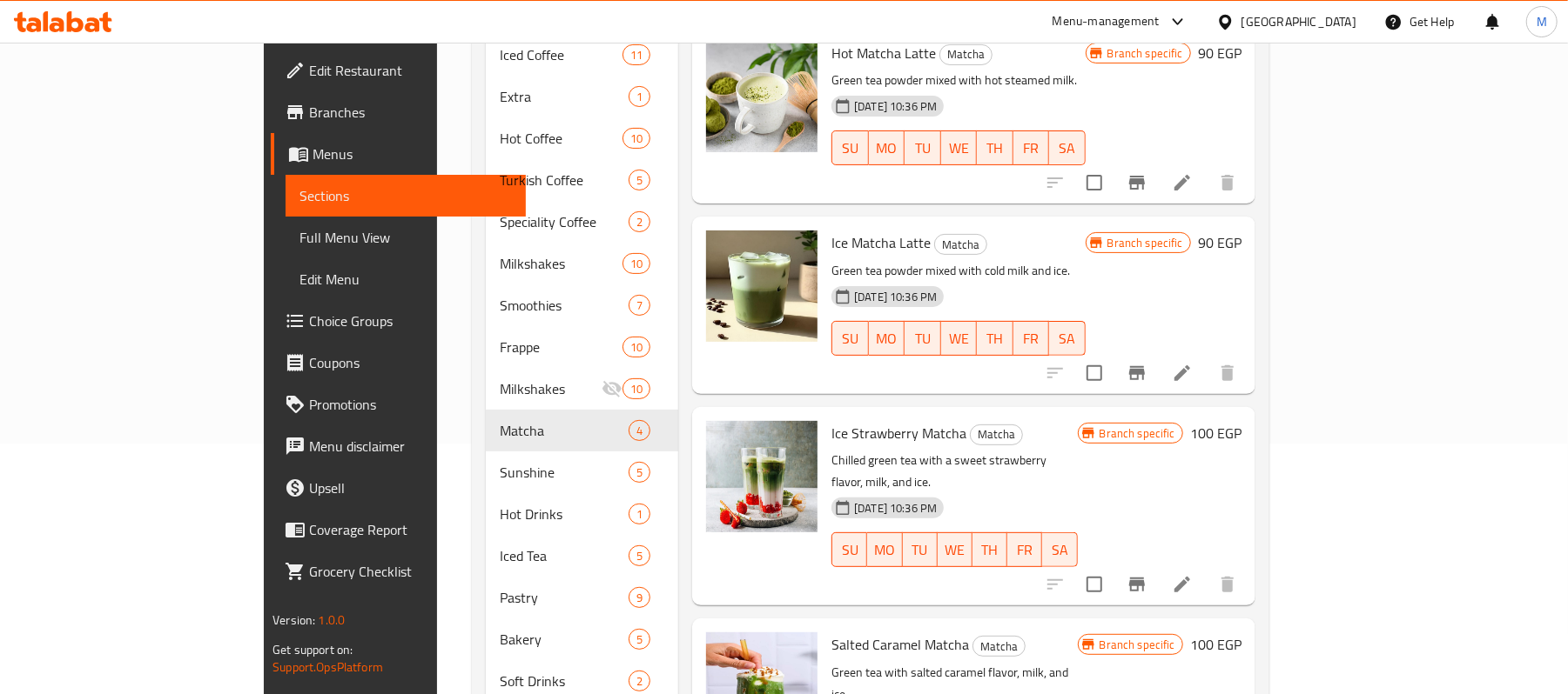
scroll to position [24, 0]
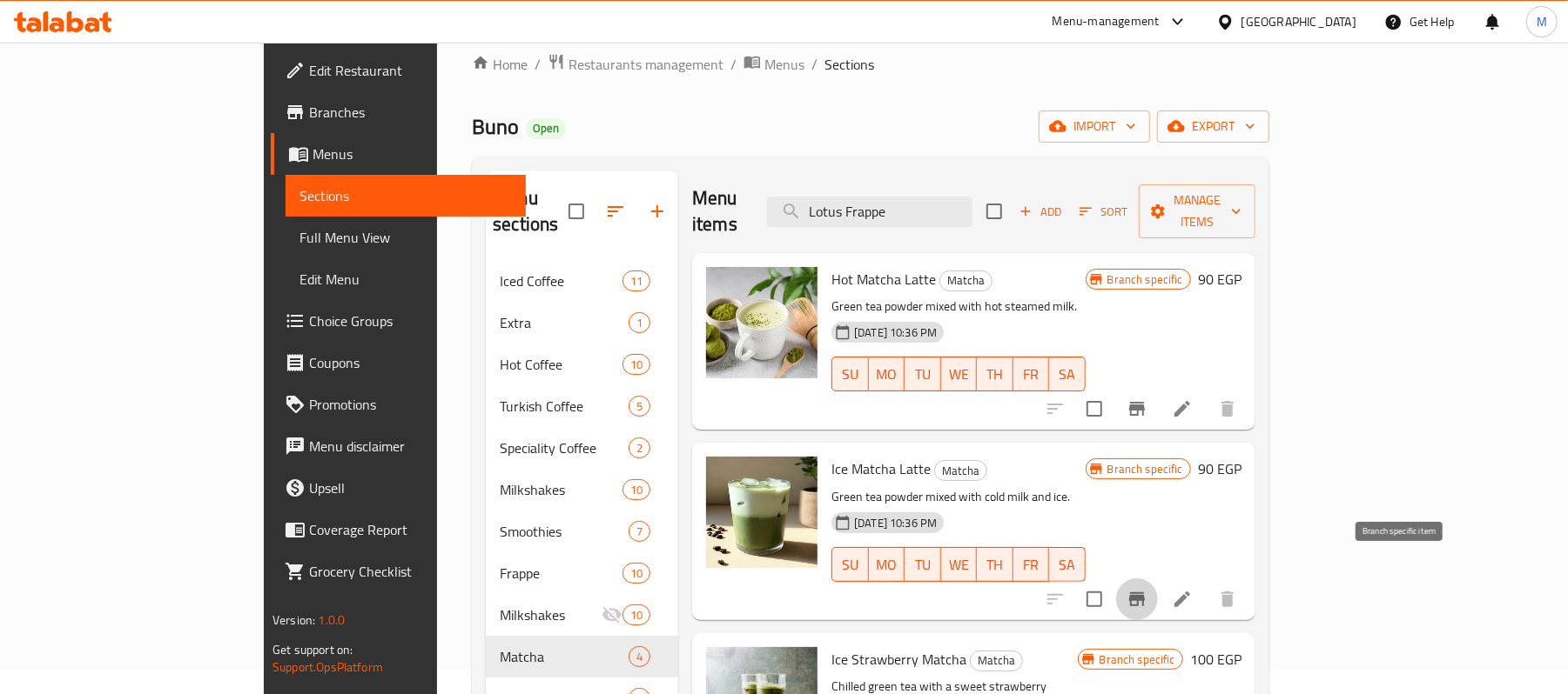
click at [1145, 592] on icon "Branch-specific-item" at bounding box center [1137, 599] width 16 height 14
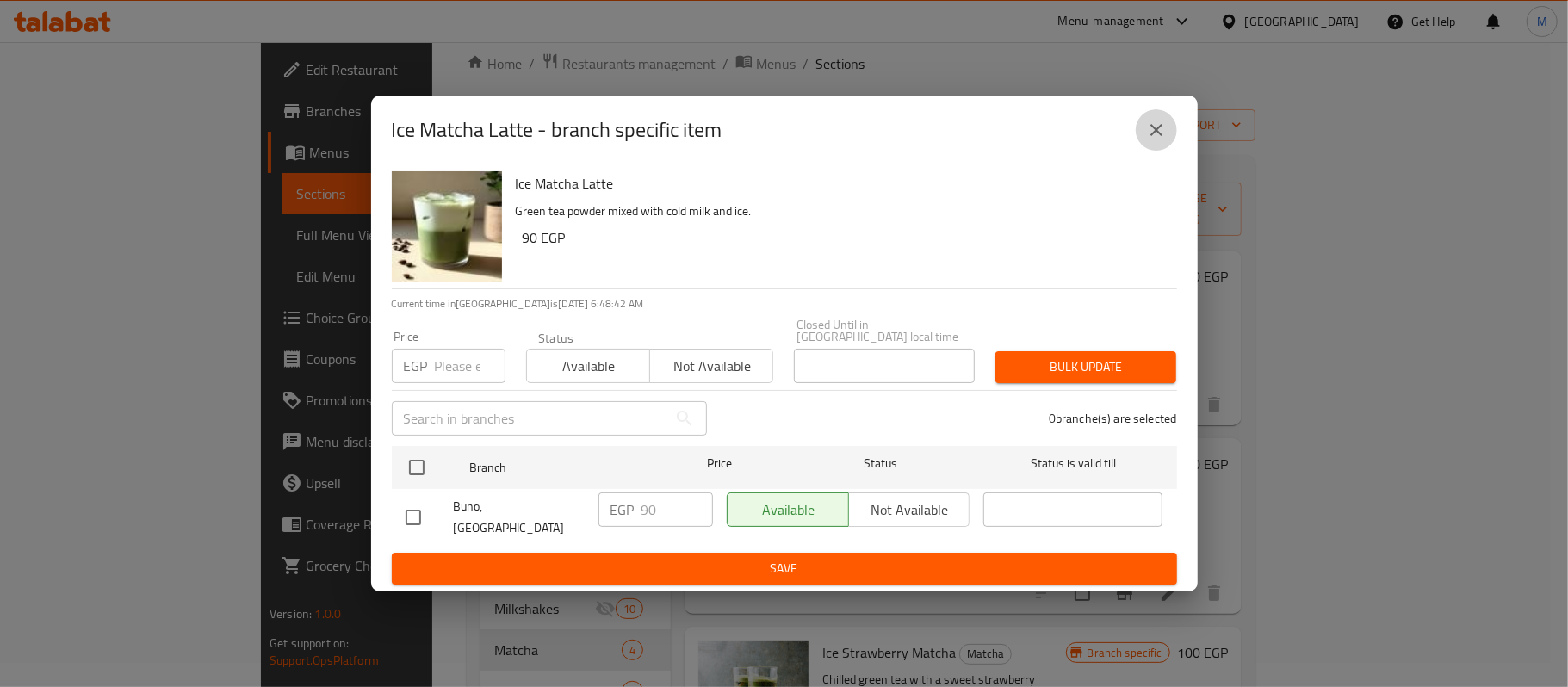
click at [1148, 140] on icon "close" at bounding box center [1156, 130] width 20 height 20
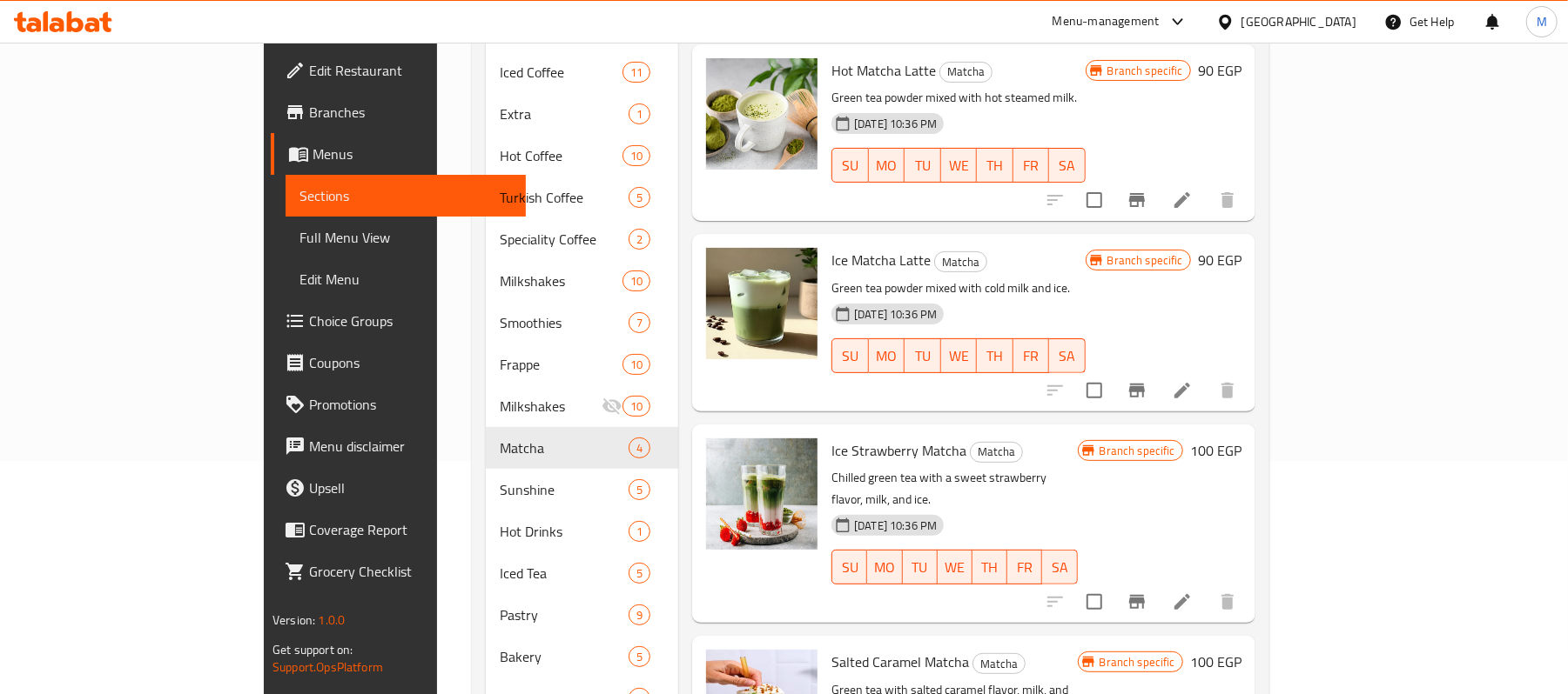
scroll to position [256, 0]
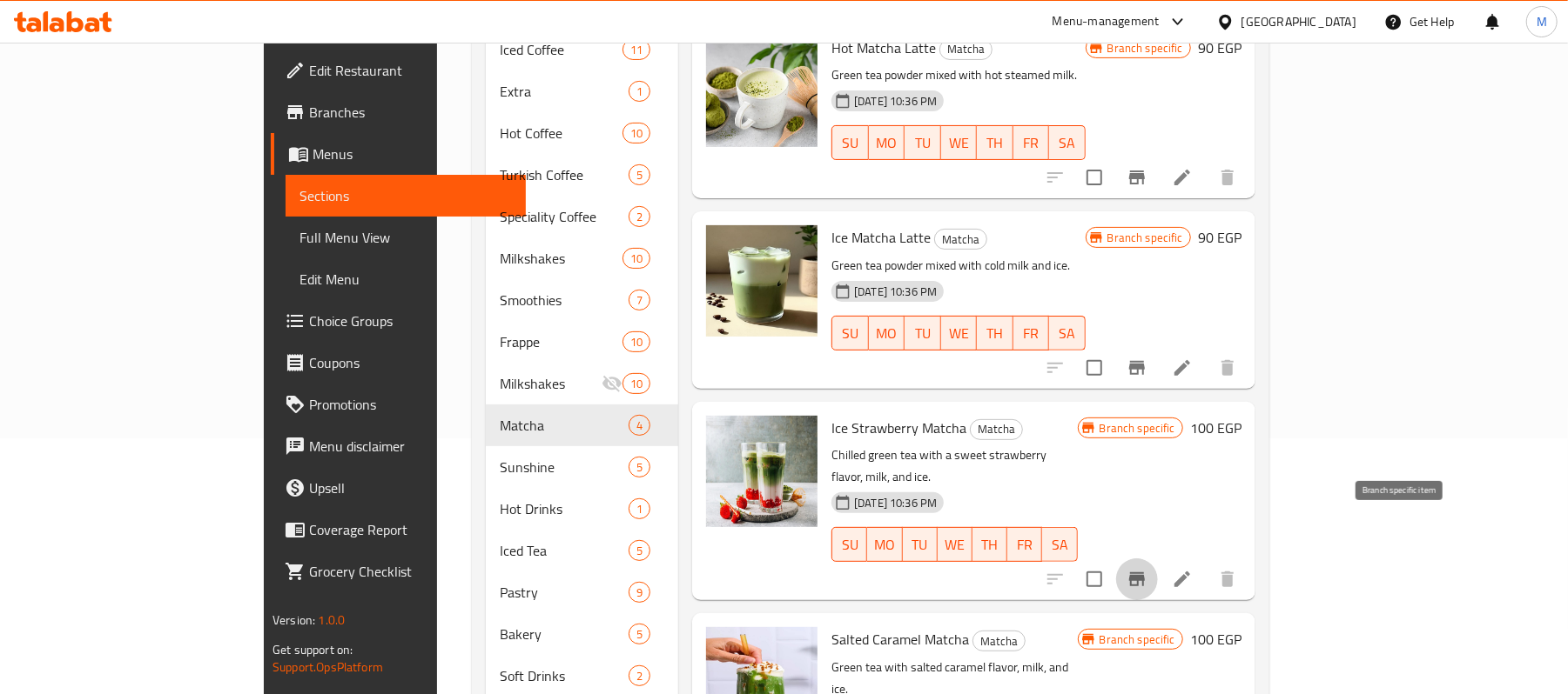
click at [1148, 569] on icon "Branch-specific-item" at bounding box center [1136, 579] width 21 height 21
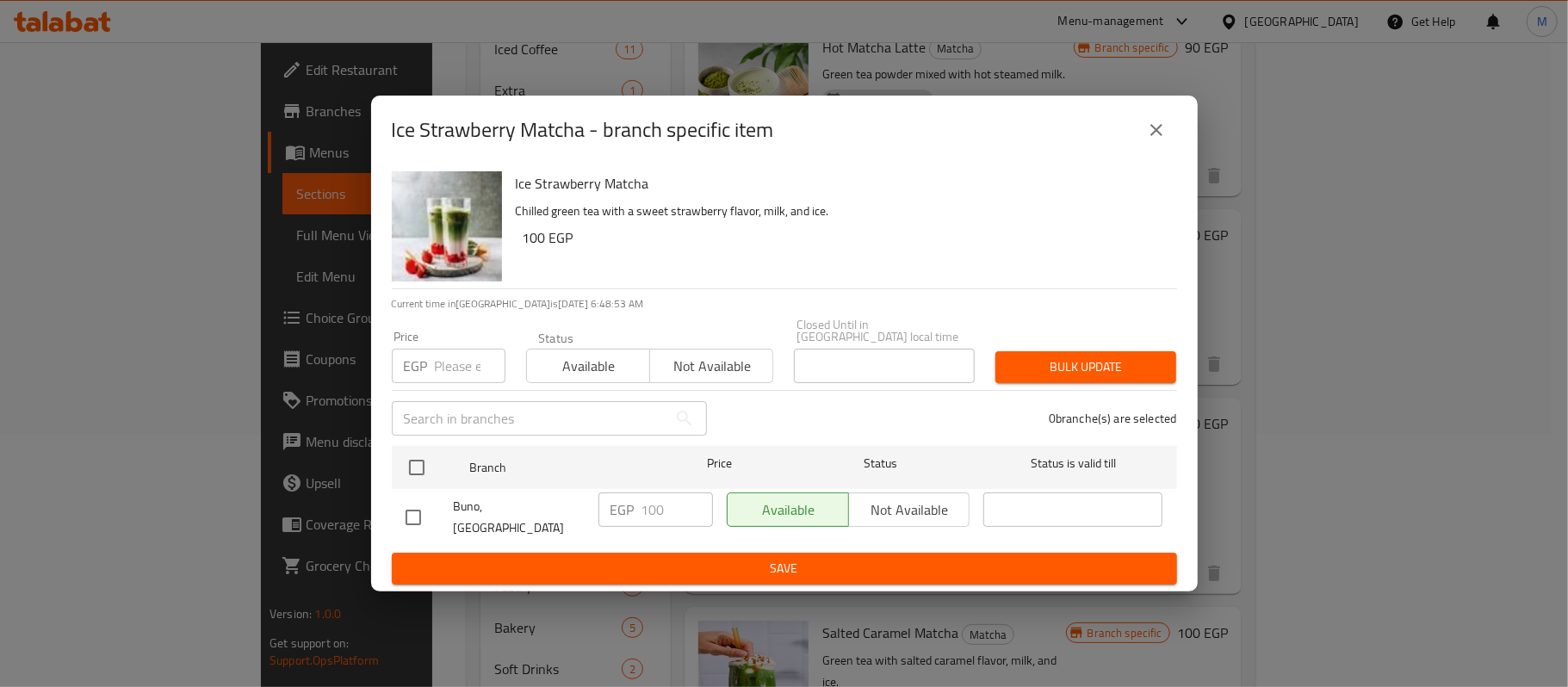
click at [1137, 148] on button "close" at bounding box center [1157, 130] width 41 height 42
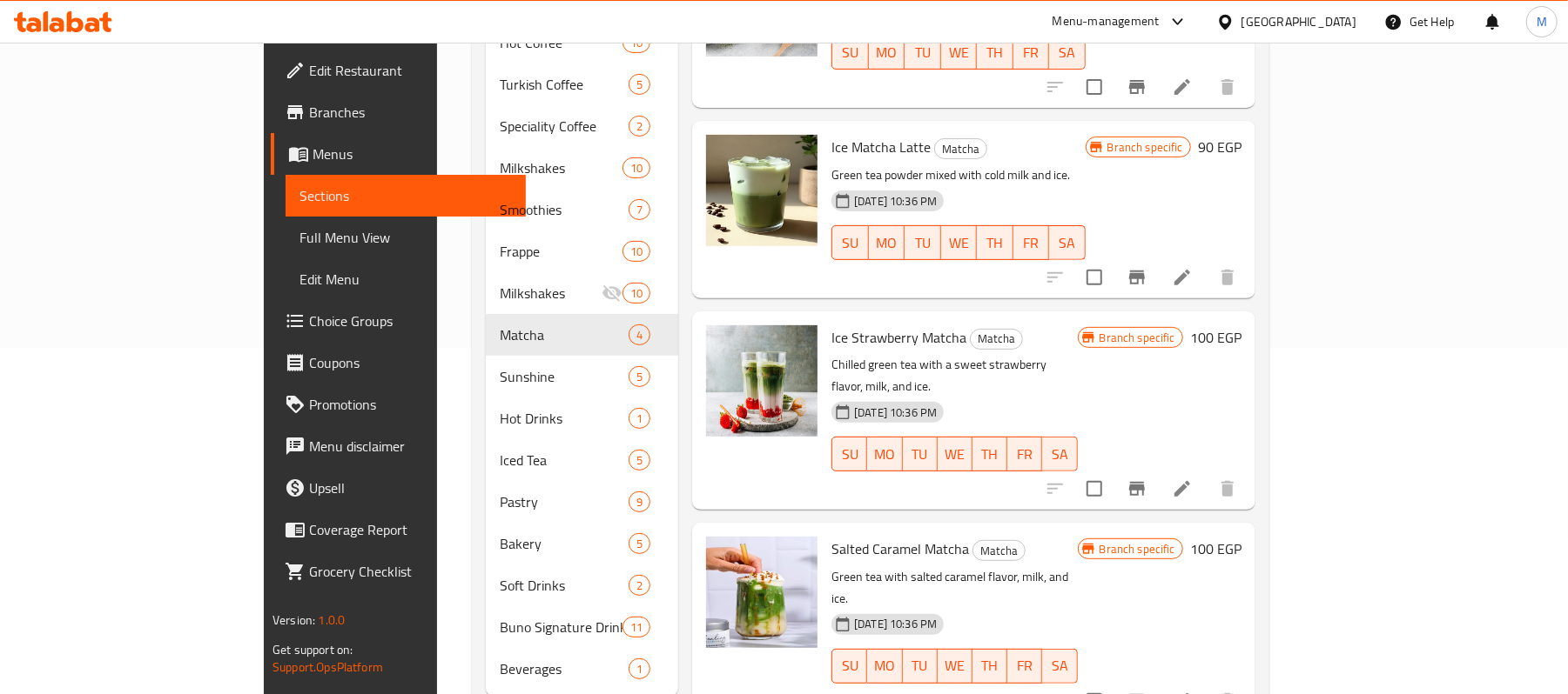
scroll to position [372, 0]
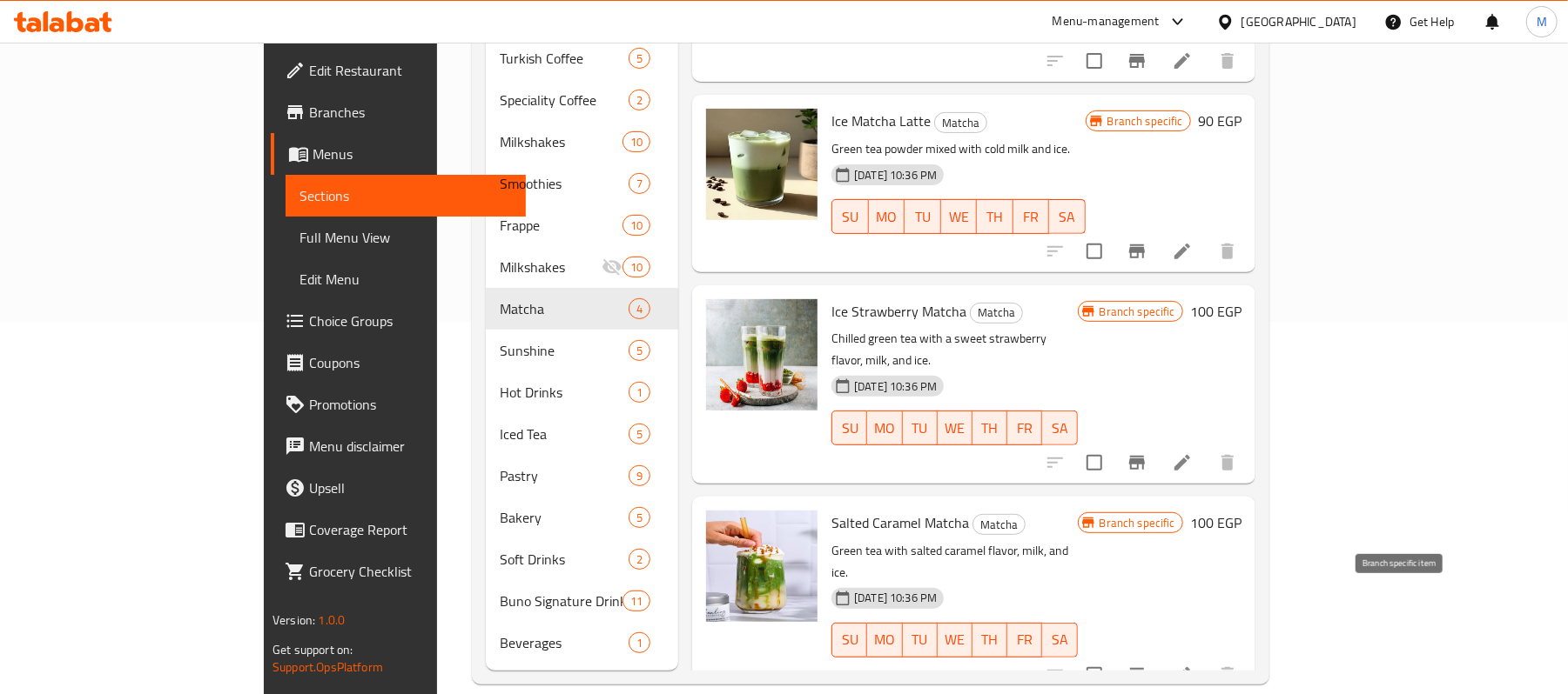
click at [1145, 668] on icon "Branch-specific-item" at bounding box center [1137, 675] width 16 height 14
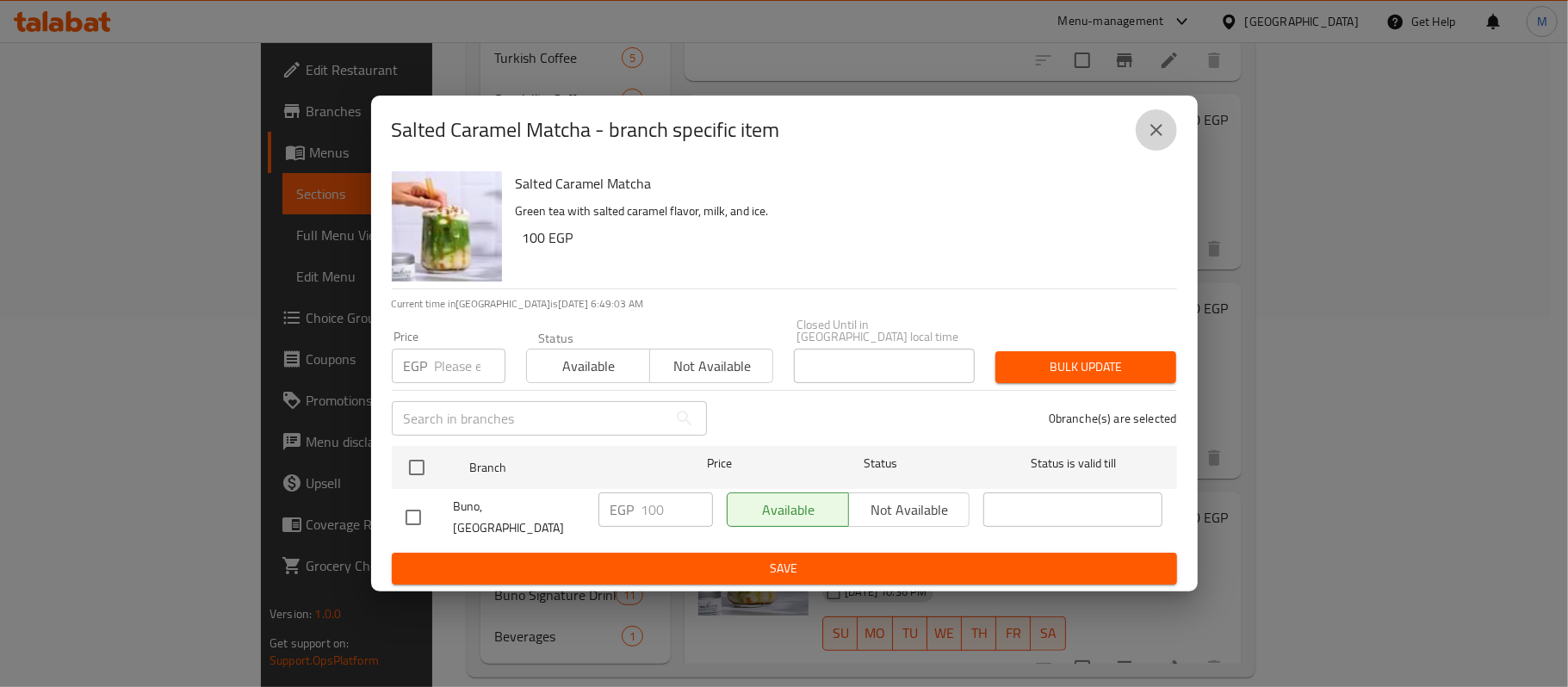
click at [1150, 140] on icon "close" at bounding box center [1156, 130] width 20 height 20
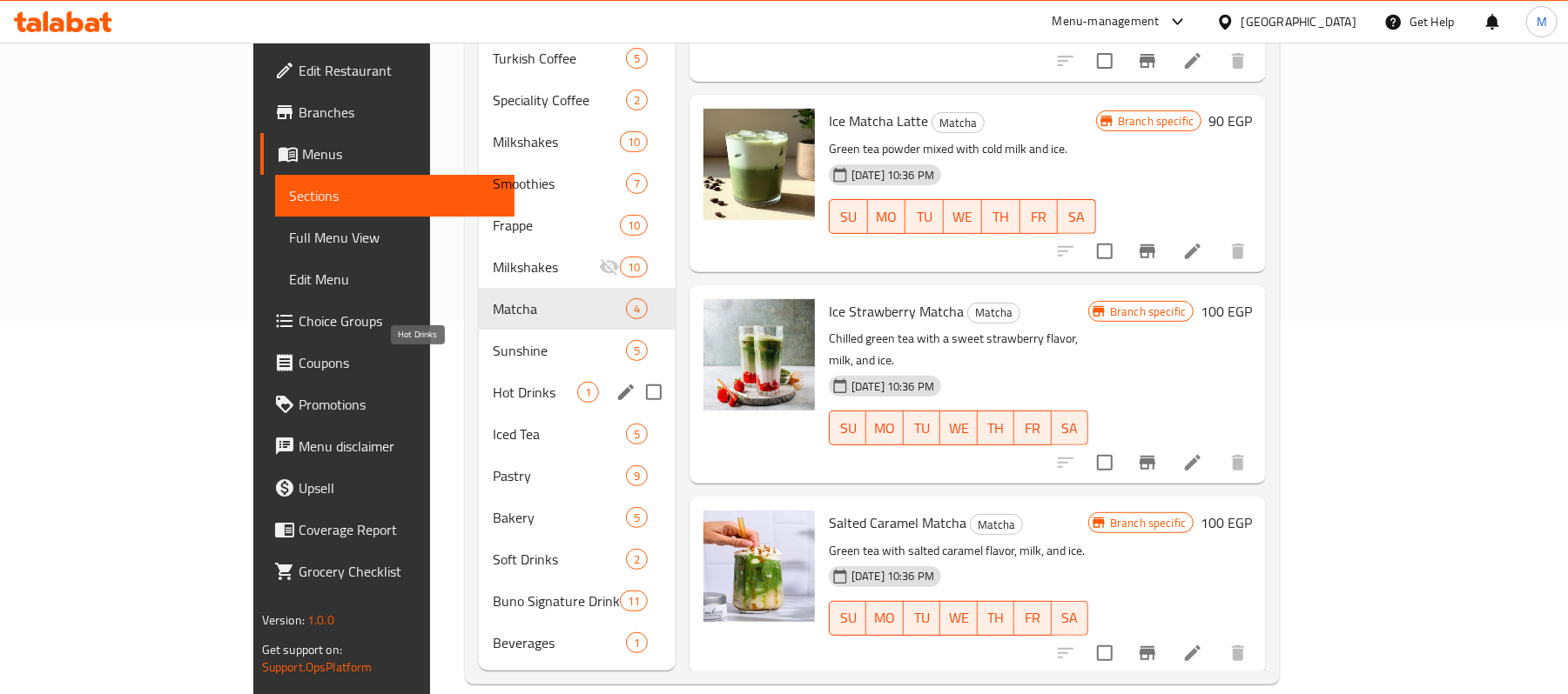
click at [493, 382] on span "Hot Drinks" at bounding box center [535, 392] width 85 height 21
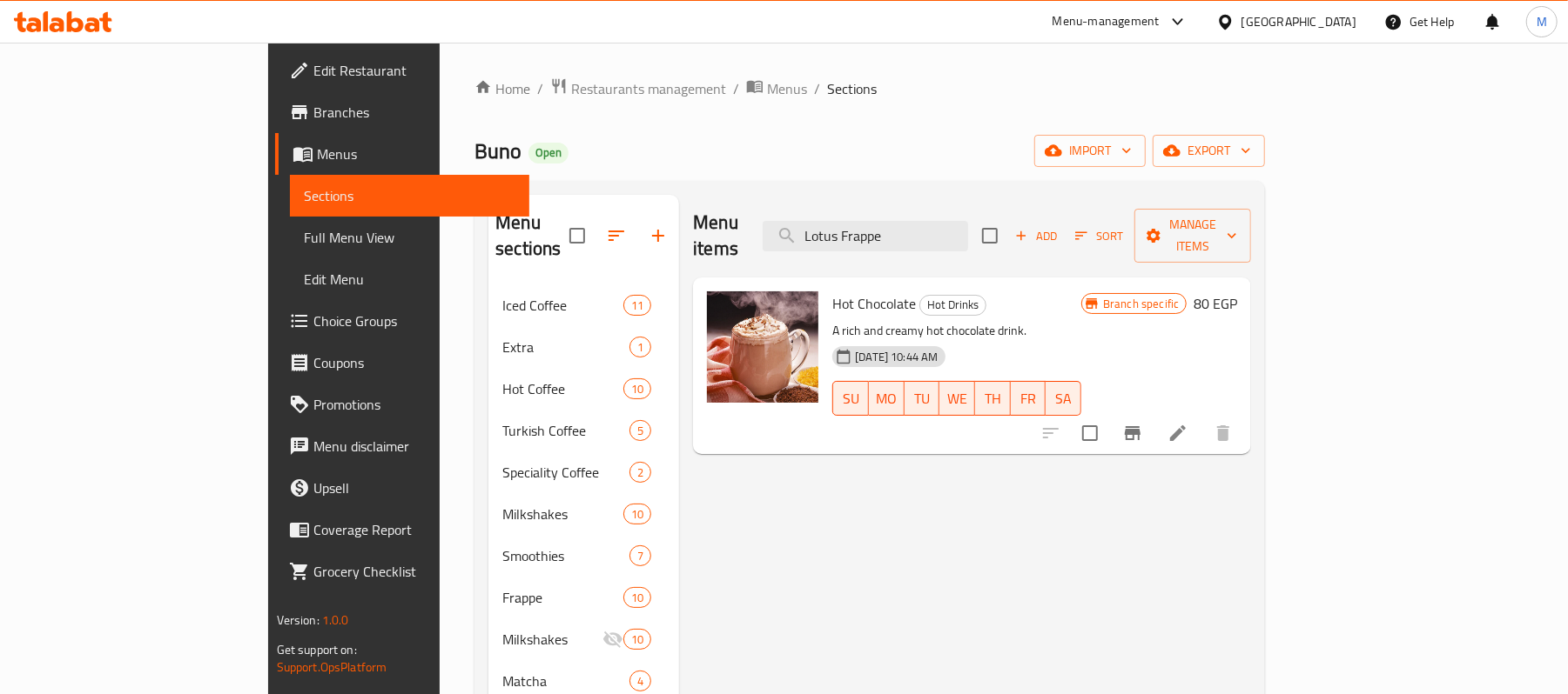
click at [1143, 423] on icon "Branch-specific-item" at bounding box center [1132, 433] width 21 height 21
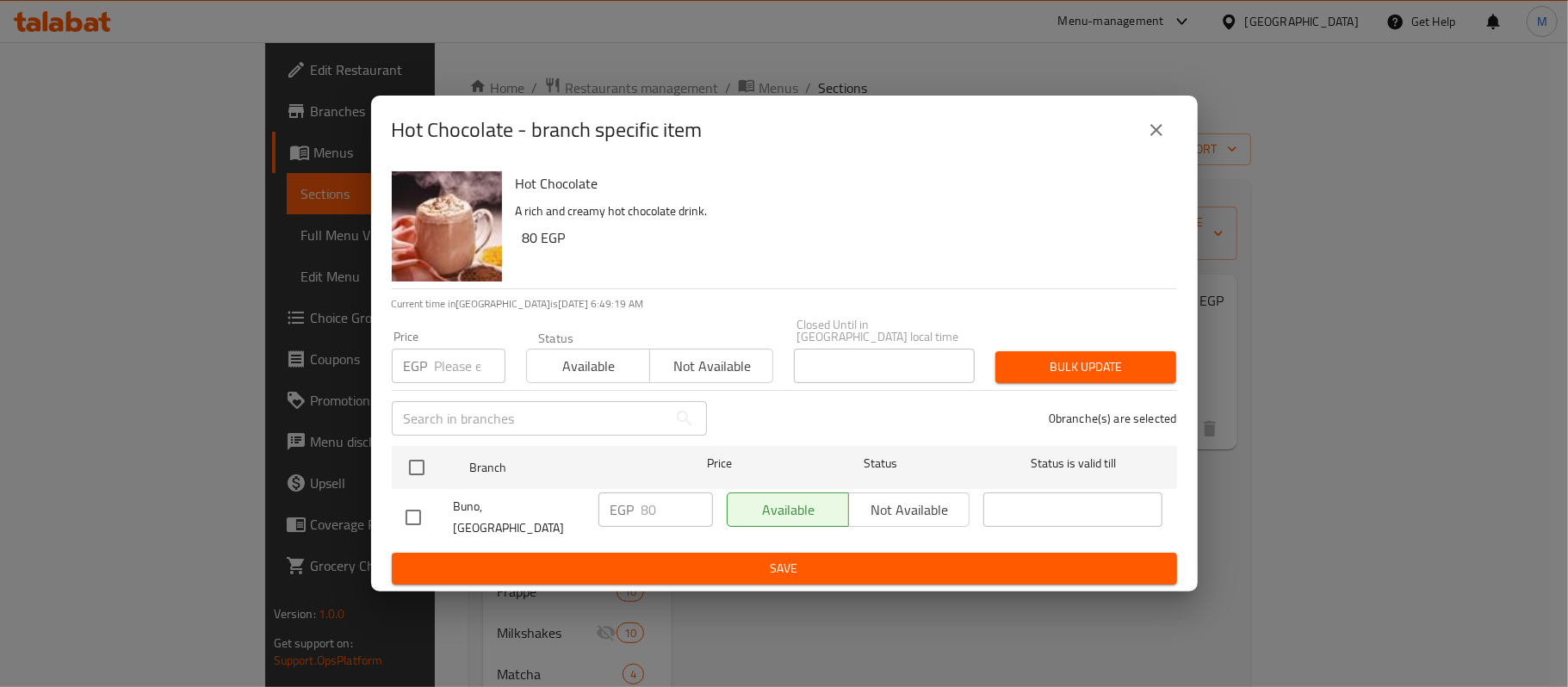
click at [1148, 151] on button "close" at bounding box center [1157, 130] width 41 height 42
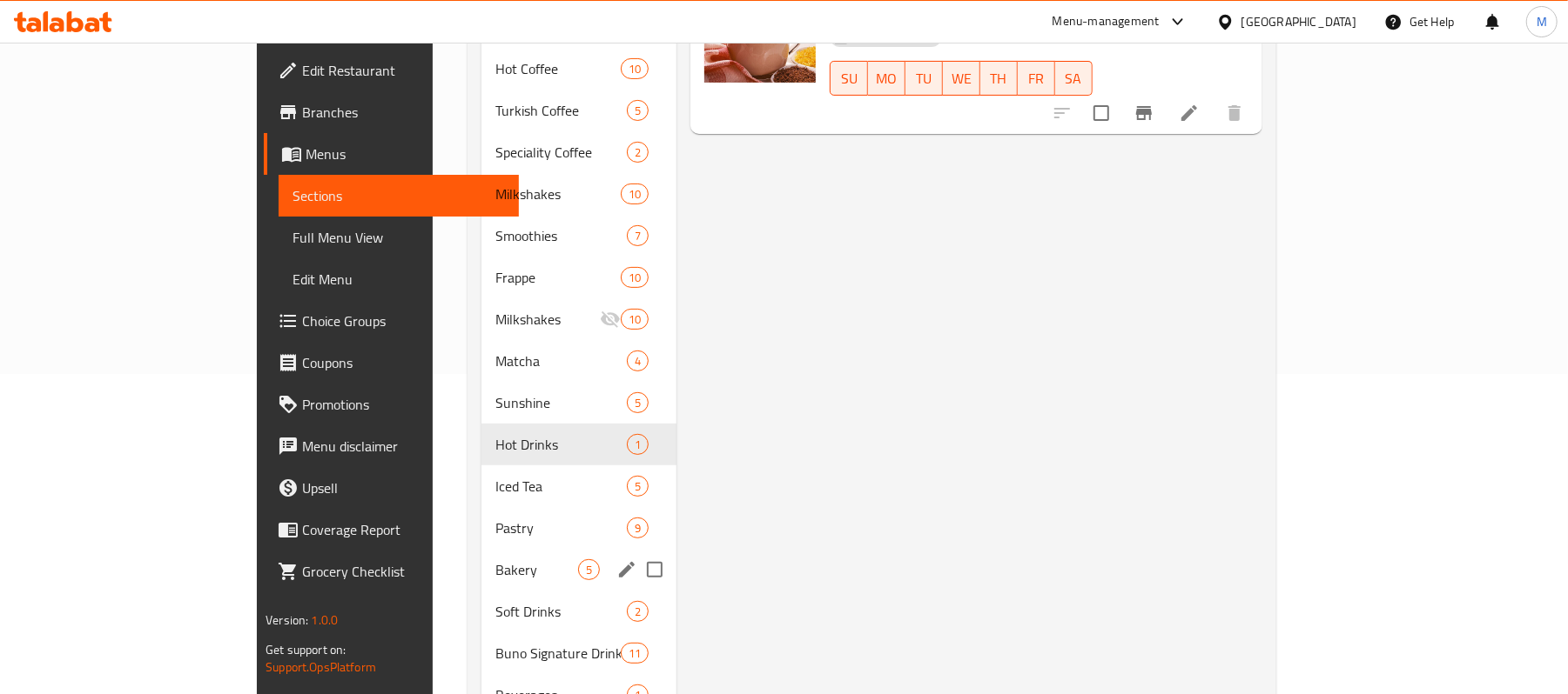
scroll to position [348, 0]
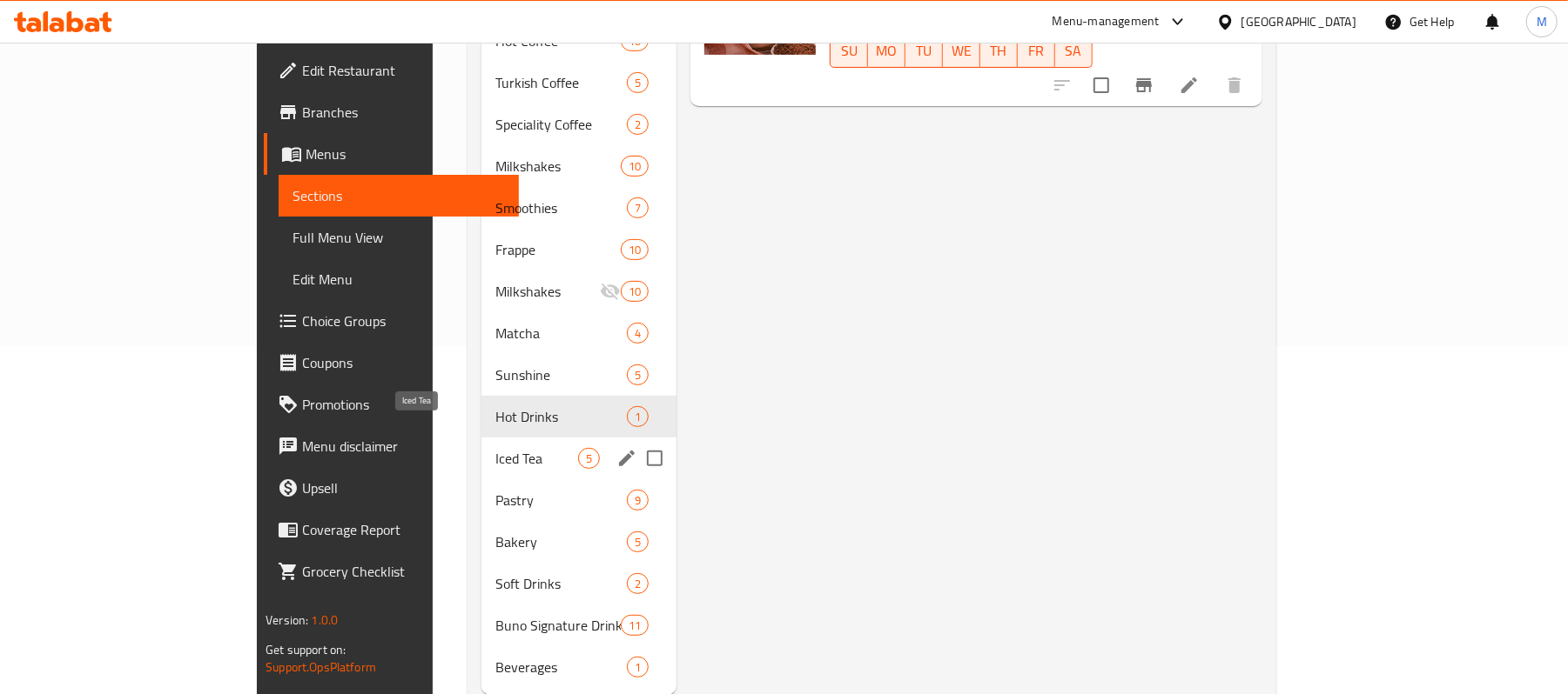
click at [495, 448] on span "Iced Tea" at bounding box center [536, 458] width 83 height 21
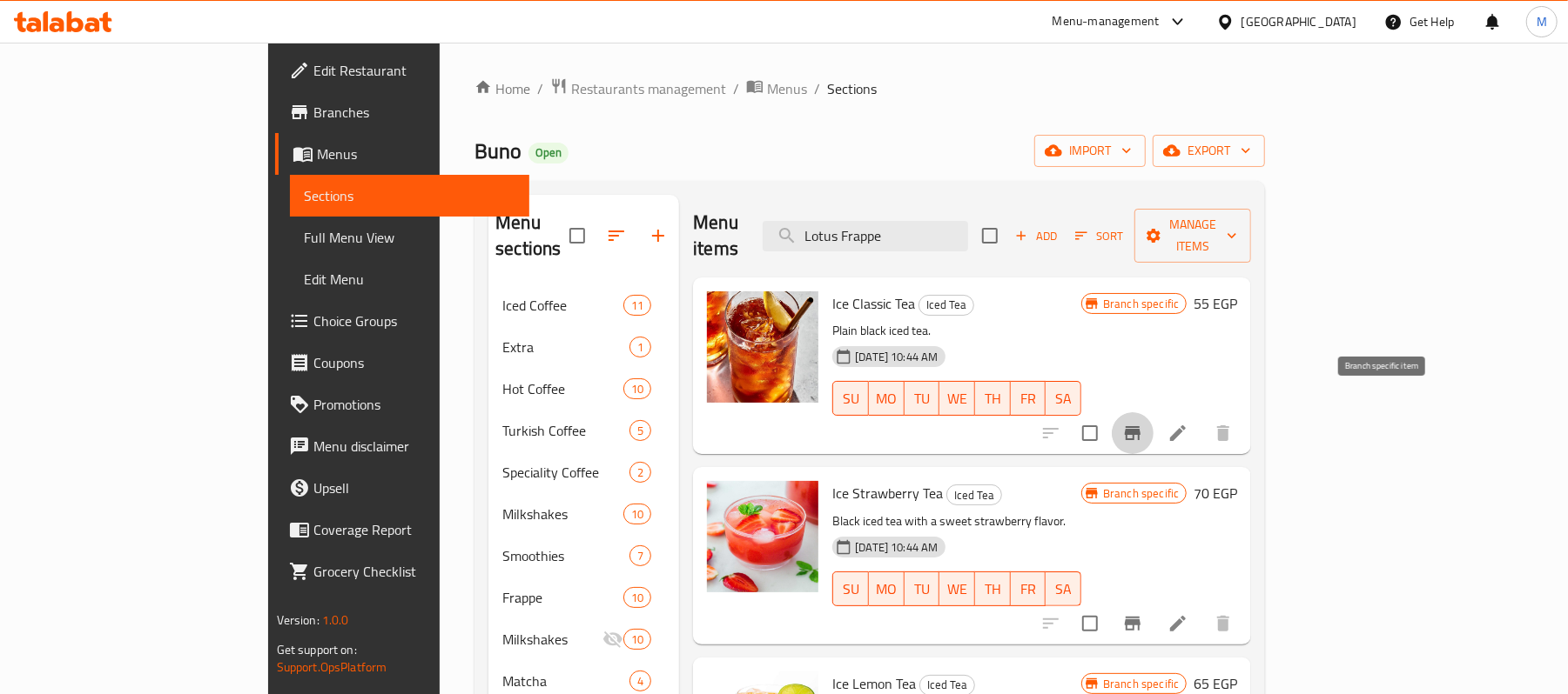
click at [1141, 426] on icon "Branch-specific-item" at bounding box center [1132, 434] width 16 height 14
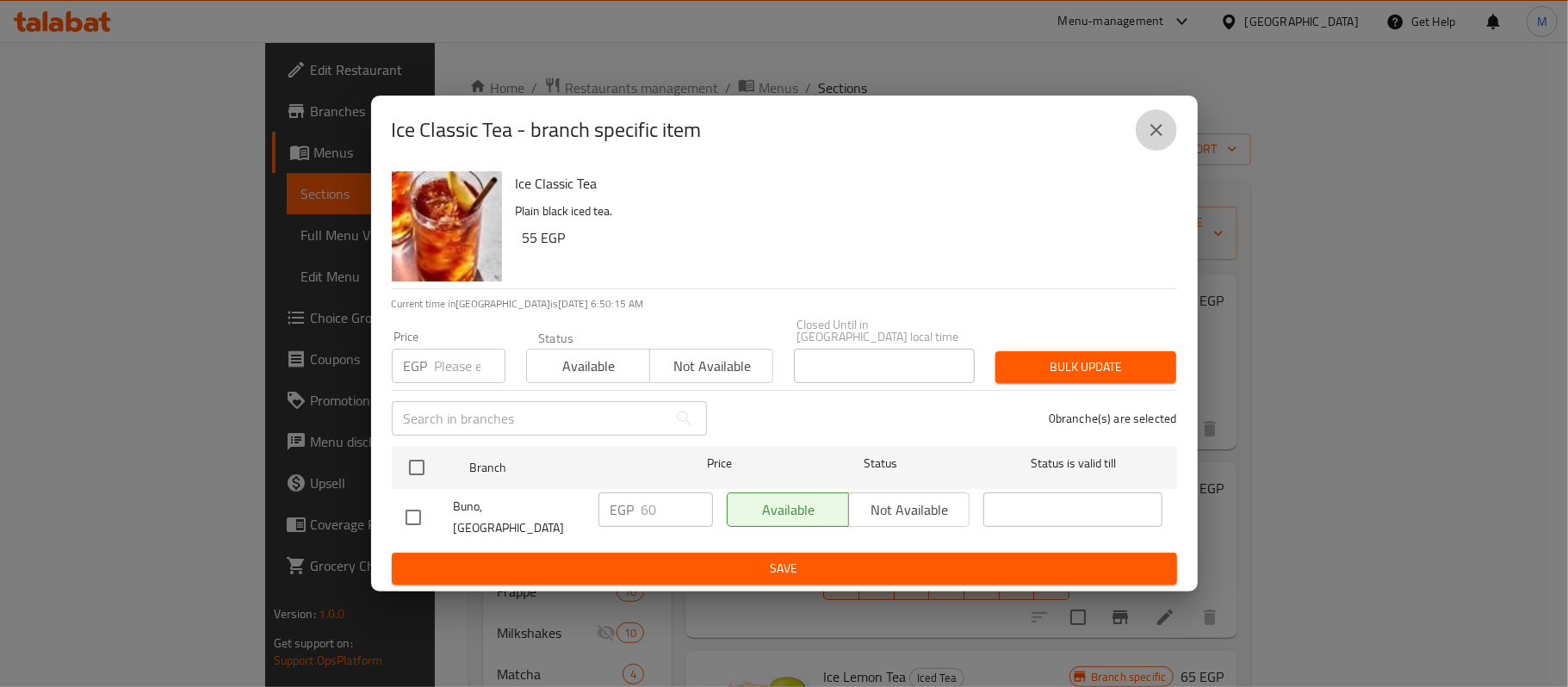
click at [1161, 129] on button "close" at bounding box center [1157, 130] width 41 height 42
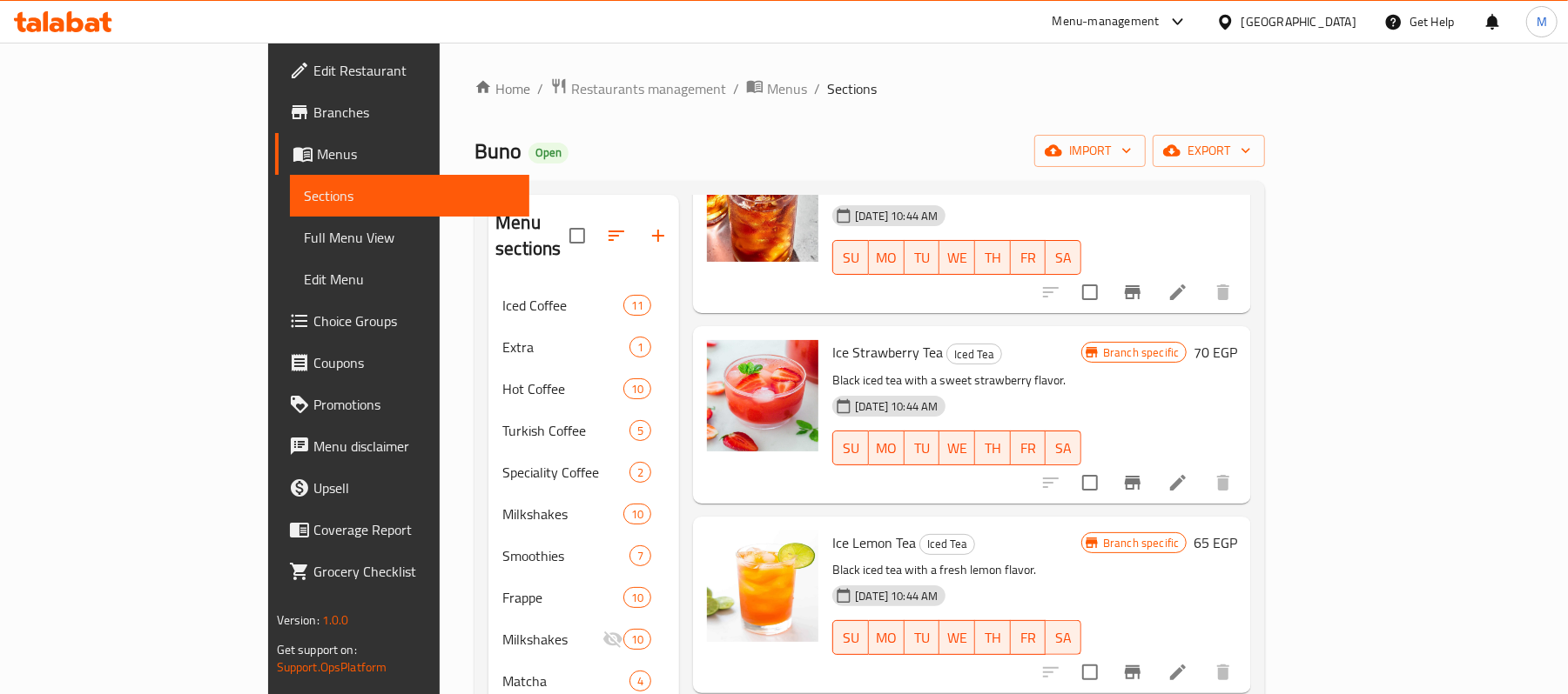
scroll to position [145, 0]
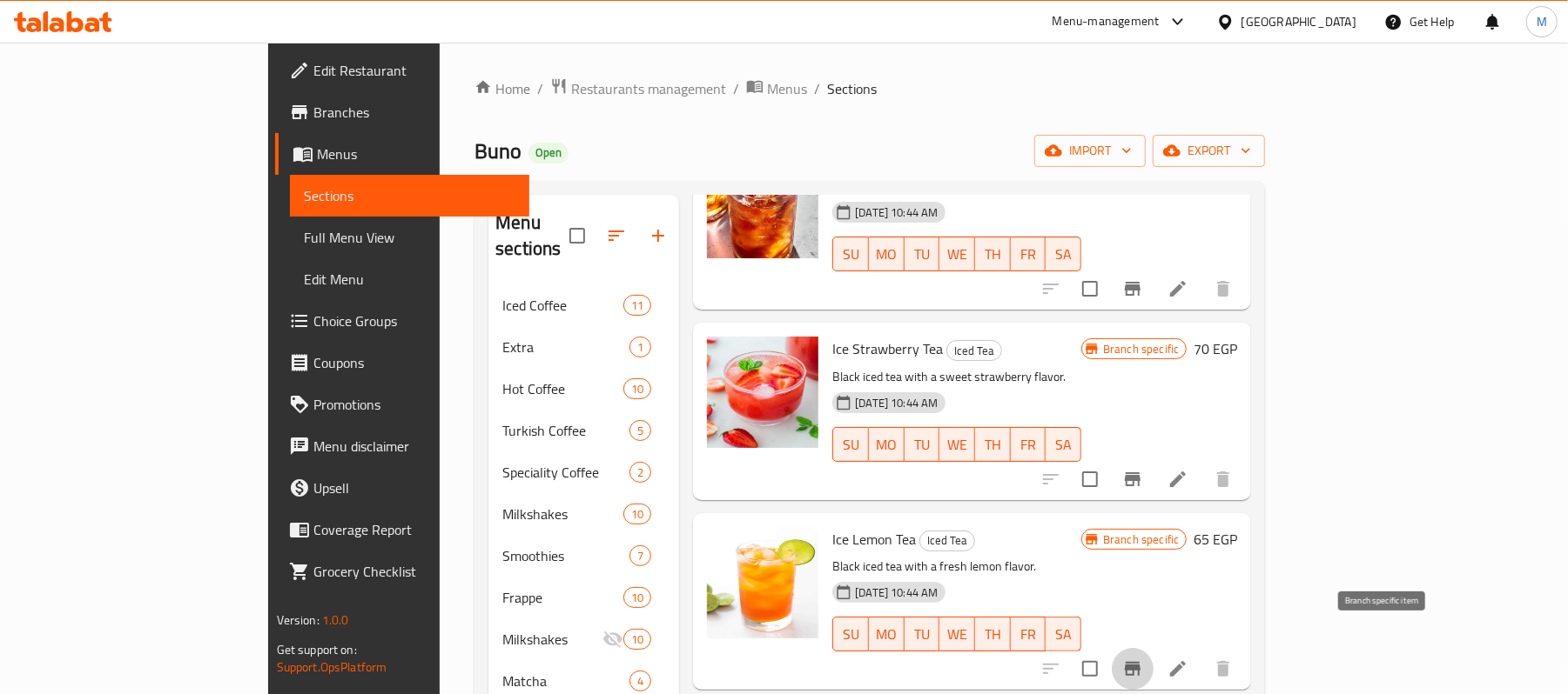
click at [1143, 658] on icon "Branch-specific-item" at bounding box center [1132, 668] width 21 height 21
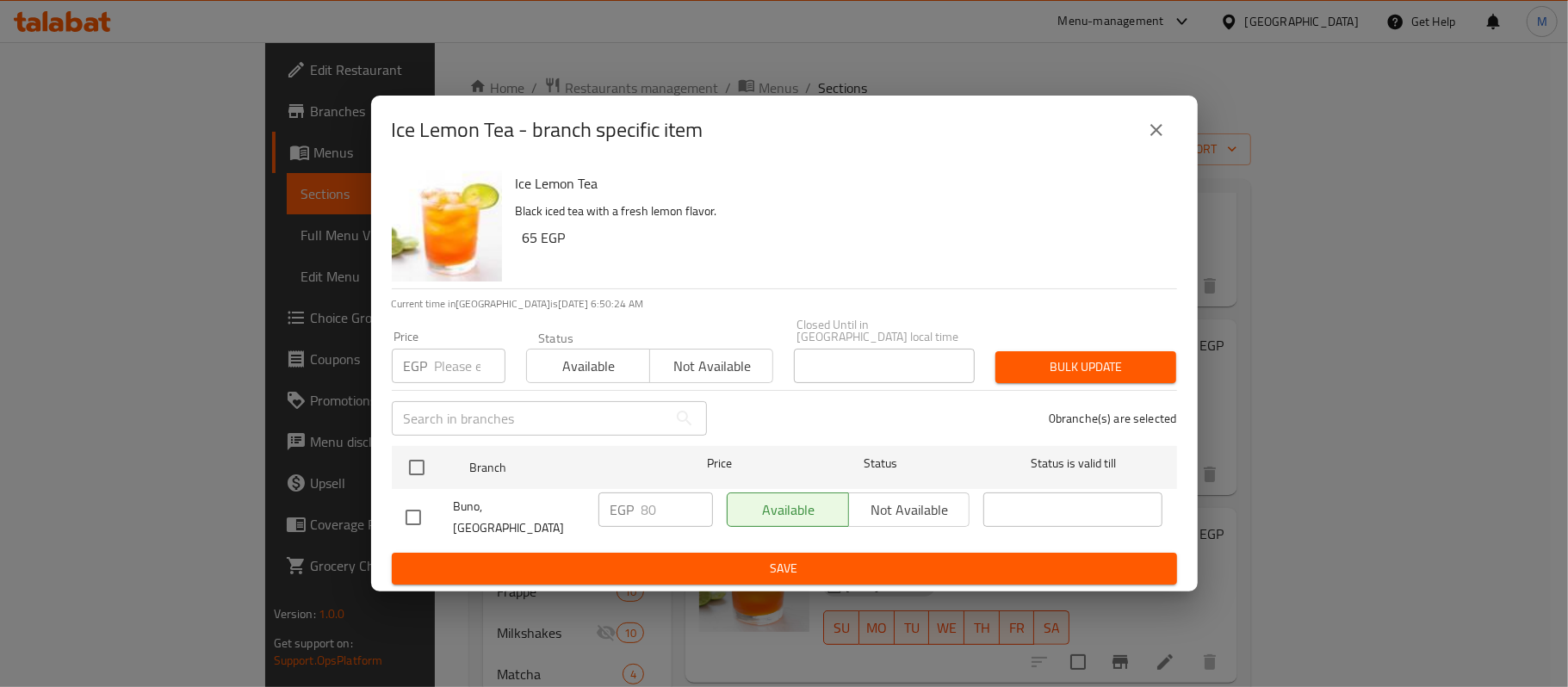
click at [1145, 128] on button "close" at bounding box center [1157, 130] width 41 height 42
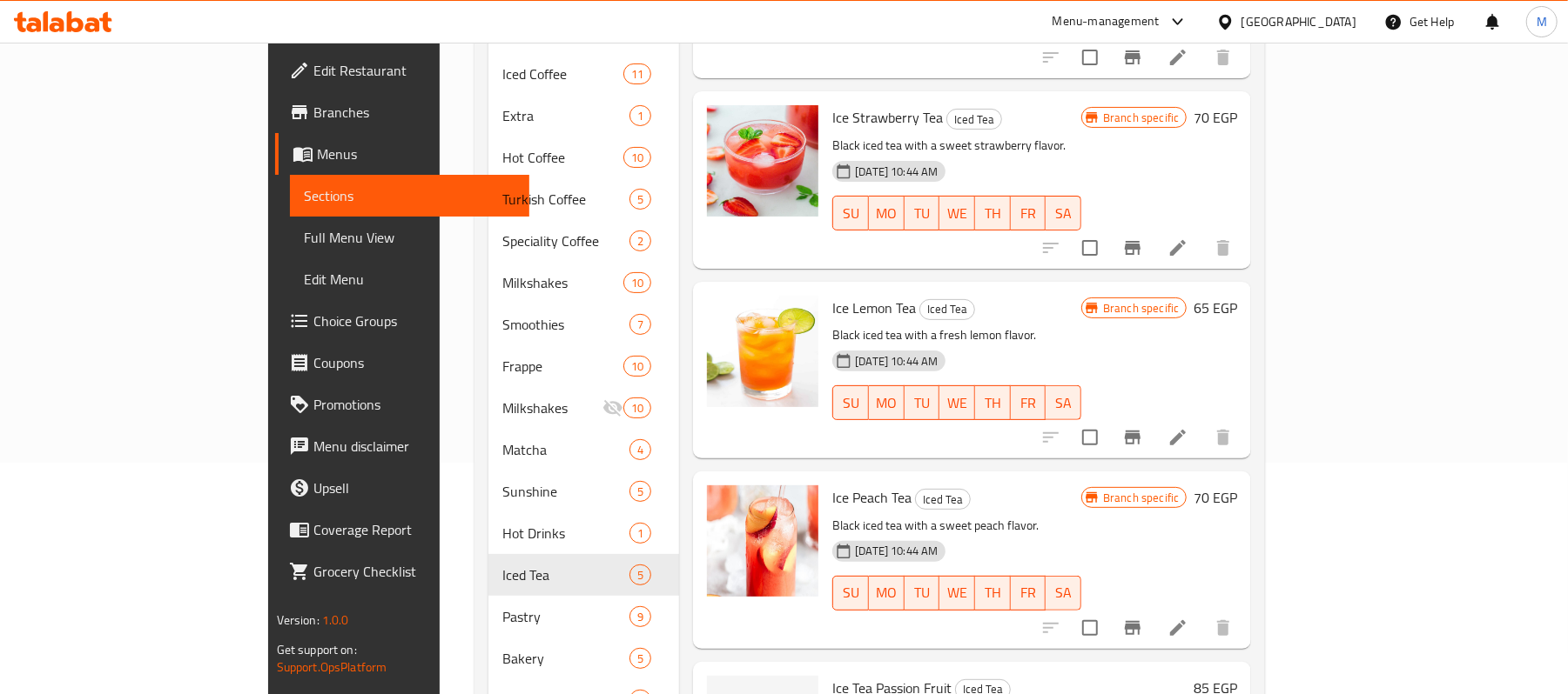
scroll to position [348, 0]
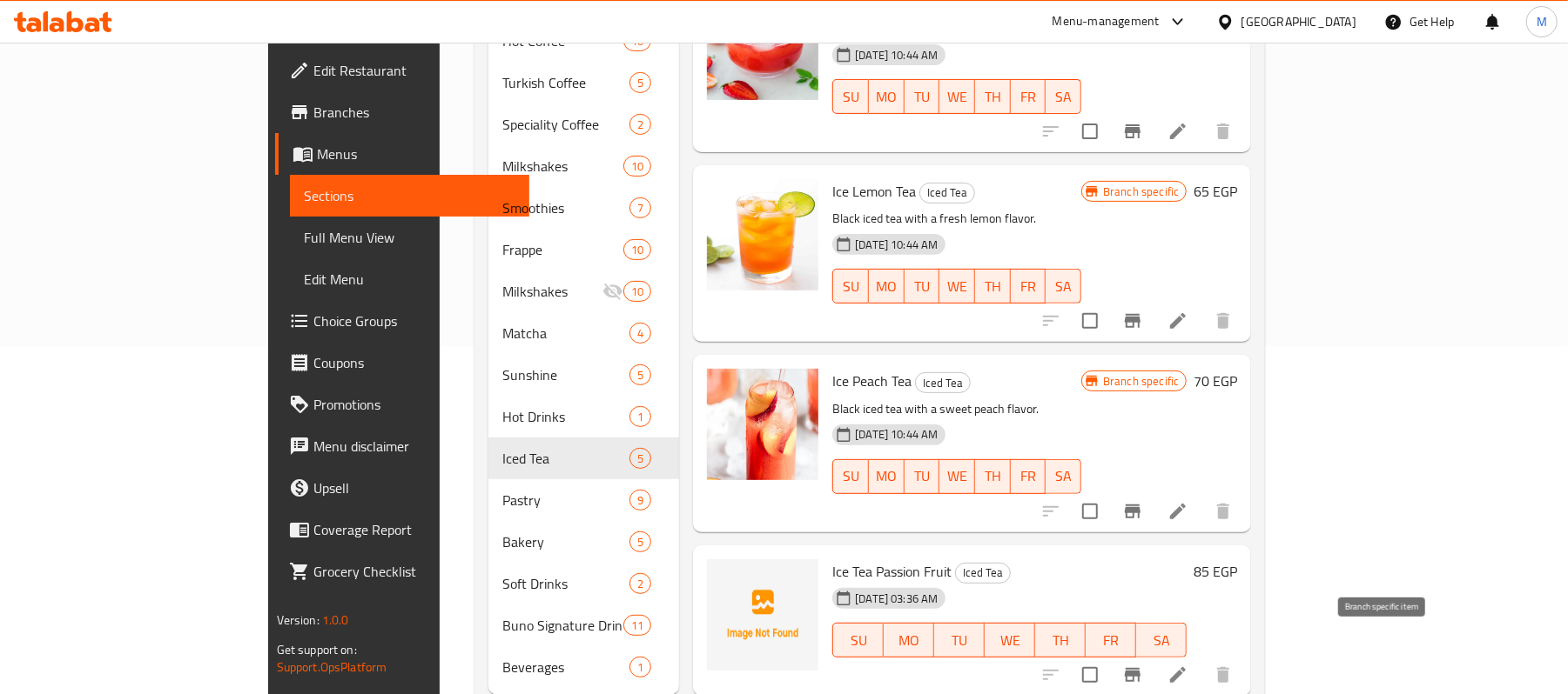
click at [1141, 668] on icon "Branch-specific-item" at bounding box center [1132, 675] width 16 height 14
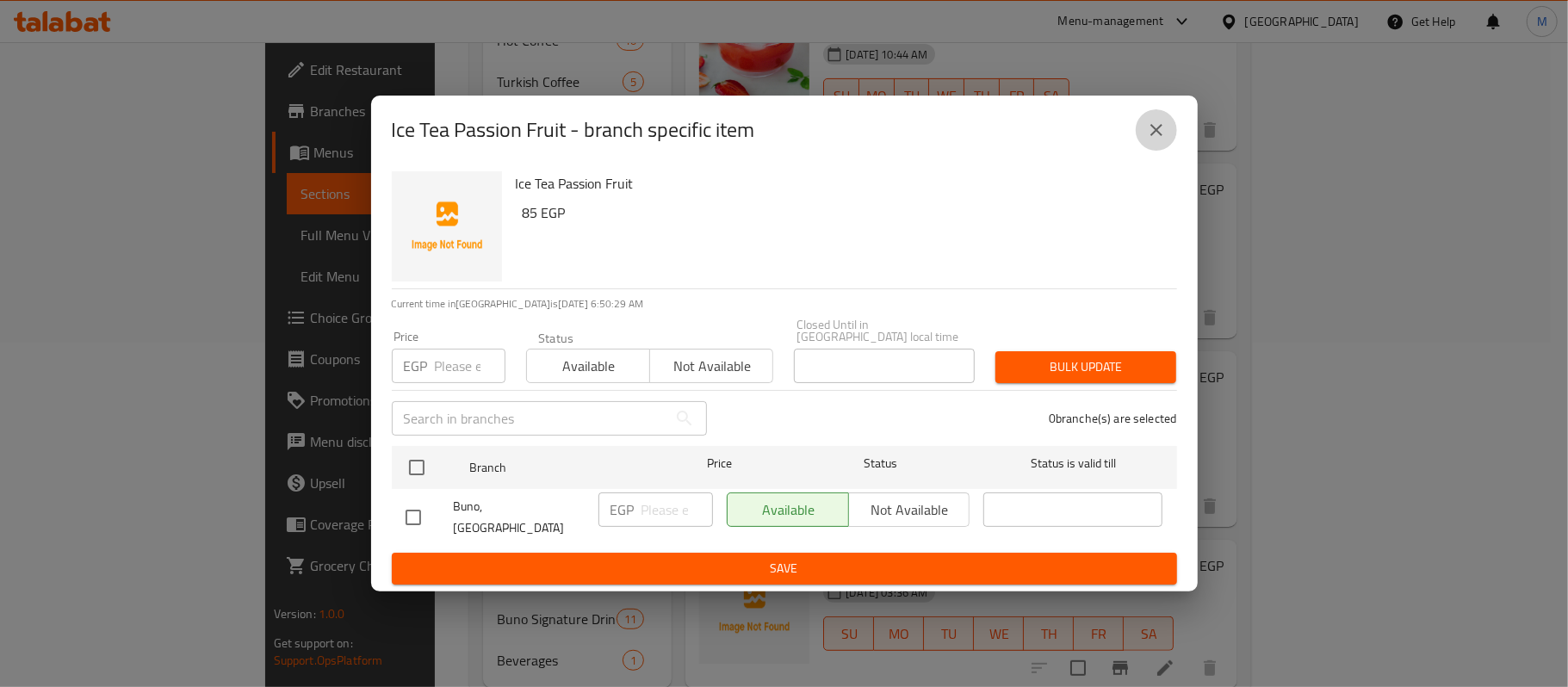
click at [1154, 151] on button "close" at bounding box center [1157, 130] width 41 height 42
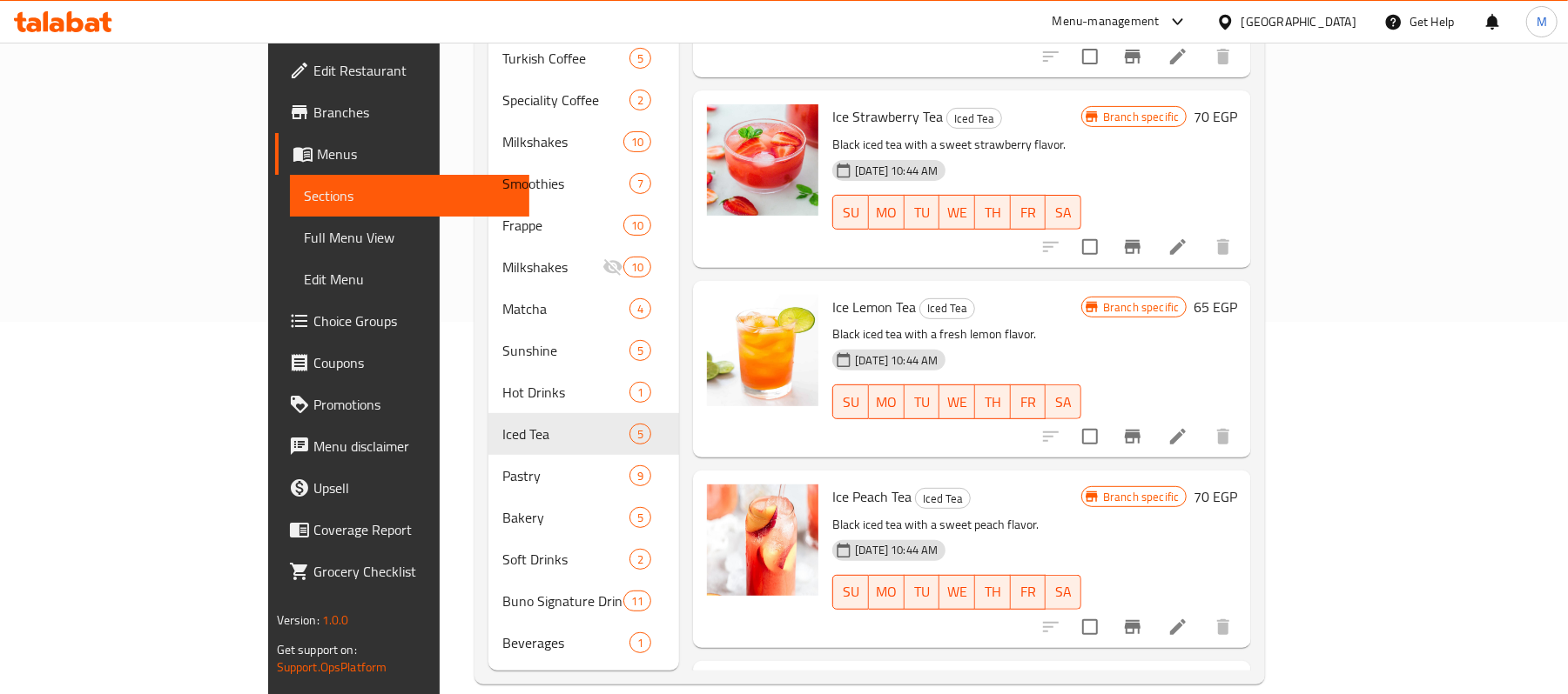
scroll to position [0, 0]
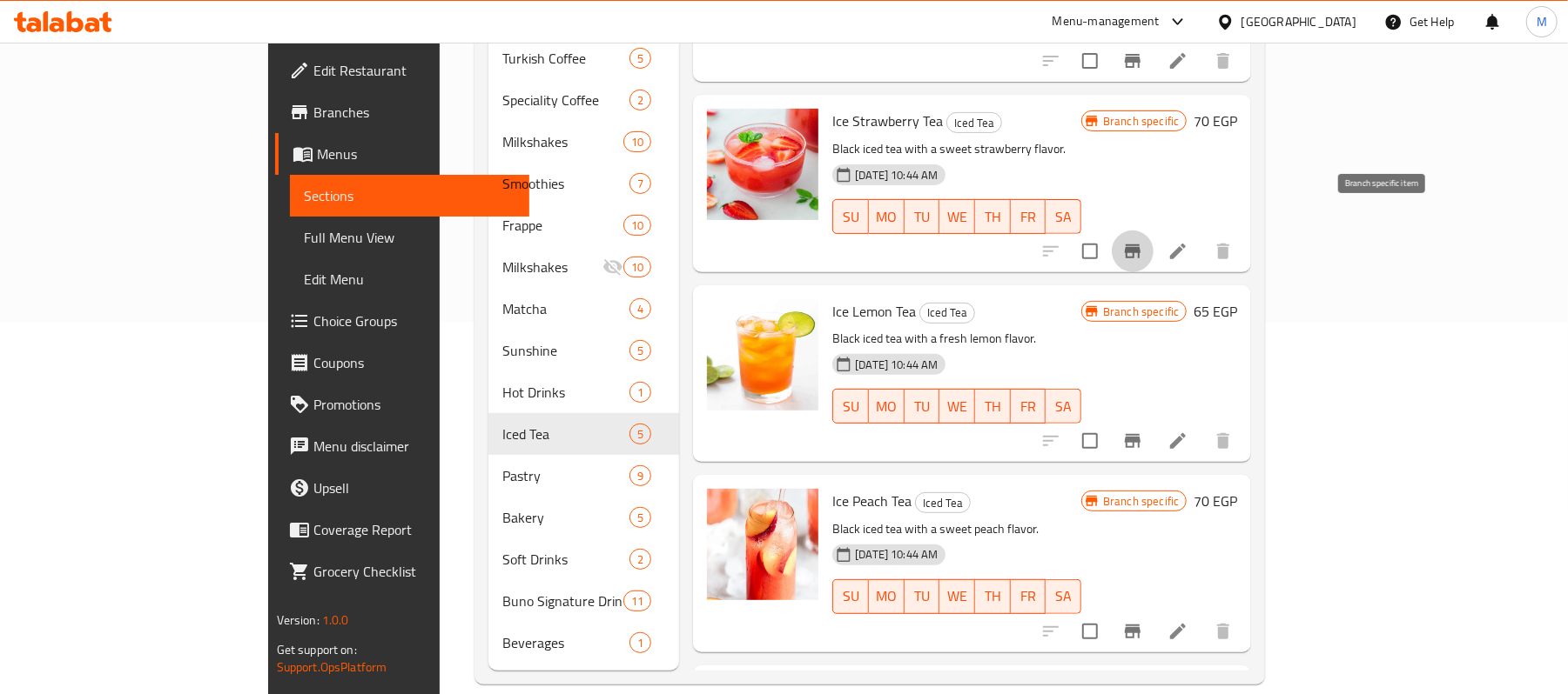
click at [1143, 241] on icon "Branch-specific-item" at bounding box center [1132, 251] width 21 height 21
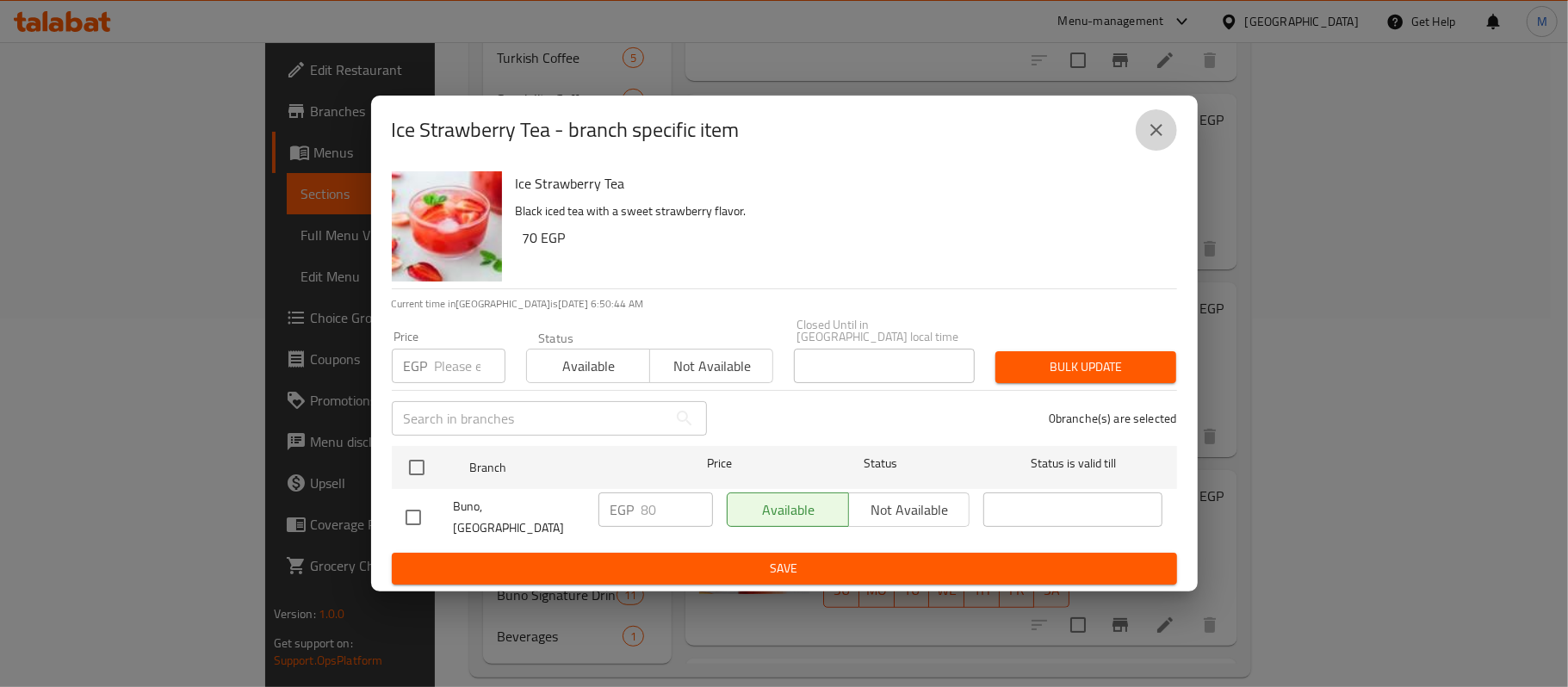
click at [1159, 136] on icon "close" at bounding box center [1157, 130] width 12 height 12
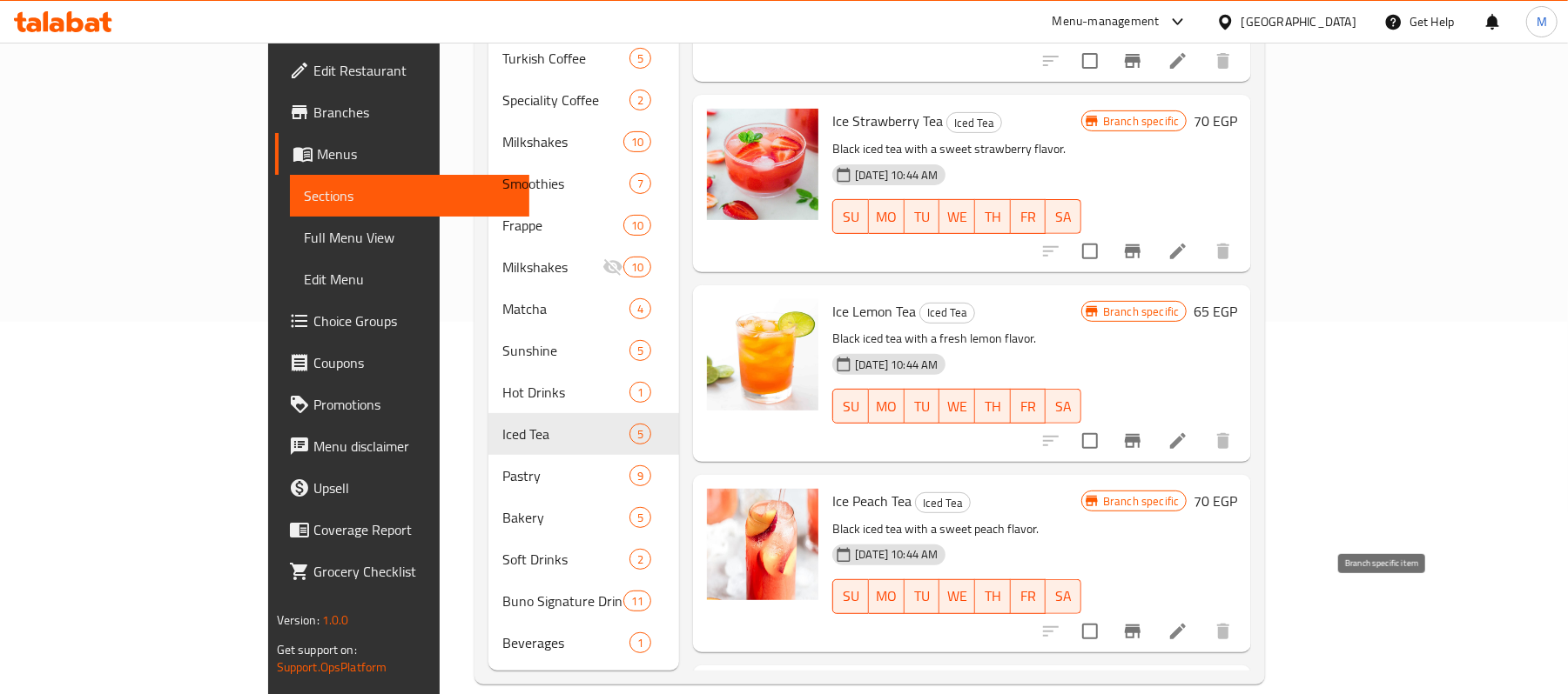
click at [1143, 621] on icon "Branch-specific-item" at bounding box center [1132, 631] width 21 height 21
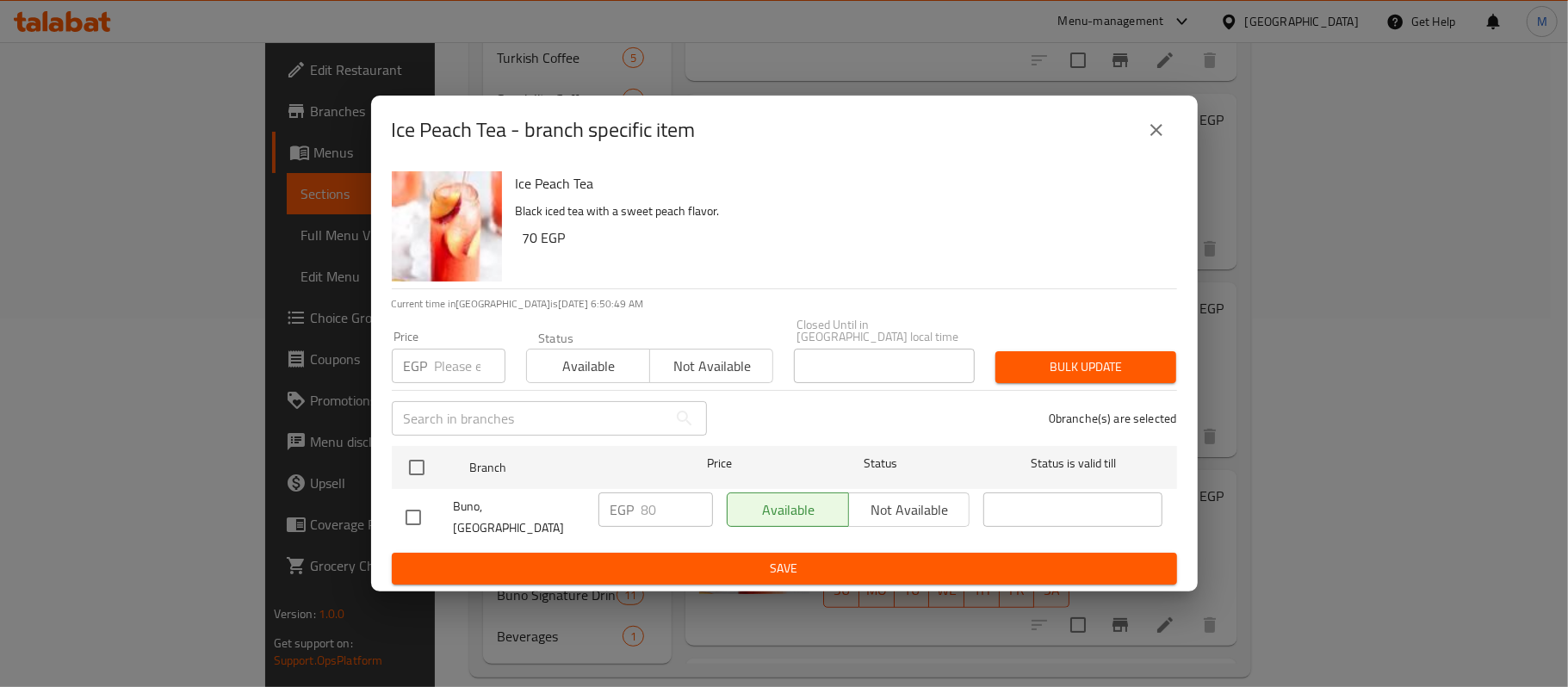
click at [1150, 140] on icon "close" at bounding box center [1156, 130] width 20 height 20
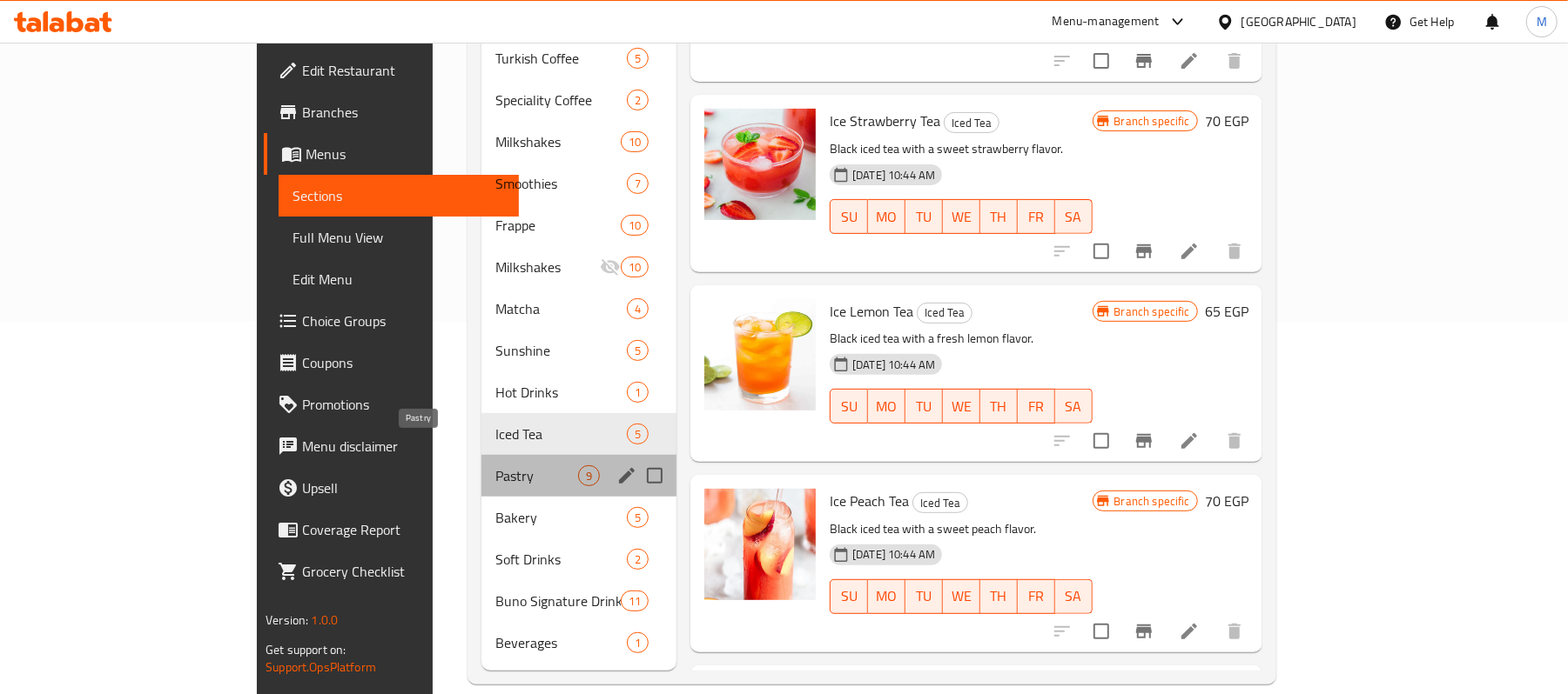
click at [495, 466] on span "Pastry" at bounding box center [536, 475] width 83 height 21
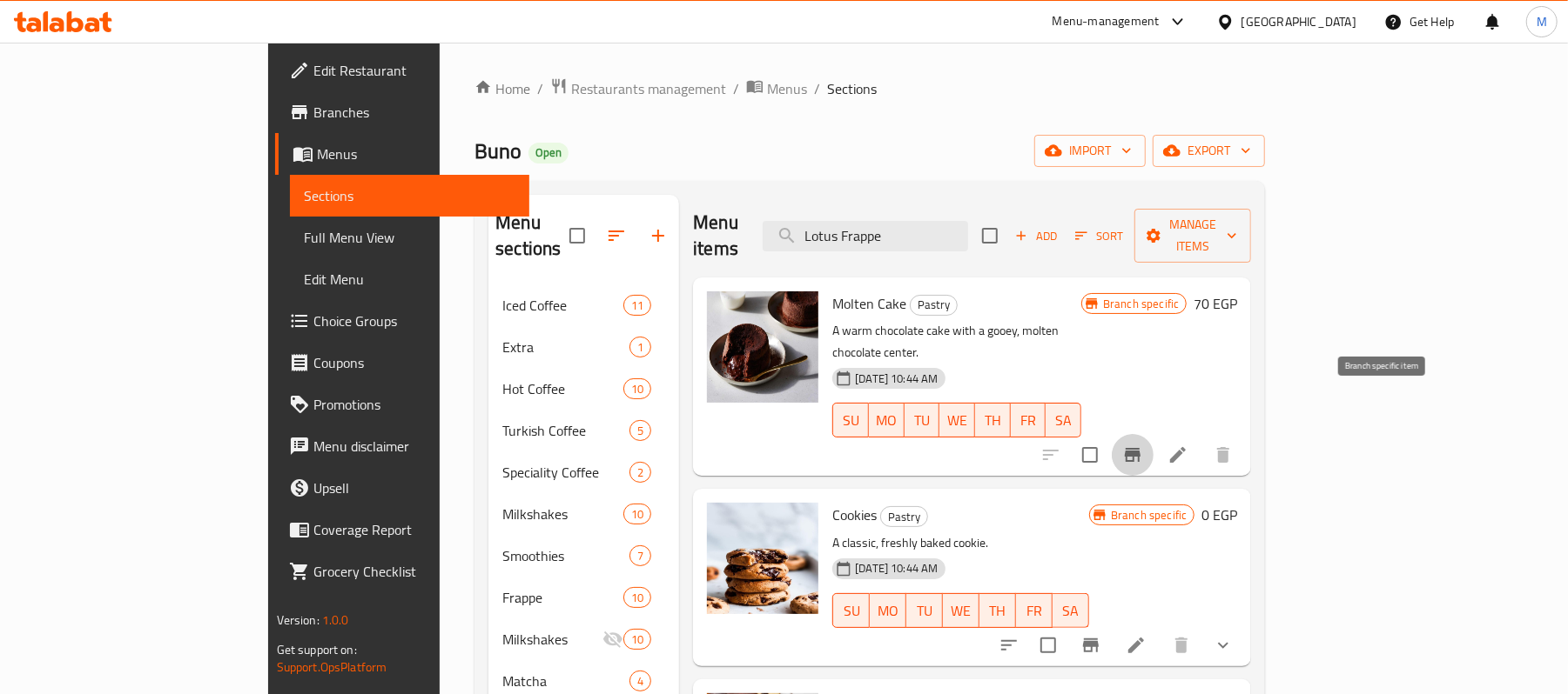
click at [1141, 448] on icon "Branch-specific-item" at bounding box center [1132, 455] width 16 height 14
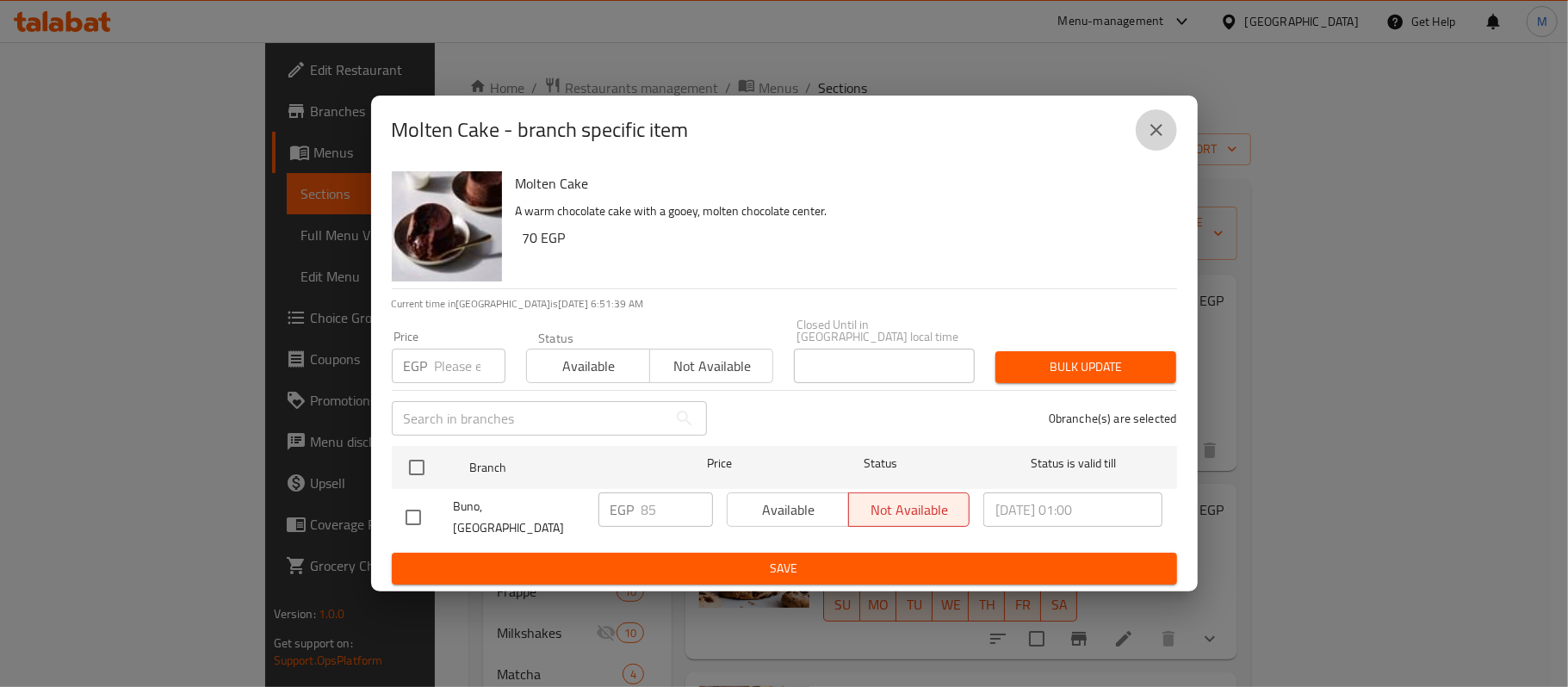
click at [1150, 138] on icon "close" at bounding box center [1156, 130] width 20 height 20
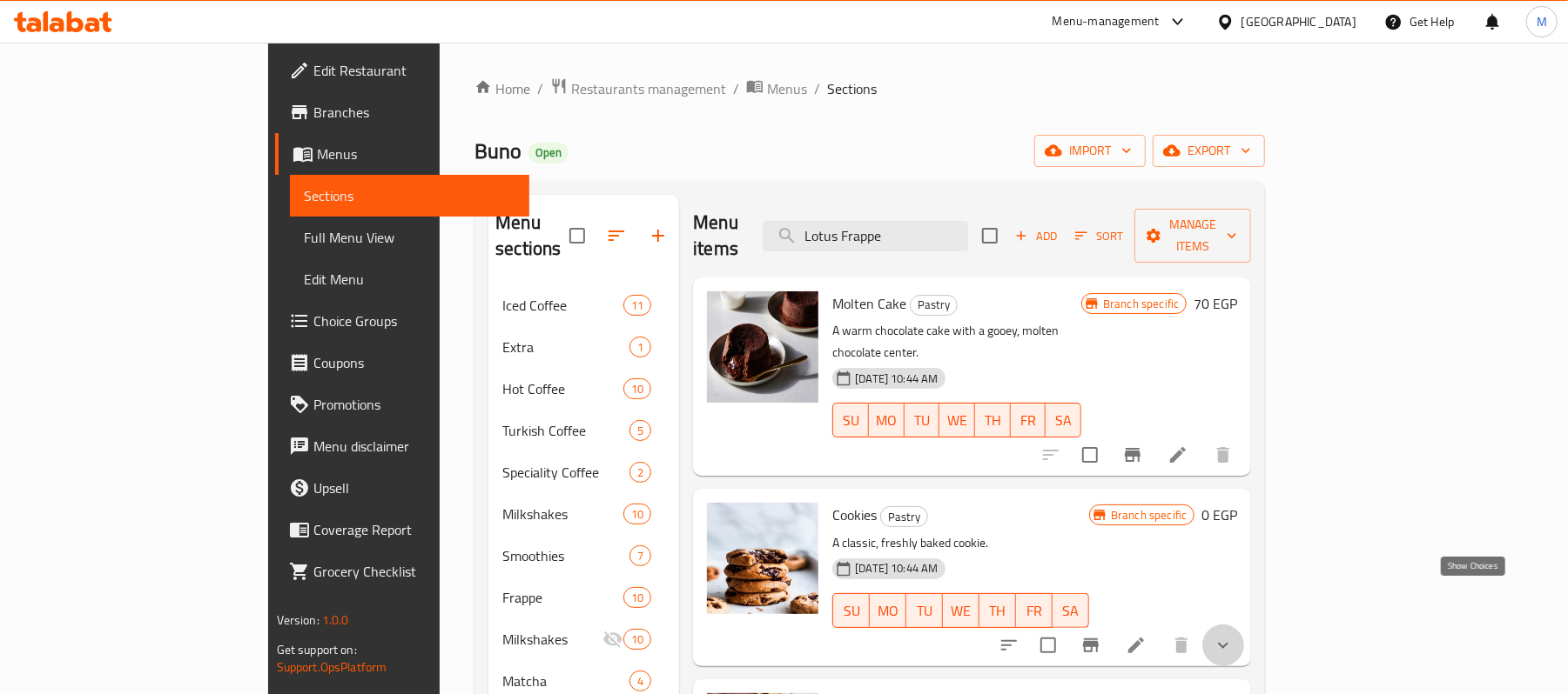
click at [1233, 635] on icon "show more" at bounding box center [1223, 645] width 21 height 21
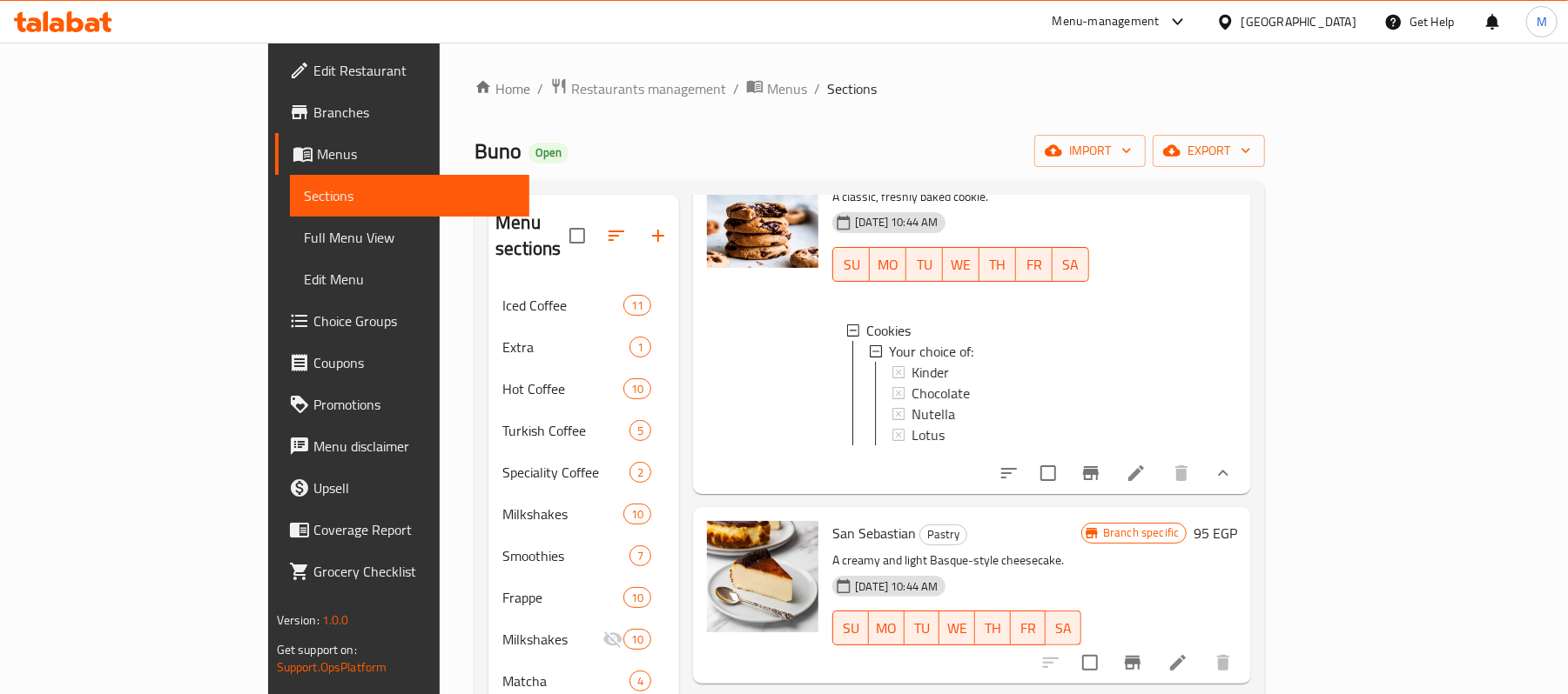
scroll to position [348, 0]
click at [911, 360] on div "Kinder" at bounding box center [992, 370] width 163 height 21
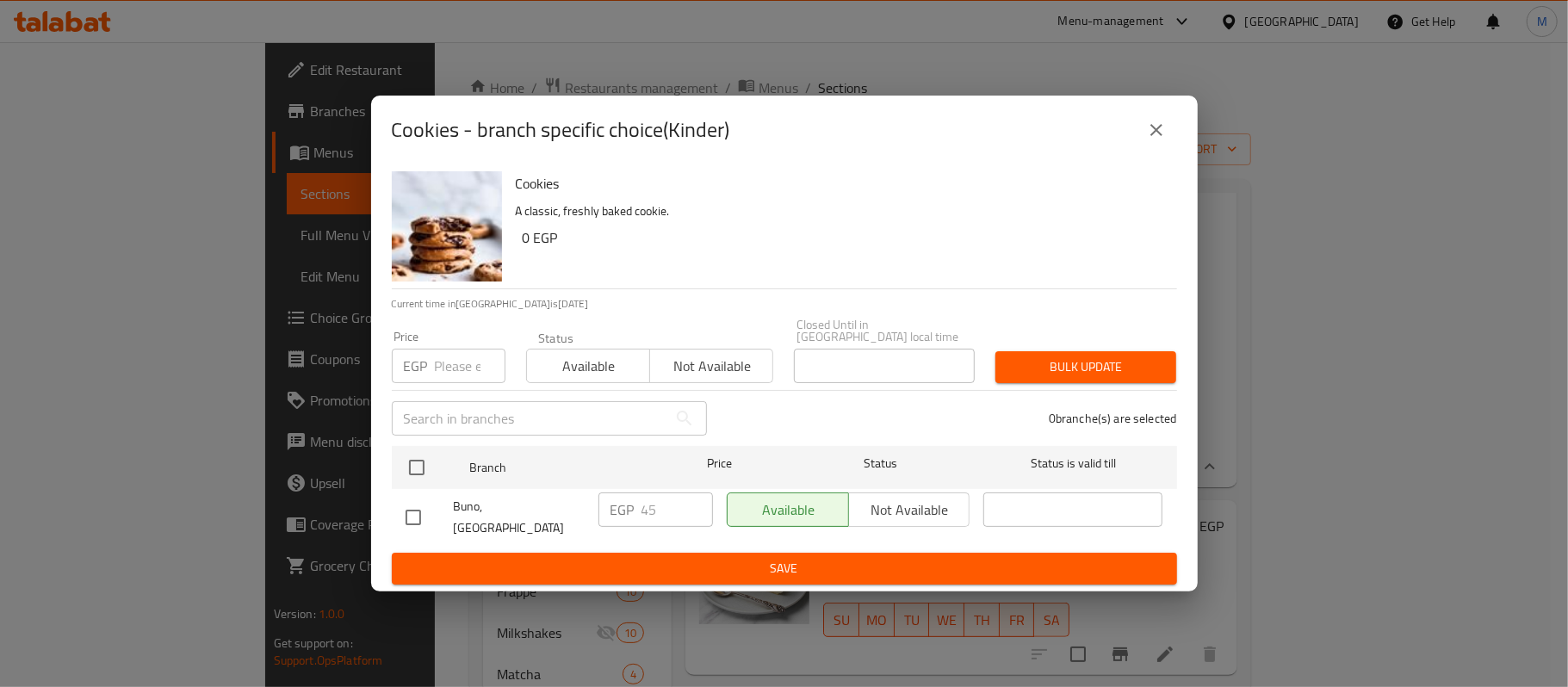
click at [1165, 140] on icon "close" at bounding box center [1156, 130] width 20 height 20
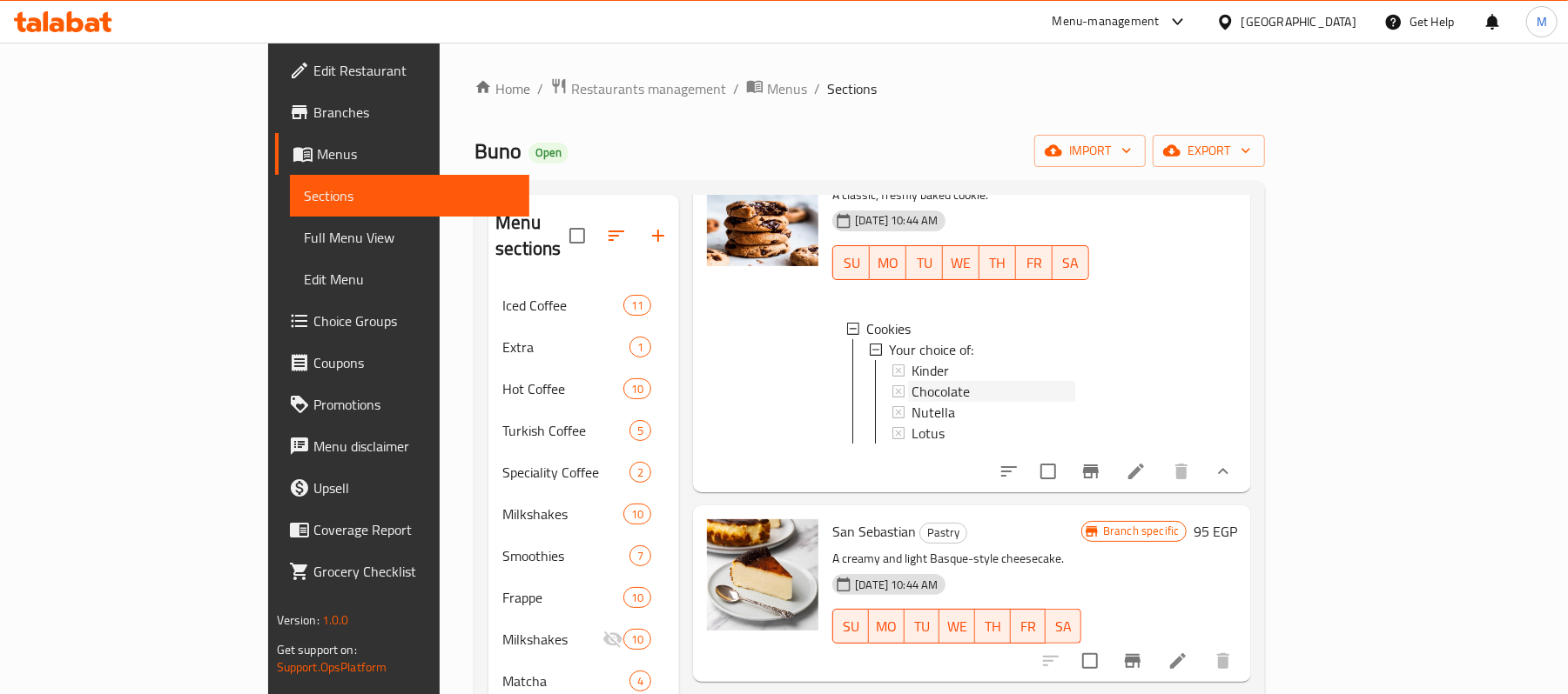
click at [958, 381] on div "Chocolate" at bounding box center [992, 391] width 163 height 21
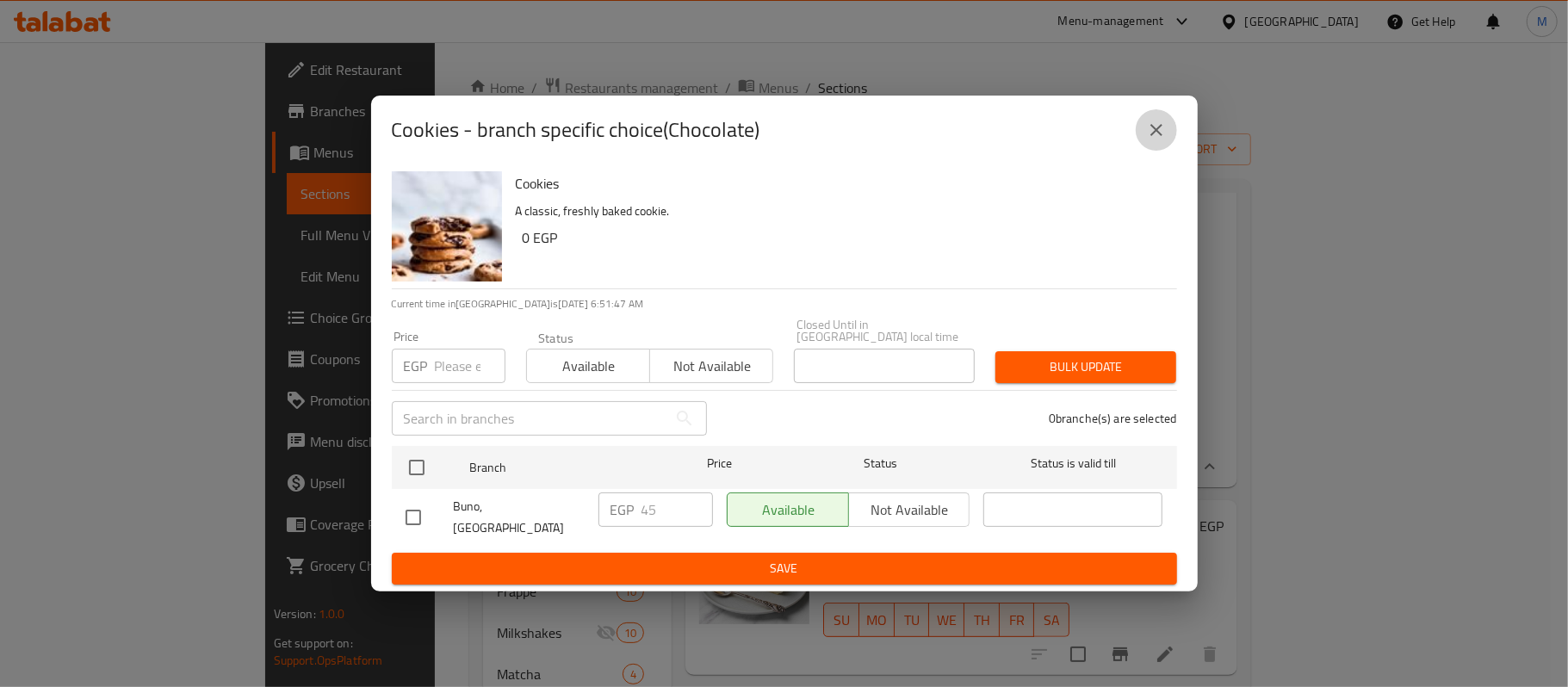
click at [1152, 136] on icon "close" at bounding box center [1157, 130] width 12 height 12
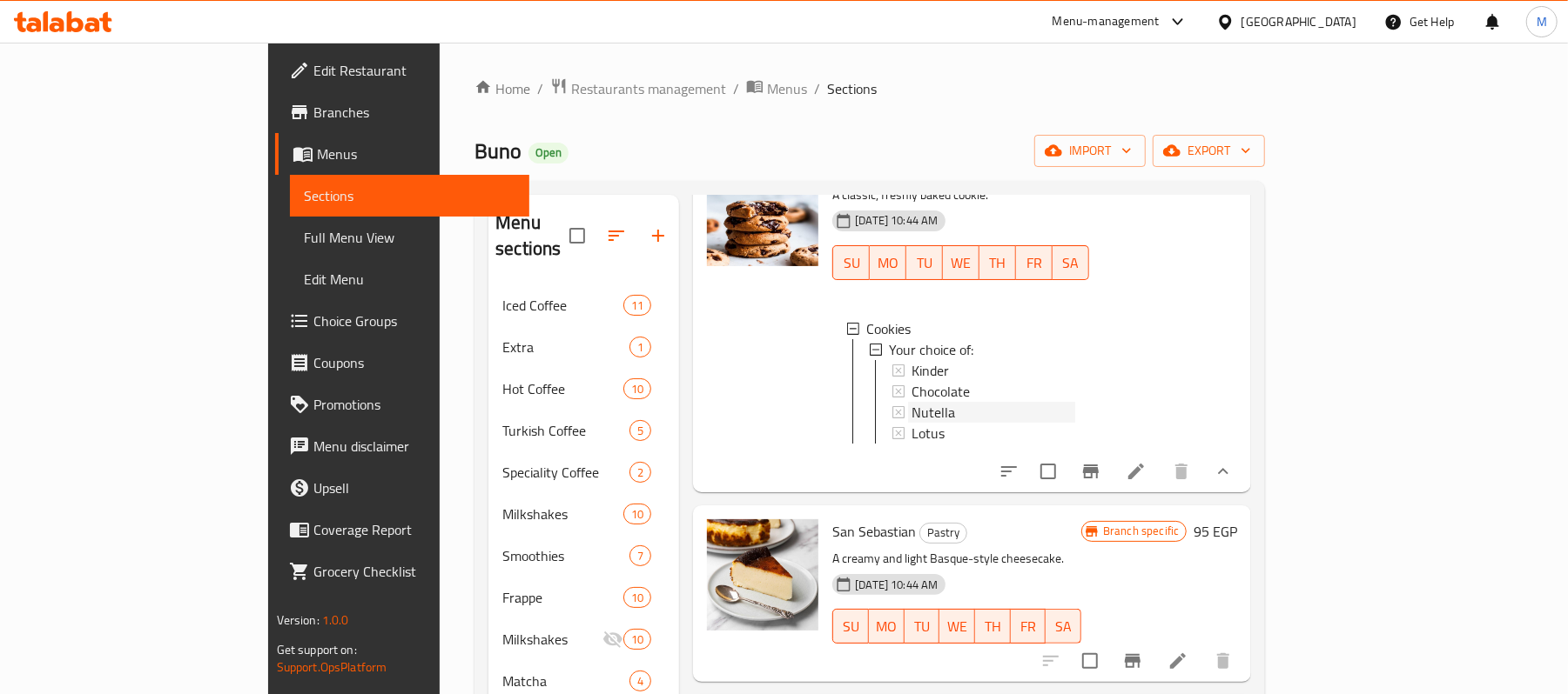
click at [917, 402] on div "Nutella" at bounding box center [992, 412] width 163 height 21
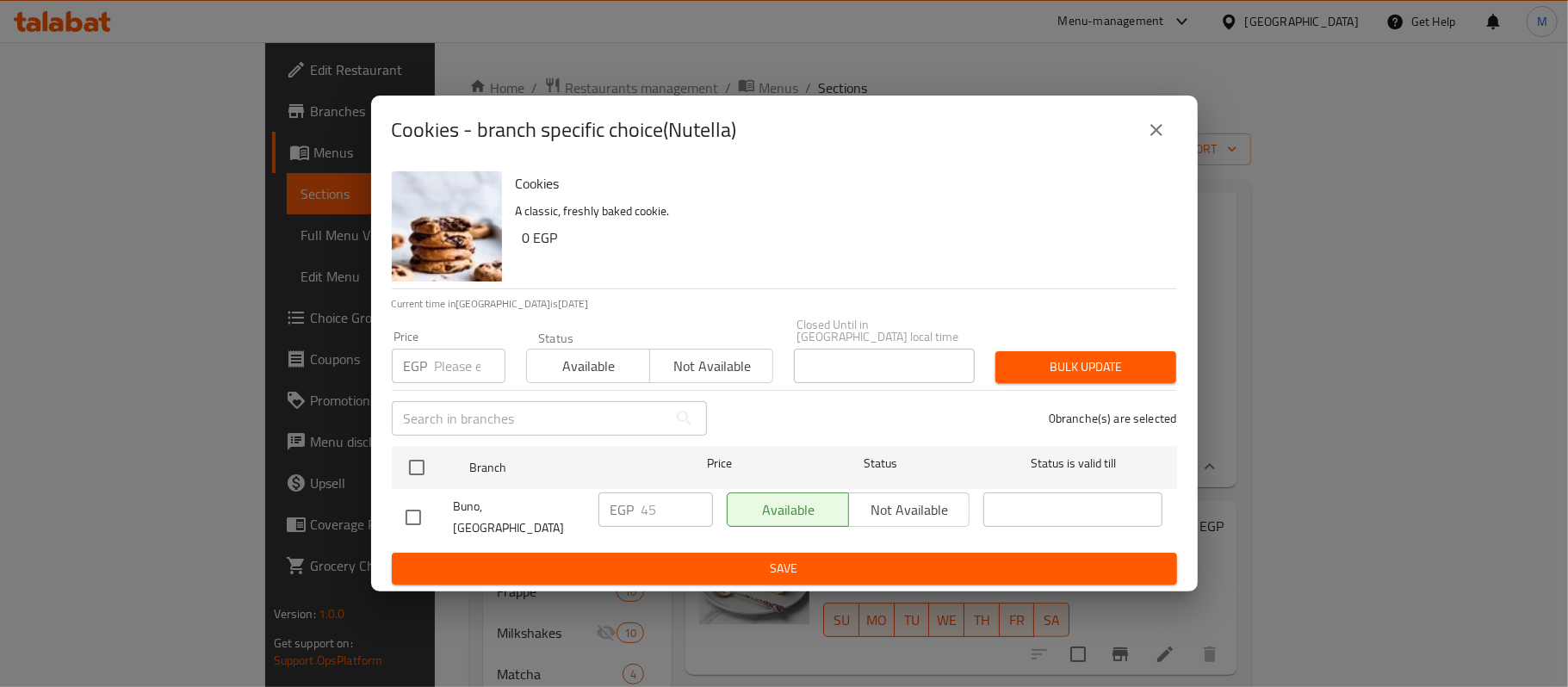
click at [1162, 139] on icon "close" at bounding box center [1156, 130] width 20 height 20
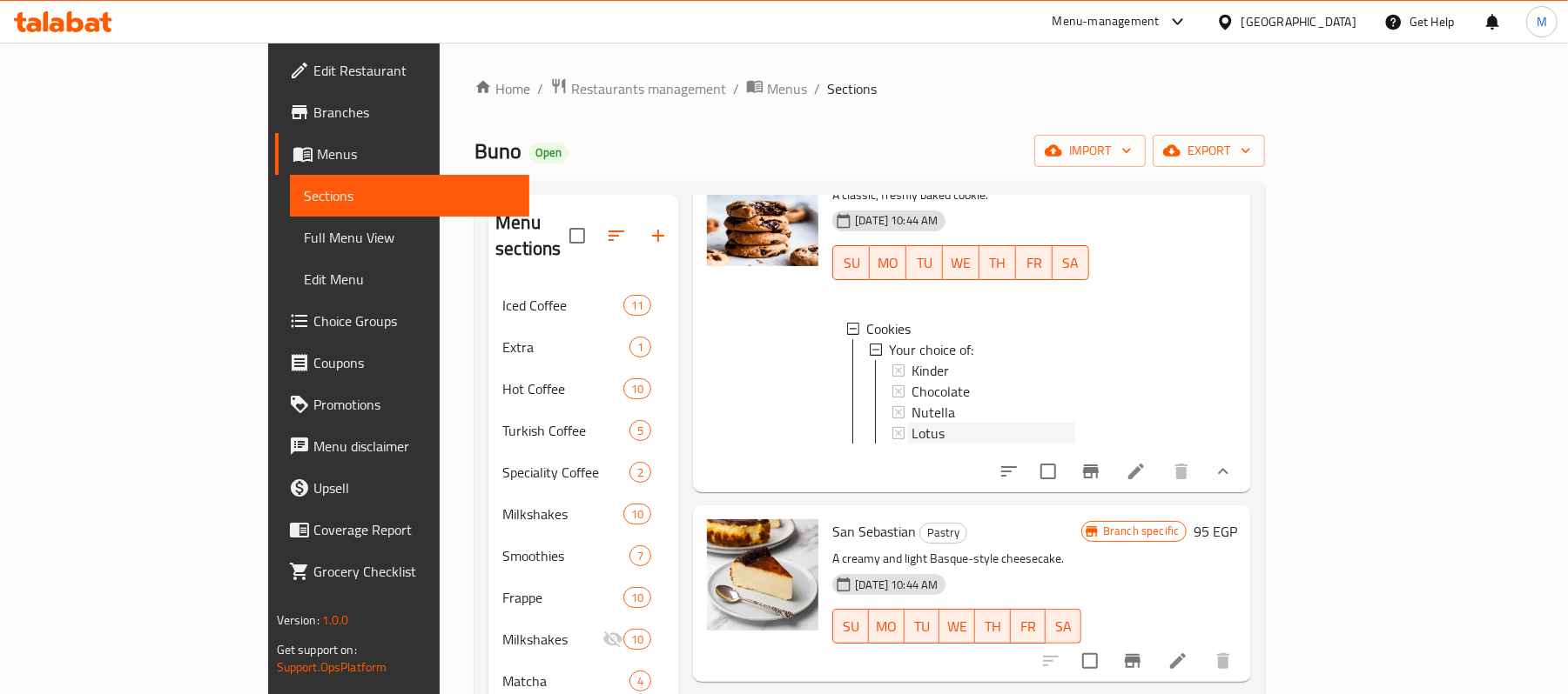
click at [911, 423] on span "Lotus" at bounding box center [927, 433] width 33 height 21
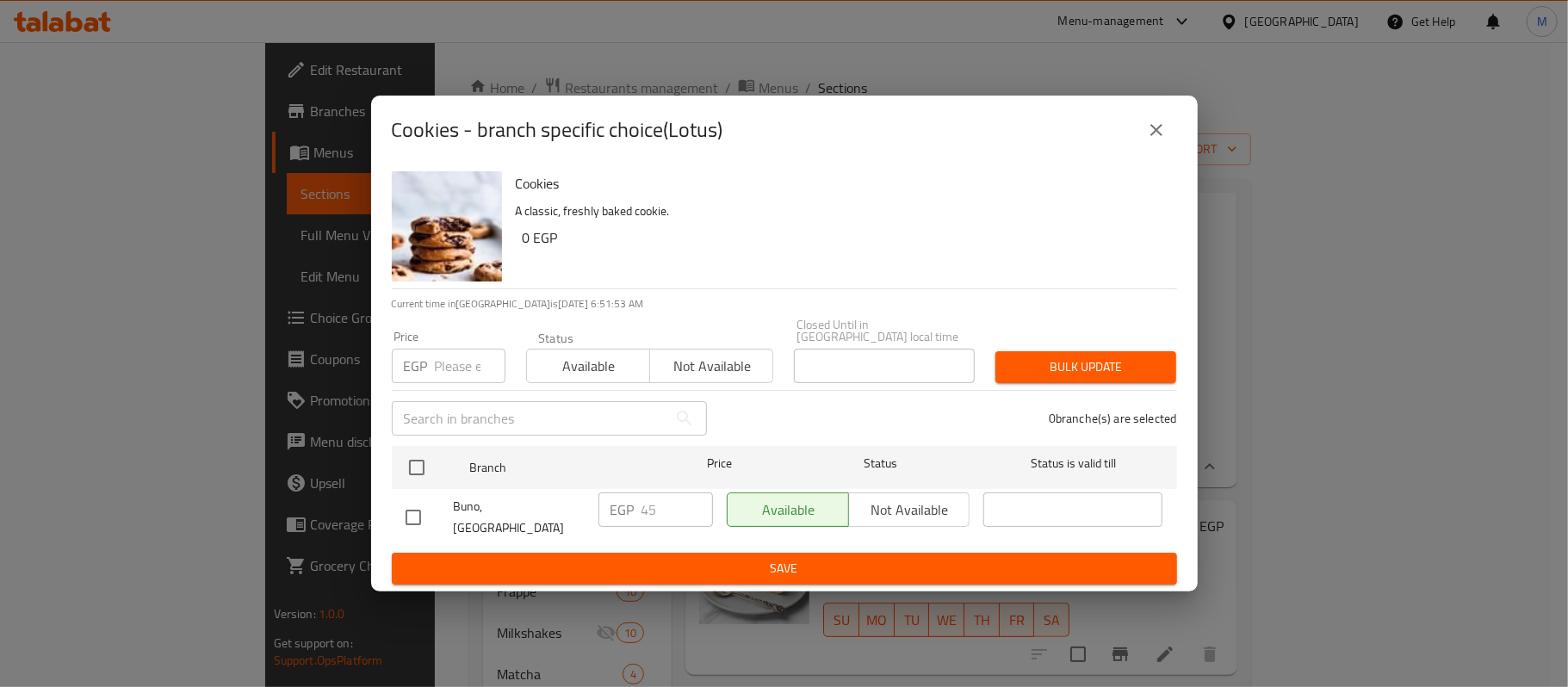
click at [1151, 140] on icon "close" at bounding box center [1156, 130] width 20 height 20
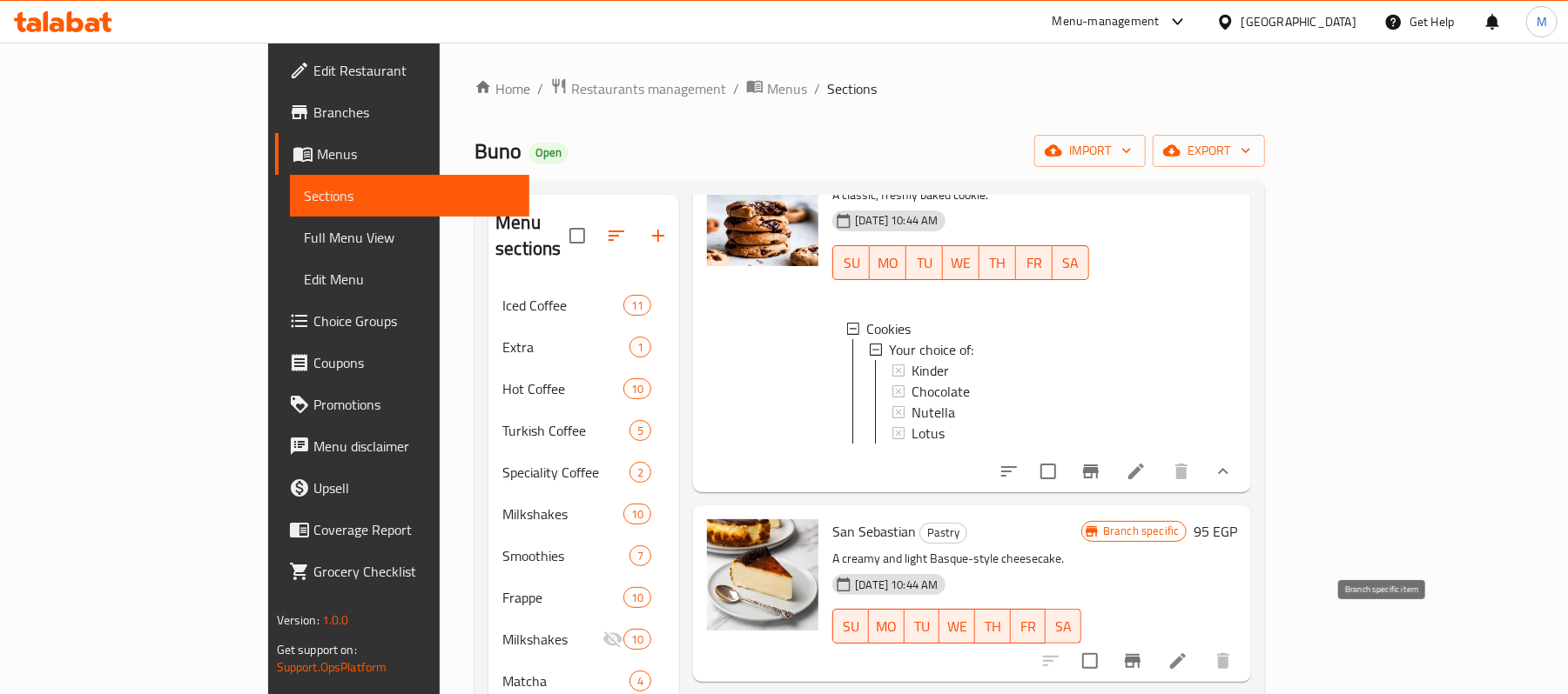
click at [1143, 651] on icon "Branch-specific-item" at bounding box center [1132, 661] width 21 height 21
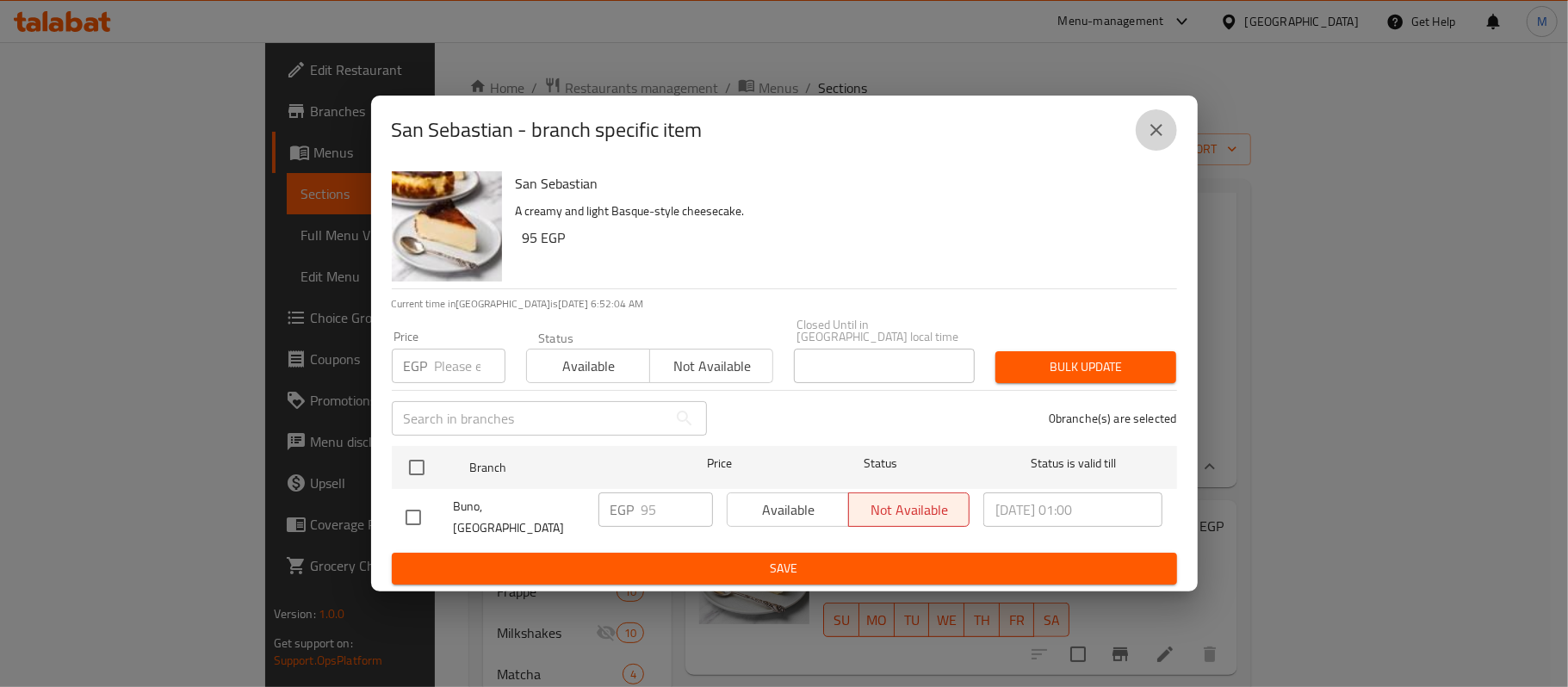
click at [1152, 136] on icon "close" at bounding box center [1157, 130] width 12 height 12
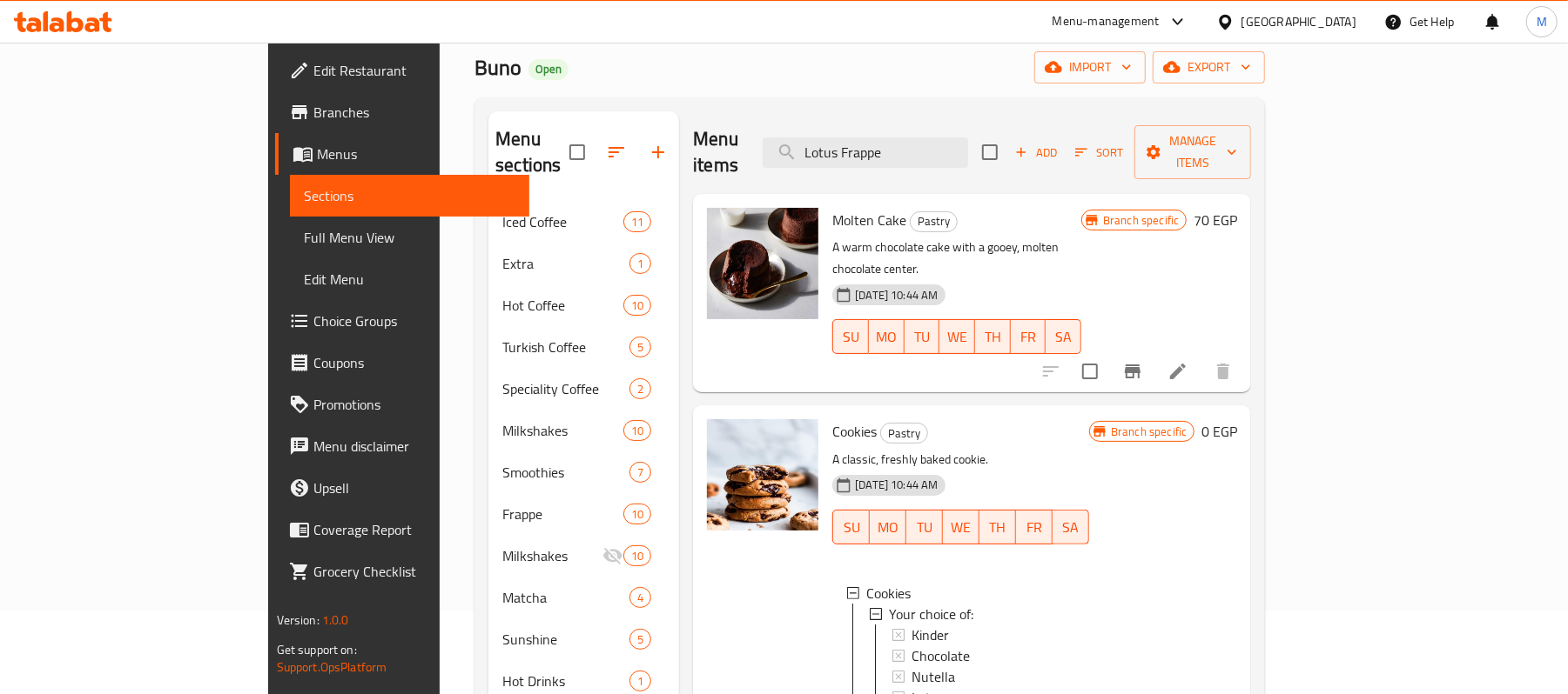
scroll to position [24, 0]
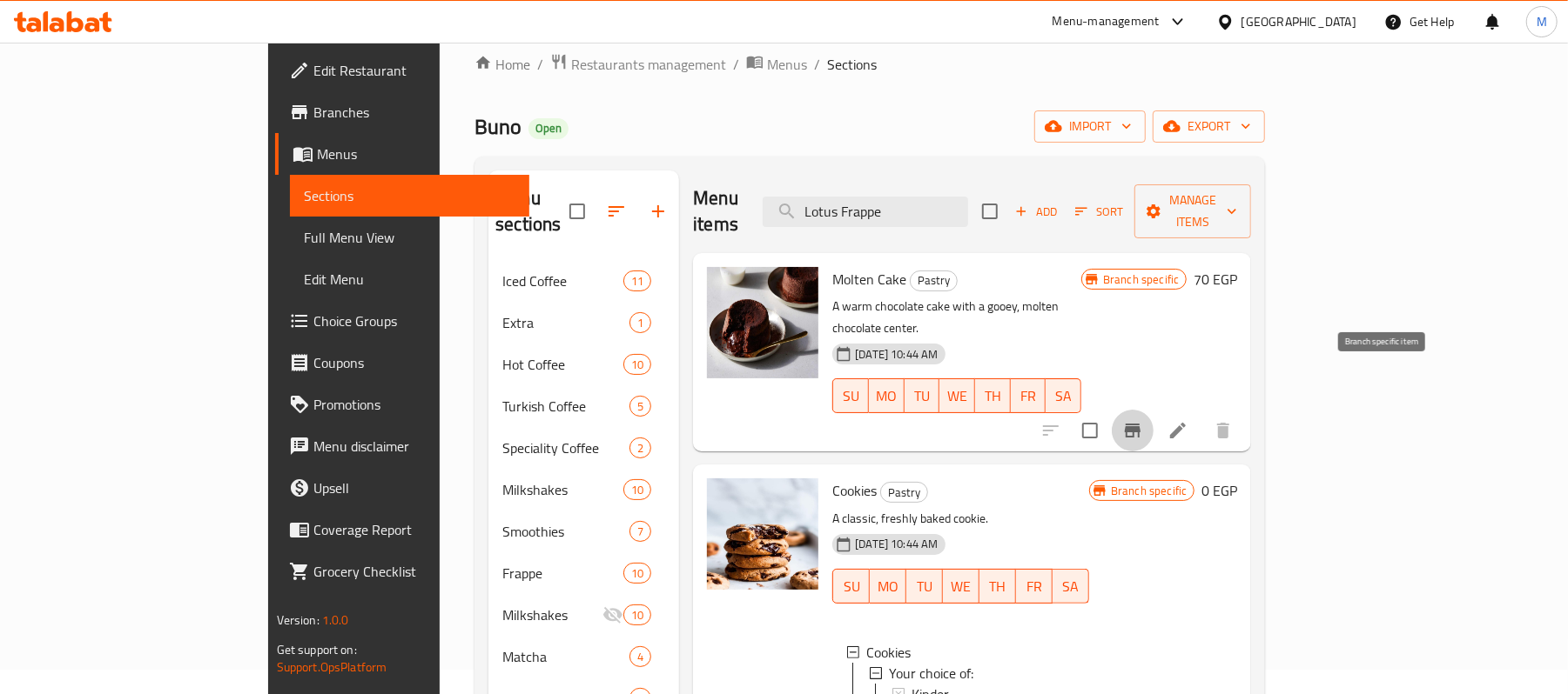
click at [1141, 424] on icon "Branch-specific-item" at bounding box center [1132, 431] width 16 height 14
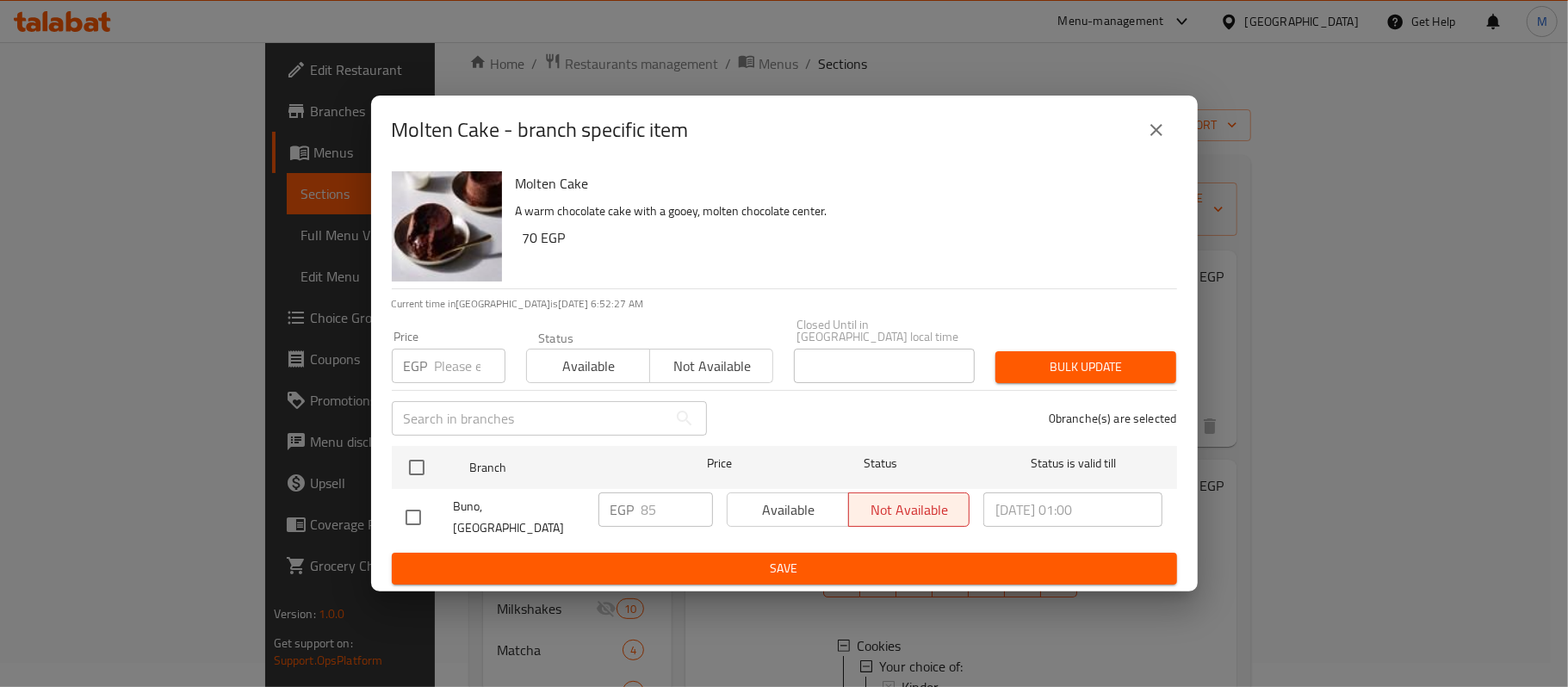
click at [1141, 135] on button "close" at bounding box center [1157, 130] width 41 height 42
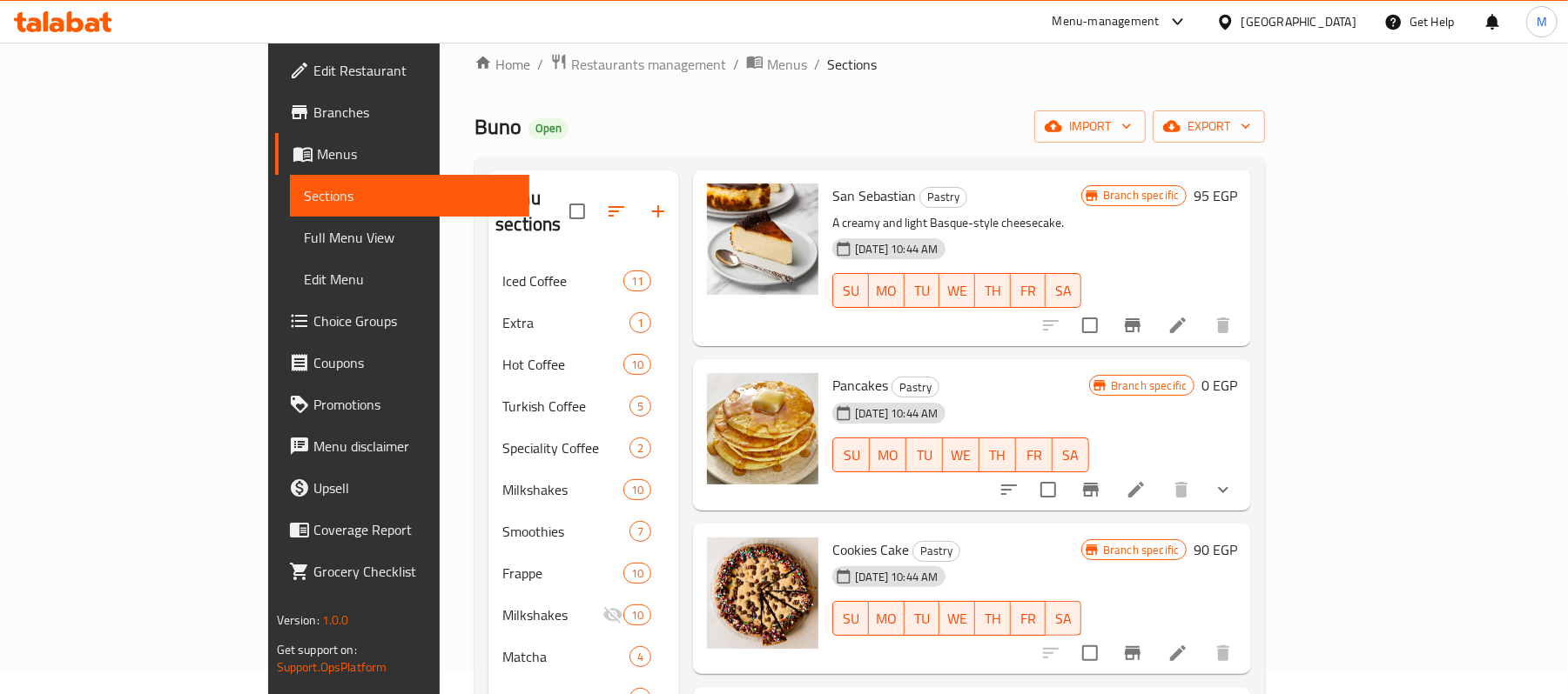
scroll to position [696, 0]
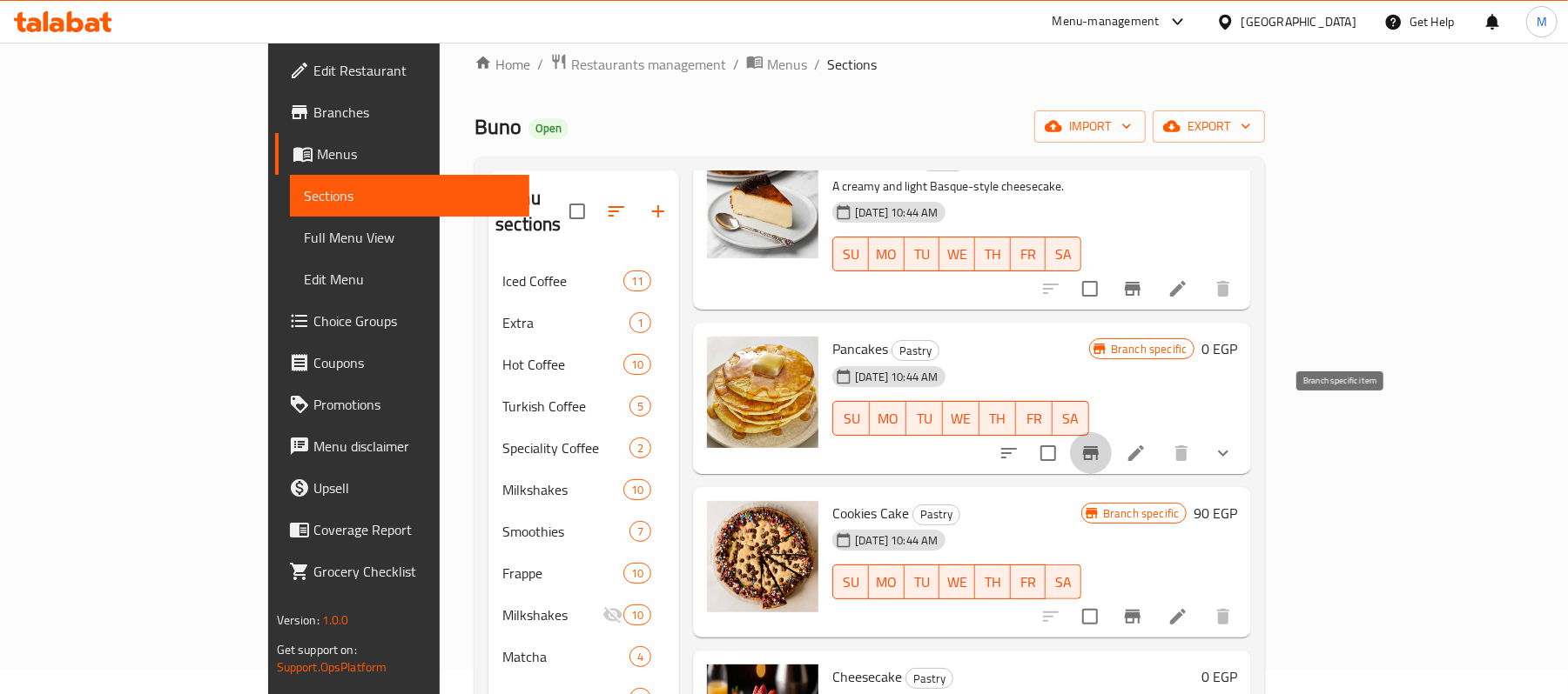
click at [1099, 446] on icon "Branch-specific-item" at bounding box center [1091, 453] width 16 height 14
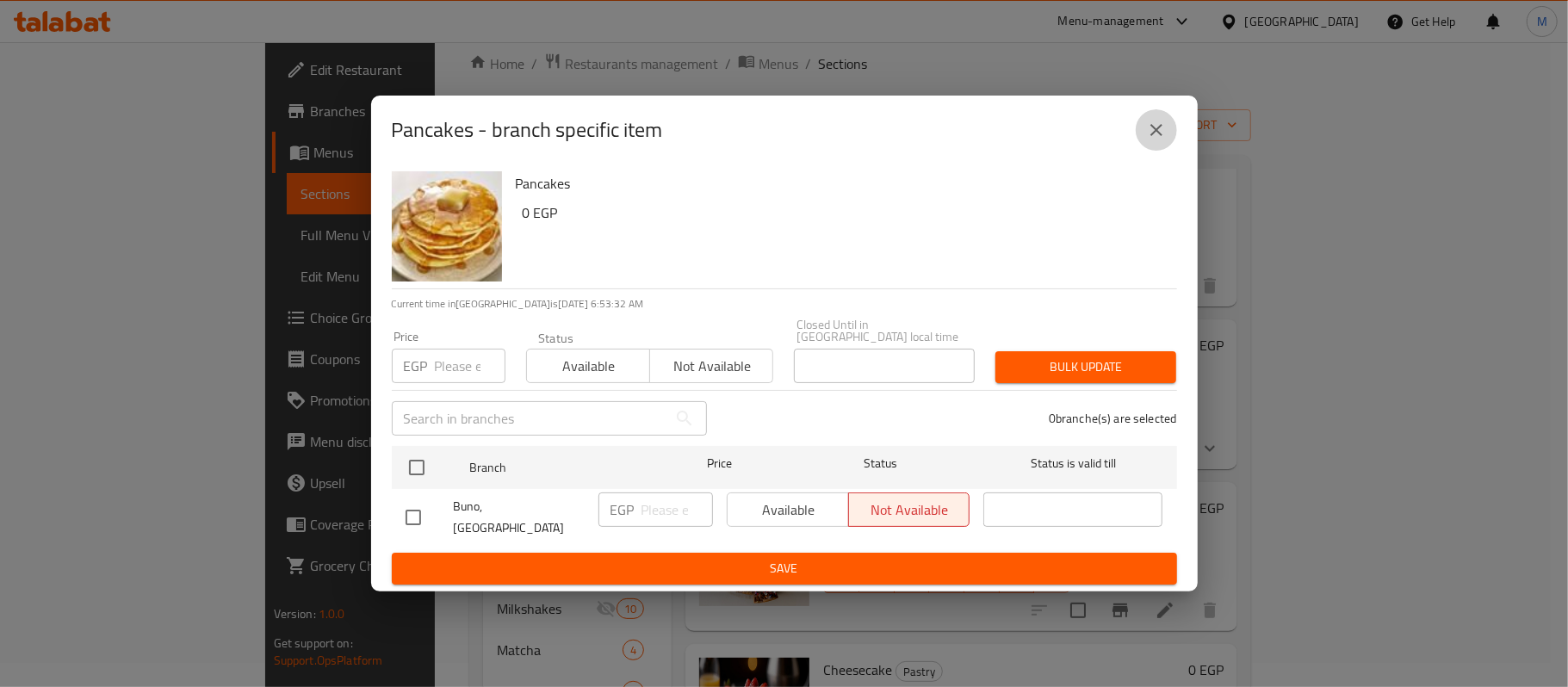
click at [1165, 140] on icon "close" at bounding box center [1156, 130] width 20 height 20
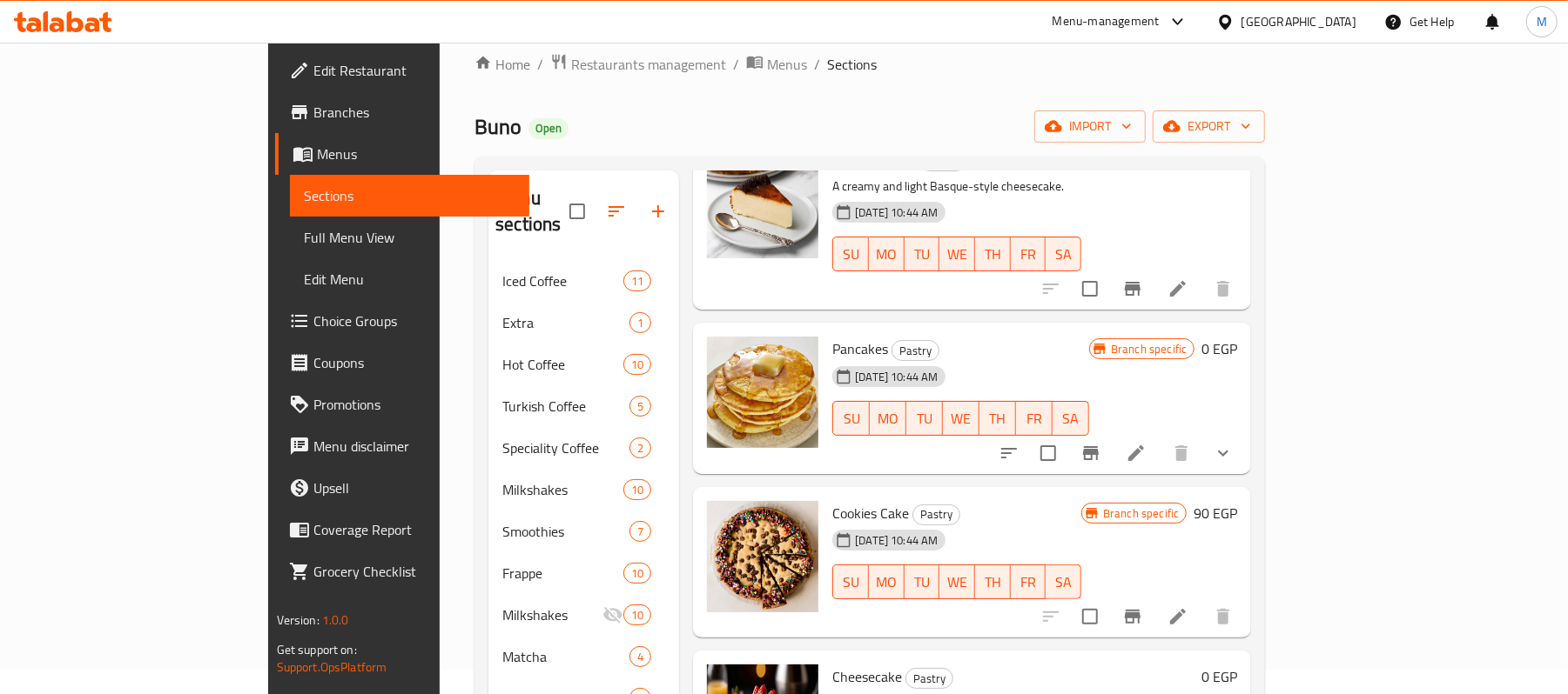
click at [1228, 450] on icon "show more" at bounding box center [1224, 452] width 11 height 6
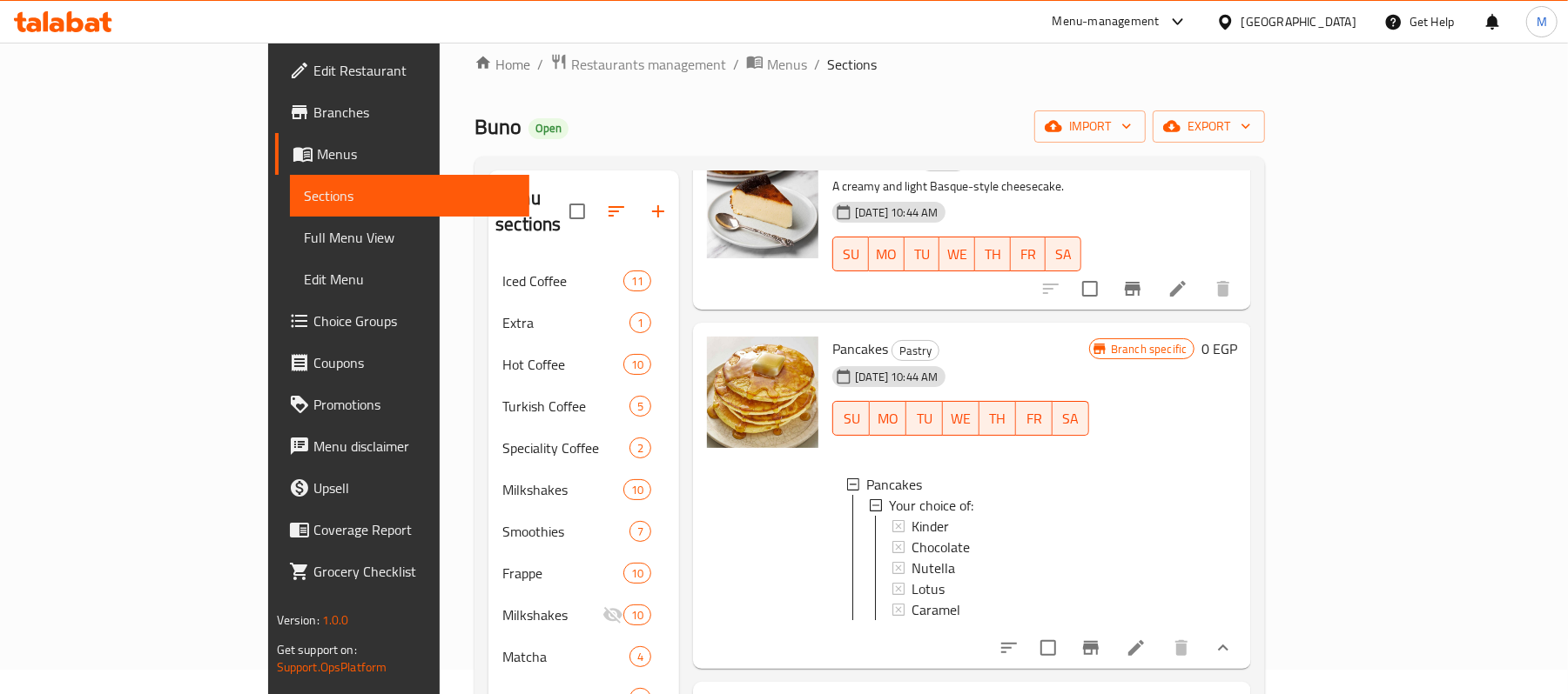
click at [832, 335] on span "Pancakes" at bounding box center [859, 348] width 55 height 26
copy h6 "Pancakes"
click at [1147, 646] on icon at bounding box center [1135, 648] width 21 height 21
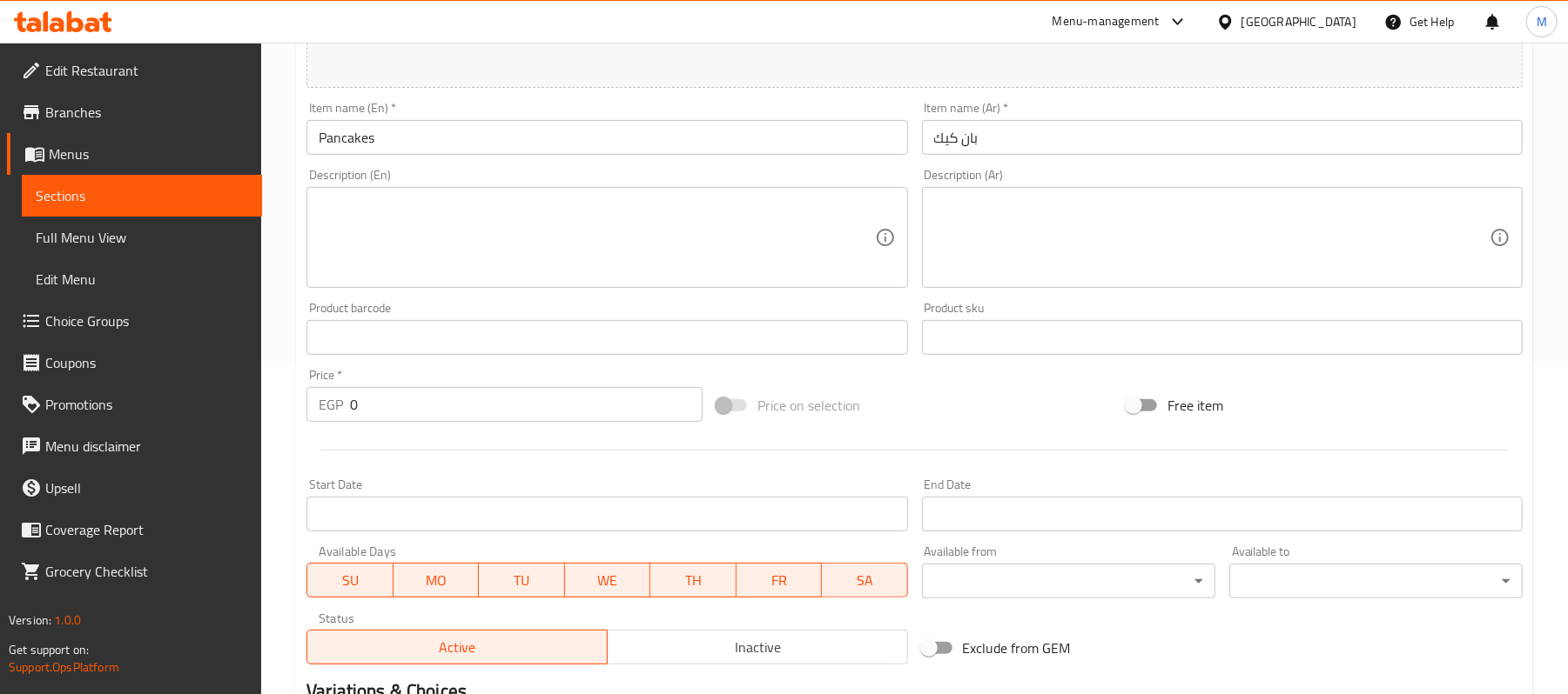
scroll to position [580, 0]
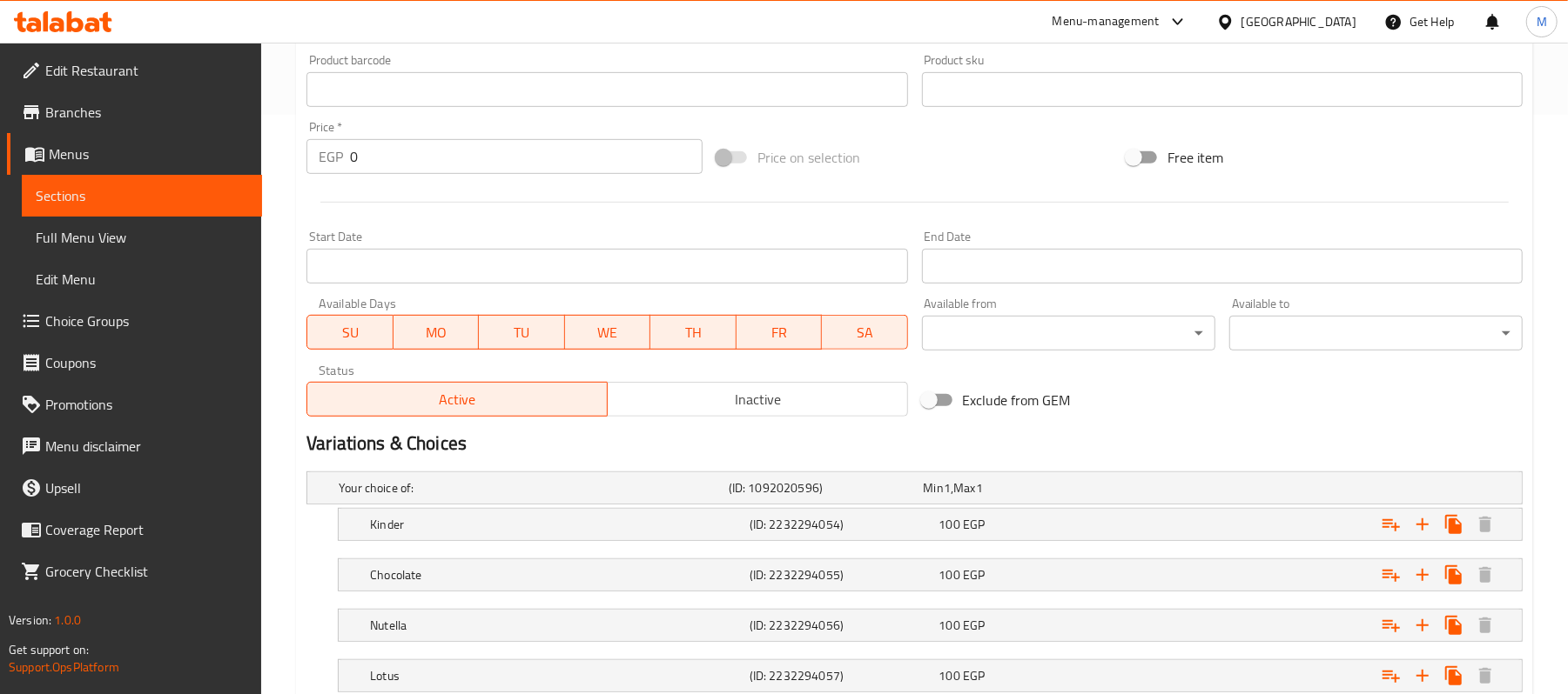
click at [812, 415] on button "Inactive" at bounding box center [757, 399] width 301 height 35
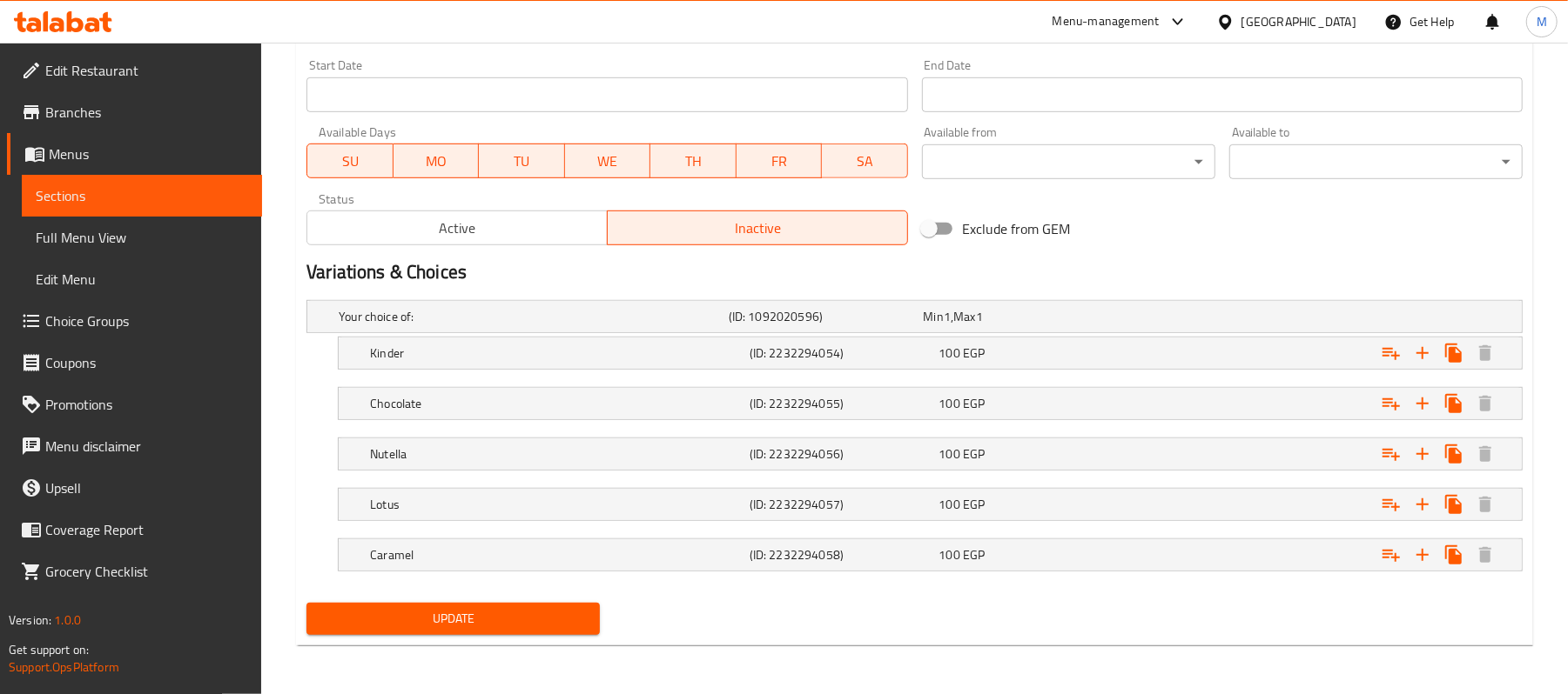
scroll to position [754, 0]
click at [603, 610] on div "Update" at bounding box center [453, 619] width 307 height 46
click at [585, 607] on button "Update" at bounding box center [452, 619] width 294 height 32
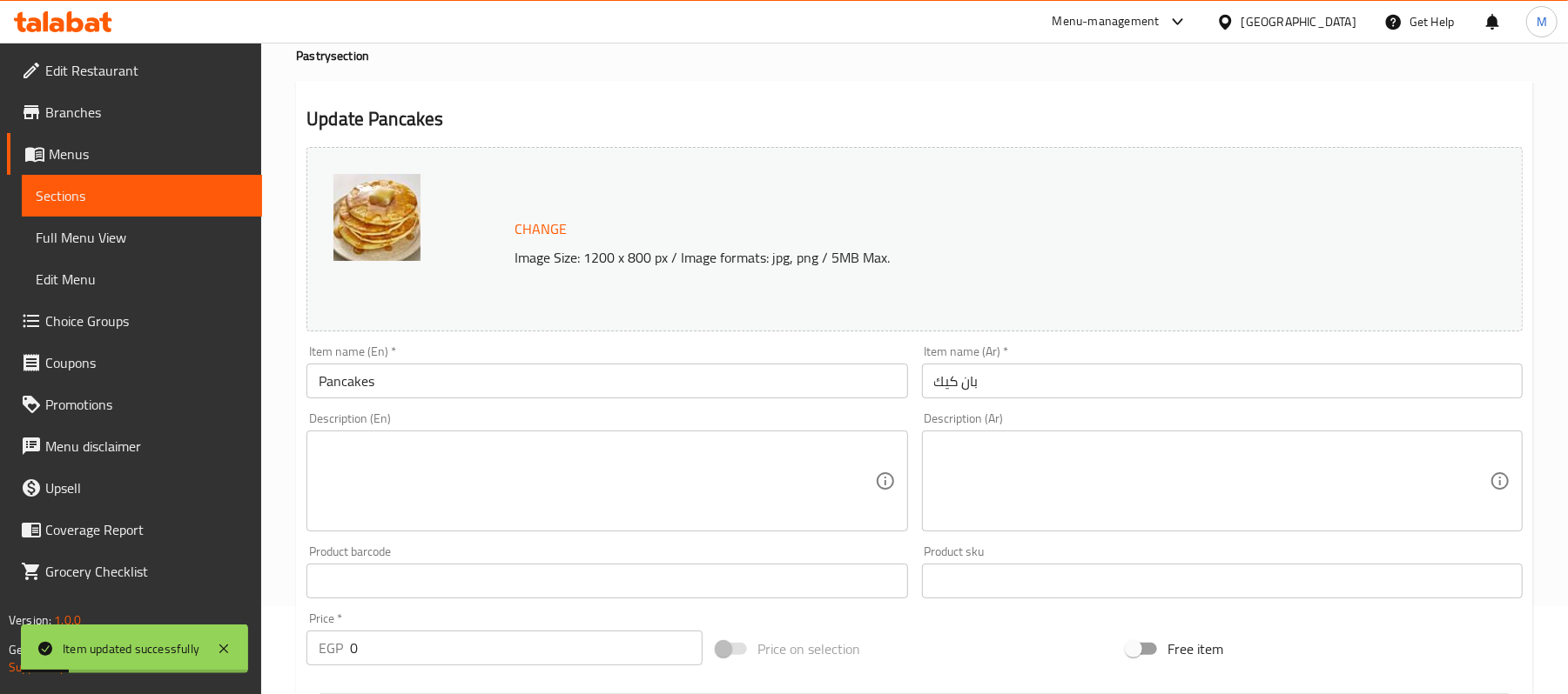
scroll to position [0, 0]
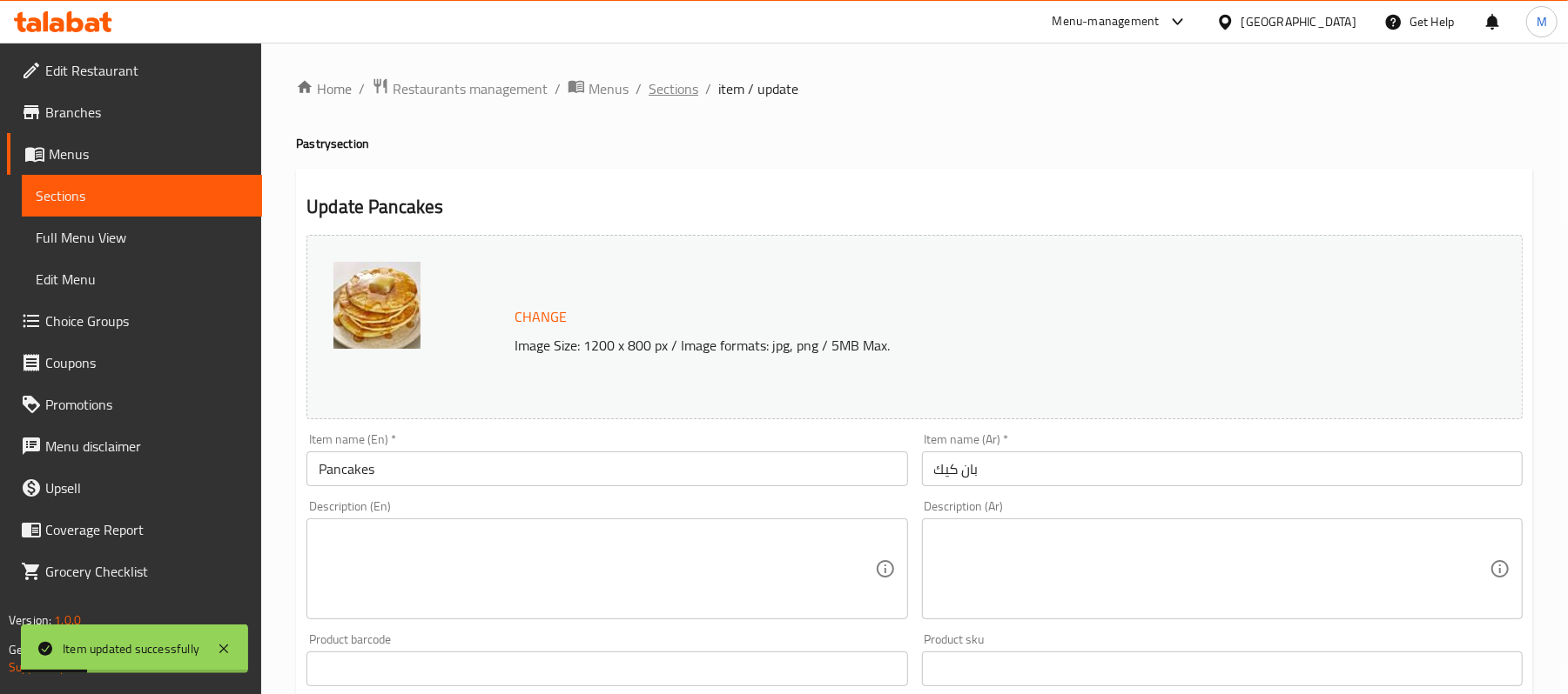
click at [681, 95] on span "Sections" at bounding box center [674, 88] width 50 height 21
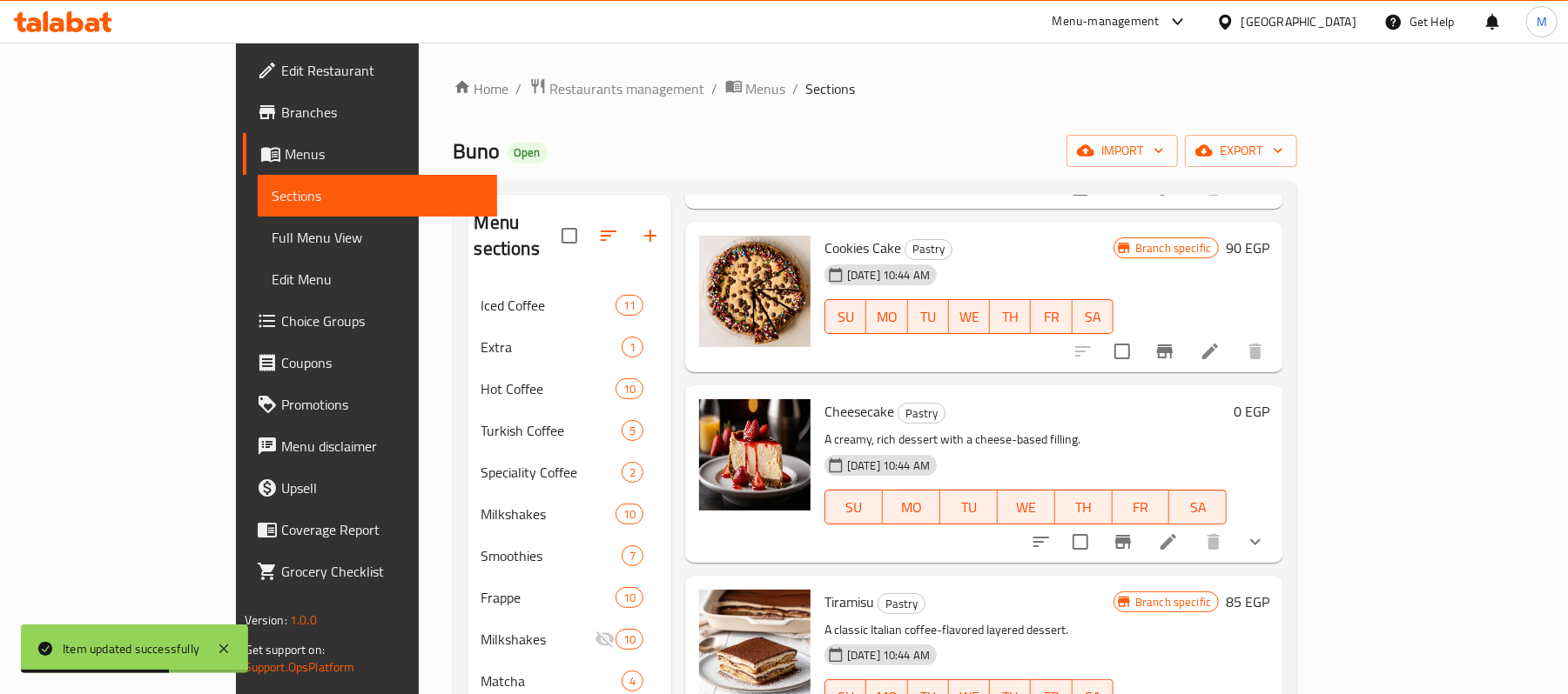
scroll to position [928, 0]
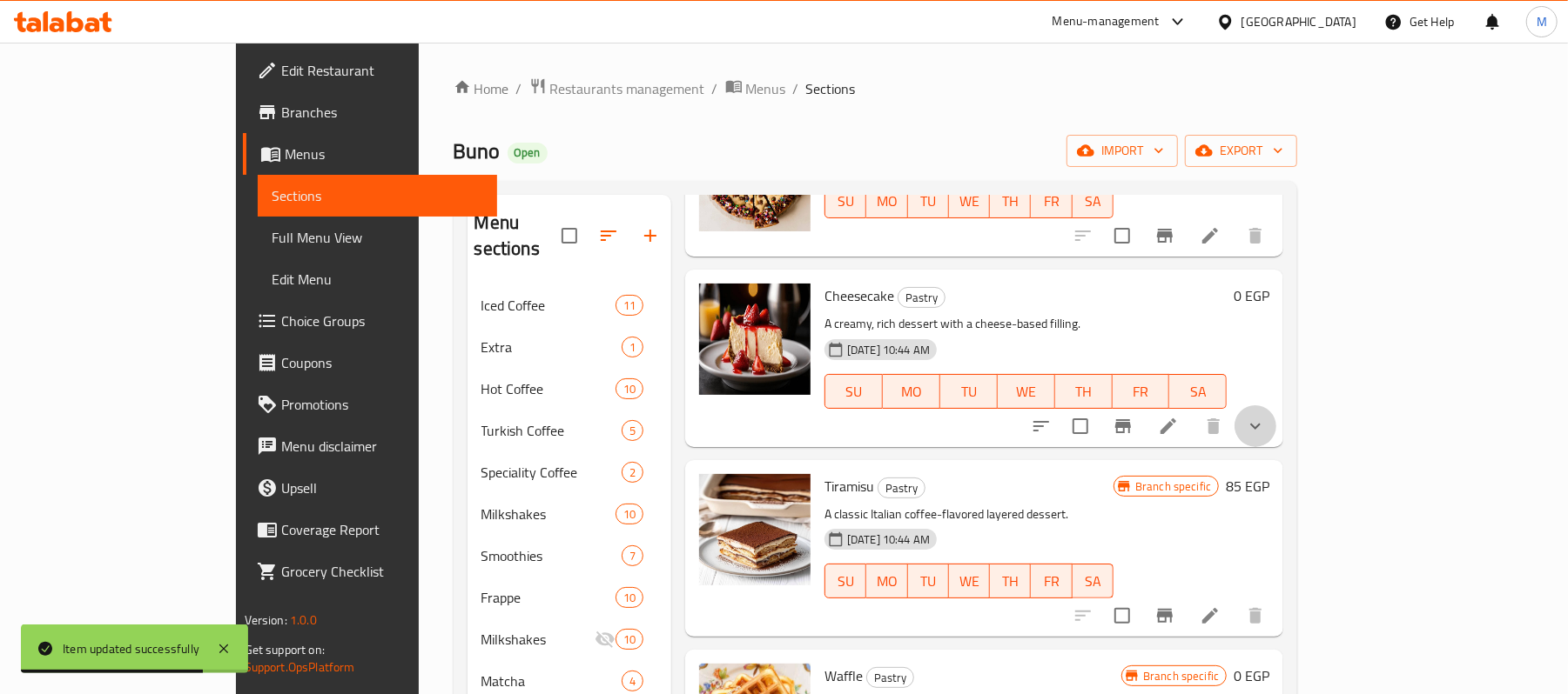
click at [1276, 406] on button "show more" at bounding box center [1255, 426] width 42 height 42
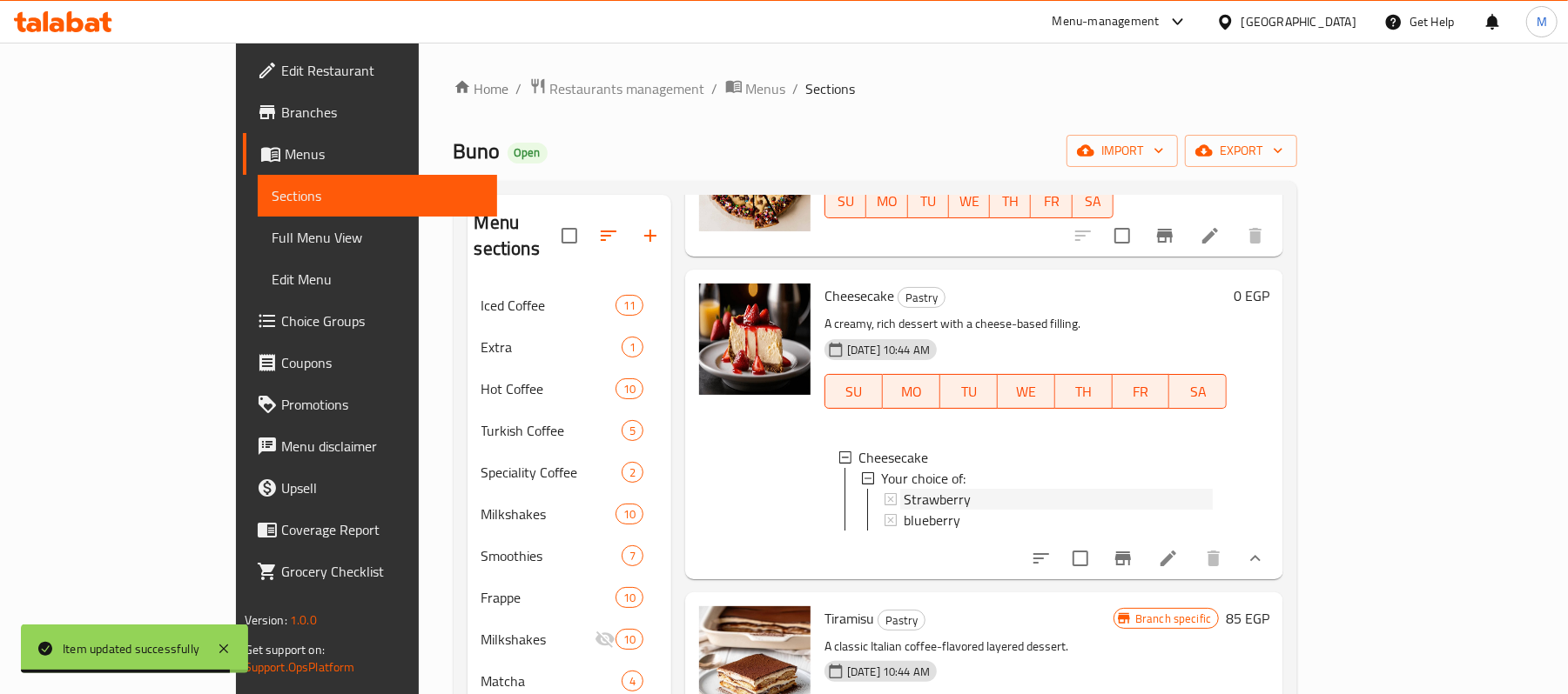
click at [945, 489] on div "Strawberry" at bounding box center [1058, 499] width 309 height 21
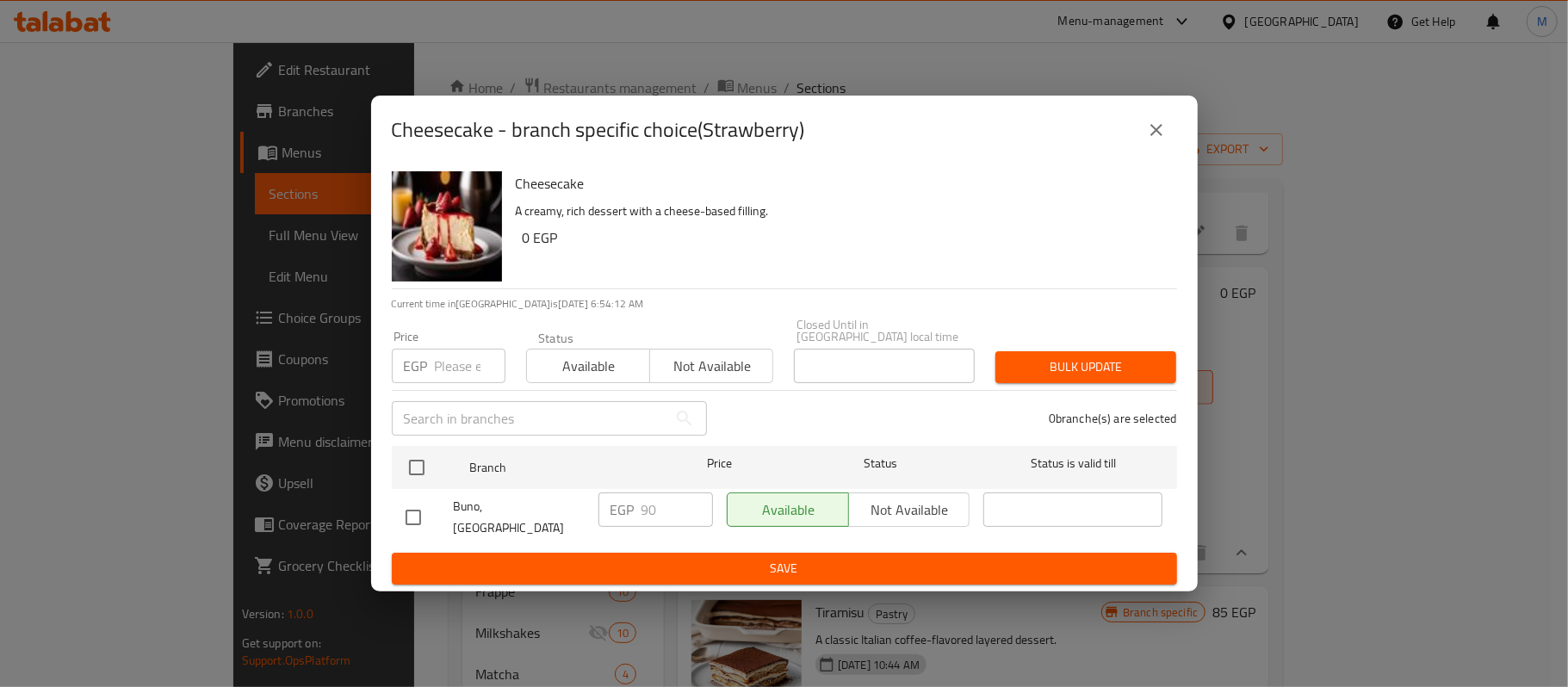
click at [1158, 140] on icon "close" at bounding box center [1156, 130] width 20 height 20
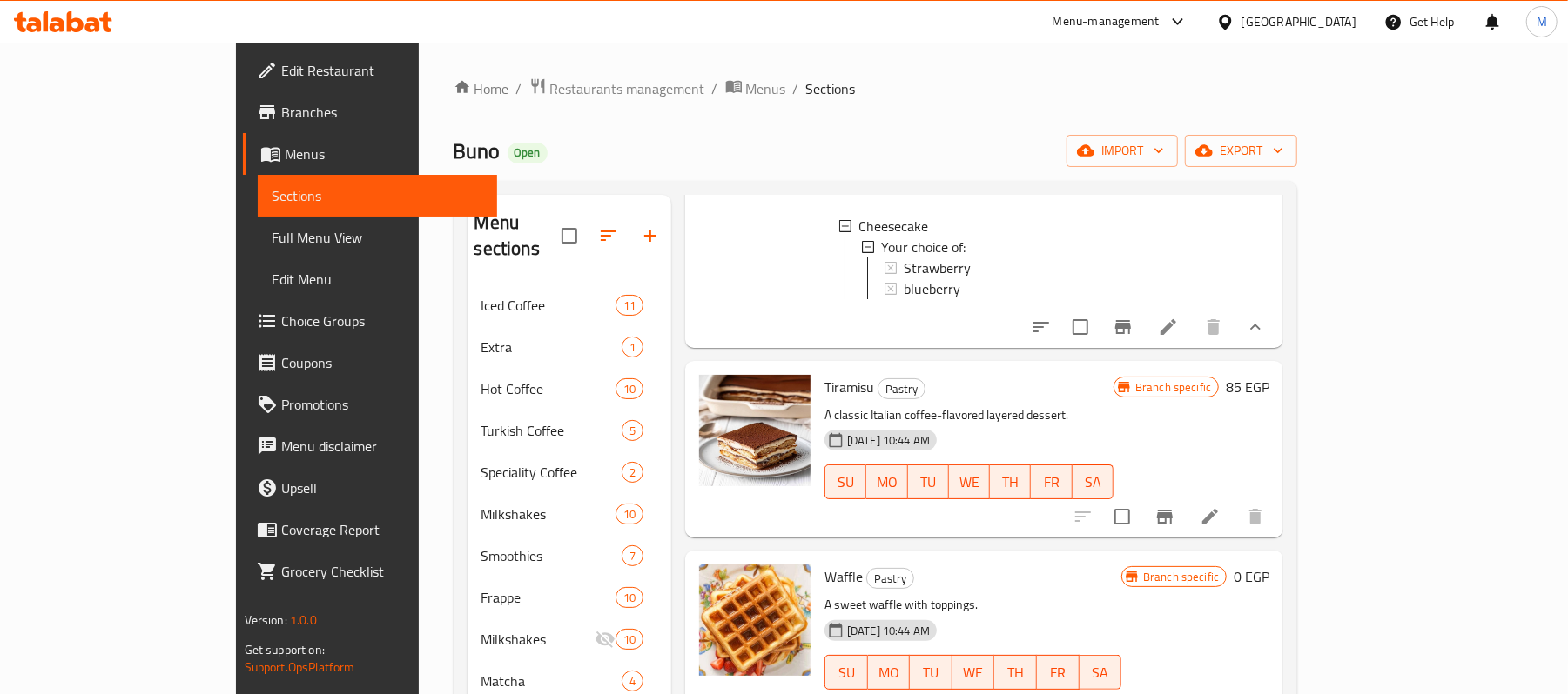
scroll to position [1160, 0]
click at [1173, 509] on icon "Branch-specific-item" at bounding box center [1165, 516] width 16 height 14
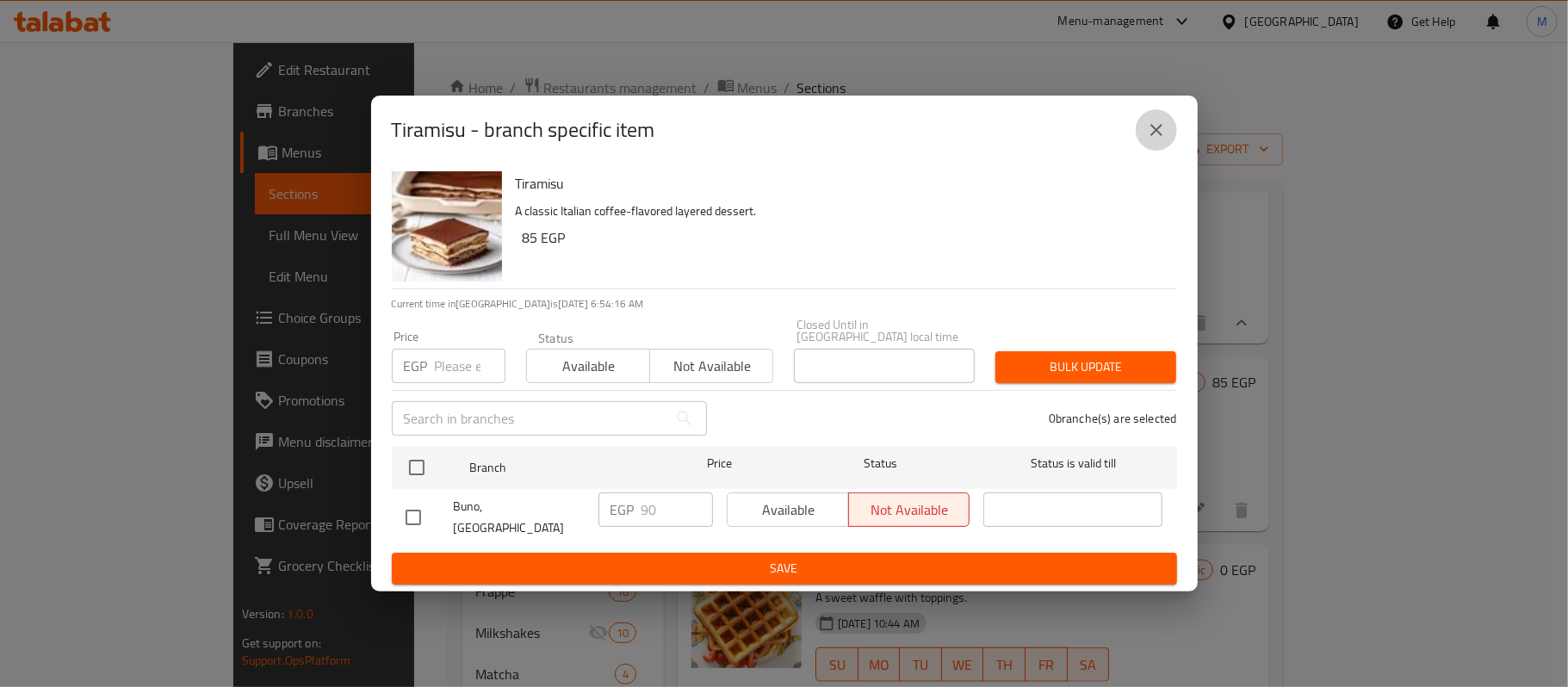
click at [1144, 135] on button "close" at bounding box center [1157, 130] width 41 height 42
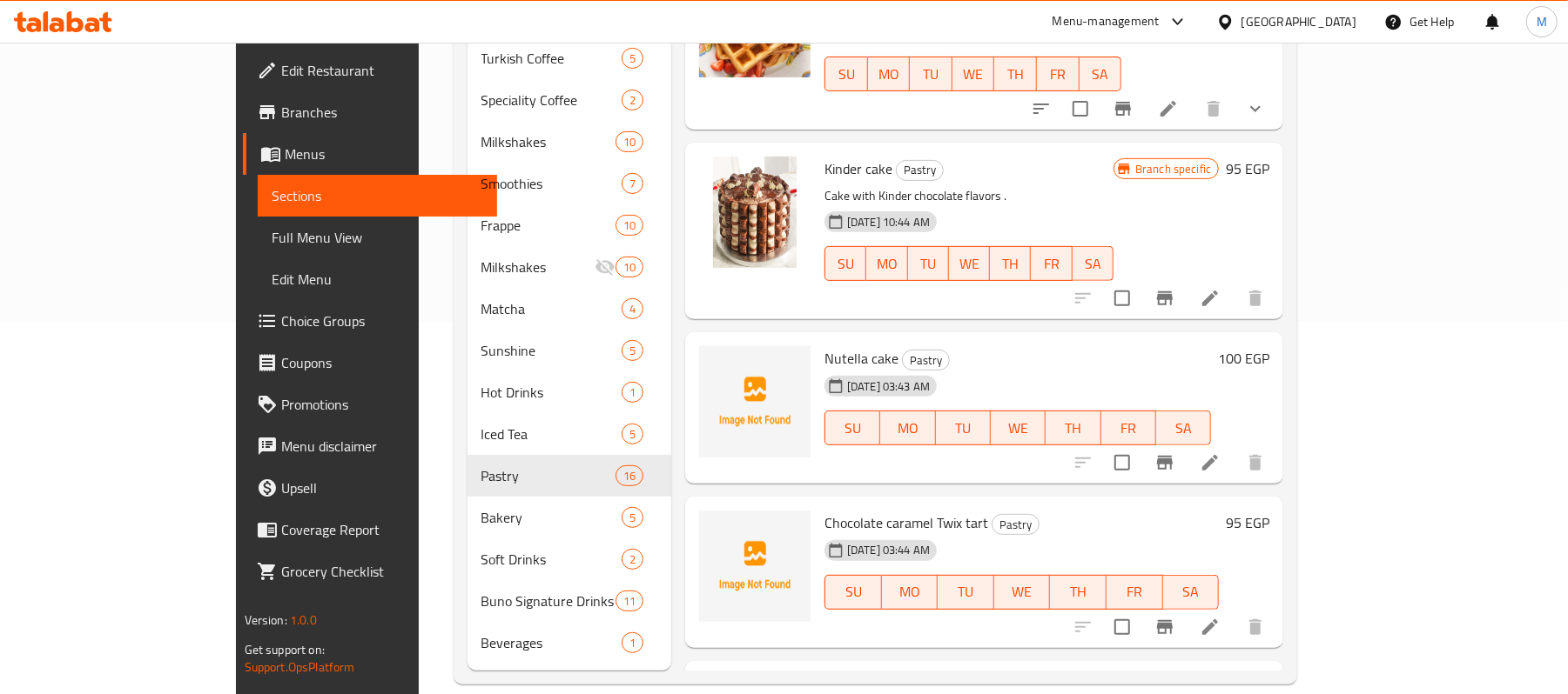
scroll to position [1365, 0]
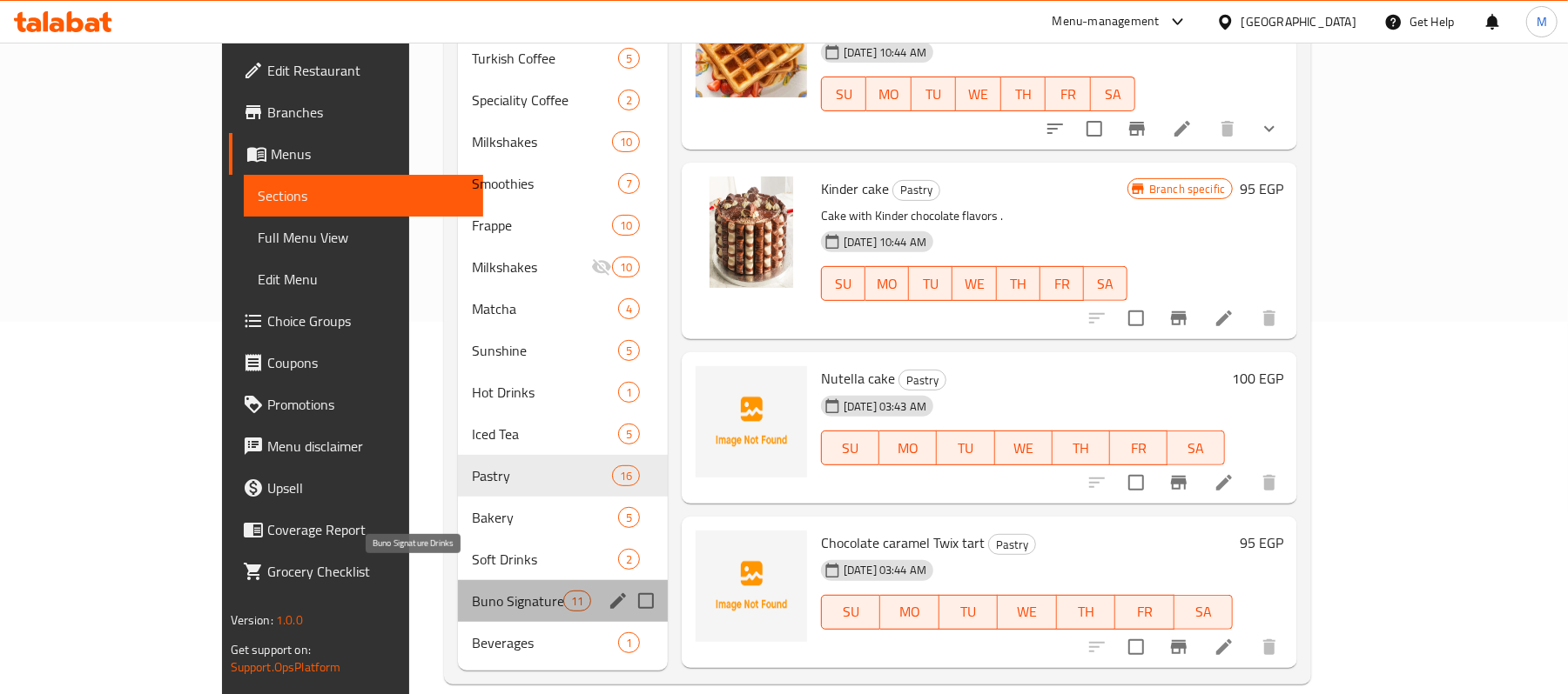
click at [472, 591] on span "Buno Signature Drinks" at bounding box center [518, 600] width 91 height 21
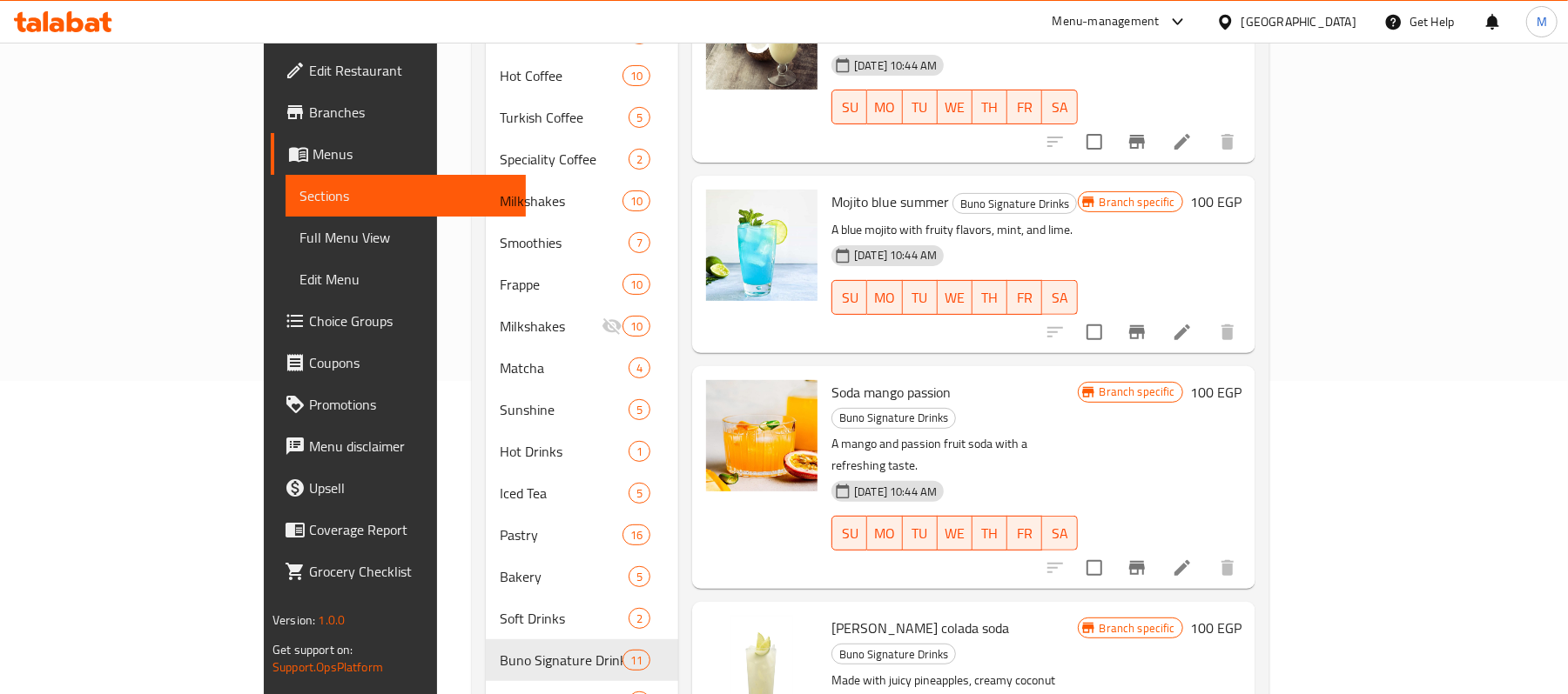
scroll to position [24, 0]
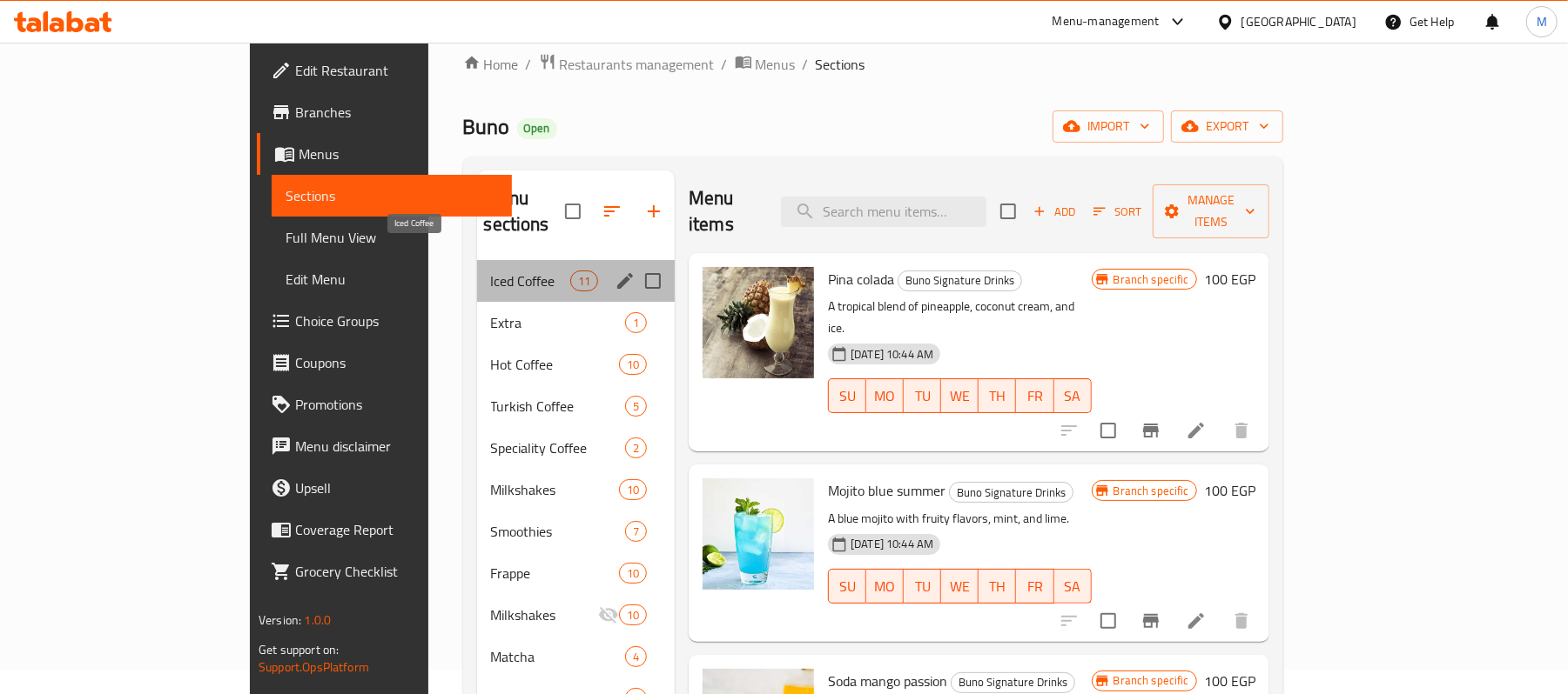
click at [491, 270] on span "Iced Coffee" at bounding box center [530, 280] width 79 height 21
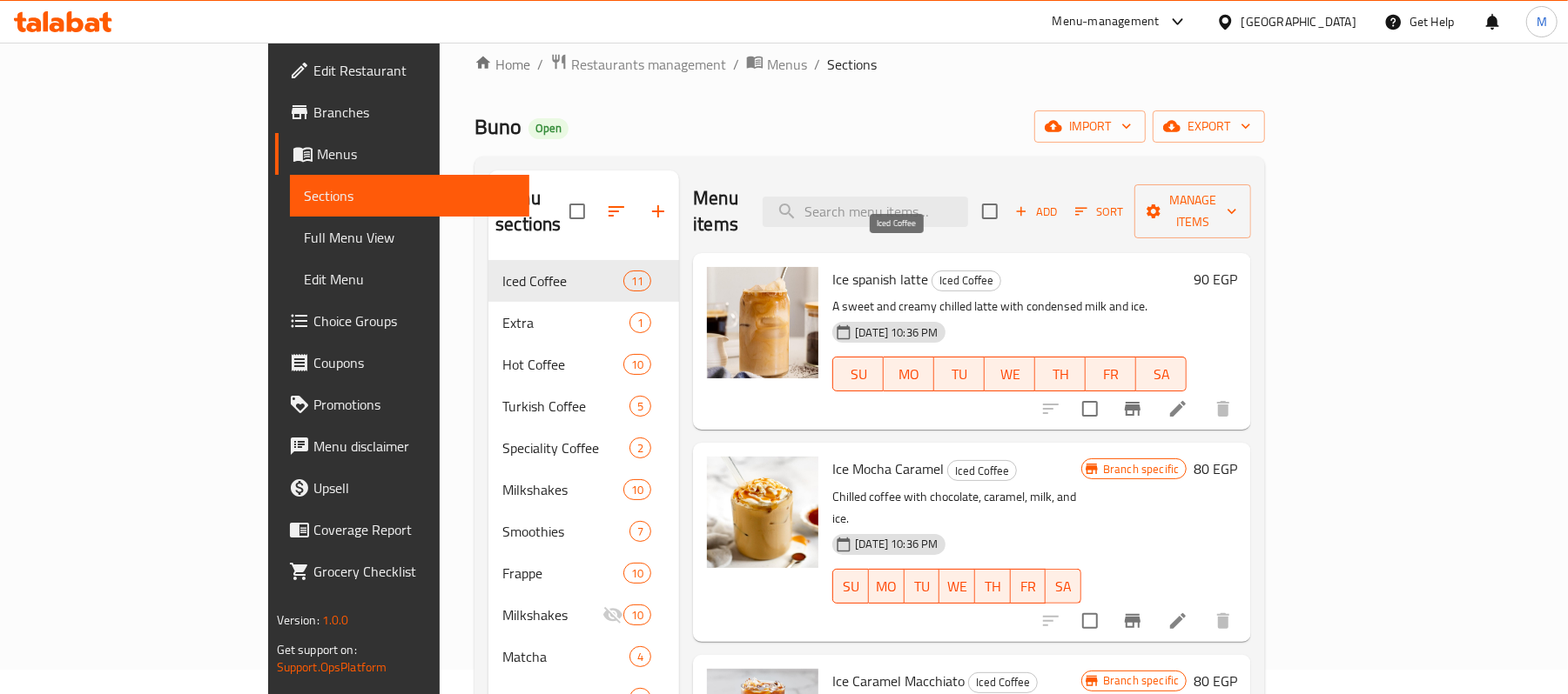
click at [933, 270] on span "Iced Coffee" at bounding box center [967, 280] width 68 height 20
copy span "Iced Coffee"
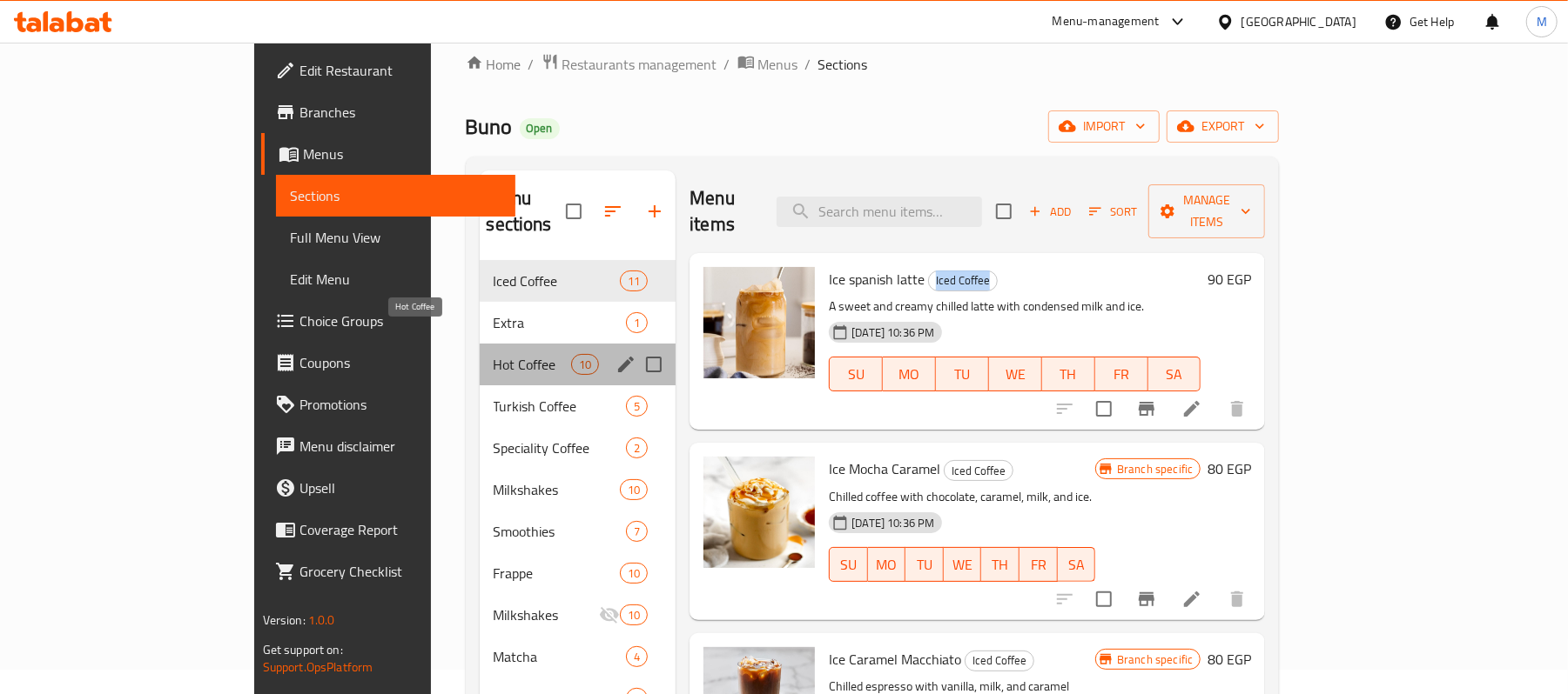
click at [494, 354] on span "Hot Coffee" at bounding box center [532, 364] width 78 height 21
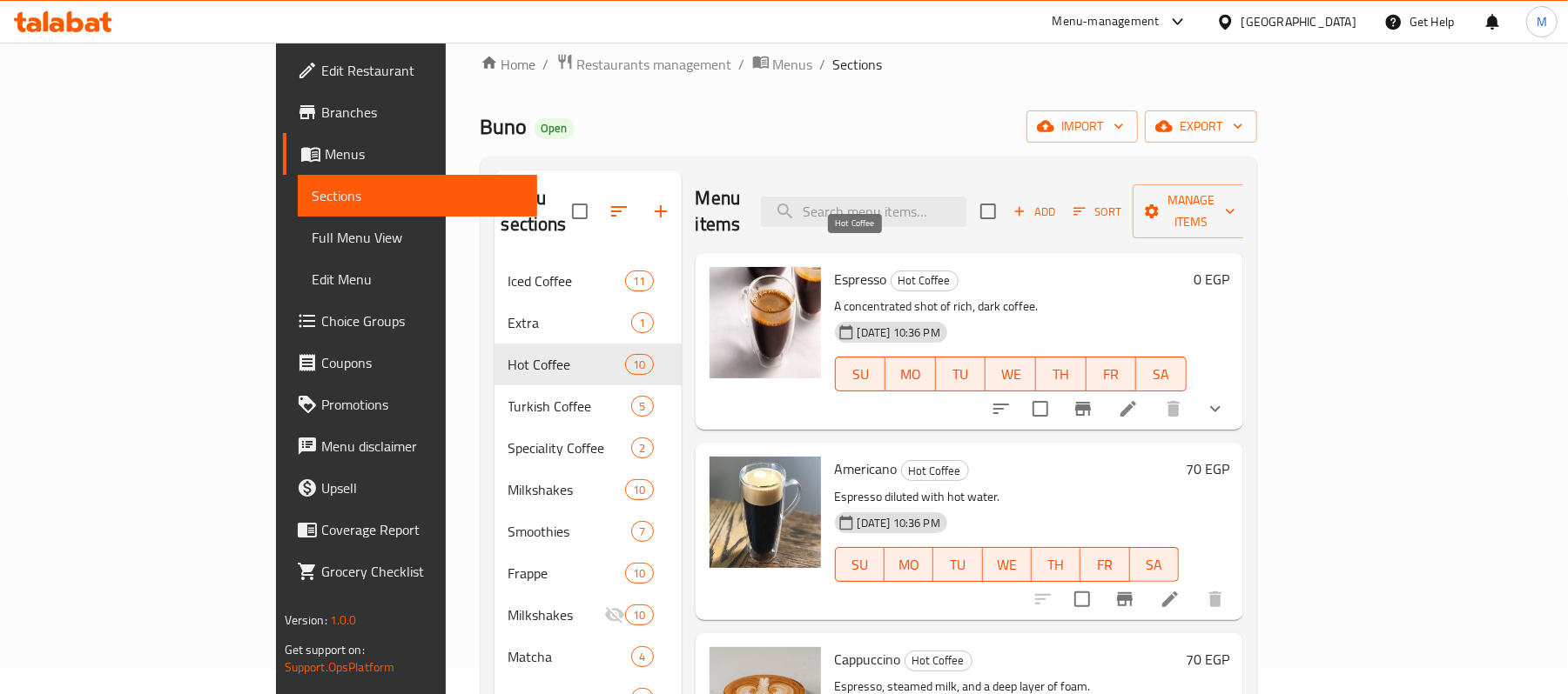
click at [892, 270] on span "Hot Coffee" at bounding box center [925, 280] width 66 height 20
copy span "Hot Coffee"
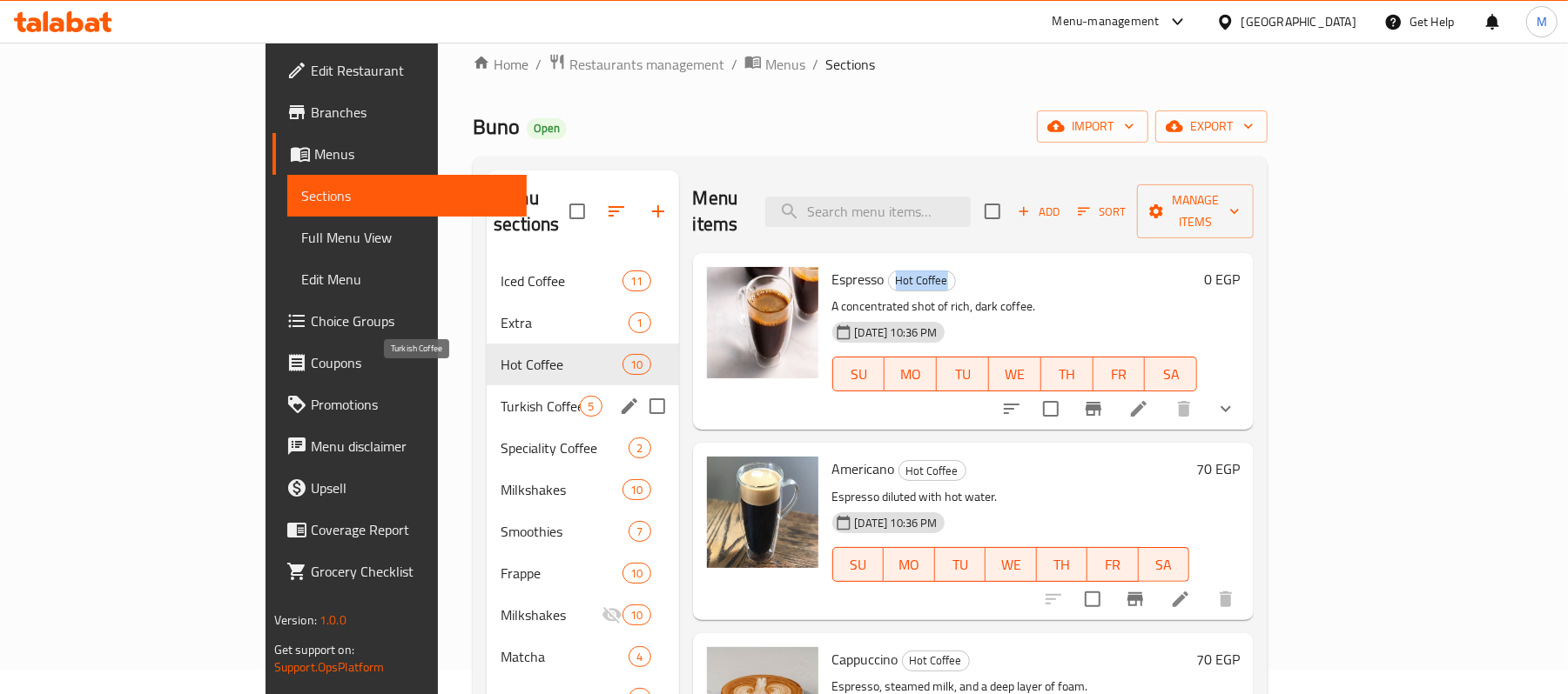
click at [501, 396] on span "Turkish Coffee" at bounding box center [540, 406] width 79 height 21
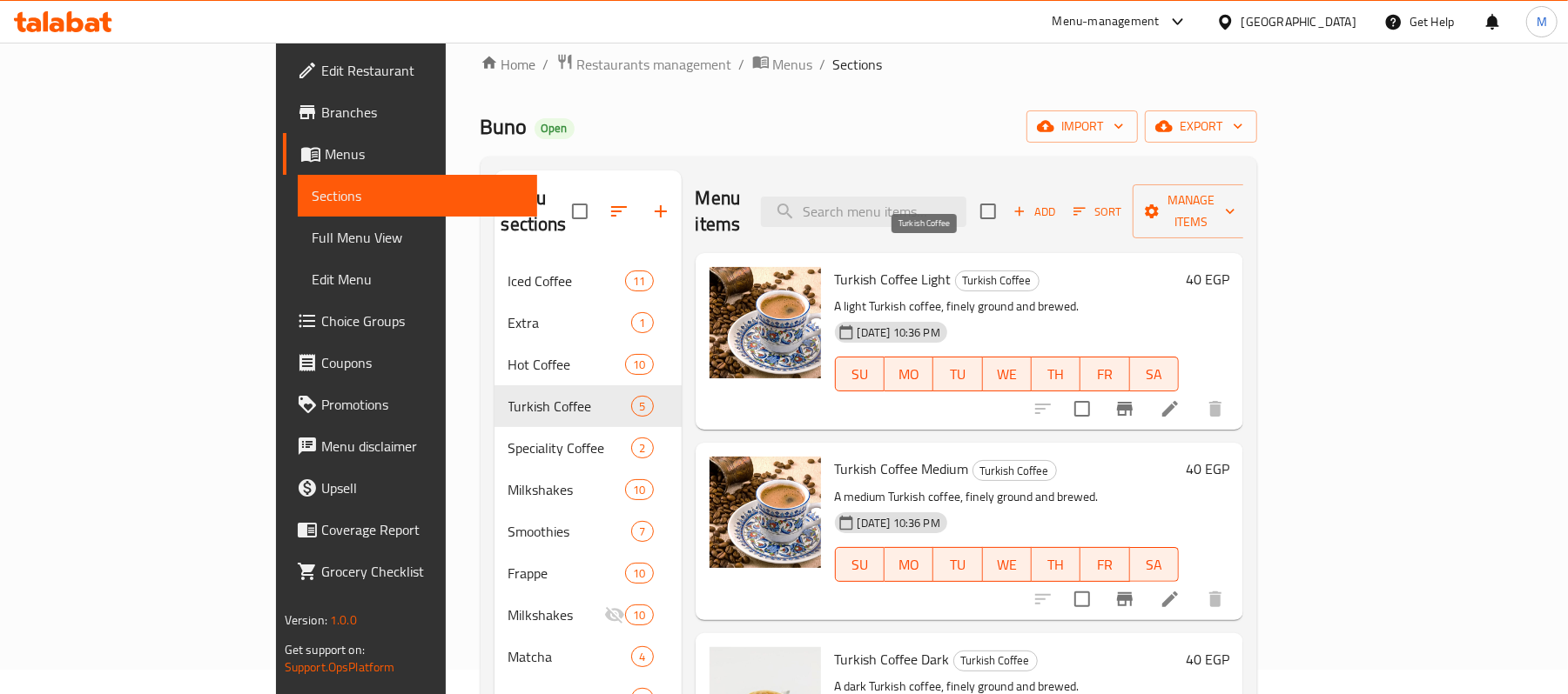
click at [956, 270] on span "Turkish Coffee" at bounding box center [997, 280] width 83 height 20
copy span "Turkish Coffee"
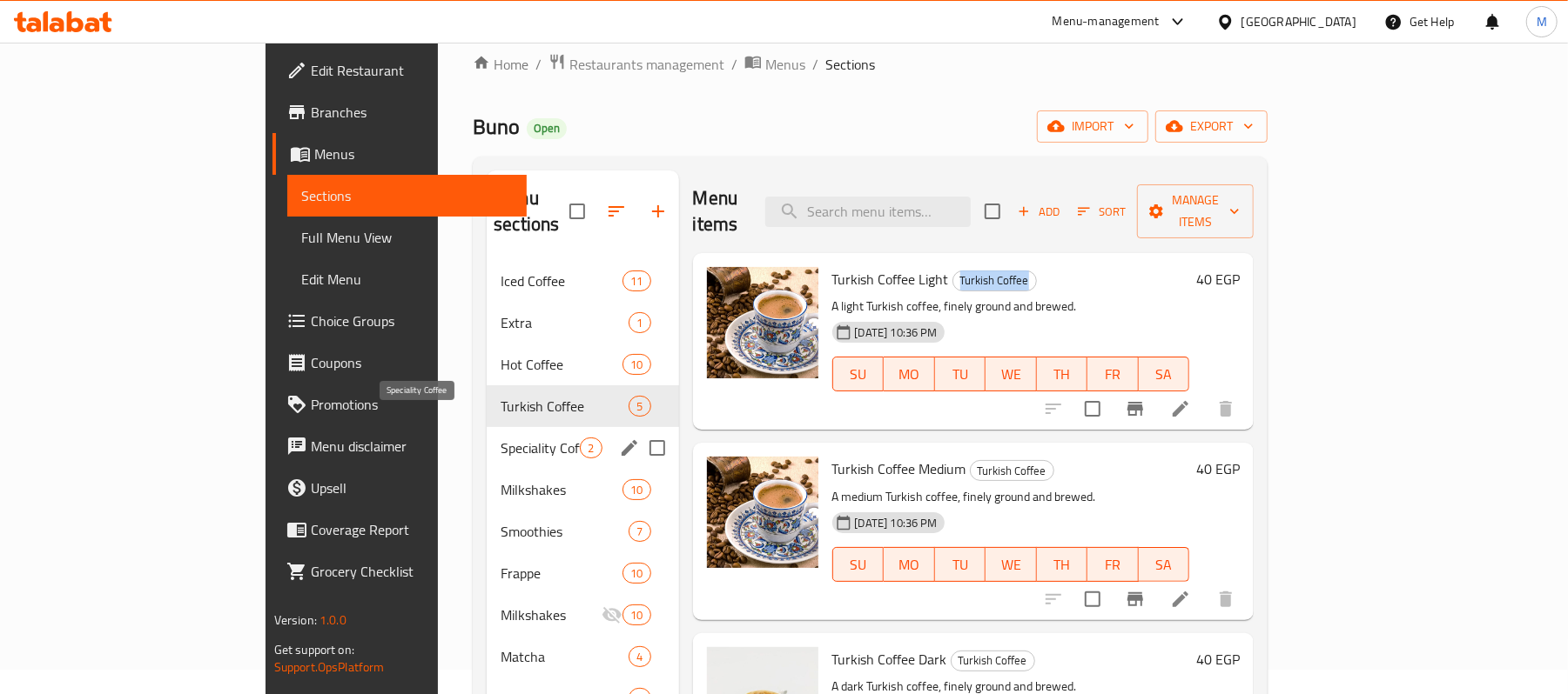
click at [501, 438] on span "Speciality Coffee" at bounding box center [540, 448] width 79 height 21
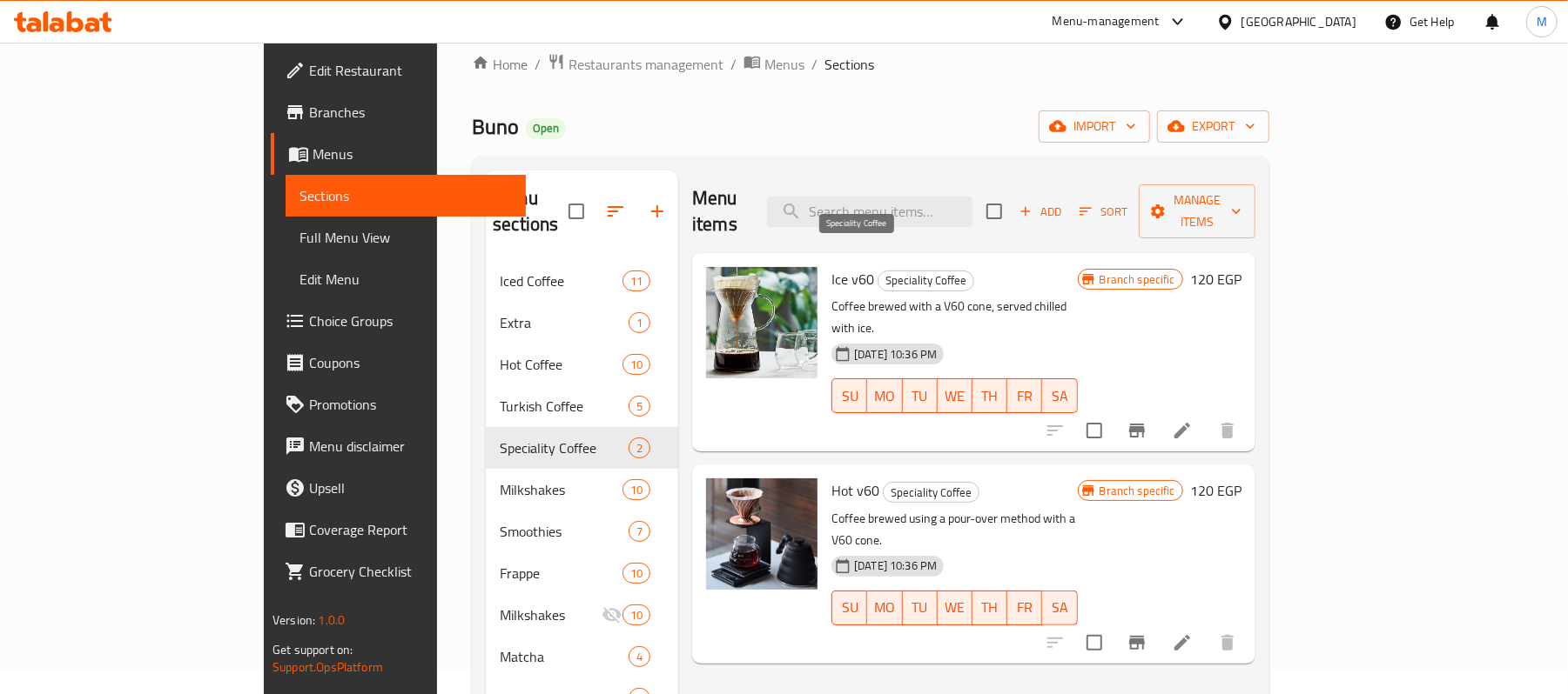
click at [878, 270] on span "Speciality Coffee" at bounding box center [925, 280] width 95 height 20
copy span "Speciality Coffee"
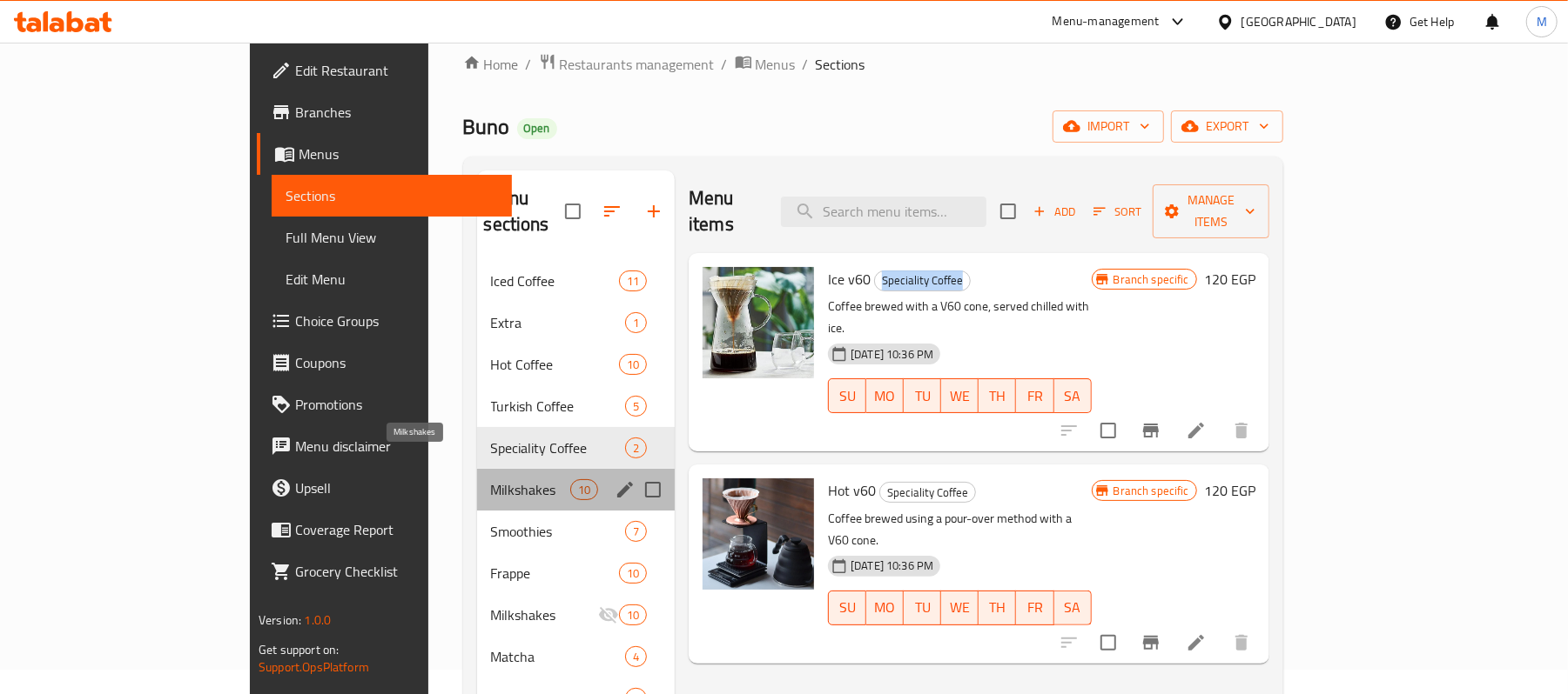
click at [491, 479] on span "Milkshakes" at bounding box center [530, 489] width 79 height 21
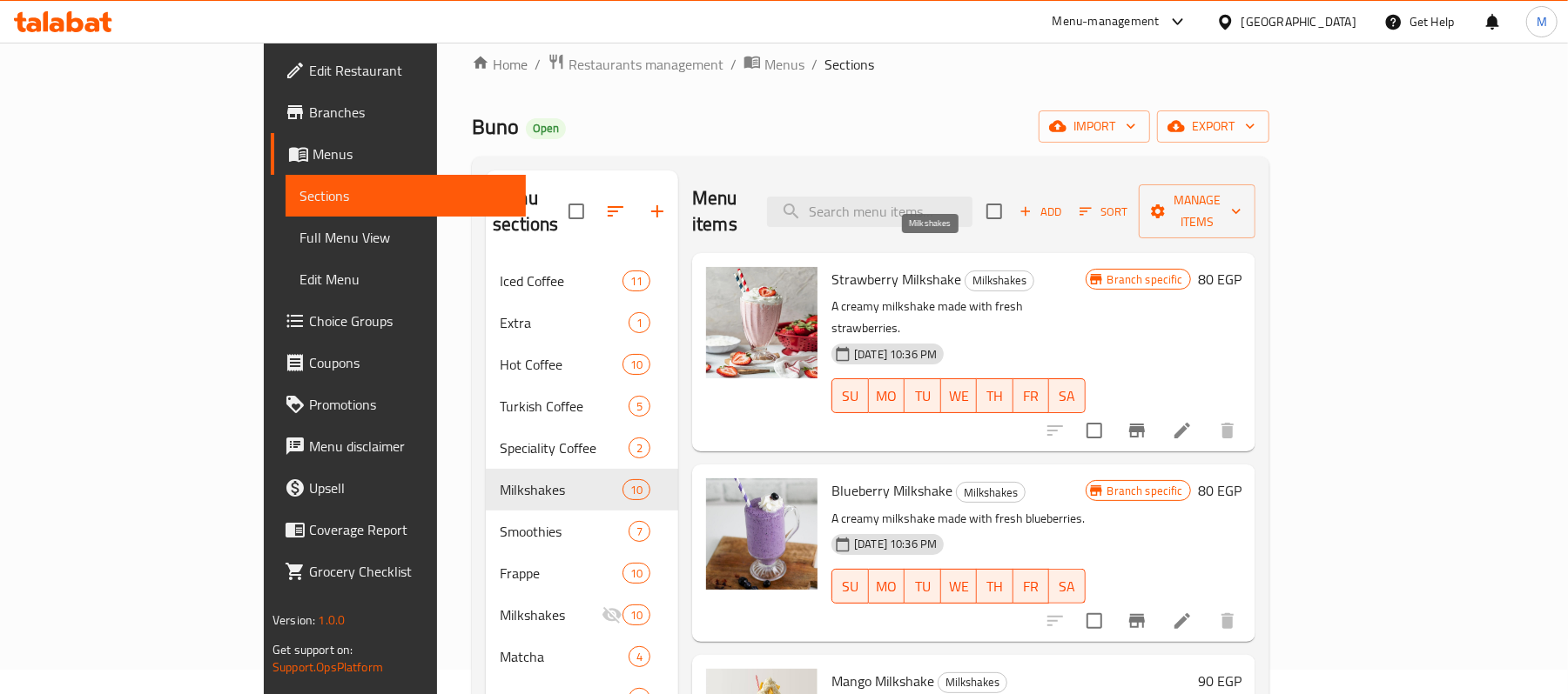
click at [966, 270] on span "Milkshakes" at bounding box center [1000, 280] width 68 height 20
copy span "Milkshakes"
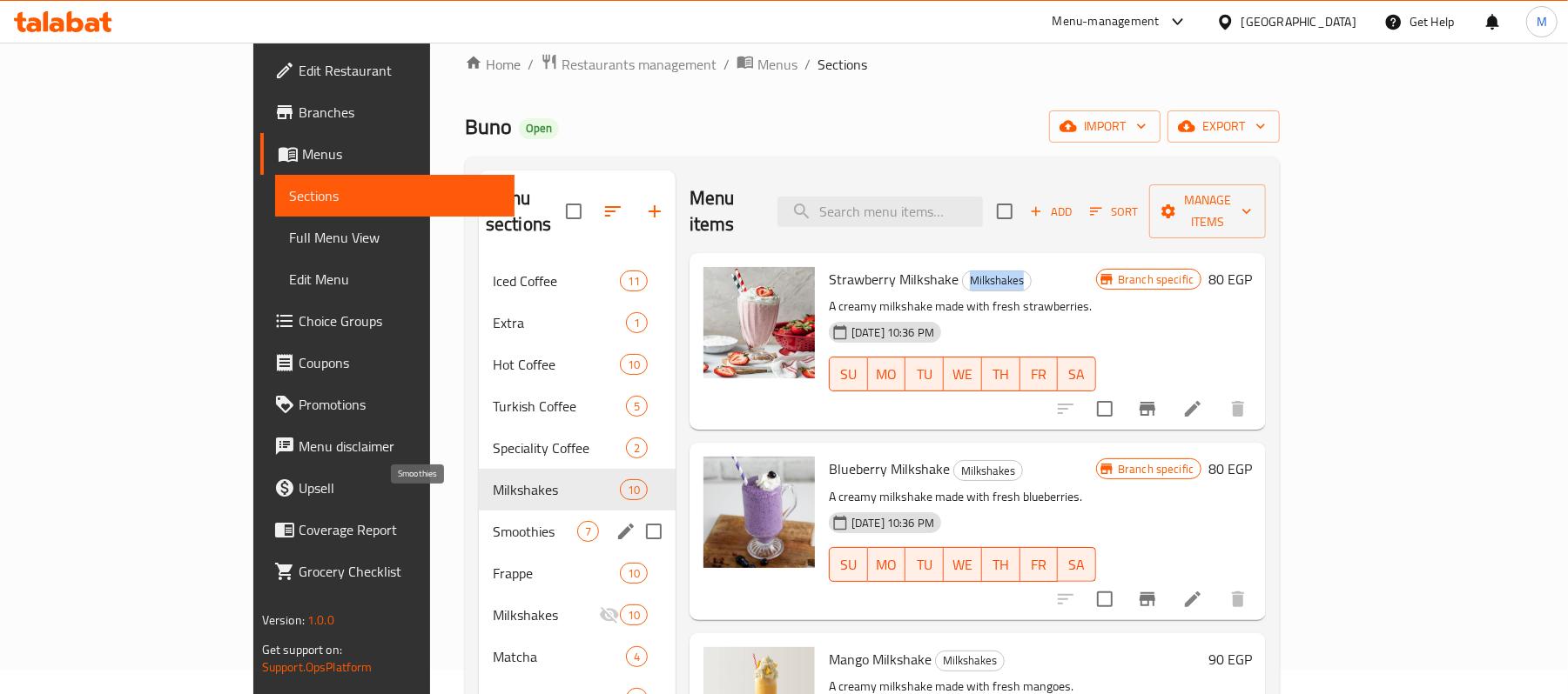
click at [493, 521] on span "Smoothies" at bounding box center [535, 531] width 85 height 21
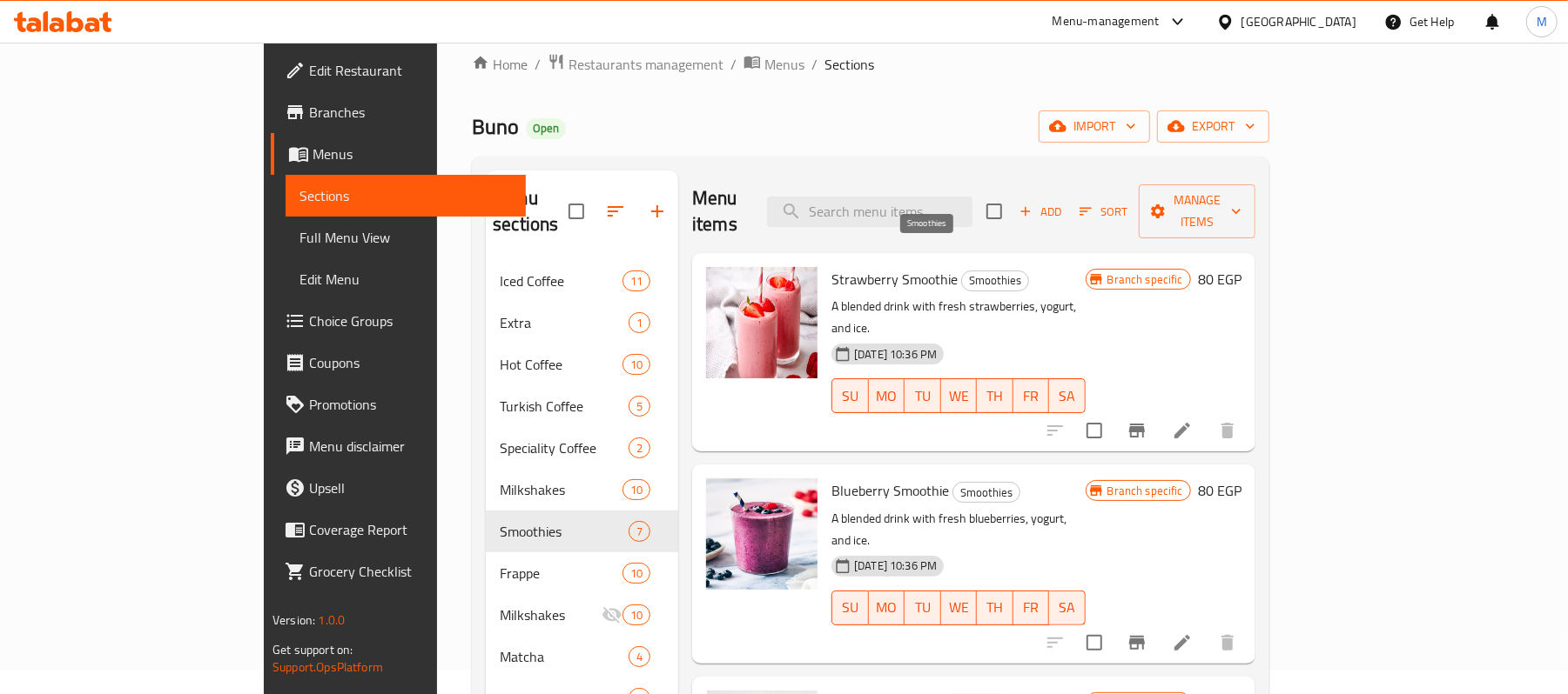
click at [962, 270] on span "Smoothies" at bounding box center [995, 280] width 66 height 20
copy span "Smoothies"
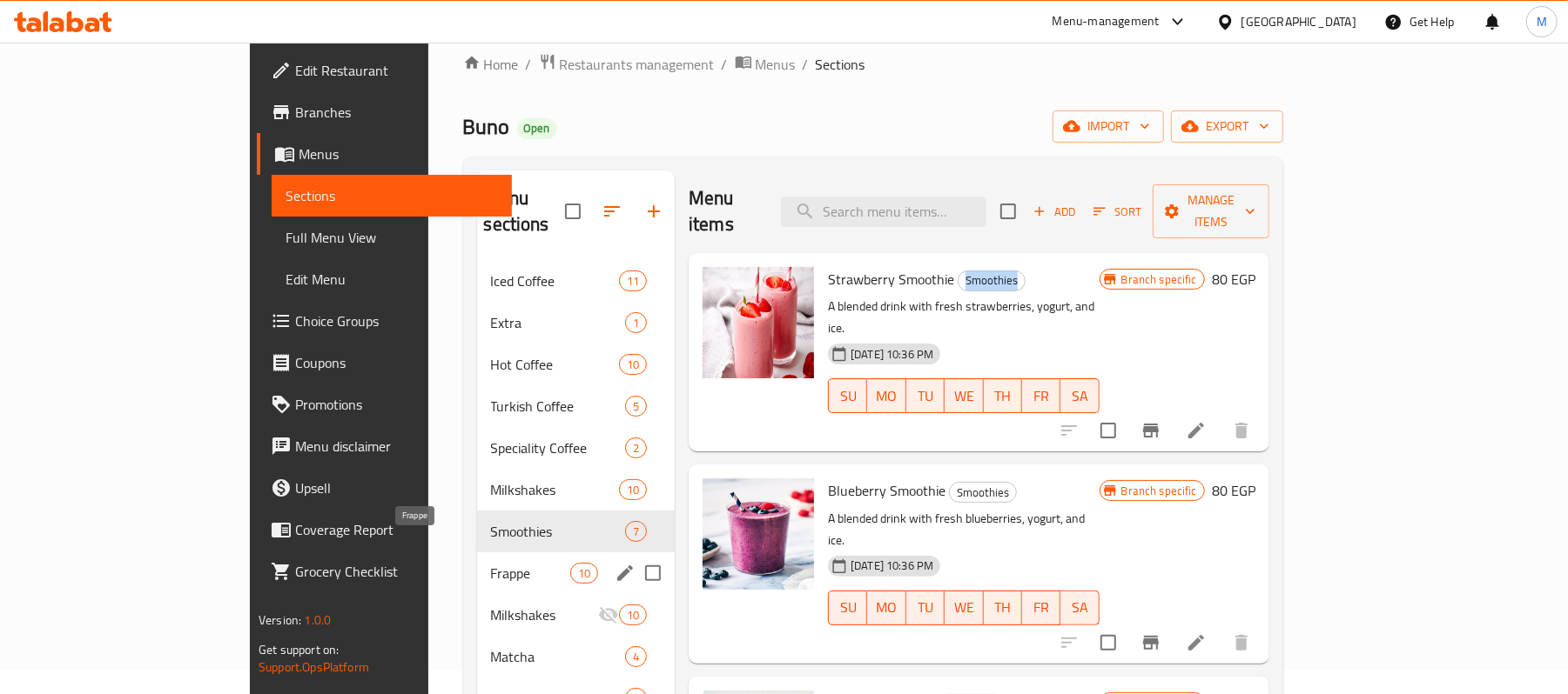
click at [491, 563] on span "Frappe" at bounding box center [530, 573] width 79 height 21
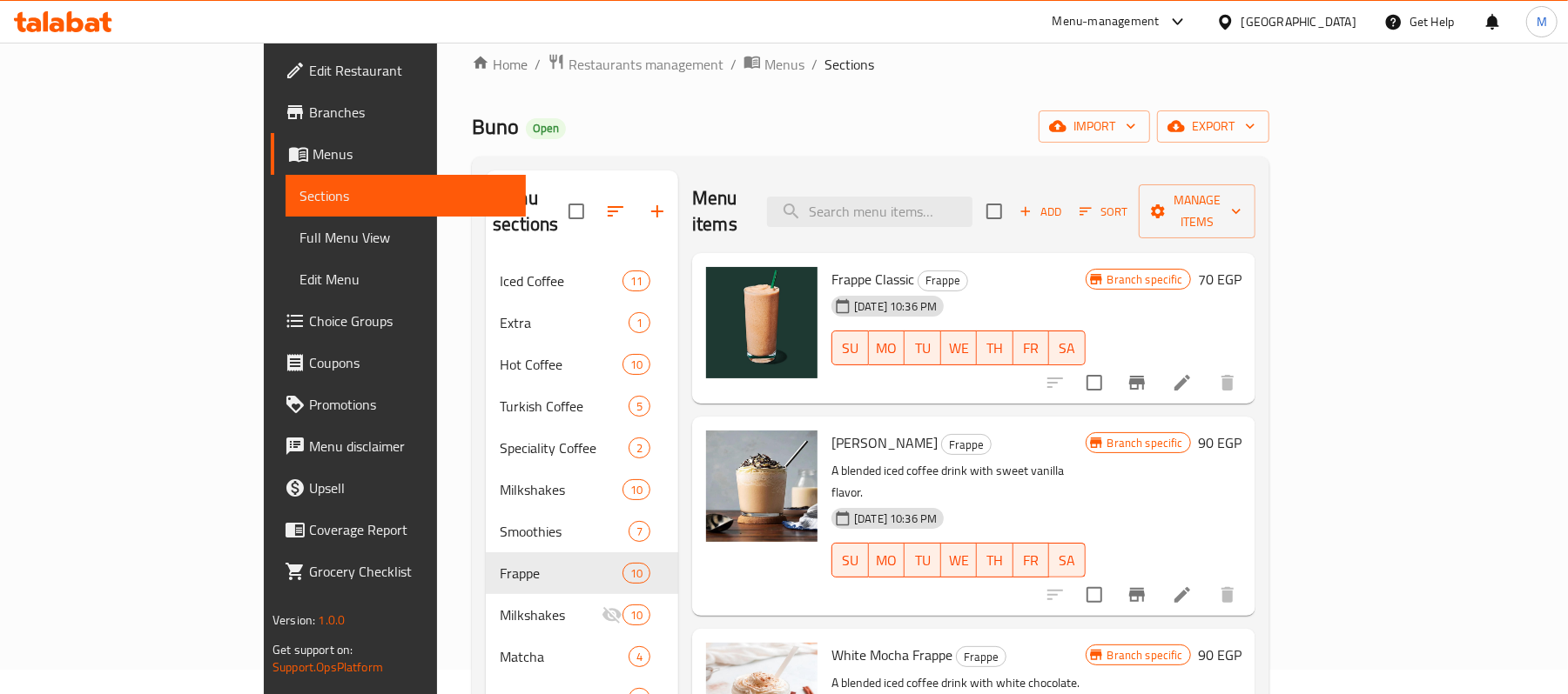
click at [831, 266] on span "Frappe Classic" at bounding box center [872, 278] width 83 height 26
click at [918, 270] on span "Frappe" at bounding box center [942, 280] width 49 height 20
copy span "Frappe"
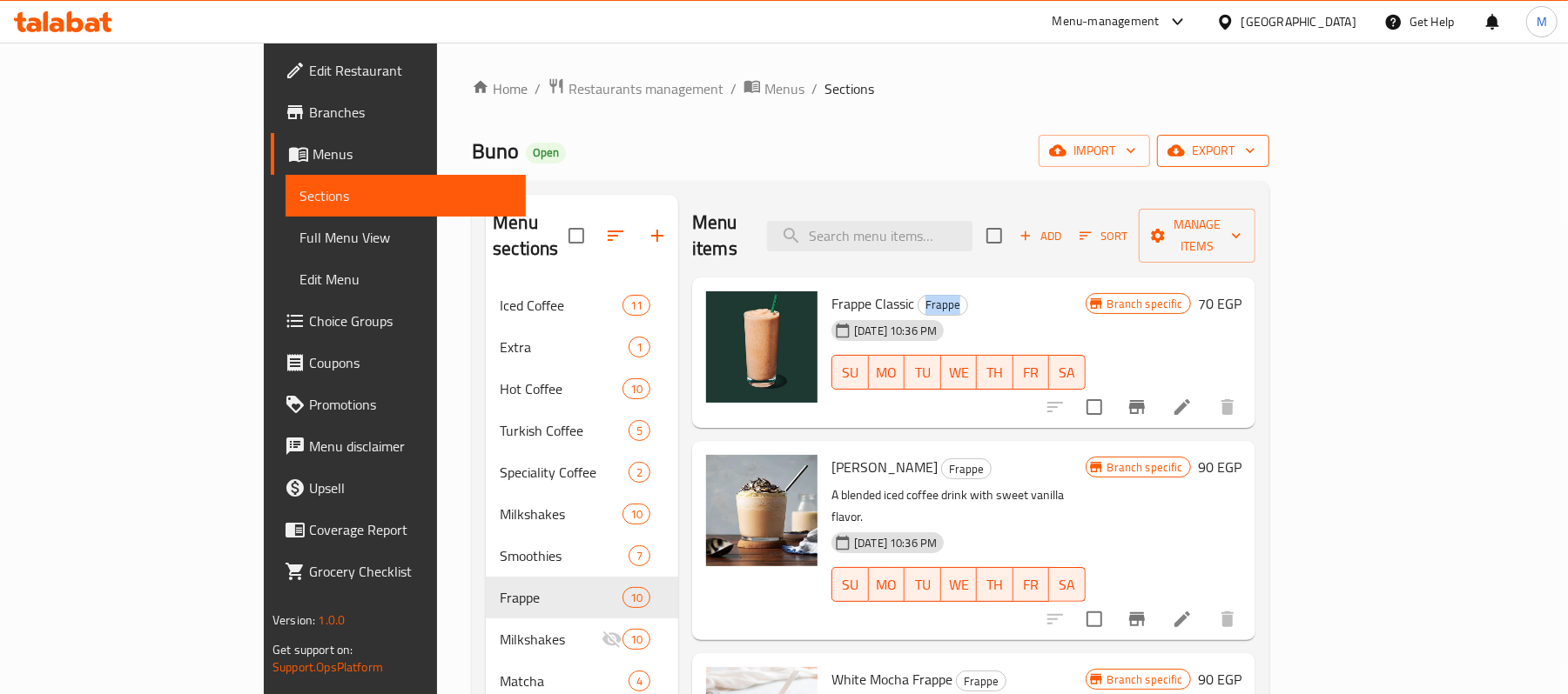
click at [1258, 144] on icon "button" at bounding box center [1250, 151] width 18 height 18
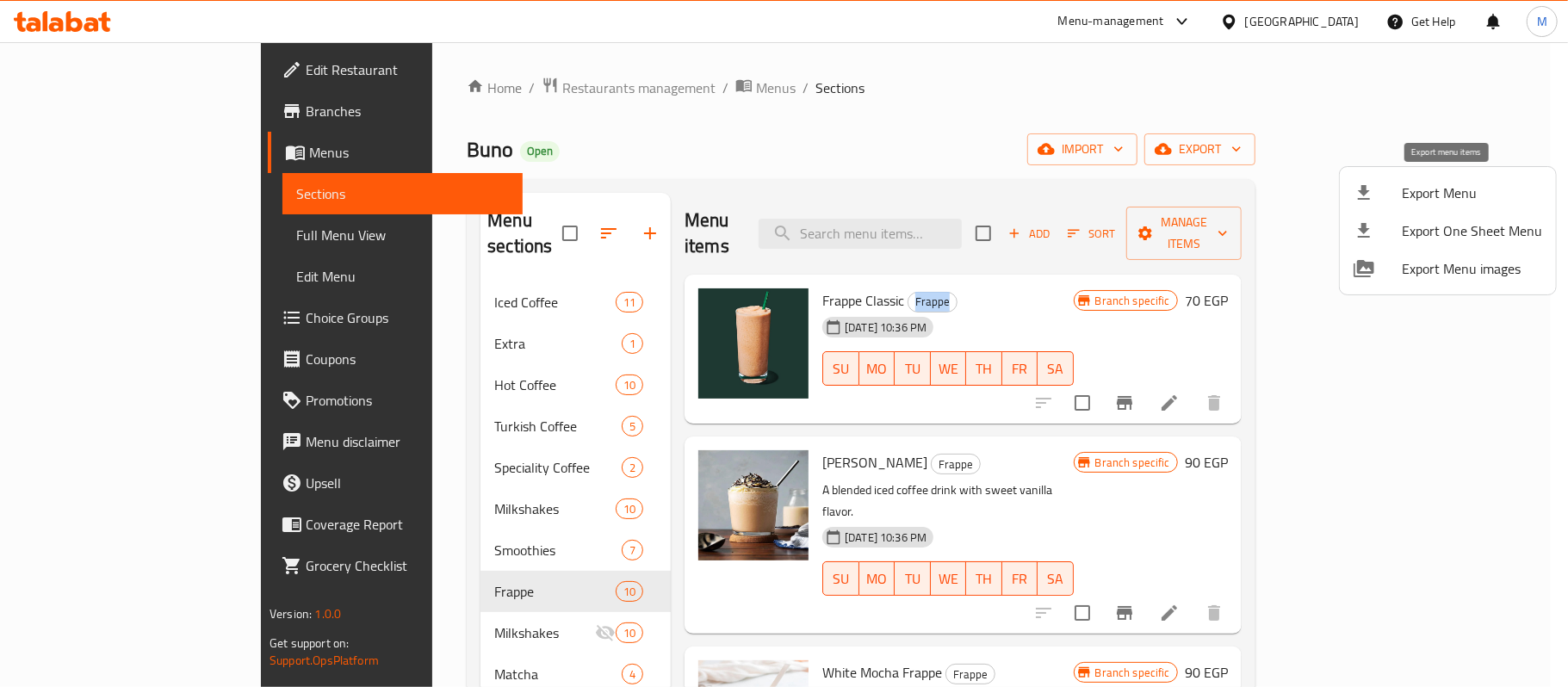
click at [1430, 184] on span "Export Menu" at bounding box center [1472, 193] width 140 height 20
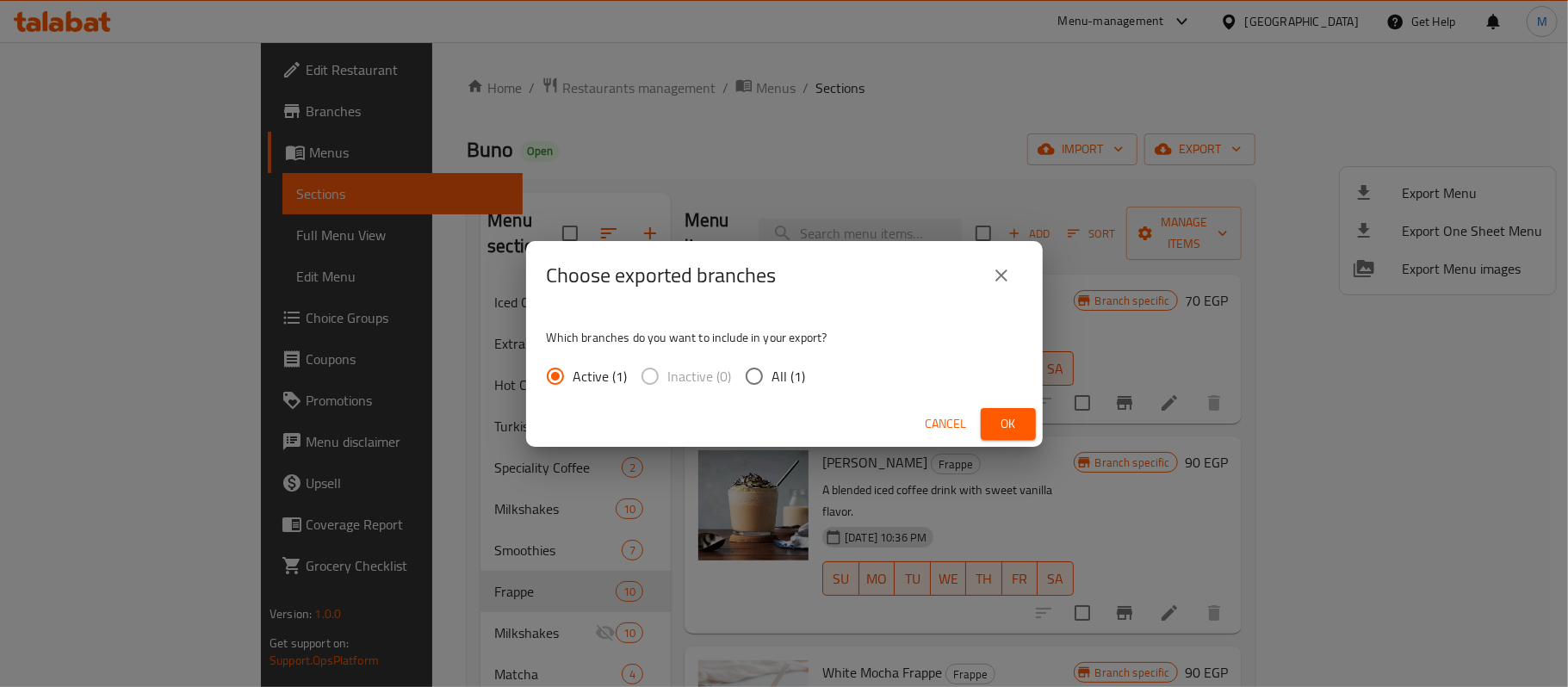
click at [737, 375] on input "All (1)" at bounding box center [754, 376] width 36 height 36
radio input "true"
click at [999, 428] on span "Ok" at bounding box center [1008, 424] width 27 height 21
